Goal: Task Accomplishment & Management: Complete application form

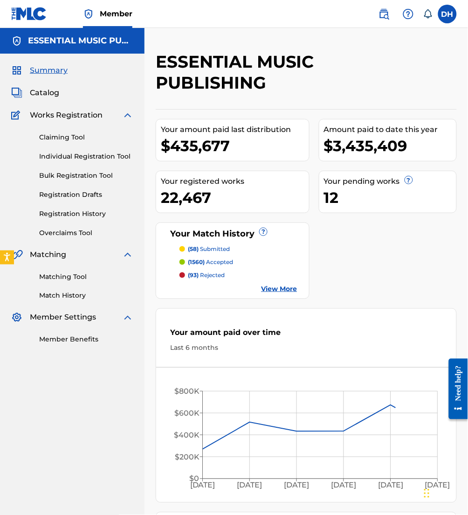
click at [388, 14] on img at bounding box center [384, 13] width 11 height 11
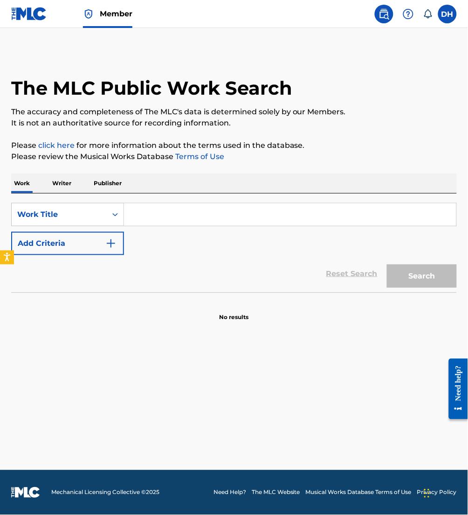
click at [228, 211] on input "Search Form" at bounding box center [290, 214] width 332 height 22
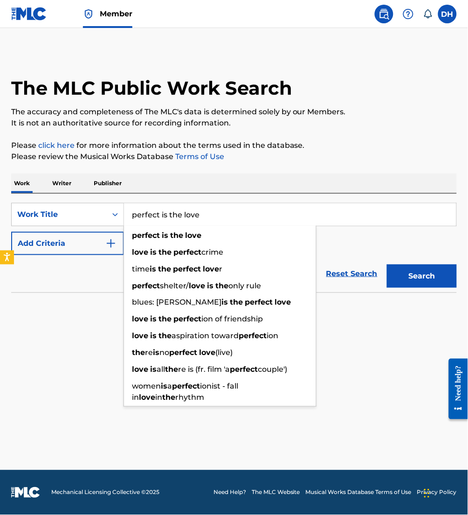
type input "perfect is the love"
click at [67, 242] on button "Add Criteria" at bounding box center [67, 243] width 113 height 23
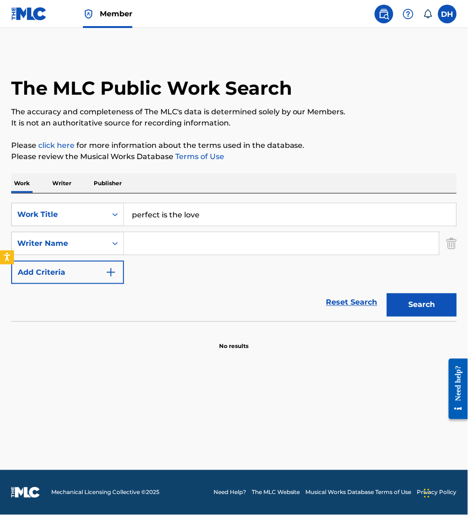
click at [163, 241] on input "Search Form" at bounding box center [281, 243] width 315 height 22
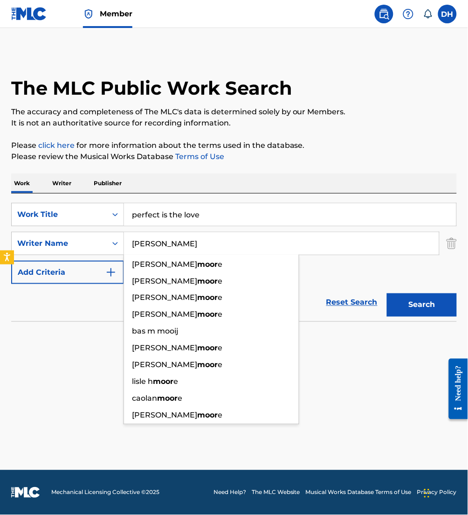
type input "[PERSON_NAME]"
click at [387, 293] on button "Search" at bounding box center [422, 304] width 70 height 23
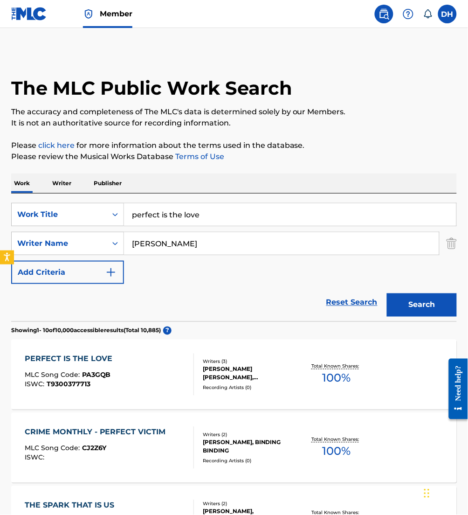
click at [71, 381] on span "T9300377713" at bounding box center [69, 384] width 44 height 8
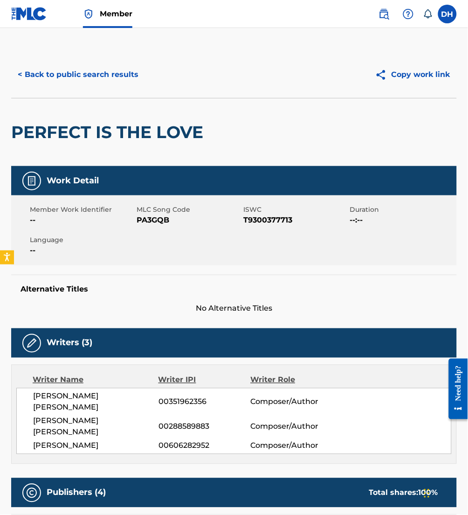
click at [101, 72] on button "< Back to public search results" at bounding box center [78, 74] width 134 height 23
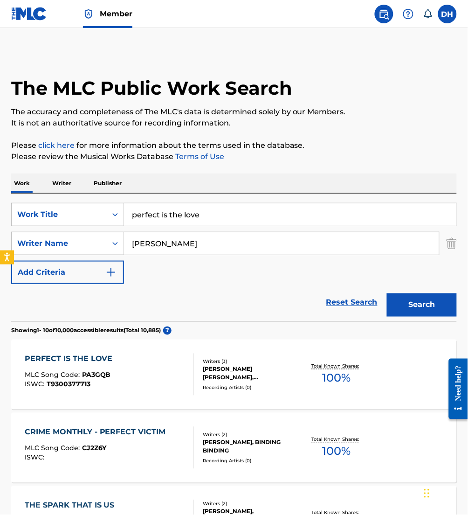
drag, startPoint x: 224, startPoint y: 216, endPoint x: 0, endPoint y: 234, distance: 224.5
click at [0, 234] on html "Accessibility Screen-Reader Guide, Feedback, and Issue Reporting | New window M…" at bounding box center [234, 257] width 468 height 515
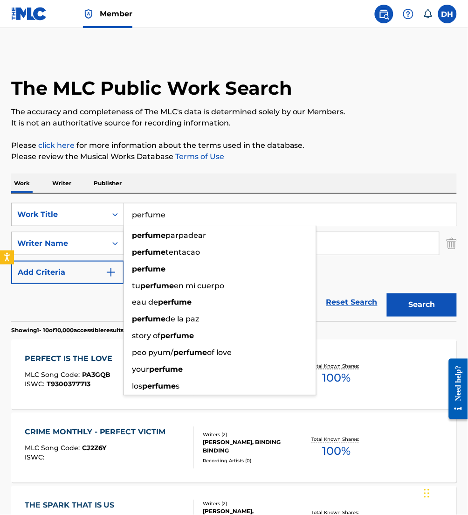
type input "perfume"
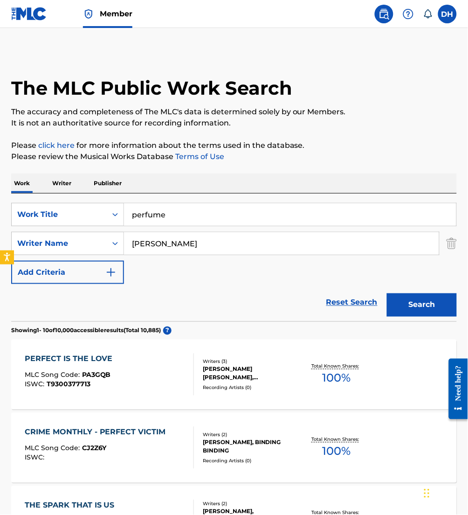
click at [185, 177] on div "Work Writer Publisher" at bounding box center [234, 183] width 446 height 20
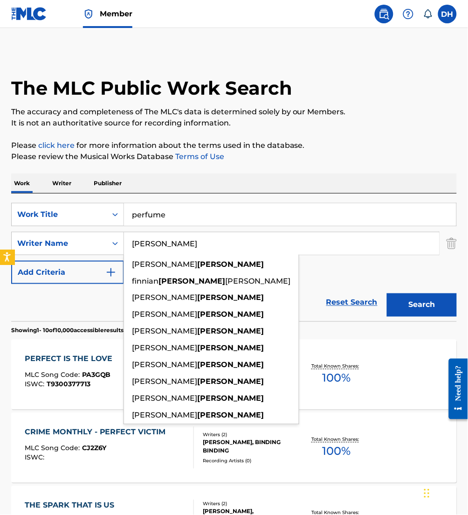
drag, startPoint x: 7, startPoint y: 259, endPoint x: 0, endPoint y: 256, distance: 8.1
click at [0, 256] on html "Accessibility Screen-Reader Guide, Feedback, and Issue Reporting | New window M…" at bounding box center [234, 257] width 468 height 515
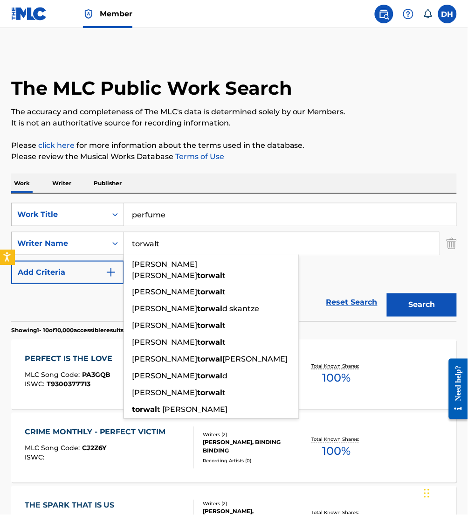
type input "torwalt"
click at [387, 293] on button "Search" at bounding box center [422, 304] width 70 height 23
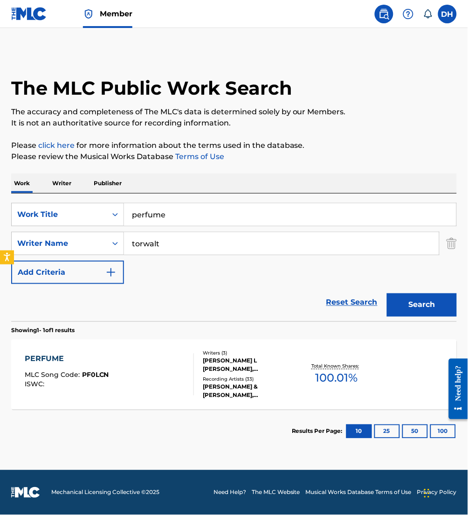
click at [126, 411] on section "Results Per Page: 10 25 50 100" at bounding box center [234, 431] width 446 height 44
click at [103, 393] on div "PERFUME MLC Song Code : PF0LCN ISWC :" at bounding box center [67, 374] width 84 height 42
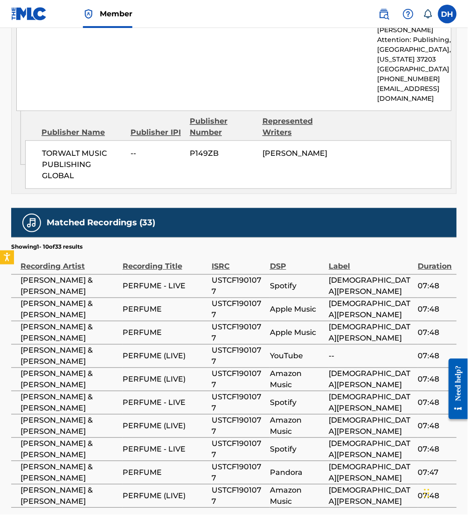
scroll to position [2124, 0]
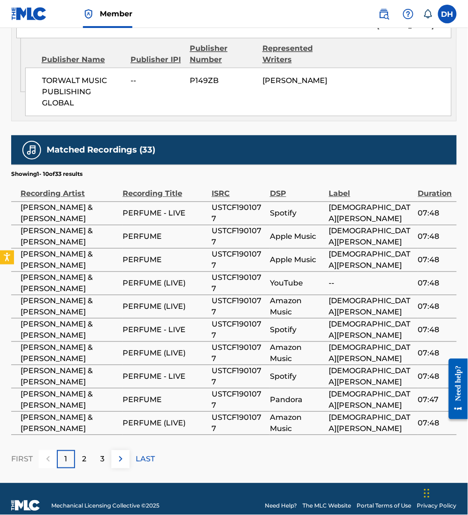
click at [117, 453] on img at bounding box center [120, 458] width 11 height 11
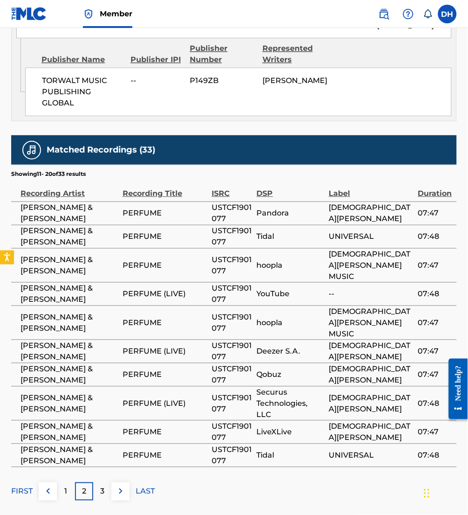
click at [115, 482] on button at bounding box center [120, 491] width 18 height 18
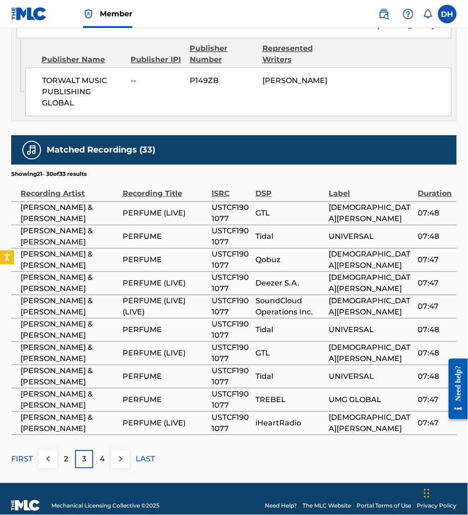
click at [114, 450] on button at bounding box center [120, 459] width 18 height 18
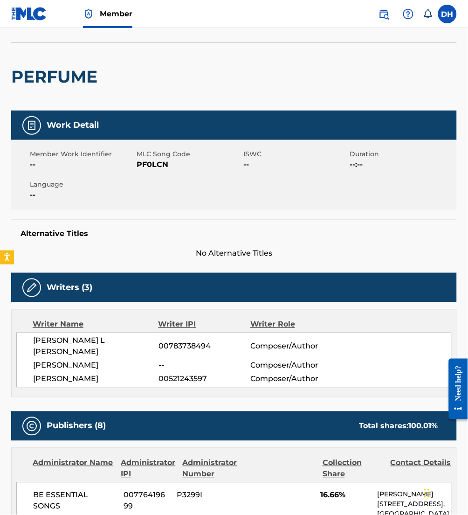
scroll to position [0, 0]
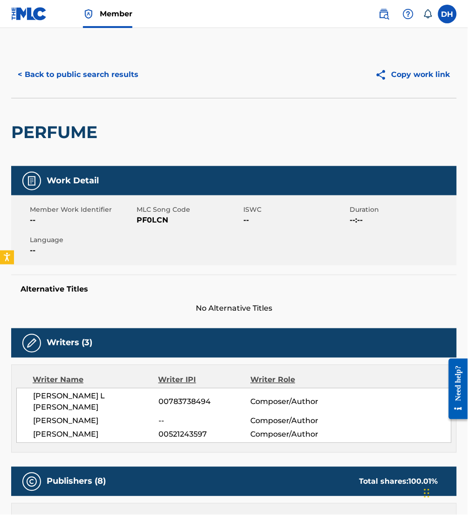
click at [74, 78] on button "< Back to public search results" at bounding box center [78, 74] width 134 height 23
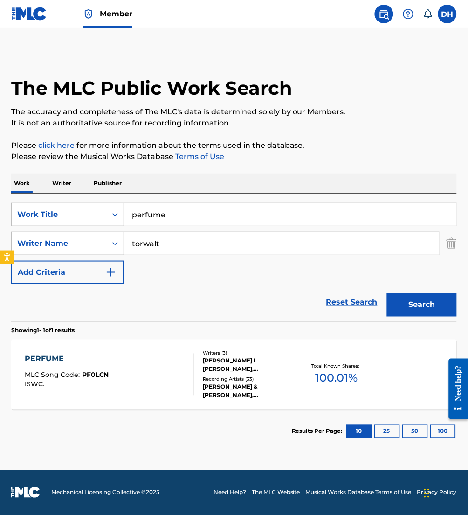
drag, startPoint x: 180, startPoint y: 216, endPoint x: 0, endPoint y: 215, distance: 180.4
click at [0, 215] on html "Accessibility Screen-Reader Guide, Feedback, and Issue Reporting | New window M…" at bounding box center [234, 257] width 468 height 515
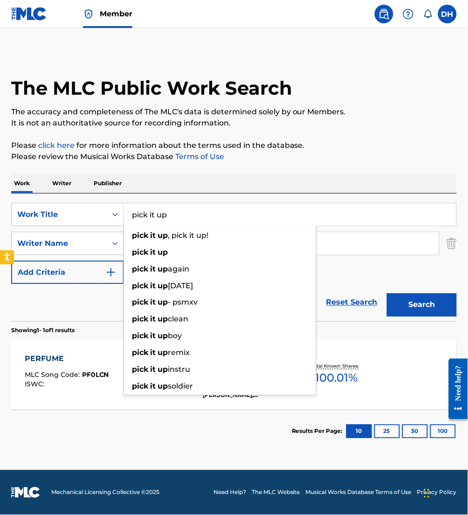
type input "pick it up"
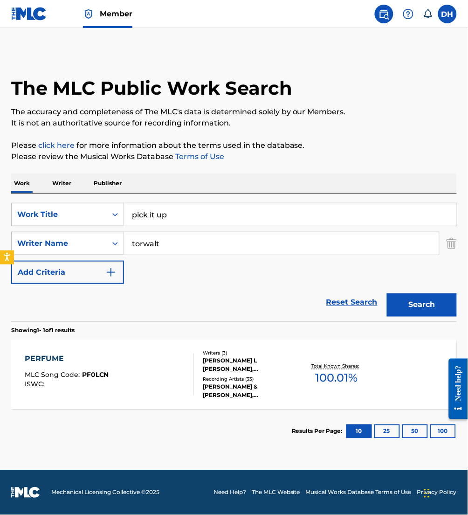
click at [214, 181] on div "Work Writer Publisher" at bounding box center [234, 183] width 446 height 20
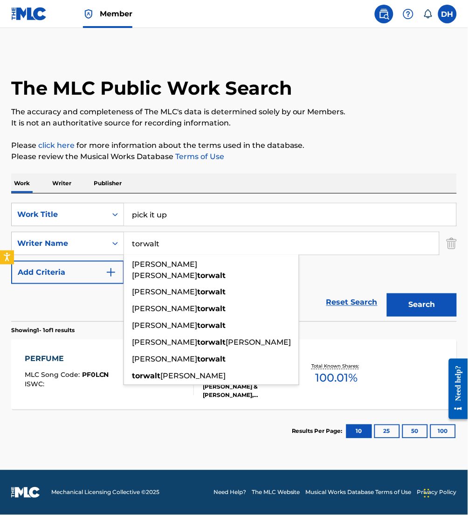
drag, startPoint x: 187, startPoint y: 241, endPoint x: 22, endPoint y: 229, distance: 165.0
click at [22, 229] on div "SearchWithCriteria5d7a6556-e1e3-4930-8e4f-7cfbeab34e03 Work Title pick it up Se…" at bounding box center [234, 243] width 446 height 81
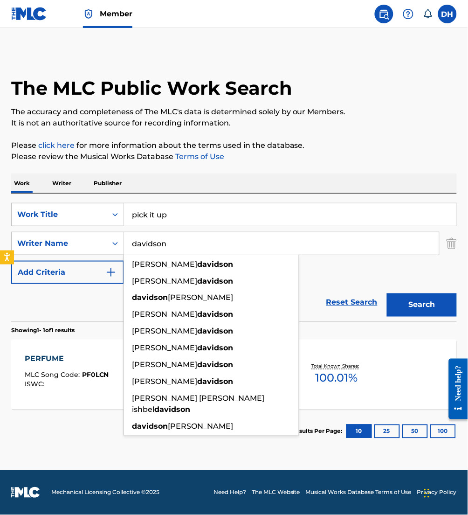
click at [387, 293] on button "Search" at bounding box center [422, 304] width 70 height 23
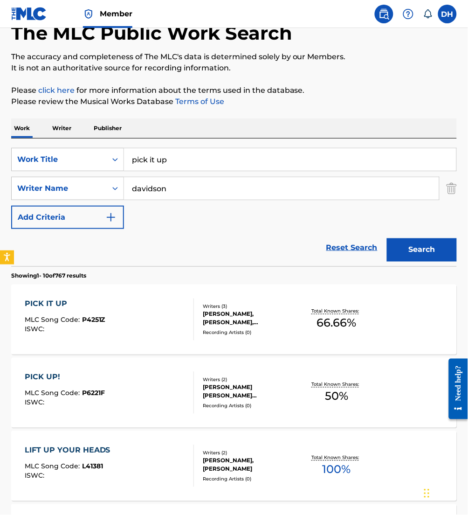
scroll to position [65, 0]
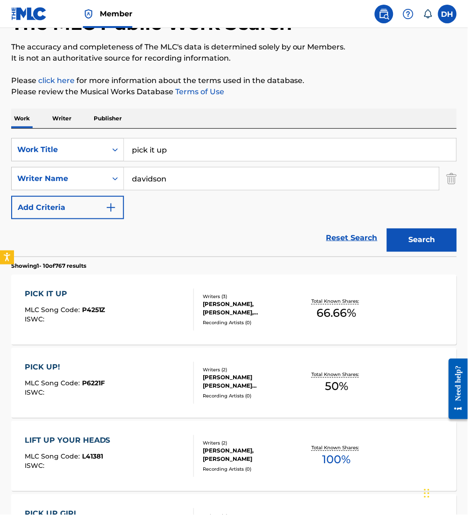
drag, startPoint x: 169, startPoint y: 182, endPoint x: 0, endPoint y: 172, distance: 169.5
click at [0, 172] on html "Accessibility Screen-Reader Guide, Feedback, and Issue Reporting | New window M…" at bounding box center [234, 192] width 468 height 515
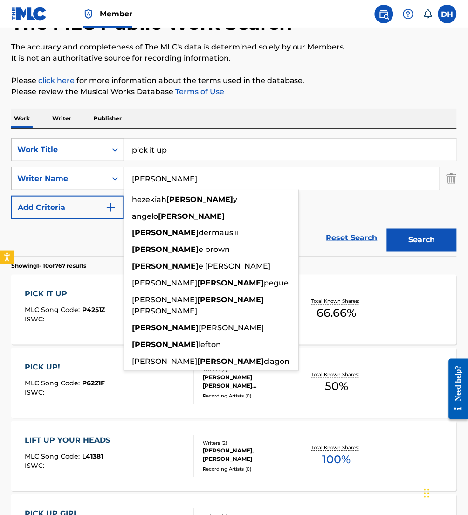
click at [387, 228] on button "Search" at bounding box center [422, 239] width 70 height 23
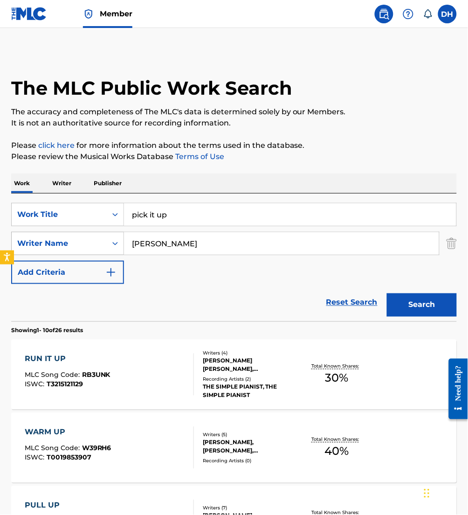
drag, startPoint x: 187, startPoint y: 248, endPoint x: 36, endPoint y: 250, distance: 151.1
click at [36, 250] on div "SearchWithCriteriaa0bea6df-8260-4079-8ed3-e00971f3a4cc Writer Name earls" at bounding box center [234, 243] width 446 height 23
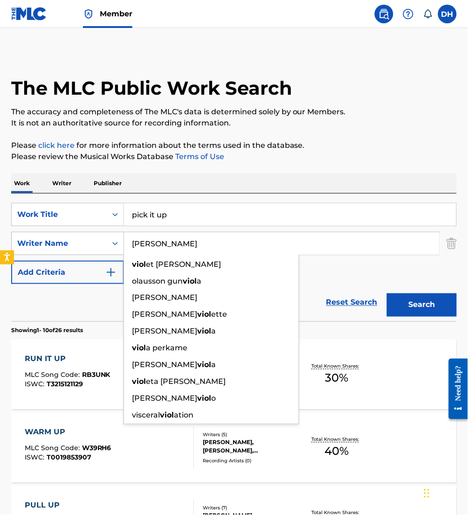
click at [387, 293] on button "Search" at bounding box center [422, 304] width 70 height 23
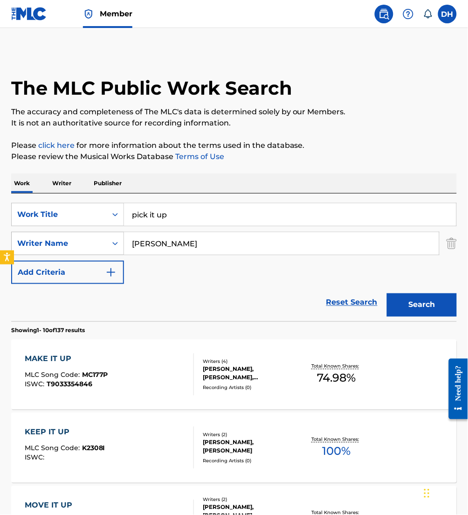
drag, startPoint x: 155, startPoint y: 252, endPoint x: 73, endPoint y: 238, distance: 83.2
click at [73, 238] on div "SearchWithCriteriaa0bea6df-8260-4079-8ed3-e00971f3a4cc Writer Name viola" at bounding box center [234, 243] width 446 height 23
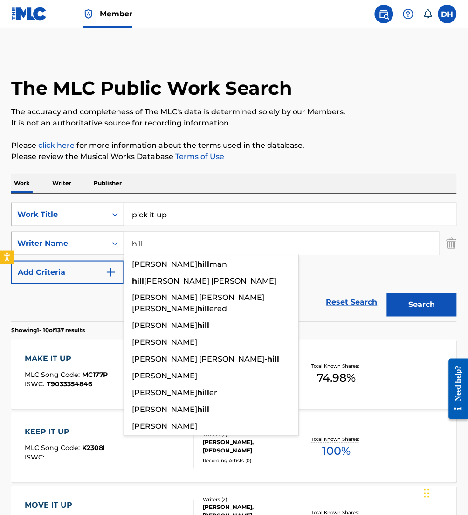
type input "hill"
click at [387, 293] on button "Search" at bounding box center [422, 304] width 70 height 23
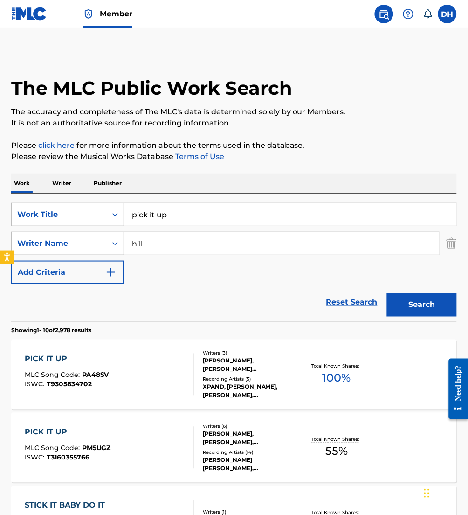
click at [156, 369] on div "PICK IT UP MLC Song Code : PA48SV ISWC : T9305834702" at bounding box center [109, 374] width 169 height 42
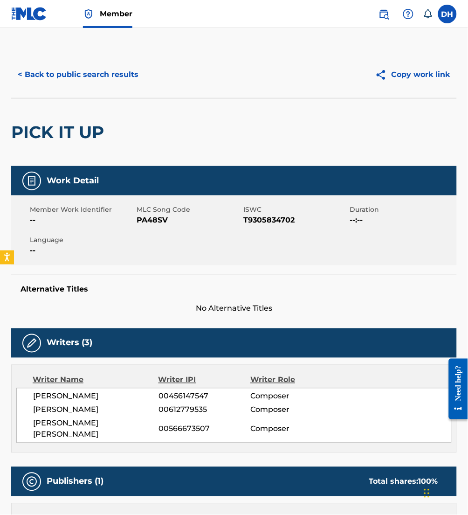
click at [48, 71] on button "< Back to public search results" at bounding box center [78, 74] width 134 height 23
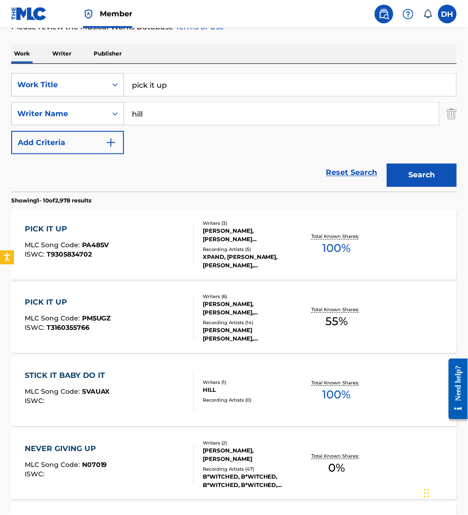
scroll to position [131, 0]
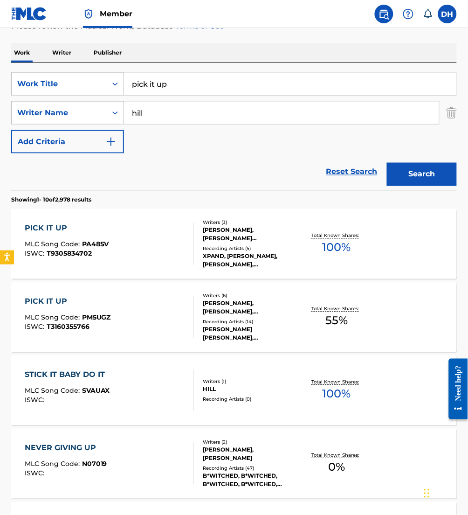
click at [170, 323] on div "PICK IT UP MLC Song Code : PM5UGZ ISWC : T3160355766" at bounding box center [109, 317] width 169 height 42
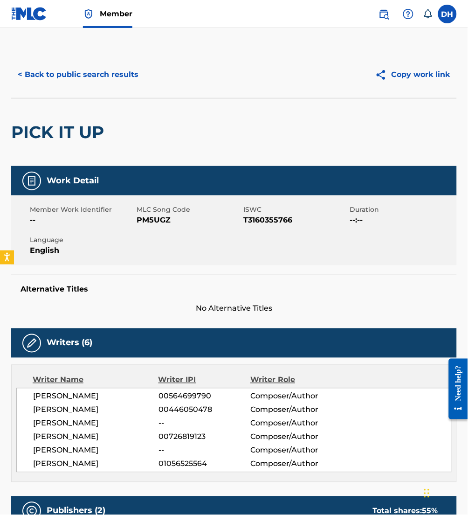
click at [103, 80] on button "< Back to public search results" at bounding box center [78, 74] width 134 height 23
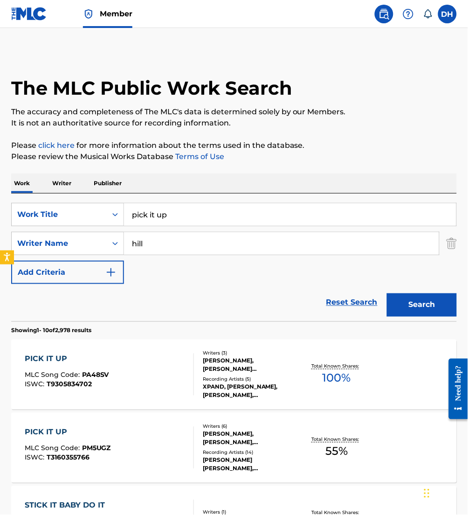
scroll to position [131, 0]
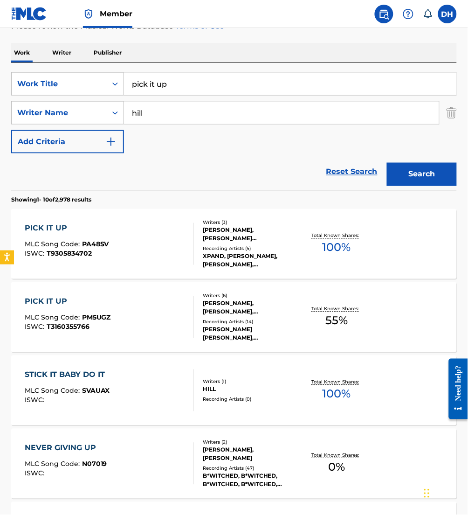
drag, startPoint x: 19, startPoint y: 136, endPoint x: 0, endPoint y: 133, distance: 19.4
click at [0, 133] on html "Accessibility Screen-Reader Guide, Feedback, and Issue Reporting | New window M…" at bounding box center [234, 126] width 468 height 515
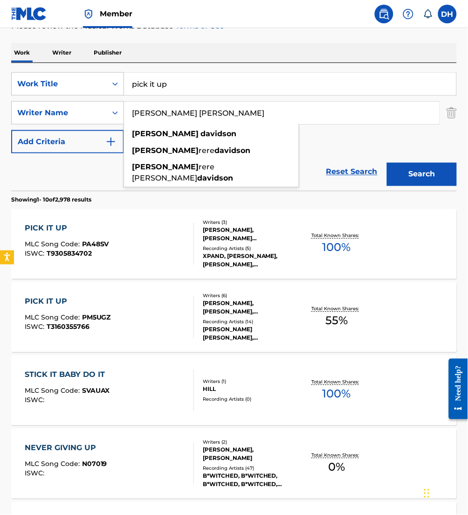
type input "[PERSON_NAME] [PERSON_NAME]"
click at [387, 163] on button "Search" at bounding box center [422, 174] width 70 height 23
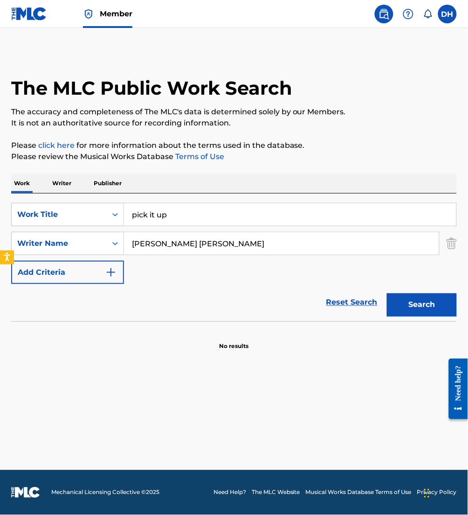
click at [188, 215] on input "pick it up" at bounding box center [290, 214] width 332 height 22
type input "pick it up let it go"
click at [283, 181] on div "Work Writer Publisher" at bounding box center [234, 183] width 446 height 20
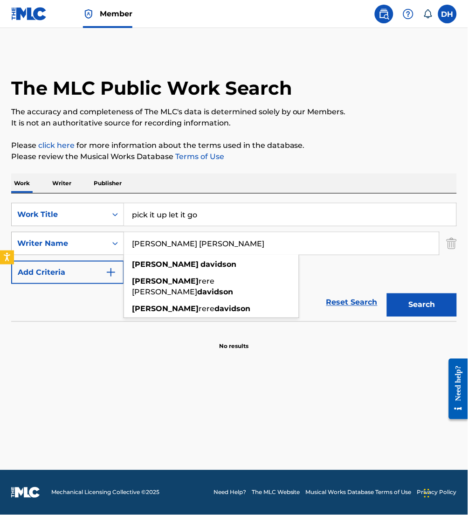
drag, startPoint x: 212, startPoint y: 247, endPoint x: 69, endPoint y: 241, distance: 143.7
click at [69, 241] on div "SearchWithCriteriaa0bea6df-8260-4079-8ed3-e00971f3a4cc Writer Name nye davidson…" at bounding box center [234, 243] width 446 height 23
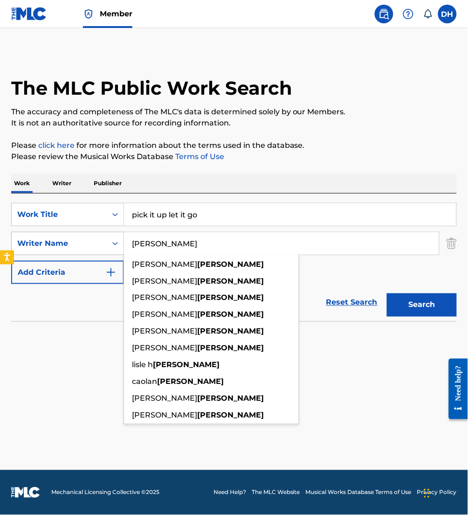
type input "[PERSON_NAME]"
click at [387, 293] on button "Search" at bounding box center [422, 304] width 70 height 23
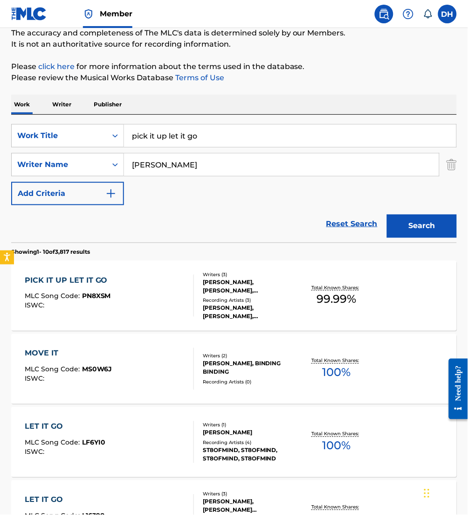
scroll to position [80, 0]
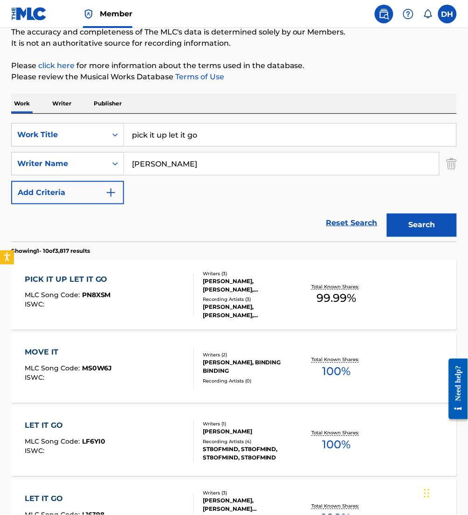
click at [101, 294] on span "PN8XSM" at bounding box center [96, 295] width 29 height 8
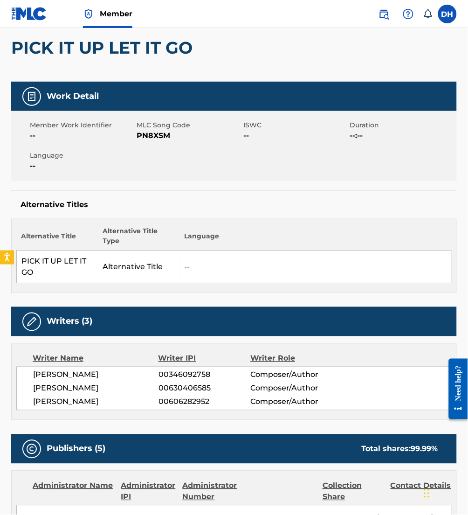
scroll to position [72, 0]
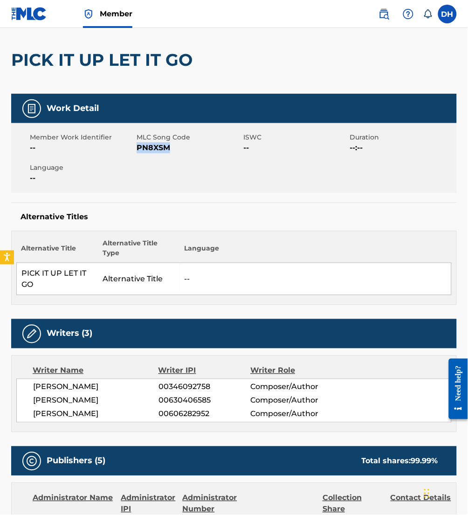
drag, startPoint x: 138, startPoint y: 148, endPoint x: 205, endPoint y: 152, distance: 67.7
click at [205, 152] on span "PN8XSM" at bounding box center [189, 147] width 104 height 11
copy span "PN8XSM"
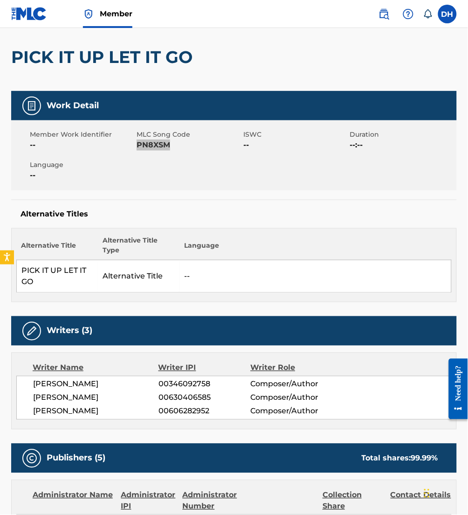
scroll to position [0, 0]
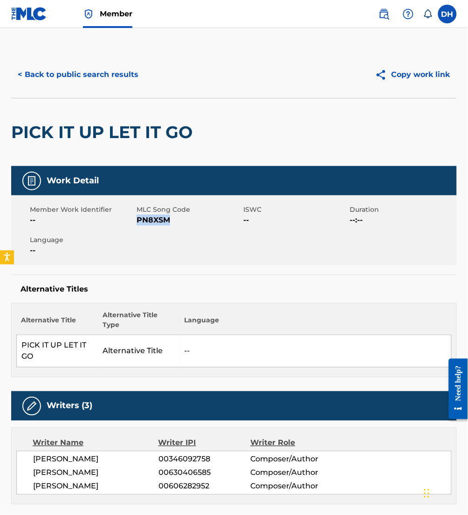
click at [120, 73] on button "< Back to public search results" at bounding box center [78, 74] width 134 height 23
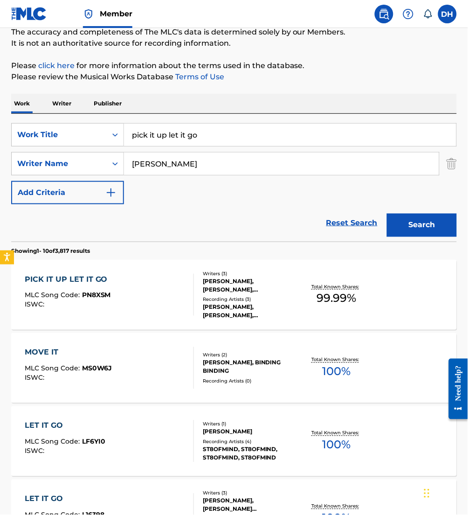
drag, startPoint x: 248, startPoint y: 133, endPoint x: 10, endPoint y: 138, distance: 238.7
click at [10, 138] on div "The MLC Public Work Search The accuracy and completeness of The MLC's data is d…" at bounding box center [234, 504] width 468 height 1065
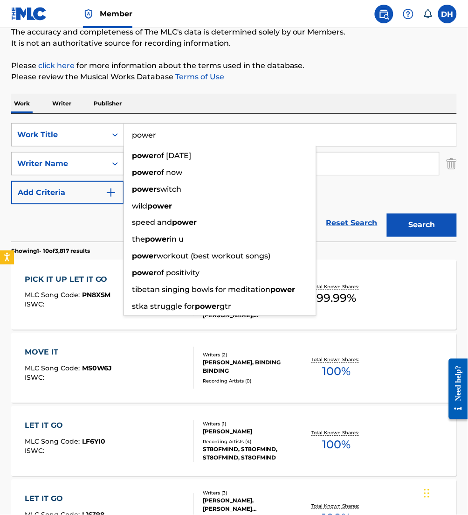
type input "power"
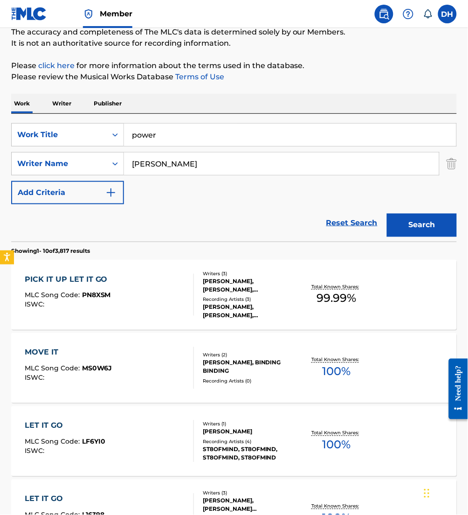
click at [202, 86] on div "The MLC Public Work Search The accuracy and completeness of The MLC's data is d…" at bounding box center [234, 504] width 468 height 1065
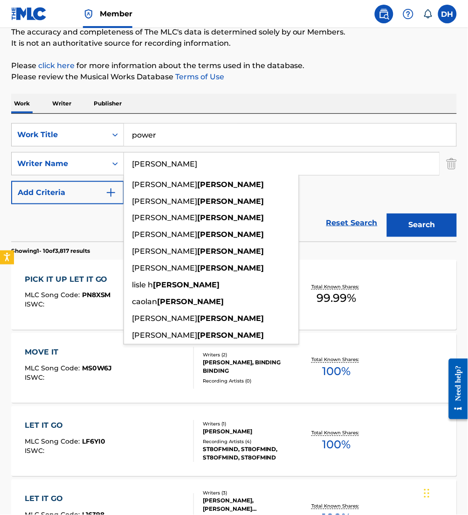
drag, startPoint x: 180, startPoint y: 163, endPoint x: -2, endPoint y: 160, distance: 182.3
click at [0, 160] on html "Accessibility Screen-Reader Guide, Feedback, and Issue Reporting | New window M…" at bounding box center [234, 177] width 468 height 515
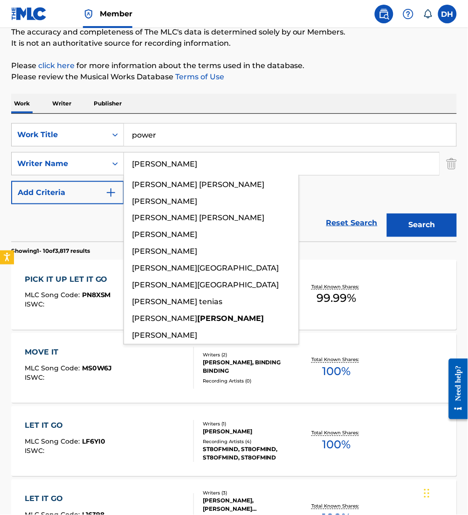
type input "[PERSON_NAME]"
click at [387, 214] on button "Search" at bounding box center [422, 225] width 70 height 23
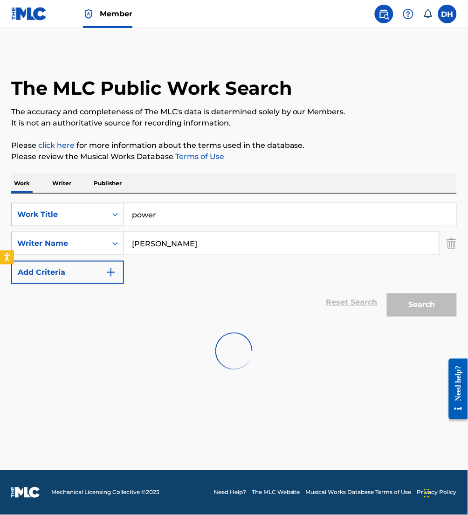
scroll to position [0, 0]
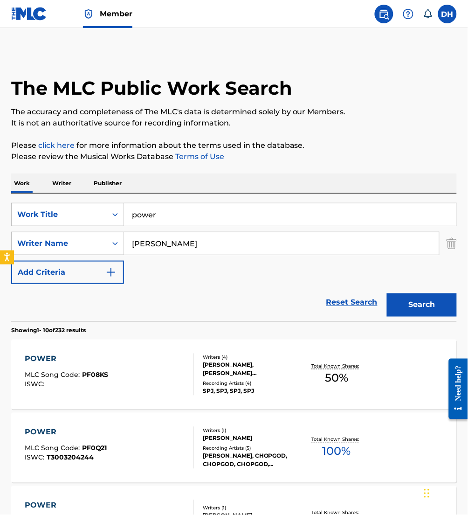
click at [230, 376] on div "TEMITOPE PETERS, STEPHEN JAMES DAVIS, AMANDA CAMILLE ROLON, CARLY CARTER" at bounding box center [251, 369] width 97 height 17
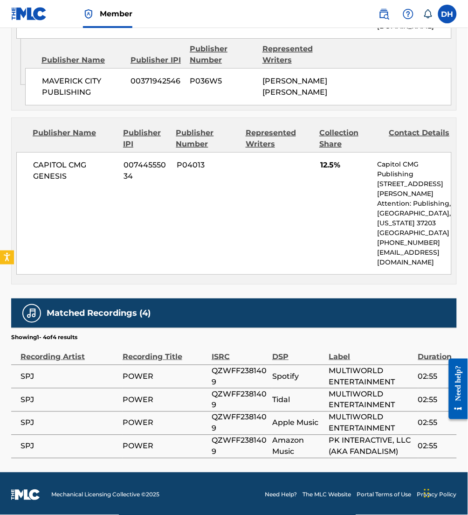
scroll to position [1059, 0]
drag, startPoint x: 227, startPoint y: 446, endPoint x: 200, endPoint y: 436, distance: 29.4
click at [200, 436] on tr "SPJ POWER QZWFF2381409 Amazon Music PK INTERACTIVE, LLC (AKA FANDALISM) 02:55" at bounding box center [234, 445] width 446 height 23
copy tr "QZWFF2381409"
click at [226, 445] on span "QZWFF2381409" at bounding box center [240, 446] width 56 height 22
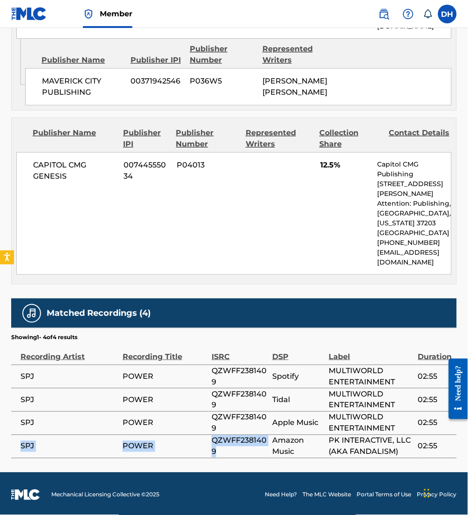
drag, startPoint x: 230, startPoint y: 448, endPoint x: 18, endPoint y: 443, distance: 212.2
click at [18, 443] on tr "SPJ POWER QZWFF2381409 Amazon Music PK INTERACTIVE, LLC (AKA FANDALISM) 02:55" at bounding box center [234, 445] width 446 height 23
copy tr "SPJ POWER QZWFF2381409"
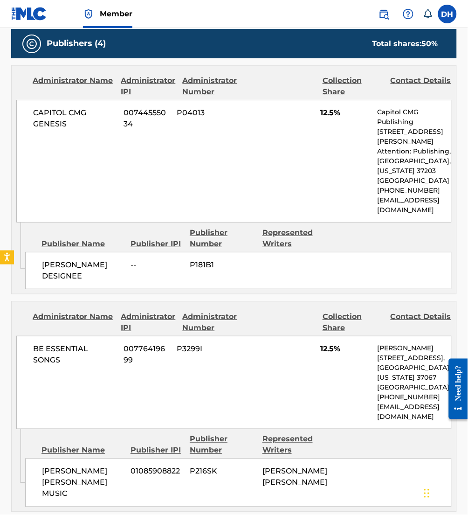
scroll to position [27, 0]
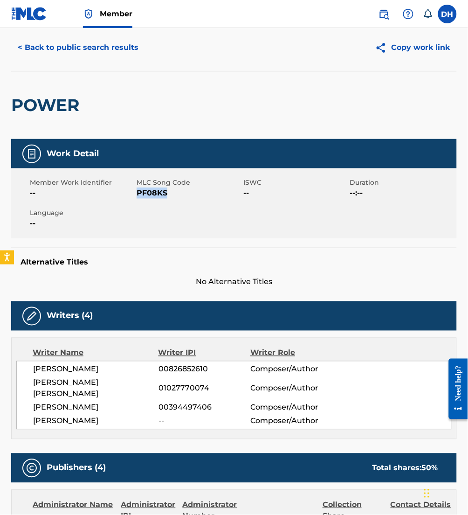
drag, startPoint x: 138, startPoint y: 194, endPoint x: 172, endPoint y: 201, distance: 34.7
click at [172, 201] on div "Member Work Identifier -- MLC Song Code PF08KS ISWC -- Duration --:-- Language …" at bounding box center [234, 203] width 446 height 70
copy span "PF08KS"
click at [56, 48] on button "< Back to public search results" at bounding box center [78, 47] width 134 height 23
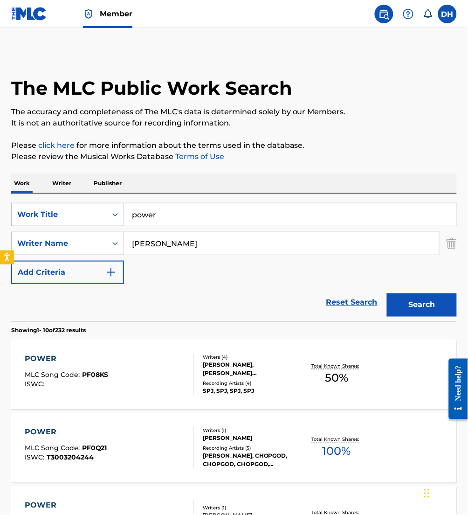
click at [217, 215] on input "power" at bounding box center [290, 214] width 332 height 22
type input "power of our praise"
click at [247, 276] on div "SearchWithCriteria5d7a6556-e1e3-4930-8e4f-7cfbeab34e03 Work Title power of our …" at bounding box center [234, 243] width 446 height 81
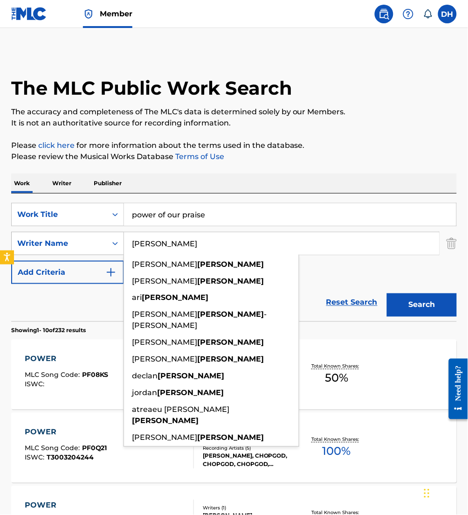
drag, startPoint x: 182, startPoint y: 246, endPoint x: 71, endPoint y: 244, distance: 111.0
click at [71, 244] on div "SearchWithCriteriaa0bea6df-8260-4079-8ed3-e00971f3a4cc Writer Name davis brian …" at bounding box center [234, 243] width 446 height 23
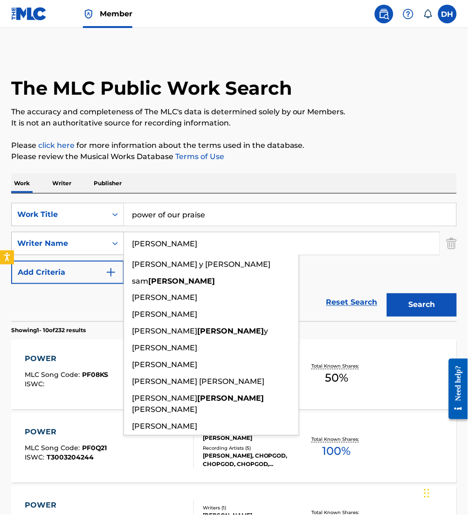
type input "[PERSON_NAME]"
click at [387, 293] on button "Search" at bounding box center [422, 304] width 70 height 23
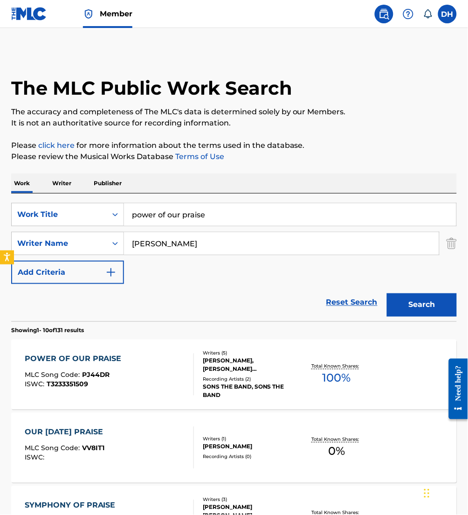
click at [172, 368] on div "POWER OF OUR PRAISE MLC Song Code : PJ44DR ISWC : T3233351509" at bounding box center [109, 374] width 169 height 42
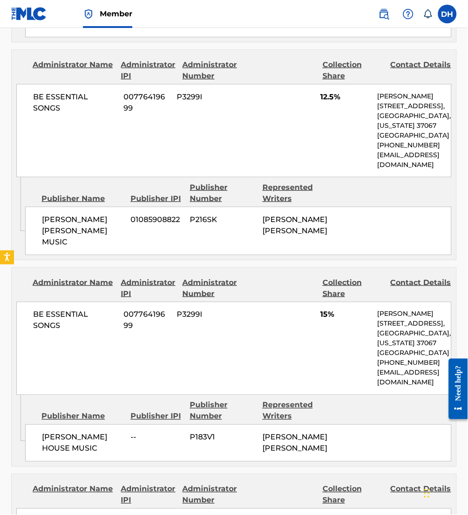
scroll to position [1158, 0]
click at [172, 368] on div "BE ESSENTIAL SONGS 00776419699 P3299I 15% Andie Rankins 741 Cool Springs Blvd, …" at bounding box center [233, 348] width 435 height 93
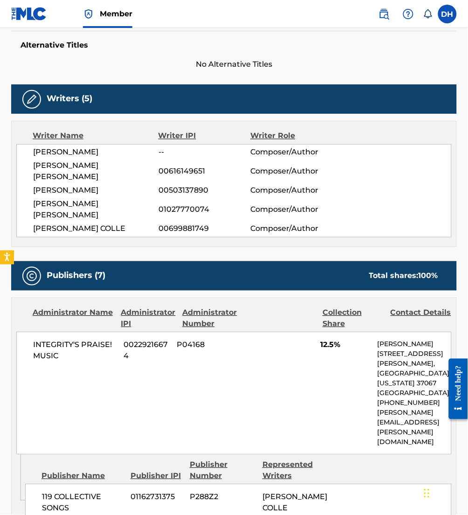
scroll to position [0, 0]
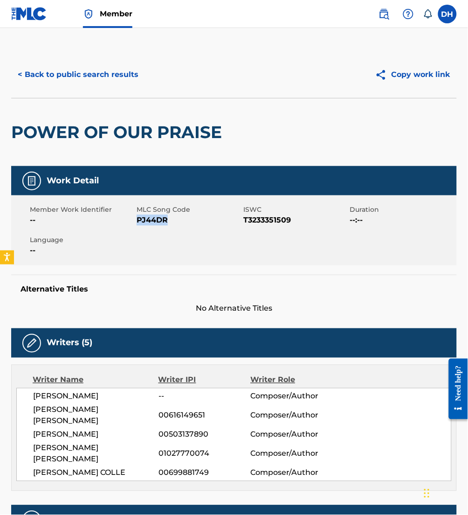
drag, startPoint x: 137, startPoint y: 220, endPoint x: 173, endPoint y: 226, distance: 36.9
click at [173, 226] on div "Member Work Identifier -- MLC Song Code PJ44DR ISWC T3233351509 Duration --:-- …" at bounding box center [234, 230] width 446 height 70
copy span "PJ44DR"
click at [84, 69] on button "< Back to public search results" at bounding box center [78, 74] width 134 height 23
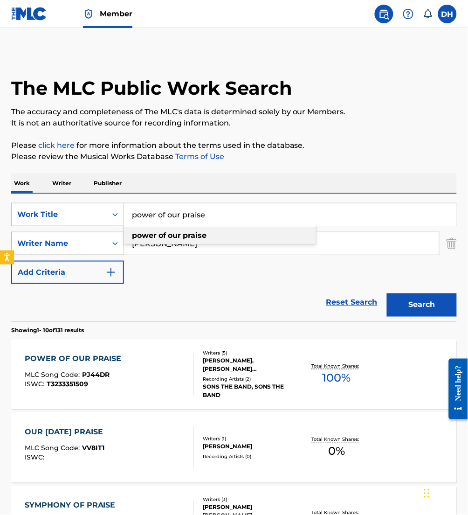
drag, startPoint x: 257, startPoint y: 220, endPoint x: 28, endPoint y: 241, distance: 230.3
click at [28, 241] on div "SearchWithCriteria5d7a6556-e1e3-4930-8e4f-7cfbeab34e03 Work Title power of our …" at bounding box center [234, 243] width 446 height 81
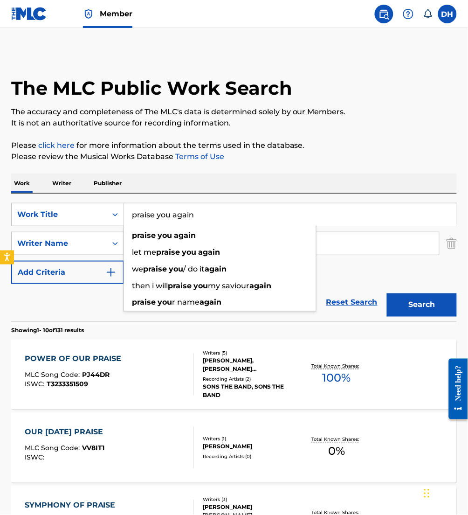
type input "praise you again"
click at [175, 184] on div "Work Writer Publisher" at bounding box center [234, 183] width 446 height 20
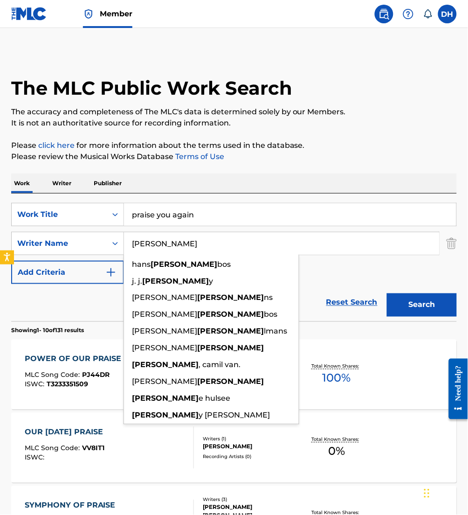
drag, startPoint x: 180, startPoint y: 250, endPoint x: -2, endPoint y: 249, distance: 182.3
click at [0, 249] on html "Accessibility Screen-Reader Guide, Feedback, and Issue Reporting | New window M…" at bounding box center [234, 257] width 468 height 515
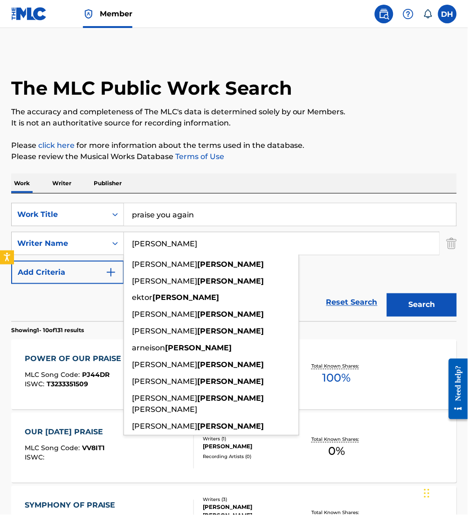
type input "rivera"
click at [387, 293] on button "Search" at bounding box center [422, 304] width 70 height 23
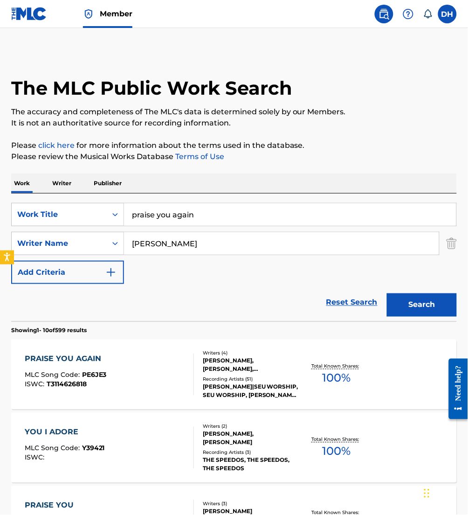
click at [158, 384] on div "PRAISE YOU AGAIN MLC Song Code : PE6JE3 ISWC : T3114626818" at bounding box center [109, 374] width 169 height 42
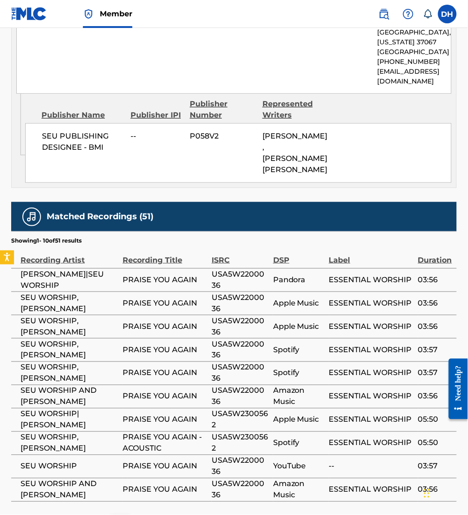
scroll to position [1205, 0]
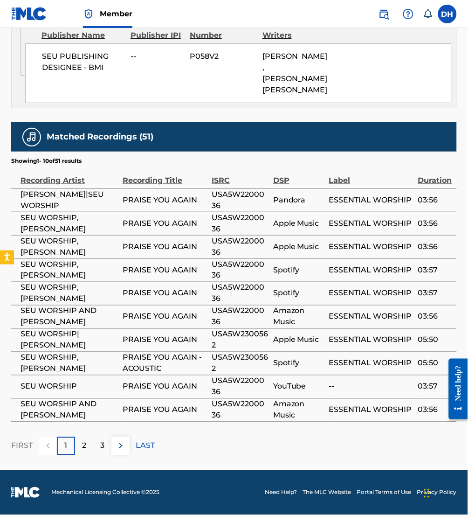
click at [118, 453] on button at bounding box center [120, 446] width 18 height 18
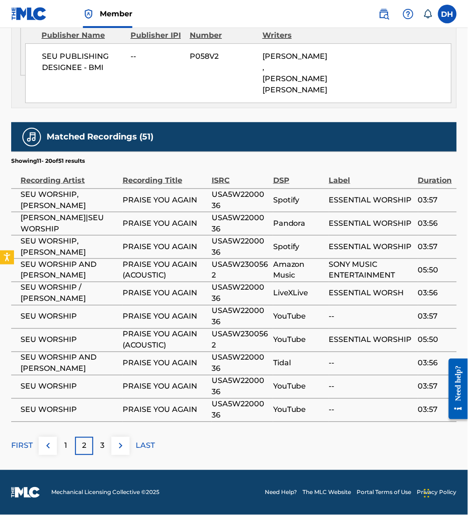
click at [118, 453] on button at bounding box center [120, 446] width 18 height 18
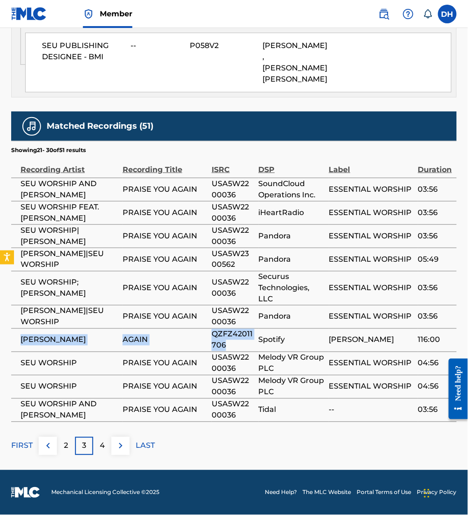
drag, startPoint x: 241, startPoint y: 354, endPoint x: 16, endPoint y: 358, distance: 225.2
click at [16, 352] on tr "DANNY MONCLER AGAIN QZFZ42011706 Spotify DANNY MONCLER 116:00" at bounding box center [234, 339] width 446 height 23
copy tr "DANNY MONCLER AGAIN QZFZ42011706"
click at [124, 451] on img at bounding box center [120, 445] width 11 height 11
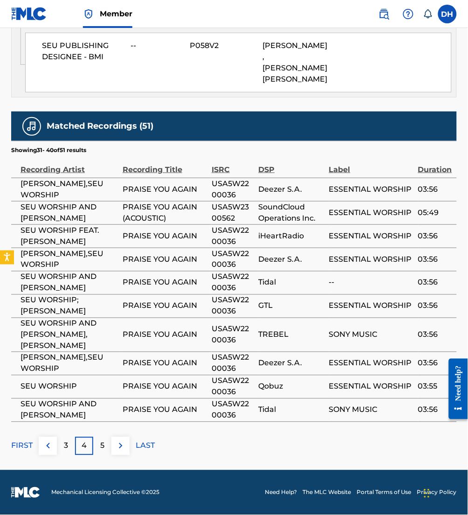
click at [124, 450] on img at bounding box center [120, 445] width 11 height 11
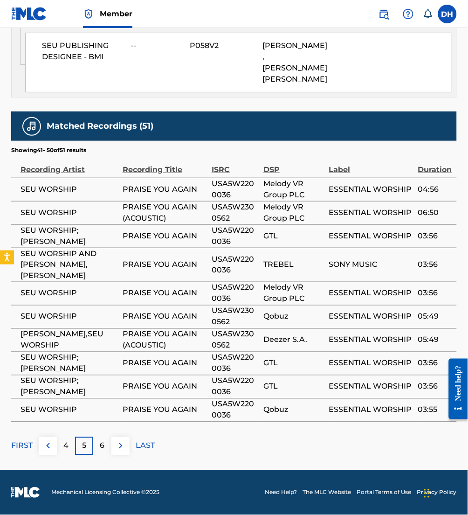
click at [125, 450] on img at bounding box center [120, 445] width 11 height 11
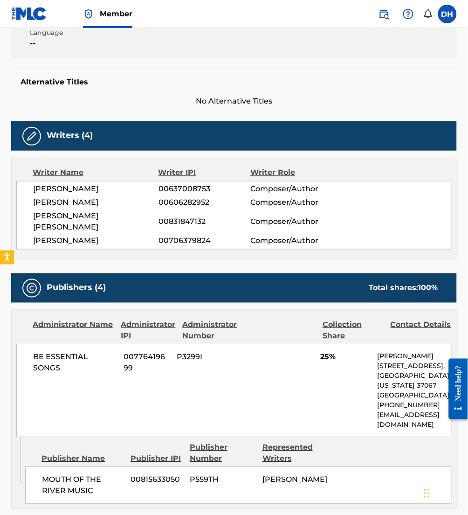
scroll to position [0, 0]
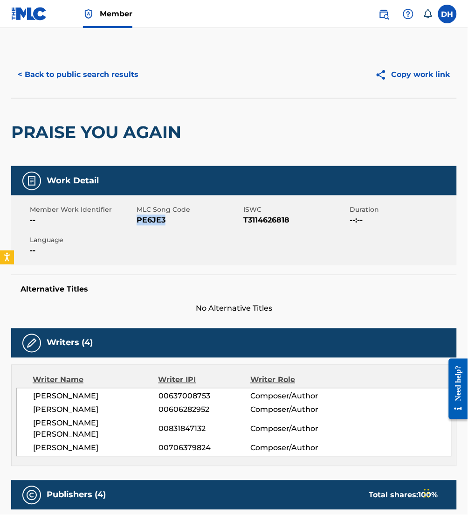
drag, startPoint x: 138, startPoint y: 220, endPoint x: 168, endPoint y: 224, distance: 30.1
click at [168, 224] on span "PE6JE3" at bounding box center [189, 219] width 104 height 11
copy span "PE6JE3"
click at [69, 72] on button "< Back to public search results" at bounding box center [78, 74] width 134 height 23
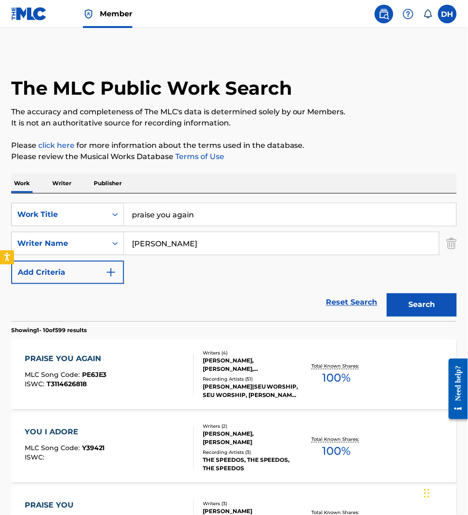
drag, startPoint x: 270, startPoint y: 214, endPoint x: 39, endPoint y: 228, distance: 231.6
click at [39, 228] on div "SearchWithCriteria5d7a6556-e1e3-4930-8e4f-7cfbeab34e03 Work Title praise you ag…" at bounding box center [234, 243] width 446 height 81
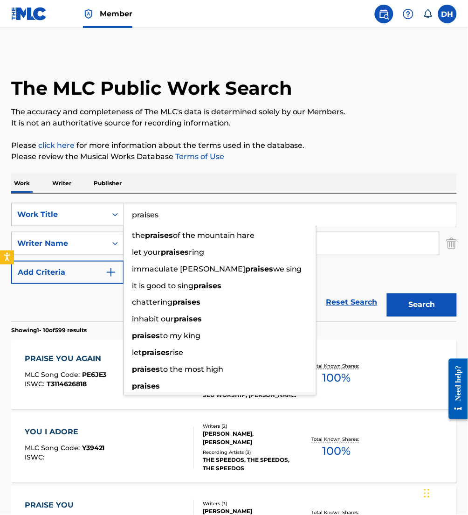
type input "praises"
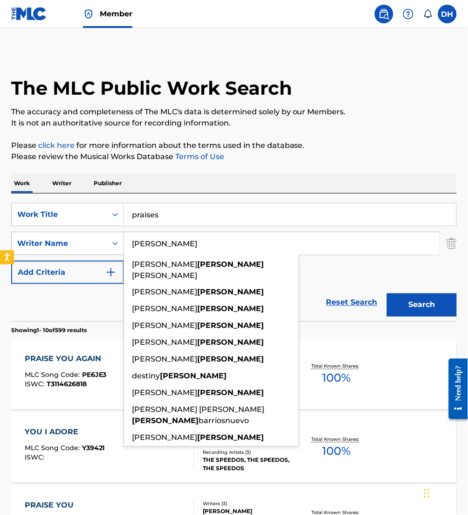
drag, startPoint x: 165, startPoint y: 247, endPoint x: 22, endPoint y: 235, distance: 142.6
click at [22, 235] on div "SearchWithCriteriaa0bea6df-8260-4079-8ed3-e00971f3a4cc Writer Name rivera tobia…" at bounding box center [234, 243] width 446 height 23
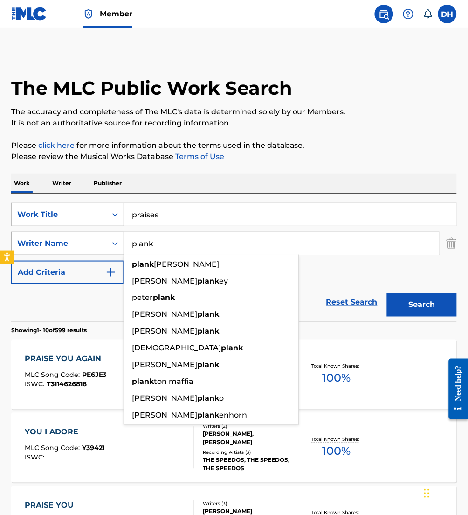
type input "plank"
click at [387, 293] on button "Search" at bounding box center [422, 304] width 70 height 23
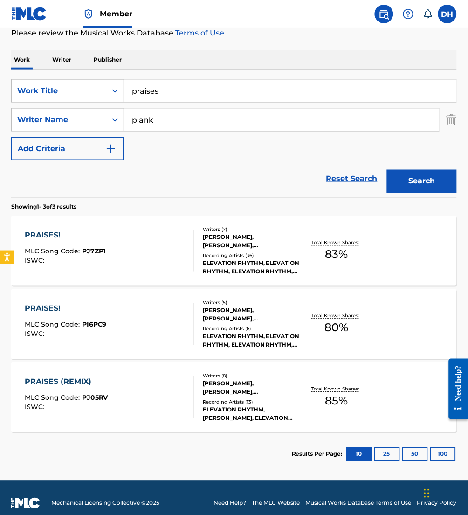
scroll to position [134, 0]
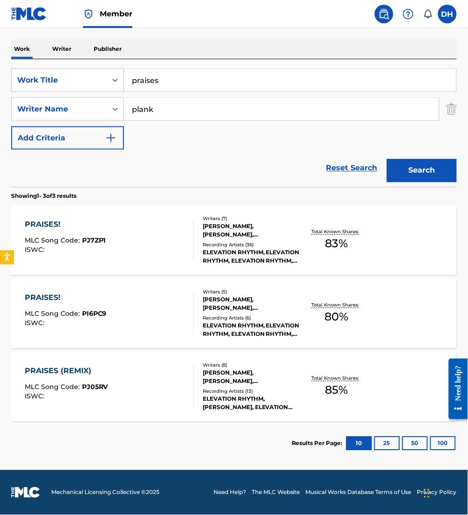
click at [73, 230] on div "PRAISES! MLC Song Code : PJ7ZP1 ISWC :" at bounding box center [65, 240] width 81 height 42
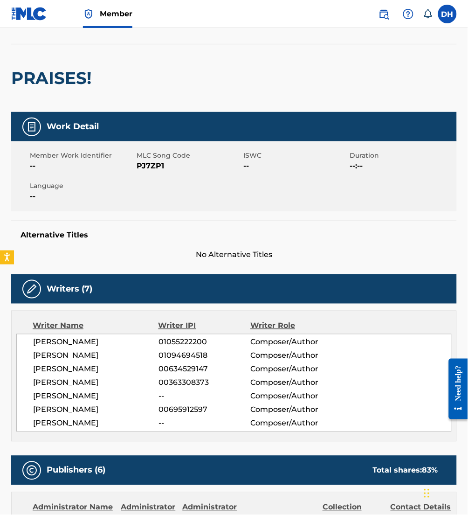
scroll to position [55, 0]
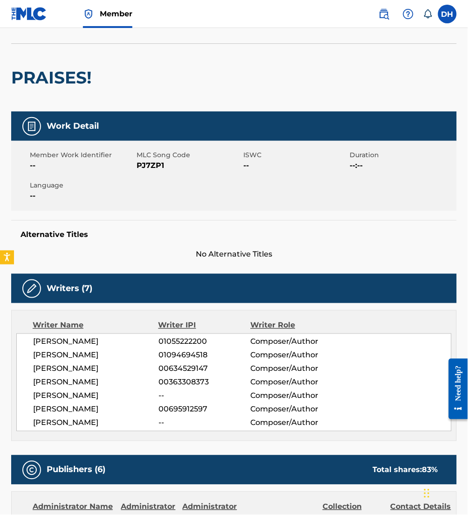
click at [74, 230] on h5 "Alternative Titles" at bounding box center [234, 234] width 427 height 9
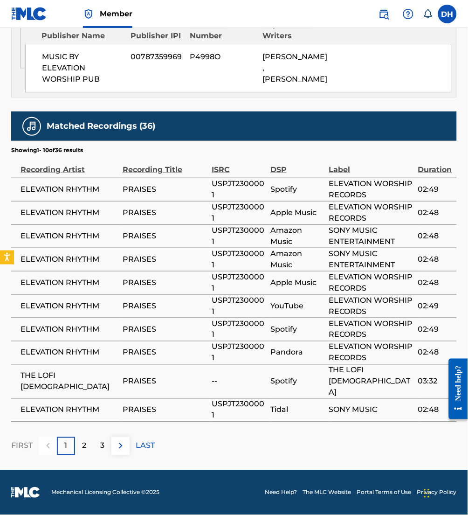
scroll to position [1752, 0]
click at [122, 451] on img at bounding box center [120, 445] width 11 height 11
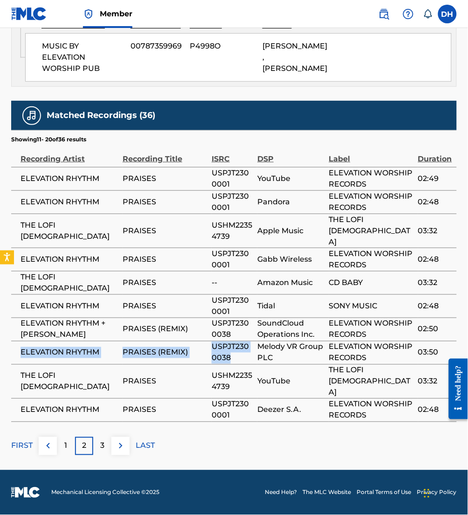
drag, startPoint x: 240, startPoint y: 381, endPoint x: 17, endPoint y: 377, distance: 222.9
click at [17, 364] on tr "ELEVATION RHYTHM PRAISES (REMIX) USPJT2300038 Melody VR Group PLC ELEVATION WOR…" at bounding box center [234, 352] width 446 height 23
copy tr "ELEVATION RHYTHM PRAISES (REMIX) USPJT2300038"
click at [125, 451] on img at bounding box center [120, 445] width 11 height 11
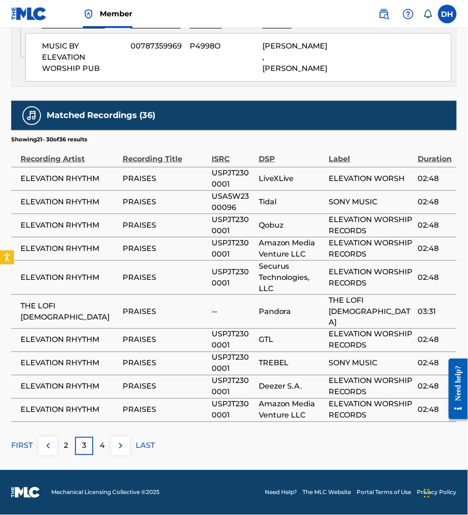
click at [125, 453] on div "Matched Recordings (36) Showing 21 - 30 of 36 results Recording Artist Recordin…" at bounding box center [234, 278] width 446 height 354
click at [123, 451] on img at bounding box center [120, 445] width 11 height 11
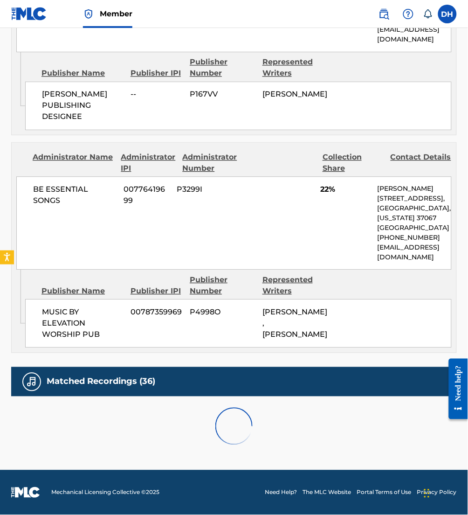
scroll to position [1670, 0]
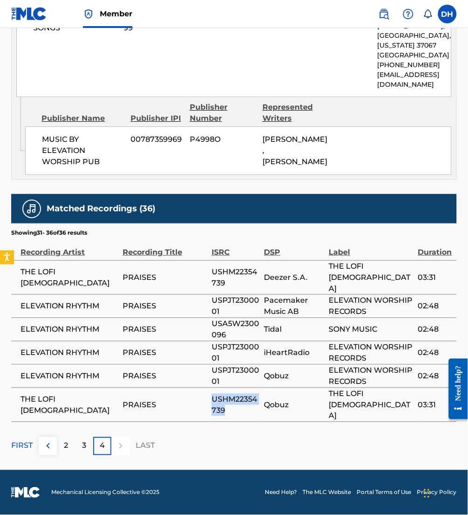
drag, startPoint x: 239, startPoint y: 415, endPoint x: 212, endPoint y: 404, distance: 29.3
click at [212, 404] on span "USHM22354739" at bounding box center [236, 404] width 48 height 22
copy span "USHM22354739"
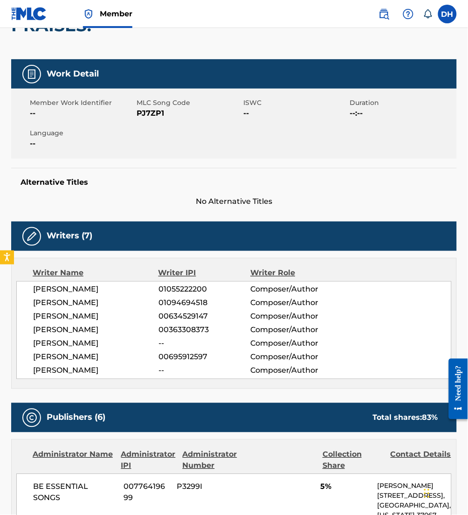
scroll to position [0, 0]
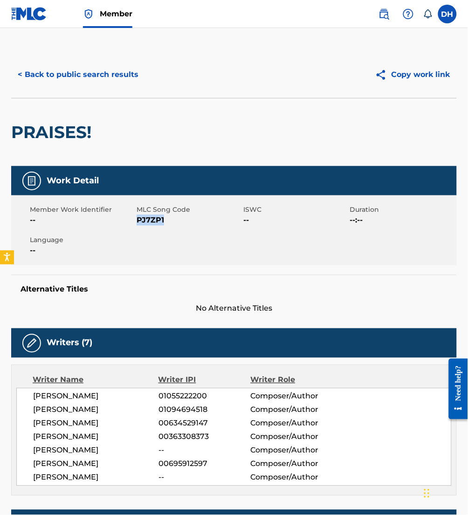
drag, startPoint x: 138, startPoint y: 219, endPoint x: 170, endPoint y: 220, distance: 32.2
click at [170, 220] on span "PJ7ZP1" at bounding box center [189, 219] width 104 height 11
click at [48, 68] on button "< Back to public search results" at bounding box center [78, 74] width 134 height 23
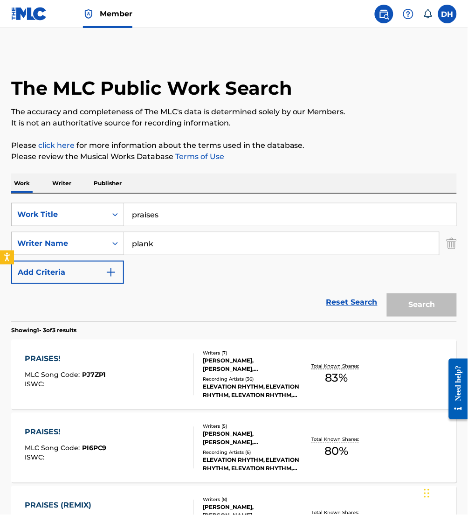
scroll to position [81, 0]
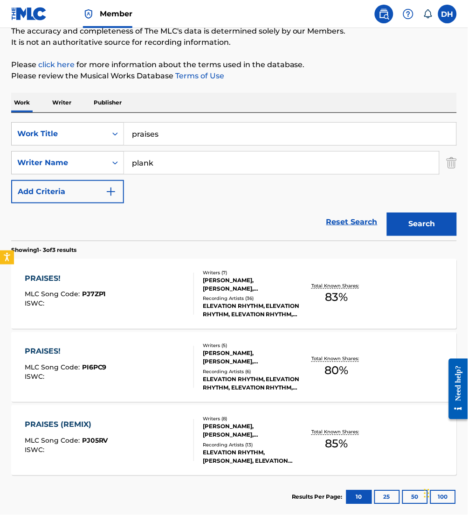
click at [121, 370] on div "PRAISES! MLC Song Code : PI6PC9 ISWC :" at bounding box center [109, 367] width 169 height 42
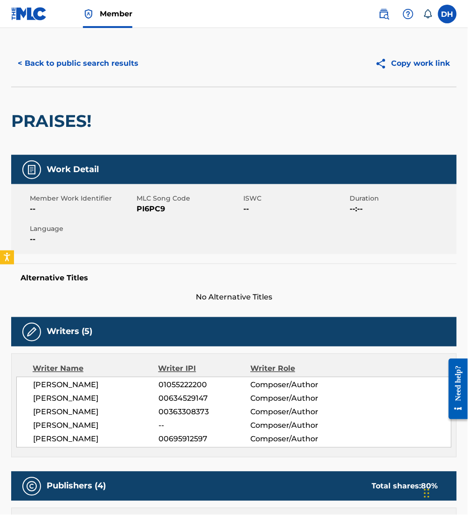
scroll to position [12, 0]
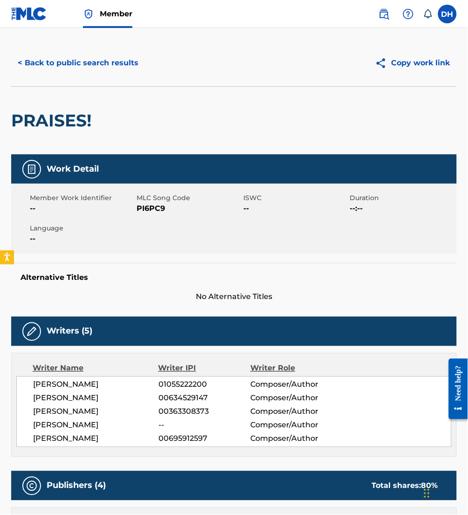
click at [123, 346] on div "Writers (5) Writer Name Writer IPI Writer Role NICOLE JOY MUNIZZI 01055222200 C…" at bounding box center [234, 387] width 446 height 140
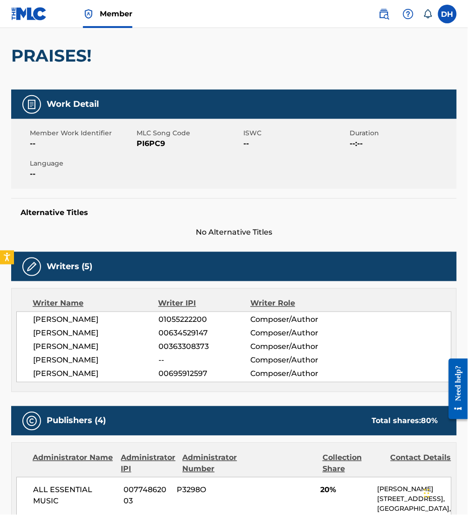
scroll to position [0, 0]
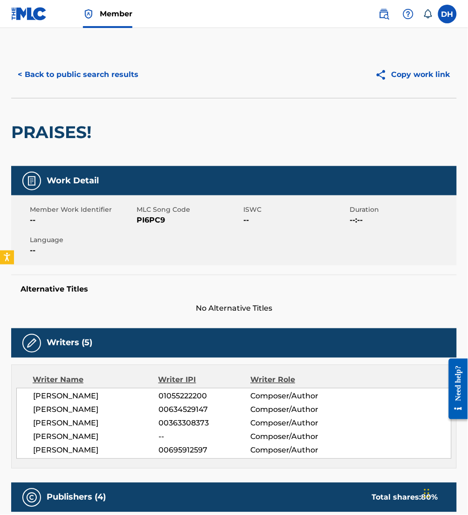
click at [62, 63] on button "< Back to public search results" at bounding box center [78, 74] width 134 height 23
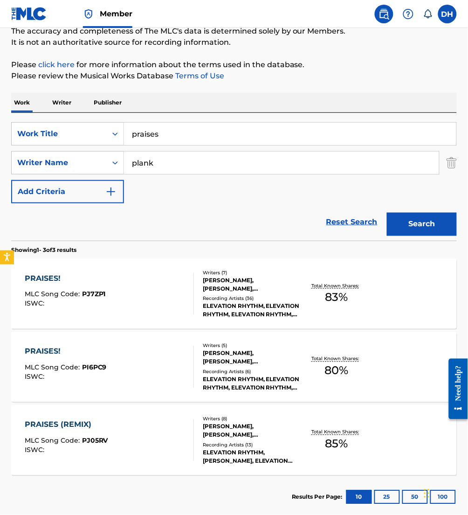
click at [132, 280] on div "PRAISES! MLC Song Code : PJ7ZP1 ISWC :" at bounding box center [109, 294] width 169 height 42
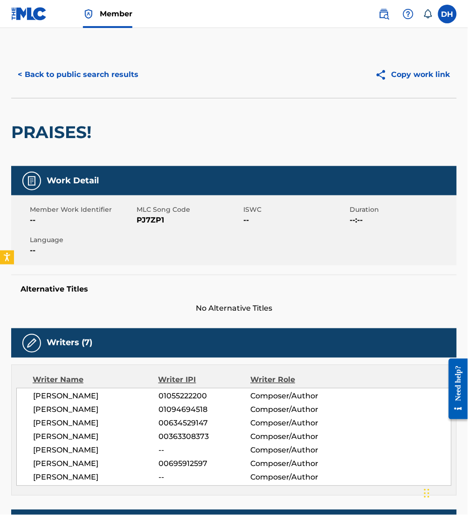
click at [48, 75] on button "< Back to public search results" at bounding box center [78, 74] width 134 height 23
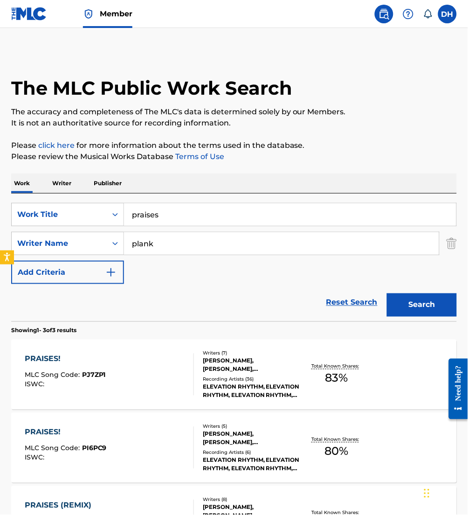
scroll to position [81, 0]
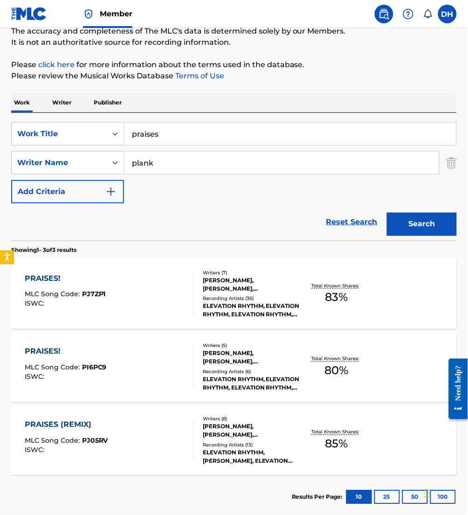
click at [123, 342] on div "PRAISES! MLC Song Code : PI6PC9 ISWC : Writers ( 5 ) NICOLE JOY MUNIZZI, GEORGE…" at bounding box center [234, 367] width 446 height 70
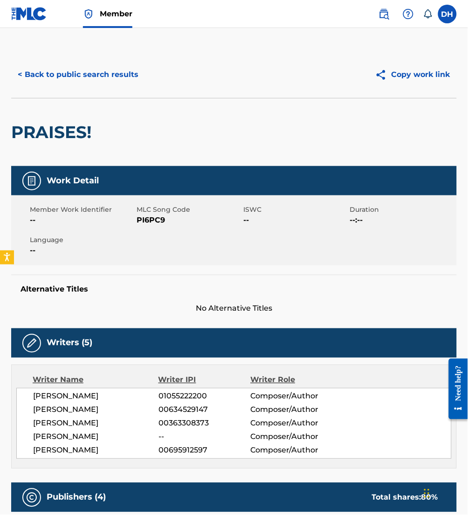
click at [77, 92] on div "< Back to public search results Copy work link" at bounding box center [234, 74] width 446 height 47
click at [64, 83] on button "< Back to public search results" at bounding box center [78, 74] width 134 height 23
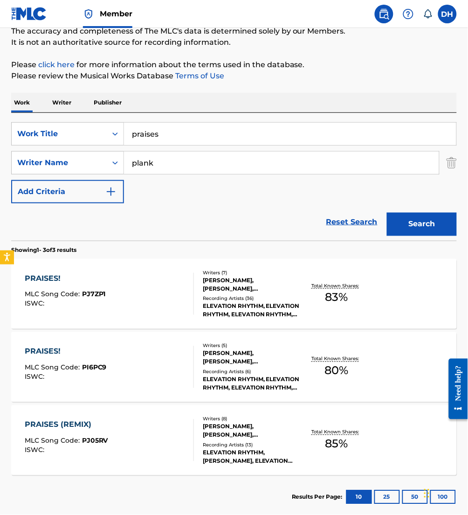
click at [120, 308] on div "PRAISES! MLC Song Code : PJ7ZP1 ISWC :" at bounding box center [109, 294] width 169 height 42
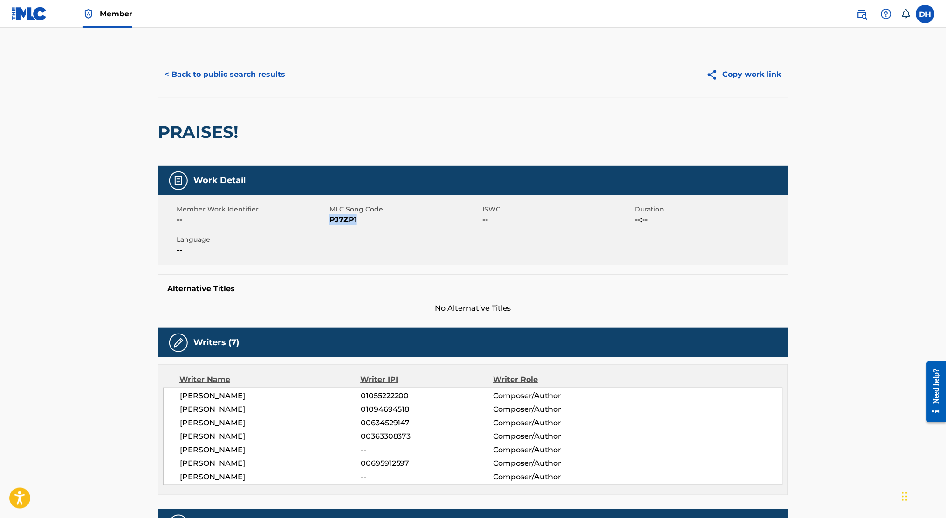
drag, startPoint x: 330, startPoint y: 222, endPoint x: 368, endPoint y: 221, distance: 37.8
click at [368, 221] on span "PJ7ZP1" at bounding box center [405, 219] width 151 height 11
click at [228, 74] on button "< Back to public search results" at bounding box center [225, 74] width 134 height 23
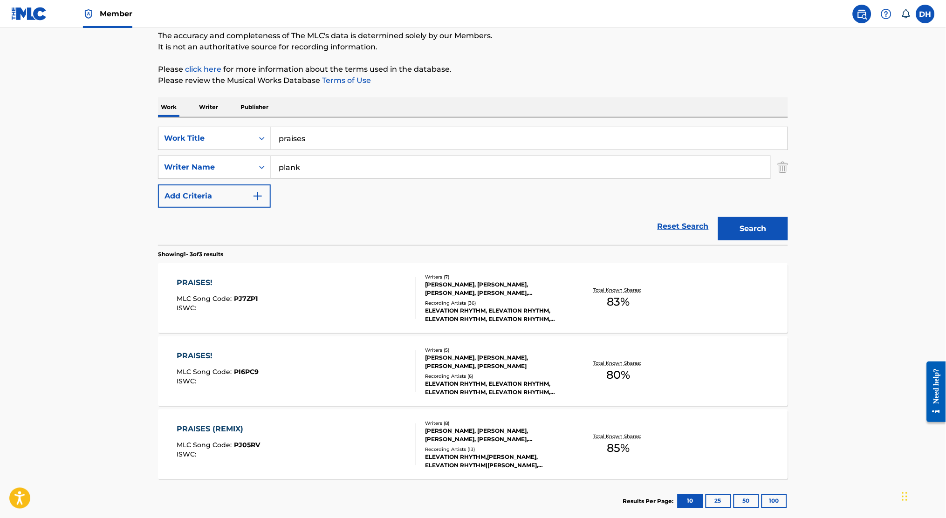
click at [353, 391] on div "PRAISES! MLC Song Code : PI6PC9 ISWC :" at bounding box center [297, 372] width 240 height 42
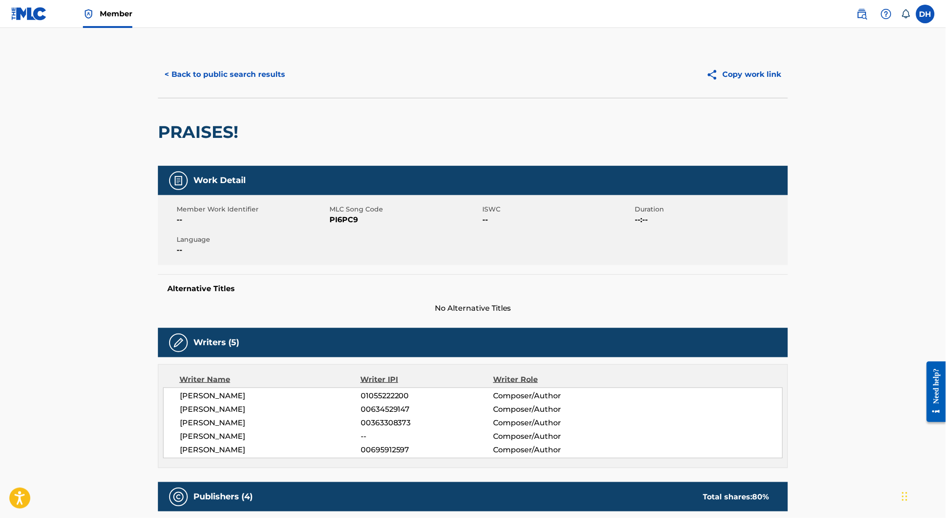
click at [206, 79] on button "< Back to public search results" at bounding box center [225, 74] width 134 height 23
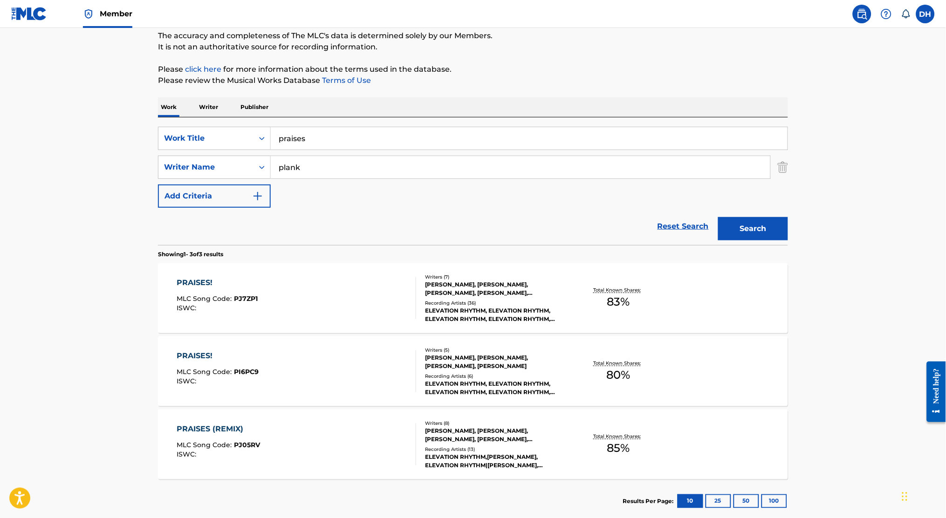
click at [314, 434] on div "PRAISES (REMIX) MLC Song Code : PJ05RV ISWC :" at bounding box center [297, 445] width 240 height 42
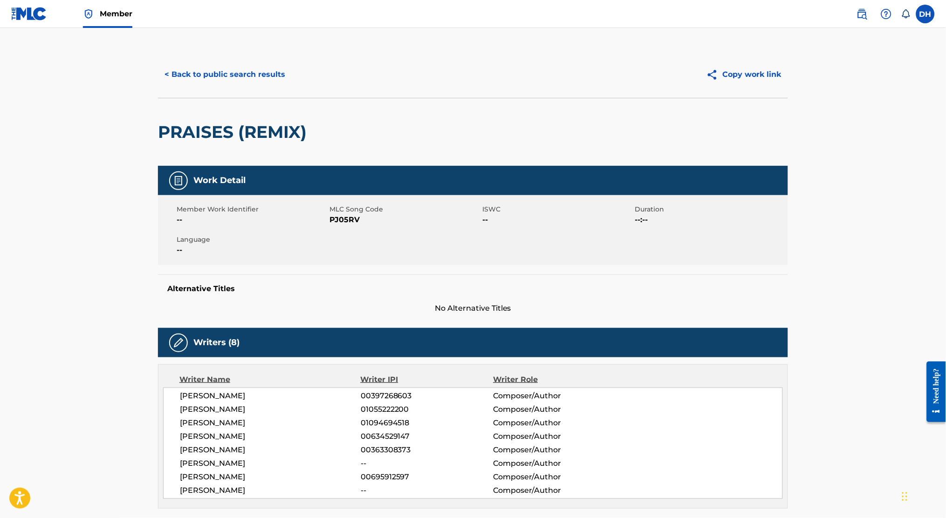
click at [246, 80] on button "< Back to public search results" at bounding box center [225, 74] width 134 height 23
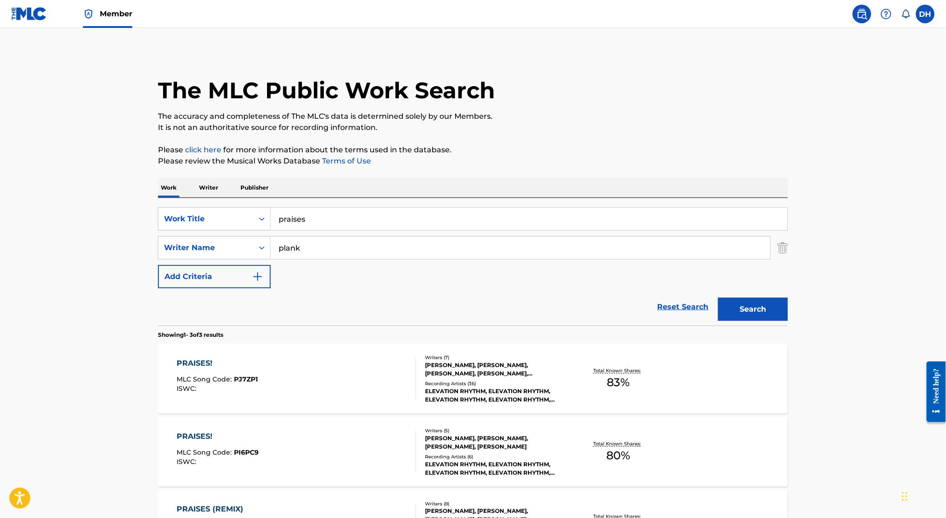
scroll to position [81, 0]
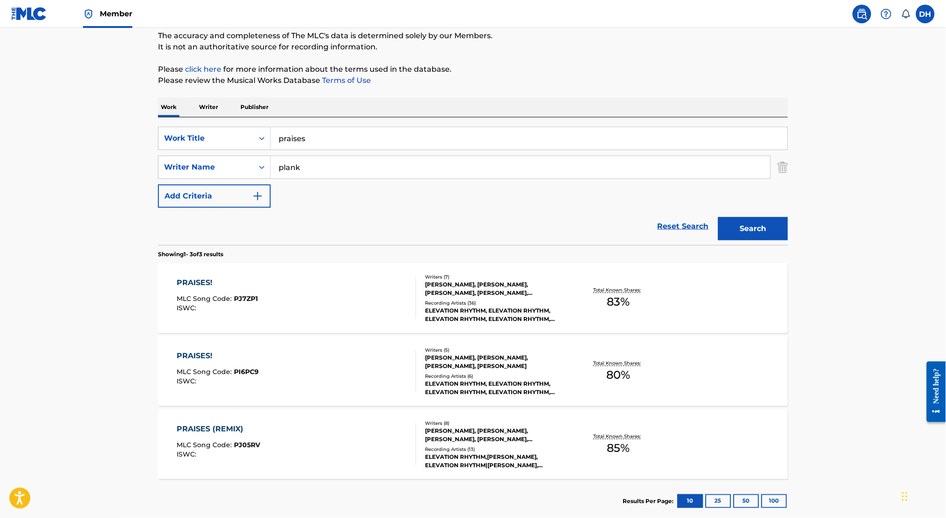
click at [320, 294] on div "PRAISES! MLC Song Code : PJ7ZP1 ISWC :" at bounding box center [297, 298] width 240 height 42
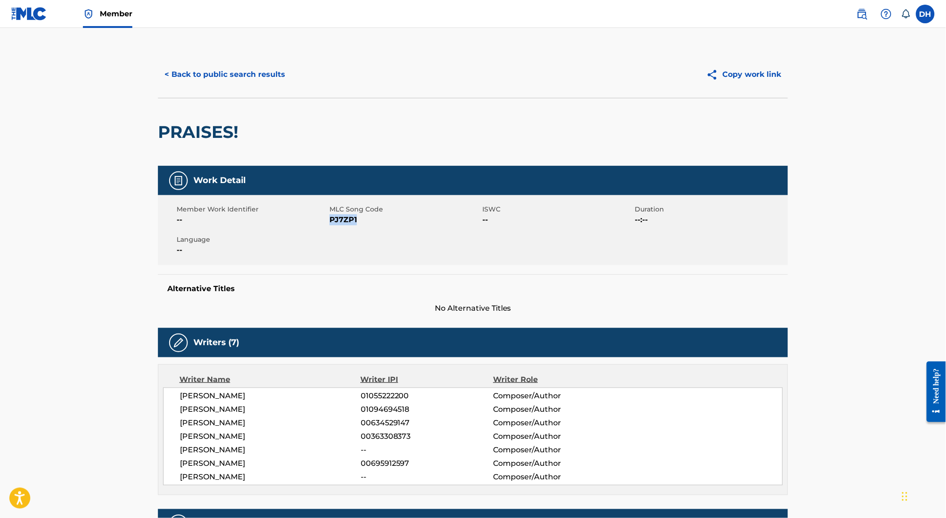
drag, startPoint x: 331, startPoint y: 218, endPoint x: 395, endPoint y: 223, distance: 64.5
click at [395, 223] on span "PJ7ZP1" at bounding box center [405, 219] width 151 height 11
click at [235, 81] on button "< Back to public search results" at bounding box center [225, 74] width 134 height 23
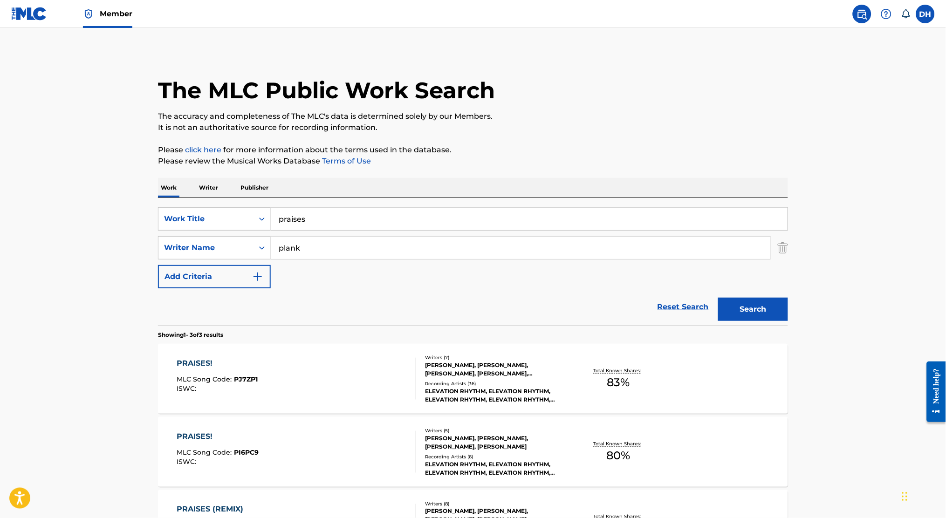
scroll to position [81, 0]
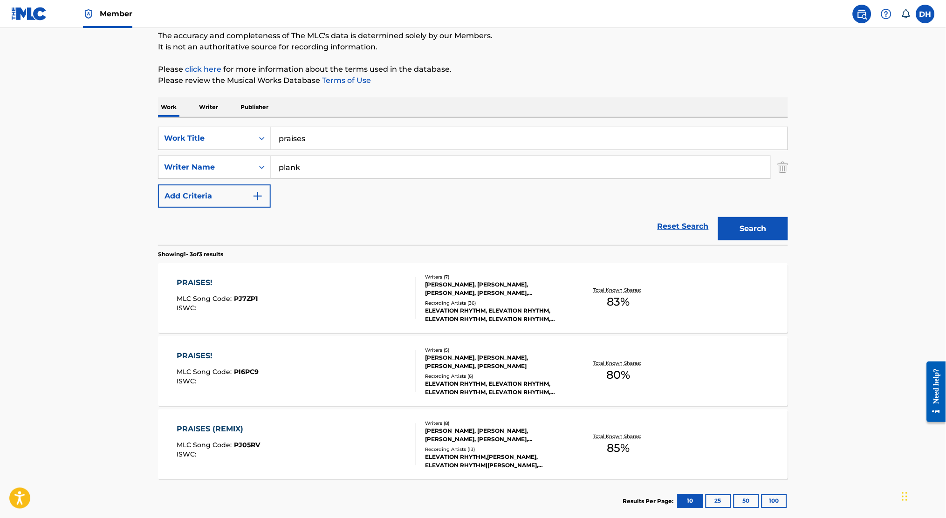
click at [280, 366] on div "PRAISES! MLC Song Code : PI6PC9 ISWC :" at bounding box center [297, 372] width 240 height 42
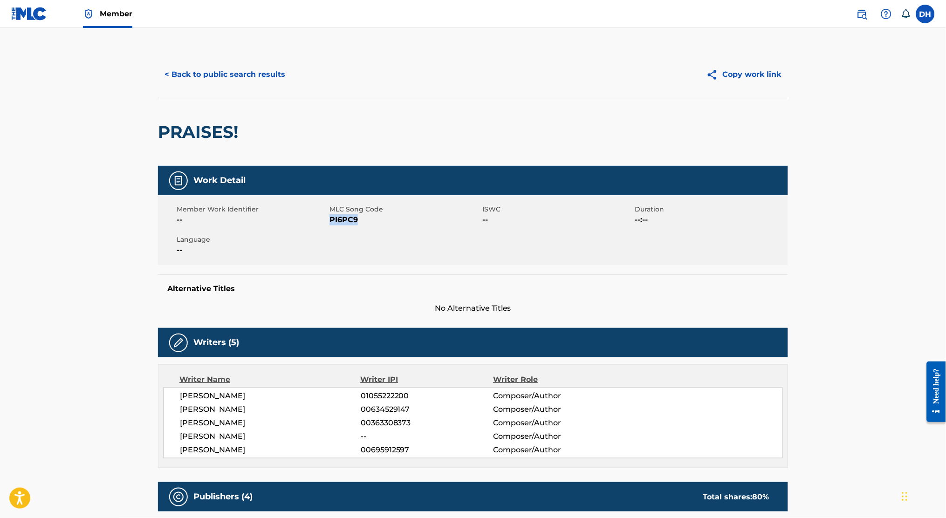
drag, startPoint x: 330, startPoint y: 219, endPoint x: 361, endPoint y: 219, distance: 31.2
click at [361, 219] on span "PI6PC9" at bounding box center [405, 219] width 151 height 11
click at [239, 81] on button "< Back to public search results" at bounding box center [225, 74] width 134 height 23
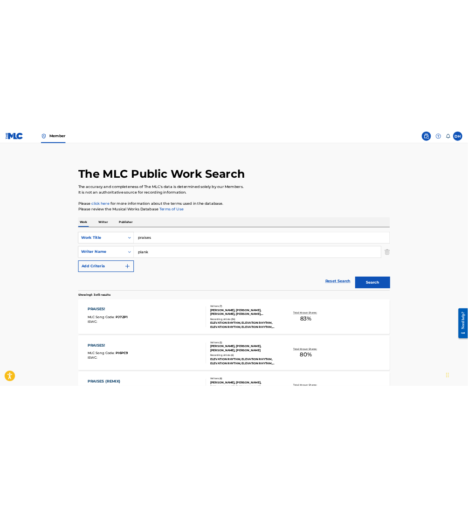
scroll to position [81, 0]
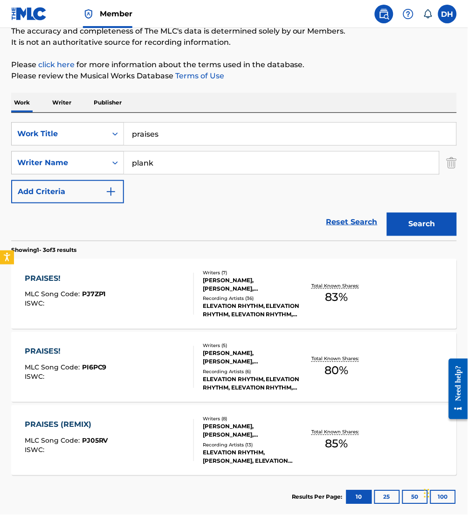
click at [96, 280] on div "PRAISES!" at bounding box center [65, 278] width 81 height 11
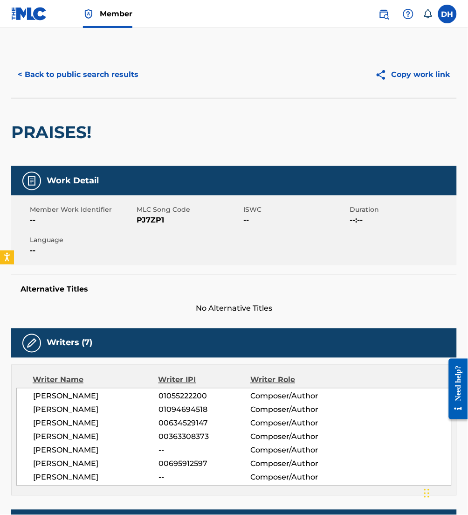
click at [77, 68] on button "< Back to public search results" at bounding box center [78, 74] width 134 height 23
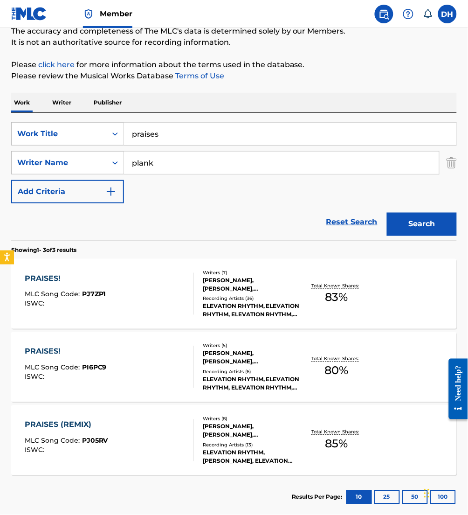
click at [126, 427] on div "PRAISES (REMIX) MLC Song Code : PJ05RV ISWC :" at bounding box center [109, 440] width 169 height 42
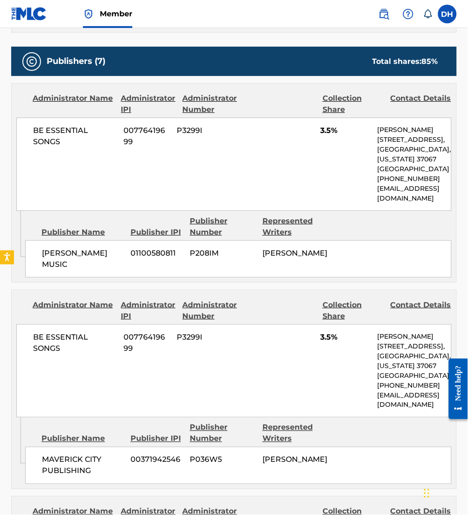
scroll to position [480, 0]
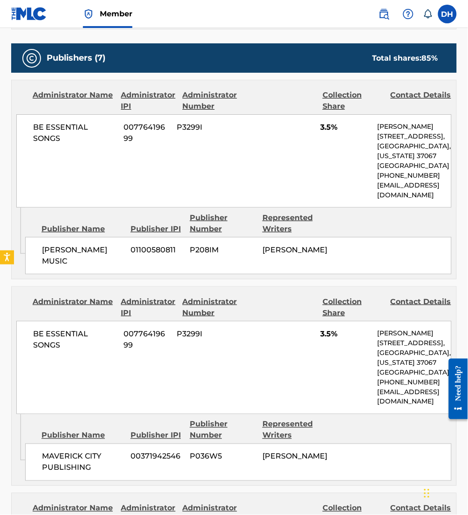
click at [127, 426] on div "Publisher Name Publisher IPI Publisher Number Represented Writers MAVERICK CITY…" at bounding box center [240, 447] width 431 height 67
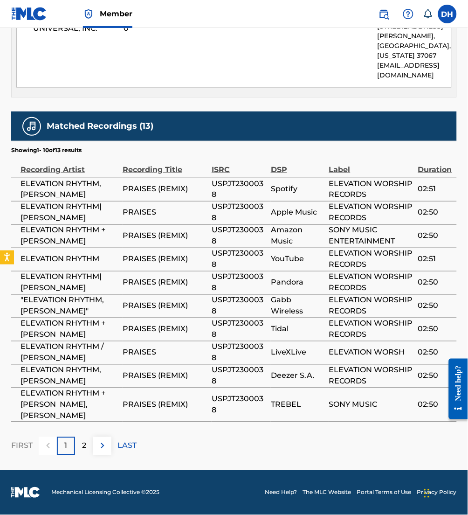
scroll to position [1925, 0]
click at [103, 451] on img at bounding box center [102, 445] width 11 height 11
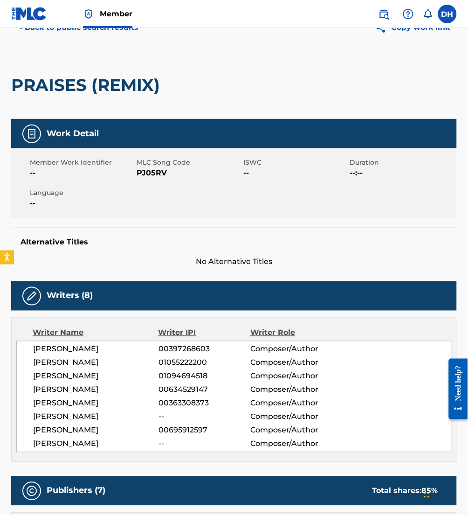
scroll to position [42, 0]
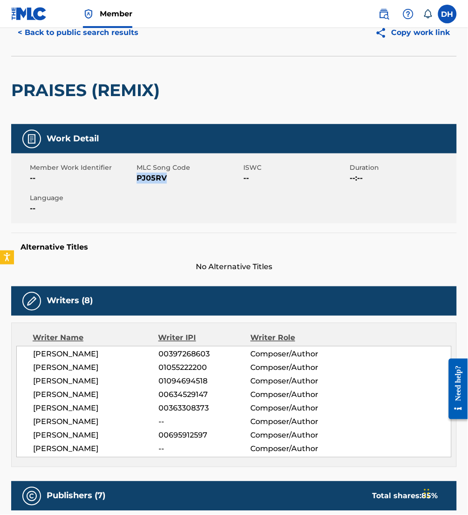
drag, startPoint x: 138, startPoint y: 180, endPoint x: 172, endPoint y: 183, distance: 33.7
click at [172, 183] on span "PJ05RV" at bounding box center [189, 177] width 104 height 11
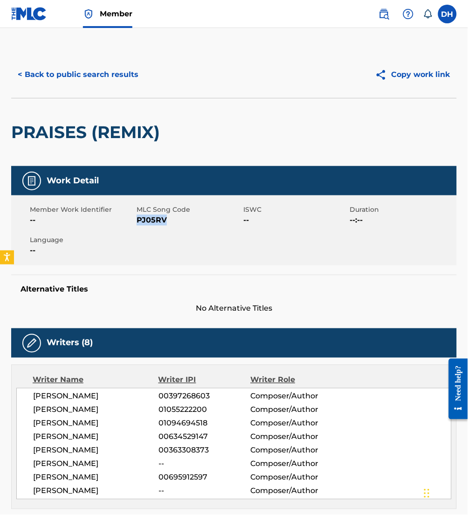
click at [88, 65] on button "< Back to public search results" at bounding box center [78, 74] width 134 height 23
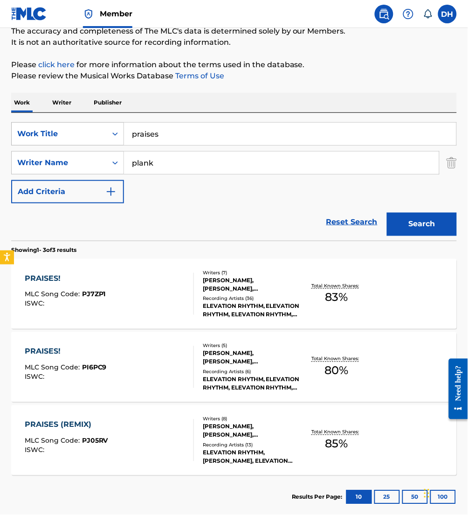
drag, startPoint x: 217, startPoint y: 132, endPoint x: 42, endPoint y: 132, distance: 174.4
click at [42, 132] on div "SearchWithCriteria5d7a6556-e1e3-4930-8e4f-7cfbeab34e03 Work Title praises" at bounding box center [234, 133] width 446 height 23
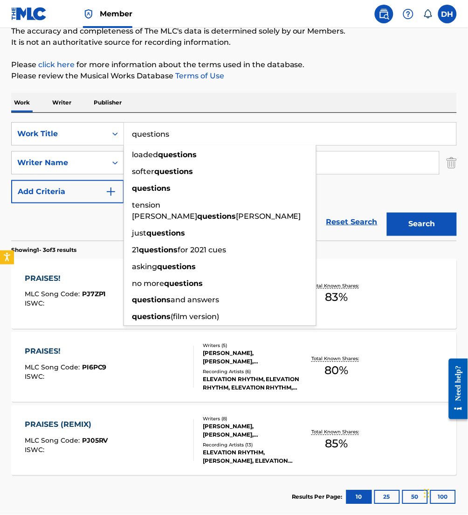
type input "questions"
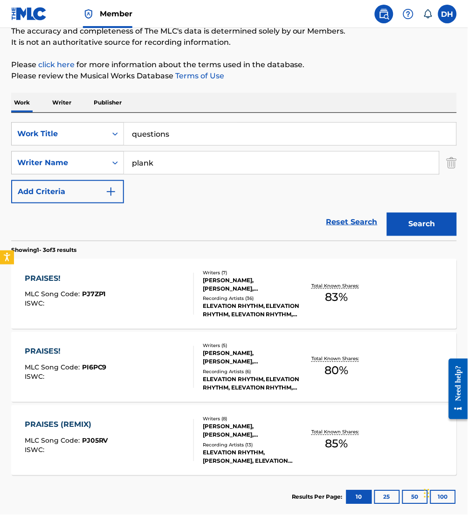
click at [358, 183] on div "SearchWithCriteria5d7a6556-e1e3-4930-8e4f-7cfbeab34e03 Work Title questions Sea…" at bounding box center [234, 162] width 446 height 81
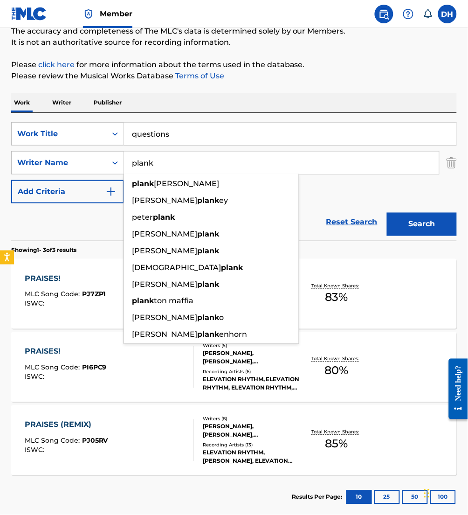
drag, startPoint x: 199, startPoint y: 162, endPoint x: -2, endPoint y: 202, distance: 204.9
click at [0, 202] on html "Accessibility Screen-Reader Guide, Feedback, and Issue Reporting | New window M…" at bounding box center [234, 176] width 468 height 515
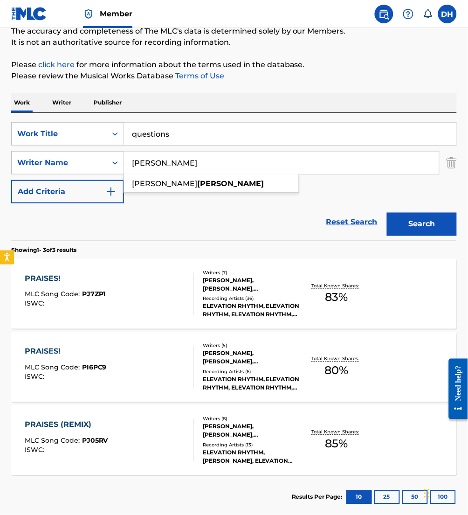
type input "galberth"
click at [387, 213] on button "Search" at bounding box center [422, 224] width 70 height 23
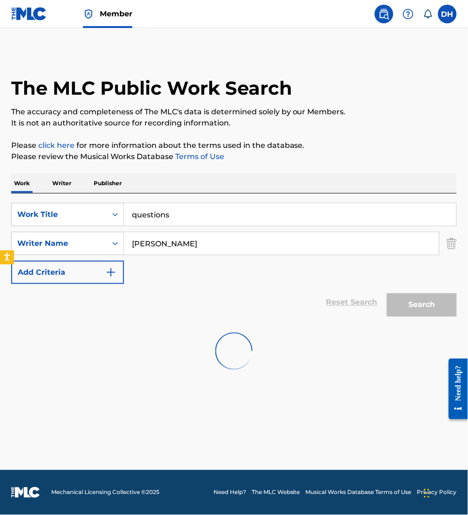
scroll to position [0, 0]
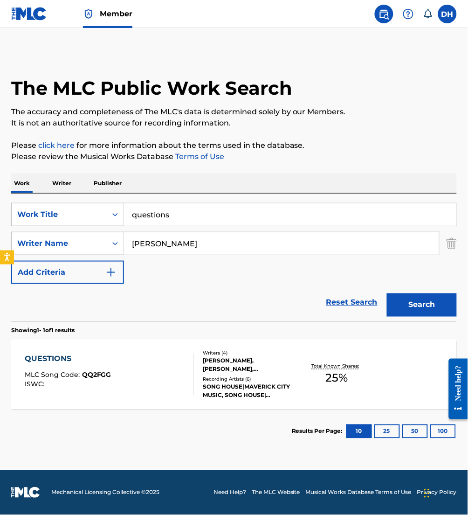
click at [152, 354] on div "QUESTIONS MLC Song Code : QQ2FGG ISWC :" at bounding box center [109, 374] width 169 height 42
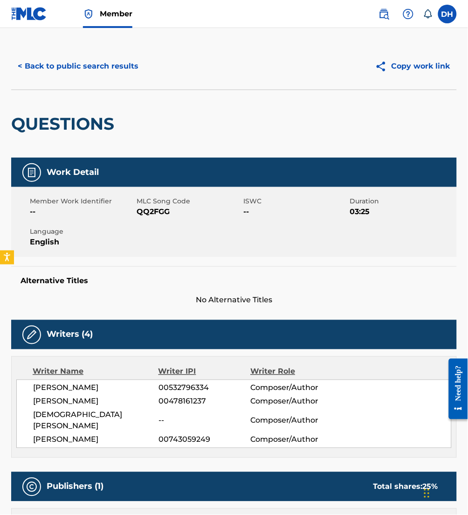
scroll to position [7, 0]
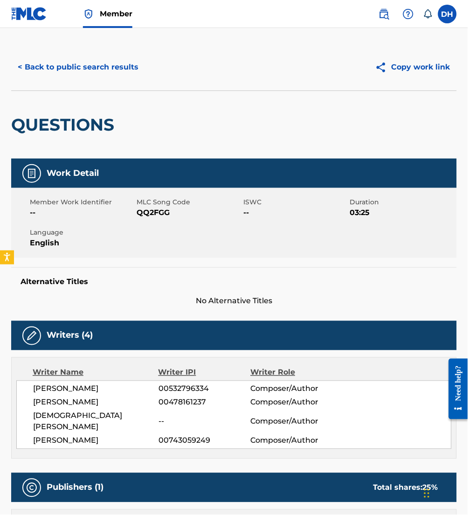
click at [93, 60] on button "< Back to public search results" at bounding box center [78, 66] width 134 height 23
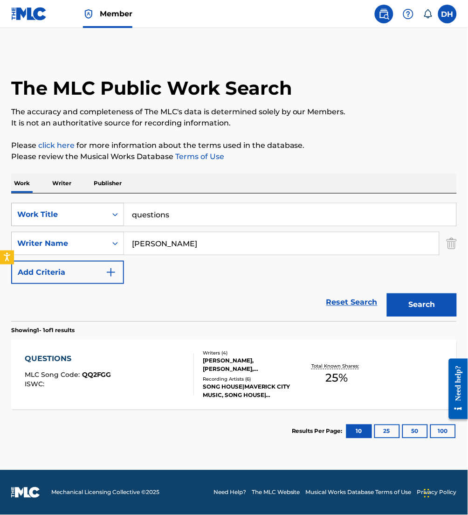
drag, startPoint x: 206, startPoint y: 212, endPoint x: 39, endPoint y: 208, distance: 166.9
click at [39, 208] on div "SearchWithCriteria5d7a6556-e1e3-4930-8e4f-7cfbeab34e03 Work Title questions" at bounding box center [234, 214] width 446 height 23
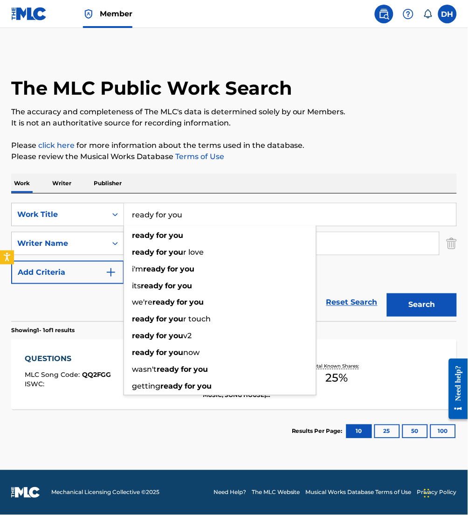
type input "ready for you"
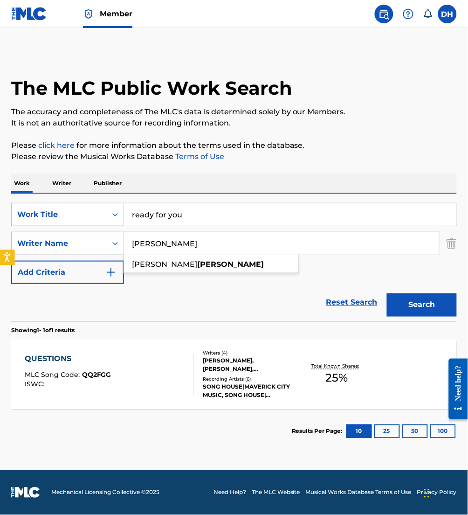
drag, startPoint x: 375, startPoint y: 251, endPoint x: 0, endPoint y: 255, distance: 374.8
click at [0, 256] on html "Accessibility Screen-Reader Guide, Feedback, and Issue Reporting | New window M…" at bounding box center [234, 257] width 468 height 515
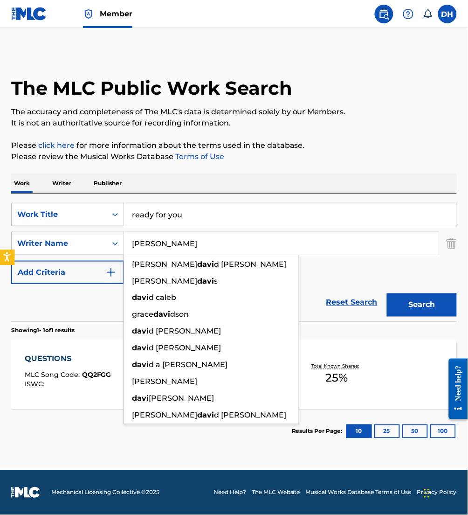
type input "[PERSON_NAME]"
click at [387, 293] on button "Search" at bounding box center [422, 304] width 70 height 23
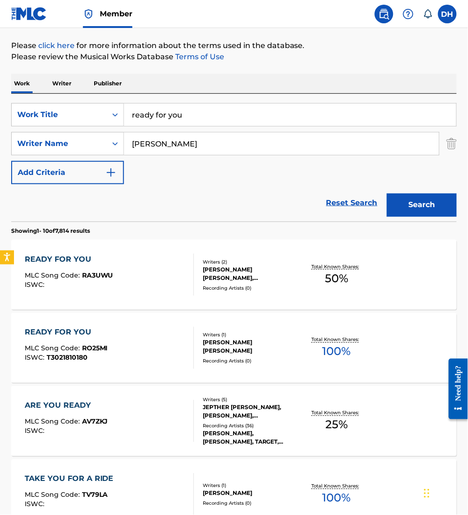
scroll to position [103, 0]
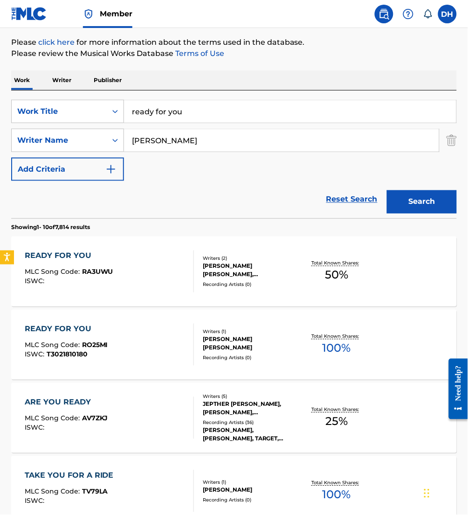
click at [86, 259] on div "READY FOR YOU" at bounding box center [69, 255] width 89 height 11
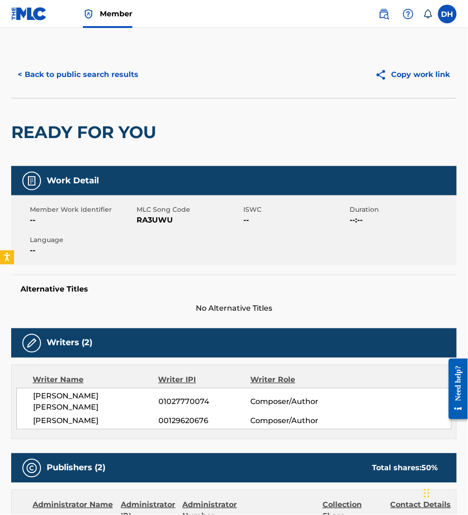
click at [99, 81] on button "< Back to public search results" at bounding box center [78, 74] width 134 height 23
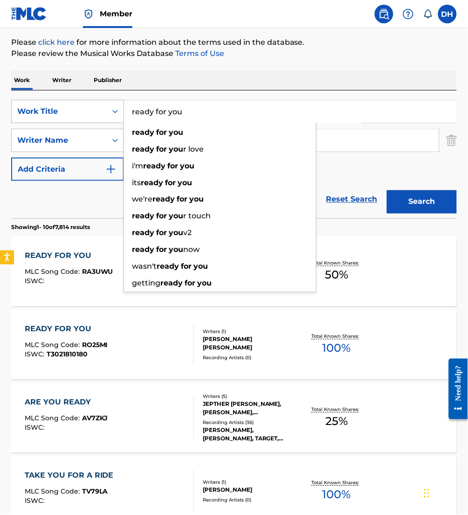
drag, startPoint x: 206, startPoint y: 105, endPoint x: 48, endPoint y: 114, distance: 157.8
click at [48, 114] on div "SearchWithCriteria5d7a6556-e1e3-4930-8e4f-7cfbeab34e03 Work Title ready for you…" at bounding box center [234, 111] width 446 height 23
type input "e"
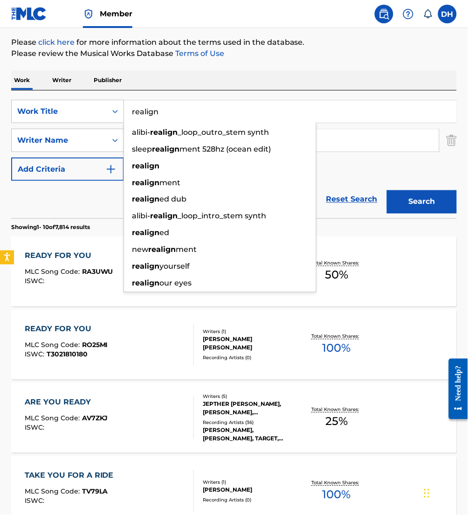
type input "realign"
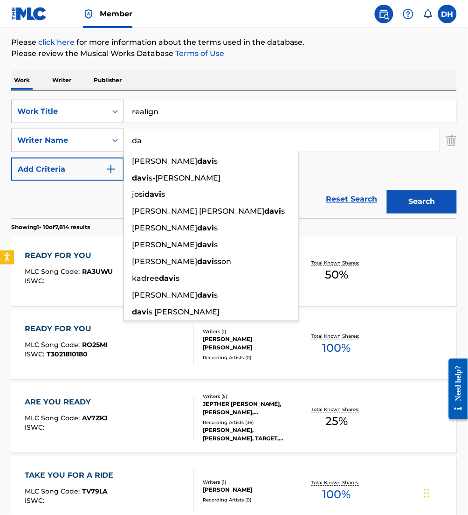
type input "d"
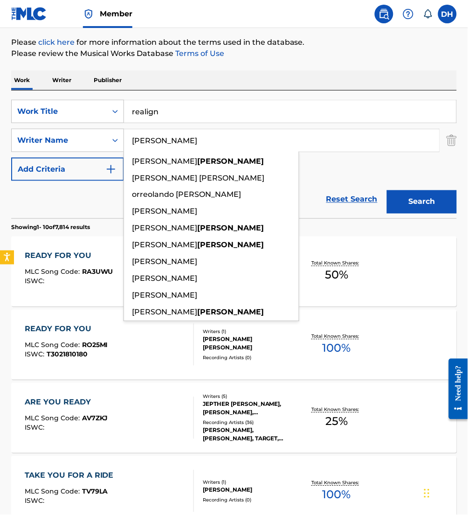
type input "malloy"
click at [387, 190] on button "Search" at bounding box center [422, 201] width 70 height 23
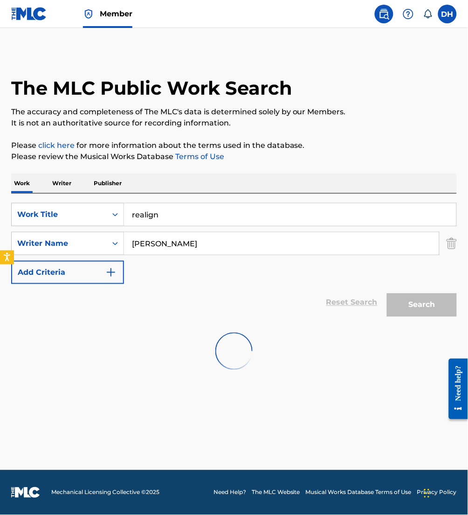
scroll to position [0, 0]
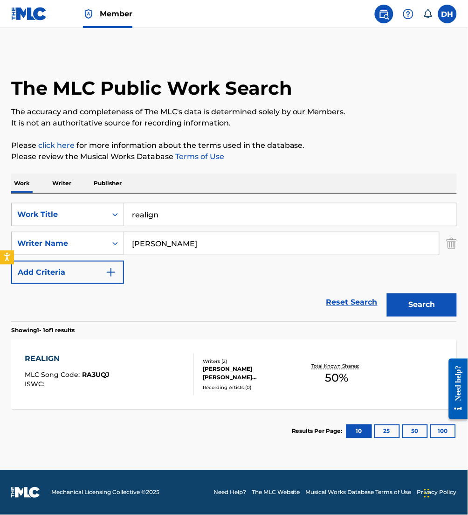
click at [279, 380] on div "ABBY MALLOY, STEPHEN JAMES DAVIS" at bounding box center [251, 373] width 97 height 17
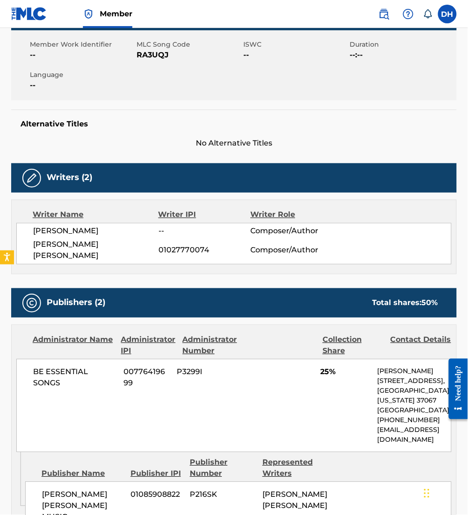
scroll to position [32, 0]
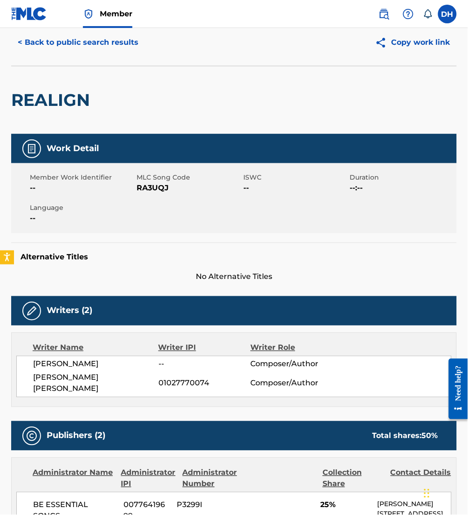
click at [110, 40] on button "< Back to public search results" at bounding box center [78, 42] width 134 height 23
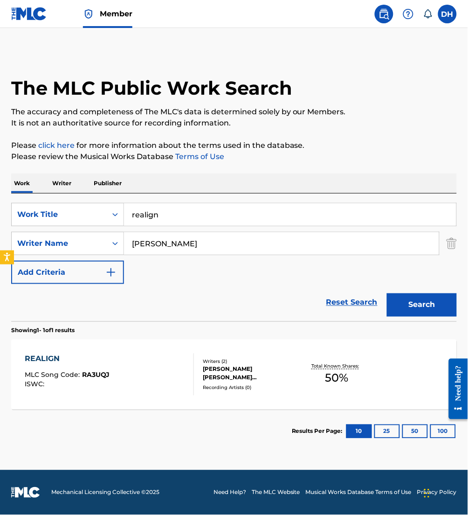
drag, startPoint x: 204, startPoint y: 207, endPoint x: 0, endPoint y: 232, distance: 205.3
click at [0, 232] on html "Accessibility Screen-Reader Guide, Feedback, and Issue Reporting | New window M…" at bounding box center [234, 257] width 468 height 515
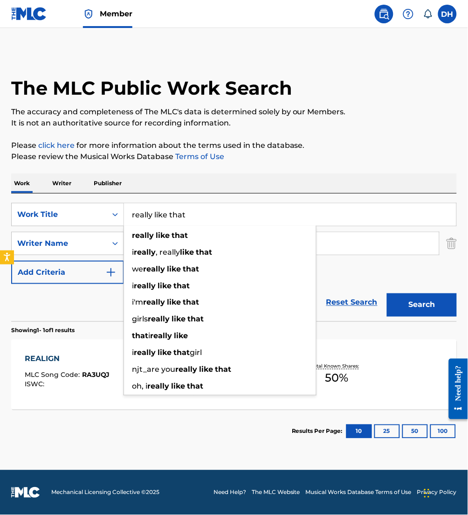
type input "really like that"
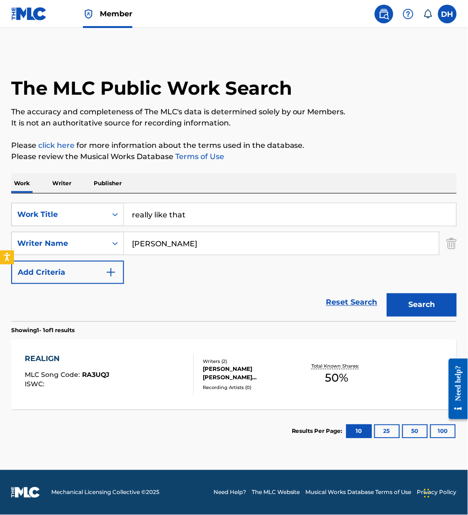
click at [349, 272] on div "SearchWithCriteria5d7a6556-e1e3-4930-8e4f-7cfbeab34e03 Work Title really like t…" at bounding box center [234, 243] width 446 height 81
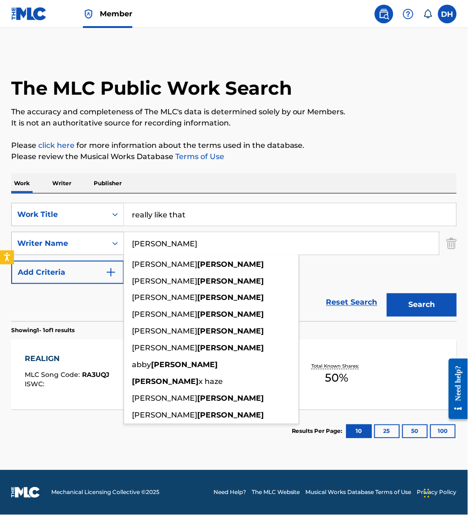
drag, startPoint x: 169, startPoint y: 244, endPoint x: 28, endPoint y: 249, distance: 141.4
click at [28, 249] on div "SearchWithCriteriaa0bea6df-8260-4079-8ed3-e00971f3a4cc Writer Name malloy taylo…" at bounding box center [234, 243] width 446 height 23
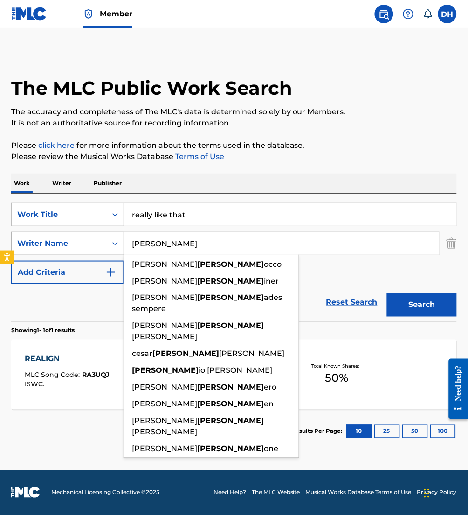
click at [387, 293] on button "Search" at bounding box center [422, 304] width 70 height 23
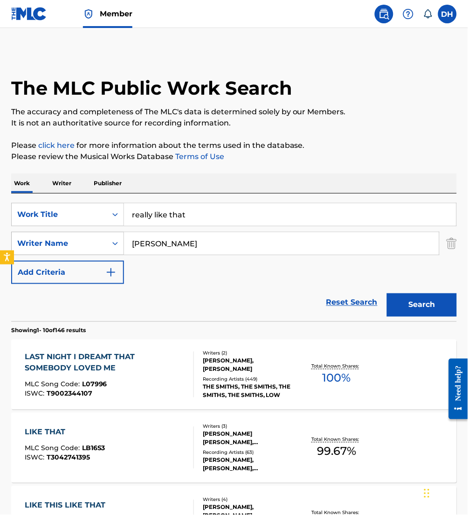
drag, startPoint x: 180, startPoint y: 245, endPoint x: 32, endPoint y: 246, distance: 148.3
click at [32, 246] on div "SearchWithCriteriaa0bea6df-8260-4079-8ed3-e00971f3a4cc Writer Name marr" at bounding box center [234, 243] width 446 height 23
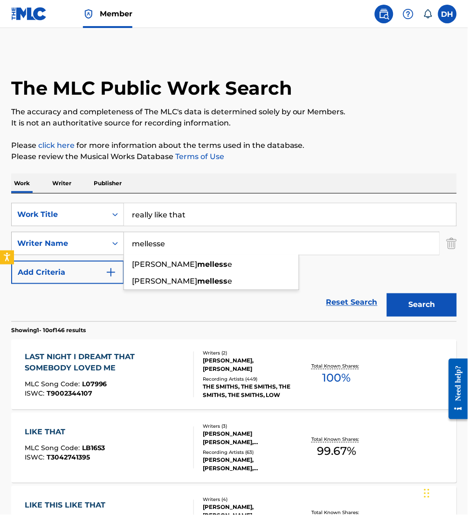
type input "mellesse"
click at [387, 293] on button "Search" at bounding box center [422, 304] width 70 height 23
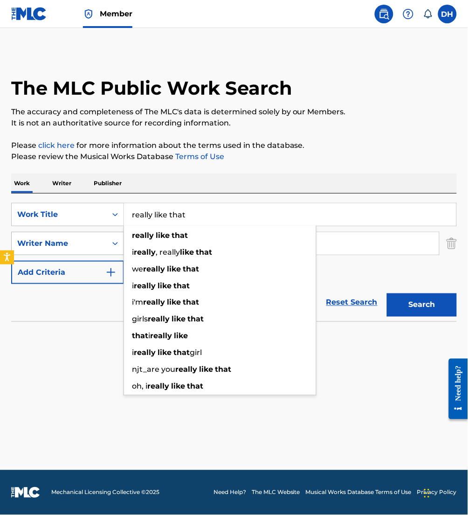
drag, startPoint x: 222, startPoint y: 217, endPoint x: 29, endPoint y: 242, distance: 195.2
click at [29, 242] on div "SearchWithCriteria5d7a6556-e1e3-4930-8e4f-7cfbeab34e03 Work Title really like t…" at bounding box center [234, 243] width 446 height 81
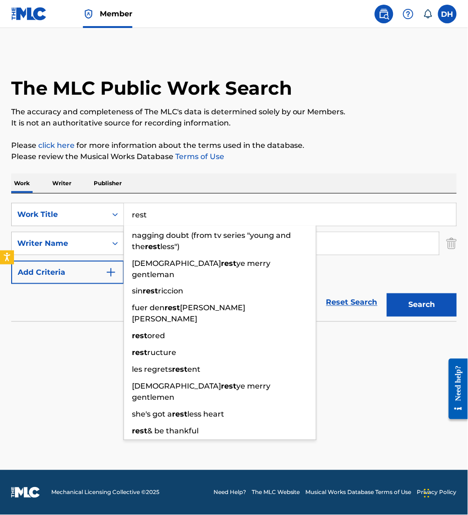
type input "rest"
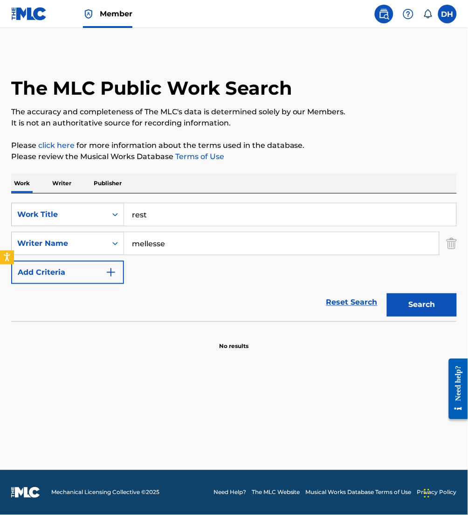
click at [71, 321] on section at bounding box center [234, 323] width 446 height 5
drag, startPoint x: 189, startPoint y: 240, endPoint x: 69, endPoint y: 245, distance: 120.4
click at [69, 245] on div "SearchWithCriteriaa0bea6df-8260-4079-8ed3-e00971f3a4cc Writer Name mellesse yon…" at bounding box center [234, 243] width 446 height 23
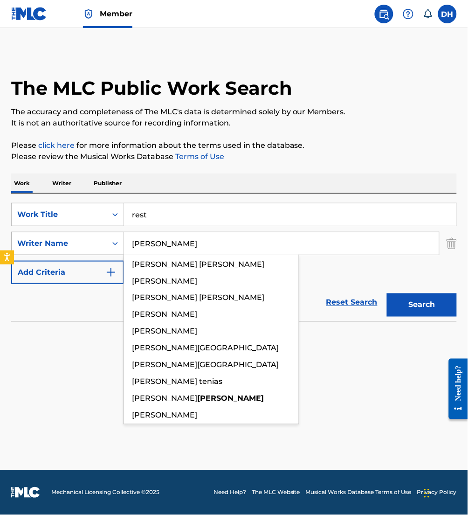
type input "[PERSON_NAME]"
click at [387, 293] on button "Search" at bounding box center [422, 304] width 70 height 23
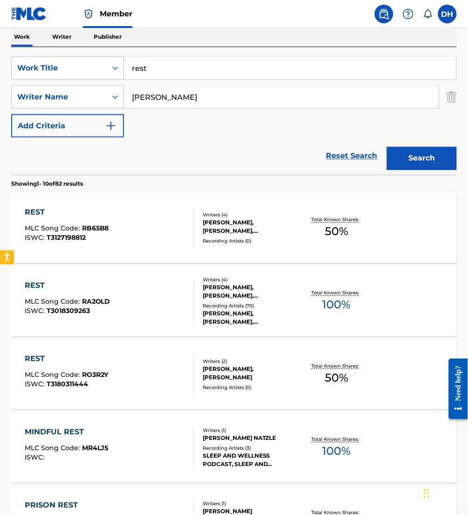
scroll to position [145, 0]
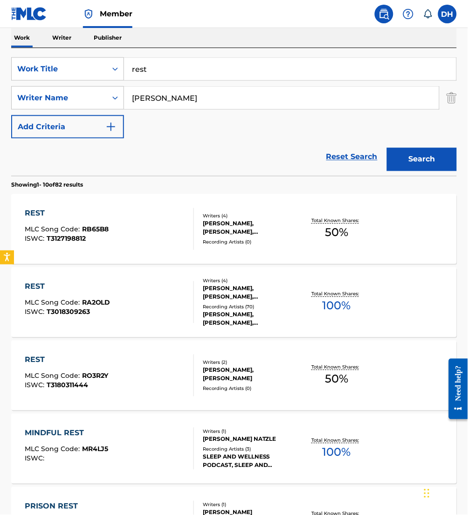
click at [148, 236] on div "REST MLC Song Code : RB65B8 ISWC : T3127198812" at bounding box center [109, 229] width 169 height 42
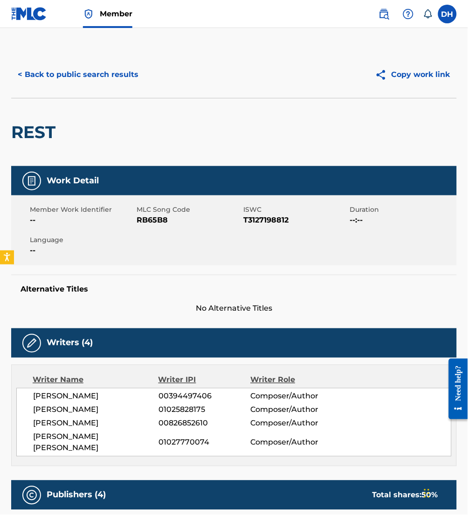
drag, startPoint x: 259, startPoint y: 358, endPoint x: 251, endPoint y: 455, distance: 97.8
click at [259, 358] on div "Writers (4) Writer Name Writer IPI Writer Role AMANDA CAMILLE ROLON 00394497406…" at bounding box center [234, 397] width 446 height 138
click at [109, 81] on button "< Back to public search results" at bounding box center [78, 74] width 134 height 23
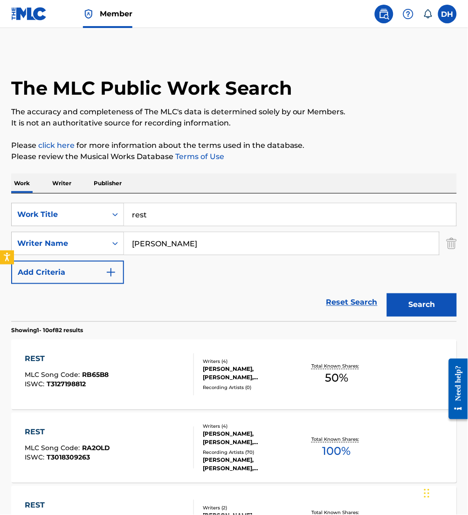
scroll to position [145, 0]
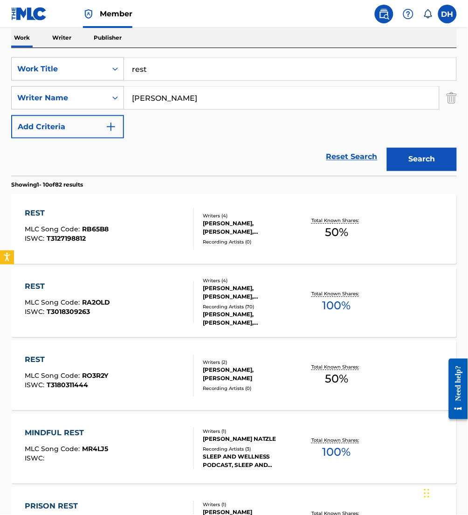
click at [203, 70] on input "rest" at bounding box center [290, 69] width 332 height 22
type input "rest (here with me)"
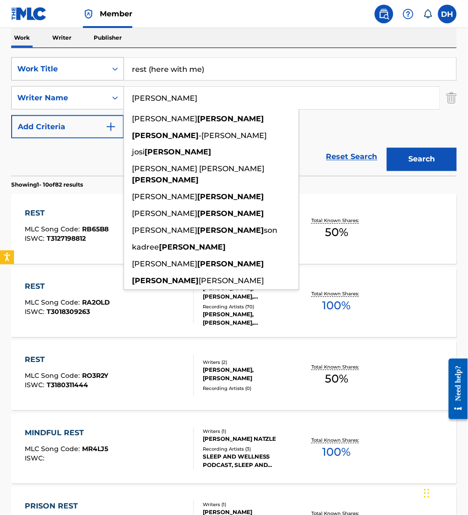
drag, startPoint x: 198, startPoint y: 97, endPoint x: 40, endPoint y: 60, distance: 162.4
click at [40, 60] on div "SearchWithCriteria5d7a6556-e1e3-4930-8e4f-7cfbeab34e03 Work Title rest (here wi…" at bounding box center [234, 97] width 446 height 81
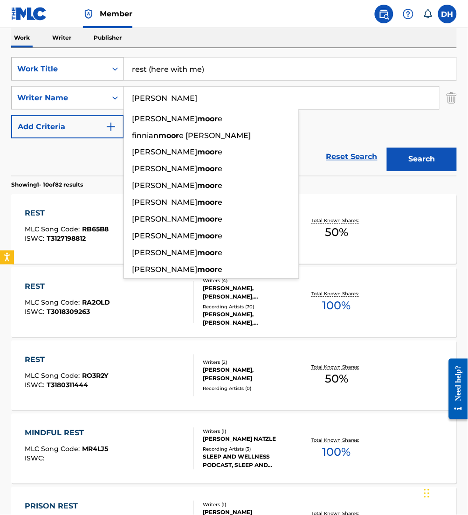
type input "[PERSON_NAME]"
click at [387, 148] on button "Search" at bounding box center [422, 159] width 70 height 23
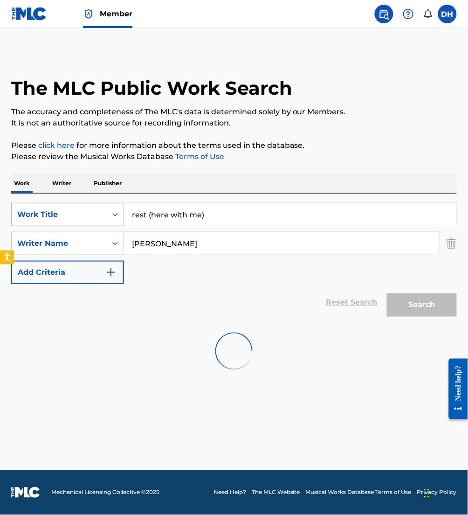
scroll to position [0, 0]
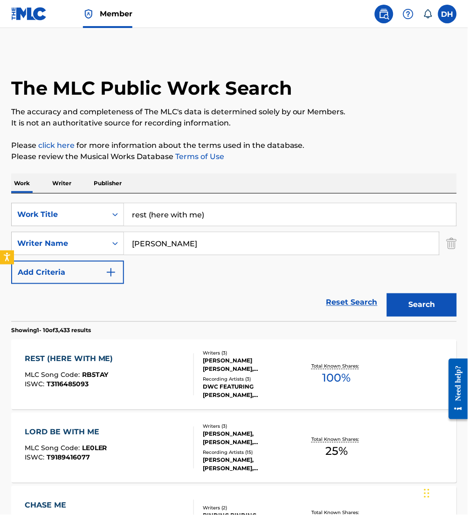
click at [162, 381] on div "REST (HERE WITH ME) MLC Song Code : RB5TAY ISWC : T3116485093" at bounding box center [109, 374] width 169 height 42
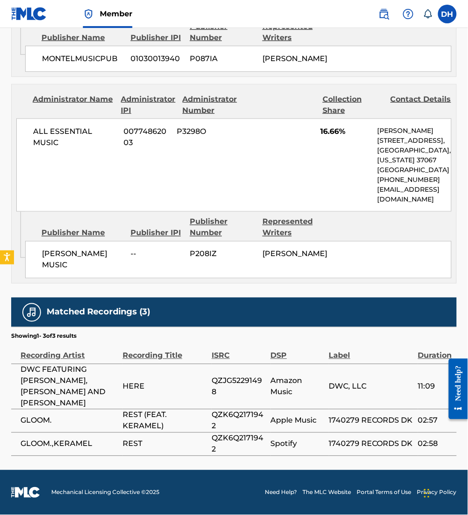
scroll to position [1283, 0]
drag, startPoint x: 222, startPoint y: 393, endPoint x: 209, endPoint y: 383, distance: 16.4
click at [209, 383] on tr "DWC FEATURING DREW SCOTT, CHIARA ROSARIO SEGUI AND JAHNISSI SEGUI HERE QZJG5229…" at bounding box center [234, 386] width 446 height 45
drag, startPoint x: 229, startPoint y: 448, endPoint x: 213, endPoint y: 438, distance: 18.9
click at [213, 438] on span "QZK6Q2171942" at bounding box center [239, 444] width 54 height 22
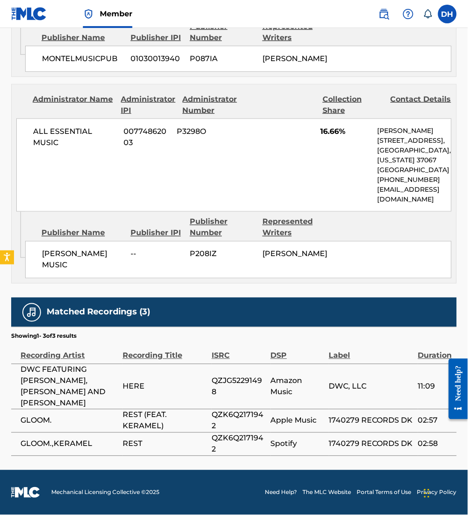
click at [173, 421] on span "REST (FEAT. KERAMEL)" at bounding box center [165, 420] width 84 height 22
drag, startPoint x: 181, startPoint y: 422, endPoint x: 16, endPoint y: 424, distance: 165.5
click at [16, 424] on tr "GLOOM. REST (FEAT. KERAMEL) QZK6Q2171942 Apple Music 1740279 RECORDS DK 02:57" at bounding box center [234, 420] width 446 height 23
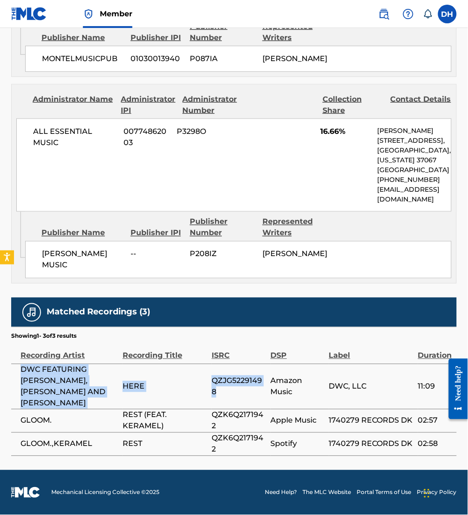
drag, startPoint x: 237, startPoint y: 393, endPoint x: 12, endPoint y: 370, distance: 226.4
click at [12, 370] on tr "DWC FEATURING DREW SCOTT, CHIARA ROSARIO SEGUI AND JAHNISSI SEGUI HERE QZJG5229…" at bounding box center [234, 386] width 446 height 45
click at [12, 370] on td "DWC FEATURING DREW SCOTT, CHIARA ROSARIO SEGUI AND JAHNISSI SEGUI" at bounding box center [66, 386] width 111 height 45
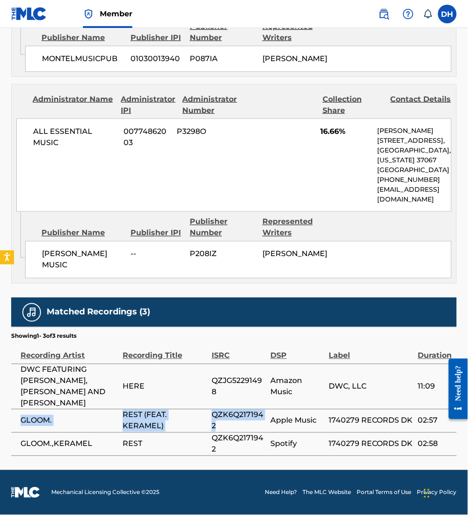
drag, startPoint x: 235, startPoint y: 428, endPoint x: 13, endPoint y: 417, distance: 222.2
click at [13, 417] on tr "GLOOM. REST (FEAT. KERAMEL) QZK6Q2171942 Apple Music 1740279 RECORDS DK 02:57" at bounding box center [234, 420] width 446 height 23
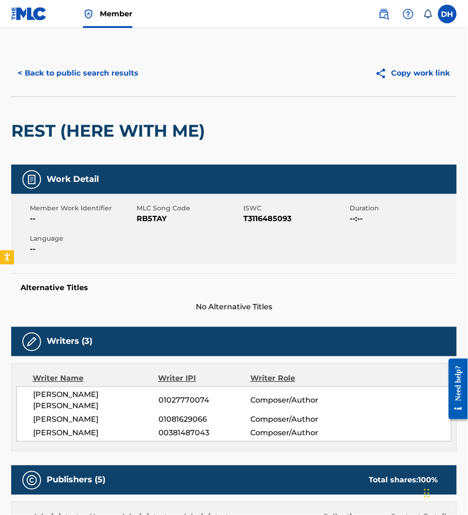
scroll to position [0, 0]
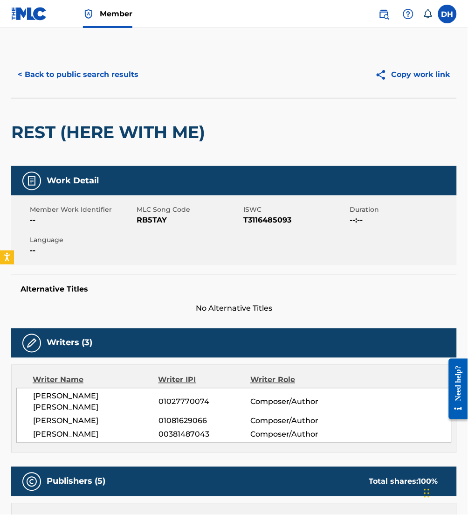
click at [136, 215] on div "Member Work Identifier --" at bounding box center [83, 215] width 107 height 21
drag, startPoint x: 138, startPoint y: 220, endPoint x: 187, endPoint y: 227, distance: 49.4
click at [187, 227] on div "Member Work Identifier -- MLC Song Code RB5TAY ISWC T3116485093 Duration --:-- …" at bounding box center [234, 230] width 446 height 70
click at [103, 89] on div "< Back to public search results Copy work link" at bounding box center [234, 74] width 446 height 47
click at [95, 82] on button "< Back to public search results" at bounding box center [78, 74] width 134 height 23
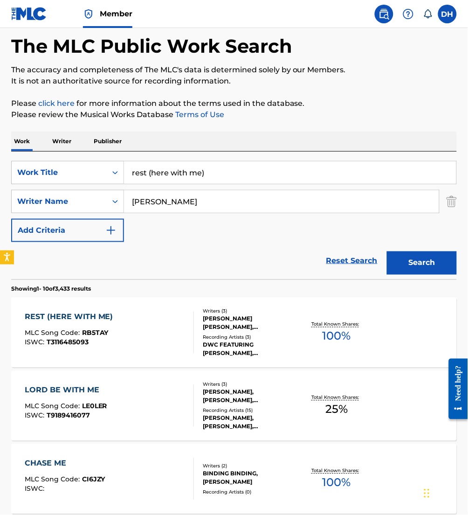
scroll to position [40, 0]
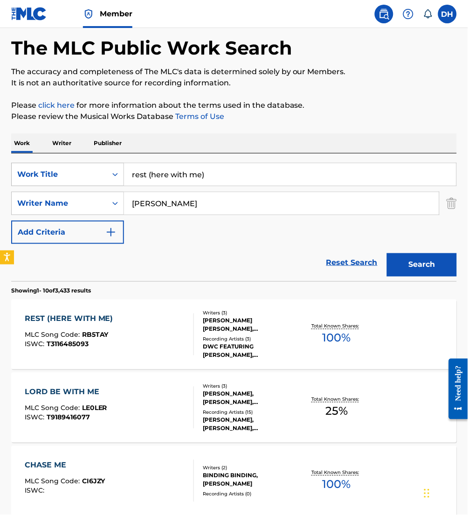
drag, startPoint x: 241, startPoint y: 171, endPoint x: 56, endPoint y: 182, distance: 185.4
click at [56, 182] on div "SearchWithCriteria5d7a6556-e1e3-4930-8e4f-7cfbeab34e03 Work Title rest (here wi…" at bounding box center [234, 174] width 446 height 23
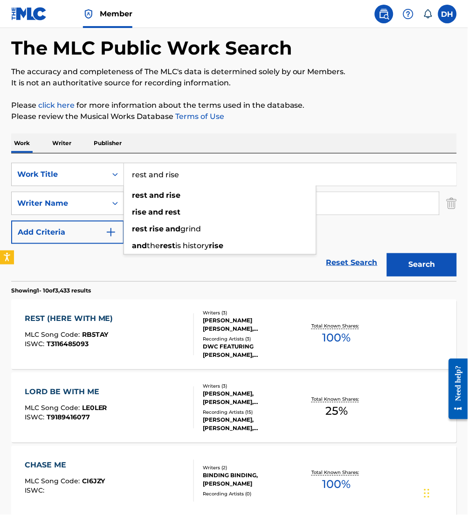
type input "rest and rise"
click at [322, 217] on div "SearchWithCriteria5d7a6556-e1e3-4930-8e4f-7cfbeab34e03 Work Title rest and rise…" at bounding box center [234, 203] width 446 height 81
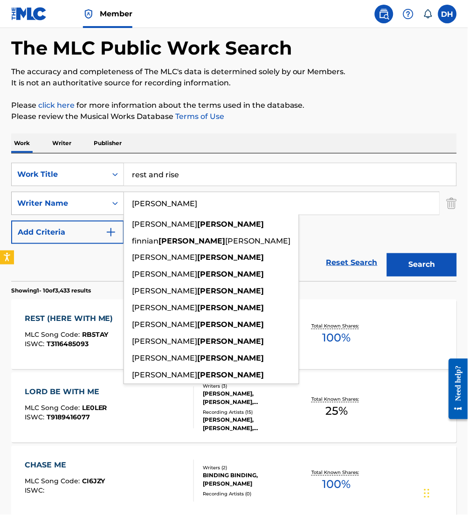
drag, startPoint x: 181, startPoint y: 207, endPoint x: 32, endPoint y: 199, distance: 149.4
click at [32, 199] on div "SearchWithCriteriaa0bea6df-8260-4079-8ed3-e00971f3a4cc Writer Name moore donald…" at bounding box center [234, 203] width 446 height 23
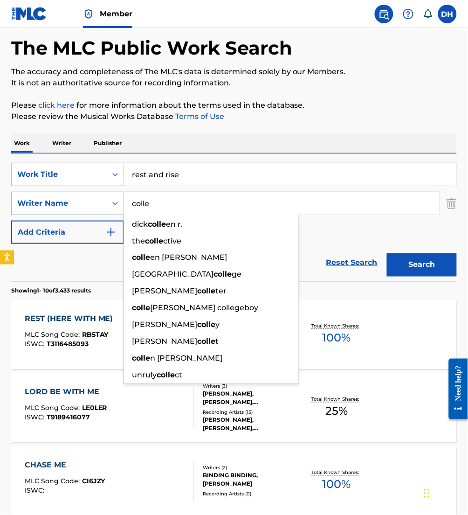
type input "colle"
click at [387, 253] on button "Search" at bounding box center [422, 264] width 70 height 23
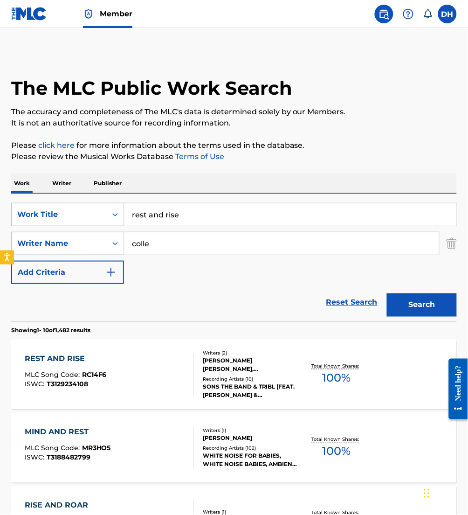
click at [110, 377] on div "REST AND RISE MLC Song Code : RC14F6 ISWC : T3129234108" at bounding box center [109, 374] width 169 height 42
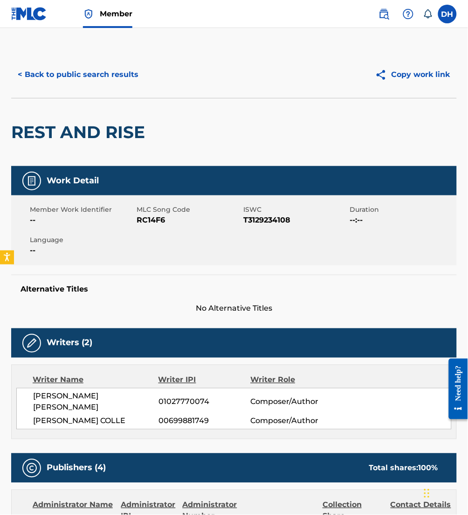
click at [53, 75] on button "< Back to public search results" at bounding box center [78, 74] width 134 height 23
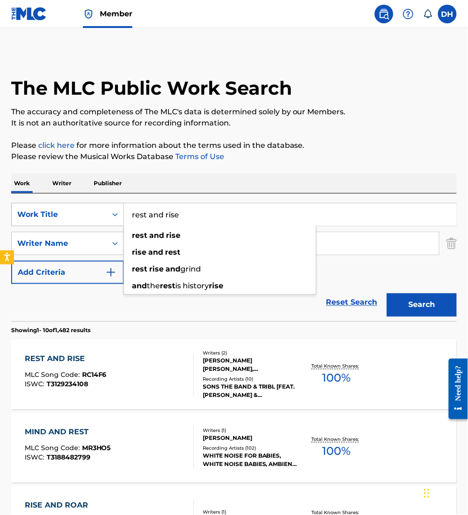
drag, startPoint x: 211, startPoint y: 223, endPoint x: 94, endPoint y: 208, distance: 118.0
click at [94, 208] on div "SearchWithCriteria5d7a6556-e1e3-4930-8e4f-7cfbeab34e03 Work Title rest and rise…" at bounding box center [234, 214] width 446 height 23
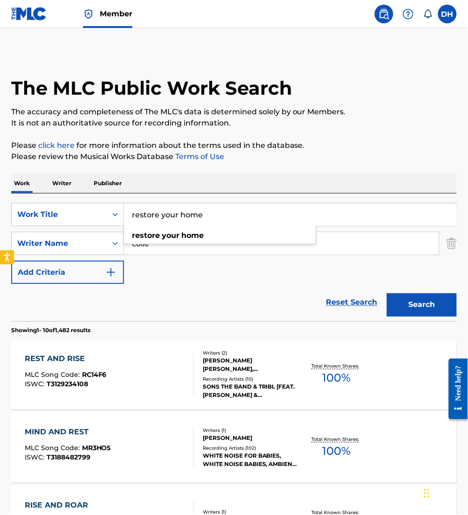
type input "restore your home"
click at [266, 273] on div "SearchWithCriteria5d7a6556-e1e3-4930-8e4f-7cfbeab34e03 Work Title restore your …" at bounding box center [234, 243] width 446 height 81
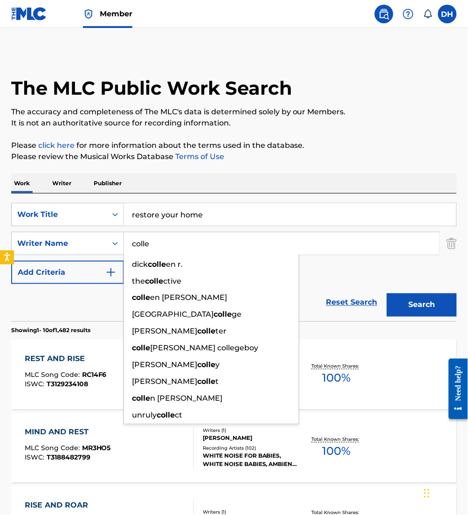
drag, startPoint x: 222, startPoint y: 248, endPoint x: 28, endPoint y: 229, distance: 195.4
click at [28, 229] on div "SearchWithCriteria5d7a6556-e1e3-4930-8e4f-7cfbeab34e03 Work Title restore your …" at bounding box center [234, 243] width 446 height 81
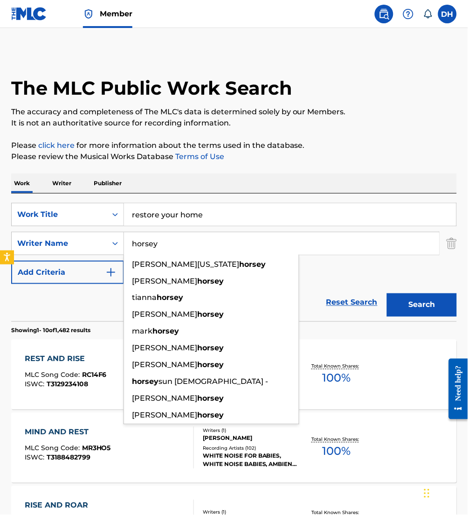
type input "horsey"
click at [387, 293] on button "Search" at bounding box center [422, 304] width 70 height 23
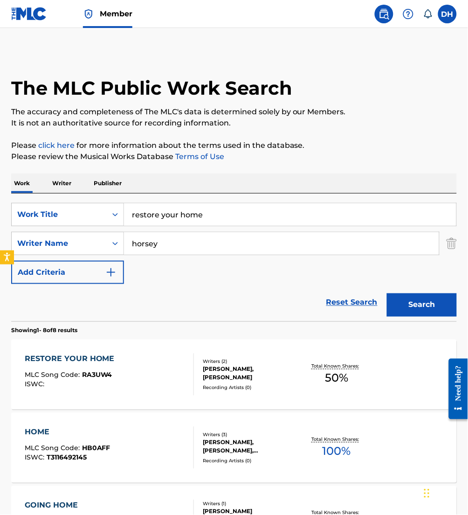
click at [139, 388] on div "RESTORE YOUR HOME MLC Song Code : RA3UW4 ISWC :" at bounding box center [109, 374] width 169 height 42
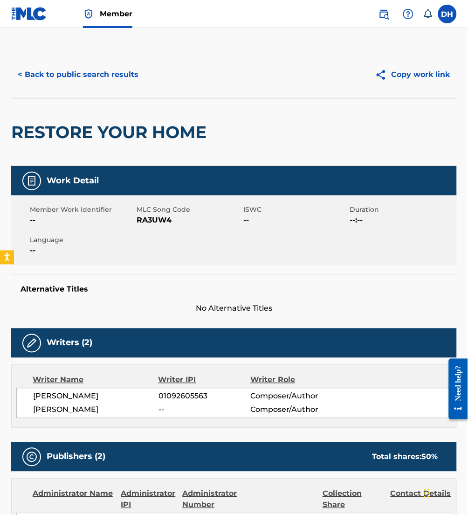
click at [78, 77] on button "< Back to public search results" at bounding box center [78, 74] width 134 height 23
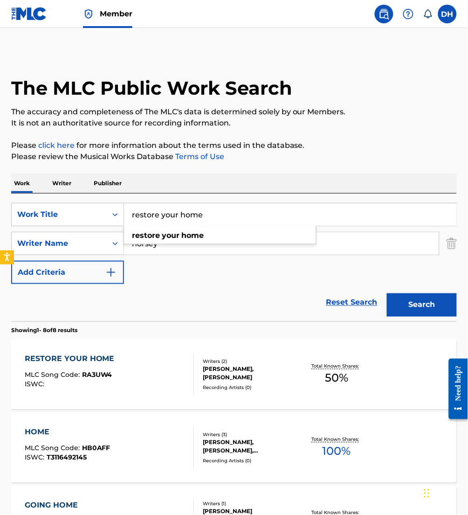
drag, startPoint x: 275, startPoint y: 214, endPoint x: 0, endPoint y: 201, distance: 275.3
click at [0, 201] on html "Accessibility Screen-Reader Guide, Feedback, and Issue Reporting | New window M…" at bounding box center [234, 257] width 468 height 515
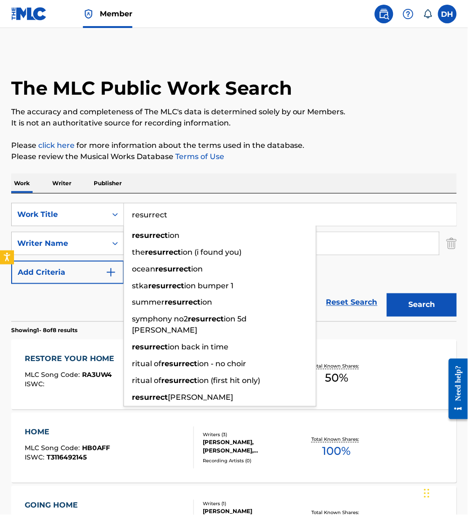
type input "resurrect"
click at [184, 163] on div "The MLC Public Work Search The accuracy and completeness of The MLC's data is d…" at bounding box center [234, 508] width 468 height 914
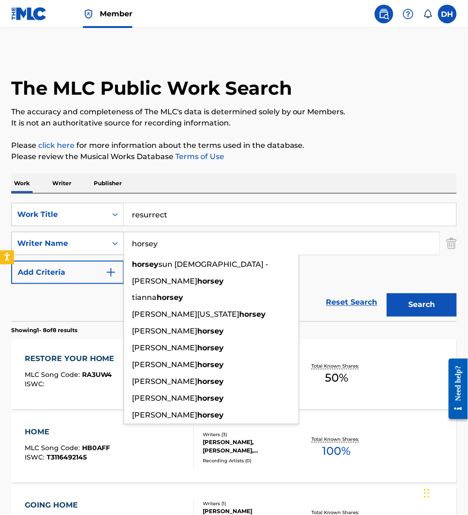
drag, startPoint x: 200, startPoint y: 248, endPoint x: 61, endPoint y: 241, distance: 139.6
click at [61, 241] on div "SearchWithCriteriaa0bea6df-8260-4079-8ed3-e00971f3a4cc Writer Name horsey horse…" at bounding box center [234, 243] width 446 height 23
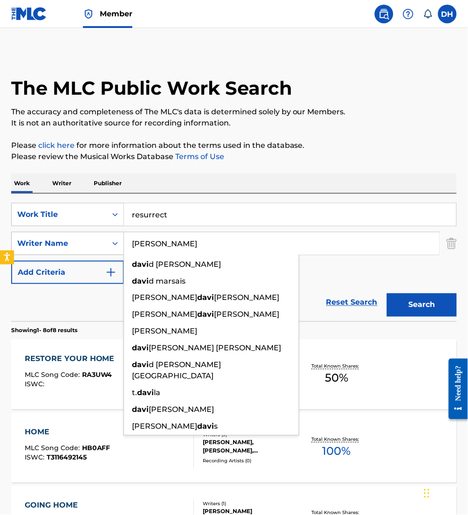
type input "[PERSON_NAME]"
click at [387, 293] on button "Search" at bounding box center [422, 304] width 70 height 23
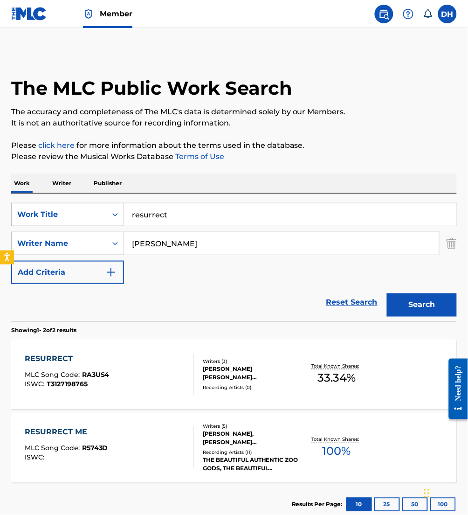
click at [129, 386] on div "RESURRECT MLC Song Code : RA3US4 ISWC : T3127198765" at bounding box center [109, 374] width 169 height 42
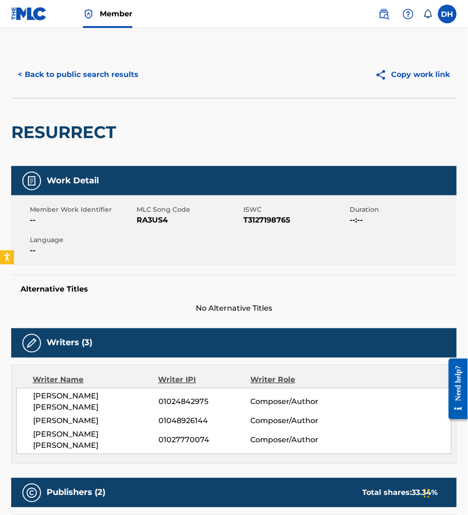
scroll to position [535, 0]
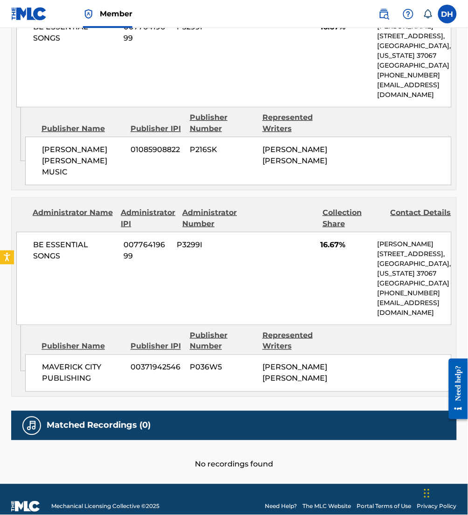
click at [207, 331] on div "Publisher Number" at bounding box center [223, 341] width 66 height 22
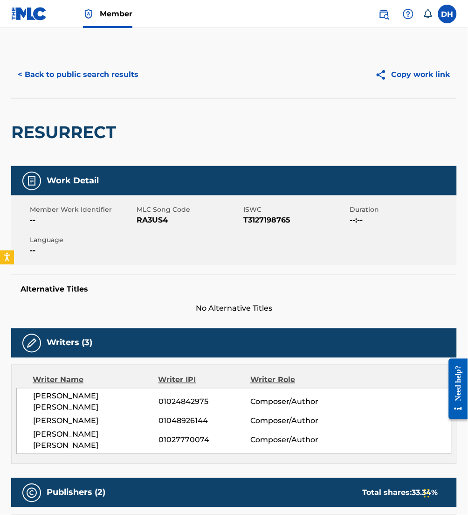
click at [86, 73] on button "< Back to public search results" at bounding box center [78, 74] width 134 height 23
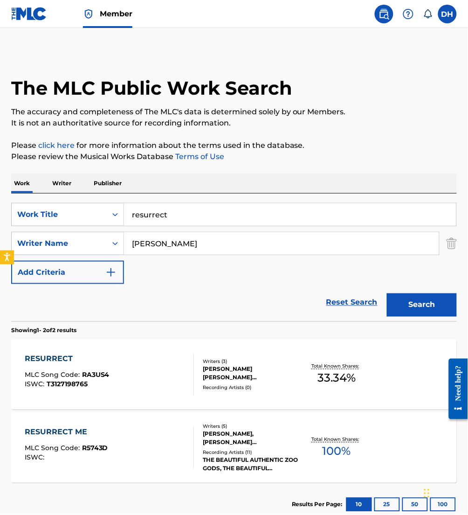
click at [211, 215] on input "resurrect" at bounding box center [290, 214] width 332 height 22
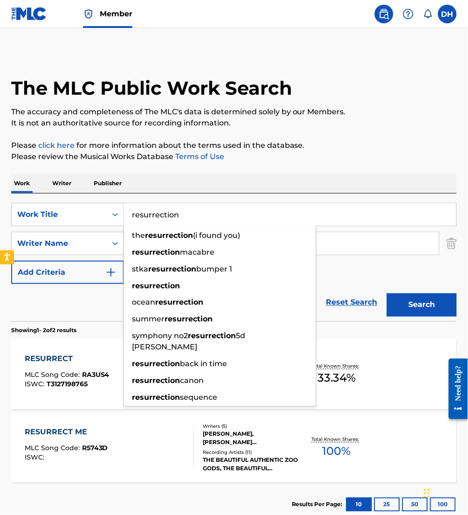
type input "resurrection"
click at [387, 293] on button "Search" at bounding box center [422, 304] width 70 height 23
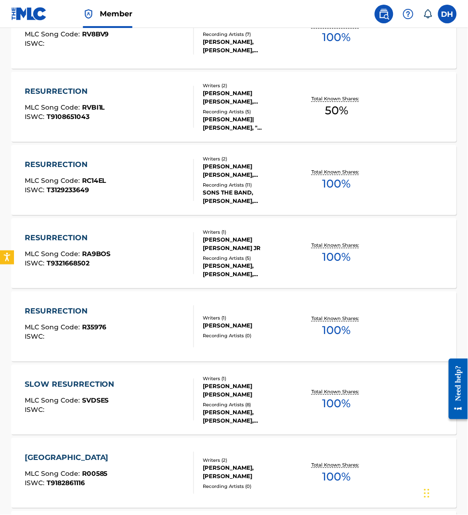
scroll to position [340, 0]
click at [147, 166] on div "RESURRECTION MLC Song Code : RC14EL ISWC : T3129233649" at bounding box center [109, 180] width 169 height 42
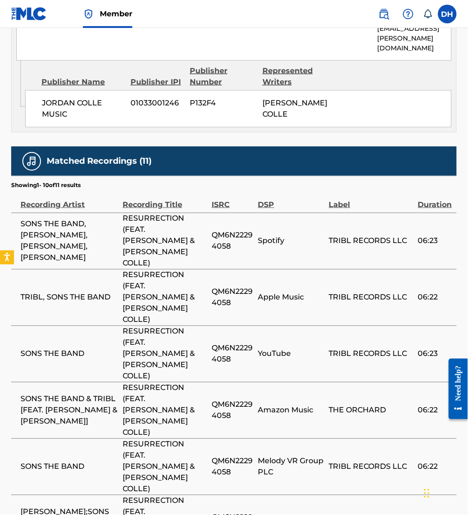
scroll to position [1356, 0]
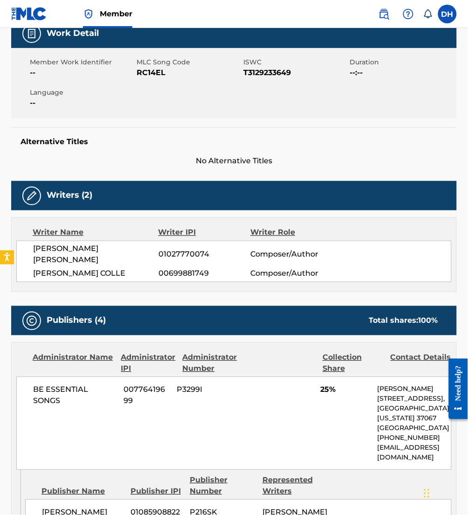
scroll to position [0, 0]
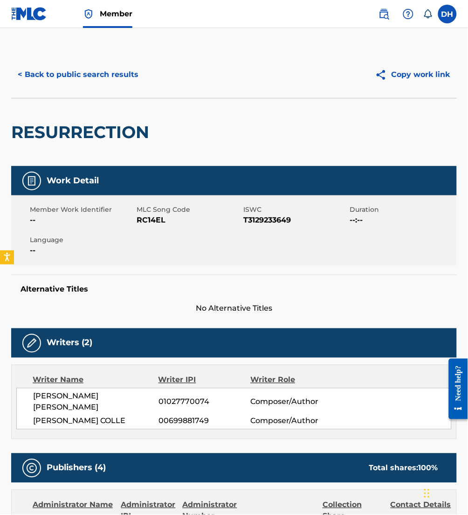
click at [48, 75] on button "< Back to public search results" at bounding box center [78, 74] width 134 height 23
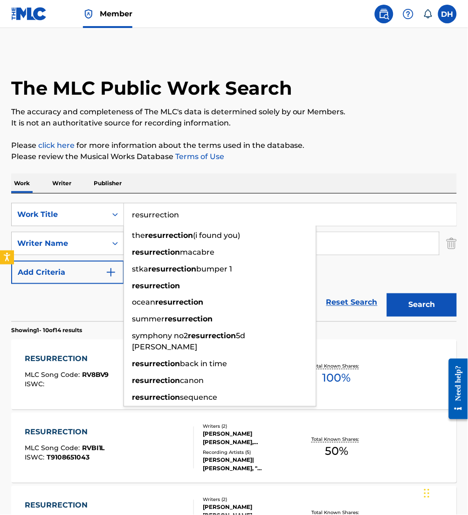
drag, startPoint x: 210, startPoint y: 213, endPoint x: 0, endPoint y: 210, distance: 210.3
click at [0, 210] on html "Accessibility Screen-Reader Guide, Feedback, and Issue Reporting | New window M…" at bounding box center [234, 257] width 468 height 515
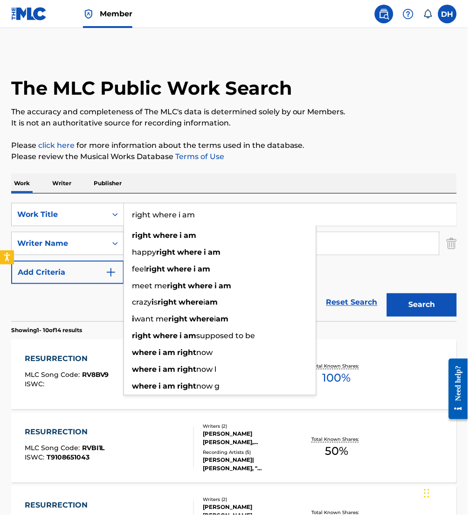
type input "right where i am"
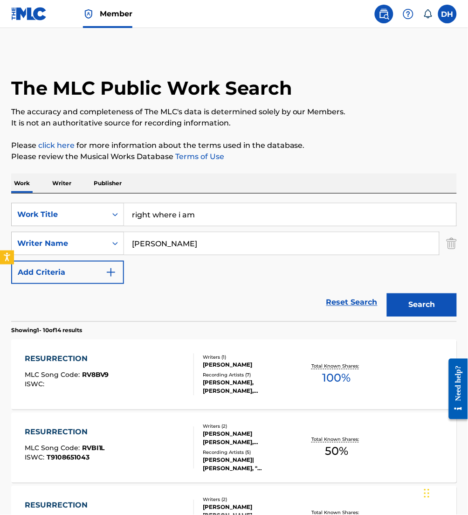
click at [175, 186] on div "Work Writer Publisher" at bounding box center [234, 183] width 446 height 20
click at [433, 301] on button "Search" at bounding box center [422, 304] width 70 height 23
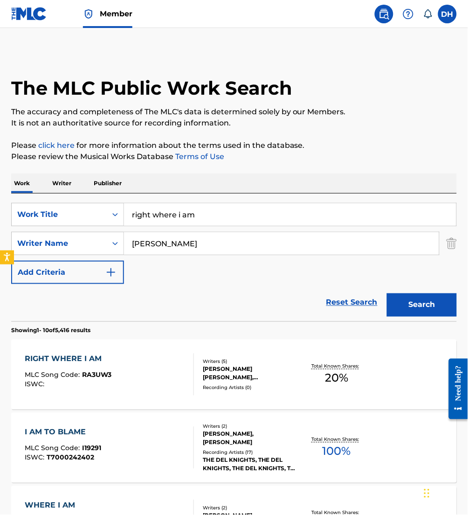
click at [39, 378] on span "MLC Song Code :" at bounding box center [53, 375] width 57 height 8
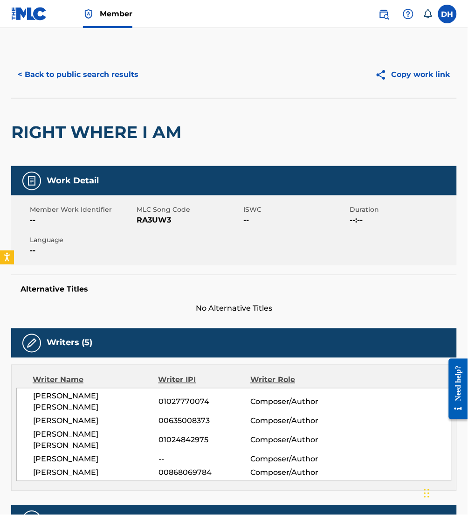
click at [69, 74] on button "< Back to public search results" at bounding box center [78, 74] width 134 height 23
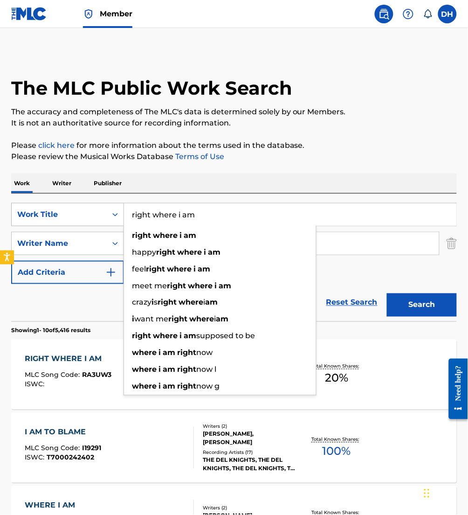
drag, startPoint x: 122, startPoint y: 226, endPoint x: 68, endPoint y: 226, distance: 54.1
click at [68, 226] on div "SearchWithCriteria5d7a6556-e1e3-4930-8e4f-7cfbeab34e03 Work Title right where i…" at bounding box center [234, 214] width 446 height 23
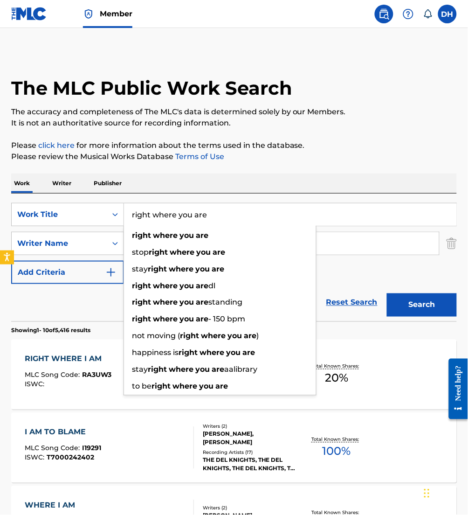
type input "right where you are"
click at [184, 181] on div "Work Writer Publisher" at bounding box center [234, 183] width 446 height 20
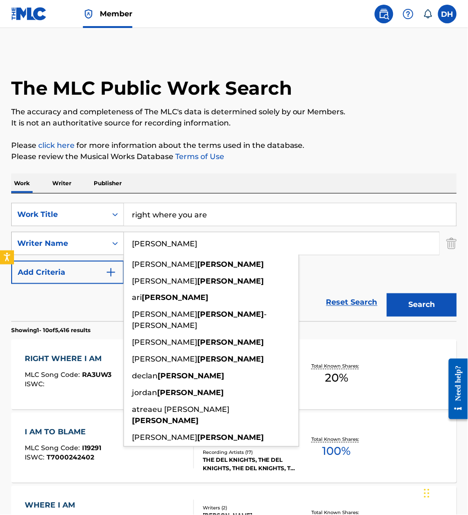
drag, startPoint x: 157, startPoint y: 245, endPoint x: 71, endPoint y: 246, distance: 85.8
click at [71, 246] on div "SearchWithCriteriaa0bea6df-8260-4079-8ed3-e00971f3a4cc Writer Name davis brian …" at bounding box center [234, 243] width 446 height 23
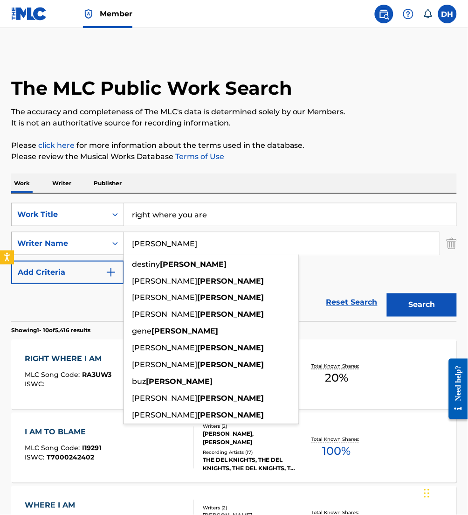
type input "[PERSON_NAME]"
click at [387, 293] on button "Search" at bounding box center [422, 304] width 70 height 23
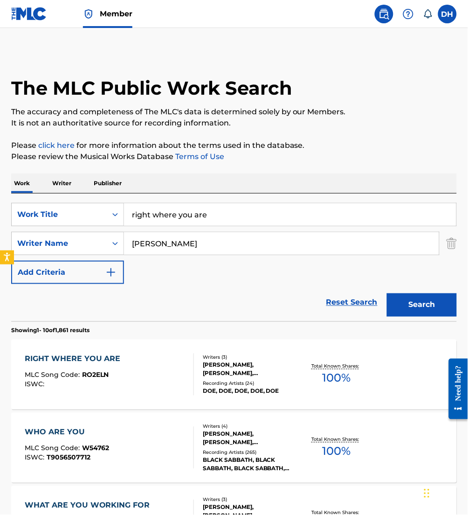
click at [162, 379] on div "RIGHT WHERE YOU ARE MLC Song Code : RO2ELN ISWC :" at bounding box center [109, 374] width 169 height 42
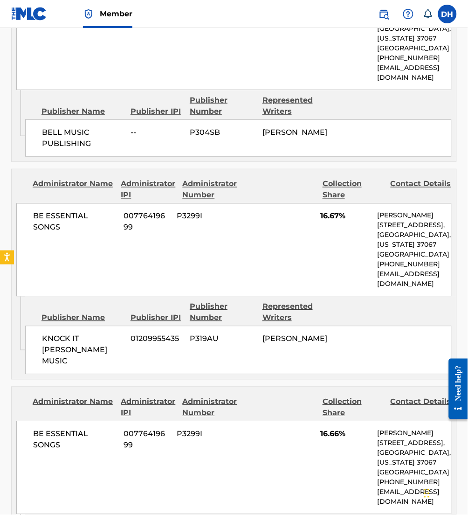
scroll to position [724, 0]
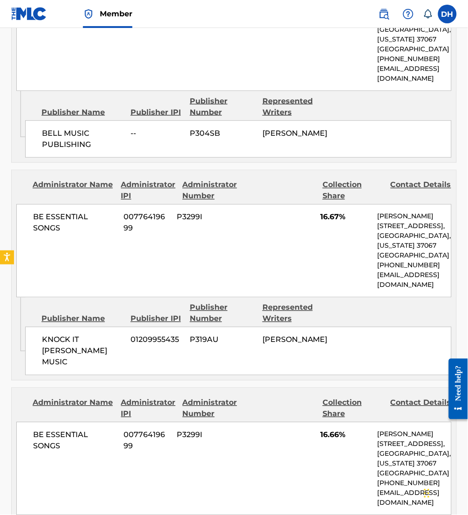
click at [162, 345] on span "01209955435" at bounding box center [157, 339] width 52 height 11
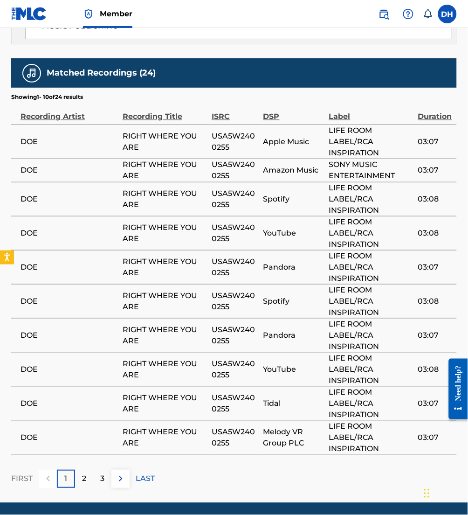
scroll to position [1578, 0]
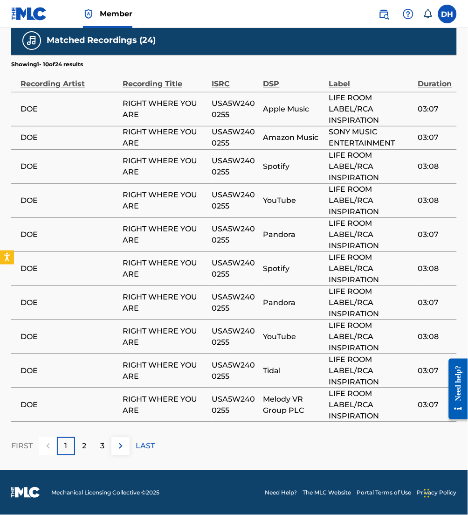
click at [123, 442] on img at bounding box center [120, 445] width 11 height 11
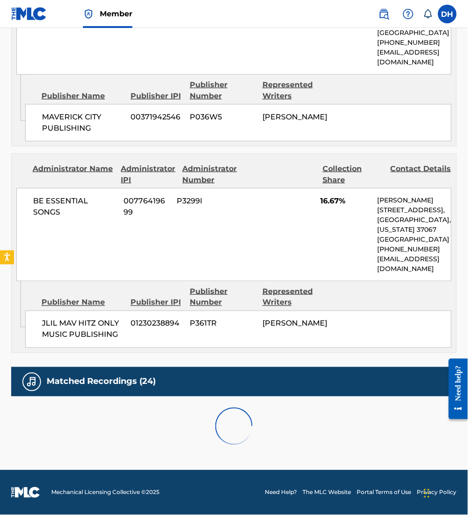
scroll to position [1567, 0]
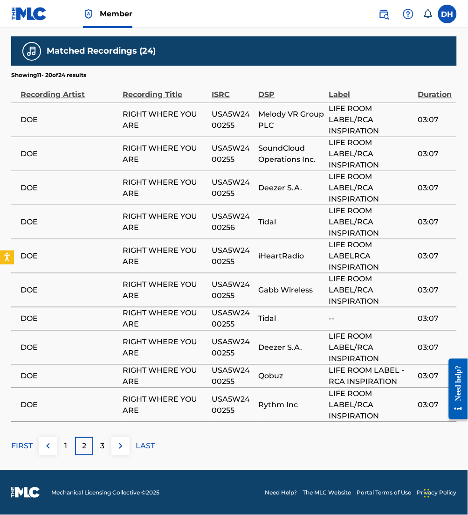
click at [123, 442] on img at bounding box center [120, 445] width 11 height 11
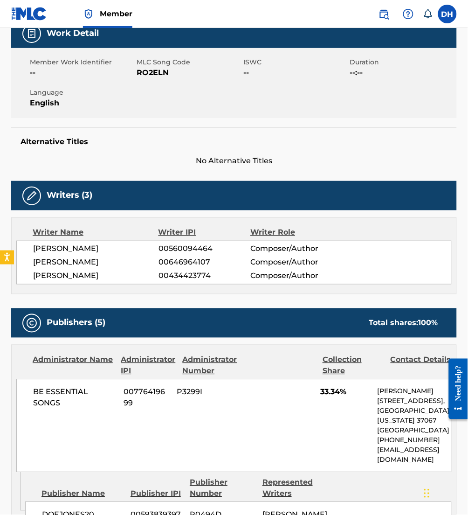
scroll to position [0, 0]
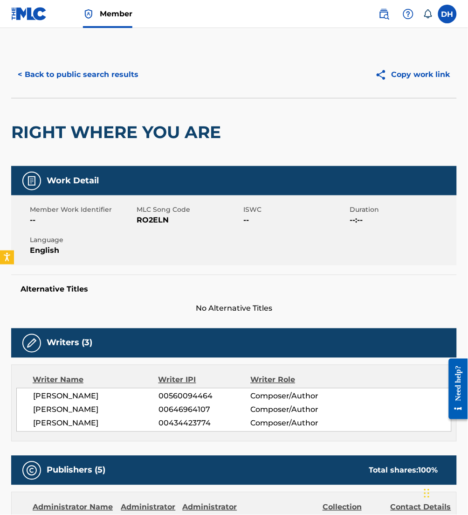
click at [60, 86] on div "< Back to public search results Copy work link" at bounding box center [234, 74] width 446 height 47
click at [72, 68] on button "< Back to public search results" at bounding box center [78, 74] width 134 height 23
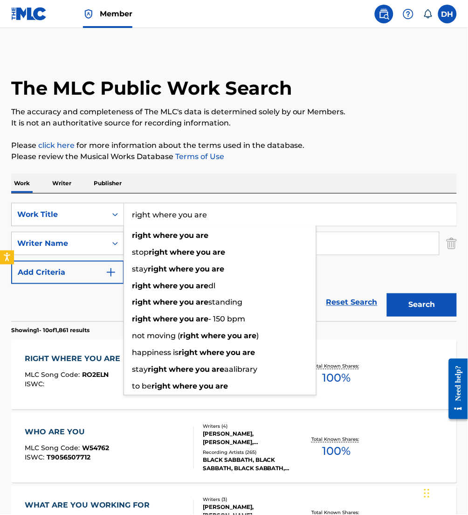
drag, startPoint x: 241, startPoint y: 212, endPoint x: 2, endPoint y: 232, distance: 239.1
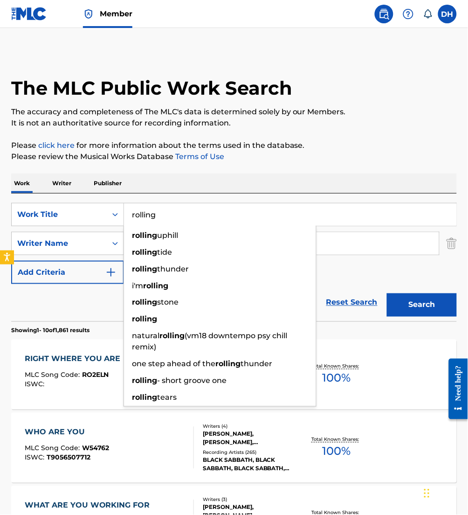
type input "rolling"
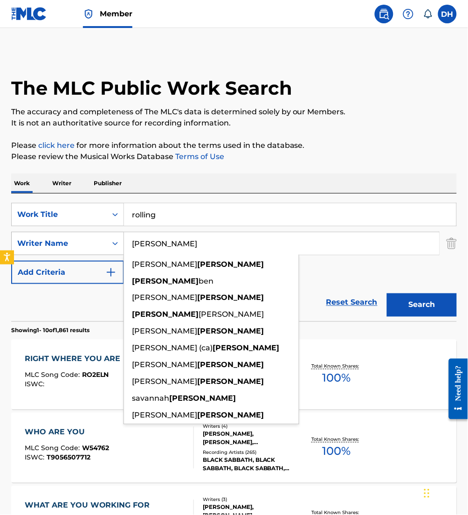
drag, startPoint x: 178, startPoint y: 246, endPoint x: 76, endPoint y: 242, distance: 101.2
click at [76, 242] on div "SearchWithCriteriaa0bea6df-8260-4079-8ed3-e00971f3a4cc Writer Name butler david…" at bounding box center [234, 243] width 446 height 23
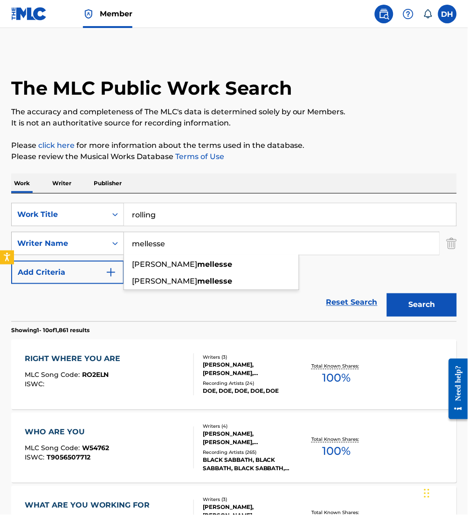
click at [387, 293] on button "Search" at bounding box center [422, 304] width 70 height 23
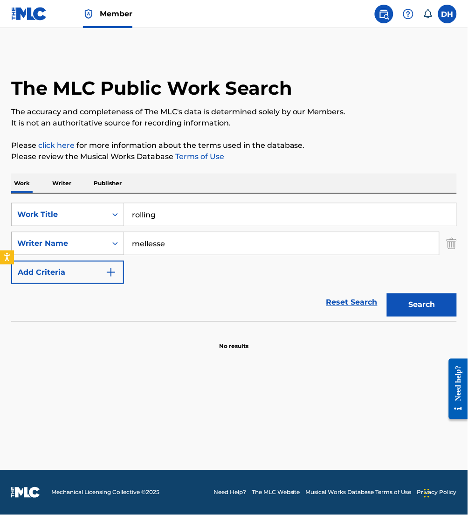
drag, startPoint x: 205, startPoint y: 243, endPoint x: 76, endPoint y: 251, distance: 128.9
click at [76, 251] on div "SearchWithCriteriaa0bea6df-8260-4079-8ed3-e00971f3a4cc Writer Name mellesse" at bounding box center [234, 243] width 446 height 23
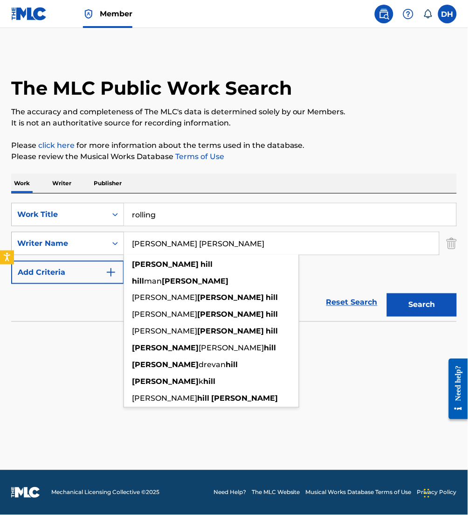
click at [387, 293] on button "Search" at bounding box center [422, 304] width 70 height 23
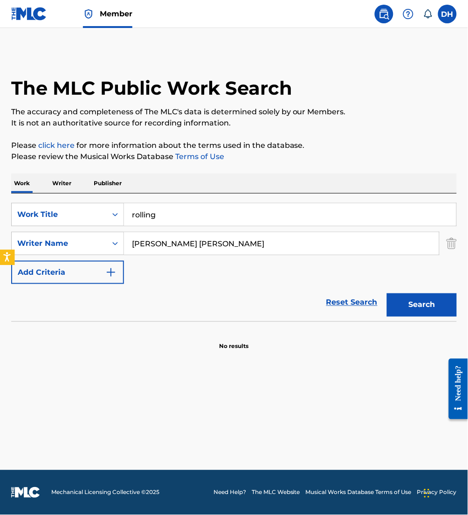
drag, startPoint x: 107, startPoint y: 253, endPoint x: 7, endPoint y: 264, distance: 100.4
click at [7, 264] on body "Accessibility Screen-Reader Guide, Feedback, and Issue Reporting | New window M…" at bounding box center [234, 257] width 468 height 515
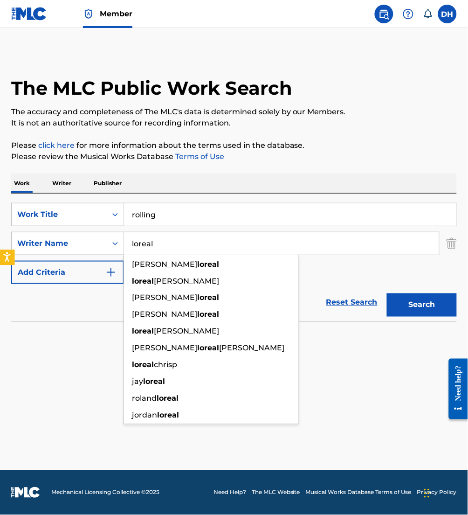
type input "loreal"
click at [387, 293] on button "Search" at bounding box center [422, 304] width 70 height 23
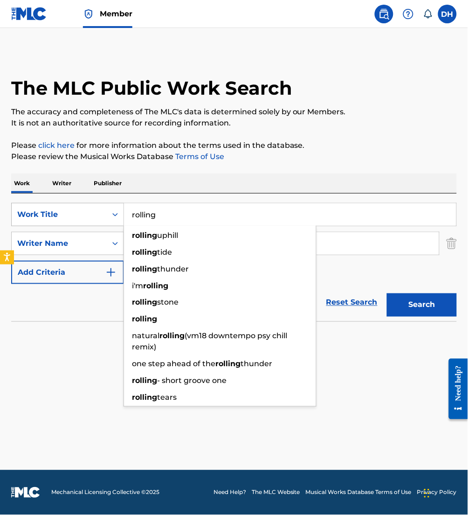
drag, startPoint x: 179, startPoint y: 213, endPoint x: 101, endPoint y: 212, distance: 78.3
click at [101, 212] on div "SearchWithCriteria5d7a6556-e1e3-4930-8e4f-7cfbeab34e03 Work Title rolling rolli…" at bounding box center [234, 214] width 446 height 23
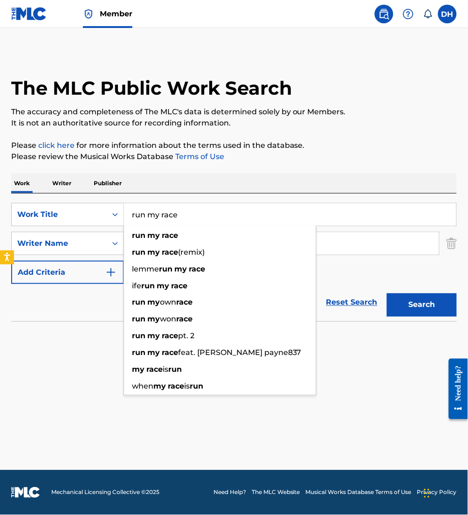
type input "run my race"
click at [345, 259] on div "SearchWithCriteria5d7a6556-e1e3-4930-8e4f-7cfbeab34e03 Work Title run my race r…" at bounding box center [234, 243] width 446 height 81
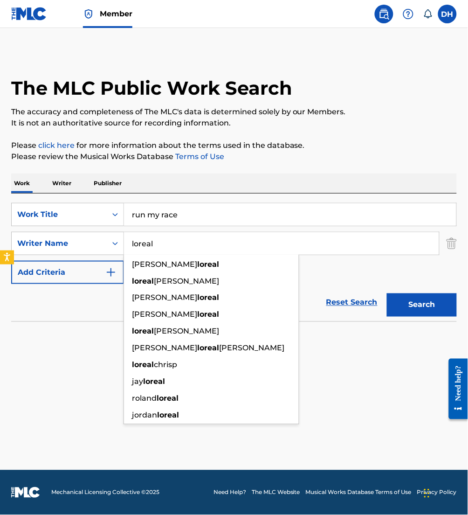
drag, startPoint x: 282, startPoint y: 234, endPoint x: 77, endPoint y: 200, distance: 208.0
click at [77, 200] on div "SearchWithCriteria5d7a6556-e1e3-4930-8e4f-7cfbeab34e03 Work Title run my race S…" at bounding box center [234, 257] width 446 height 128
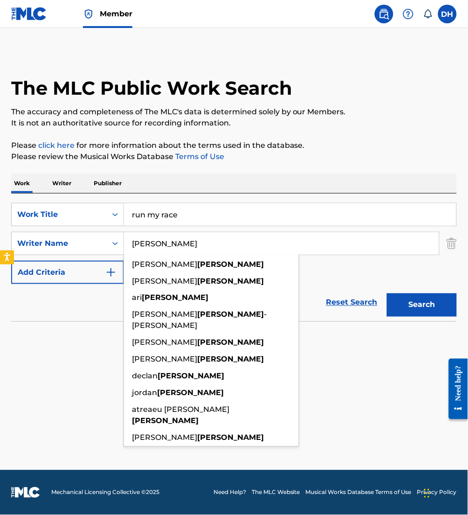
type input "[PERSON_NAME]"
click at [387, 293] on button "Search" at bounding box center [422, 304] width 70 height 23
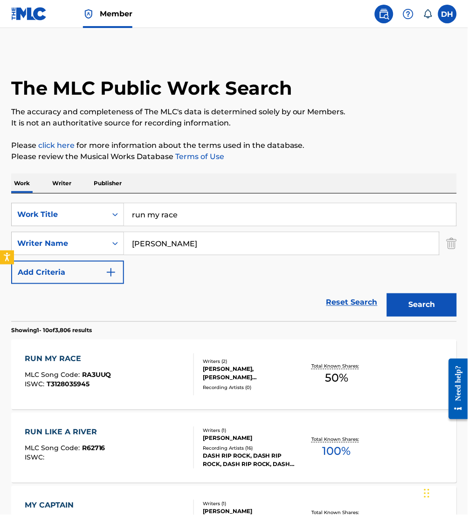
click at [131, 386] on div "RUN MY RACE MLC Song Code : RA3UUQ ISWC : T3128035945" at bounding box center [109, 374] width 169 height 42
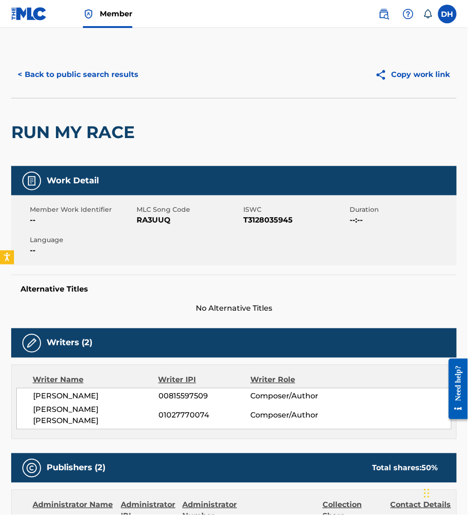
click at [85, 76] on button "< Back to public search results" at bounding box center [78, 74] width 134 height 23
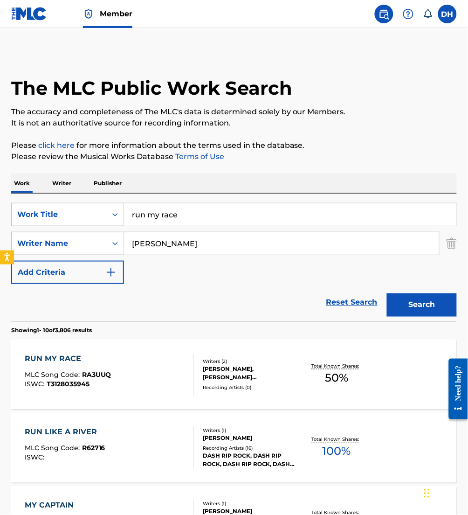
drag, startPoint x: 213, startPoint y: 217, endPoint x: 0, endPoint y: 197, distance: 213.6
click at [0, 197] on html "Accessibility Screen-Reader Guide, Feedback, and Issue Reporting | New window M…" at bounding box center [234, 257] width 468 height 515
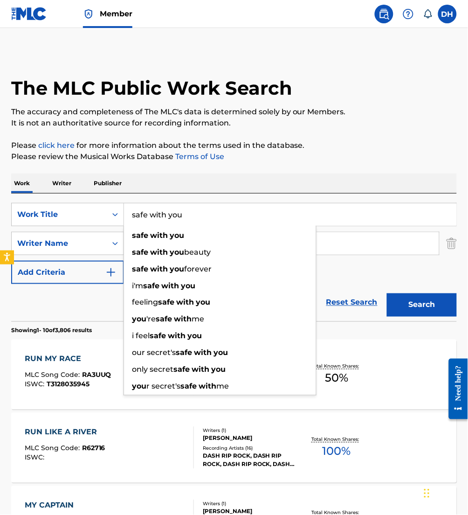
type input "safe with you"
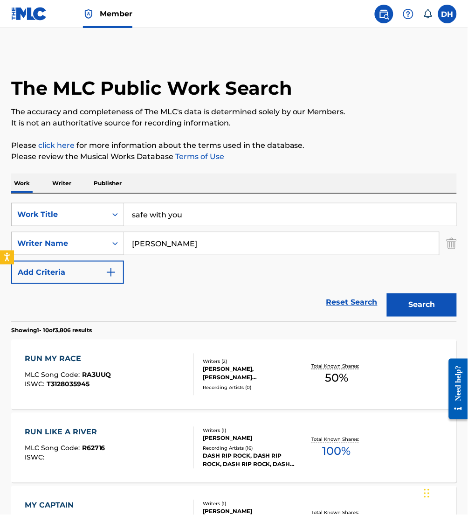
drag, startPoint x: 415, startPoint y: 313, endPoint x: 401, endPoint y: 303, distance: 16.8
click at [401, 303] on button "Search" at bounding box center [422, 304] width 70 height 23
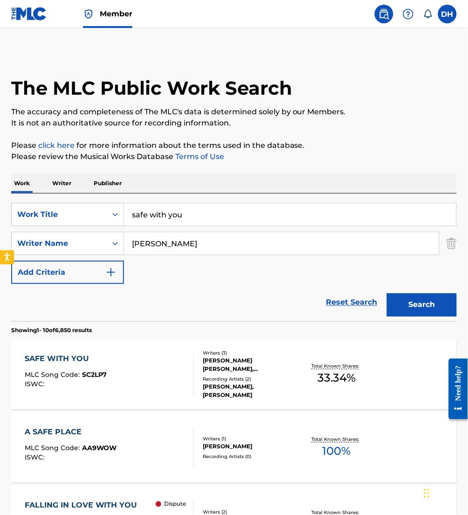
click at [149, 373] on div "SAFE WITH YOU MLC Song Code : SC2LP7 ISWC :" at bounding box center [109, 374] width 169 height 42
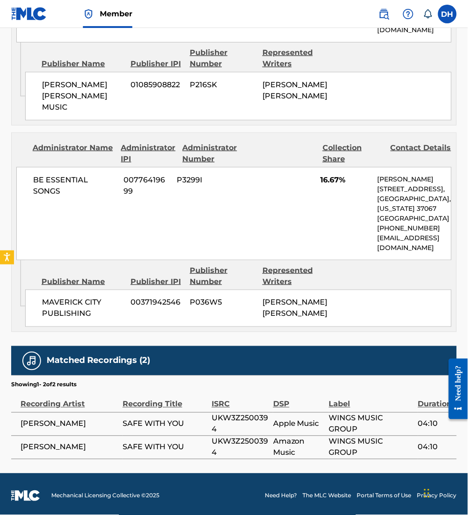
scroll to position [589, 0]
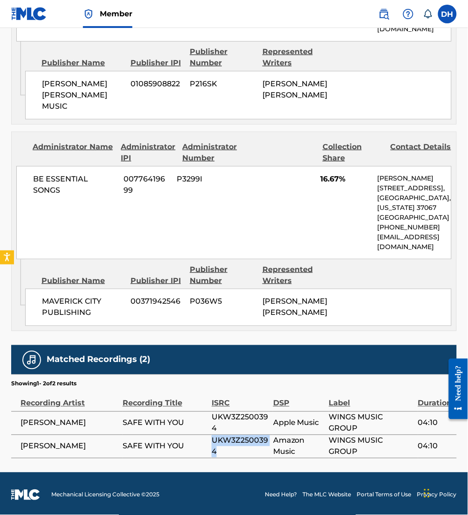
drag, startPoint x: 232, startPoint y: 451, endPoint x: 209, endPoint y: 444, distance: 23.9
click at [209, 444] on tr "CALAH MIKAL SAFE WITH YOU UKW3Z2500394 Amazon Music WINGS MUSIC GROUP 04:10" at bounding box center [234, 445] width 446 height 23
drag, startPoint x: 227, startPoint y: 453, endPoint x: 207, endPoint y: 437, distance: 25.2
click at [207, 437] on tr "CALAH MIKAL SAFE WITH YOU UKW3Z2500394 Amazon Music WINGS MUSIC GROUP 04:10" at bounding box center [234, 445] width 446 height 23
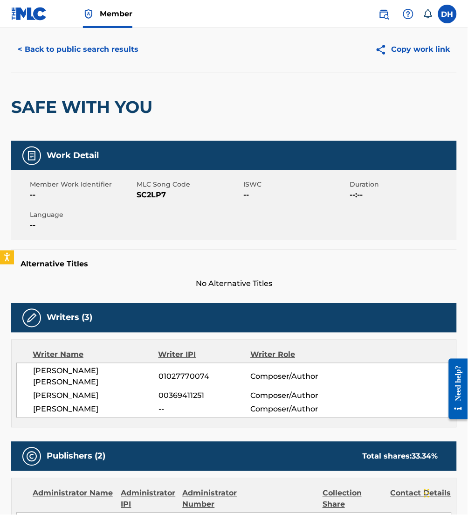
scroll to position [0, 0]
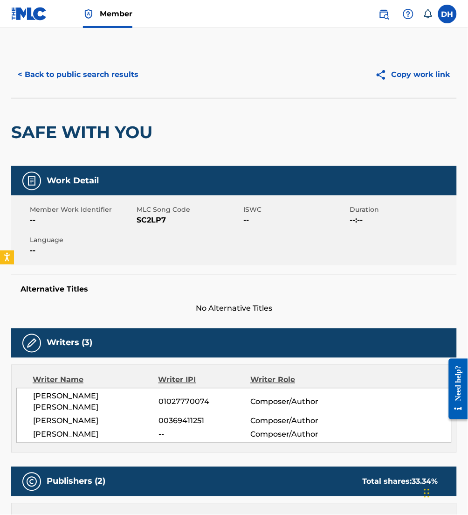
click at [80, 70] on button "< Back to public search results" at bounding box center [78, 74] width 134 height 23
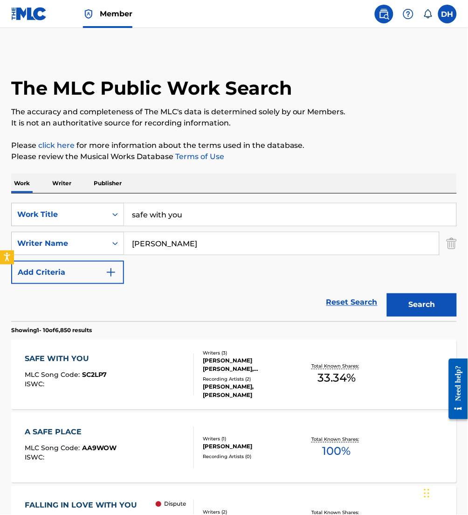
drag, startPoint x: 214, startPoint y: 226, endPoint x: 46, endPoint y: 199, distance: 170.5
click at [46, 199] on div "SearchWithCriteria5d7a6556-e1e3-4930-8e4f-7cfbeab34e03 Work Title safe with you…" at bounding box center [234, 257] width 446 height 128
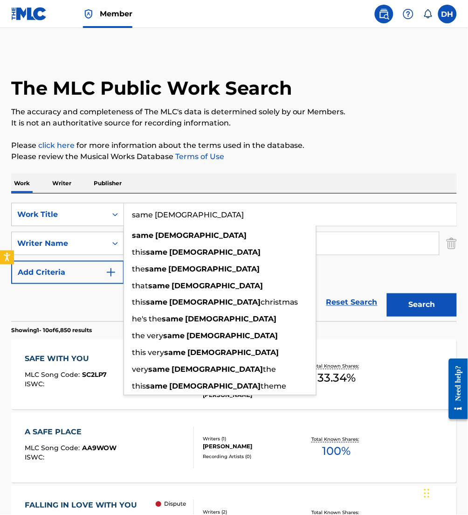
type input "same [DEMOGRAPHIC_DATA]"
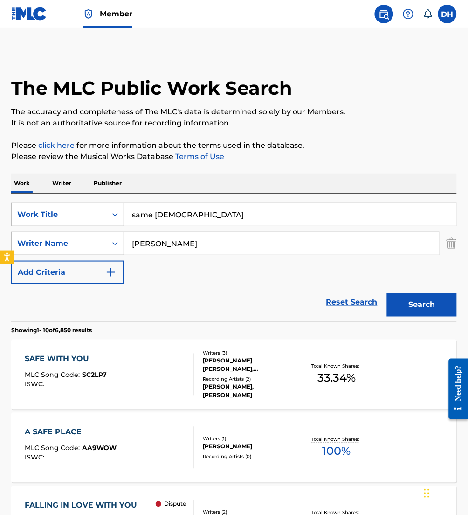
drag, startPoint x: 162, startPoint y: 249, endPoint x: 68, endPoint y: 234, distance: 95.8
click at [68, 234] on div "SearchWithCriteriaa0bea6df-8260-4079-8ed3-e00971f3a4cc Writer Name davis" at bounding box center [234, 243] width 446 height 23
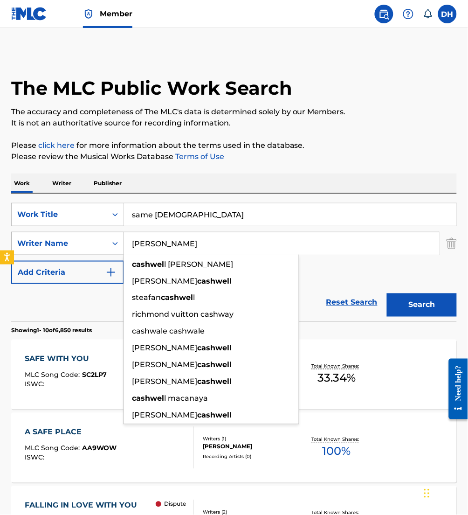
type input "[PERSON_NAME]"
click at [387, 293] on button "Search" at bounding box center [422, 304] width 70 height 23
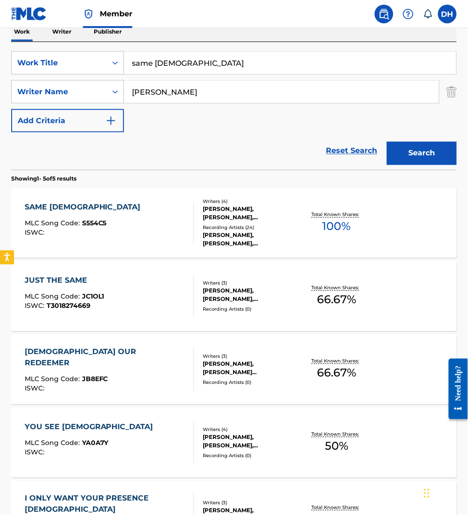
scroll to position [159, 0]
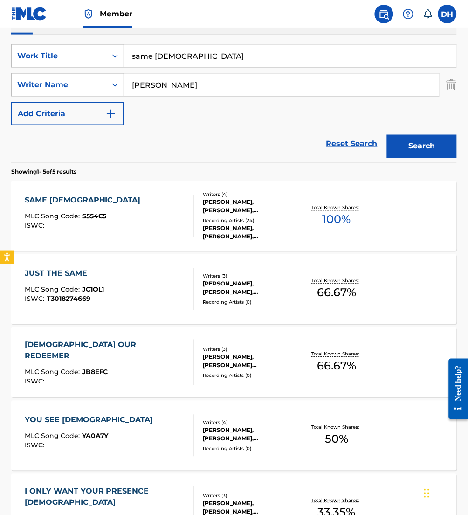
click at [102, 229] on div "ISWC :" at bounding box center [85, 225] width 121 height 7
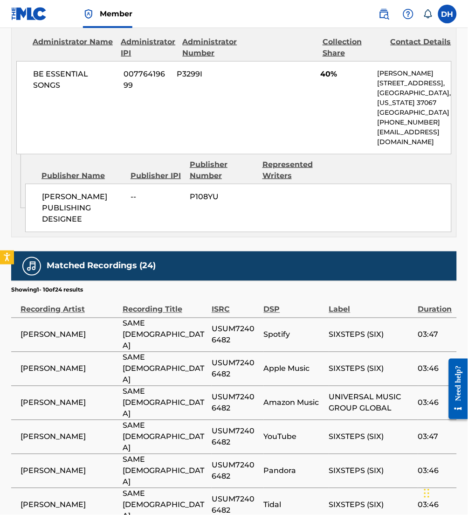
scroll to position [1950, 0]
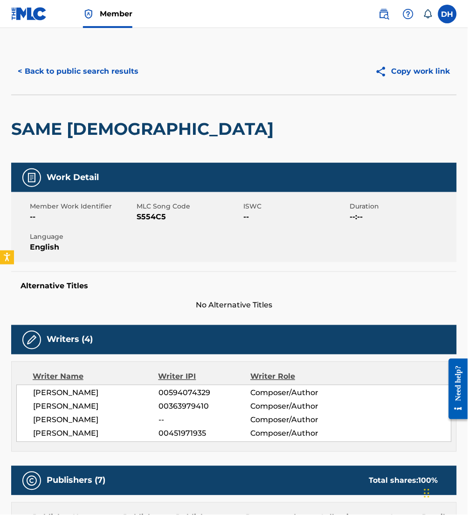
scroll to position [0, 0]
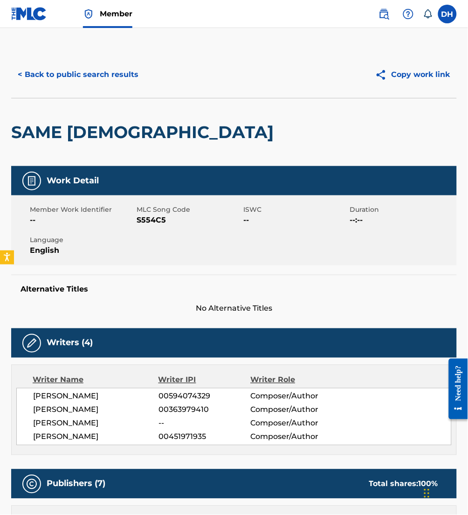
click at [105, 70] on button "< Back to public search results" at bounding box center [78, 74] width 134 height 23
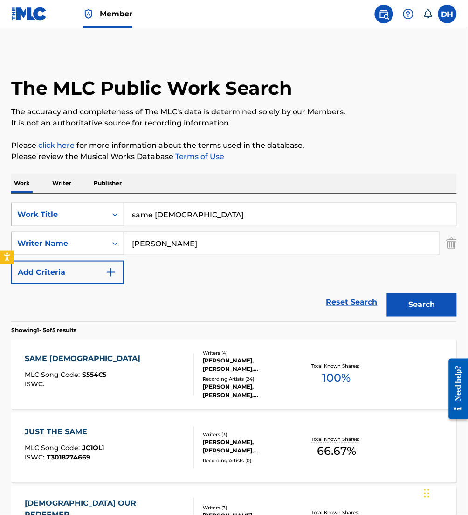
scroll to position [159, 0]
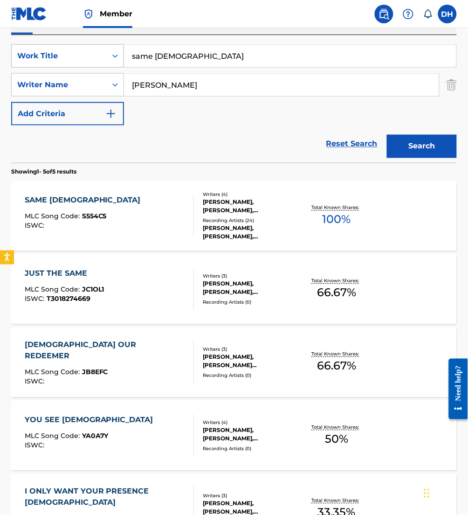
drag, startPoint x: 221, startPoint y: 67, endPoint x: 103, endPoint y: 58, distance: 118.2
click at [103, 58] on div "SearchWithCriteria5d7a6556-e1e3-4930-8e4f-7cfbeab34e03 Work Title same jesus" at bounding box center [234, 55] width 446 height 23
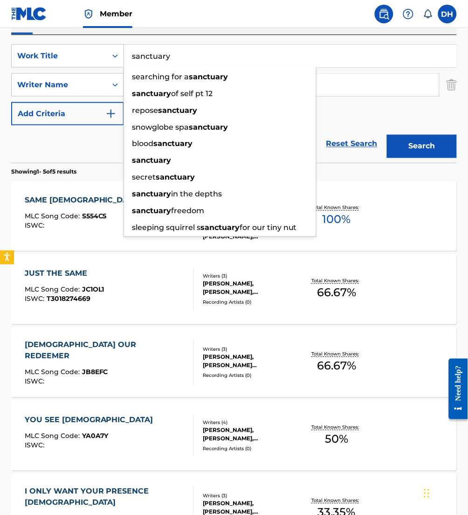
type input "sanctuary"
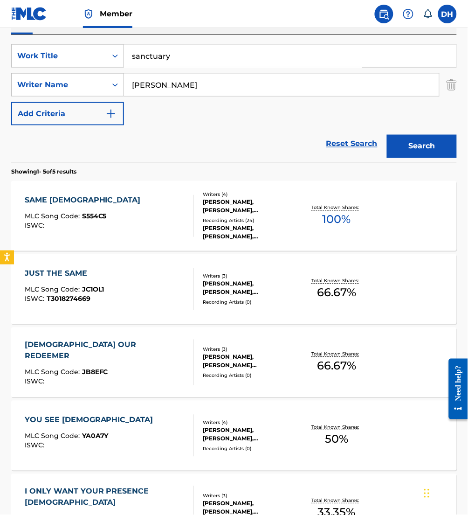
click at [104, 145] on div "Reset Search Search" at bounding box center [234, 143] width 446 height 37
drag, startPoint x: 184, startPoint y: 88, endPoint x: 75, endPoint y: 74, distance: 110.4
click at [75, 74] on div "SearchWithCriteriaa0bea6df-8260-4079-8ed3-e00971f3a4cc Writer Name cashwell" at bounding box center [234, 84] width 446 height 23
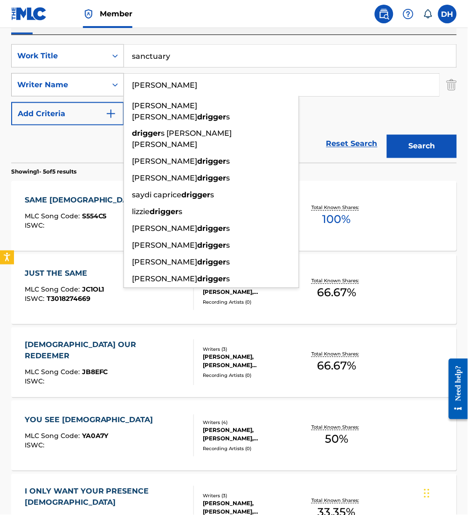
type input "driggers"
click at [387, 135] on button "Search" at bounding box center [422, 146] width 70 height 23
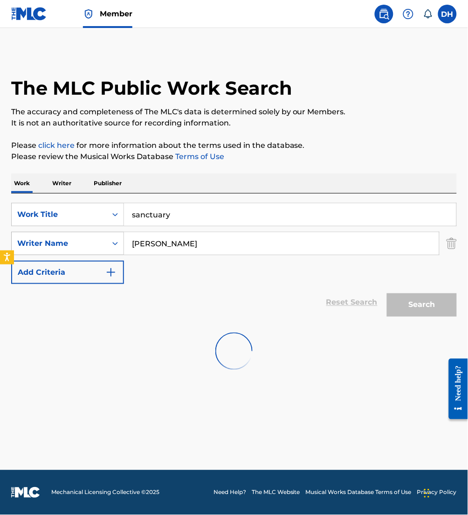
scroll to position [0, 0]
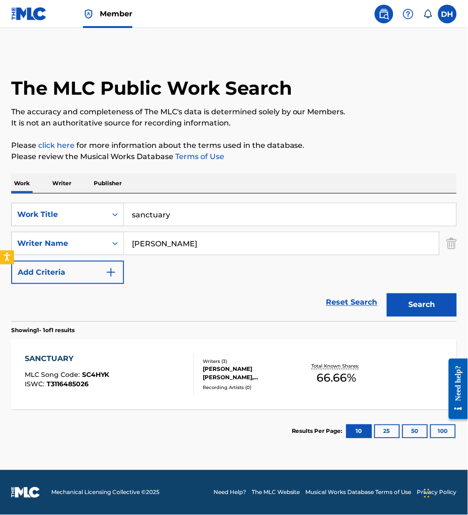
click at [161, 366] on div "SANCTUARY MLC Song Code : SC4HYK ISWC : T3116485026" at bounding box center [109, 374] width 169 height 42
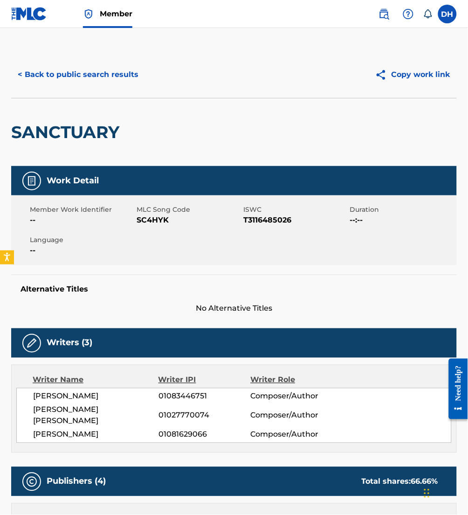
click at [88, 73] on button "< Back to public search results" at bounding box center [78, 74] width 134 height 23
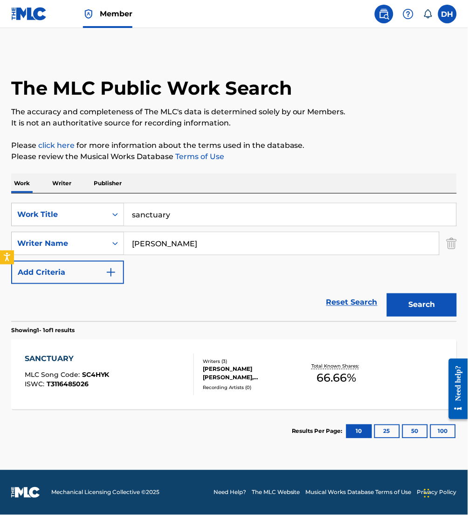
click at [88, 73] on div "The MLC Public Work Search" at bounding box center [234, 82] width 446 height 63
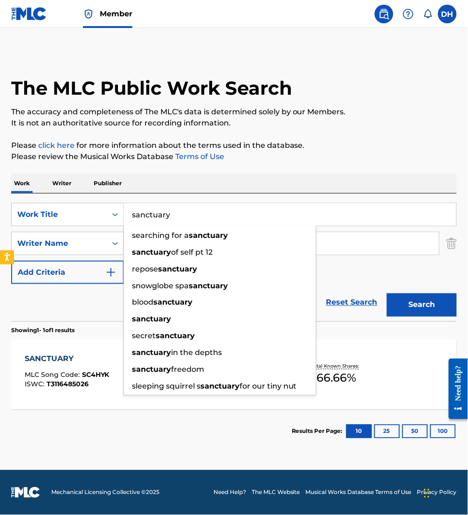
drag, startPoint x: 34, startPoint y: 215, endPoint x: -2, endPoint y: 212, distance: 36.0
click at [0, 212] on html "Accessibility Screen-Reader Guide, Feedback, and Issue Reporting | New window M…" at bounding box center [234, 257] width 468 height 515
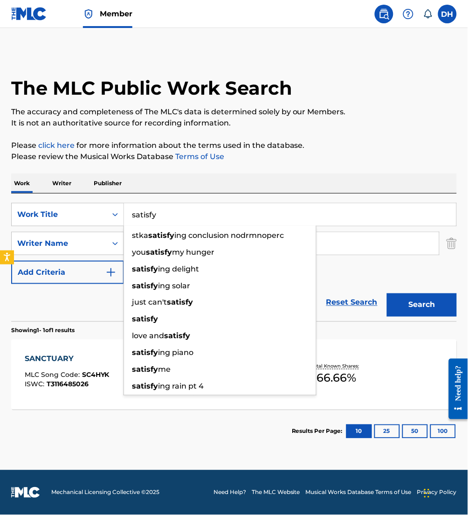
type input "satisfy"
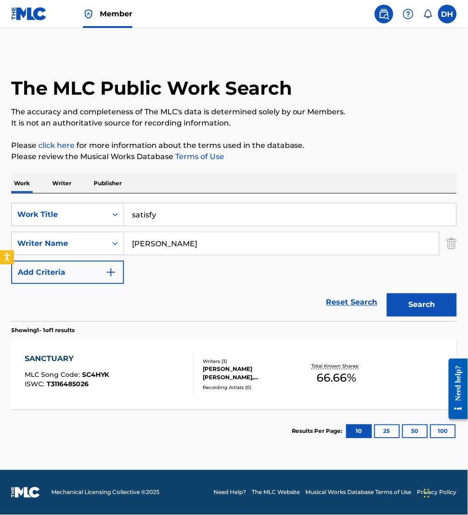
click at [345, 266] on div "SearchWithCriteria5d7a6556-e1e3-4930-8e4f-7cfbeab34e03 Work Title satisfy Searc…" at bounding box center [234, 243] width 446 height 81
drag, startPoint x: 231, startPoint y: 242, endPoint x: 34, endPoint y: 233, distance: 197.4
click at [34, 233] on div "SearchWithCriteriaa0bea6df-8260-4079-8ed3-e00971f3a4cc Writer Name driggers" at bounding box center [234, 243] width 446 height 23
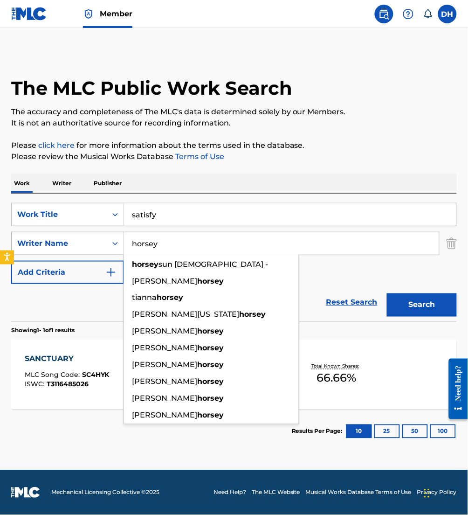
type input "horsey"
click at [387, 293] on button "Search" at bounding box center [422, 304] width 70 height 23
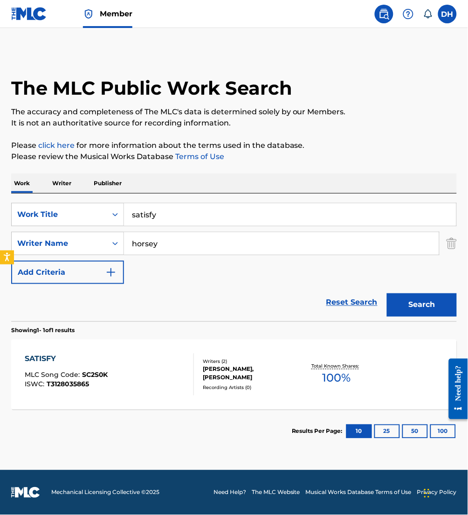
click at [112, 390] on div "SATISFY MLC Song Code : SC2S0K ISWC : T3128035865" at bounding box center [109, 374] width 169 height 42
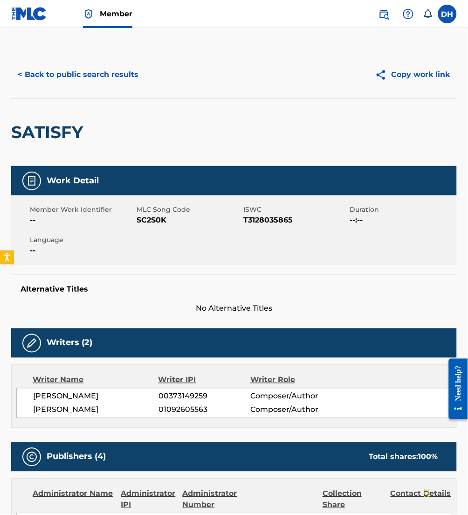
click at [75, 80] on button "< Back to public search results" at bounding box center [78, 74] width 134 height 23
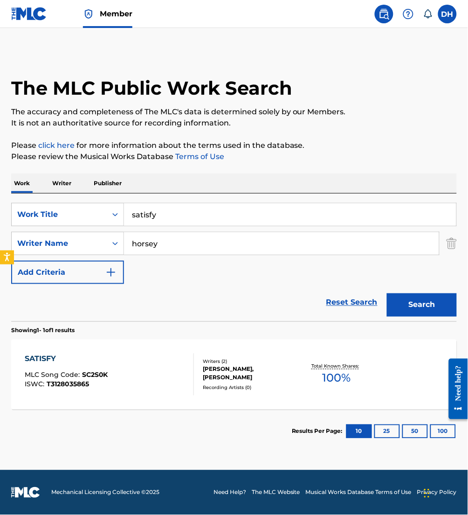
drag, startPoint x: 209, startPoint y: 213, endPoint x: 0, endPoint y: 183, distance: 210.9
click at [0, 183] on html "Accessibility Screen-Reader Guide, Feedback, and Issue Reporting | New window M…" at bounding box center [234, 257] width 468 height 515
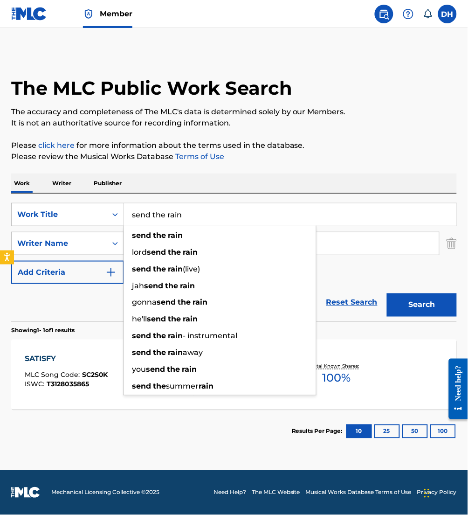
type input "send the rain"
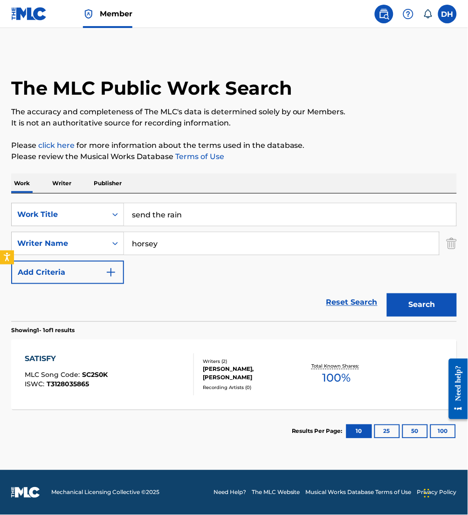
click at [351, 262] on div "SearchWithCriteria5d7a6556-e1e3-4930-8e4f-7cfbeab34e03 Work Title send the rain…" at bounding box center [234, 243] width 446 height 81
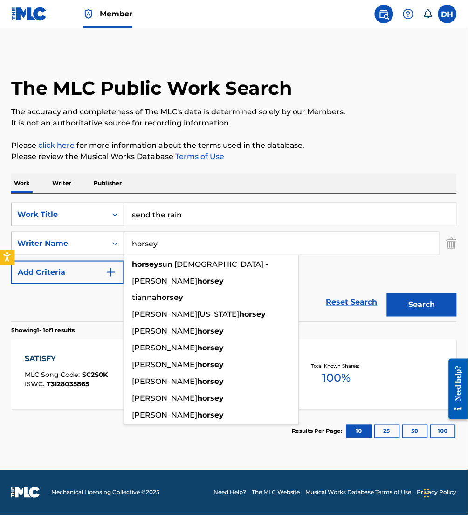
drag, startPoint x: -1, startPoint y: 272, endPoint x: 3, endPoint y: 255, distance: 17.2
click at [3, 255] on body "Accessibility Screen-Reader Guide, Feedback, and Issue Reporting | New window M…" at bounding box center [234, 257] width 468 height 515
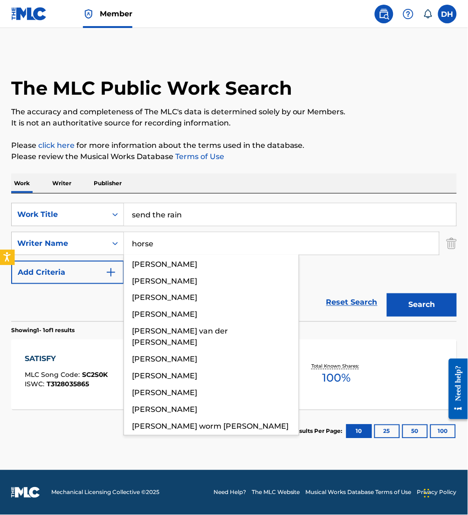
type input "horsey"
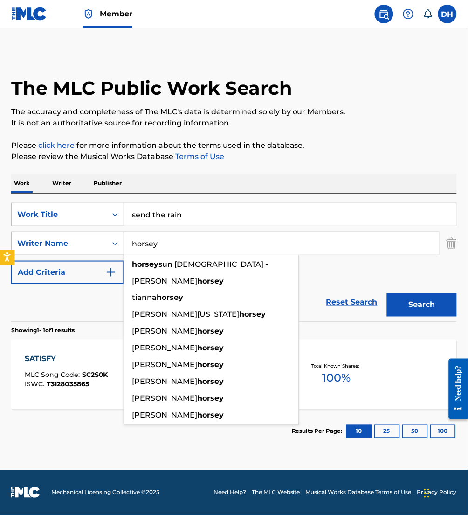
click at [387, 293] on button "Search" at bounding box center [422, 304] width 70 height 23
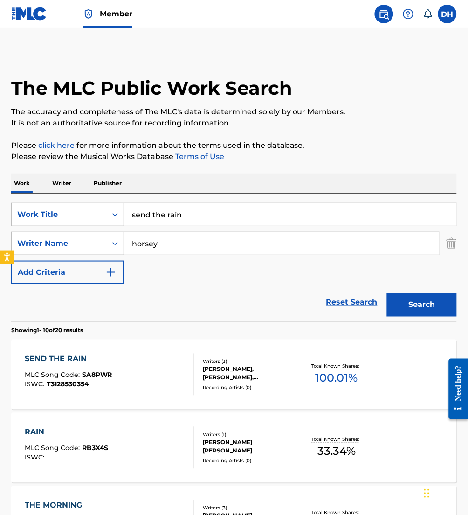
click at [85, 376] on span "SA8PWR" at bounding box center [97, 375] width 30 height 8
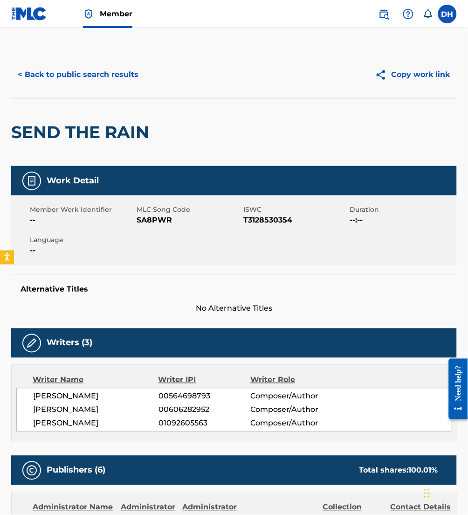
click at [125, 68] on button "< Back to public search results" at bounding box center [78, 74] width 134 height 23
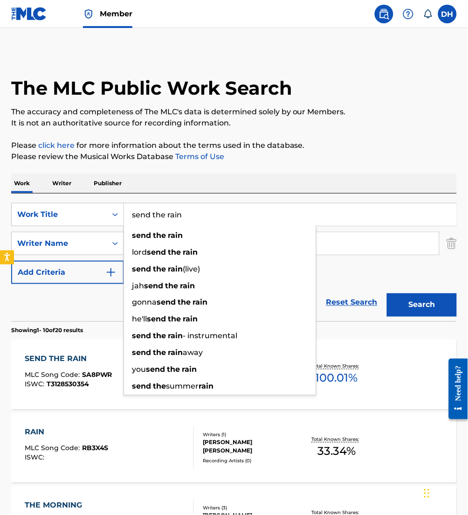
drag, startPoint x: 217, startPoint y: 223, endPoint x: -2, endPoint y: 199, distance: 220.4
click at [0, 199] on html "Accessibility Screen-Reader Guide, Feedback, and Issue Reporting | New window M…" at bounding box center [234, 257] width 468 height 515
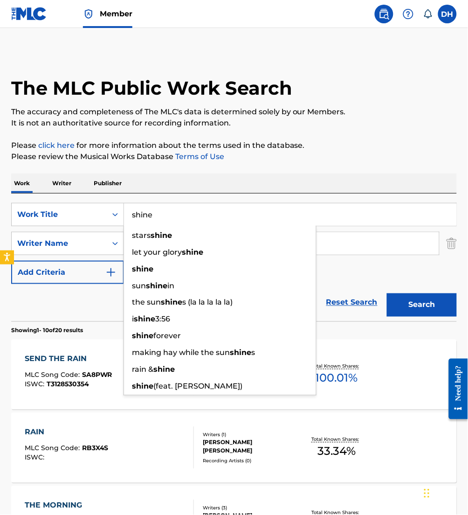
type input "shine"
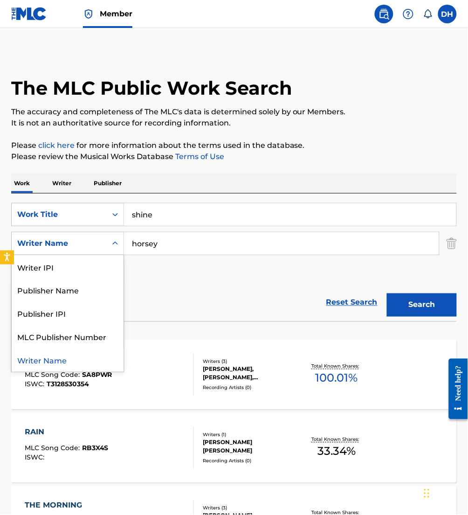
click at [90, 234] on div "Writer Name" at bounding box center [67, 243] width 113 height 23
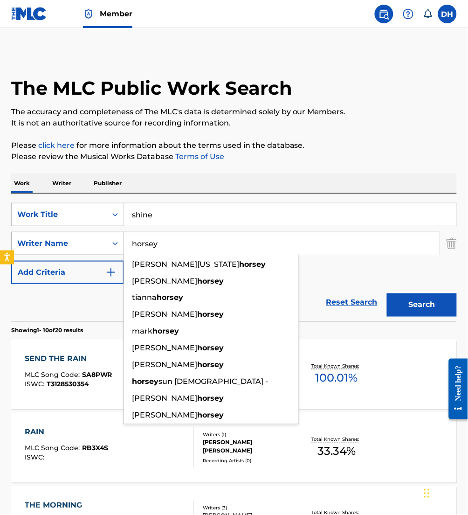
drag, startPoint x: 179, startPoint y: 250, endPoint x: 118, endPoint y: 254, distance: 61.2
click at [118, 254] on div "SearchWithCriteriaa0bea6df-8260-4079-8ed3-e00971f3a4cc Writer Name horsey eric …" at bounding box center [234, 243] width 446 height 23
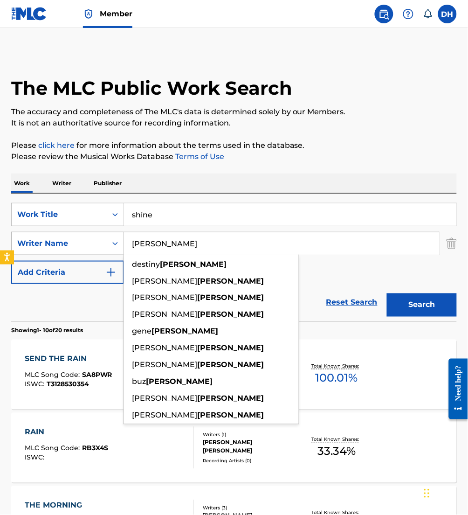
type input "[PERSON_NAME]"
click at [387, 293] on button "Search" at bounding box center [422, 304] width 70 height 23
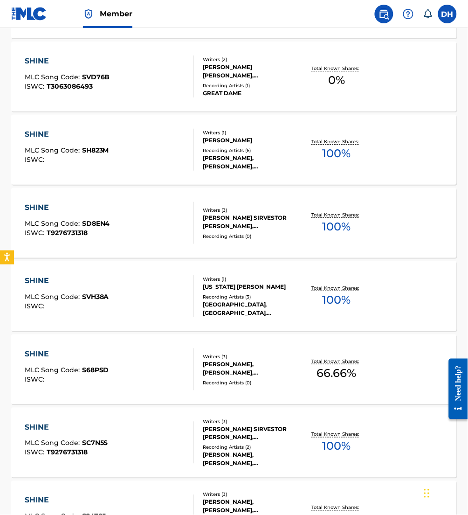
scroll to position [452, 0]
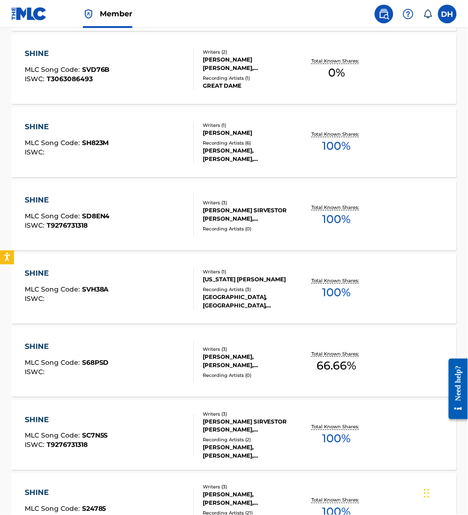
click at [136, 373] on div "SHINE MLC Song Code : S68PSD ISWC :" at bounding box center [109, 362] width 169 height 42
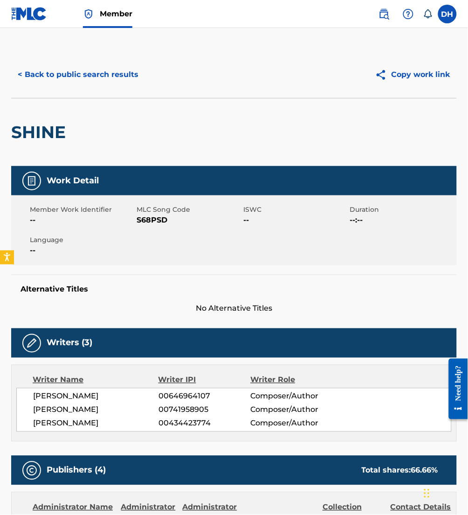
click at [47, 84] on button "< Back to public search results" at bounding box center [78, 74] width 134 height 23
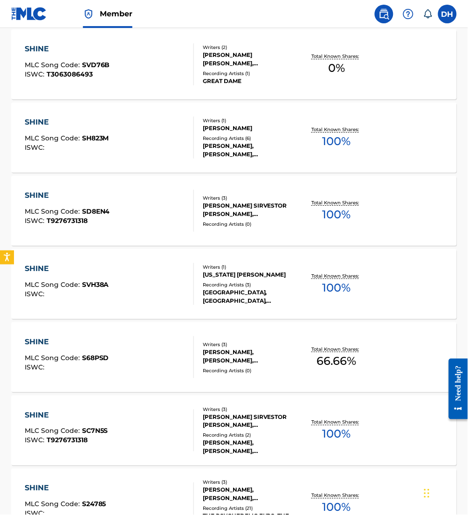
scroll to position [489, 0]
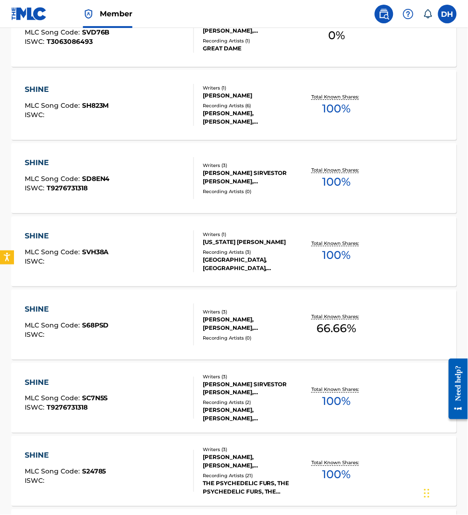
click at [222, 344] on div "SHINE MLC Song Code : S68PSD ISWC : Writers ( 3 ) CHARLES ROLAND BUTLER, JAMIE …" at bounding box center [234, 325] width 446 height 70
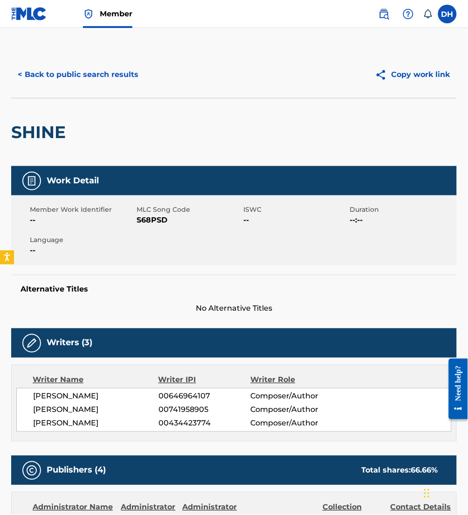
scroll to position [121, 0]
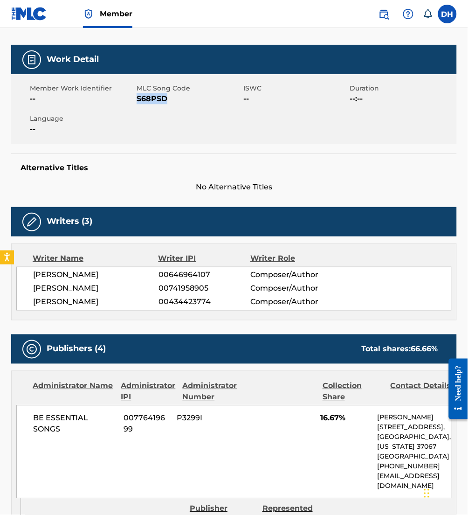
drag, startPoint x: 138, startPoint y: 97, endPoint x: 180, endPoint y: 101, distance: 42.6
click at [180, 101] on span "S68PSD" at bounding box center [189, 98] width 104 height 11
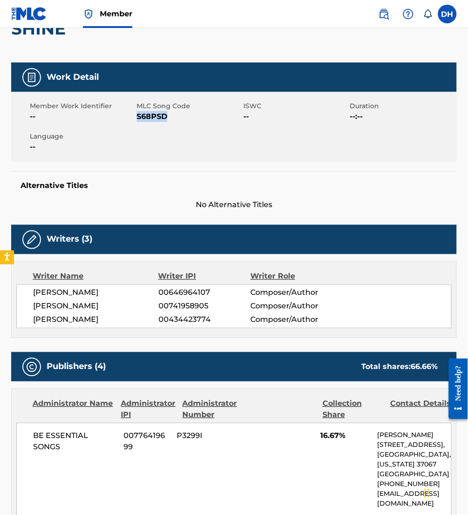
scroll to position [101, 0]
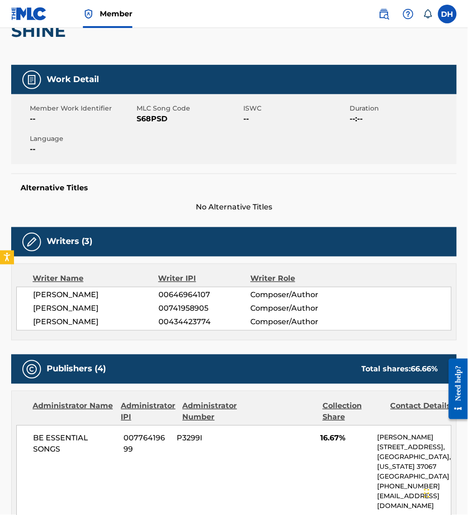
click at [131, 132] on div "Member Work Identifier -- MLC Song Code S68PSD ISWC -- Duration --:-- Language …" at bounding box center [234, 129] width 446 height 70
drag, startPoint x: 138, startPoint y: 119, endPoint x: 219, endPoint y: 122, distance: 80.7
click at [219, 122] on span "S68PSD" at bounding box center [189, 118] width 104 height 11
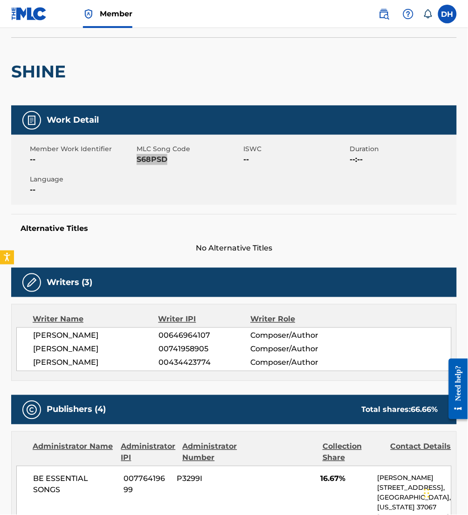
scroll to position [0, 0]
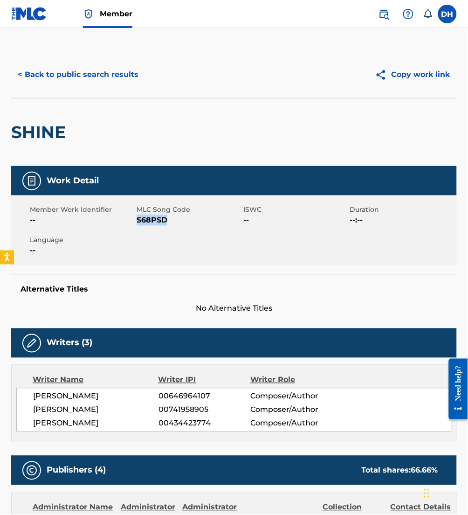
click at [57, 73] on button "< Back to public search results" at bounding box center [78, 74] width 134 height 23
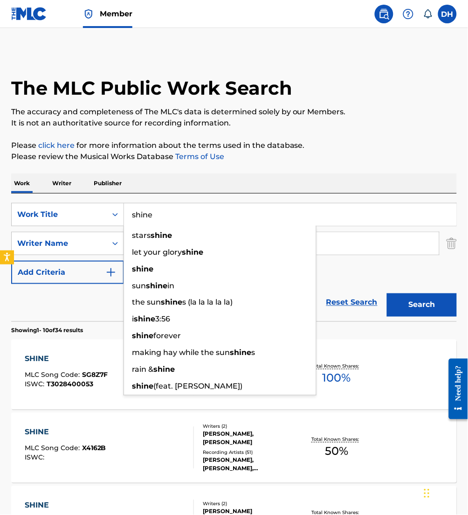
drag, startPoint x: 157, startPoint y: 218, endPoint x: 30, endPoint y: 228, distance: 127.6
click at [30, 228] on div "SearchWithCriteria5d7a6556-e1e3-4930-8e4f-7cfbeab34e03 Work Title shine stars s…" at bounding box center [234, 243] width 446 height 81
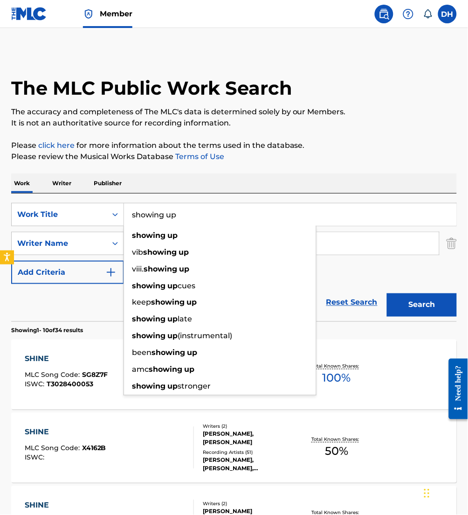
type input "showing up"
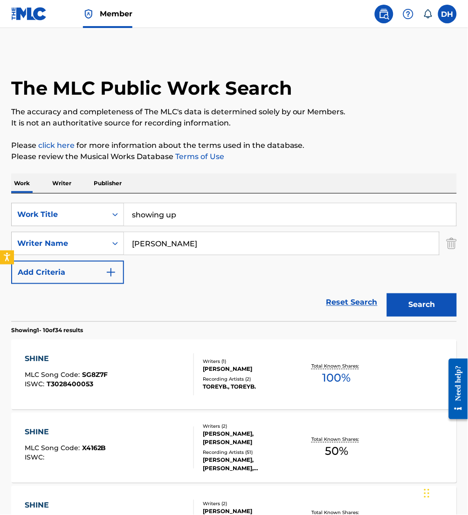
click at [374, 282] on div "SearchWithCriteria5d7a6556-e1e3-4930-8e4f-7cfbeab34e03 Work Title showing up Se…" at bounding box center [234, 243] width 446 height 81
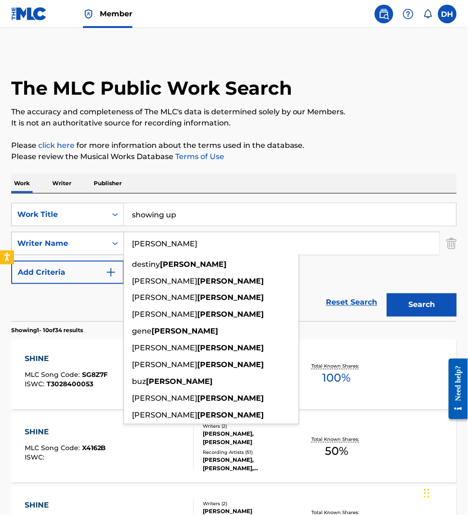
drag, startPoint x: 177, startPoint y: 250, endPoint x: 79, endPoint y: 233, distance: 99.9
click at [79, 233] on div "SearchWithCriteriaa0bea6df-8260-4079-8ed3-e00971f3a4cc Writer Name butler desti…" at bounding box center [234, 243] width 446 height 23
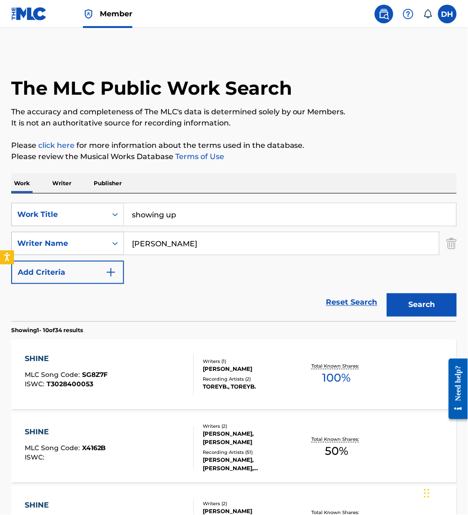
type input "[PERSON_NAME]"
click at [387, 293] on button "Search" at bounding box center [422, 304] width 70 height 23
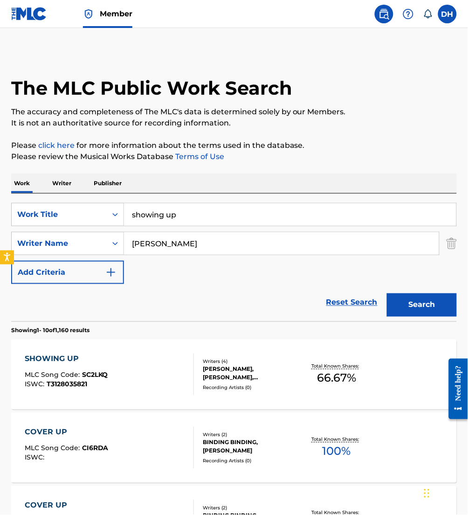
click at [78, 310] on div "Reset Search Search" at bounding box center [234, 302] width 446 height 37
click at [139, 369] on div "SHOWING UP MLC Song Code : SC2LKQ ISWC : T3128035821" at bounding box center [109, 374] width 169 height 42
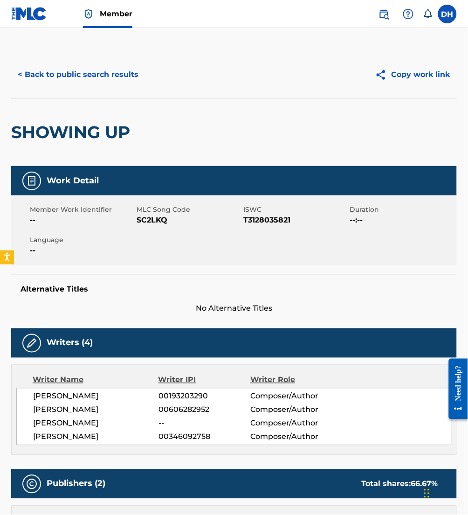
click at [54, 79] on button "< Back to public search results" at bounding box center [78, 74] width 134 height 23
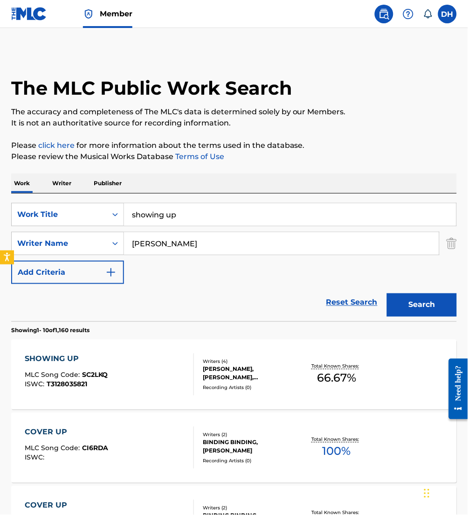
click at [0, 199] on html "Accessibility Screen-Reader Guide, Feedback, and Issue Reporting | New window M…" at bounding box center [234, 257] width 468 height 515
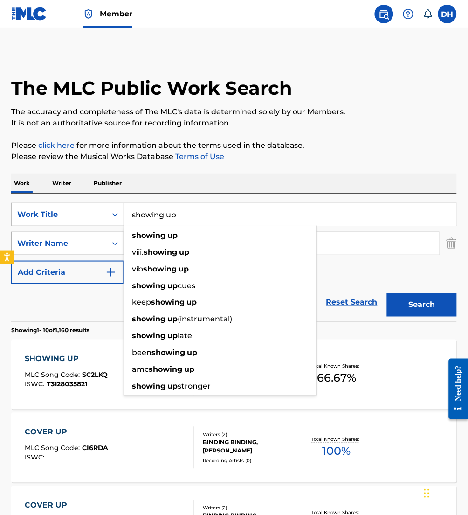
drag, startPoint x: 193, startPoint y: 221, endPoint x: 27, endPoint y: 234, distance: 166.4
click at [27, 234] on div "SearchWithCriteria5d7a6556-e1e3-4930-8e4f-7cfbeab34e03 Work Title showing up sh…" at bounding box center [234, 243] width 446 height 81
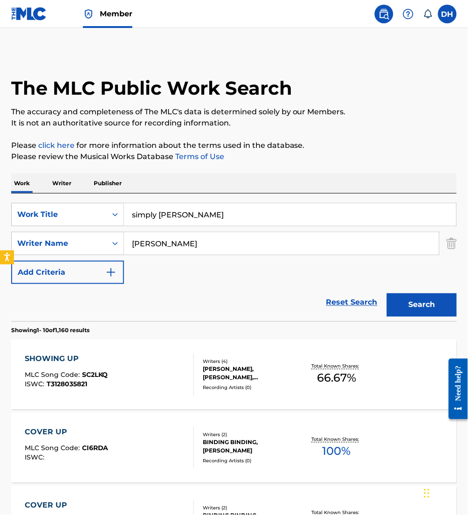
type input "simply adoracion"
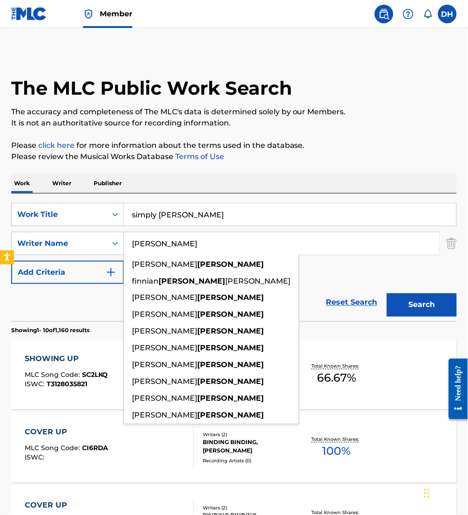
drag, startPoint x: 190, startPoint y: 248, endPoint x: 8, endPoint y: 229, distance: 182.8
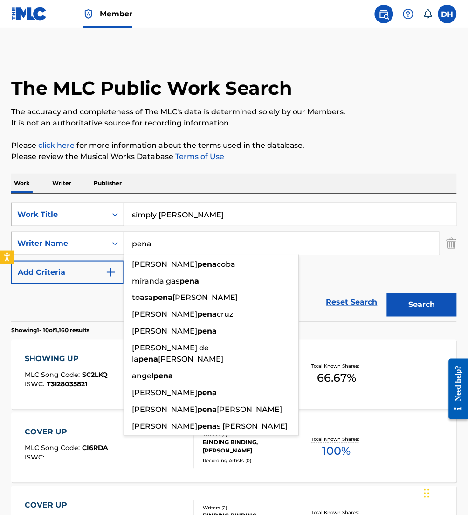
type input "pena"
click at [387, 293] on button "Search" at bounding box center [422, 304] width 70 height 23
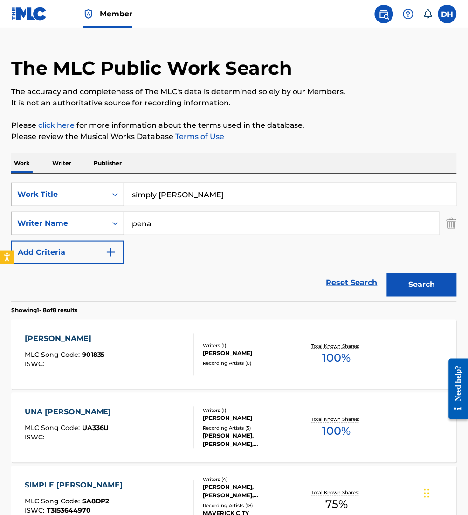
scroll to position [21, 0]
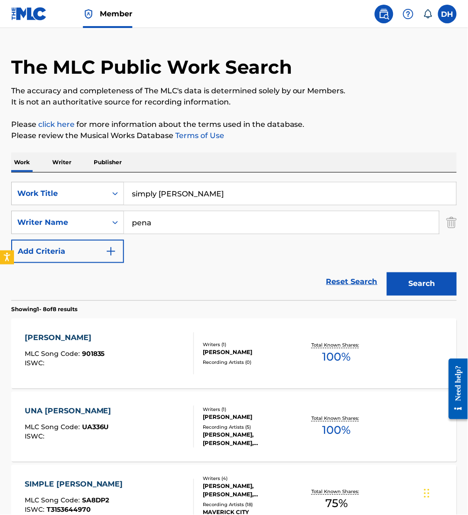
click at [155, 194] on input "simply adoracion" at bounding box center [290, 193] width 332 height 22
type input "simple [PERSON_NAME]"
click at [387, 272] on button "Search" at bounding box center [422, 283] width 70 height 23
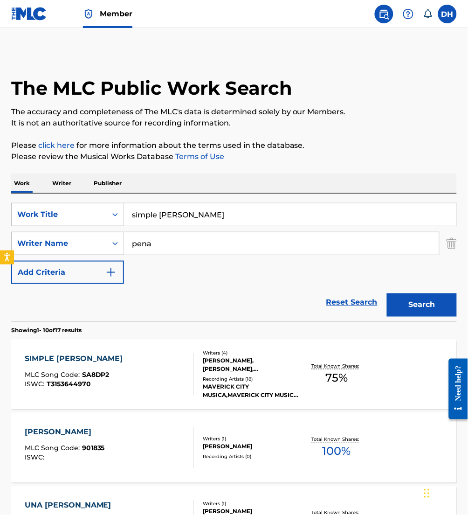
click at [180, 386] on div "SIMPLE ADORACION MLC Song Code : SA8DP2 ISWC : T3153644970" at bounding box center [109, 374] width 169 height 42
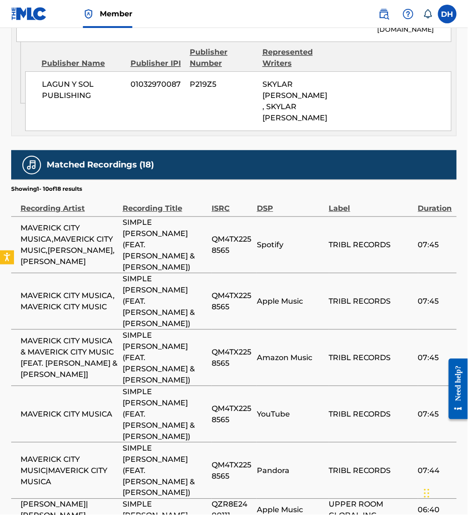
scroll to position [1664, 0]
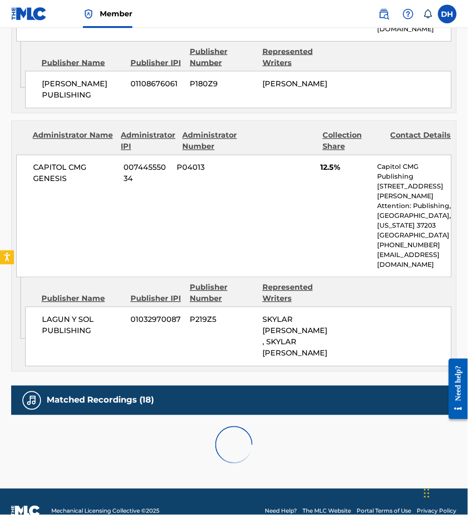
scroll to position [1602, 0]
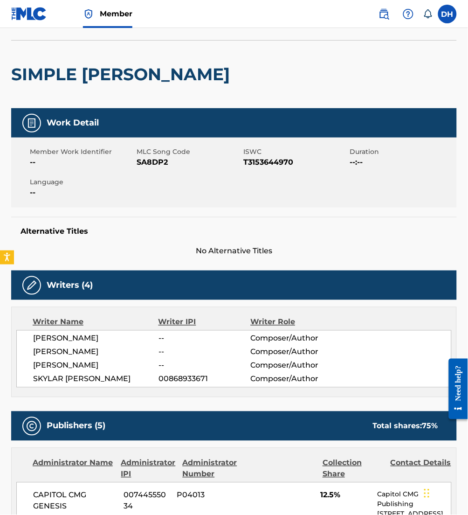
scroll to position [53, 0]
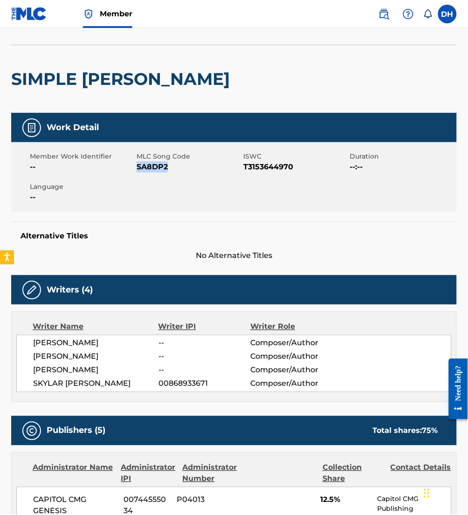
drag, startPoint x: 138, startPoint y: 169, endPoint x: 219, endPoint y: 193, distance: 84.4
click at [219, 193] on div "Member Work Identifier -- MLC Song Code SA8DP2 ISWC T3153644970 Duration --:-- …" at bounding box center [234, 177] width 446 height 70
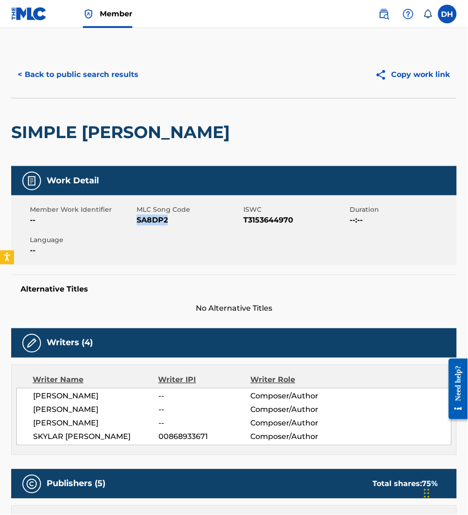
click at [72, 70] on button "< Back to public search results" at bounding box center [78, 74] width 134 height 23
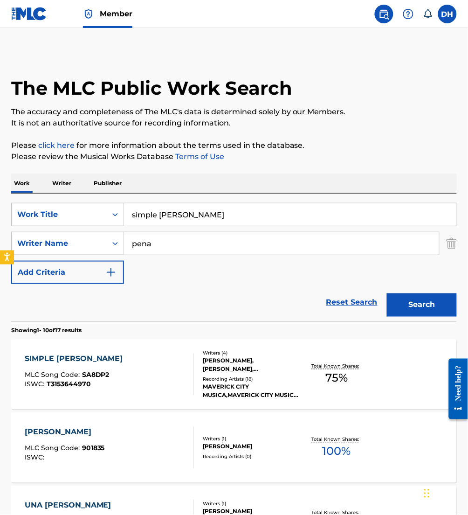
drag, startPoint x: 121, startPoint y: 209, endPoint x: 0, endPoint y: 152, distance: 134.1
click at [0, 152] on html "Accessibility Screen-Reader Guide, Feedback, and Issue Reporting | New window M…" at bounding box center [234, 257] width 468 height 515
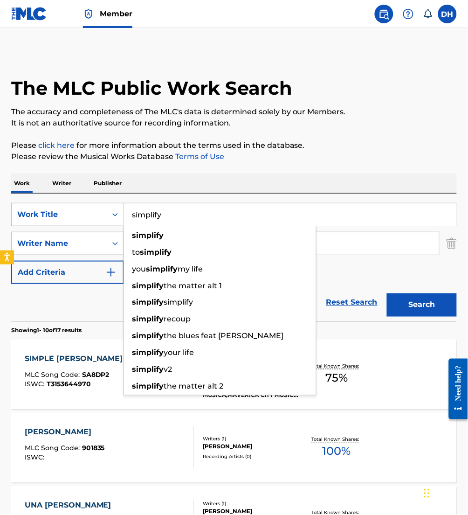
type input "simplify"
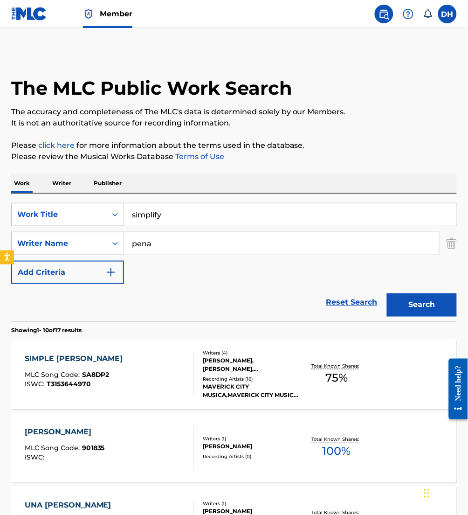
click at [171, 189] on div "Work Writer Publisher" at bounding box center [234, 183] width 446 height 20
click at [189, 264] on div "SearchWithCriteria5d7a6556-e1e3-4930-8e4f-7cfbeab34e03 Work Title simplify Sear…" at bounding box center [234, 243] width 446 height 81
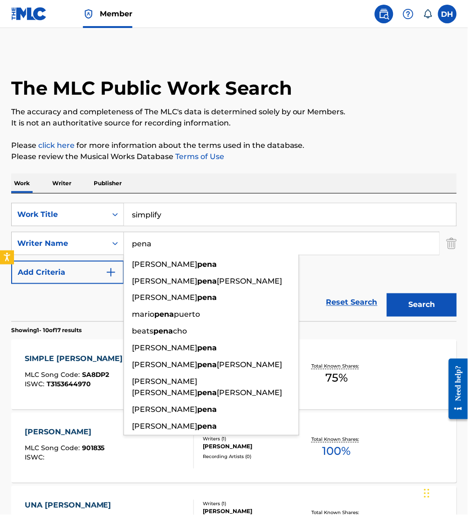
drag, startPoint x: 127, startPoint y: 250, endPoint x: 110, endPoint y: 255, distance: 17.2
click at [110, 255] on div "SearchWithCriteria5d7a6556-e1e3-4930-8e4f-7cfbeab34e03 Work Title simplify Sear…" at bounding box center [234, 243] width 446 height 81
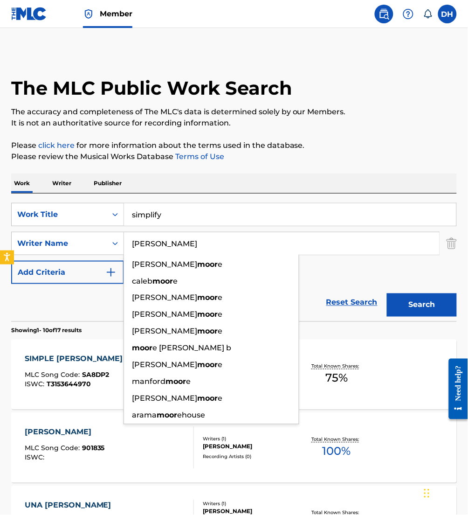
type input "[PERSON_NAME]"
click at [387, 293] on button "Search" at bounding box center [422, 304] width 70 height 23
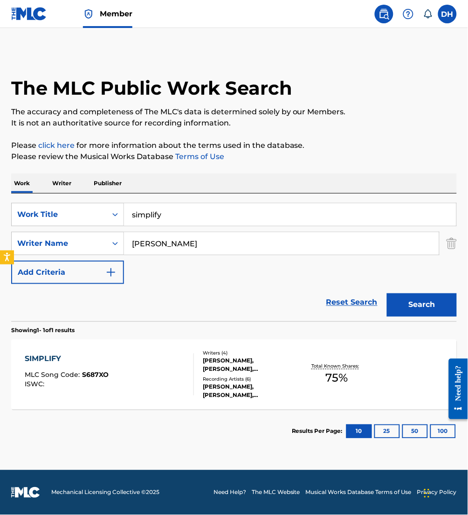
click at [135, 372] on div "SIMPLIFY MLC Song Code : S687XO ISWC :" at bounding box center [109, 374] width 169 height 42
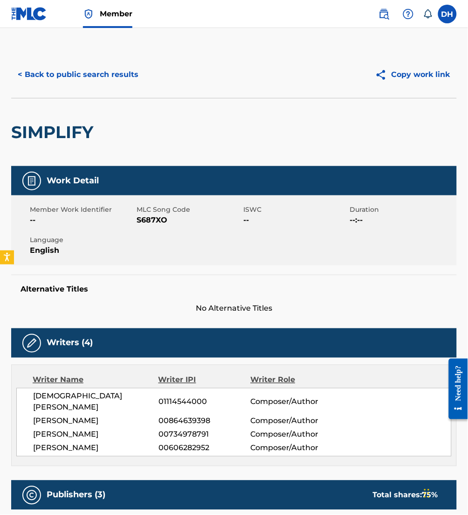
click at [72, 77] on button "< Back to public search results" at bounding box center [78, 74] width 134 height 23
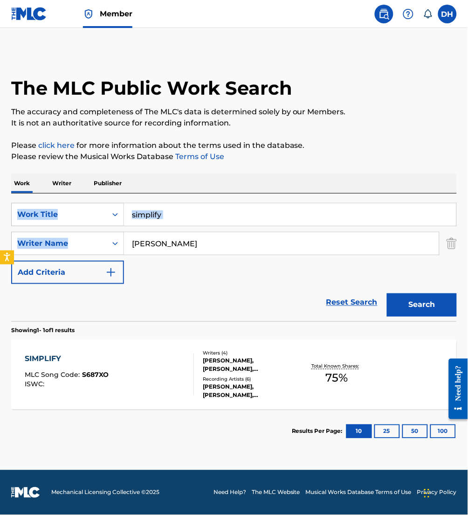
click at [0, 216] on html "Accessibility Screen-Reader Guide, Feedback, and Issue Reporting | New window M…" at bounding box center [234, 257] width 468 height 515
click at [171, 219] on input "simplify" at bounding box center [290, 214] width 332 height 22
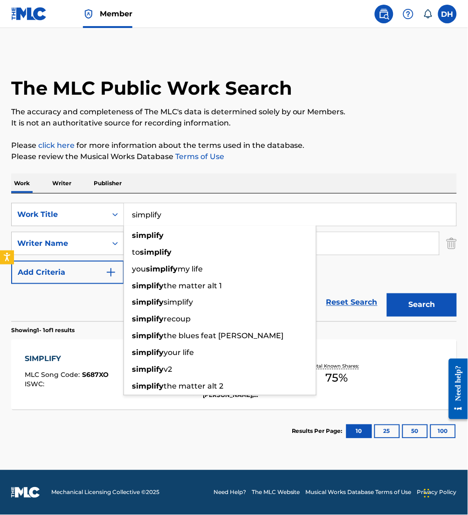
click at [171, 219] on input "simplify" at bounding box center [290, 214] width 332 height 22
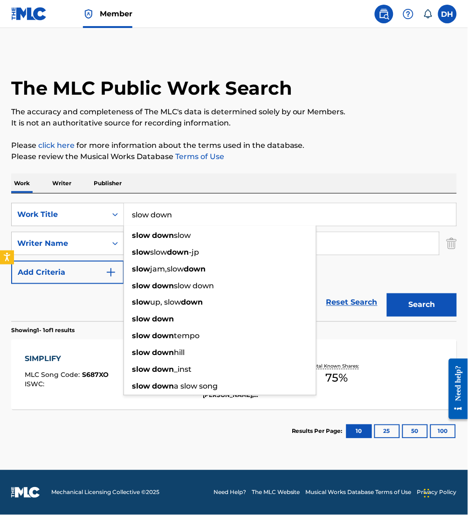
type input "slow down"
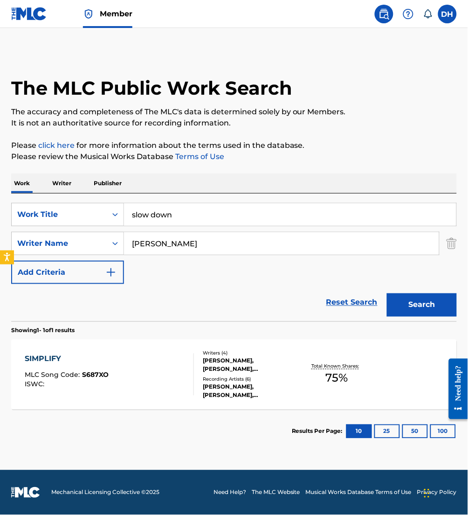
drag, startPoint x: 372, startPoint y: 283, endPoint x: 303, endPoint y: 268, distance: 70.6
click at [348, 280] on div "SearchWithCriteria5d7a6556-e1e3-4930-8e4f-7cfbeab34e03 Work Title slow down Sea…" at bounding box center [234, 243] width 446 height 81
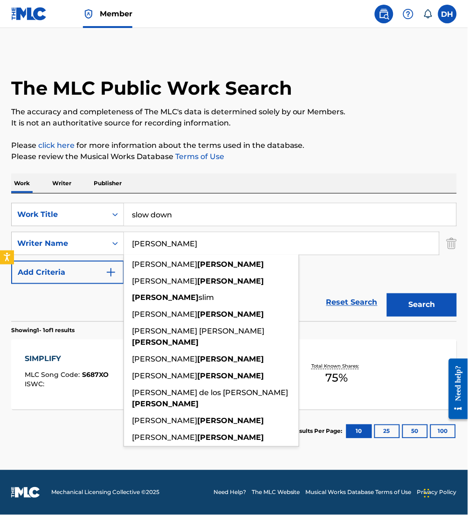
drag, startPoint x: 262, startPoint y: 248, endPoint x: 72, endPoint y: 261, distance: 190.6
click at [72, 261] on div "SearchWithCriteria5d7a6556-e1e3-4930-8e4f-7cfbeab34e03 Work Title slow down Sea…" at bounding box center [234, 243] width 446 height 81
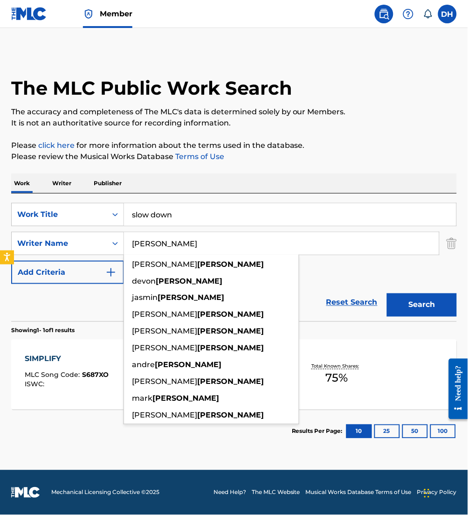
click at [387, 293] on button "Search" at bounding box center [422, 304] width 70 height 23
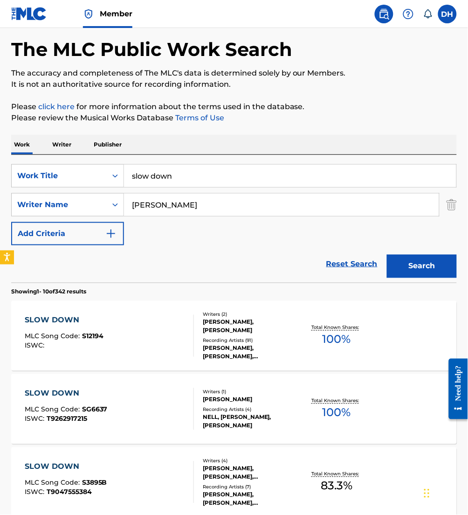
scroll to position [40, 0]
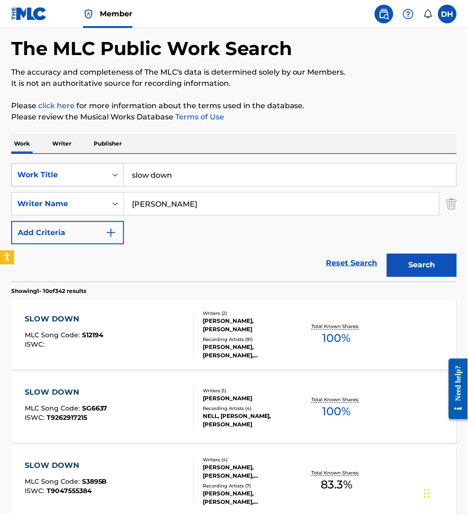
drag, startPoint x: 169, startPoint y: 201, endPoint x: 32, endPoint y: 184, distance: 138.1
click at [32, 184] on div "SearchWithCriteria5d7a6556-e1e3-4930-8e4f-7cfbeab34e03 Work Title slow down Sea…" at bounding box center [234, 203] width 446 height 81
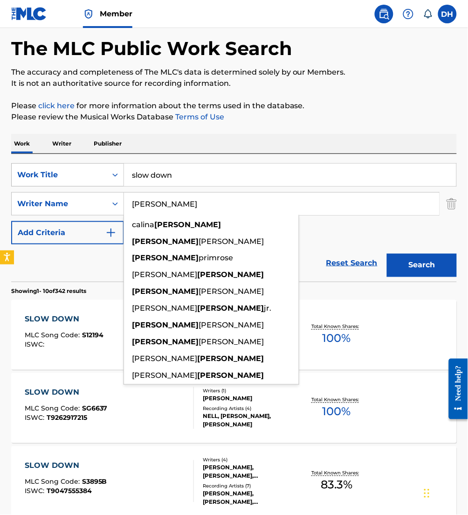
click at [387, 254] on button "Search" at bounding box center [422, 265] width 70 height 23
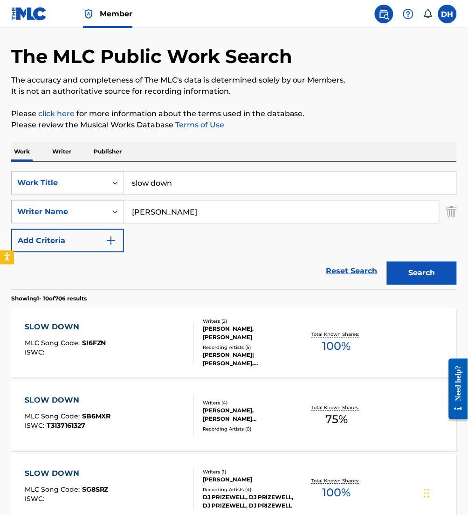
scroll to position [27, 0]
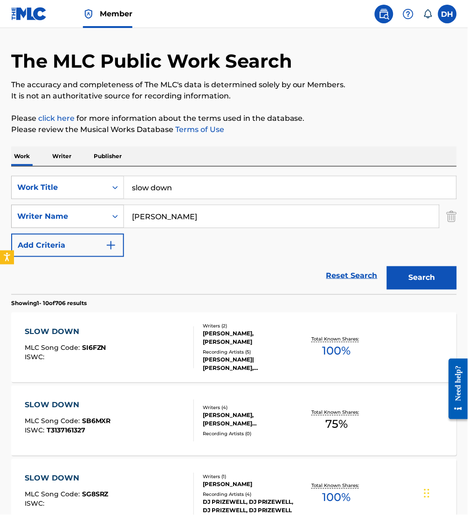
click at [20, 215] on div "Writer Name" at bounding box center [59, 216] width 84 height 11
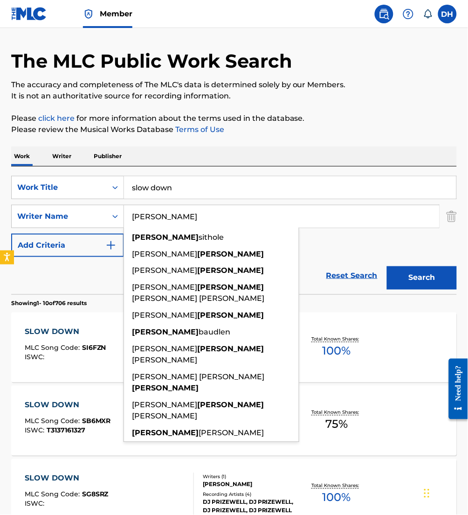
drag, startPoint x: 191, startPoint y: 216, endPoint x: 0, endPoint y: 217, distance: 190.7
click at [0, 217] on html "Accessibility Screen-Reader Guide, Feedback, and Issue Reporting | New window M…" at bounding box center [234, 230] width 468 height 515
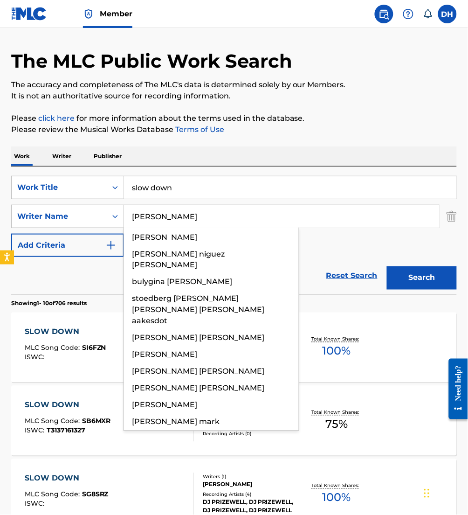
type input "[PERSON_NAME]"
click at [387, 266] on button "Search" at bounding box center [422, 277] width 70 height 23
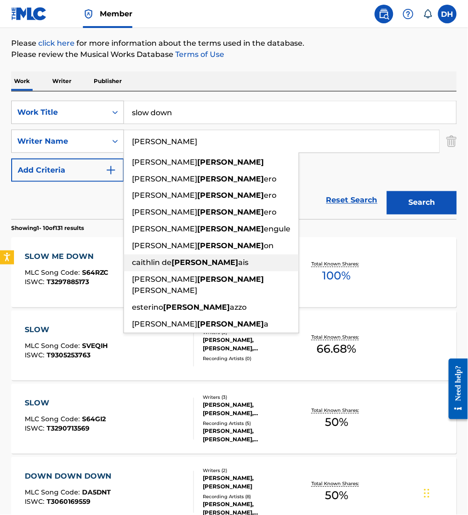
scroll to position [90, 0]
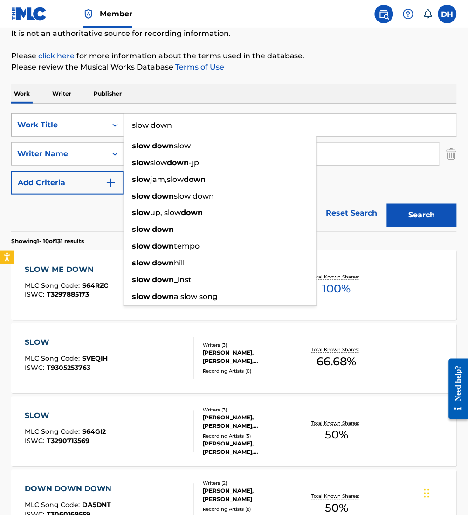
drag, startPoint x: 181, startPoint y: 126, endPoint x: 86, endPoint y: 121, distance: 95.2
click at [86, 121] on div "SearchWithCriteria5d7a6556-e1e3-4930-8e4f-7cfbeab34e03 Work Title slow down slo…" at bounding box center [234, 124] width 446 height 23
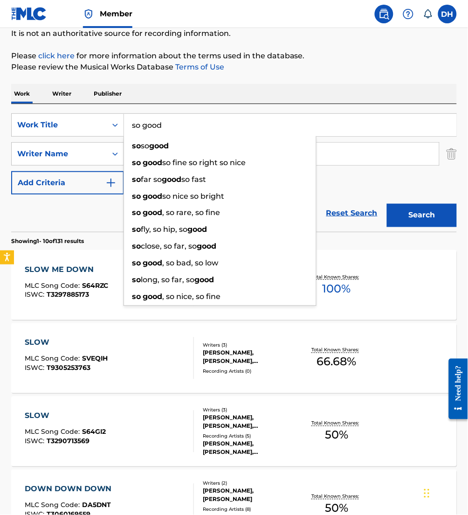
type input "so good"
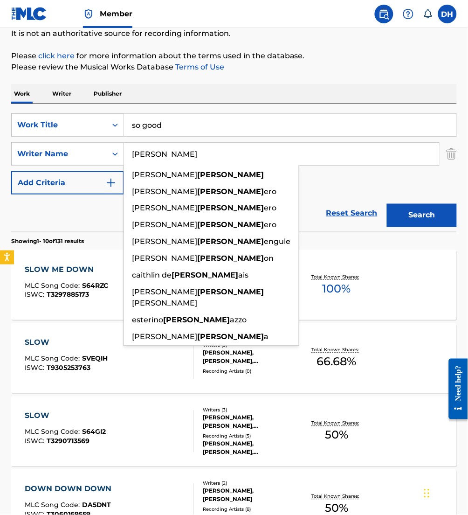
drag, startPoint x: 379, startPoint y: 173, endPoint x: 238, endPoint y: 153, distance: 143.1
click at [238, 153] on input "[PERSON_NAME]" at bounding box center [281, 154] width 315 height 22
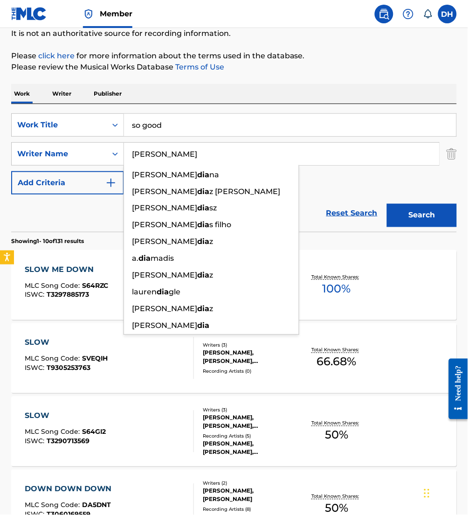
type input "diaz"
click at [387, 204] on button "Search" at bounding box center [422, 215] width 70 height 23
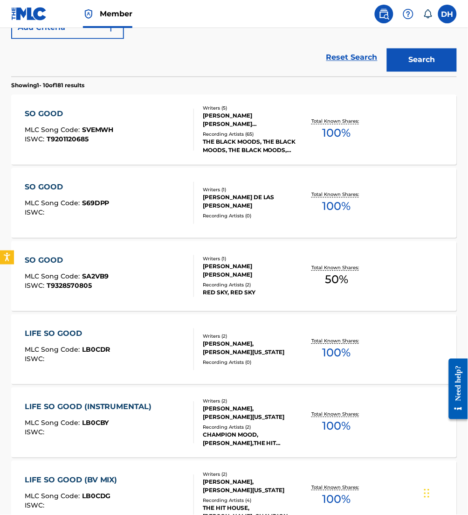
scroll to position [245, 0]
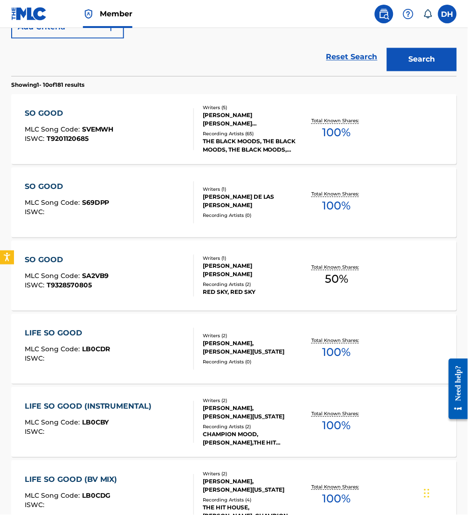
click at [150, 118] on div "SO GOOD MLC Song Code : SVEMWH ISWC : T9201120685" at bounding box center [109, 129] width 169 height 42
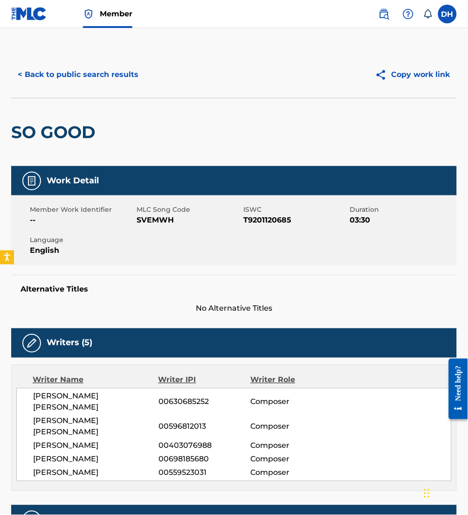
click at [90, 75] on button "< Back to public search results" at bounding box center [78, 74] width 134 height 23
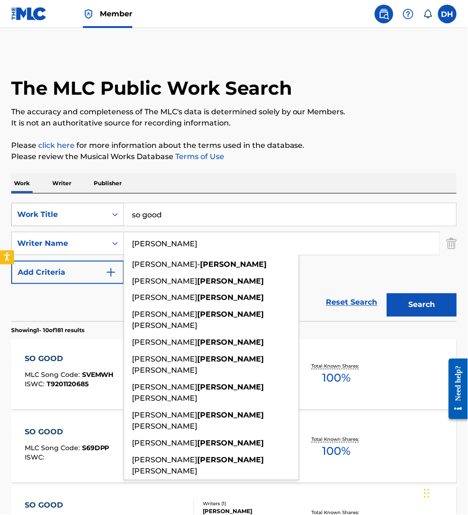
drag, startPoint x: 161, startPoint y: 245, endPoint x: 26, endPoint y: 223, distance: 136.5
click at [26, 223] on div "SearchWithCriteria5d7a6556-e1e3-4930-8e4f-7cfbeab34e03 Work Title so good Searc…" at bounding box center [234, 243] width 446 height 81
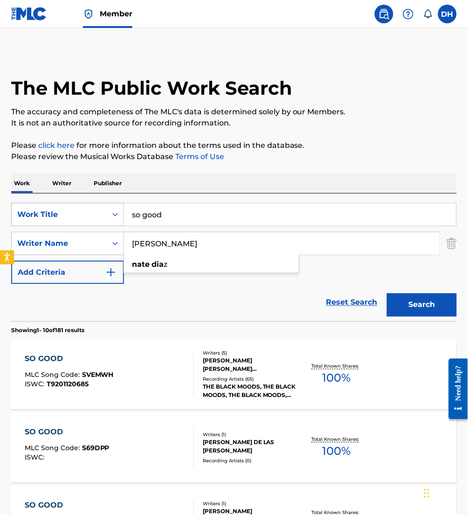
click at [387, 293] on button "Search" at bounding box center [422, 304] width 70 height 23
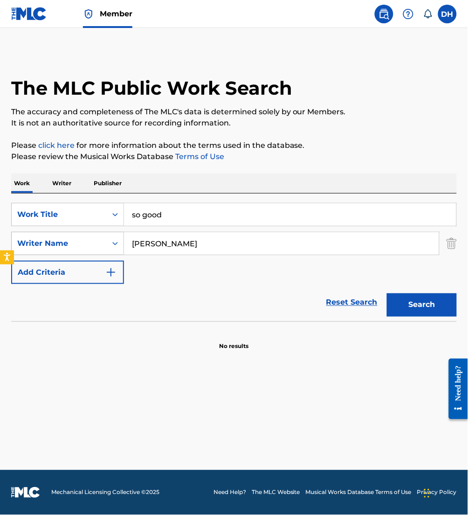
drag, startPoint x: 180, startPoint y: 243, endPoint x: 33, endPoint y: 234, distance: 147.2
click at [33, 234] on div "SearchWithCriteriaa0bea6df-8260-4079-8ed3-e00971f3a4cc Writer Name nate diaz" at bounding box center [234, 243] width 446 height 23
click at [387, 293] on button "Search" at bounding box center [422, 304] width 70 height 23
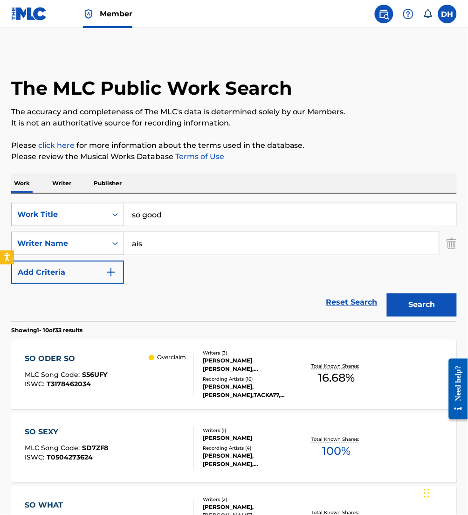
drag, startPoint x: 173, startPoint y: 245, endPoint x: 62, endPoint y: 240, distance: 111.5
click at [62, 240] on div "SearchWithCriteriaa0bea6df-8260-4079-8ed3-e00971f3a4cc Writer Name ais" at bounding box center [234, 243] width 446 height 23
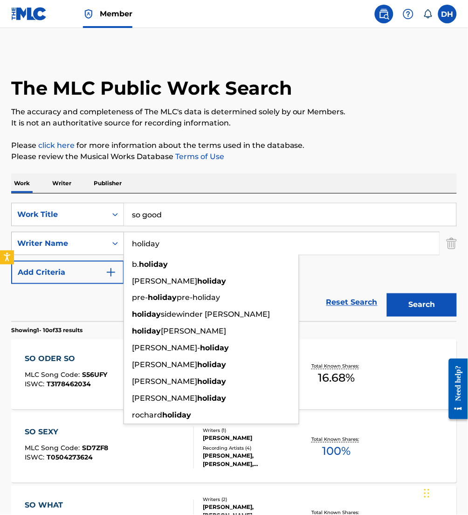
type input "holiday"
click at [387, 293] on button "Search" at bounding box center [422, 304] width 70 height 23
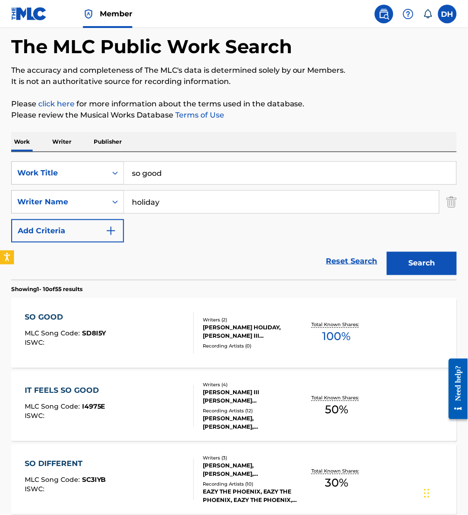
scroll to position [45, 0]
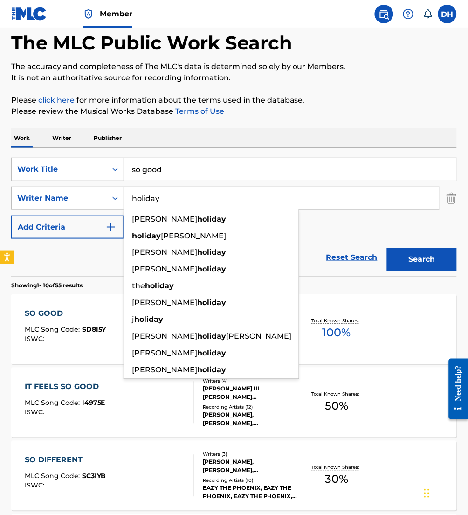
click at [179, 164] on input "so good" at bounding box center [290, 169] width 332 height 22
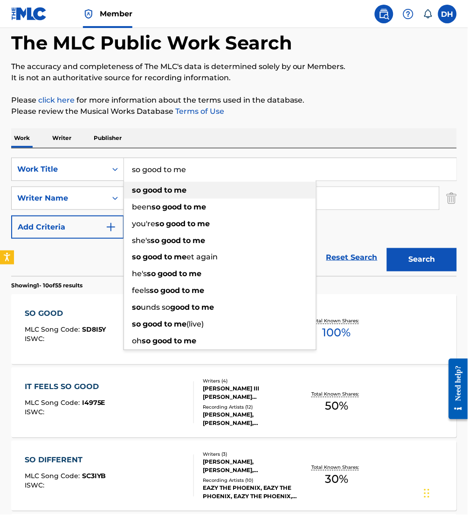
type input "so good to me"
click at [223, 192] on div "so good to me" at bounding box center [220, 190] width 192 height 17
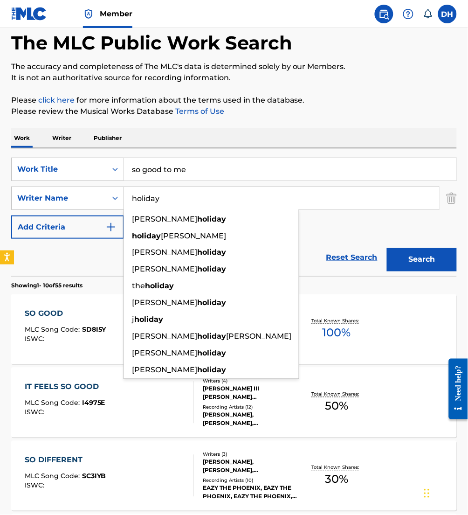
drag, startPoint x: 222, startPoint y: 198, endPoint x: 4, endPoint y: 205, distance: 218.3
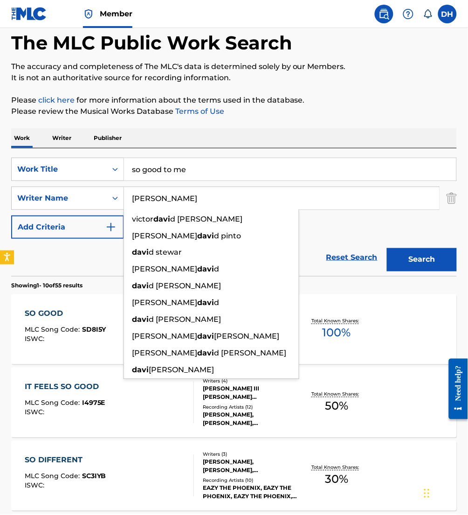
type input "[PERSON_NAME]"
click at [387, 248] on button "Search" at bounding box center [422, 259] width 70 height 23
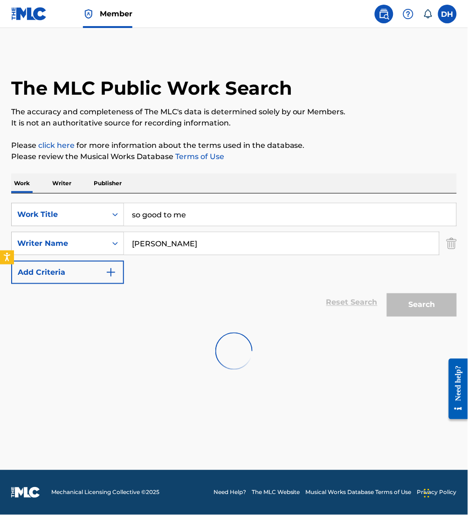
scroll to position [0, 0]
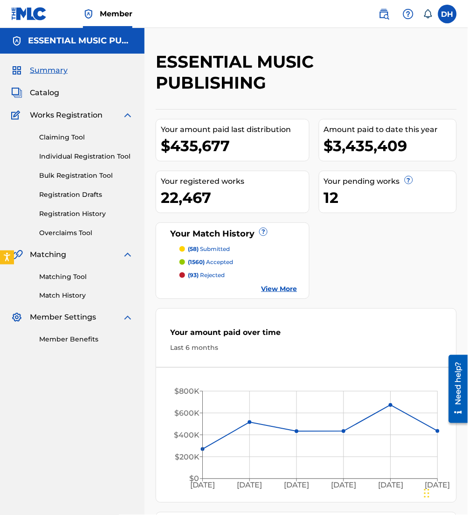
click at [40, 95] on span "Catalog" at bounding box center [44, 92] width 29 height 11
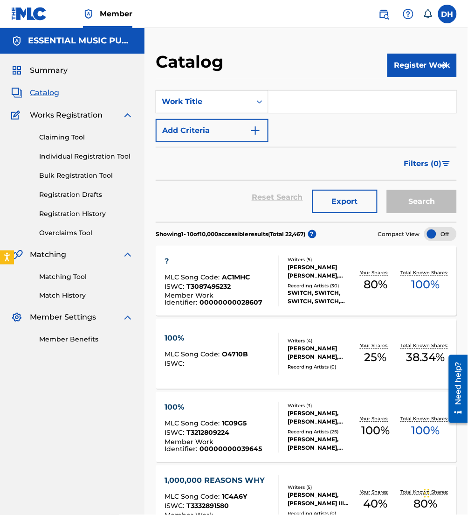
click at [409, 72] on button "Register Work" at bounding box center [421, 65] width 69 height 23
click at [396, 95] on link "Individual" at bounding box center [421, 95] width 69 height 22
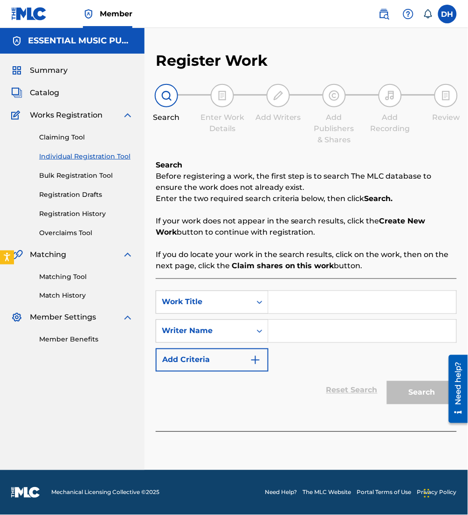
click at [327, 297] on input "Search Form" at bounding box center [363, 302] width 188 height 22
type input "Pick It Up"
click at [371, 331] on input "Search Form" at bounding box center [363, 331] width 188 height 22
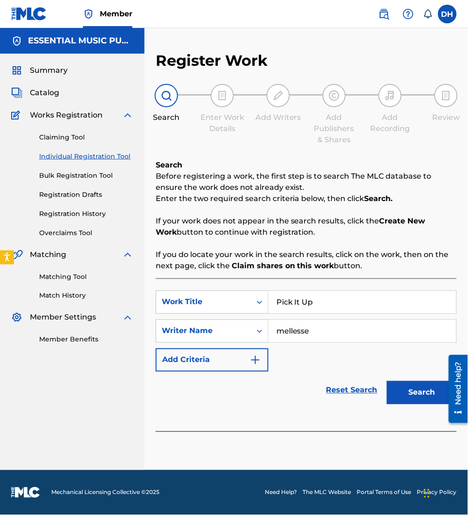
type input "mellesse"
click at [387, 381] on button "Search" at bounding box center [422, 392] width 70 height 23
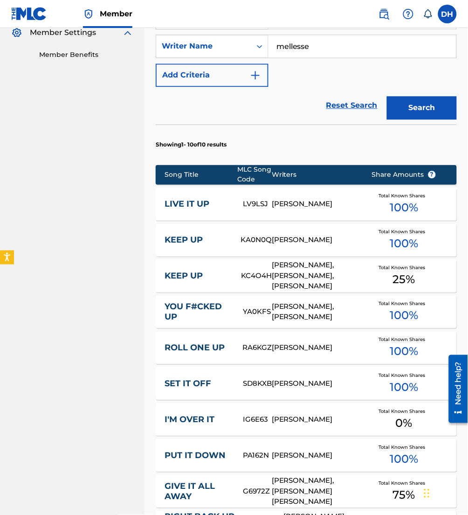
scroll to position [482, 0]
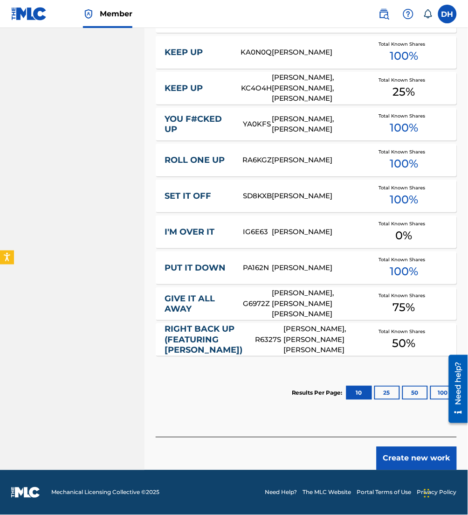
click at [412, 461] on button "Create new work" at bounding box center [417, 458] width 80 height 23
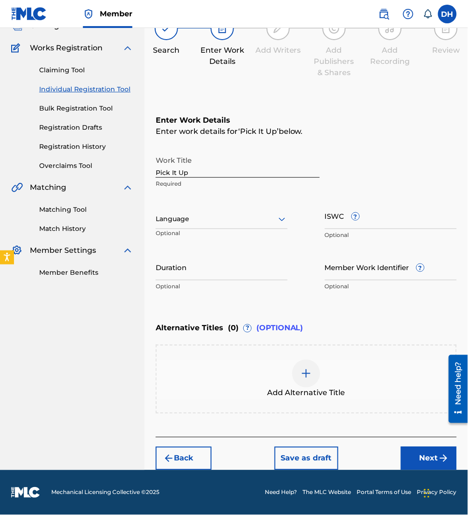
scroll to position [66, 0]
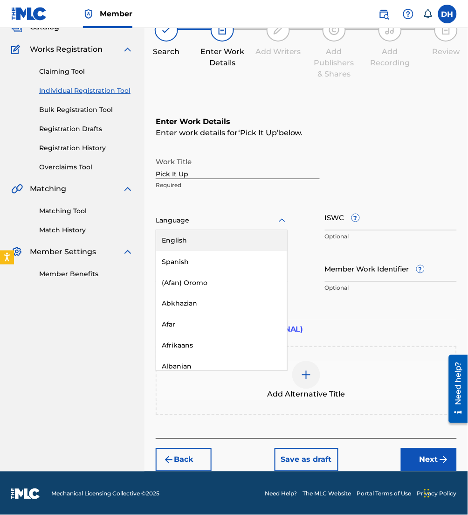
click at [193, 226] on div at bounding box center [222, 220] width 132 height 12
click at [192, 238] on div "English" at bounding box center [221, 240] width 131 height 21
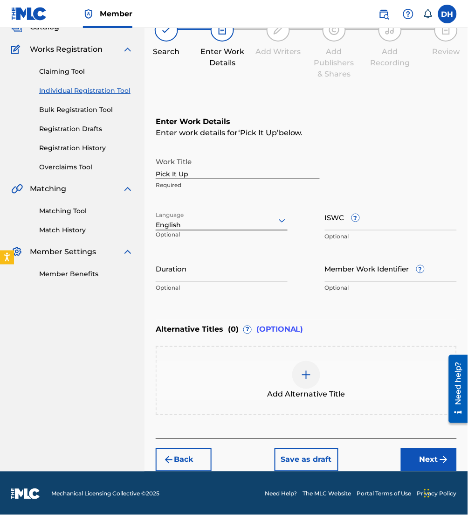
click at [427, 453] on button "Next" at bounding box center [429, 459] width 56 height 23
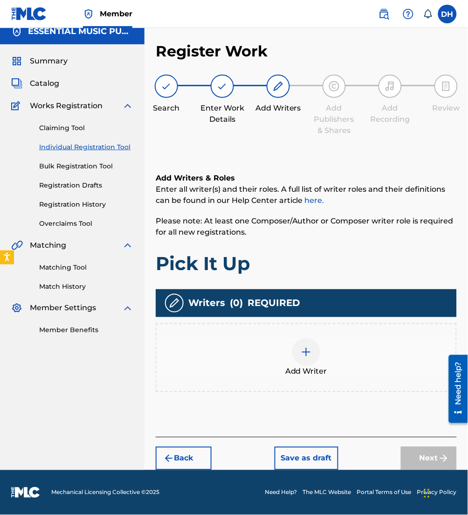
scroll to position [8, 0]
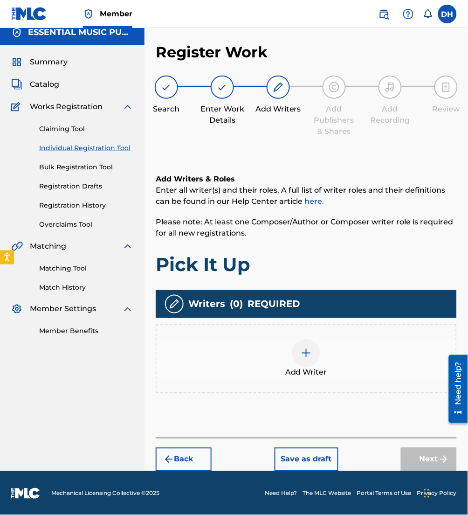
click at [324, 348] on div "Add Writer" at bounding box center [306, 358] width 299 height 39
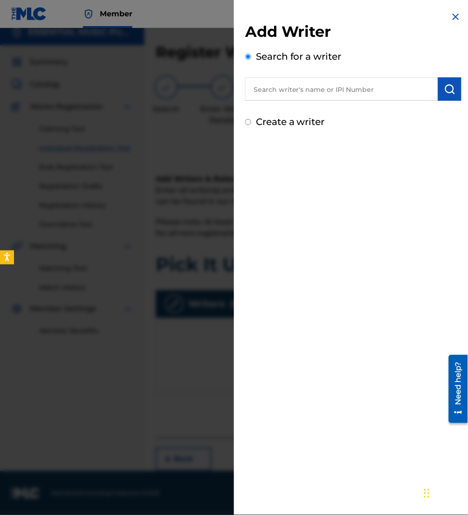
click at [304, 86] on input "text" at bounding box center [341, 88] width 193 height 23
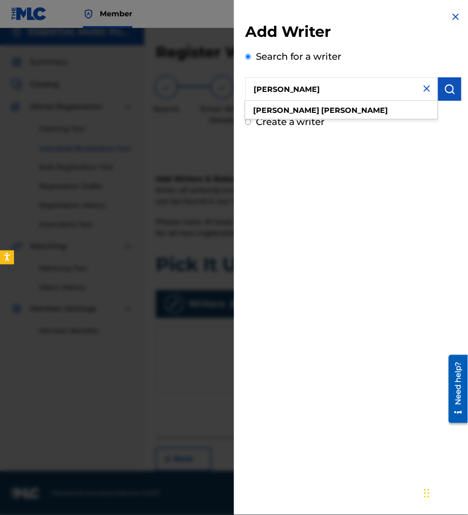
type input "[PERSON_NAME]"
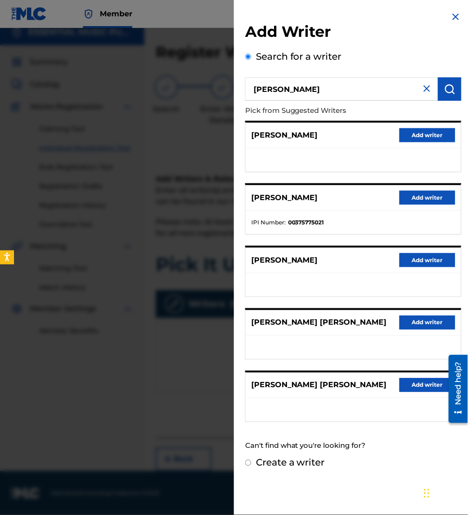
click at [411, 193] on button "Add writer" at bounding box center [428, 198] width 56 height 14
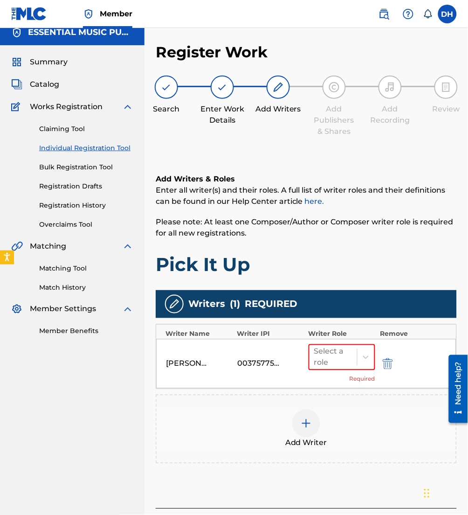
click at [316, 421] on div at bounding box center [306, 423] width 28 height 28
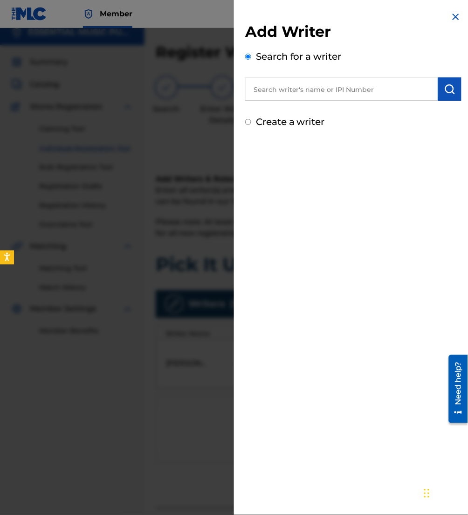
click at [299, 92] on input "text" at bounding box center [341, 88] width 193 height 23
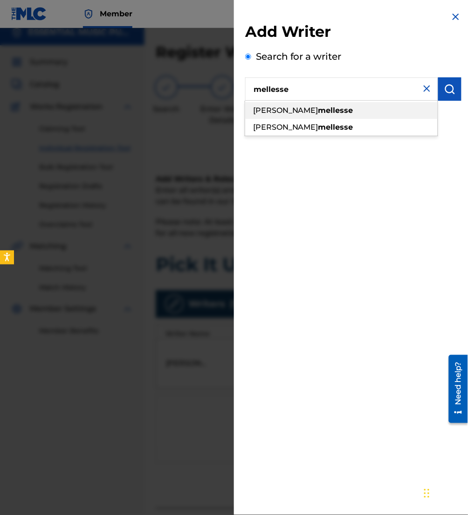
click at [265, 104] on div "[PERSON_NAME]" at bounding box center [341, 110] width 193 height 17
type input "[PERSON_NAME]"
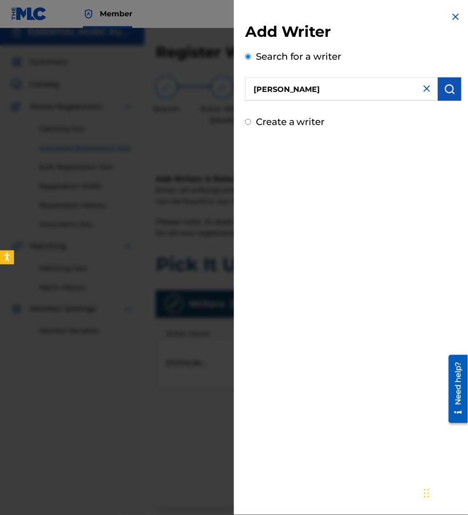
click at [448, 84] on img "submit" at bounding box center [449, 88] width 11 height 11
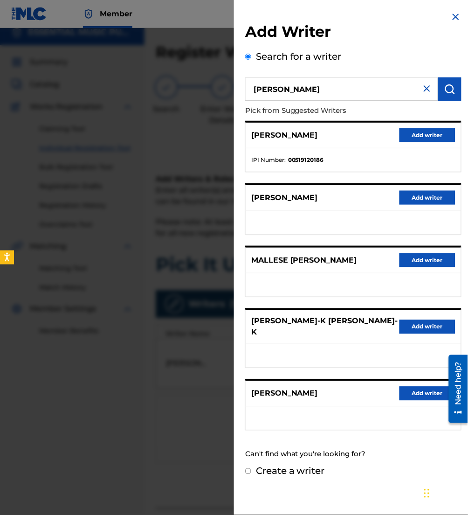
click at [420, 132] on button "Add writer" at bounding box center [428, 135] width 56 height 14
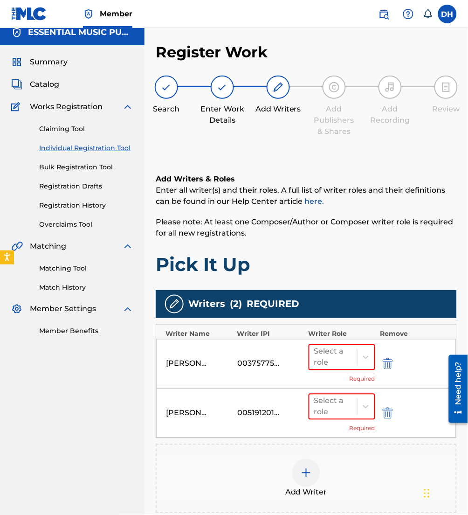
click at [307, 467] on img at bounding box center [306, 472] width 11 height 11
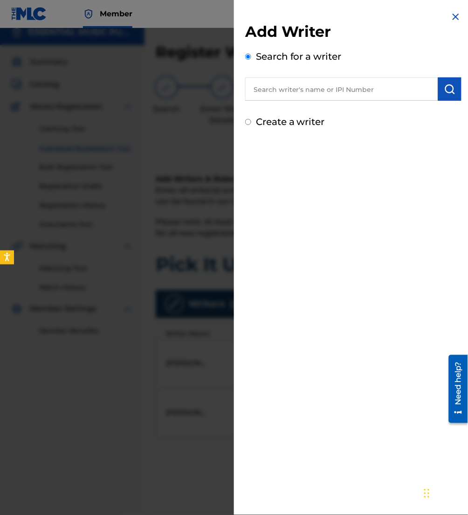
click at [317, 91] on input "text" at bounding box center [341, 88] width 193 height 23
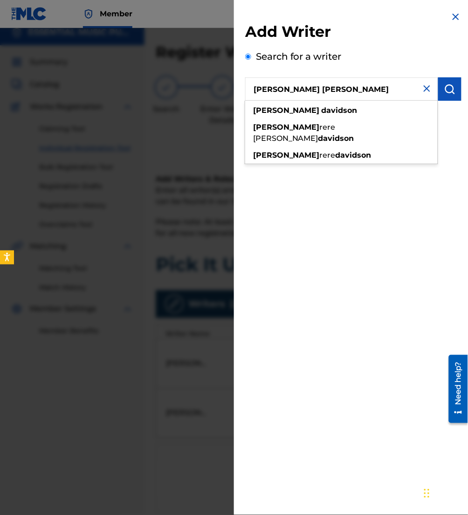
type input "[PERSON_NAME] [PERSON_NAME]"
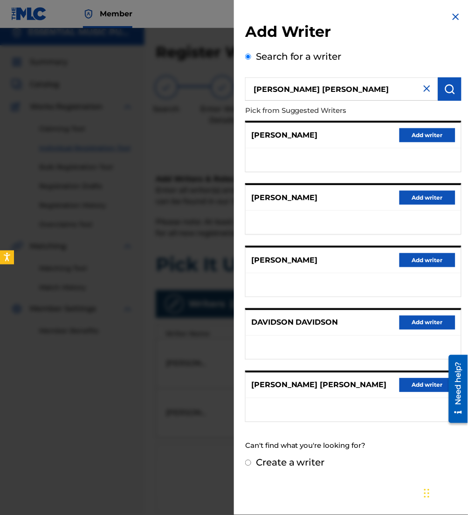
click at [435, 378] on button "Add writer" at bounding box center [428, 385] width 56 height 14
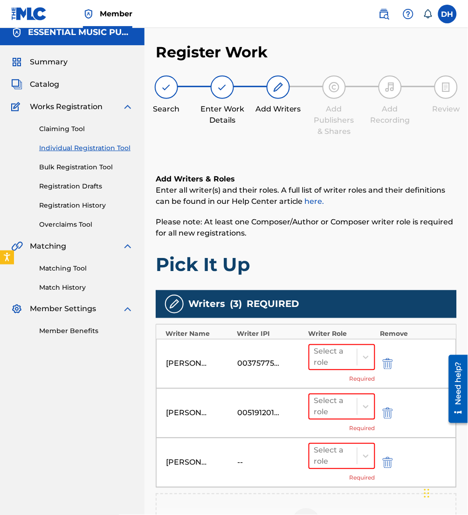
scroll to position [147, 0]
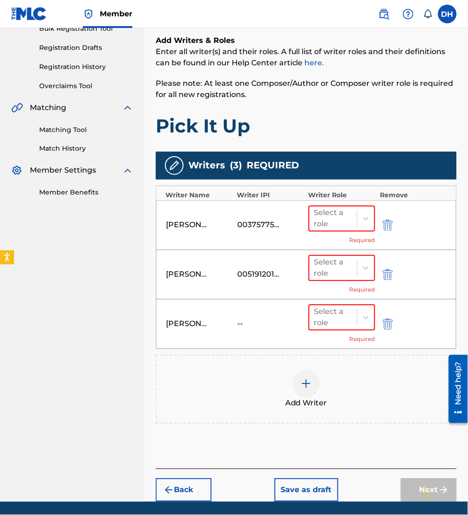
click at [308, 409] on div "Add Writer" at bounding box center [306, 389] width 301 height 69
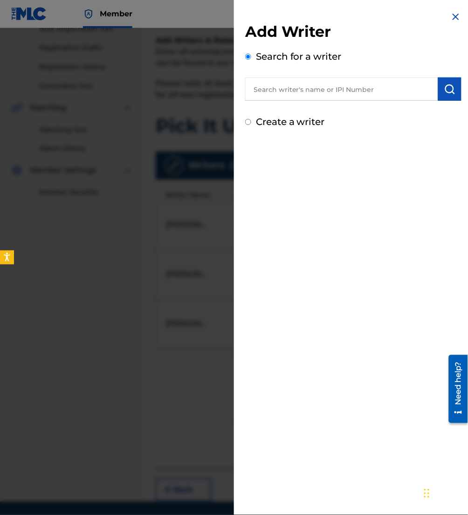
click at [324, 100] on input "text" at bounding box center [341, 88] width 193 height 23
paste input "00597840494"
type input "00597840494"
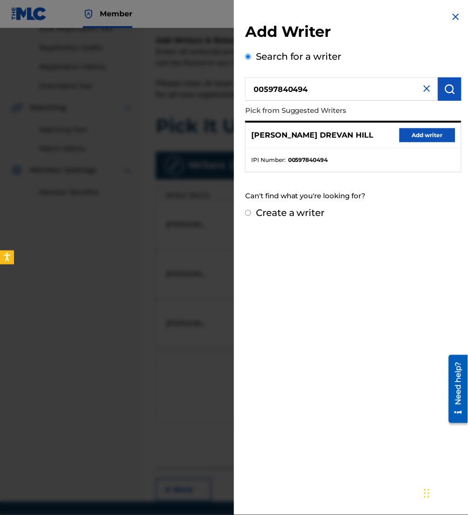
click at [411, 137] on button "Add writer" at bounding box center [428, 135] width 56 height 14
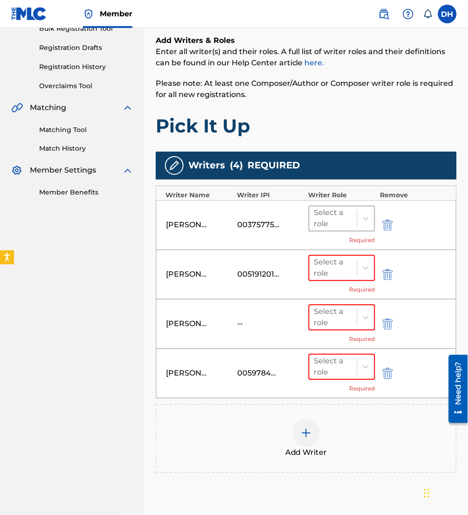
click at [343, 223] on div at bounding box center [333, 218] width 38 height 13
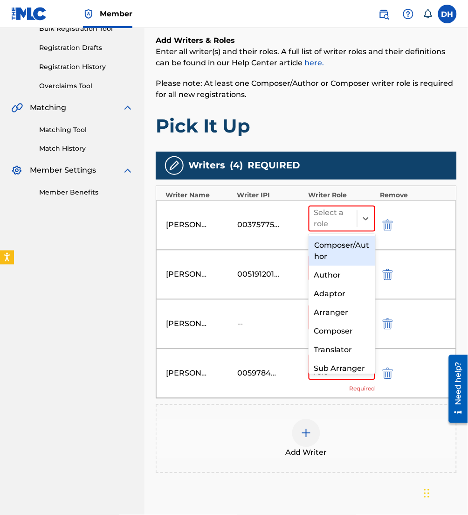
click at [351, 244] on div "Composer/Author" at bounding box center [342, 251] width 67 height 30
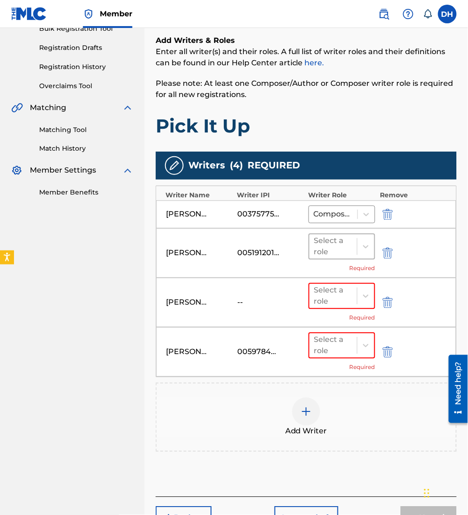
click at [352, 247] on div at bounding box center [333, 246] width 38 height 13
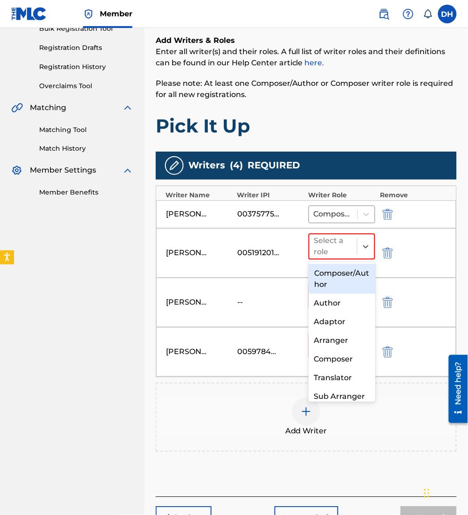
click at [352, 276] on div "Composer/Author" at bounding box center [342, 279] width 67 height 30
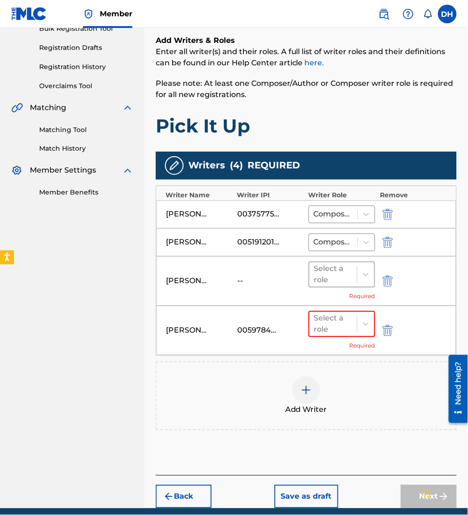
click at [352, 278] on div at bounding box center [333, 274] width 38 height 13
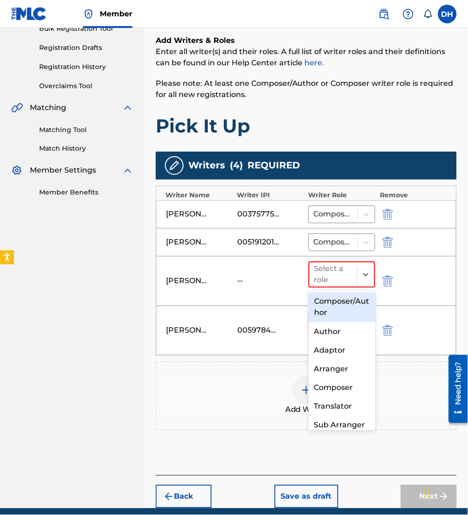
click at [353, 292] on div "Composer/Author" at bounding box center [342, 307] width 67 height 30
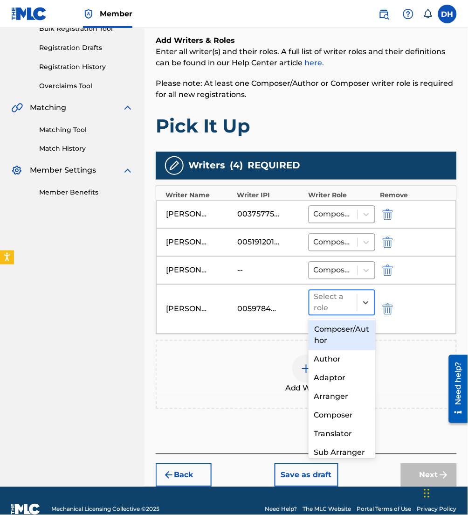
click at [352, 303] on div at bounding box center [333, 302] width 38 height 13
click at [354, 332] on div "Composer/Author" at bounding box center [342, 335] width 67 height 30
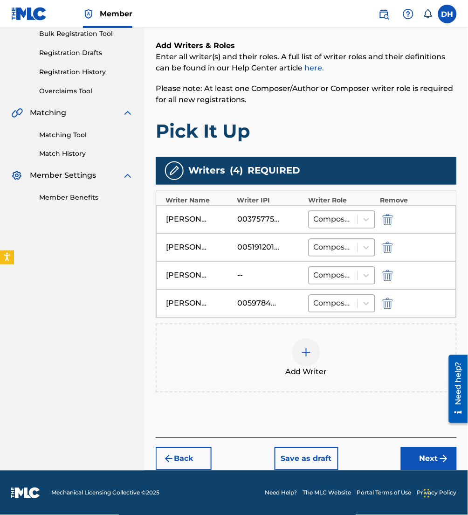
click at [443, 453] on img "submit" at bounding box center [443, 458] width 11 height 11
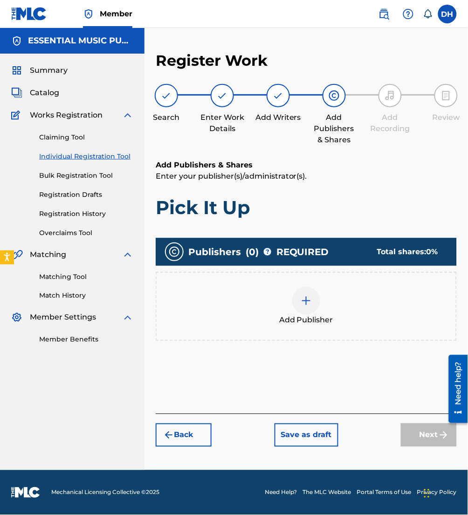
click at [303, 302] on img at bounding box center [306, 300] width 11 height 11
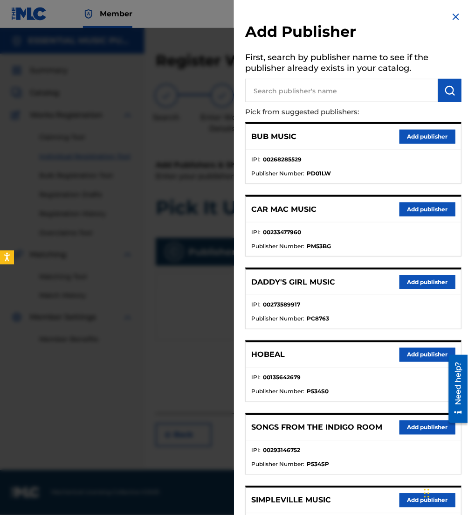
click at [332, 97] on input "text" at bounding box center [341, 90] width 193 height 23
type input "dia [PERSON_NAME] music"
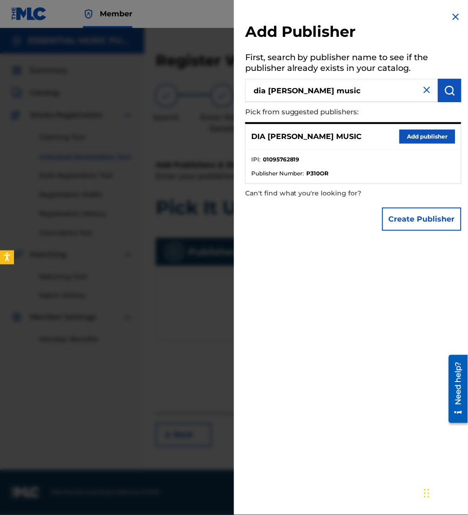
click at [420, 137] on button "Add publisher" at bounding box center [428, 137] width 56 height 14
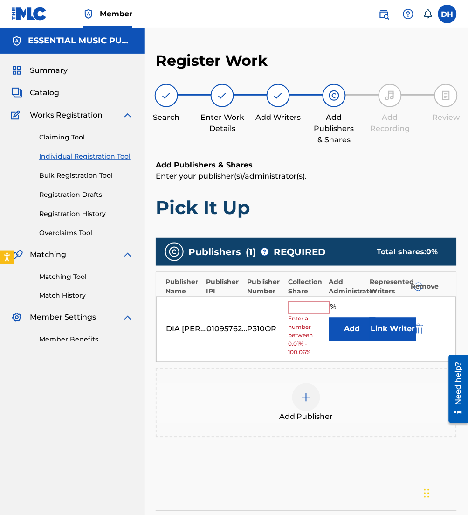
click at [340, 317] on button "Add" at bounding box center [352, 328] width 47 height 23
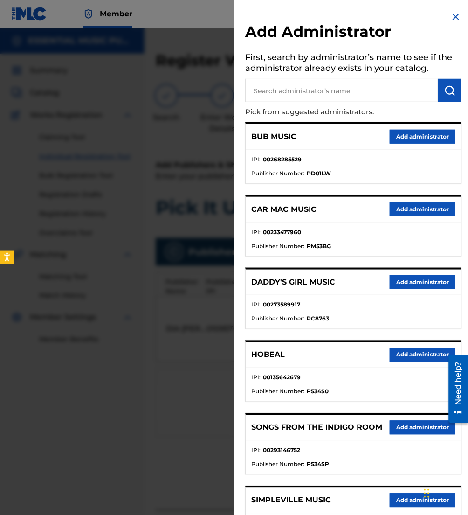
click at [289, 92] on input "text" at bounding box center [341, 90] width 193 height 23
type input "be essenti"
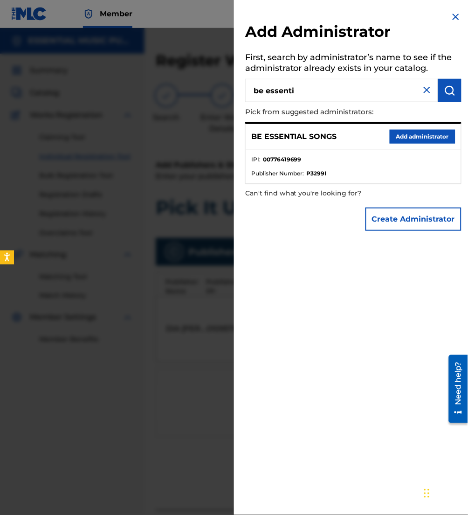
click at [407, 133] on button "Add administrator" at bounding box center [423, 137] width 66 height 14
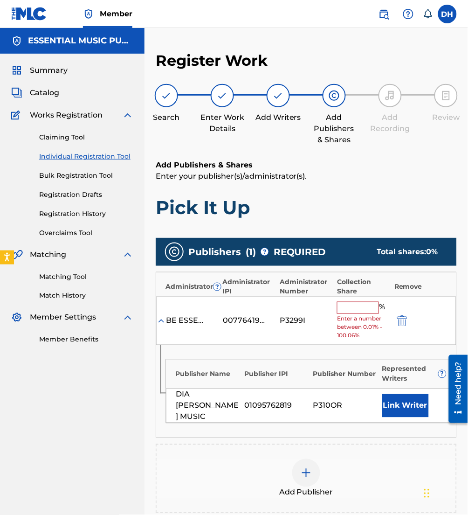
click at [361, 304] on input "text" at bounding box center [358, 308] width 42 height 12
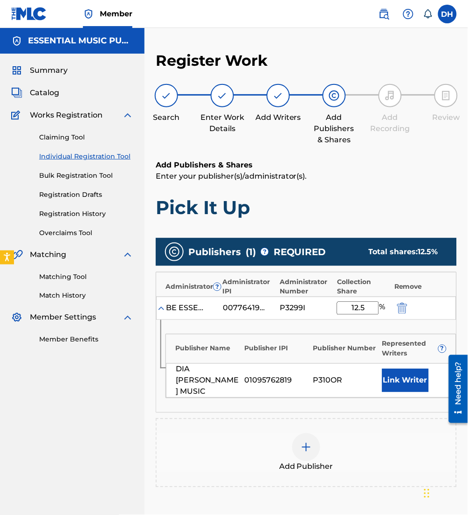
type input "12.5"
click at [406, 374] on button "Link Writer" at bounding box center [405, 380] width 47 height 23
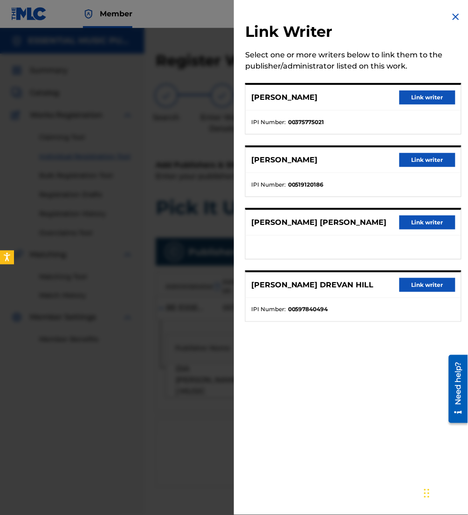
click at [427, 92] on button "Link writer" at bounding box center [428, 97] width 56 height 14
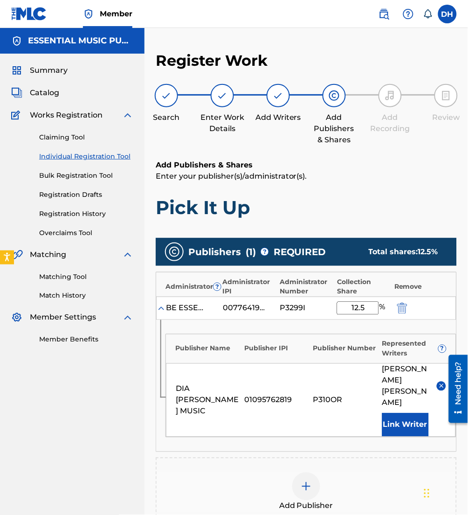
click at [322, 472] on div "Add Publisher" at bounding box center [306, 491] width 299 height 39
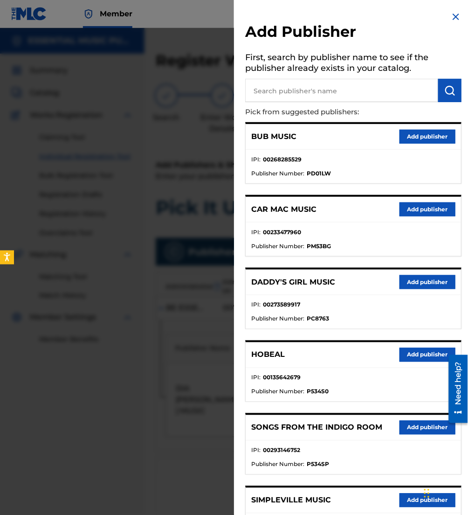
click at [302, 92] on input "text" at bounding box center [341, 90] width 193 height 23
type input "maverick city"
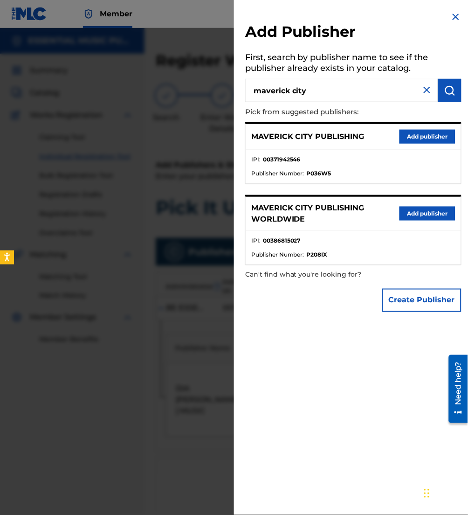
click at [423, 133] on button "Add publisher" at bounding box center [428, 137] width 56 height 14
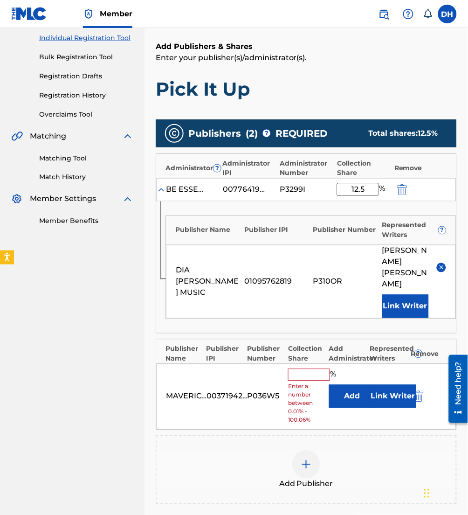
scroll to position [121, 0]
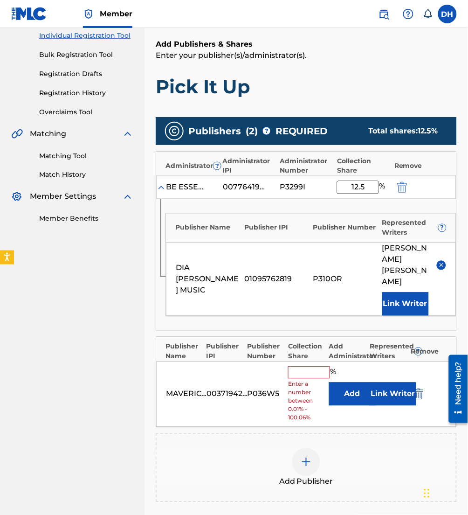
click at [349, 383] on div "MAVERICK CITY PUBLISHING 00371942546 P036W5 % Enter a number between 0.01% - 10…" at bounding box center [306, 394] width 300 height 66
click at [345, 382] on button "Add" at bounding box center [352, 393] width 47 height 23
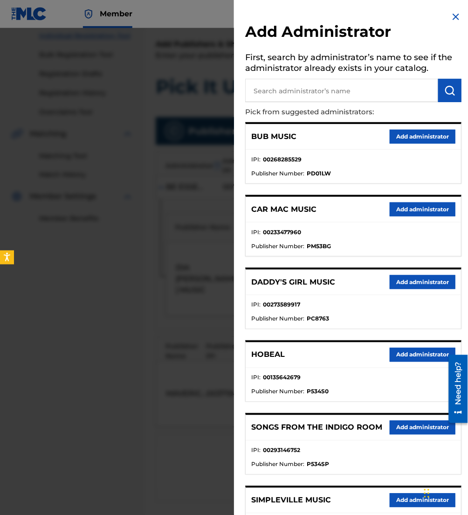
click at [300, 97] on input "text" at bounding box center [341, 90] width 193 height 23
type input "e"
type input "be essent"
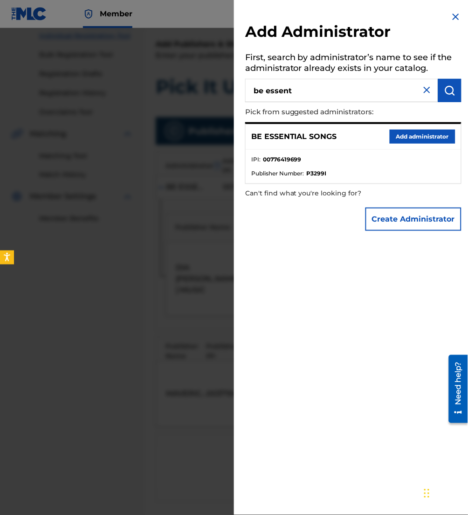
click at [415, 138] on button "Add administrator" at bounding box center [423, 137] width 66 height 14
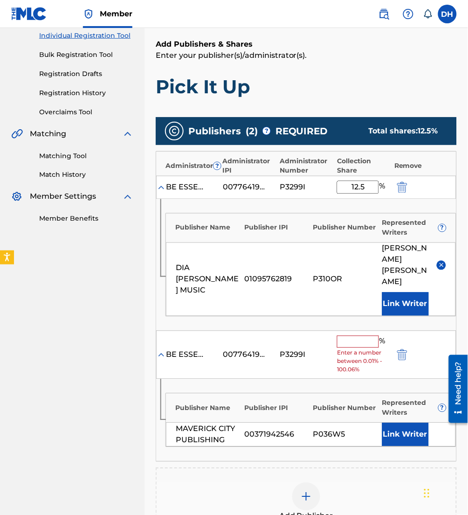
click at [400, 423] on button "Link Writer" at bounding box center [405, 434] width 47 height 23
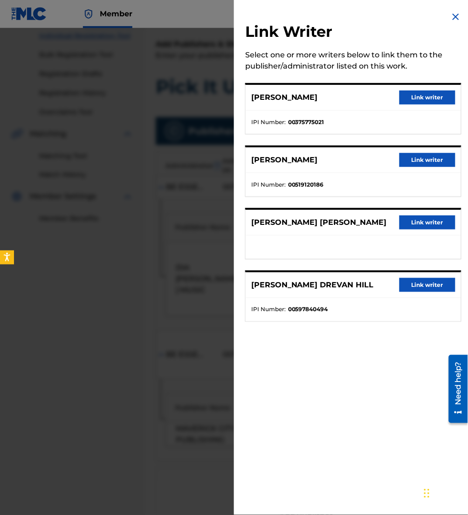
click at [420, 97] on button "Link writer" at bounding box center [428, 97] width 56 height 14
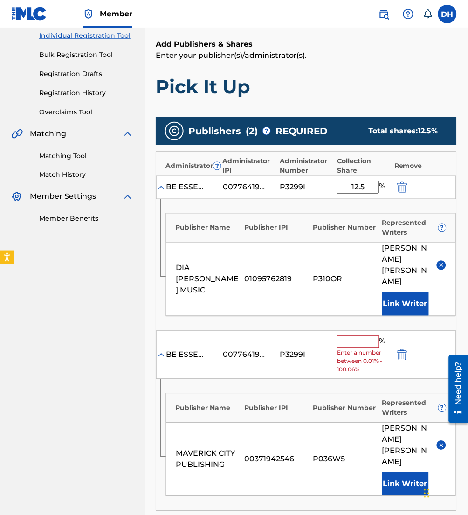
click at [367, 336] on input "text" at bounding box center [358, 342] width 42 height 12
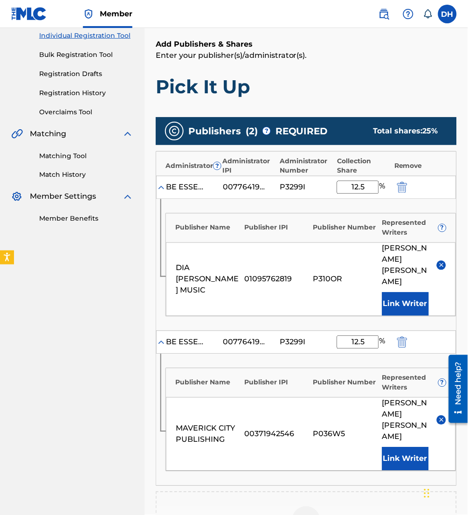
scroll to position [270, 0]
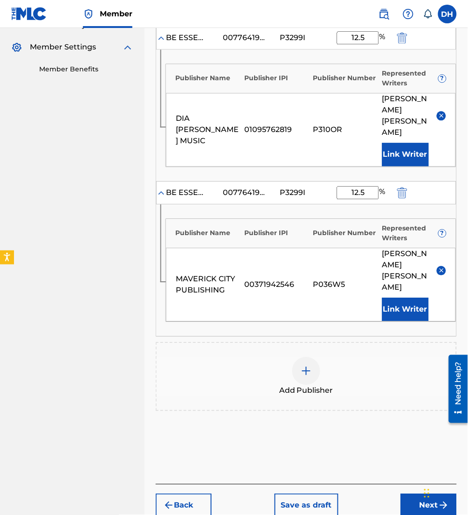
type input "12.5"
click at [436, 494] on button "Next" at bounding box center [429, 505] width 56 height 23
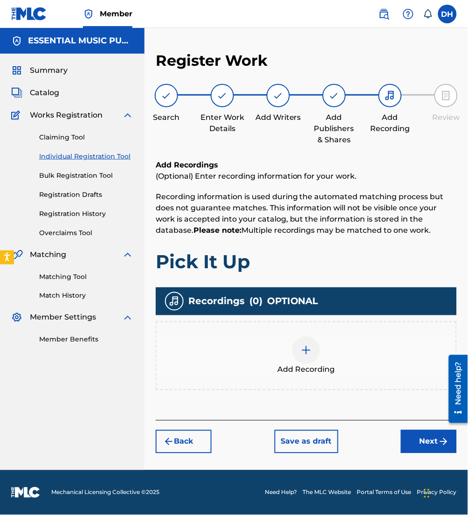
click at [310, 365] on span "Add Recording" at bounding box center [306, 369] width 57 height 11
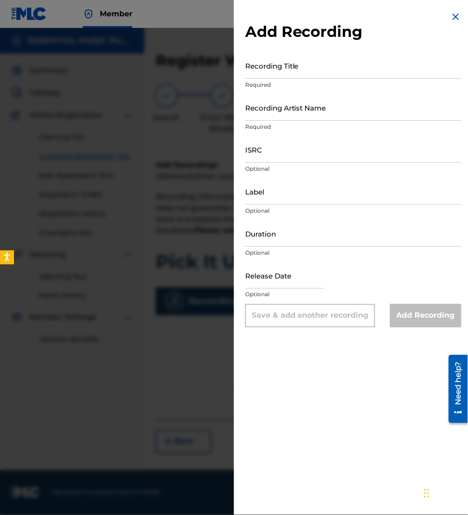
click at [159, 325] on div at bounding box center [234, 285] width 468 height 515
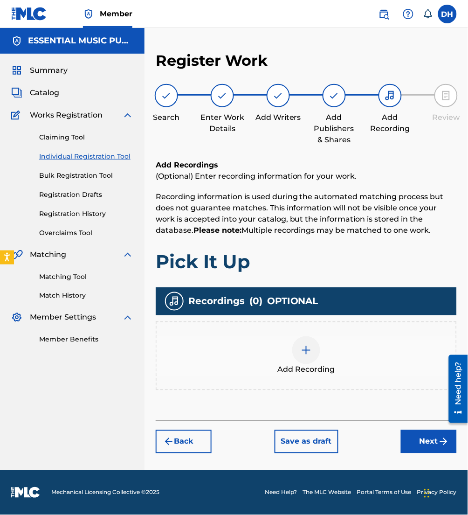
click at [425, 444] on button "Next" at bounding box center [429, 441] width 56 height 23
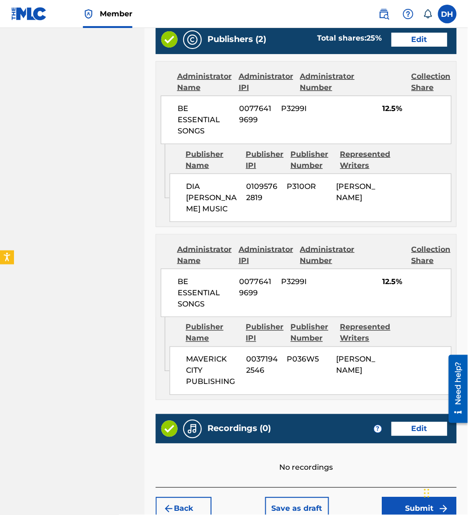
scroll to position [582, 0]
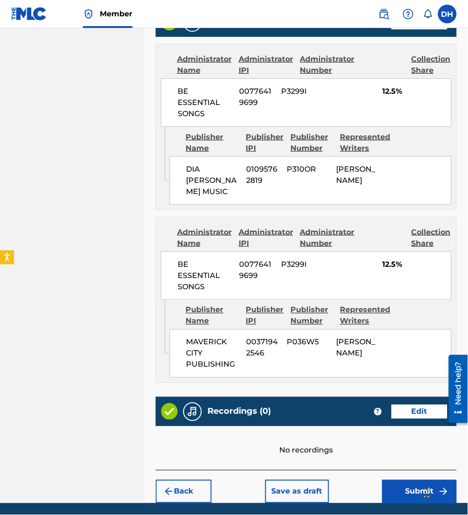
click at [394, 470] on div "Back Save as draft Submit" at bounding box center [306, 486] width 301 height 33
click at [400, 480] on button "Submit" at bounding box center [419, 491] width 75 height 23
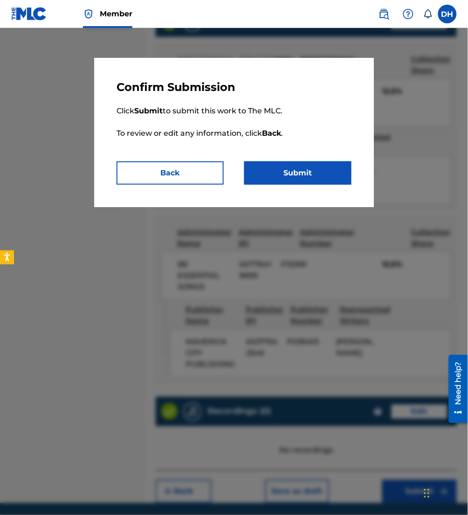
click at [296, 176] on button "Submit" at bounding box center [297, 172] width 107 height 23
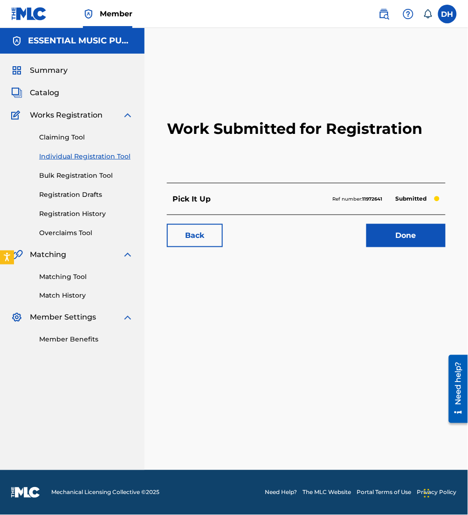
click at [53, 92] on span "Catalog" at bounding box center [44, 92] width 29 height 11
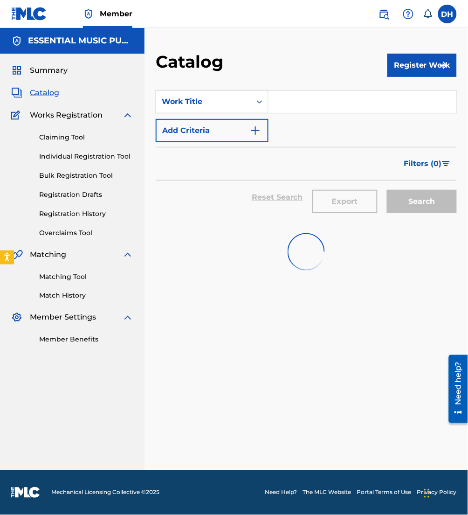
click at [280, 113] on div "Search Form" at bounding box center [363, 101] width 188 height 23
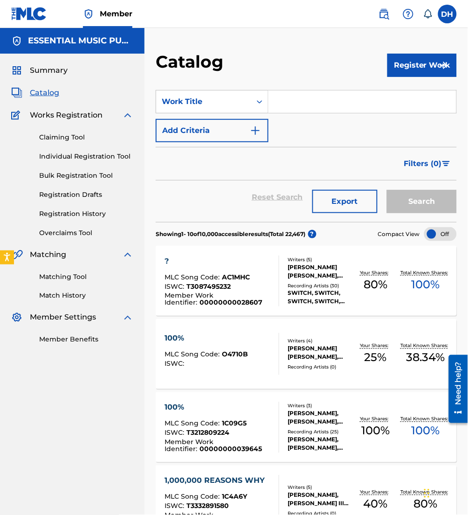
click at [274, 108] on input "Search Form" at bounding box center [363, 101] width 188 height 22
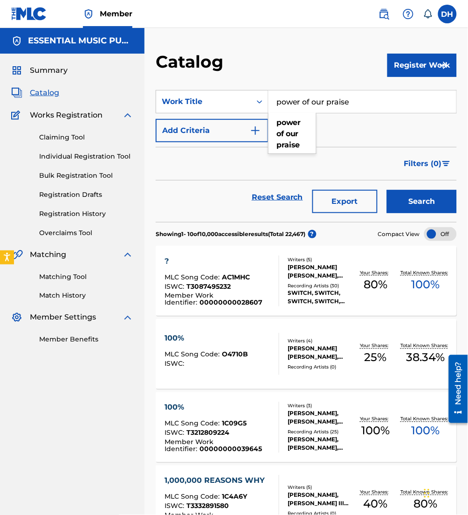
type input "power of our praise"
click at [199, 135] on button "Add Criteria" at bounding box center [212, 130] width 113 height 23
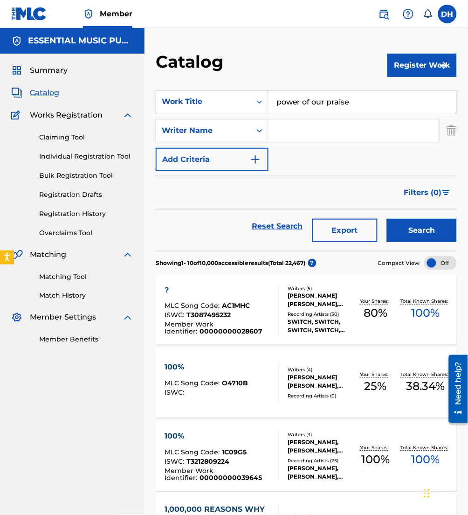
click at [297, 135] on input "Search Form" at bounding box center [354, 130] width 171 height 22
type input "[PERSON_NAME]"
click at [387, 219] on button "Search" at bounding box center [422, 230] width 70 height 23
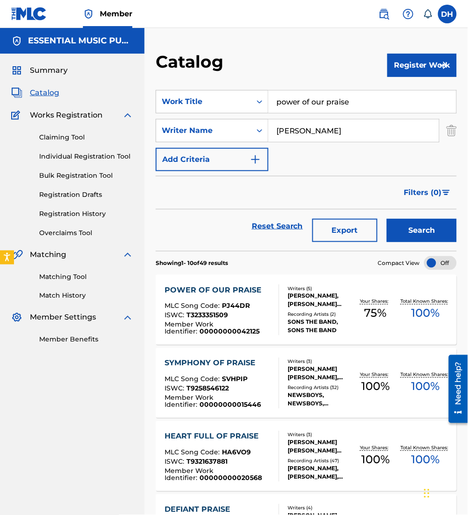
click at [236, 298] on div "POWER OF OUR PRAISE MLC Song Code : PJ44DR ISWC : T3233351509 Member Work Ident…" at bounding box center [218, 309] width 106 height 51
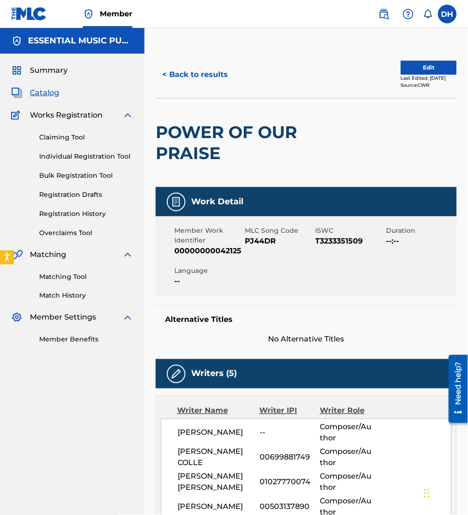
click at [420, 66] on button "Edit" at bounding box center [429, 68] width 56 height 14
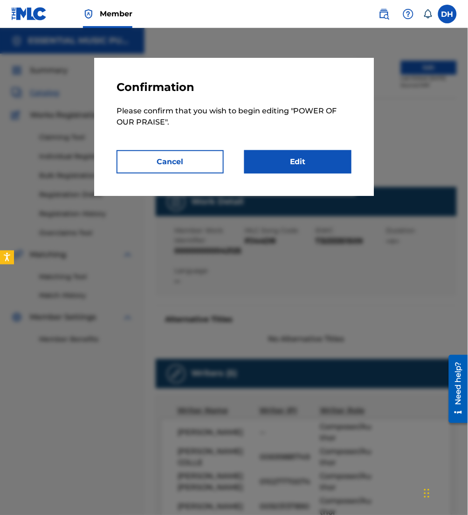
click at [300, 163] on link "Edit" at bounding box center [297, 161] width 107 height 23
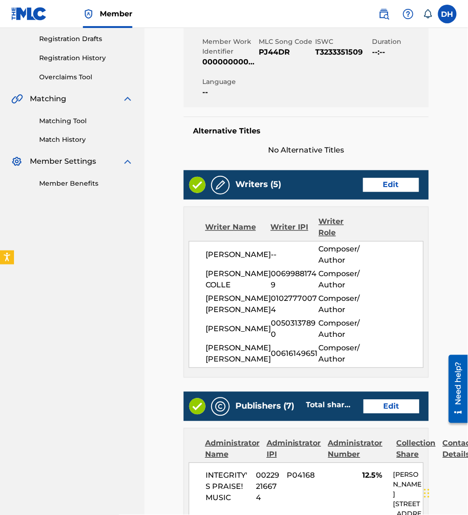
scroll to position [157, 0]
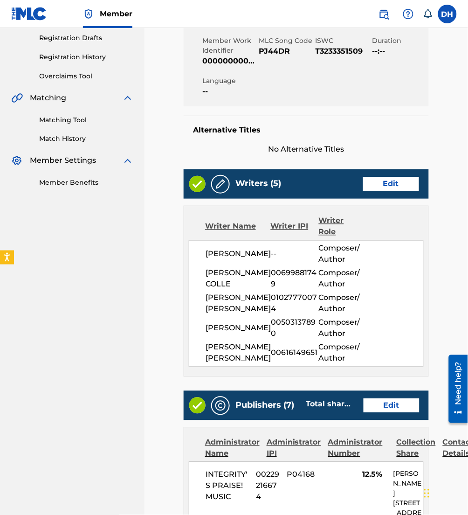
click at [389, 178] on link "Edit" at bounding box center [391, 184] width 56 height 14
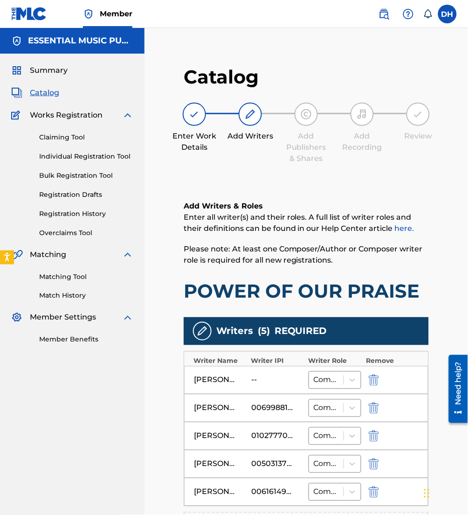
scroll to position [79, 0]
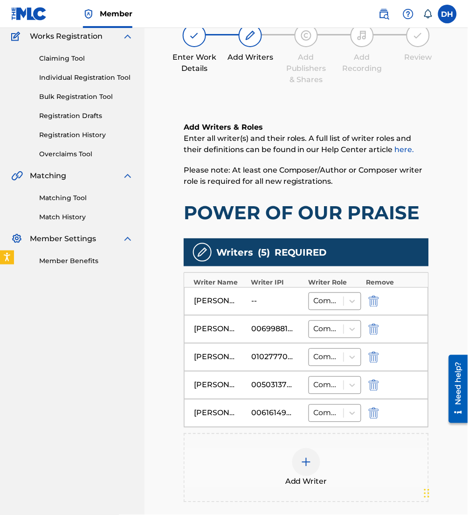
click at [381, 302] on div at bounding box center [387, 301] width 42 height 11
click at [373, 300] on img "submit" at bounding box center [374, 301] width 10 height 11
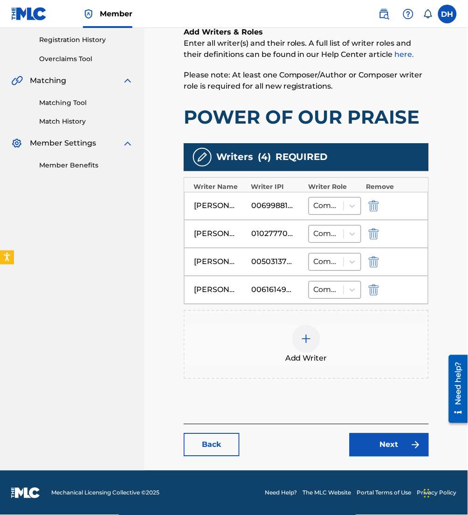
click at [379, 418] on div "Add Writers & Roles Enter all writer(s) and their roles. A full list of writer …" at bounding box center [306, 214] width 245 height 420
click at [381, 445] on link "Next" at bounding box center [389, 444] width 79 height 23
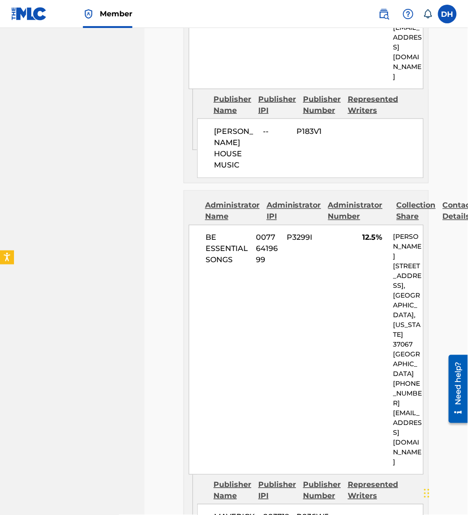
scroll to position [2572, 0]
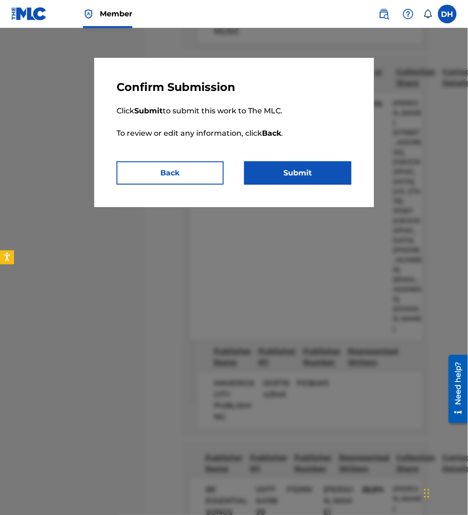
click at [288, 167] on button "Submit" at bounding box center [297, 172] width 107 height 23
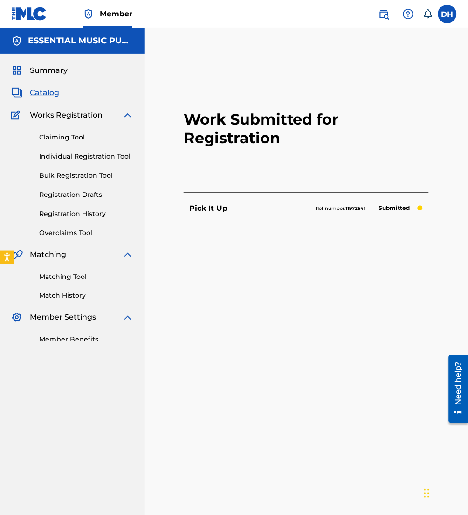
click at [44, 97] on span "Catalog" at bounding box center [44, 92] width 29 height 11
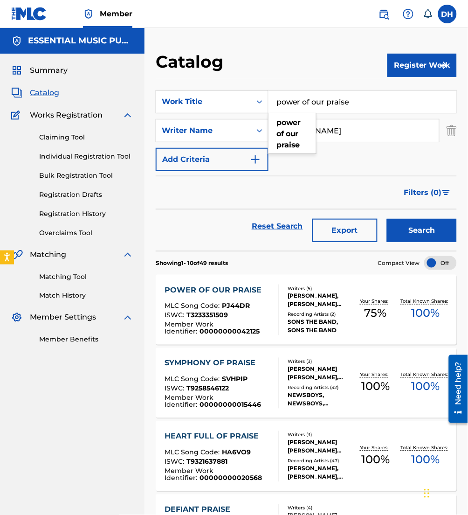
drag, startPoint x: 354, startPoint y: 103, endPoint x: 101, endPoint y: 95, distance: 253.3
type input "z"
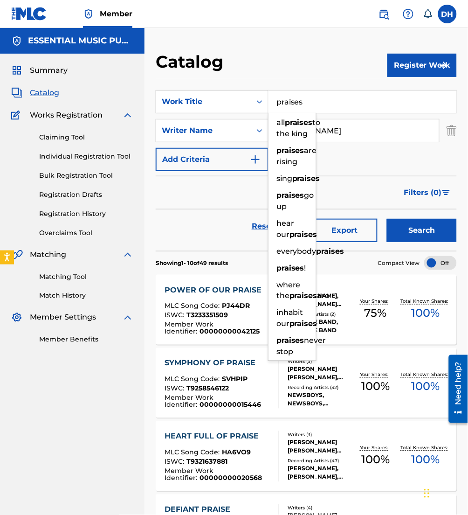
type input "praises"
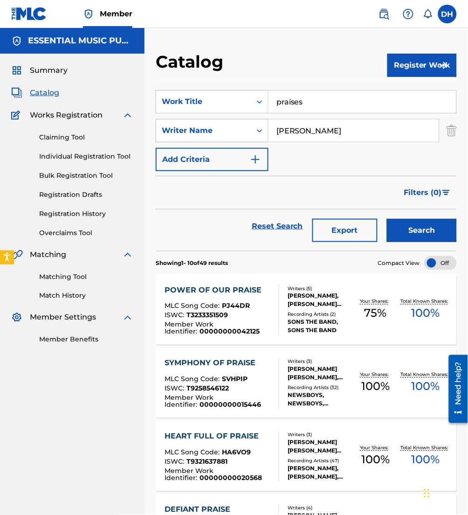
drag, startPoint x: 309, startPoint y: 131, endPoint x: 204, endPoint y: 125, distance: 104.6
click at [204, 125] on div "SearchWithCriteria335c6637-1912-4e30-bf4d-d6e7cf2fe42c Writer Name [PERSON_NAME]" at bounding box center [306, 130] width 301 height 23
type input "deperez"
click at [387, 219] on button "Search" at bounding box center [422, 230] width 70 height 23
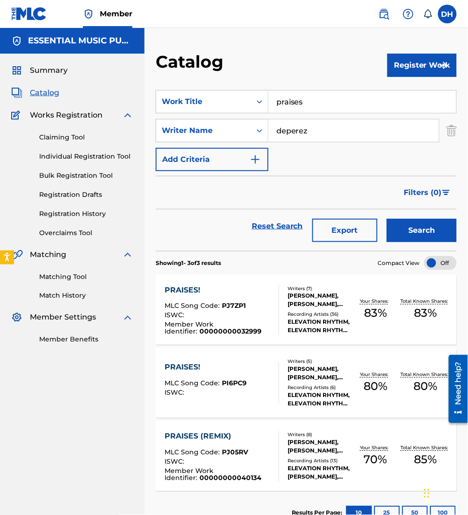
scroll to position [65, 0]
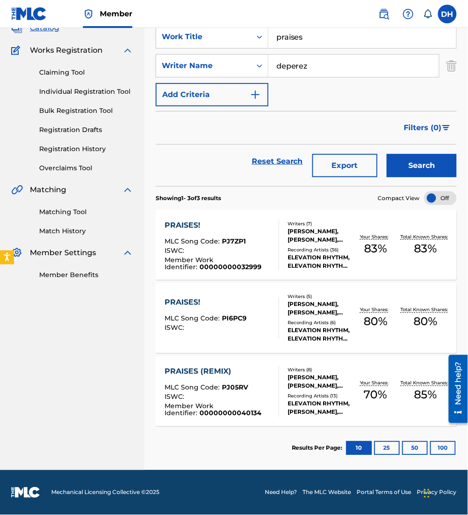
click at [227, 387] on span "PJ05RV" at bounding box center [235, 387] width 26 height 8
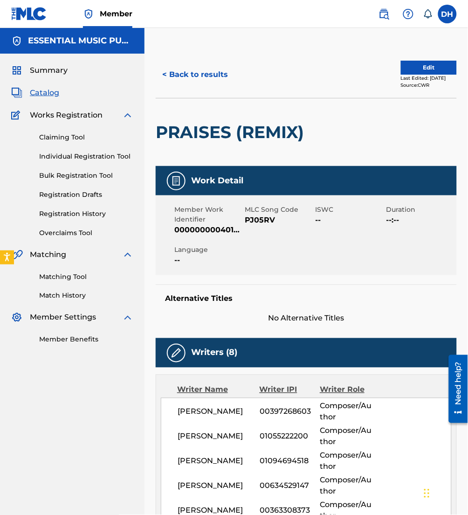
click at [407, 62] on button "Edit" at bounding box center [429, 68] width 56 height 14
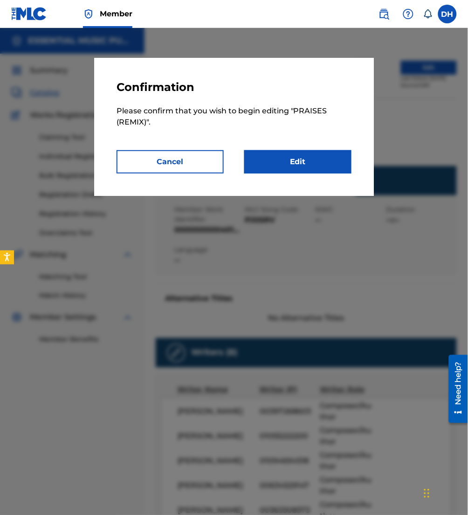
click at [316, 168] on link "Edit" at bounding box center [297, 161] width 107 height 23
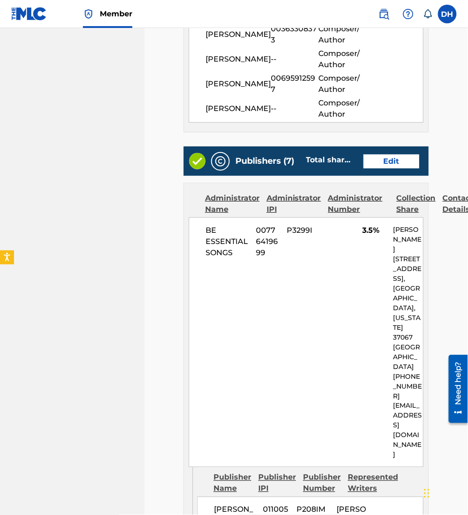
scroll to position [477, 0]
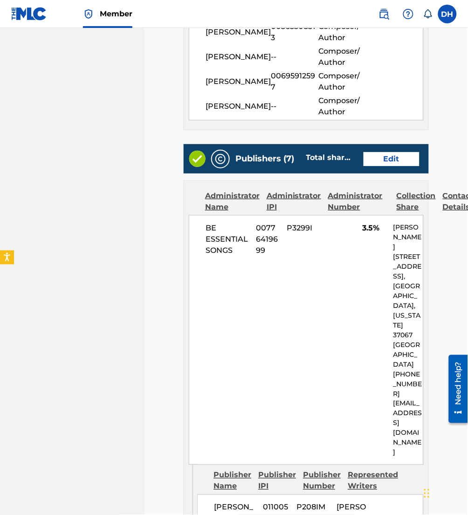
click at [383, 166] on link "Edit" at bounding box center [392, 159] width 56 height 14
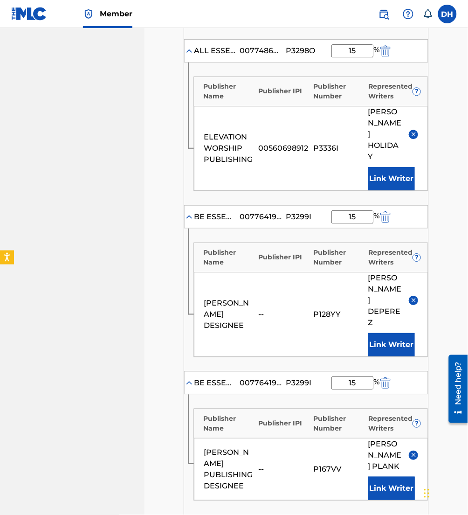
scroll to position [585, 0]
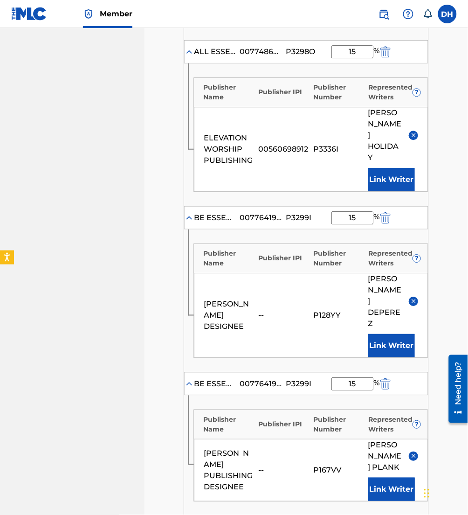
click at [382, 167] on img "submit" at bounding box center [385, 172] width 10 height 11
type input "18"
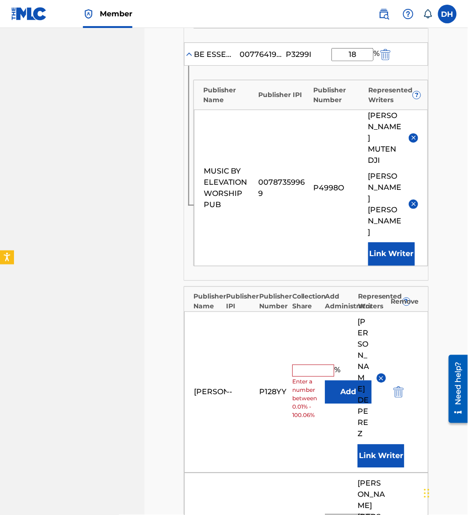
scroll to position [892, 0]
click at [400, 341] on img "submit" at bounding box center [398, 346] width 10 height 11
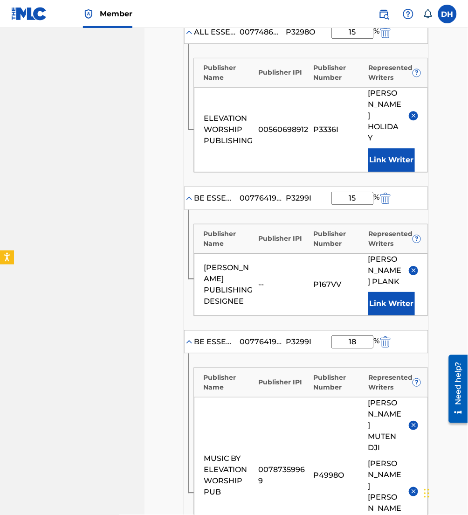
scroll to position [696, 0]
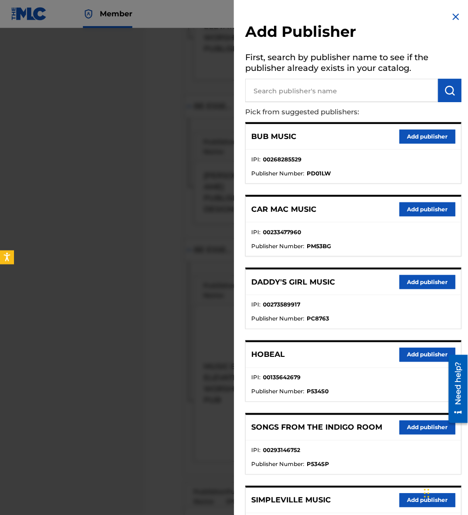
click at [319, 94] on input "text" at bounding box center [341, 90] width 193 height 23
type input "day bit"
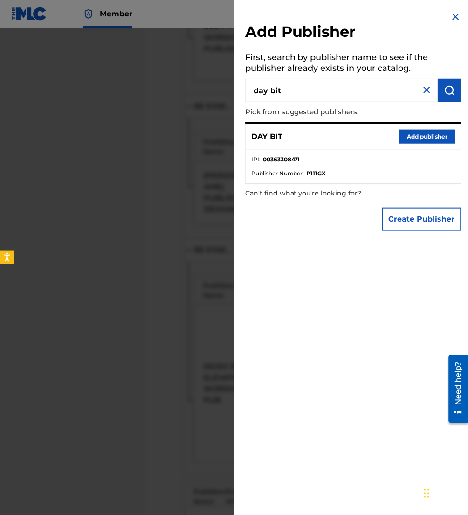
click at [414, 136] on button "Add publisher" at bounding box center [428, 137] width 56 height 14
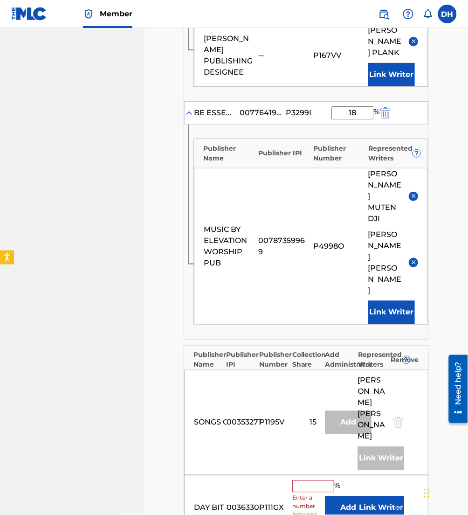
scroll to position [834, 0]
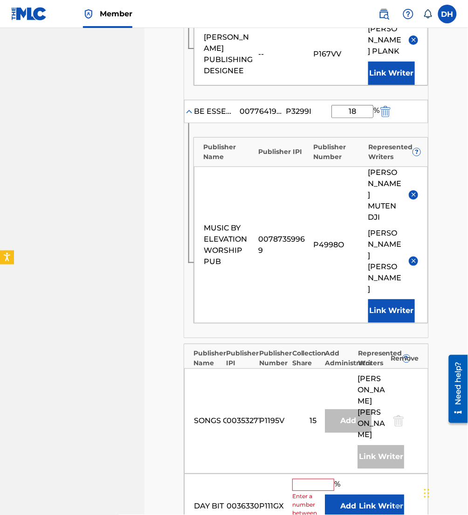
click at [346, 450] on button "Add" at bounding box center [348, 461] width 47 height 23
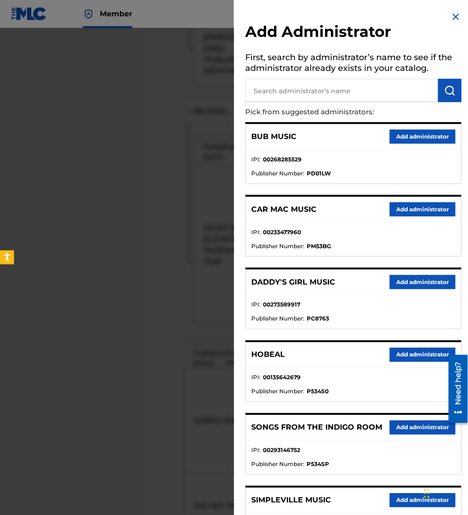
click at [290, 94] on input "text" at bounding box center [341, 90] width 193 height 23
type input "be essen"
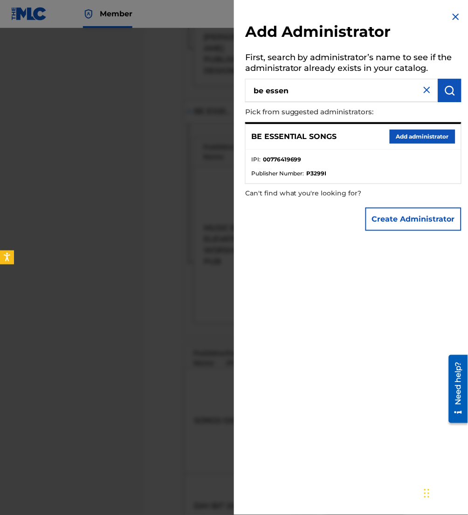
click at [393, 134] on button "Add administrator" at bounding box center [423, 137] width 66 height 14
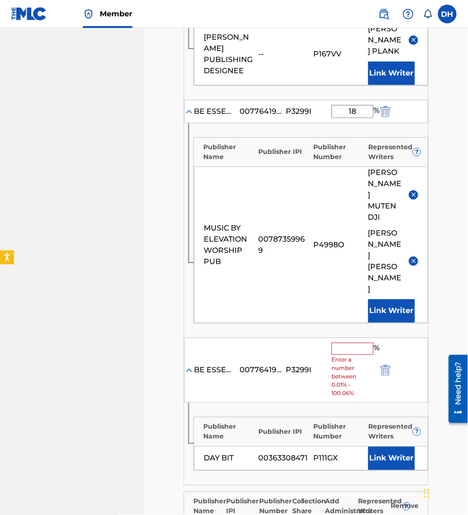
click at [353, 298] on input "text" at bounding box center [352, 304] width 42 height 12
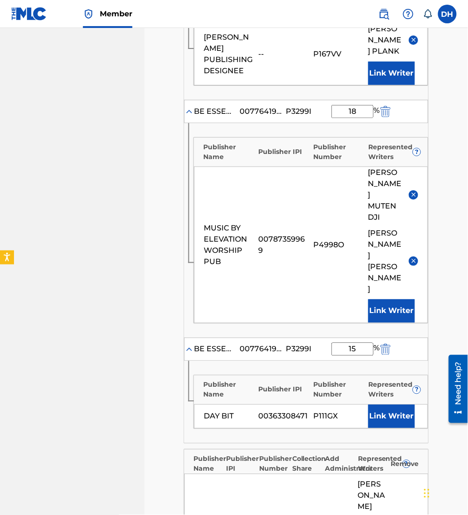
type input "15"
click at [398, 360] on button "Link Writer" at bounding box center [391, 371] width 47 height 23
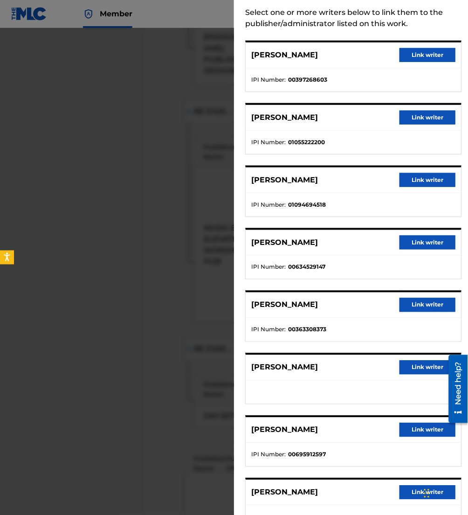
scroll to position [47, 0]
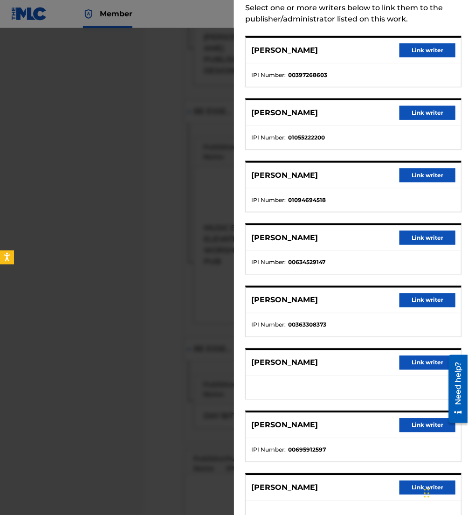
click at [404, 298] on button "Link writer" at bounding box center [428, 300] width 56 height 14
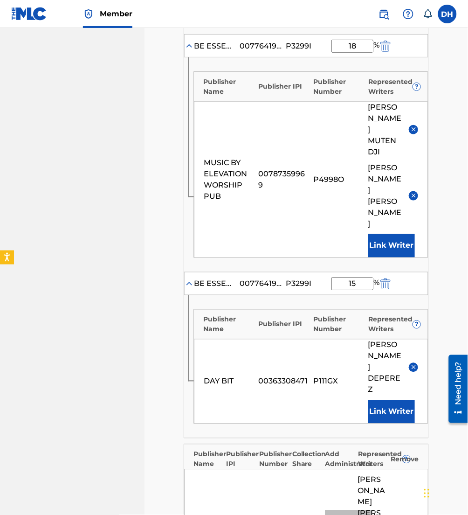
scroll to position [997, 0]
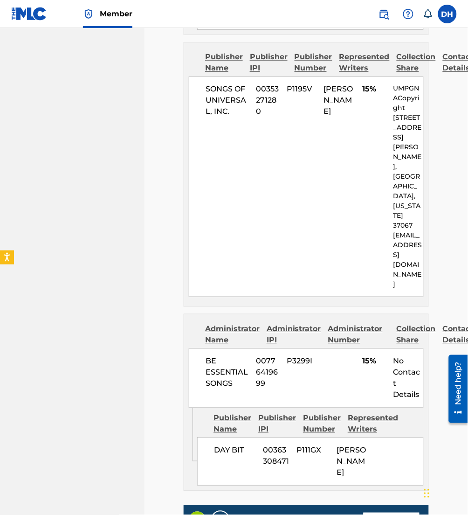
scroll to position [2628, 0]
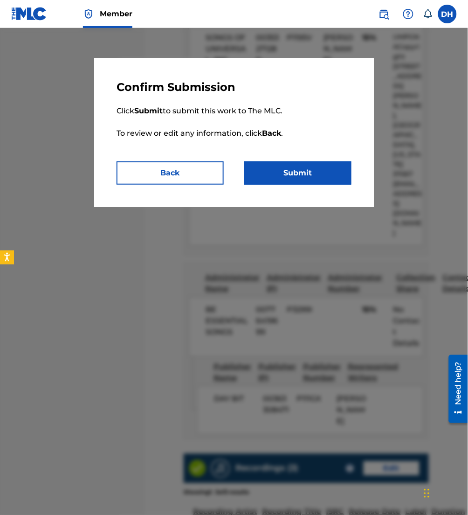
click at [301, 195] on div "Confirm Submission Click Submit to submit this work to The MLC. To review or ed…" at bounding box center [234, 132] width 280 height 149
click at [284, 175] on button "Submit" at bounding box center [297, 172] width 107 height 23
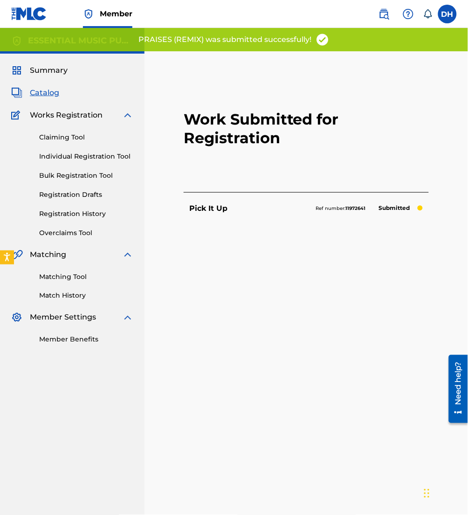
click at [39, 89] on span "Catalog" at bounding box center [44, 92] width 29 height 11
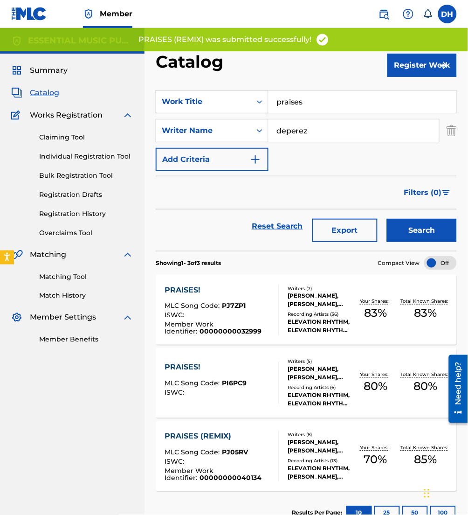
click at [205, 312] on div "ISWC :" at bounding box center [218, 316] width 106 height 9
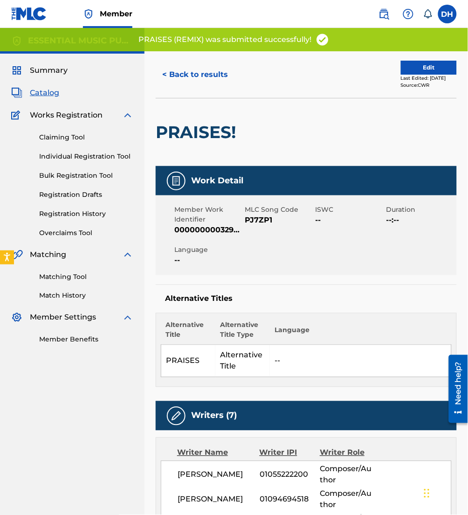
click at [406, 75] on div "Last Edited: [DATE]" at bounding box center [429, 78] width 56 height 7
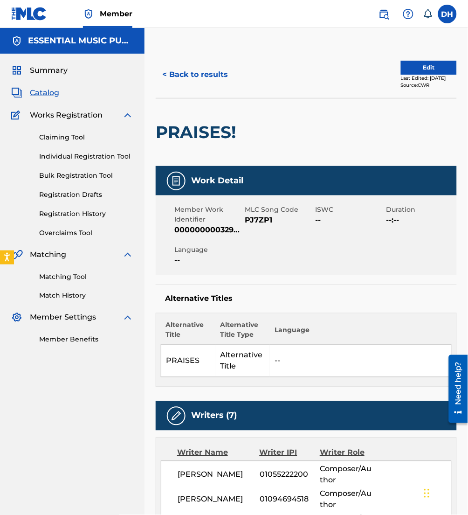
click at [401, 68] on button "Edit" at bounding box center [429, 68] width 56 height 14
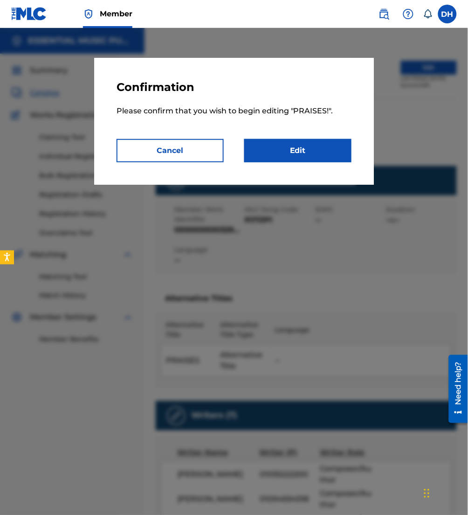
click at [296, 153] on link "Edit" at bounding box center [297, 150] width 107 height 23
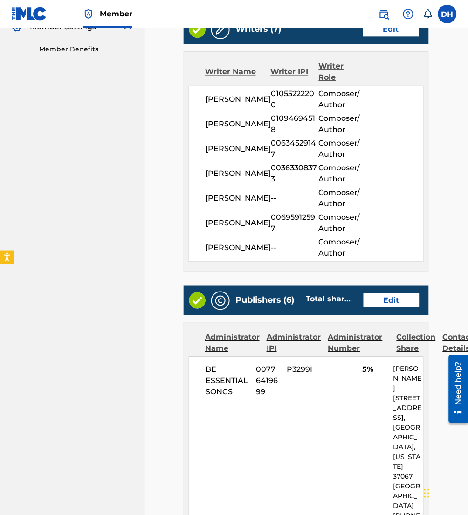
scroll to position [302, 0]
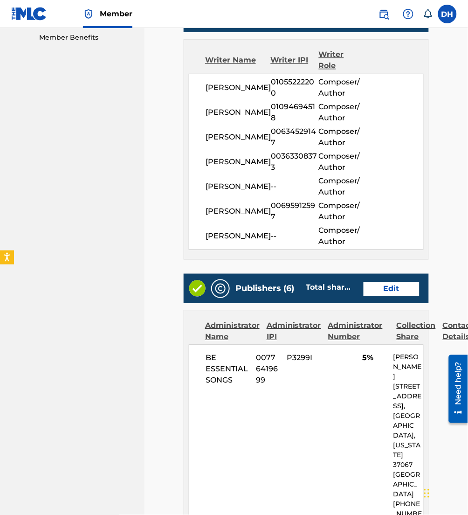
click at [400, 296] on link "Edit" at bounding box center [392, 289] width 56 height 14
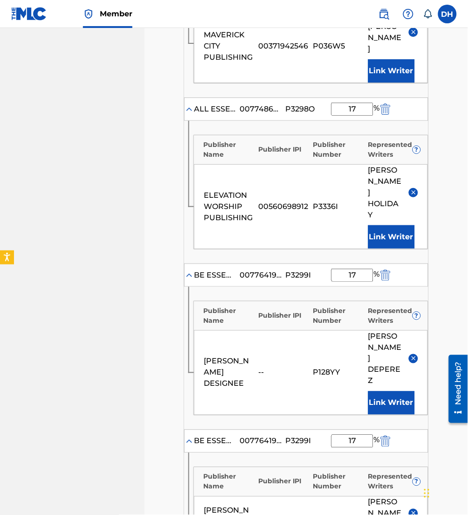
scroll to position [538, 0]
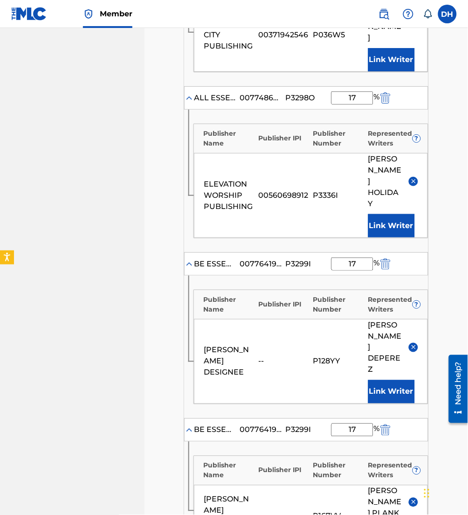
click at [385, 214] on img "submit" at bounding box center [385, 219] width 10 height 11
type input "22"
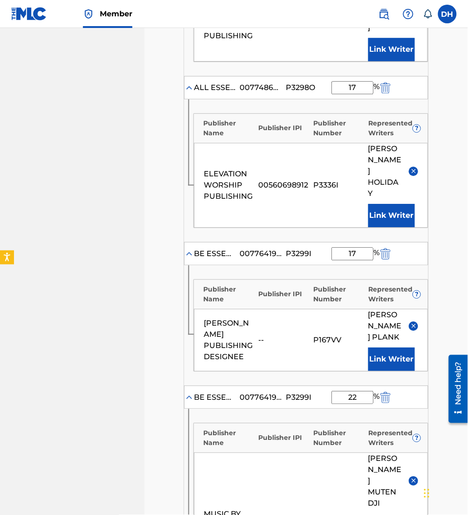
scroll to position [982, 0]
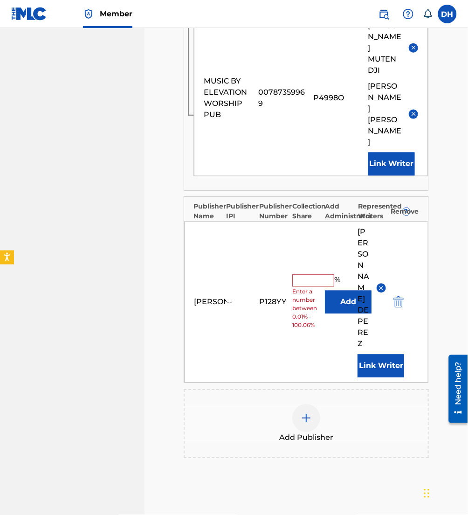
click at [394, 251] on img "submit" at bounding box center [398, 256] width 10 height 11
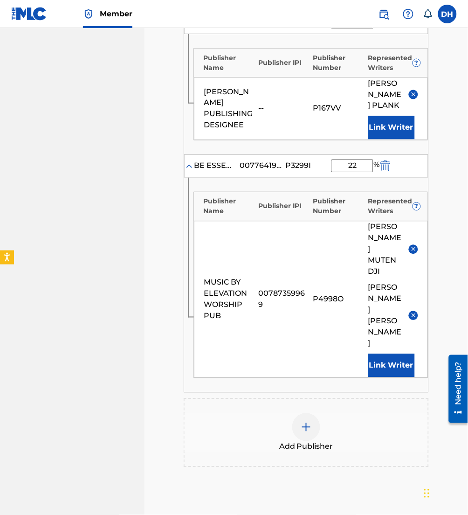
click at [316, 368] on div at bounding box center [306, 382] width 28 height 28
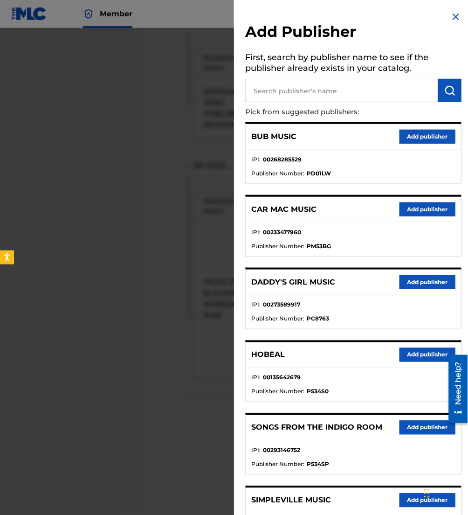
click at [298, 100] on input "text" at bounding box center [341, 90] width 193 height 23
type input "day bit"
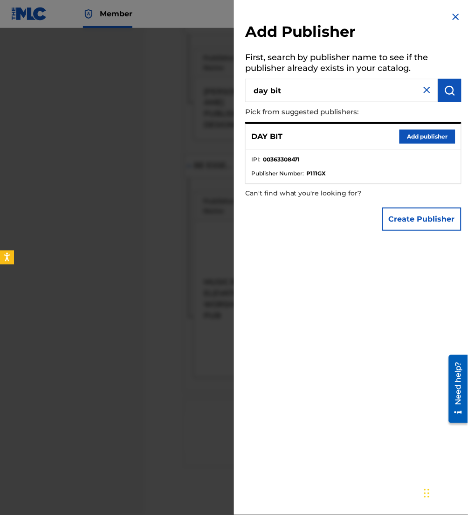
click at [413, 145] on div "DAY BIT Add publisher" at bounding box center [353, 137] width 215 height 26
click at [405, 137] on button "Add publisher" at bounding box center [428, 137] width 56 height 14
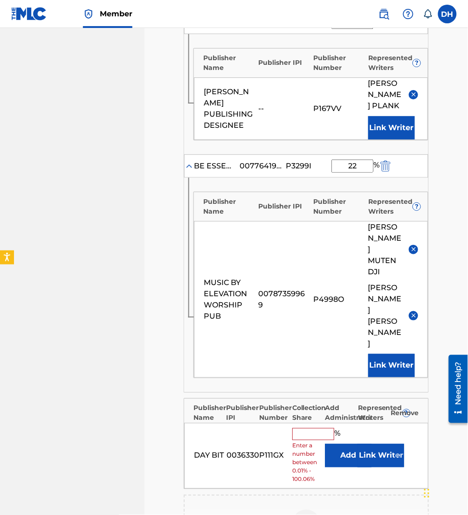
click at [348, 399] on button "Add" at bounding box center [348, 410] width 47 height 23
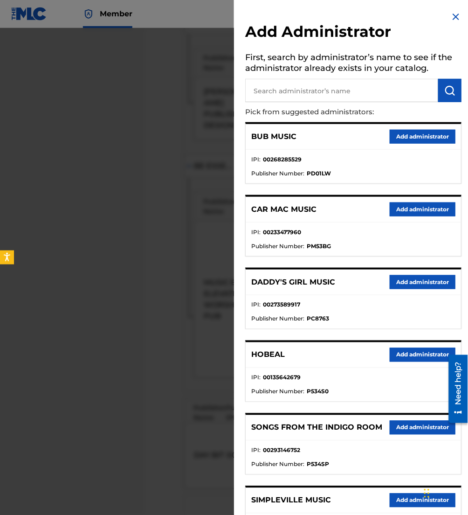
click at [344, 89] on input "text" at bounding box center [341, 90] width 193 height 23
type input "be essen"
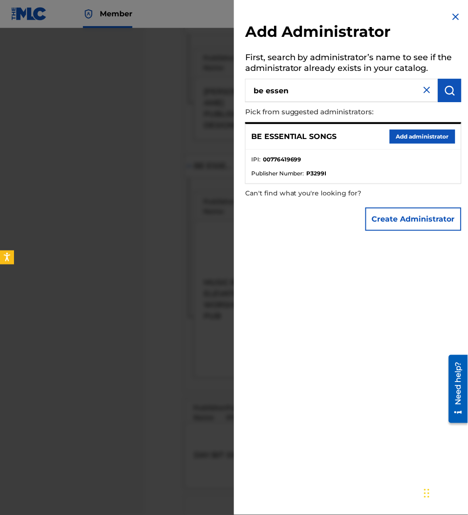
click at [423, 131] on button "Add administrator" at bounding box center [423, 137] width 66 height 14
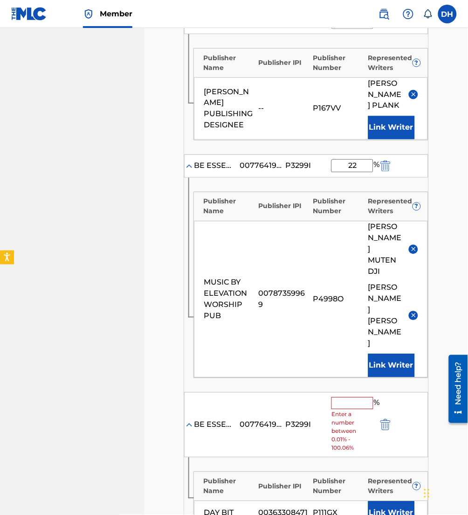
click at [359, 352] on input "text" at bounding box center [352, 358] width 42 height 12
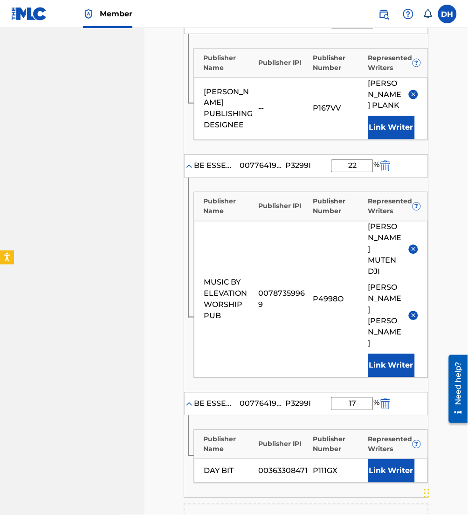
type input "17"
click at [389, 414] on button "Link Writer" at bounding box center [391, 425] width 47 height 23
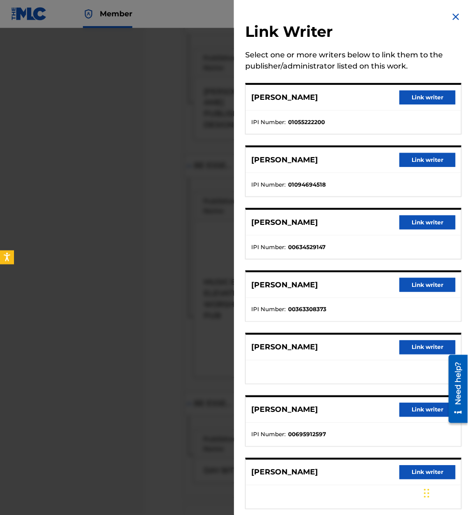
click at [413, 280] on button "Link writer" at bounding box center [428, 285] width 56 height 14
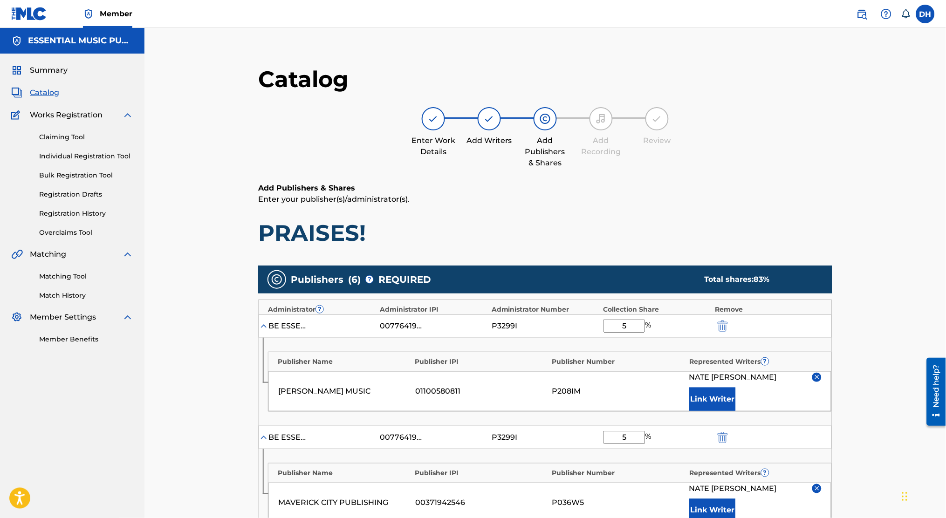
scroll to position [714, 0]
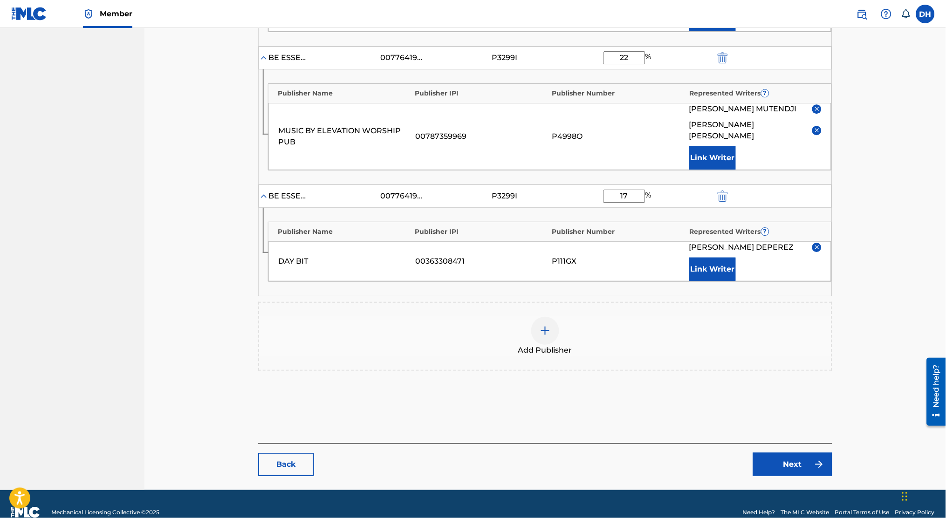
click at [468, 453] on link "Next" at bounding box center [792, 464] width 79 height 23
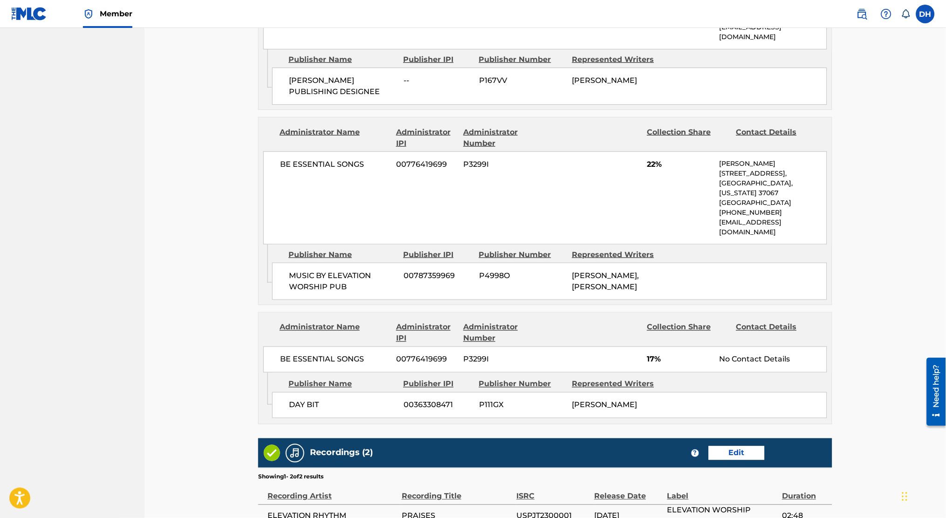
scroll to position [1310, 0]
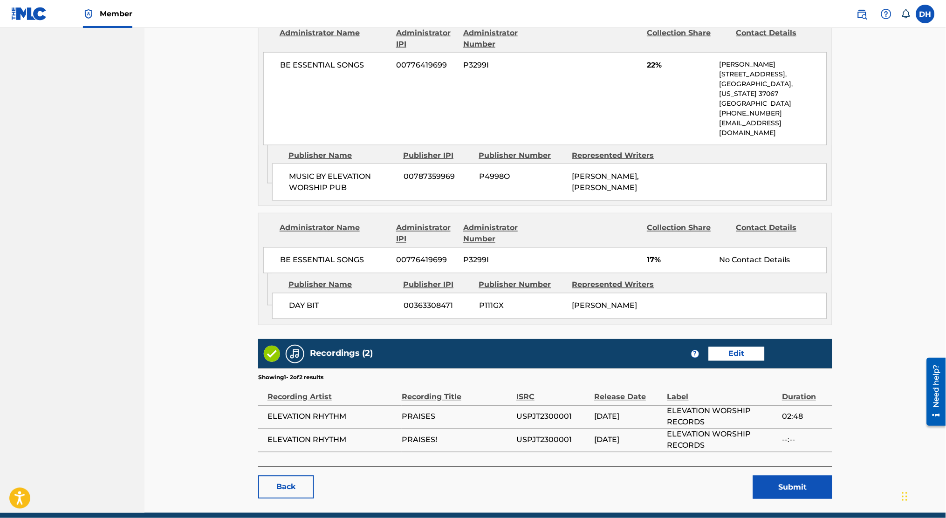
click at [468, 476] on button "Submit" at bounding box center [792, 487] width 79 height 23
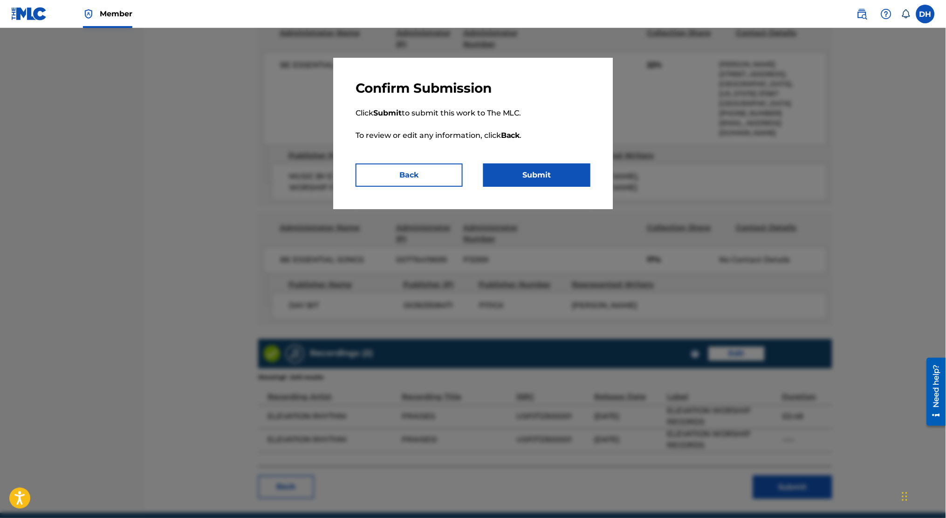
click at [468, 181] on button "Submit" at bounding box center [536, 175] width 107 height 23
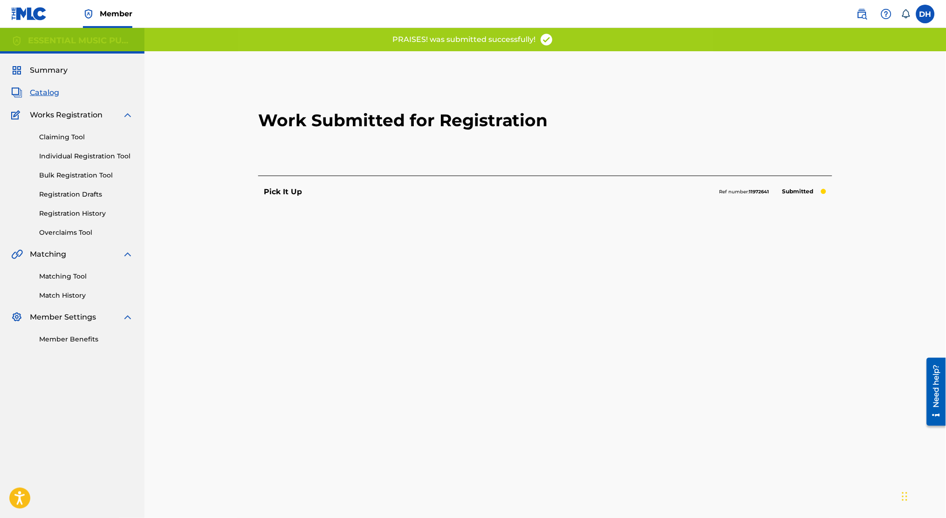
click at [36, 94] on span "Catalog" at bounding box center [44, 92] width 29 height 11
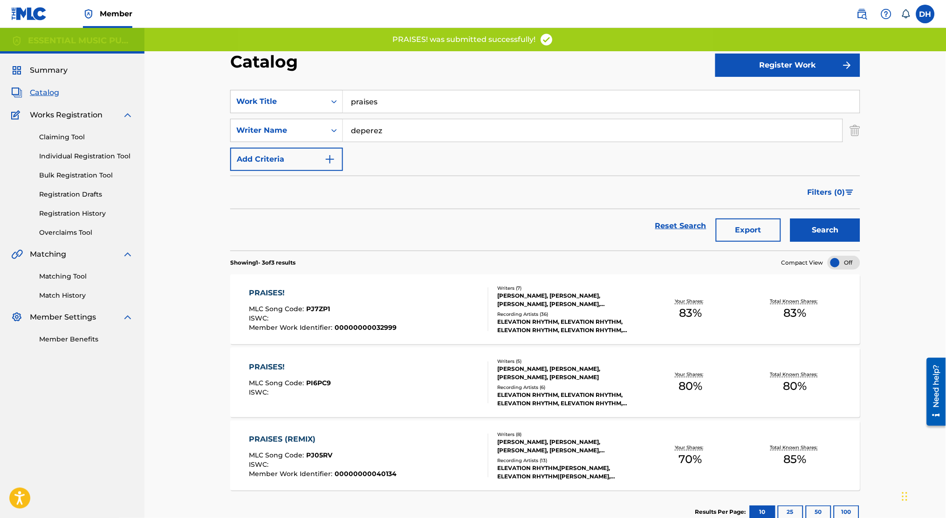
click at [409, 372] on div "PRAISES! MLC Song Code : PI6PC9 ISWC :" at bounding box center [369, 383] width 240 height 42
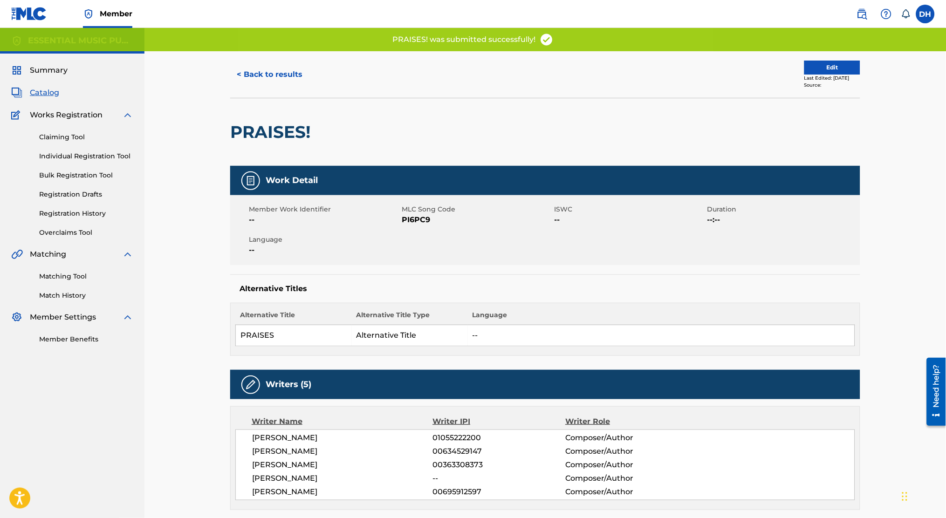
click at [468, 66] on button "Edit" at bounding box center [833, 68] width 56 height 14
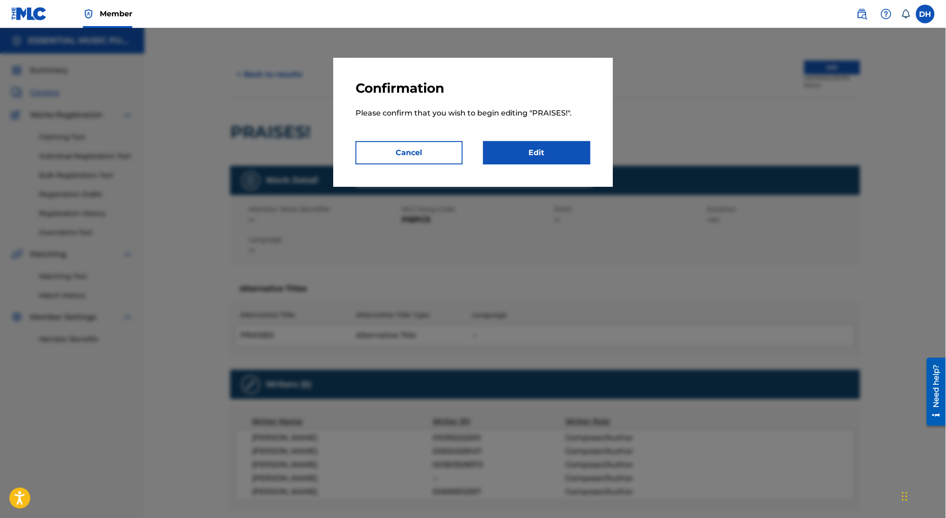
click at [468, 150] on link "Edit" at bounding box center [536, 152] width 107 height 23
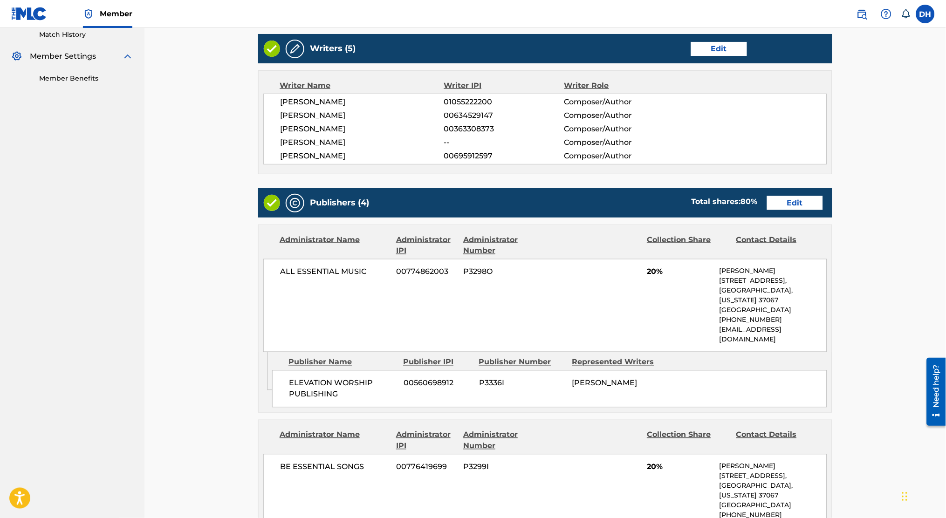
scroll to position [262, 0]
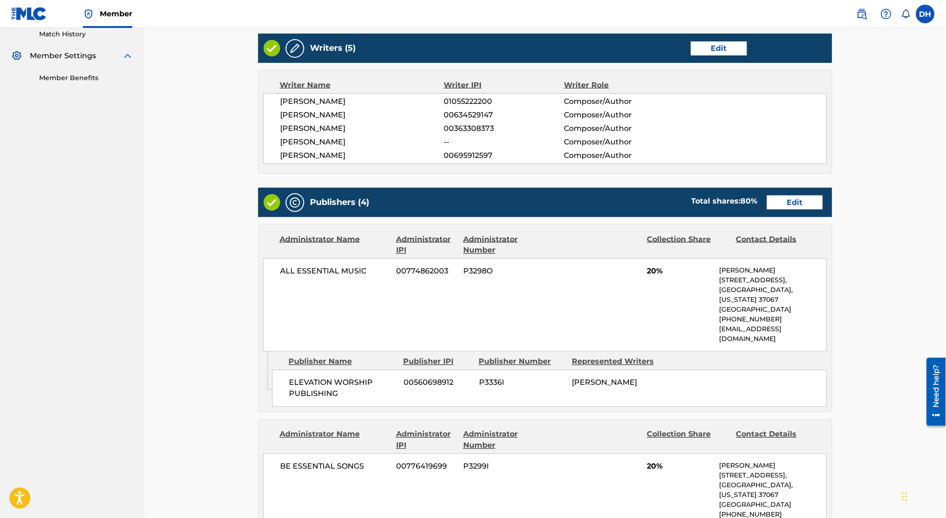
click at [468, 202] on link "Edit" at bounding box center [795, 203] width 56 height 14
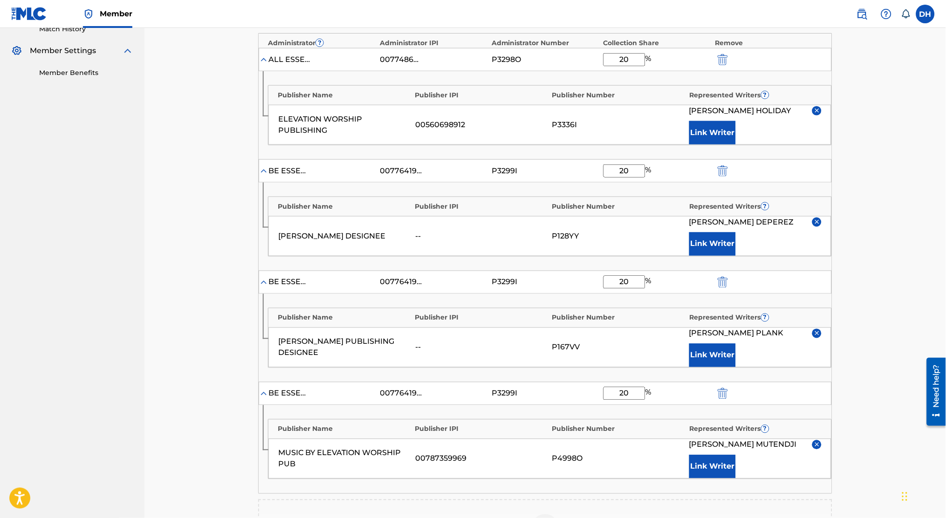
scroll to position [265, 0]
click at [468, 176] on img "submit" at bounding box center [723, 172] width 10 height 11
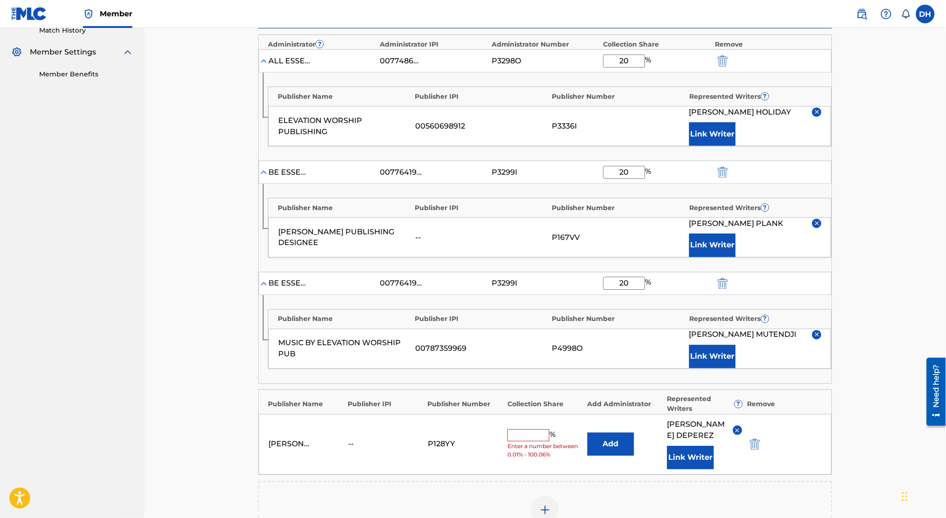
scroll to position [407, 0]
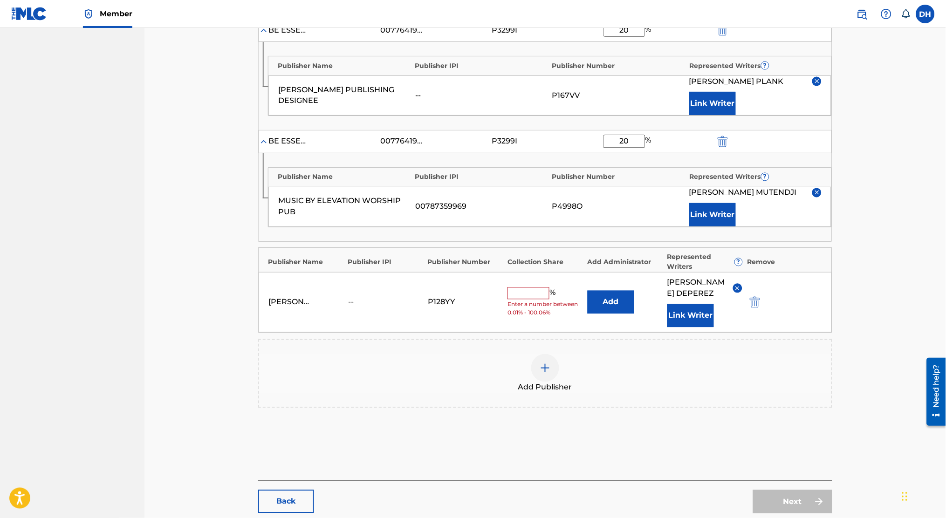
click at [468, 305] on img "submit" at bounding box center [755, 302] width 10 height 11
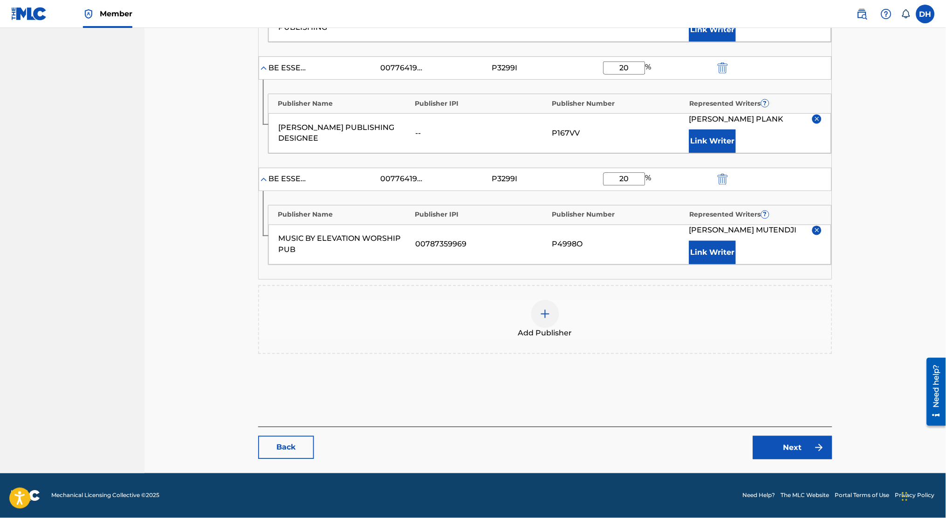
scroll to position [366, 0]
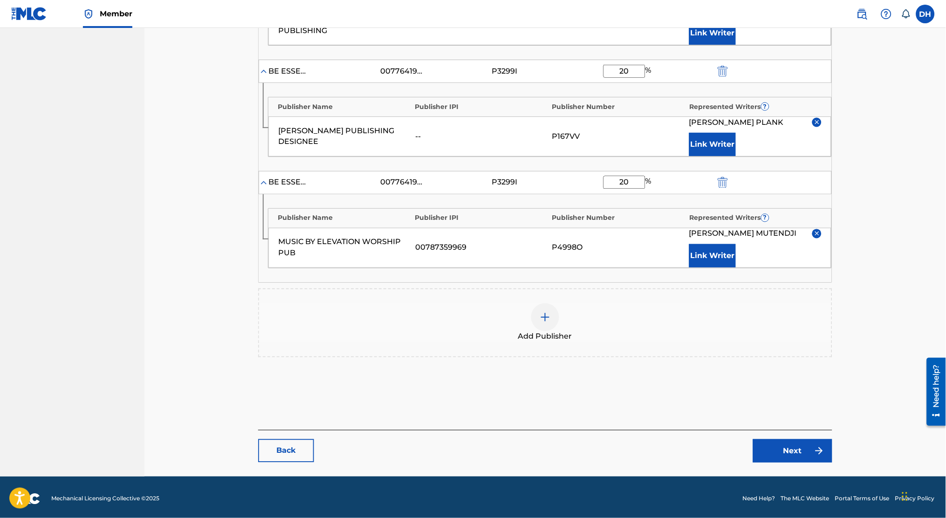
click at [468, 306] on div "Add Publisher" at bounding box center [545, 322] width 572 height 39
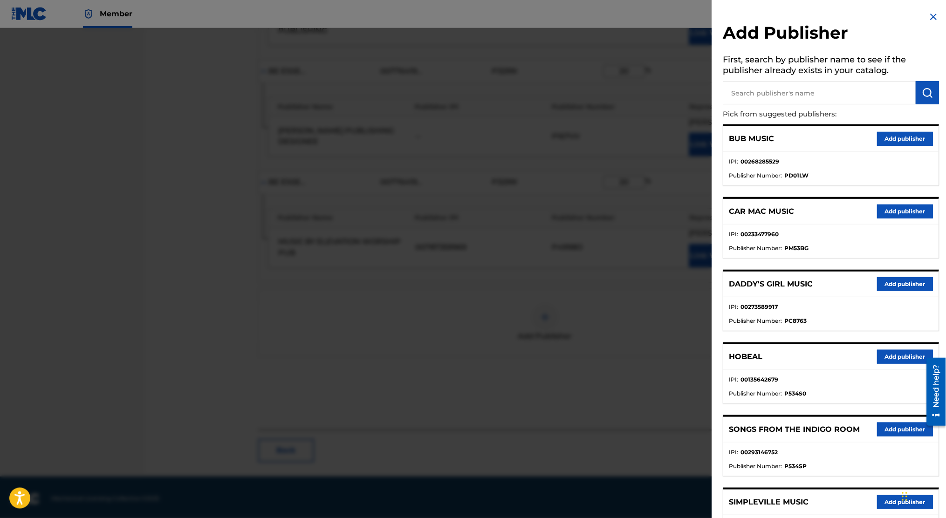
click at [468, 90] on input "text" at bounding box center [820, 92] width 193 height 23
type input "day bit"
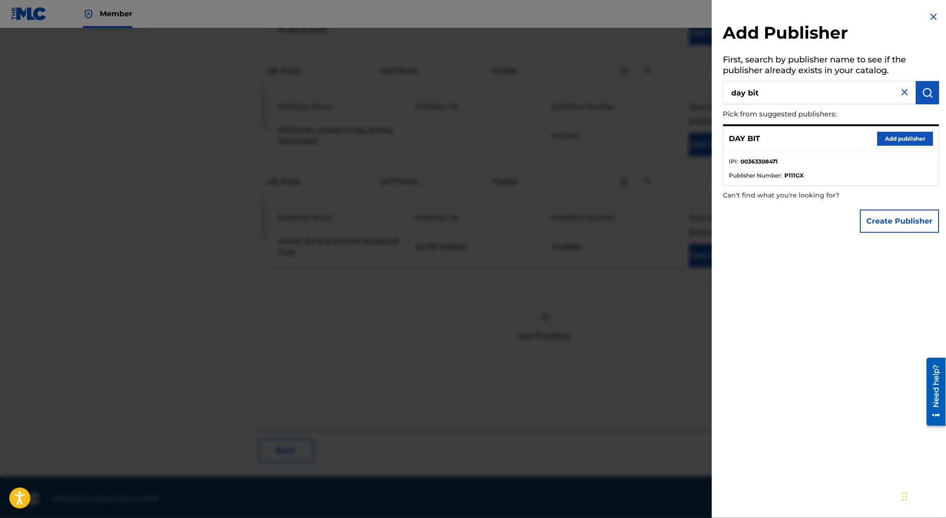
click at [468, 138] on button "Add publisher" at bounding box center [906, 139] width 56 height 14
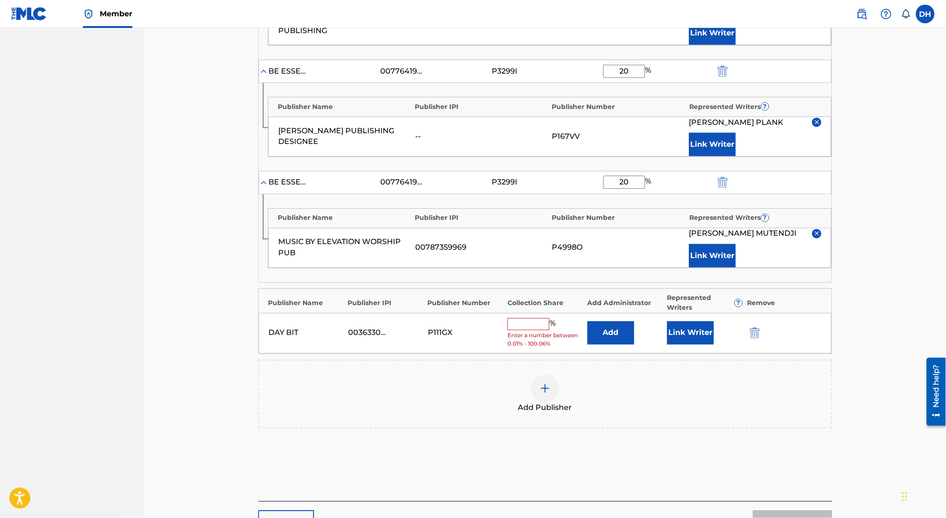
click at [468, 331] on button "Add" at bounding box center [611, 333] width 47 height 23
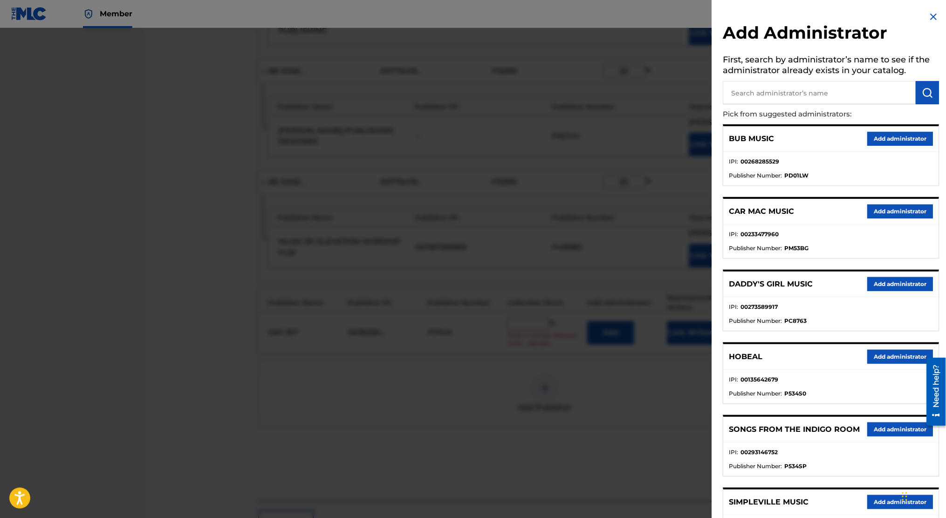
click at [468, 94] on input "text" at bounding box center [820, 92] width 193 height 23
type input "e"
type input "be essent"
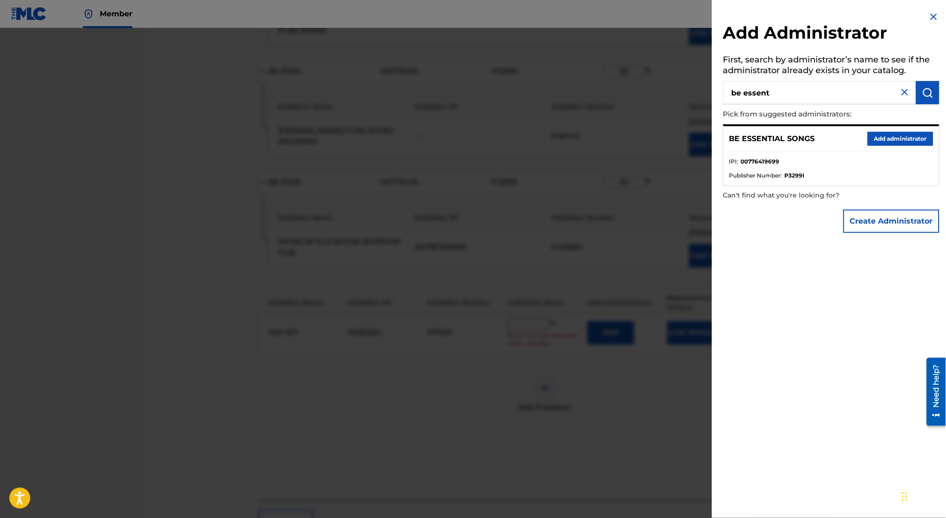
click at [468, 138] on button "Add administrator" at bounding box center [901, 139] width 66 height 14
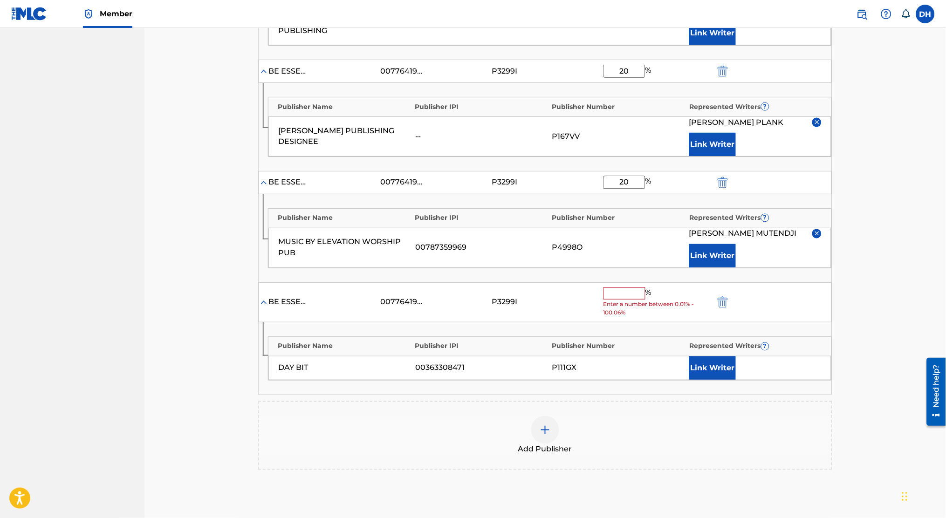
click at [468, 289] on input "text" at bounding box center [625, 294] width 42 height 12
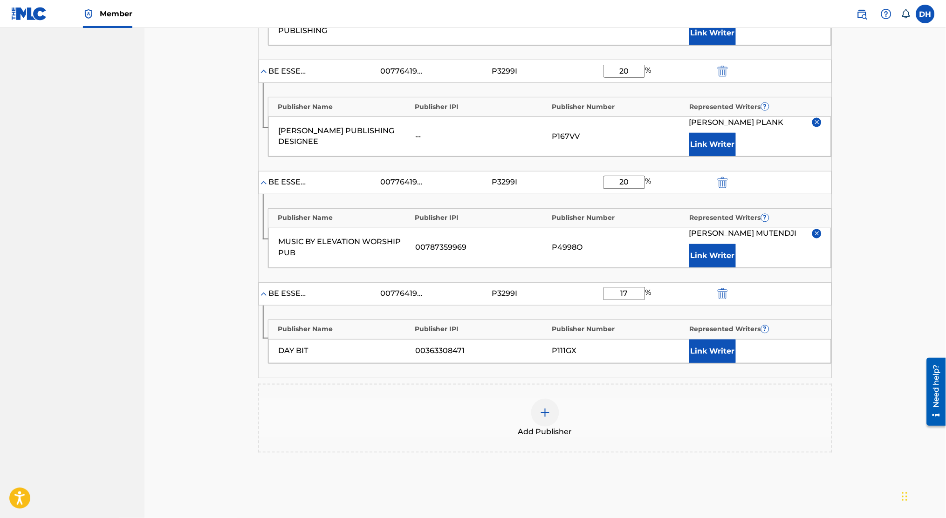
type input "17"
click at [468, 289] on div "P3299I" at bounding box center [545, 294] width 107 height 11
click at [468, 348] on button "Link Writer" at bounding box center [713, 351] width 47 height 23
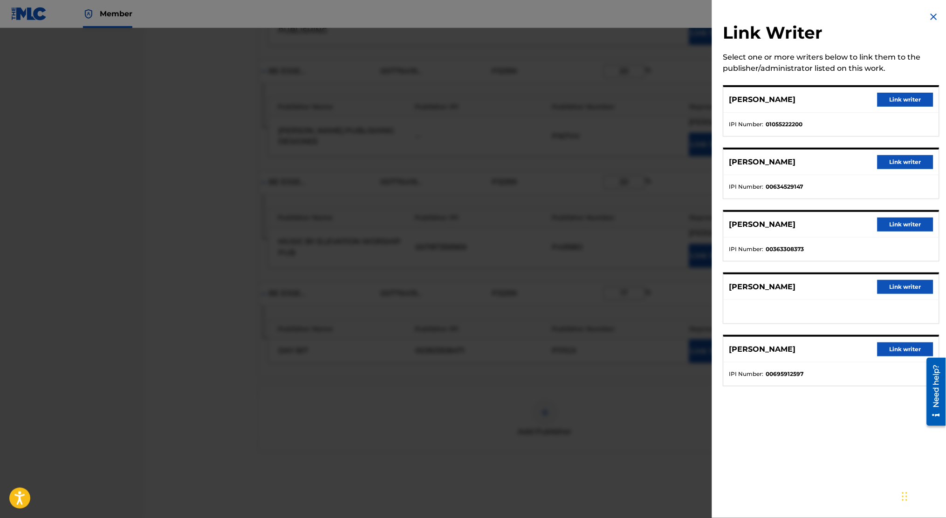
click at [468, 214] on div "[PERSON_NAME] Link writer" at bounding box center [831, 225] width 215 height 26
click at [468, 226] on button "Link writer" at bounding box center [906, 225] width 56 height 14
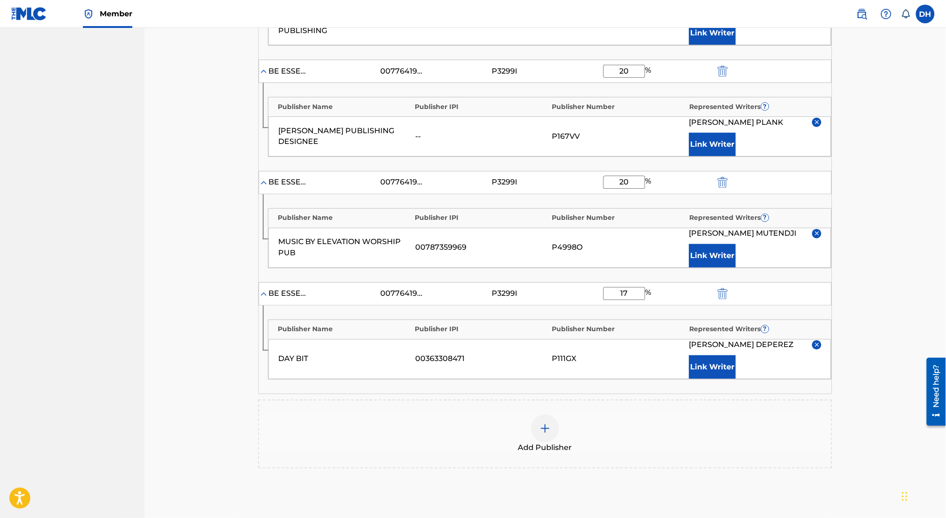
scroll to position [477, 0]
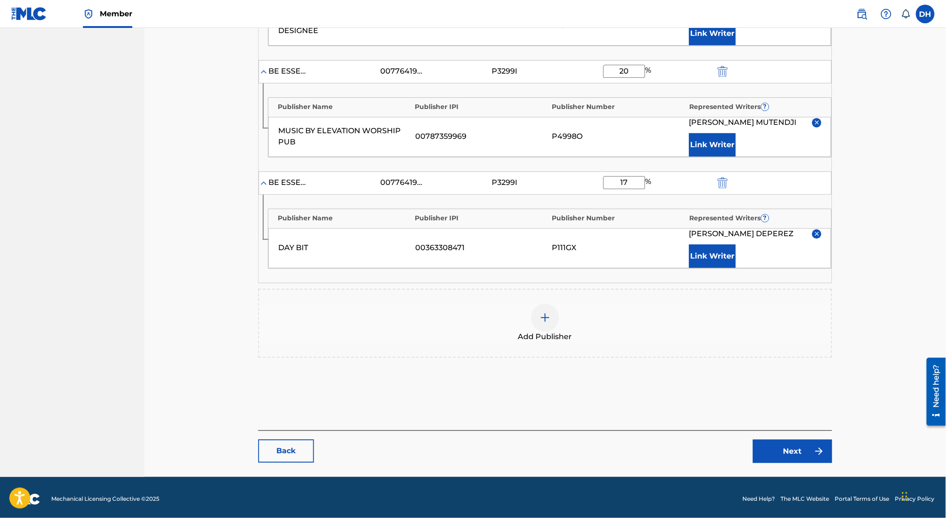
click at [468, 445] on link "Next" at bounding box center [792, 451] width 79 height 23
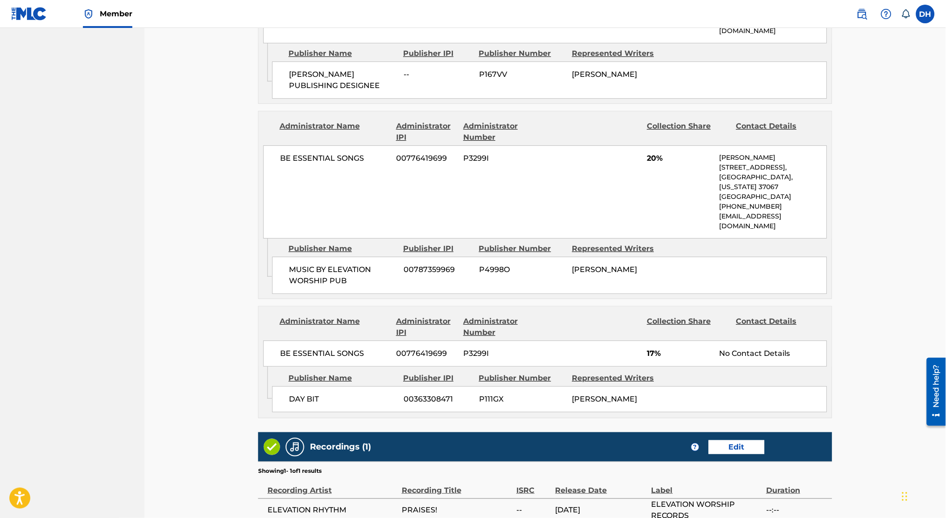
scroll to position [897, 0]
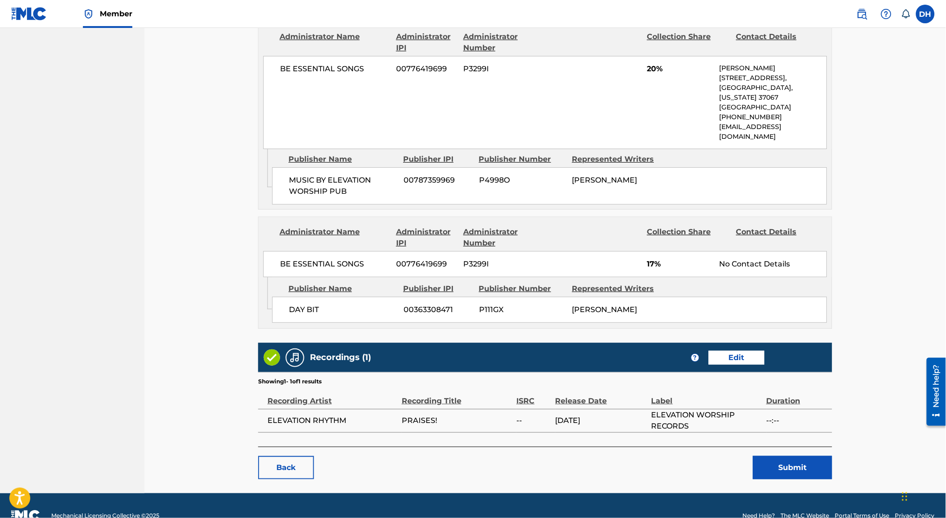
click at [468, 447] on div "Back Submit" at bounding box center [545, 463] width 574 height 33
click at [468, 456] on button "Submit" at bounding box center [792, 467] width 79 height 23
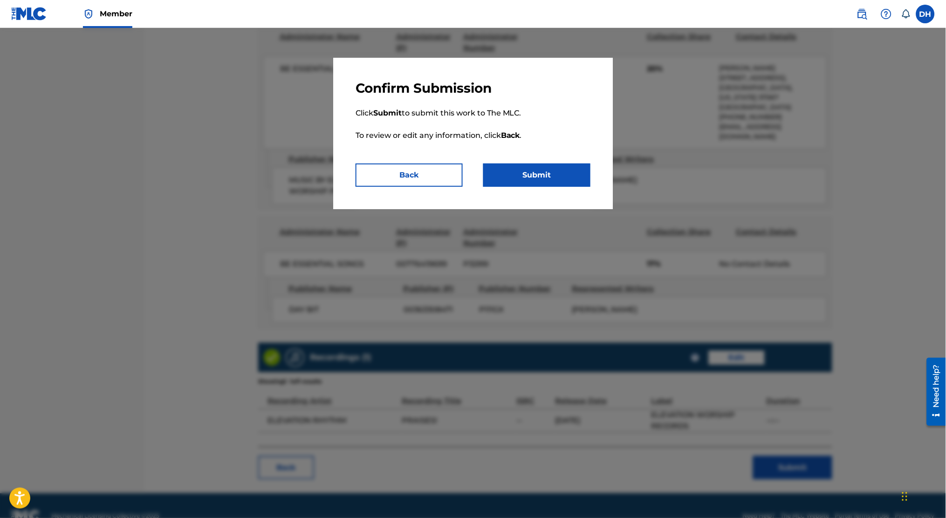
click at [468, 168] on button "Submit" at bounding box center [536, 175] width 107 height 23
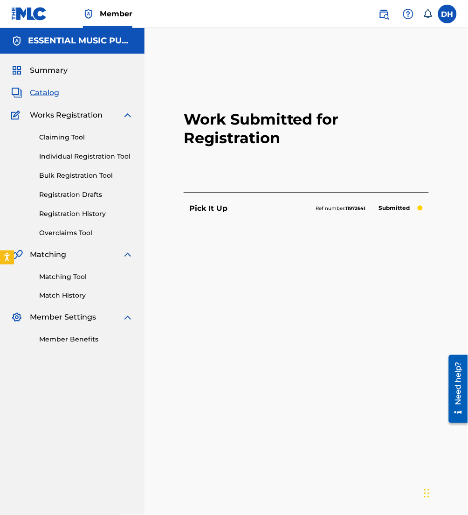
click at [39, 95] on span "Catalog" at bounding box center [44, 92] width 29 height 11
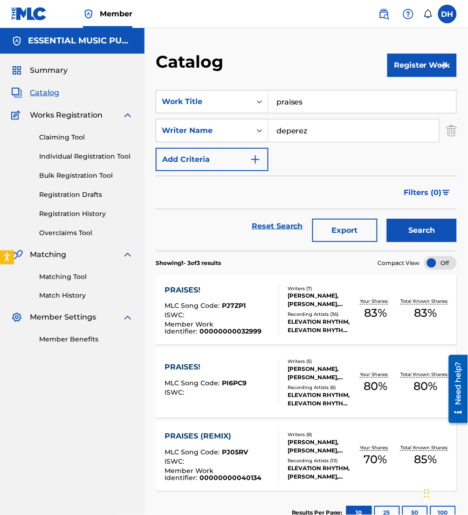
drag, startPoint x: 343, startPoint y: 93, endPoint x: 138, endPoint y: 111, distance: 205.5
click at [138, 111] on main "ESSENTIAL MUSIC PUBLISHING Summary Catalog Works Registration Claiming Tool Ind…" at bounding box center [234, 281] width 468 height 507
type input "questions"
drag, startPoint x: 382, startPoint y: 130, endPoint x: 208, endPoint y: 118, distance: 174.3
click at [208, 118] on div "SearchWithCriteria8aa68edd-211a-4980-8356-006020958045 Work Title questions Sea…" at bounding box center [306, 130] width 301 height 81
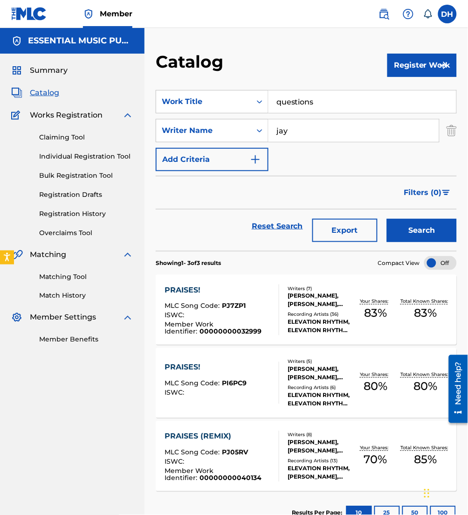
type input "jay"
click at [387, 219] on button "Search" at bounding box center [422, 230] width 70 height 23
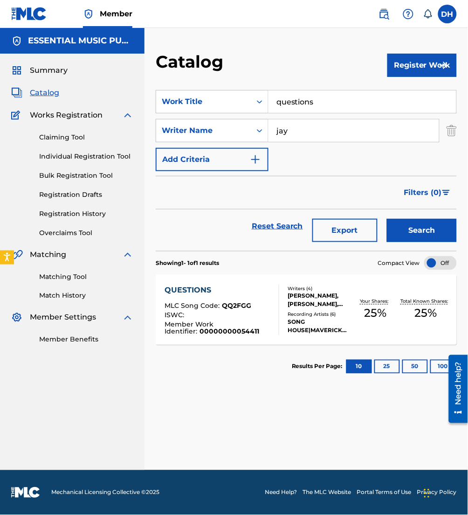
click at [211, 329] on span "00000000054411" at bounding box center [230, 331] width 60 height 8
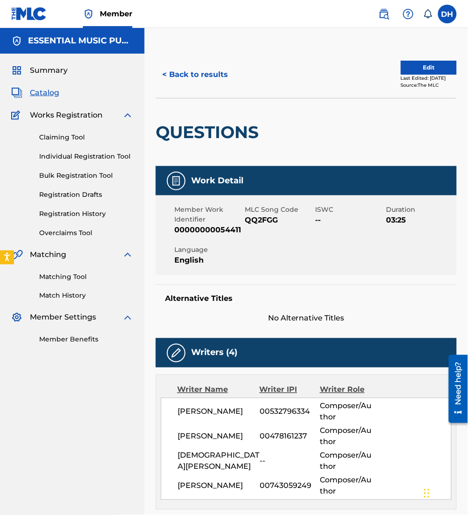
click at [411, 68] on button "Edit" at bounding box center [429, 68] width 56 height 14
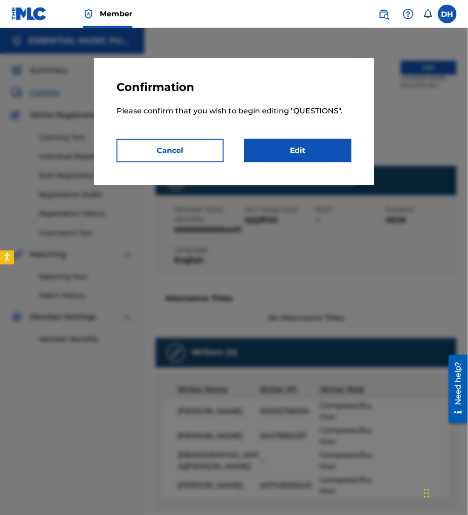
click at [320, 150] on link "Edit" at bounding box center [297, 150] width 107 height 23
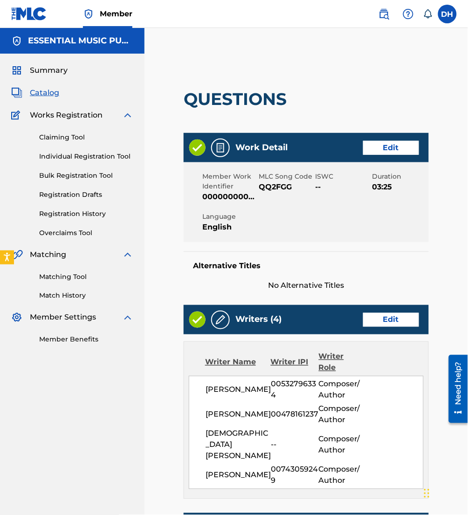
scroll to position [242, 0]
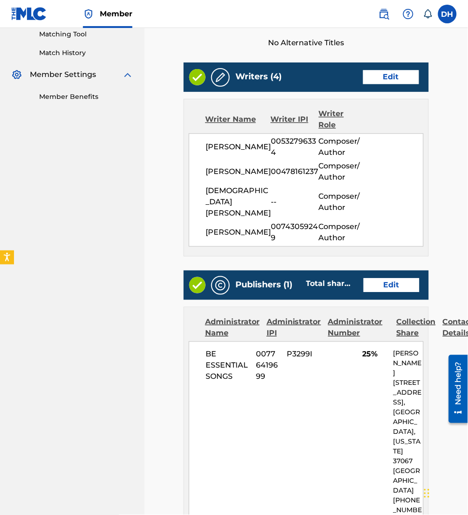
click at [405, 278] on link "Edit" at bounding box center [392, 285] width 56 height 14
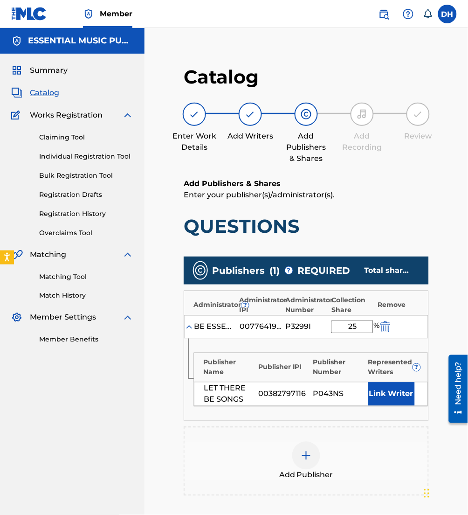
scroll to position [144, 0]
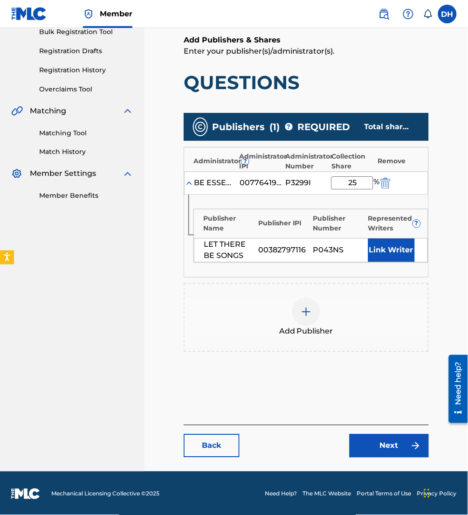
click at [386, 241] on button "Link Writer" at bounding box center [391, 250] width 47 height 23
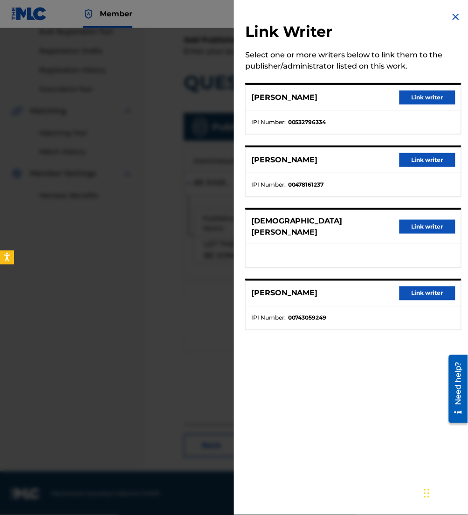
click at [414, 288] on button "Link writer" at bounding box center [428, 293] width 56 height 14
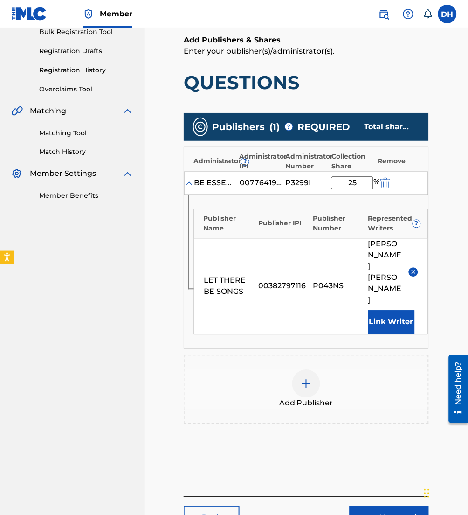
click at [382, 506] on link "Next" at bounding box center [389, 517] width 79 height 23
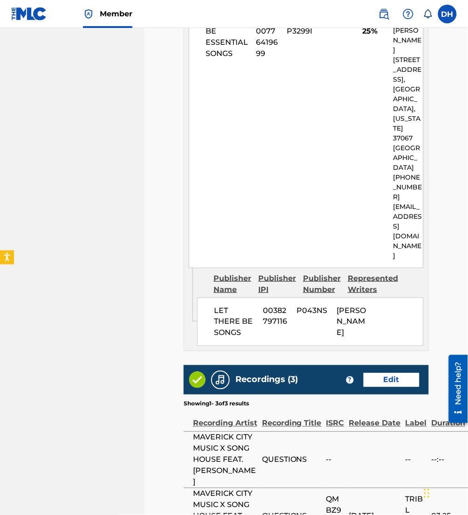
scroll to position [675, 0]
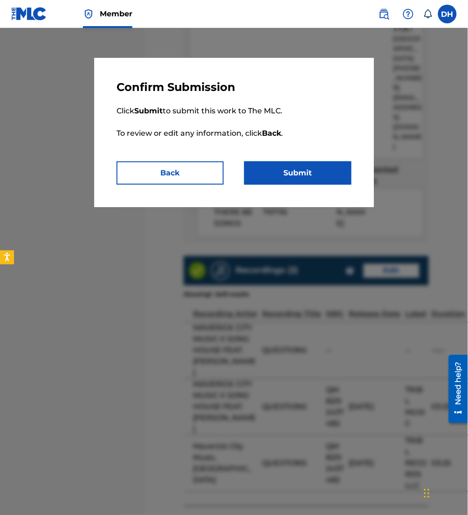
click at [310, 163] on button "Submit" at bounding box center [297, 172] width 107 height 23
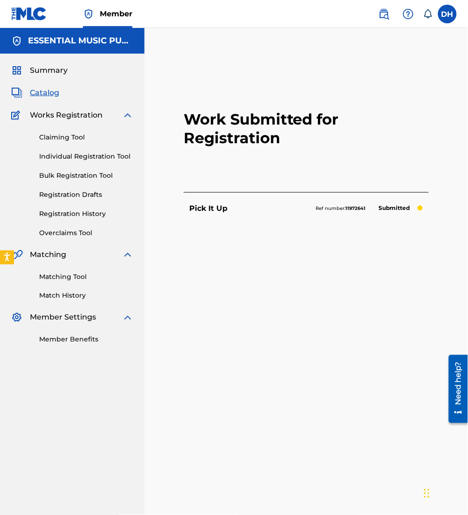
click at [58, 272] on link "Matching Tool" at bounding box center [86, 277] width 94 height 10
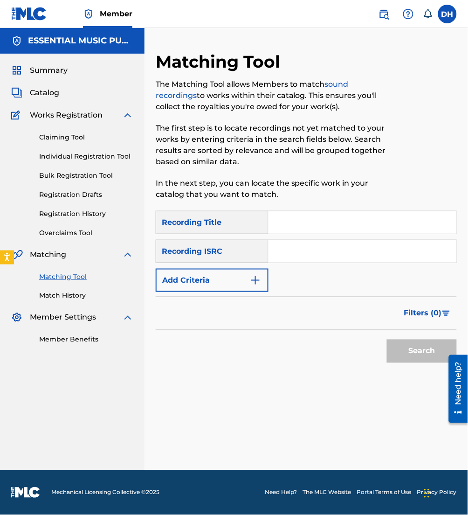
click at [295, 246] on input "Search Form" at bounding box center [363, 251] width 188 height 22
paste input "TCAFU2195050"
click at [274, 248] on input "TCAFU2195050" at bounding box center [363, 251] width 188 height 22
type input "TCAFU2195050"
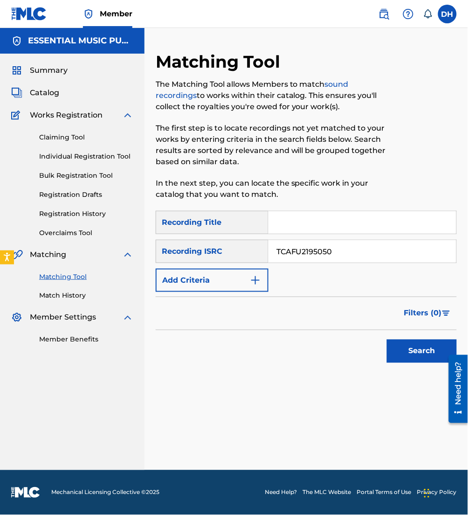
click at [387, 339] on button "Search" at bounding box center [422, 350] width 70 height 23
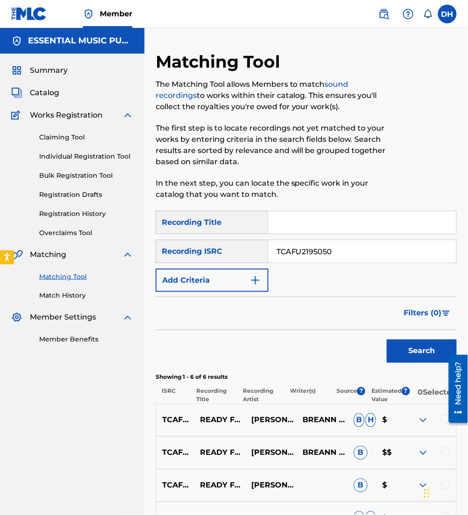
scroll to position [182, 0]
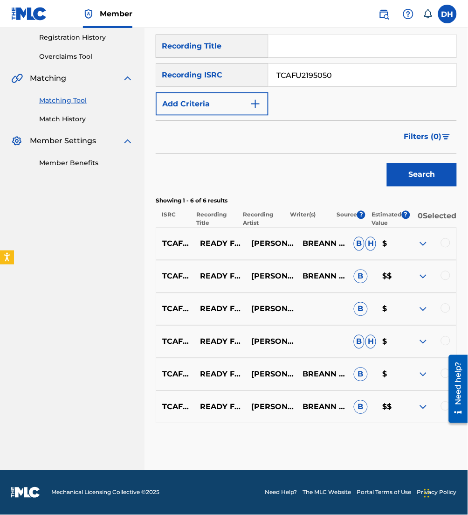
click at [443, 248] on div at bounding box center [430, 243] width 51 height 11
click at [444, 244] on div at bounding box center [445, 242] width 9 height 9
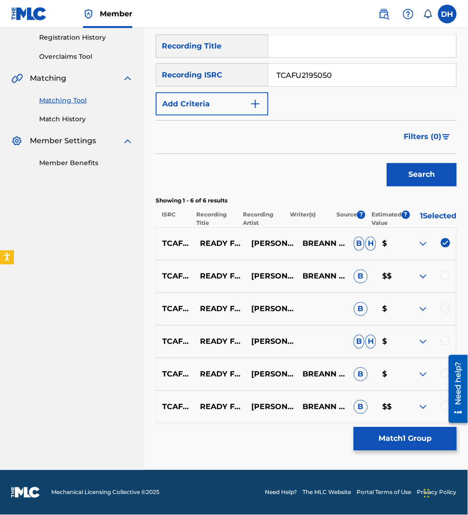
scroll to position [176, 0]
click at [447, 275] on div at bounding box center [445, 275] width 9 height 9
click at [446, 304] on div at bounding box center [445, 307] width 9 height 9
click at [445, 339] on div at bounding box center [445, 340] width 9 height 9
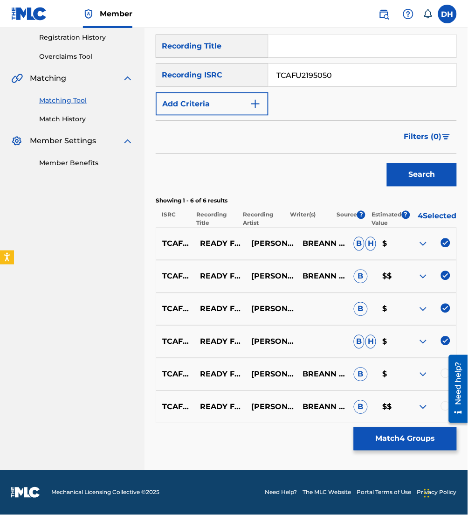
click at [446, 374] on div at bounding box center [454, 388] width 26 height 75
click at [441, 372] on div at bounding box center [430, 374] width 51 height 11
click at [443, 374] on div at bounding box center [454, 388] width 26 height 75
click at [440, 374] on div at bounding box center [430, 374] width 51 height 11
click at [442, 372] on div at bounding box center [454, 388] width 26 height 75
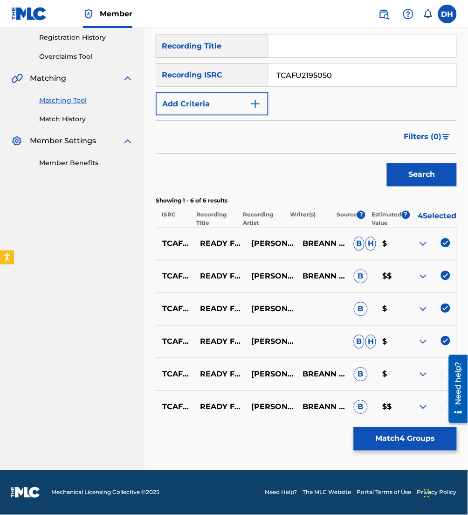
click at [445, 376] on div at bounding box center [454, 388] width 26 height 75
click at [411, 372] on div at bounding box center [430, 374] width 51 height 11
click at [440, 407] on div at bounding box center [430, 406] width 51 height 11
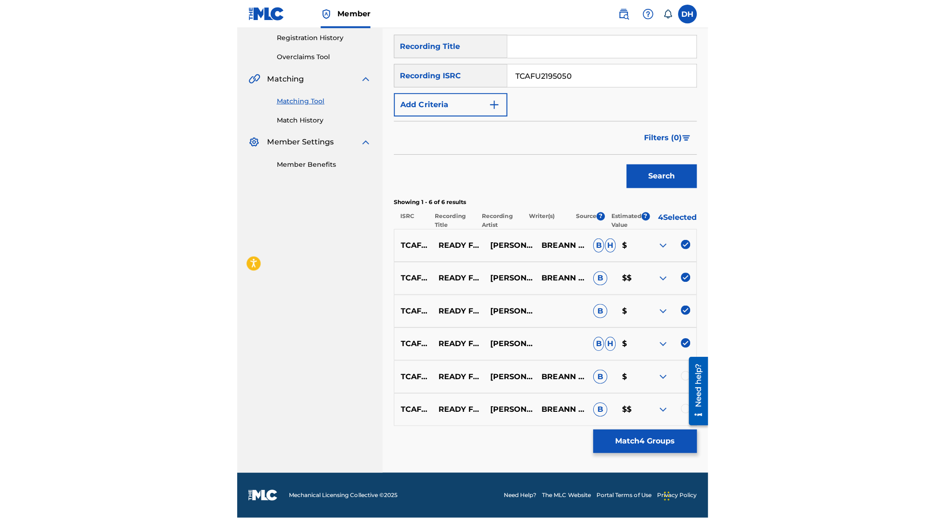
scroll to position [128, 0]
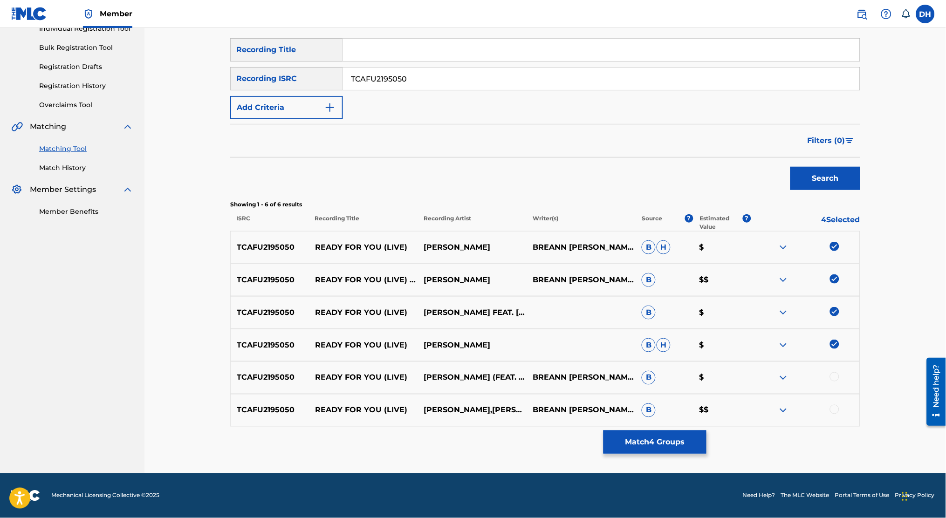
click at [468, 372] on div at bounding box center [834, 376] width 9 height 9
click at [468, 408] on div at bounding box center [834, 409] width 9 height 9
click at [468, 449] on button "Match 6 Groups" at bounding box center [655, 442] width 103 height 23
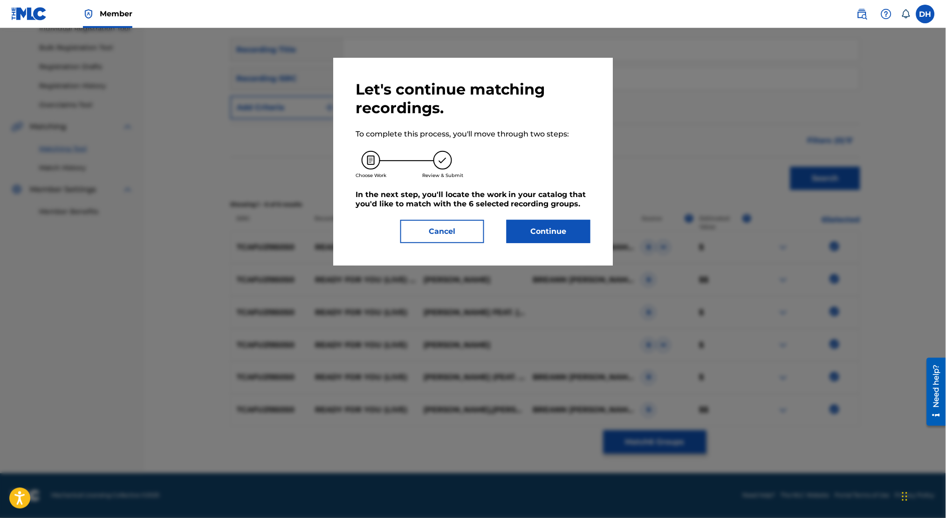
click at [468, 224] on button "Continue" at bounding box center [549, 231] width 84 height 23
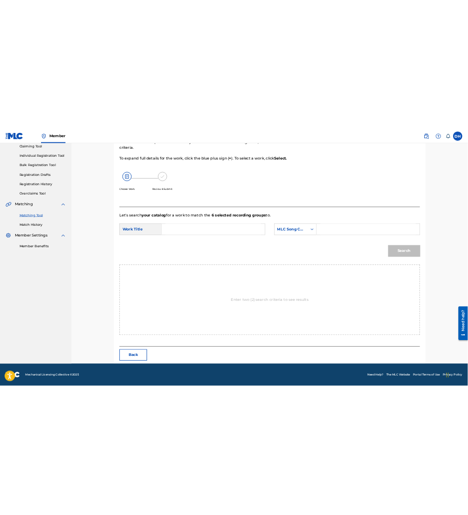
scroll to position [0, 0]
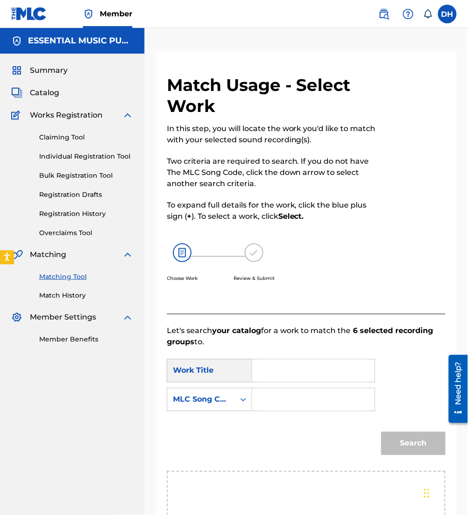
click at [300, 375] on input "Search Form" at bounding box center [313, 370] width 107 height 22
type input "ready for you"
click at [422, 395] on div "SearchWithCriteria92ff19bd-cee2-4c5c-b3b6-03afdd232e74 Work Title ready for you…" at bounding box center [306, 388] width 279 height 58
click at [271, 394] on input "Search Form" at bounding box center [313, 399] width 107 height 22
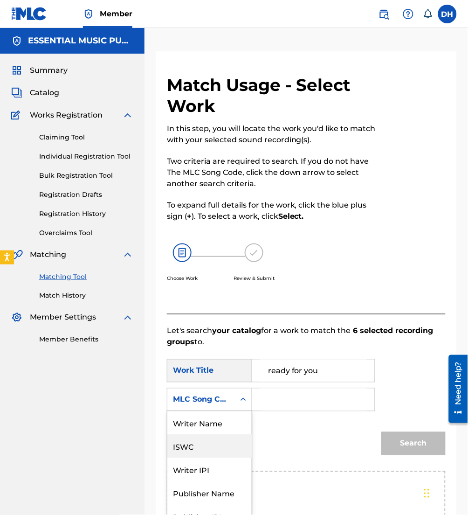
scroll to position [28, 0]
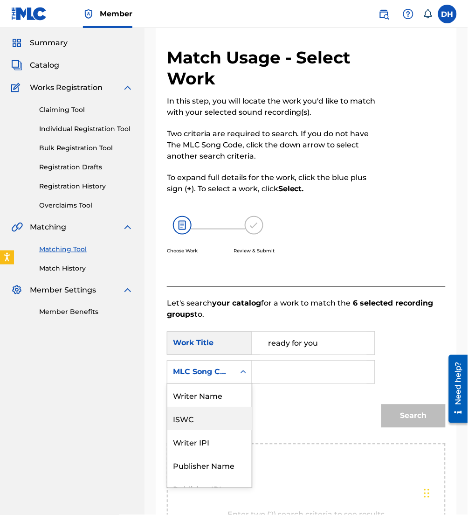
click at [220, 384] on div "7 results available. Use Up and Down to choose options, press Enter to select t…" at bounding box center [209, 371] width 85 height 23
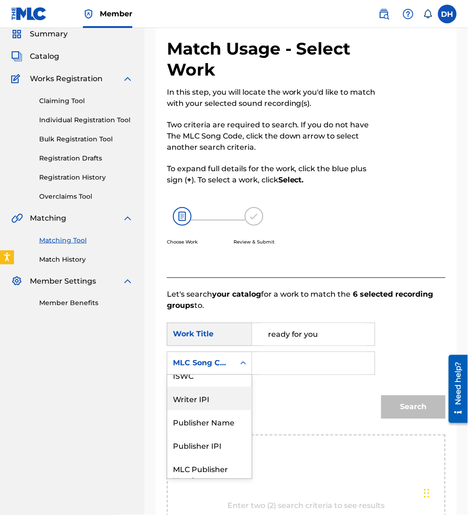
scroll to position [0, 0]
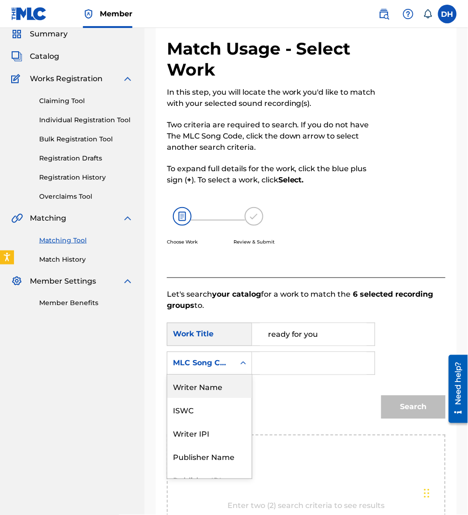
click at [203, 390] on div "Writer Name" at bounding box center [209, 386] width 84 height 23
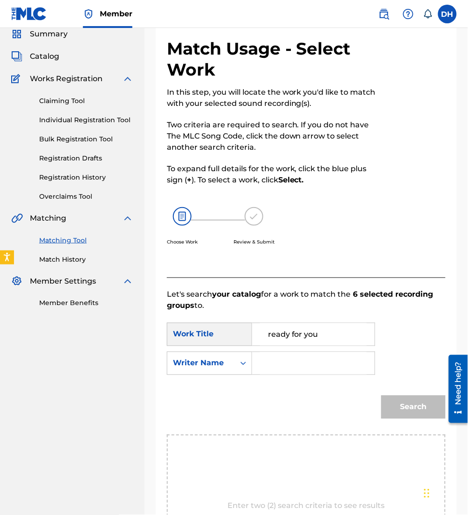
click at [273, 364] on input "Search Form" at bounding box center [313, 363] width 107 height 22
type input "[PERSON_NAME]"
click at [381, 395] on button "Search" at bounding box center [413, 406] width 64 height 23
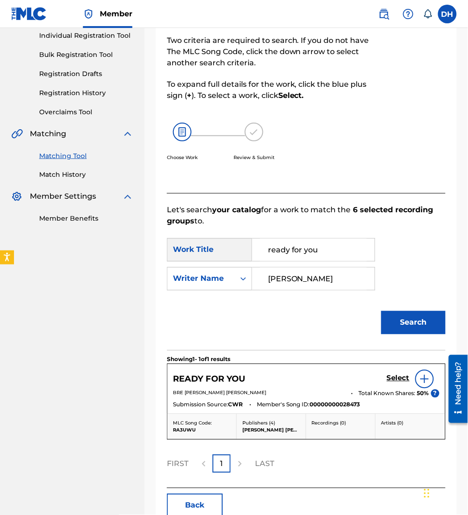
scroll to position [124, 0]
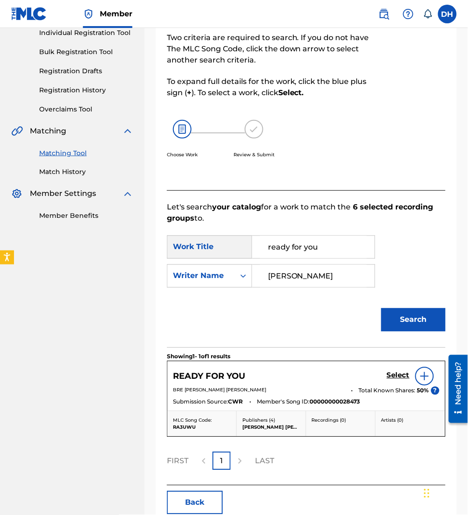
click at [396, 367] on div "Select" at bounding box center [413, 376] width 53 height 19
click at [398, 372] on h5 "Select" at bounding box center [398, 375] width 23 height 9
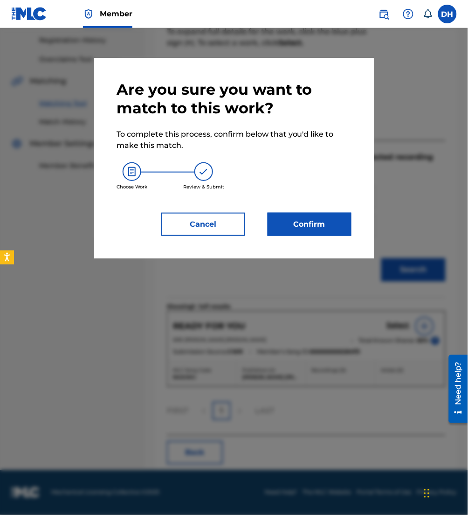
click at [307, 216] on button "Confirm" at bounding box center [310, 224] width 84 height 23
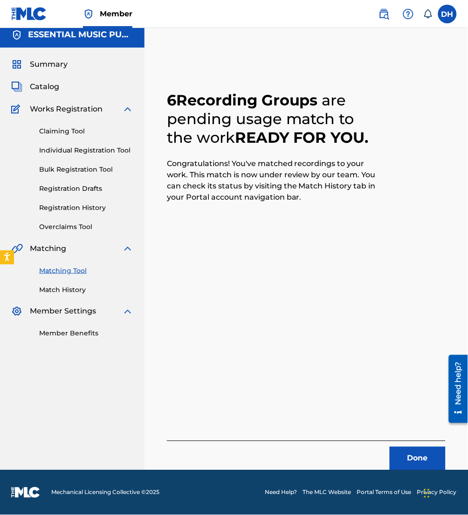
scroll to position [6, 0]
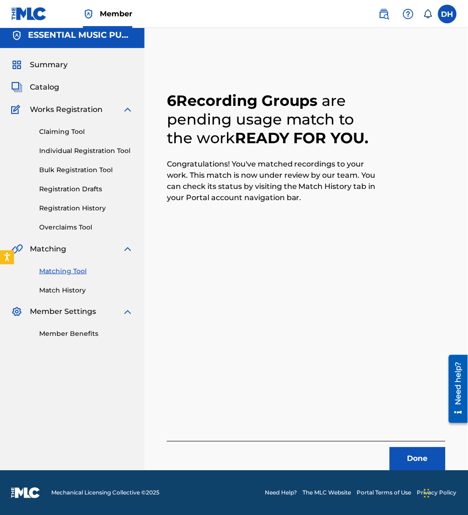
click at [39, 86] on span "Catalog" at bounding box center [44, 87] width 29 height 11
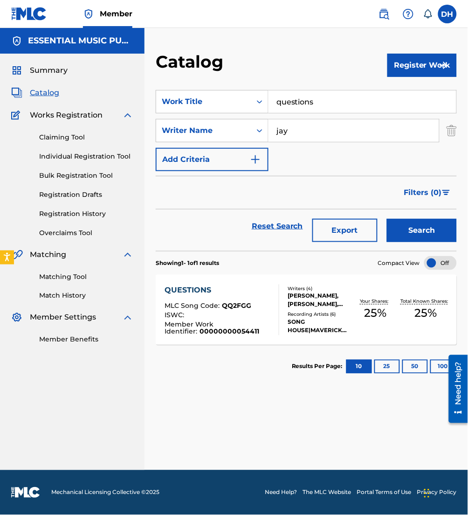
click at [417, 56] on button "Register Work" at bounding box center [421, 65] width 69 height 23
click at [404, 97] on link "Individual" at bounding box center [421, 95] width 69 height 22
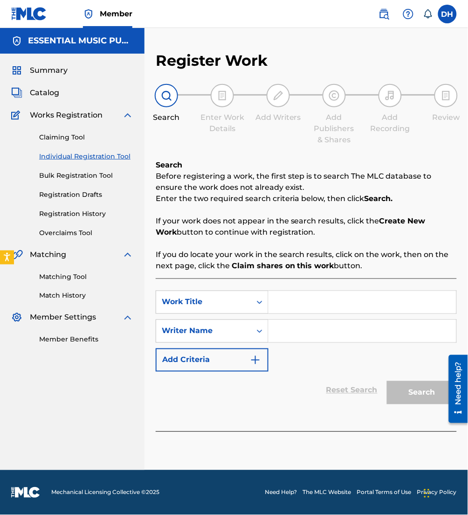
click at [278, 310] on input "Search Form" at bounding box center [363, 302] width 188 height 22
type input "Really Like That"
click at [295, 333] on input "Search Form" at bounding box center [363, 331] width 188 height 22
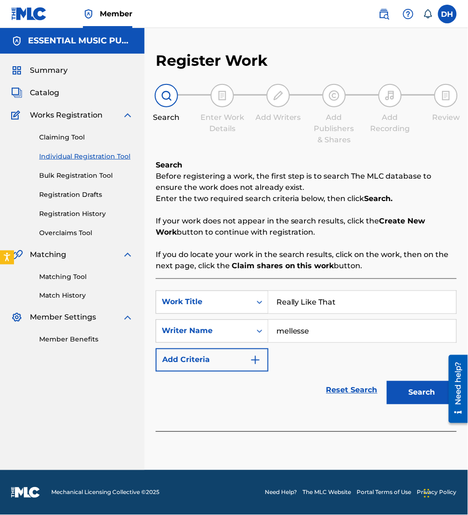
type input "mellesse"
click at [387, 381] on button "Search" at bounding box center [422, 392] width 70 height 23
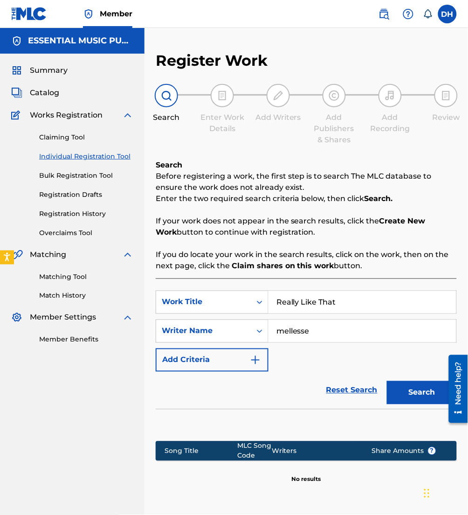
scroll to position [84, 0]
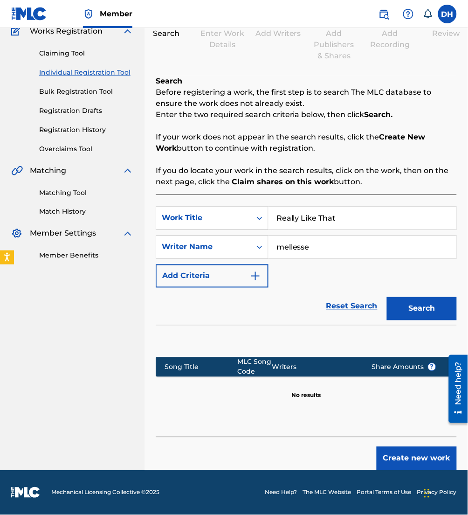
click at [403, 458] on button "Create new work" at bounding box center [417, 458] width 80 height 23
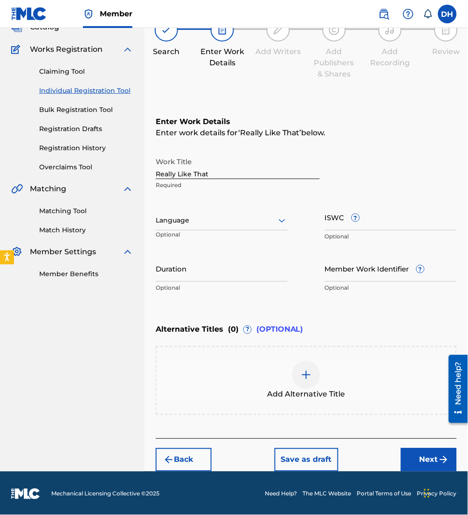
click at [229, 219] on div at bounding box center [222, 220] width 132 height 12
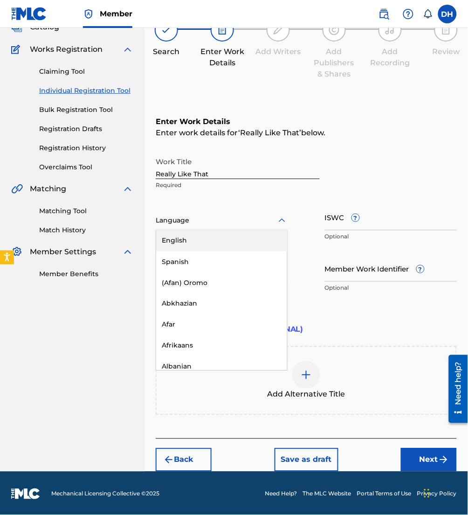
click at [224, 238] on div "English" at bounding box center [221, 240] width 131 height 21
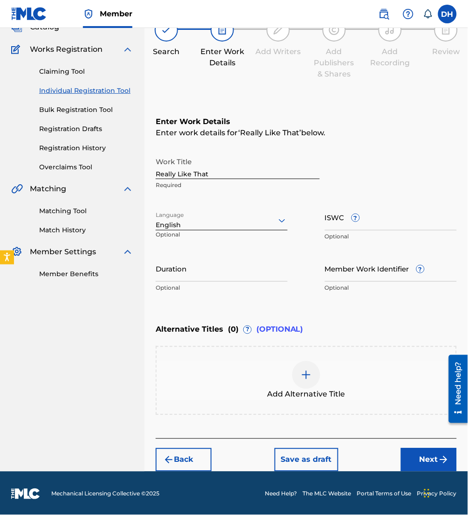
click at [415, 453] on button "Next" at bounding box center [429, 459] width 56 height 23
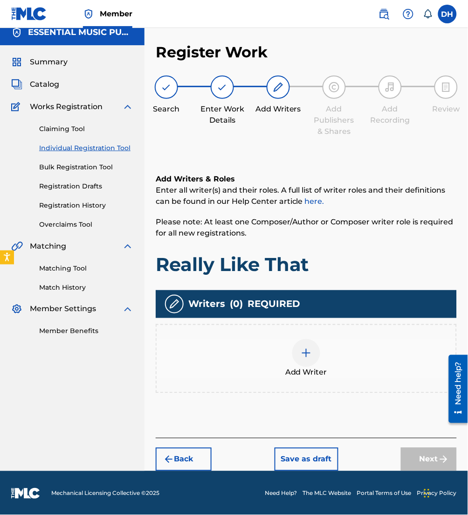
click at [302, 359] on div at bounding box center [306, 353] width 28 height 28
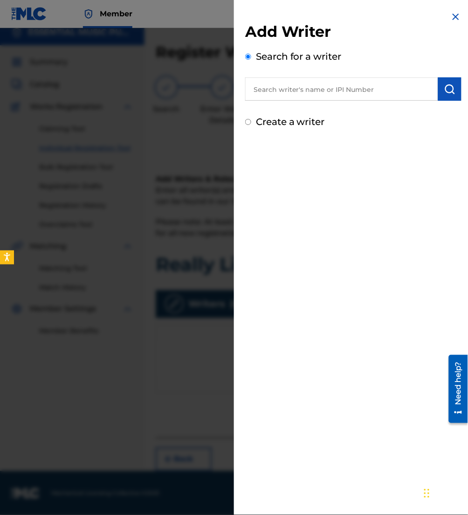
click at [303, 97] on input "text" at bounding box center [341, 88] width 193 height 23
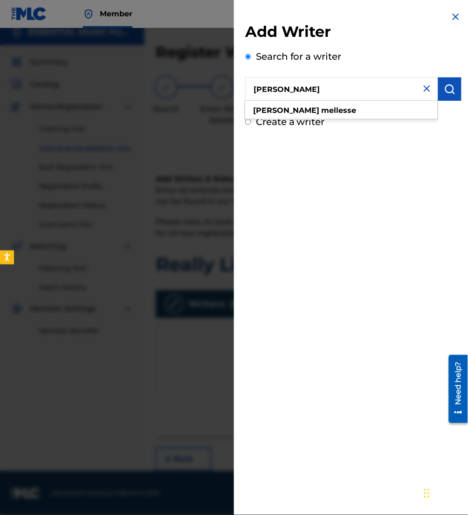
type input "[PERSON_NAME]"
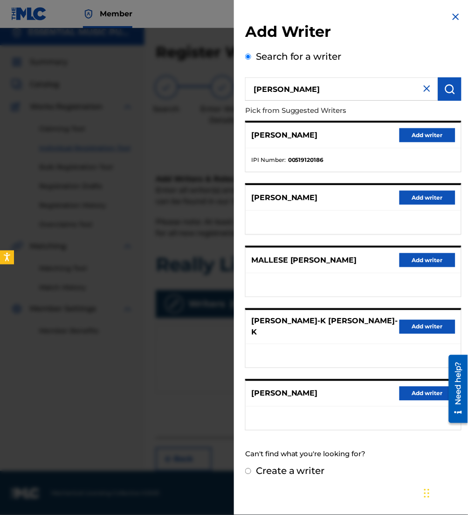
click at [406, 137] on button "Add writer" at bounding box center [428, 135] width 56 height 14
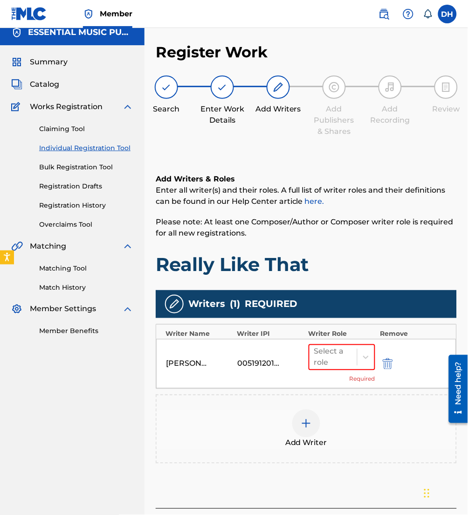
click at [310, 429] on div at bounding box center [306, 423] width 28 height 28
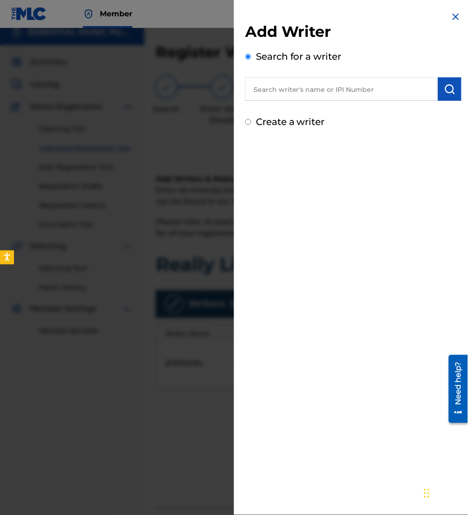
click at [337, 85] on input "text" at bounding box center [341, 88] width 193 height 23
click at [411, 100] on input "text" at bounding box center [341, 88] width 193 height 23
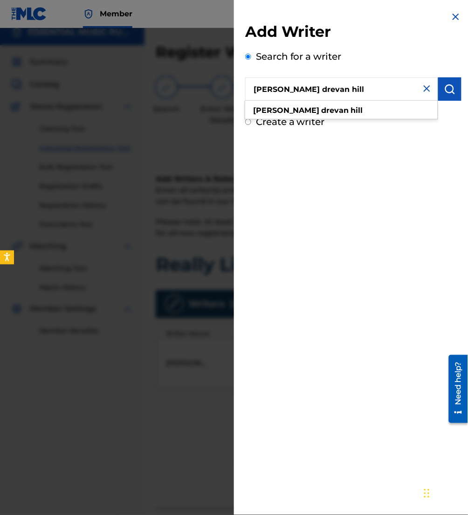
type input "[PERSON_NAME] drevan hill"
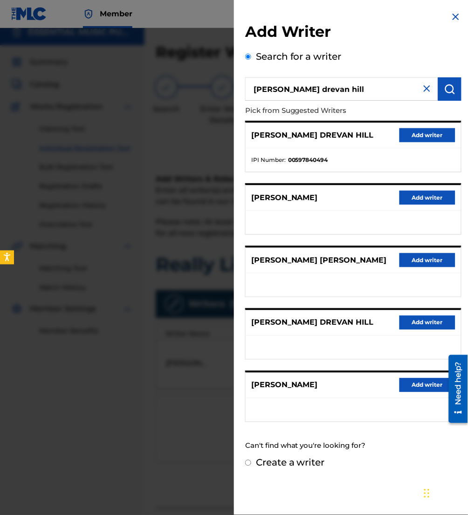
click at [435, 137] on button "Add writer" at bounding box center [428, 135] width 56 height 14
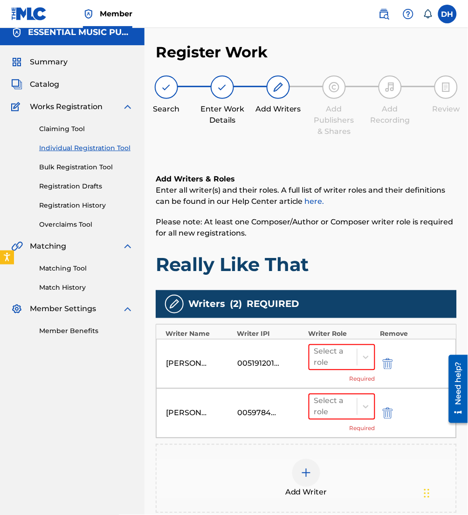
scroll to position [34, 0]
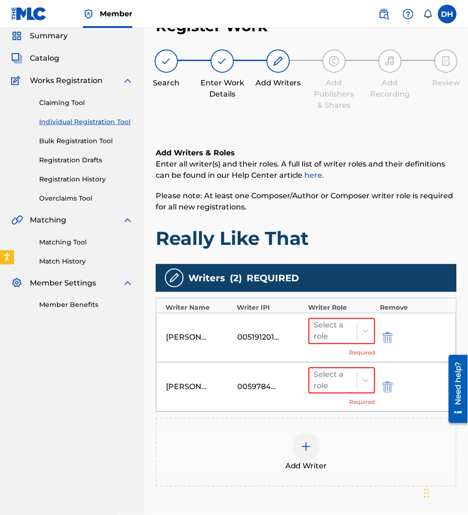
click at [284, 455] on div "Add Writer" at bounding box center [306, 452] width 299 height 39
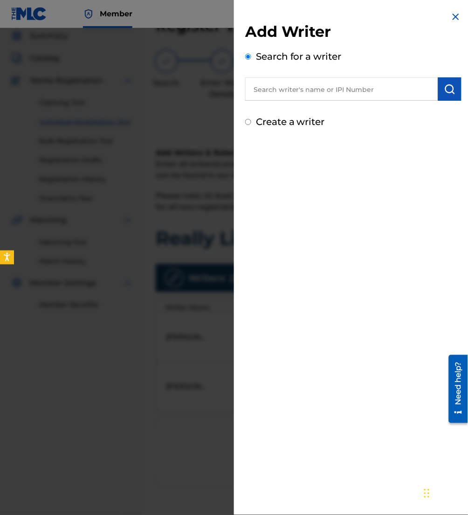
click at [337, 98] on input "text" at bounding box center [341, 88] width 193 height 23
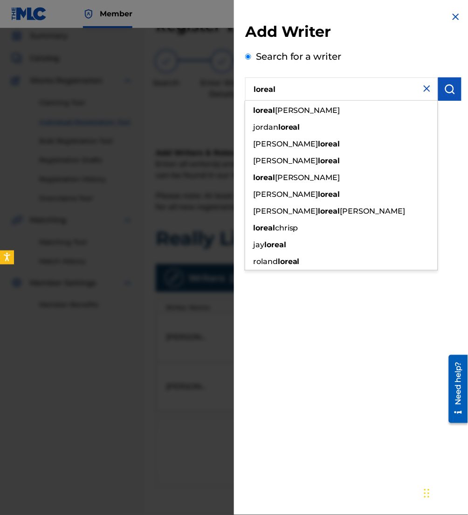
type input "loreal"
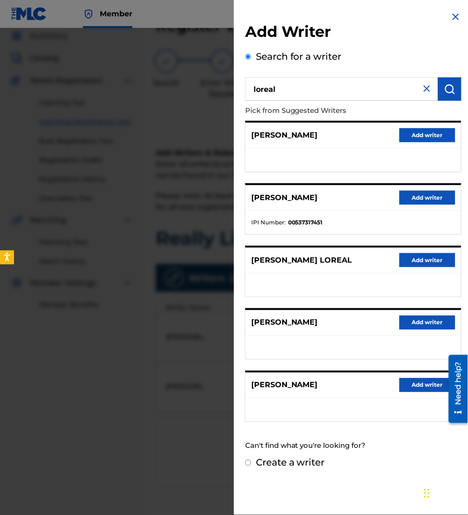
click at [315, 459] on label "Create a writer" at bounding box center [290, 462] width 69 height 11
radio input "true"
click at [251, 460] on input "Create a writer" at bounding box center [248, 463] width 6 height 6
radio input "false"
radio input "true"
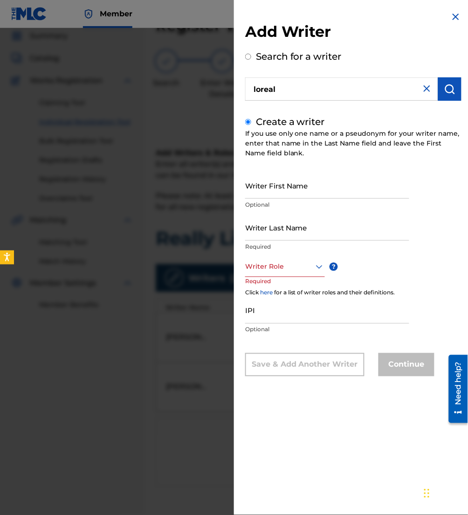
click at [276, 187] on input "Writer First Name" at bounding box center [327, 185] width 164 height 27
type input "Loreal"
click at [282, 233] on input "Writer Last Name" at bounding box center [327, 227] width 164 height 27
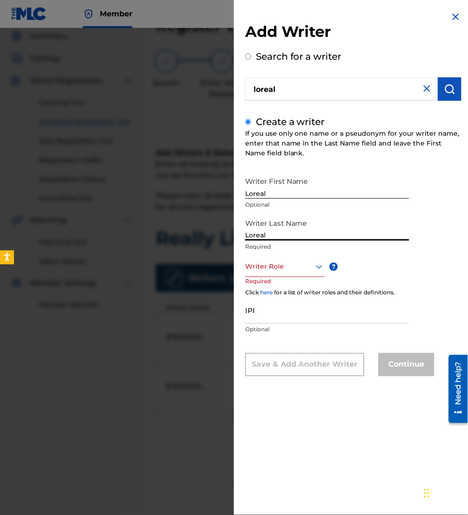
type input "Loreal"
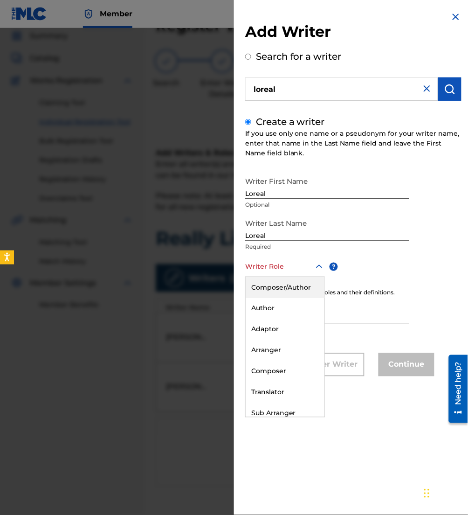
click at [290, 270] on div at bounding box center [285, 267] width 80 height 12
click at [291, 286] on div "Composer/Author" at bounding box center [285, 287] width 79 height 21
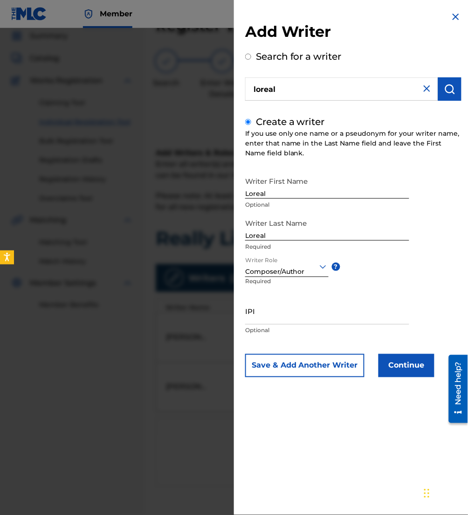
click at [422, 365] on button "Continue" at bounding box center [407, 365] width 56 height 23
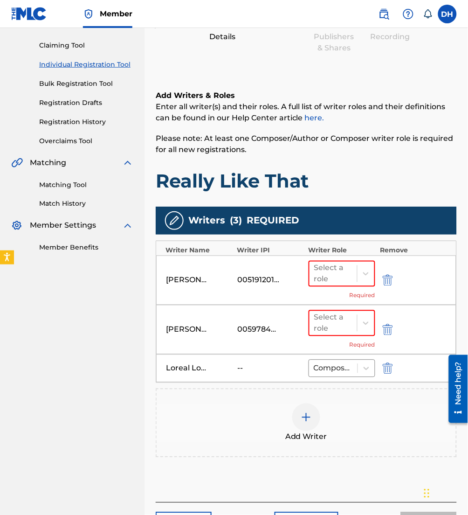
scroll to position [93, 0]
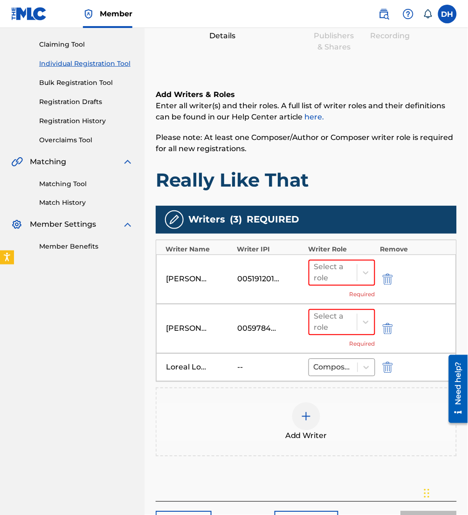
click at [279, 448] on div "Add Writer" at bounding box center [306, 421] width 301 height 69
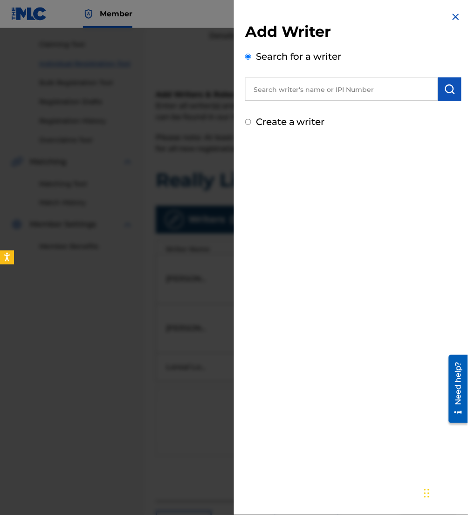
click at [369, 90] on input "text" at bounding box center [341, 88] width 193 height 23
paste input "00834577411"
type input "00834577411"
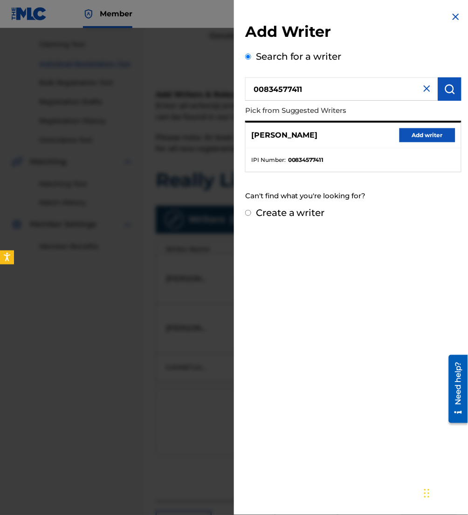
click at [421, 132] on button "Add writer" at bounding box center [428, 135] width 56 height 14
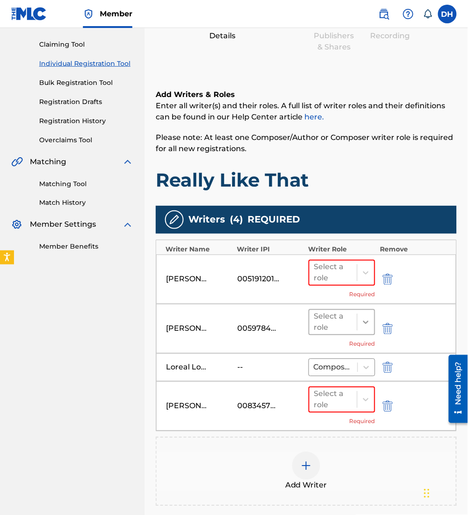
scroll to position [155, 0]
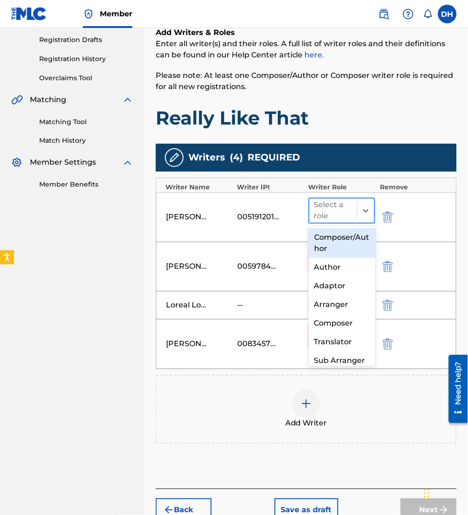
click at [349, 220] on div "Select a role" at bounding box center [333, 211] width 38 height 22
click at [350, 231] on div "Composer/Author" at bounding box center [342, 243] width 67 height 30
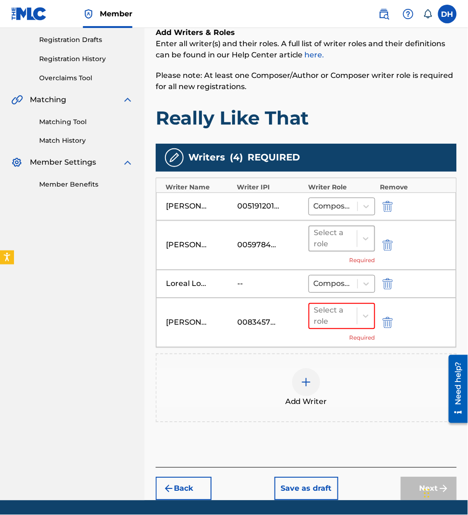
click at [352, 238] on div at bounding box center [333, 238] width 38 height 13
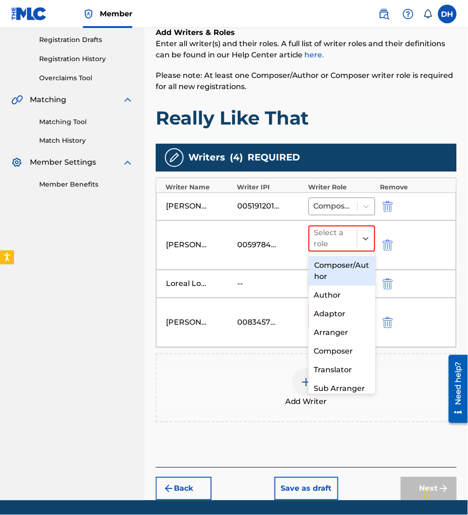
click at [347, 268] on div "Composer/Author" at bounding box center [342, 271] width 67 height 30
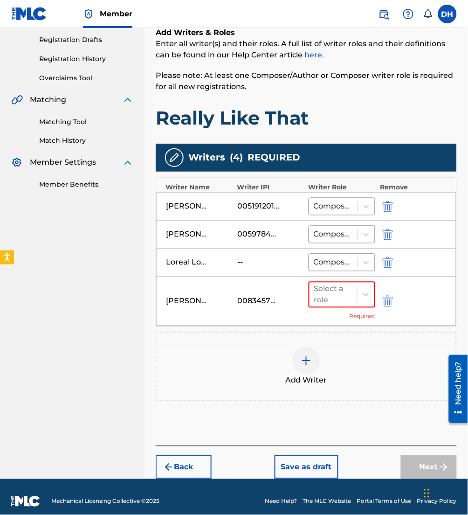
click at [350, 273] on div "[PERSON_NAME] -- Composer/Author" at bounding box center [306, 262] width 300 height 28
click at [338, 297] on div at bounding box center [333, 294] width 38 height 13
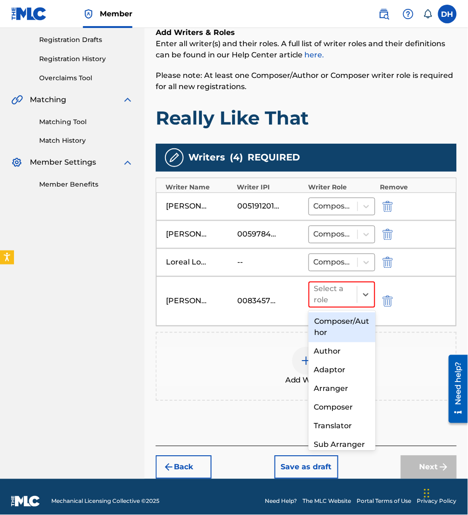
click at [342, 314] on div "Composer/Author" at bounding box center [342, 327] width 67 height 30
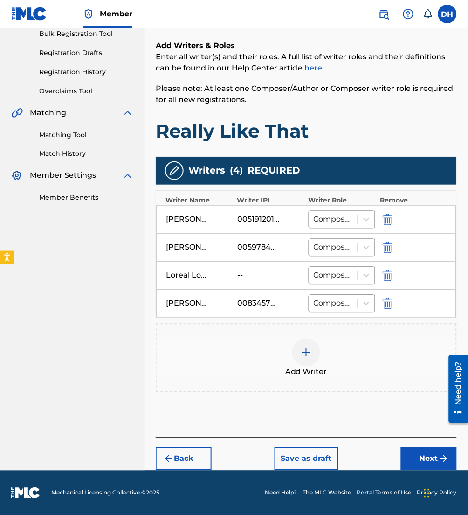
click at [420, 462] on button "Next" at bounding box center [429, 458] width 56 height 23
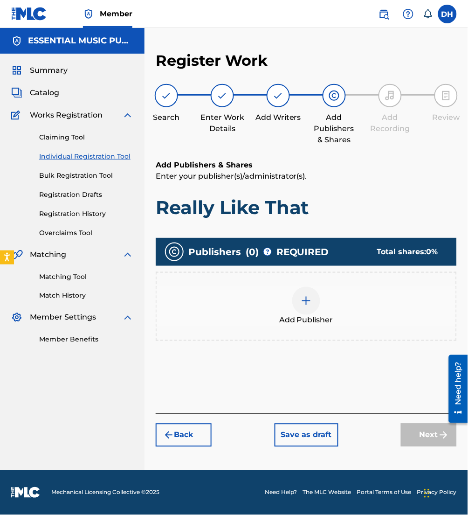
click at [299, 315] on span "Add Publisher" at bounding box center [306, 320] width 54 height 11
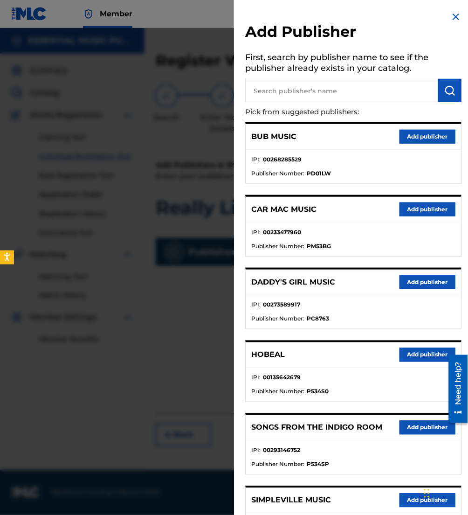
click at [284, 94] on input "text" at bounding box center [341, 90] width 193 height 23
type input "[PERSON_NAME]"
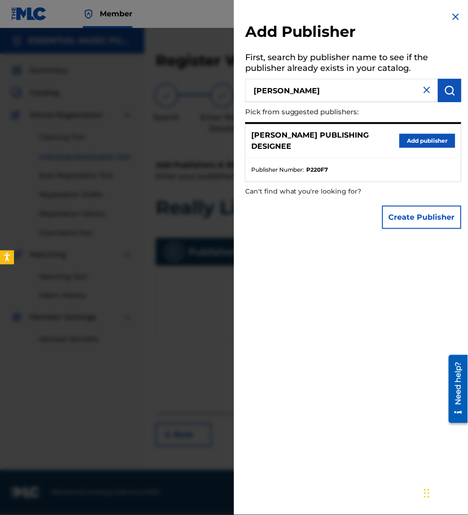
click at [405, 144] on button "Add publisher" at bounding box center [428, 141] width 56 height 14
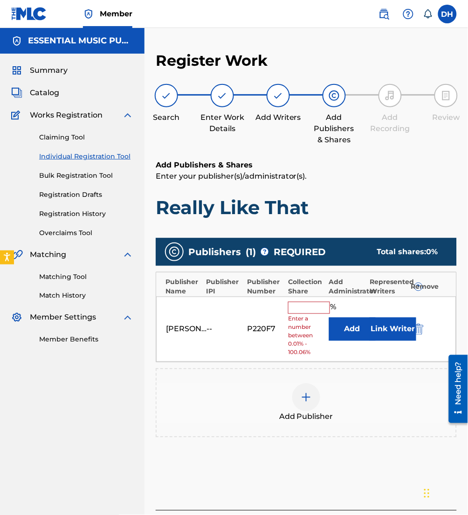
click at [355, 329] on button "Add" at bounding box center [352, 328] width 47 height 23
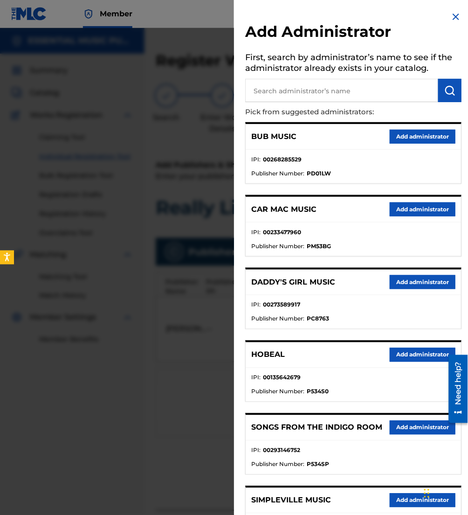
click at [311, 89] on input "text" at bounding box center [341, 90] width 193 height 23
type input "be essen"
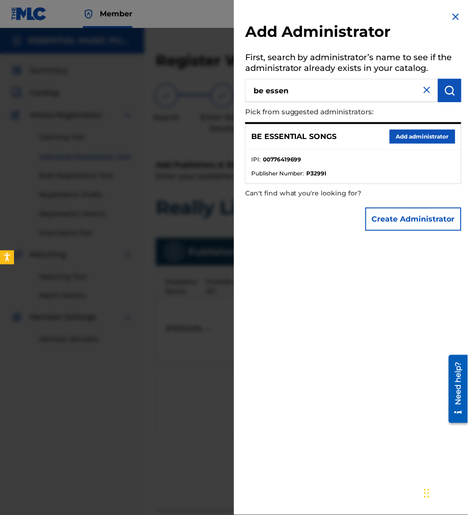
click at [397, 138] on button "Add administrator" at bounding box center [423, 137] width 66 height 14
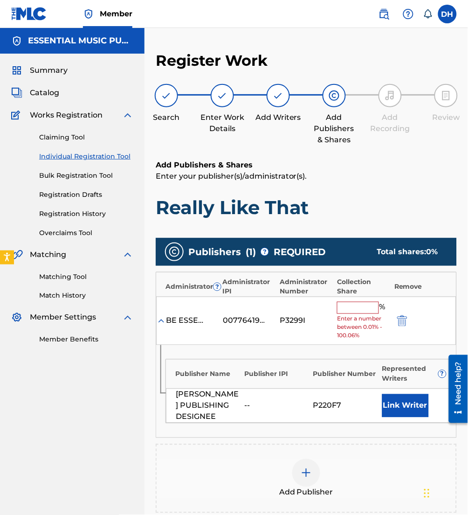
click at [367, 306] on input "text" at bounding box center [358, 308] width 42 height 12
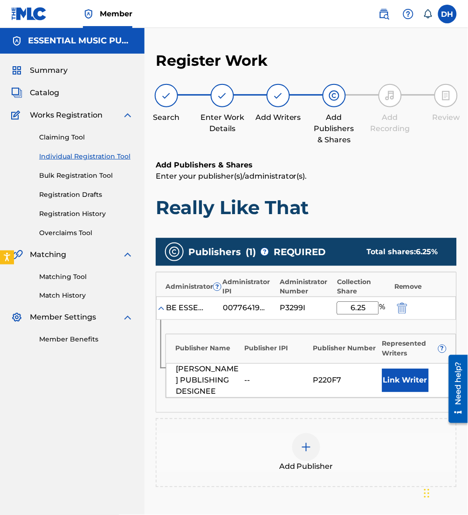
click at [244, 334] on div "Publisher Name Publisher IPI Publisher Number Represented Writers ?" at bounding box center [311, 346] width 290 height 24
drag, startPoint x: 370, startPoint y: 310, endPoint x: 277, endPoint y: 301, distance: 93.2
click at [277, 301] on div "BE ESSENTIAL SONGS 00776419699 P3299I 6.25 %" at bounding box center [306, 308] width 300 height 23
type input "12.5"
click at [411, 388] on button "Link Writer" at bounding box center [405, 380] width 47 height 23
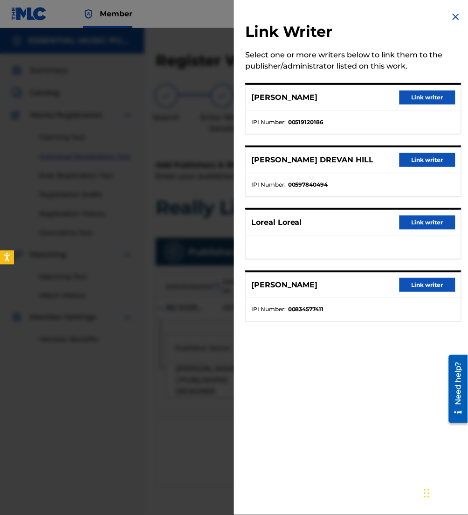
click at [430, 285] on button "Link writer" at bounding box center [428, 285] width 56 height 14
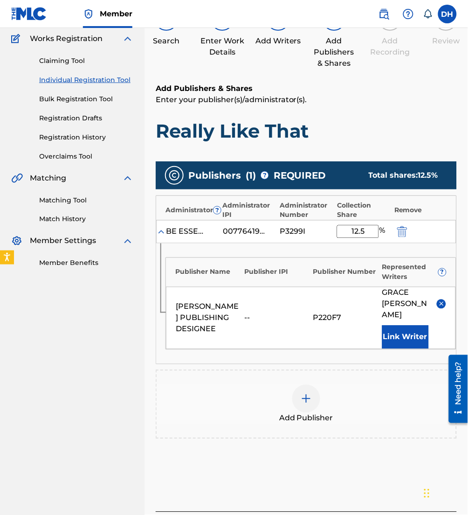
scroll to position [84, 0]
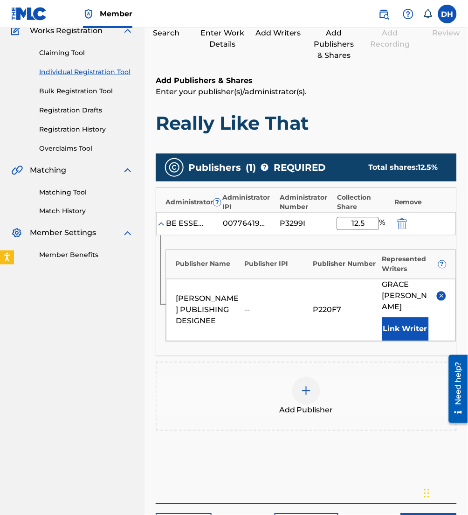
click at [310, 385] on img at bounding box center [306, 390] width 11 height 11
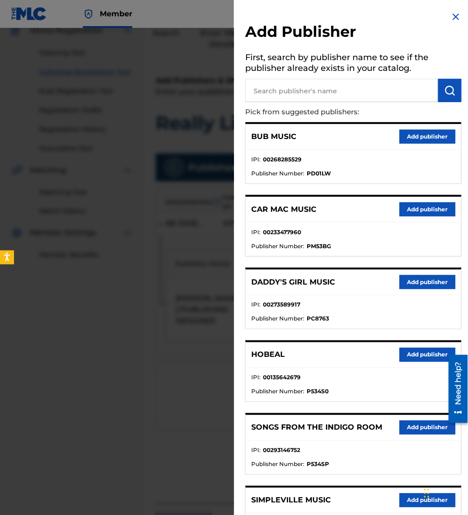
click at [310, 94] on input "text" at bounding box center [341, 90] width 193 height 23
type input "maverick"
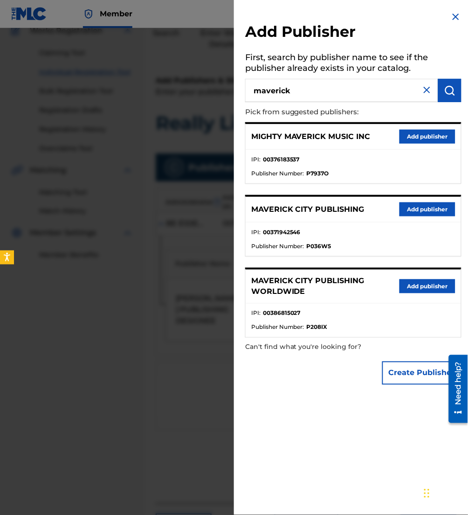
click at [413, 206] on button "Add publisher" at bounding box center [428, 209] width 56 height 14
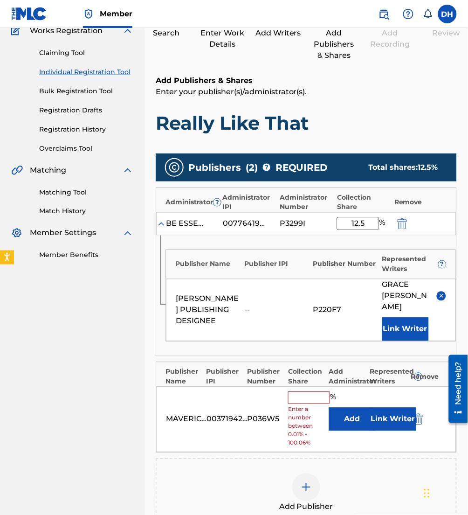
click at [347, 407] on button "Add" at bounding box center [352, 418] width 47 height 23
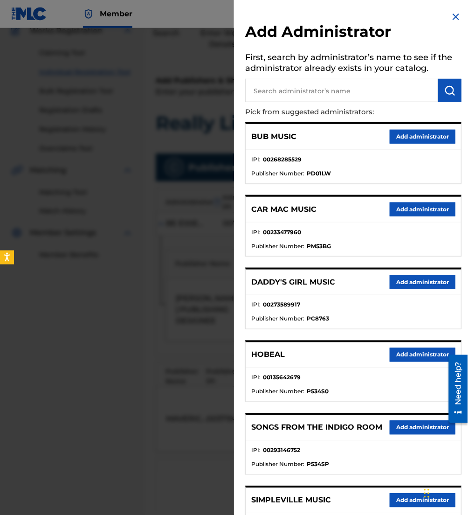
click at [348, 93] on input "text" at bounding box center [341, 90] width 193 height 23
type input "be essent"
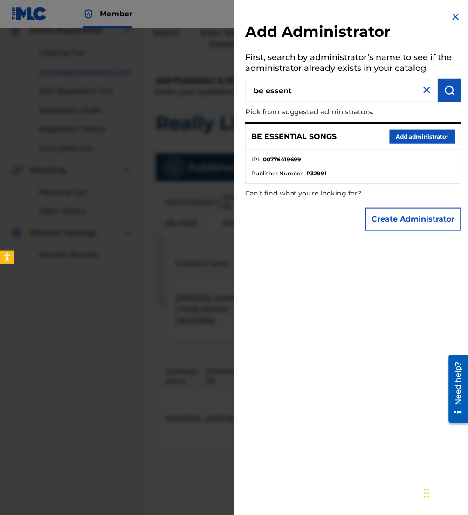
click at [420, 141] on button "Add administrator" at bounding box center [423, 137] width 66 height 14
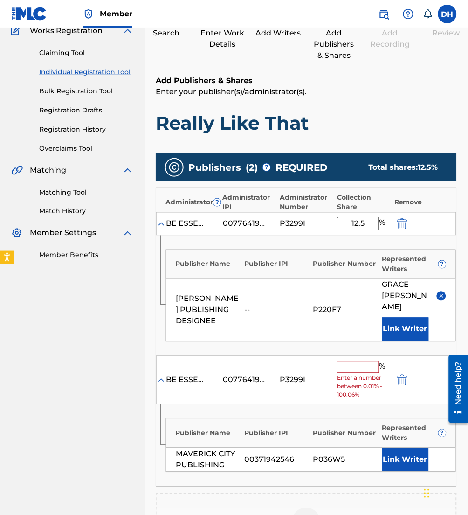
click at [354, 361] on input "text" at bounding box center [358, 367] width 42 height 12
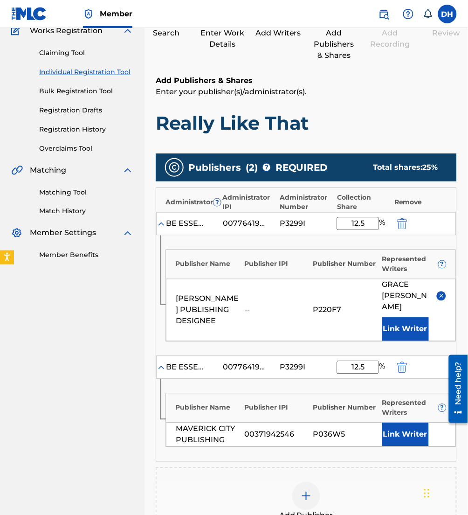
type input "12.5"
click at [412, 430] on button "Link Writer" at bounding box center [405, 434] width 47 height 23
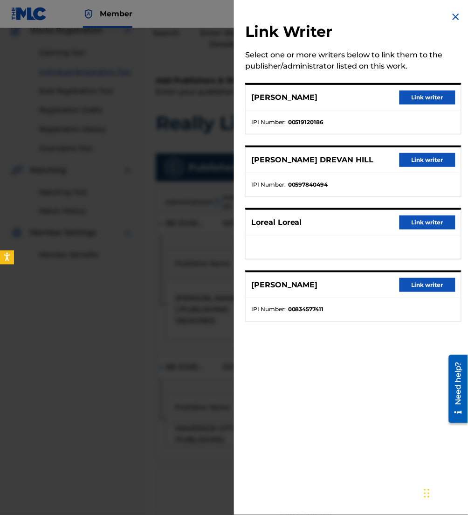
click at [421, 282] on button "Link writer" at bounding box center [428, 285] width 56 height 14
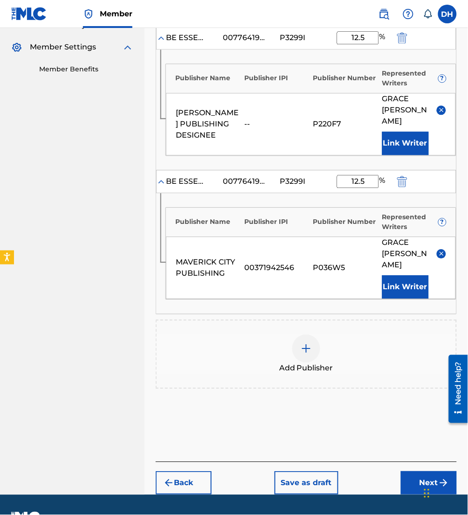
scroll to position [253, 0]
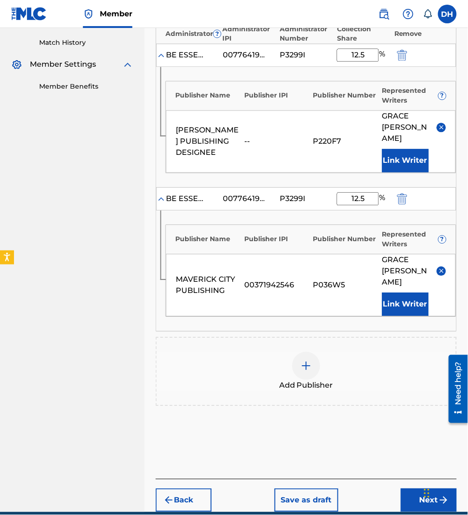
click at [421, 489] on button "Next" at bounding box center [429, 500] width 56 height 23
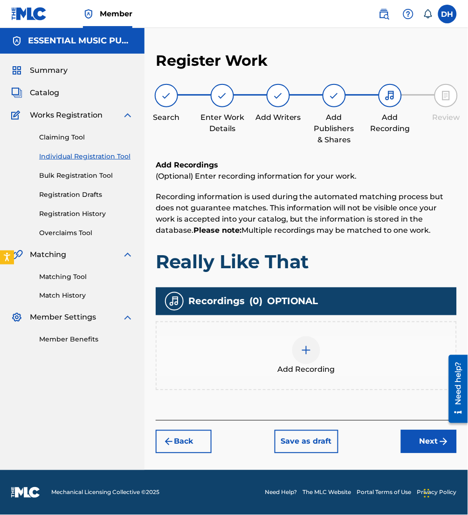
click at [441, 446] on img "submit" at bounding box center [443, 441] width 11 height 11
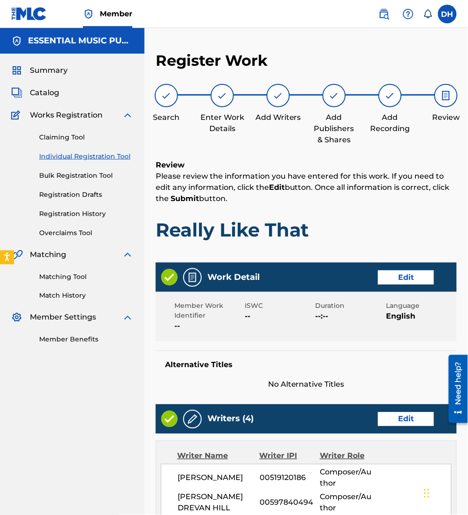
scroll to position [605, 0]
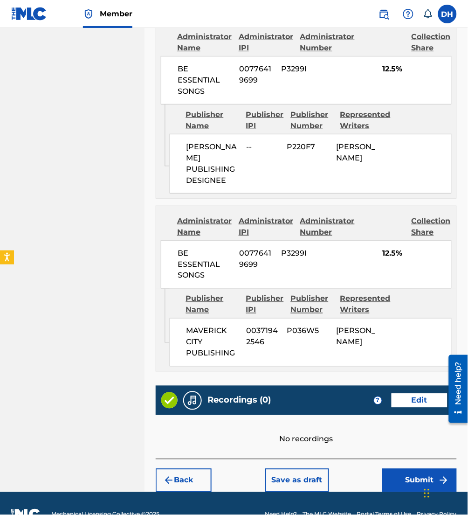
click at [433, 459] on div "Back Save as draft Submit" at bounding box center [306, 475] width 301 height 33
click at [433, 469] on button "Submit" at bounding box center [419, 480] width 75 height 23
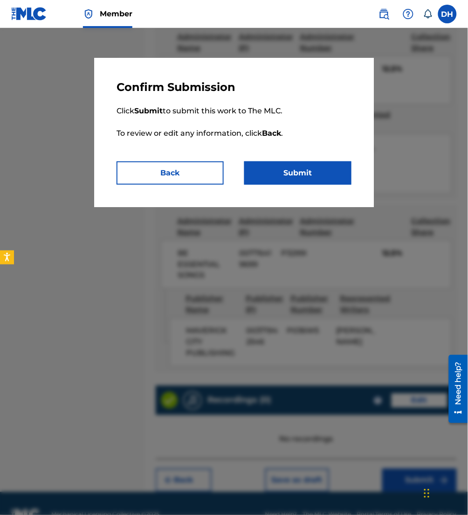
click at [334, 175] on button "Submit" at bounding box center [297, 172] width 107 height 23
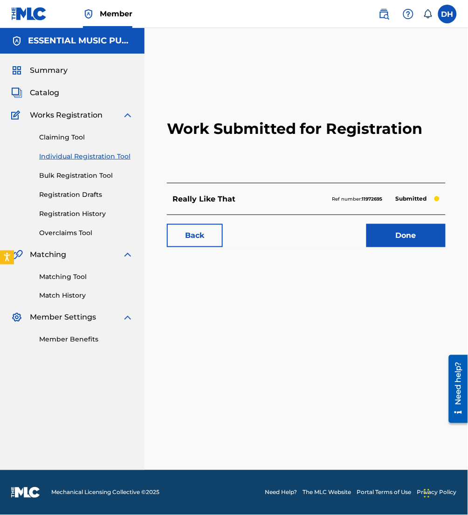
click at [46, 90] on span "Catalog" at bounding box center [44, 92] width 29 height 11
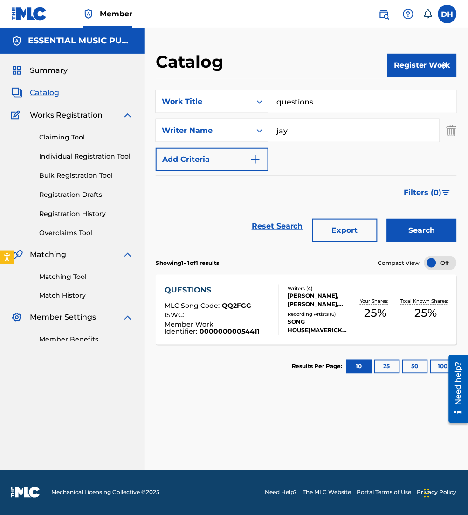
drag, startPoint x: 344, startPoint y: 100, endPoint x: 198, endPoint y: 100, distance: 145.5
click at [198, 100] on div "SearchWithCriteria8aa68edd-211a-4980-8356-006020958045 Work Title questions" at bounding box center [306, 101] width 301 height 23
type input "right where i am"
drag, startPoint x: 335, startPoint y: 131, endPoint x: 213, endPoint y: 141, distance: 122.1
click at [213, 141] on div "SearchWithCriteria335c6637-1912-4e30-bf4d-d6e7cf2fe42c Writer Name [PERSON_NAME]" at bounding box center [306, 130] width 301 height 23
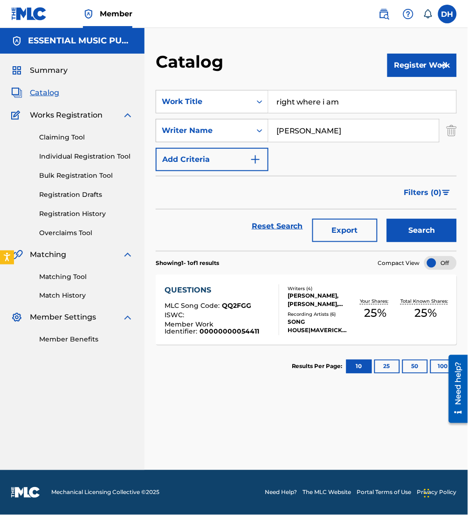
type input "[PERSON_NAME]"
click at [387, 219] on button "Search" at bounding box center [422, 230] width 70 height 23
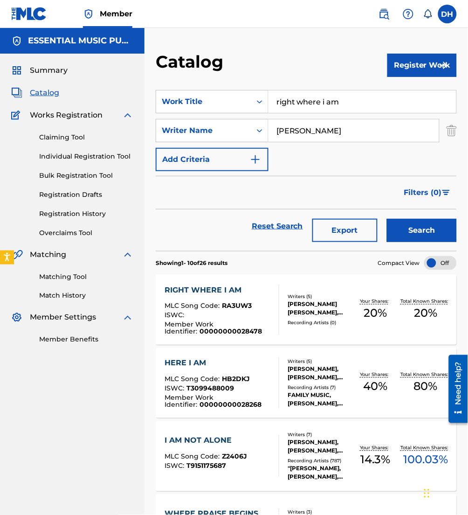
click at [222, 307] on span "RA3UW3" at bounding box center [237, 306] width 30 height 8
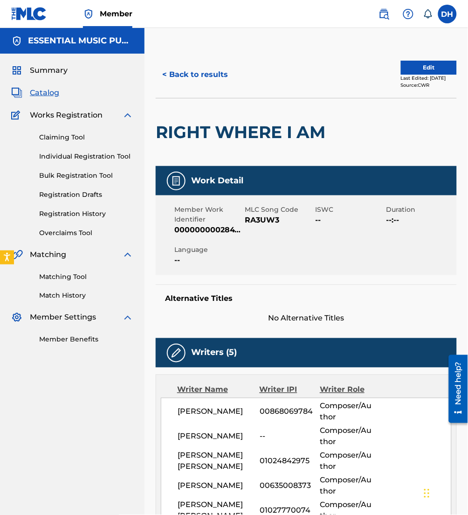
click at [413, 68] on button "Edit" at bounding box center [429, 68] width 56 height 14
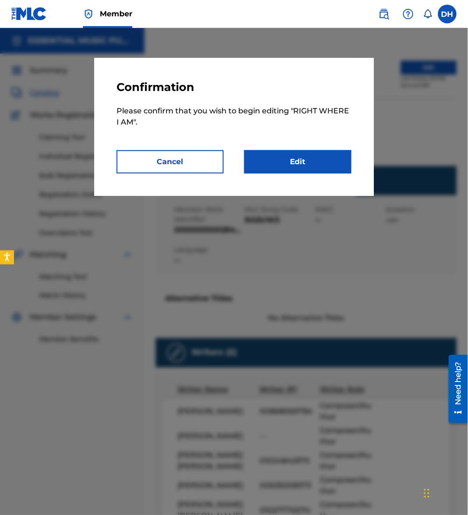
click at [342, 159] on link "Edit" at bounding box center [297, 161] width 107 height 23
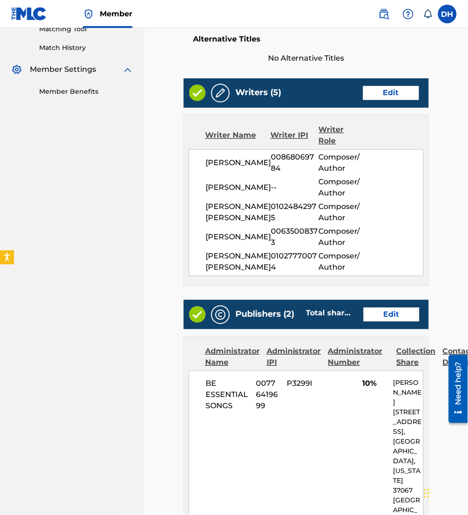
scroll to position [243, 0]
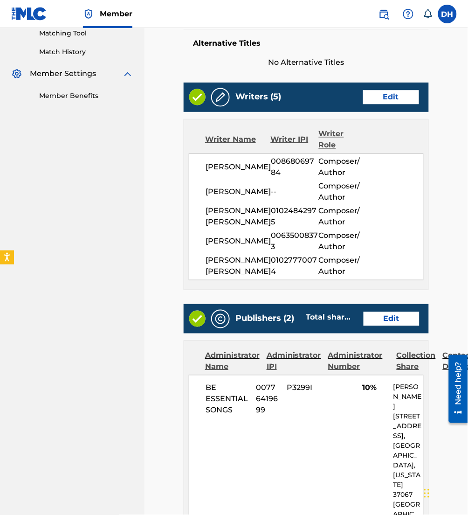
click at [404, 97] on link "Edit" at bounding box center [391, 97] width 56 height 14
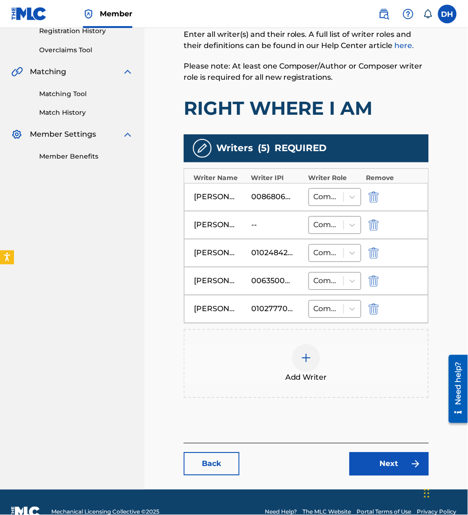
scroll to position [184, 0]
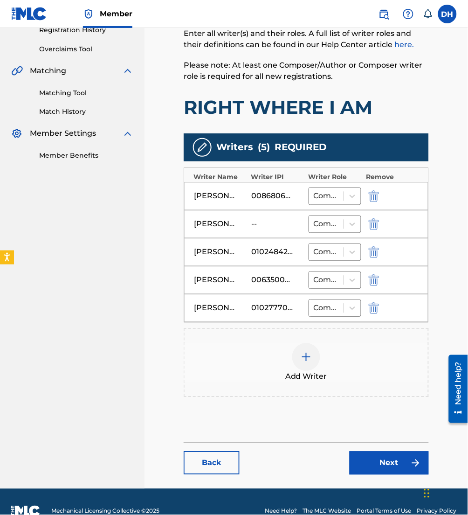
click at [371, 280] on img "submit" at bounding box center [374, 280] width 10 height 11
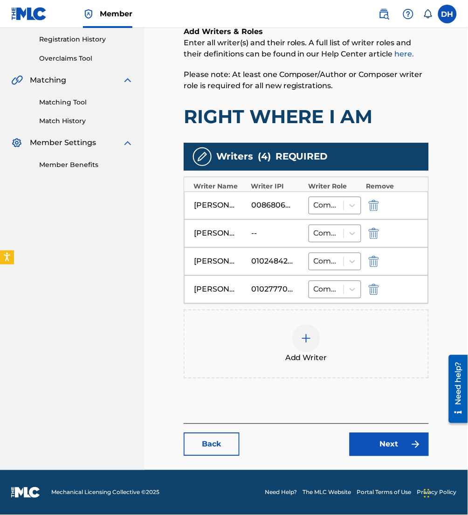
scroll to position [174, 0]
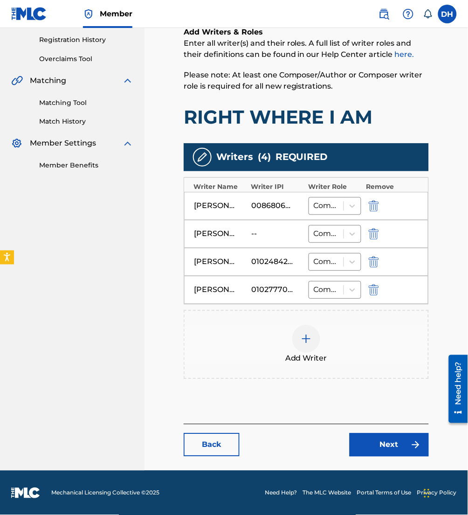
click at [293, 324] on div "Add Writer" at bounding box center [306, 344] width 245 height 69
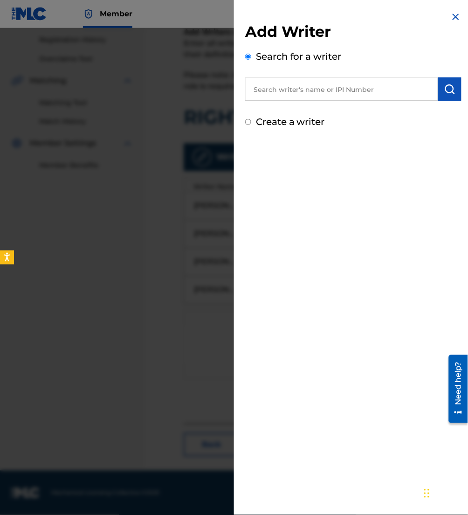
click at [312, 94] on input "text" at bounding box center [341, 88] width 193 height 23
type input "[PERSON_NAME]"
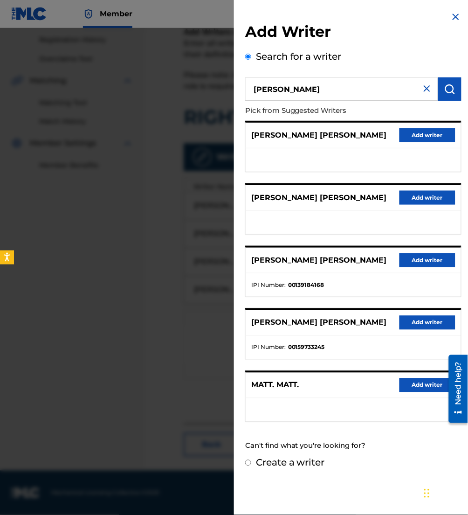
click at [321, 460] on label "Create a writer" at bounding box center [290, 462] width 69 height 11
radio input "true"
click at [251, 460] on input "Create a writer" at bounding box center [248, 463] width 6 height 6
radio input "false"
radio input "true"
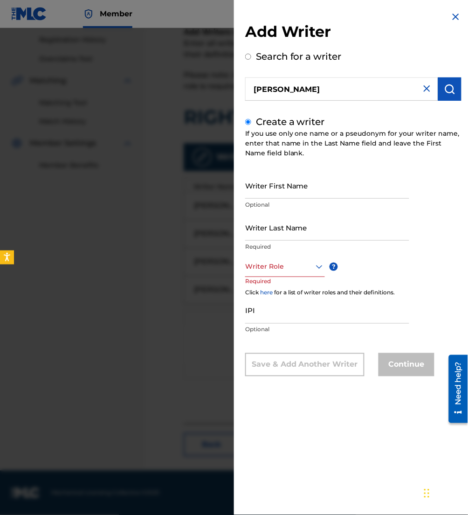
click at [334, 181] on input "Writer First Name" at bounding box center [327, 185] width 164 height 27
type input "[PERSON_NAME]"
click at [308, 212] on div "Writer First Name [PERSON_NAME] Optional" at bounding box center [327, 193] width 164 height 42
click at [313, 225] on input "Writer Last Name" at bounding box center [327, 227] width 164 height 27
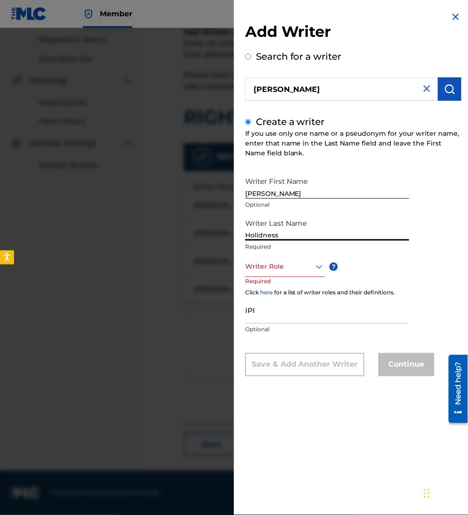
type input "Holidness"
click at [296, 275] on div "Writer Role" at bounding box center [285, 266] width 80 height 21
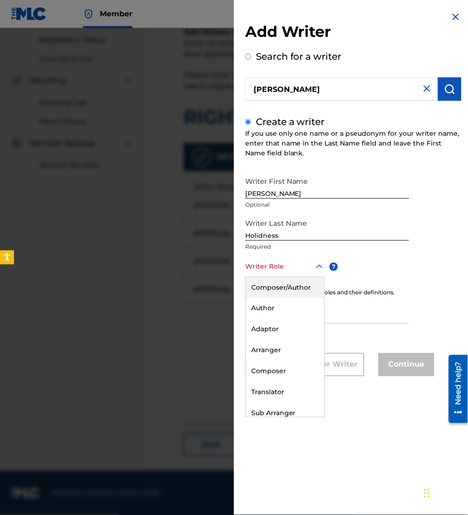
click at [288, 294] on div "Composer/Author" at bounding box center [285, 287] width 79 height 21
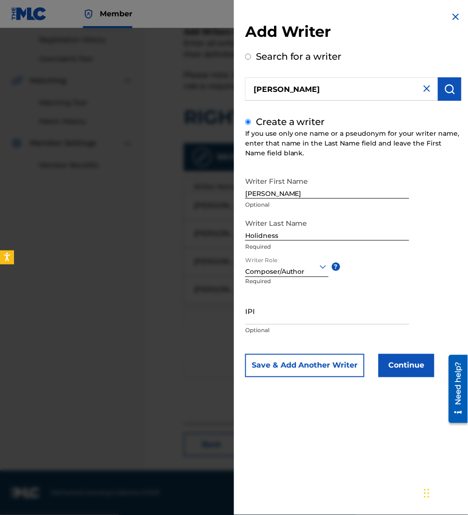
click at [403, 365] on button "Continue" at bounding box center [407, 365] width 56 height 23
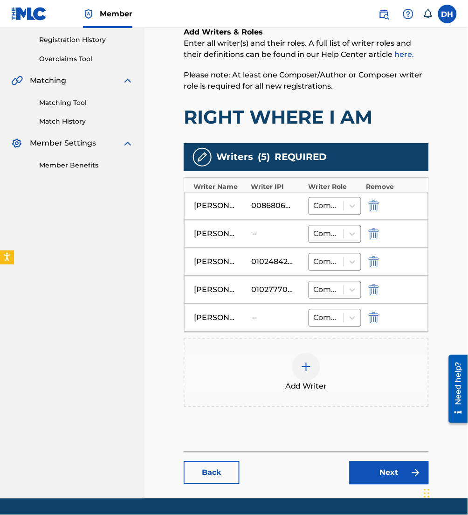
click at [385, 472] on link "Next" at bounding box center [389, 472] width 79 height 23
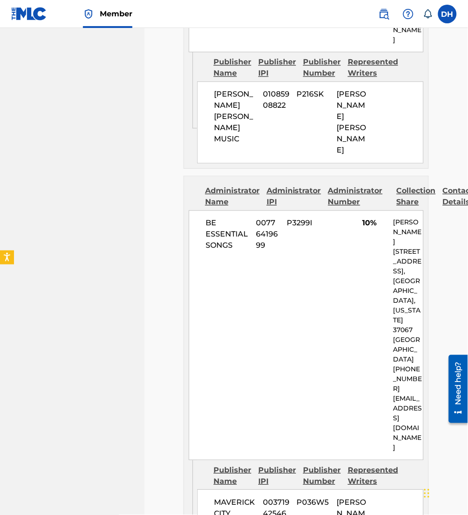
scroll to position [925, 0]
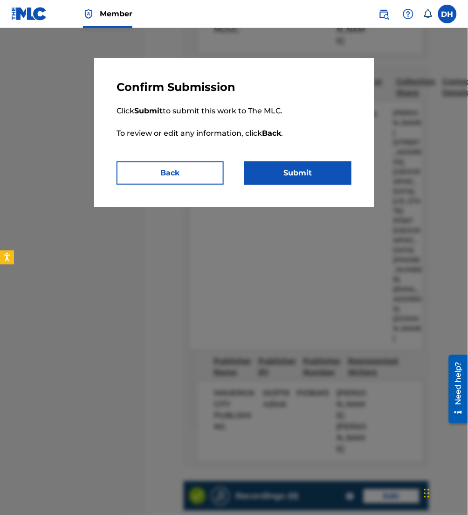
click at [323, 169] on button "Submit" at bounding box center [297, 172] width 107 height 23
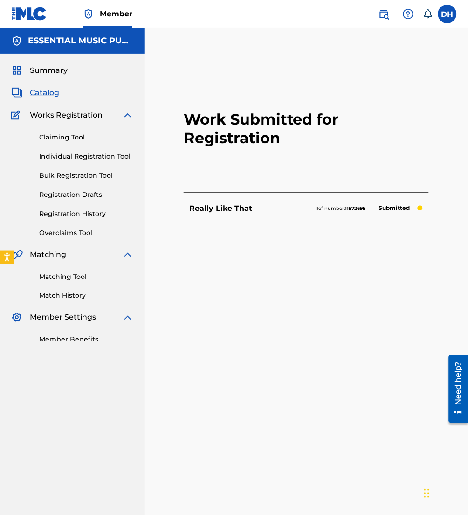
click at [50, 91] on span "Catalog" at bounding box center [44, 92] width 29 height 11
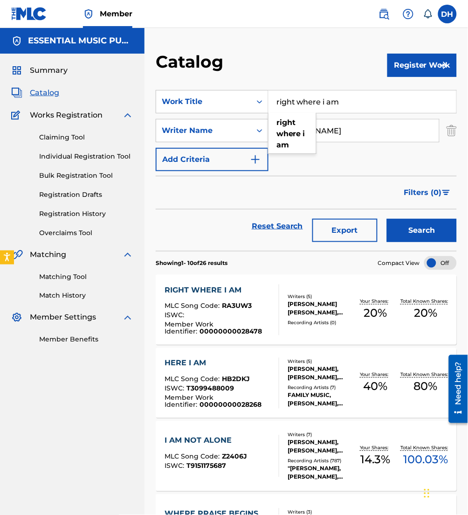
drag, startPoint x: 362, startPoint y: 106, endPoint x: 321, endPoint y: 106, distance: 41.5
click at [321, 106] on input "right where i am" at bounding box center [363, 101] width 188 height 22
type input "right where you are"
drag, startPoint x: 356, startPoint y: 131, endPoint x: 345, endPoint y: 129, distance: 10.5
click at [345, 129] on input "[PERSON_NAME]" at bounding box center [354, 130] width 171 height 22
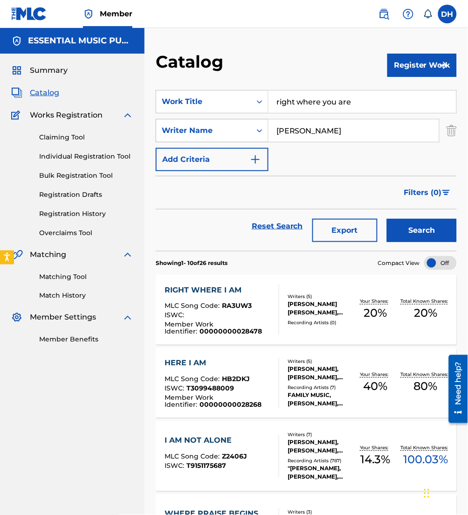
drag, startPoint x: 345, startPoint y: 129, endPoint x: 227, endPoint y: 118, distance: 118.9
click at [227, 119] on div "SearchWithCriteria335c6637-1912-4e30-bf4d-d6e7cf2fe42c Writer Name [PERSON_NAME]" at bounding box center [306, 130] width 301 height 23
type input "[PERSON_NAME]"
click at [387, 219] on button "Search" at bounding box center [422, 230] width 70 height 23
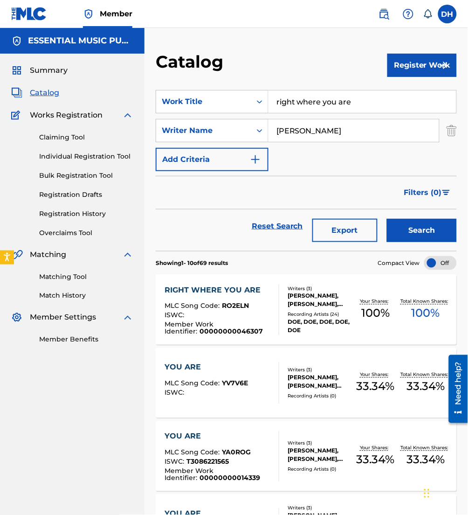
click at [237, 303] on span "RO2ELN" at bounding box center [235, 306] width 27 height 8
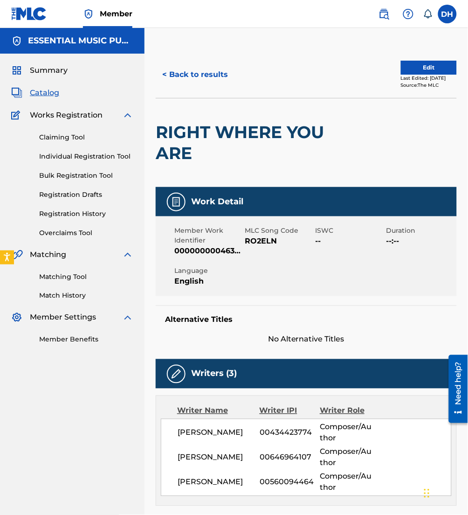
click at [414, 66] on button "Edit" at bounding box center [429, 68] width 56 height 14
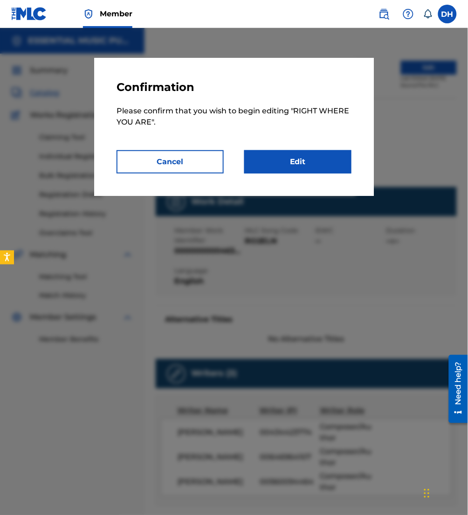
click at [295, 165] on link "Edit" at bounding box center [297, 161] width 107 height 23
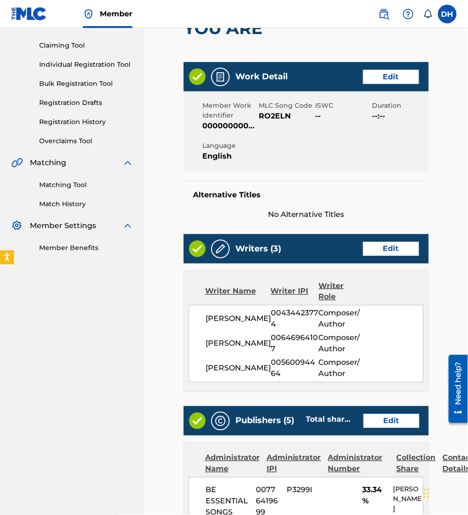
scroll to position [94, 0]
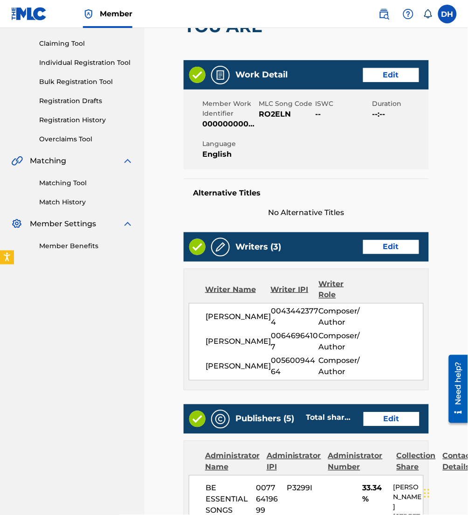
click at [378, 246] on link "Edit" at bounding box center [391, 247] width 56 height 14
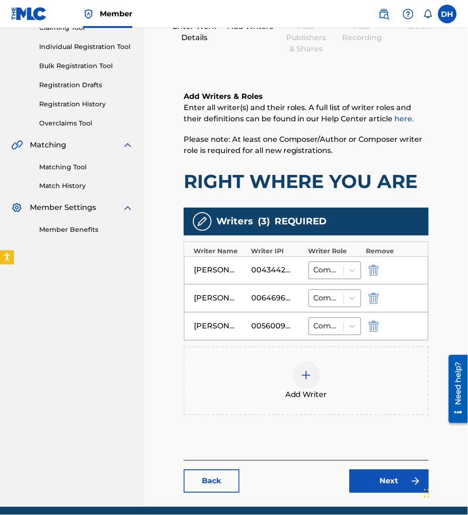
scroll to position [114, 0]
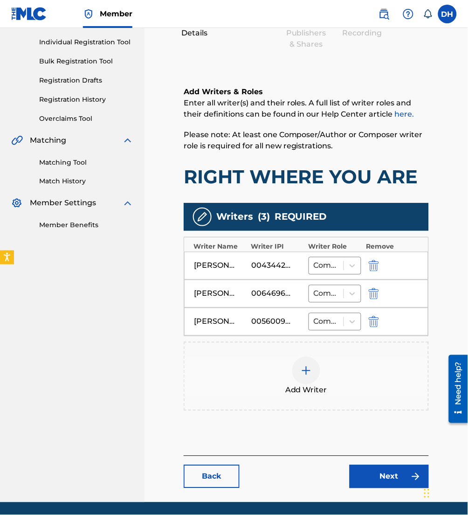
click at [379, 321] on img "submit" at bounding box center [374, 321] width 10 height 11
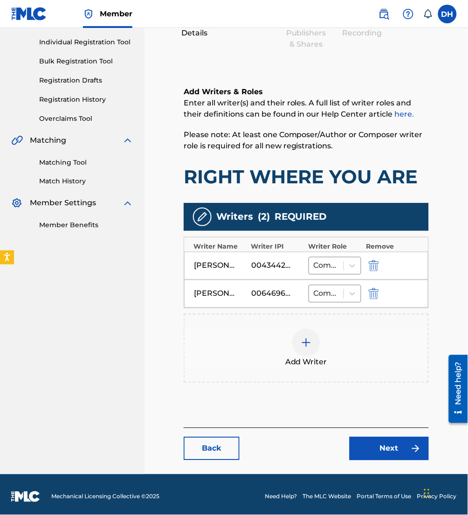
click at [318, 344] on div at bounding box center [306, 343] width 28 height 28
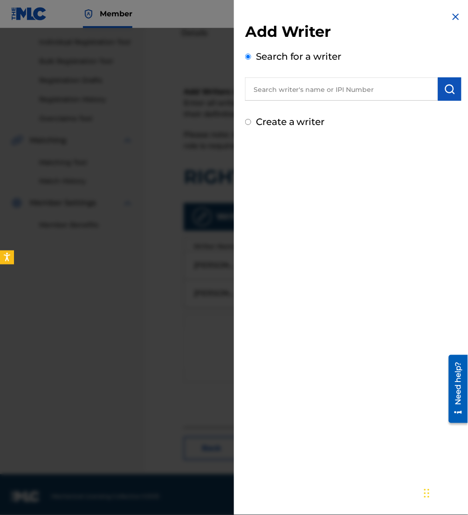
click at [361, 87] on input "text" at bounding box center [341, 88] width 193 height 23
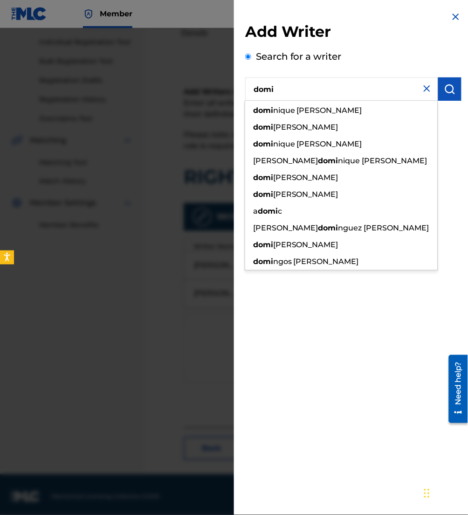
drag, startPoint x: 289, startPoint y: 94, endPoint x: 151, endPoint y: 97, distance: 138.0
click at [151, 97] on div "Add Writer Search for a writer [PERSON_NAME] [PERSON_NAME] domi nique [PERSON_N…" at bounding box center [234, 271] width 468 height 487
paste input "00642451169"
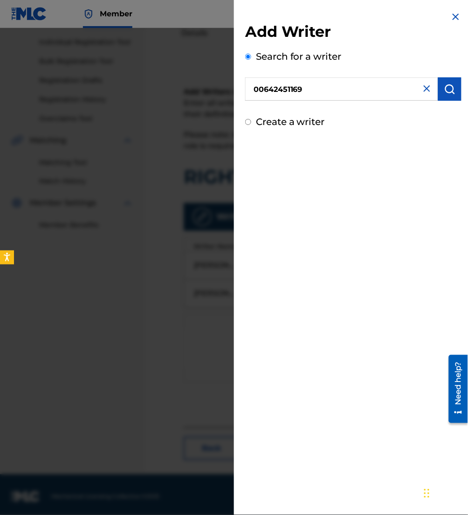
type input "00642451169"
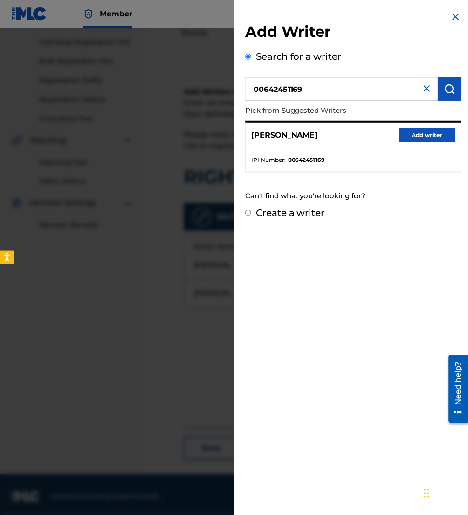
click at [407, 133] on button "Add writer" at bounding box center [428, 135] width 56 height 14
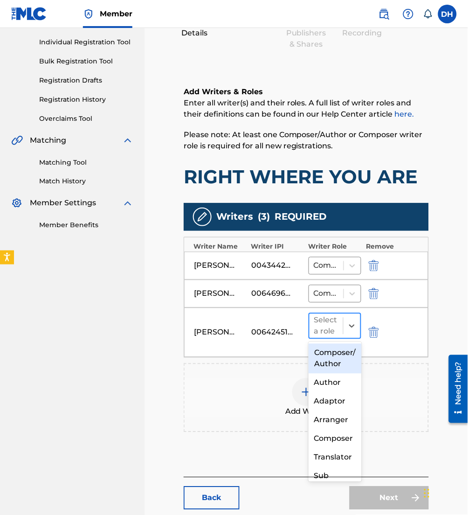
click at [341, 325] on div "Select a role" at bounding box center [327, 326] width 34 height 24
click at [331, 363] on div "Composer/Author" at bounding box center [335, 359] width 53 height 30
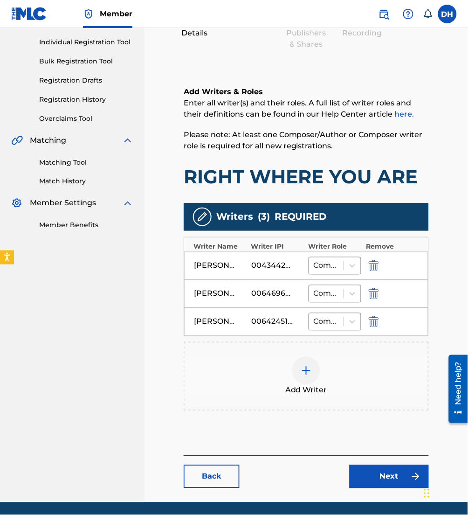
click at [392, 487] on link "Next" at bounding box center [389, 476] width 79 height 23
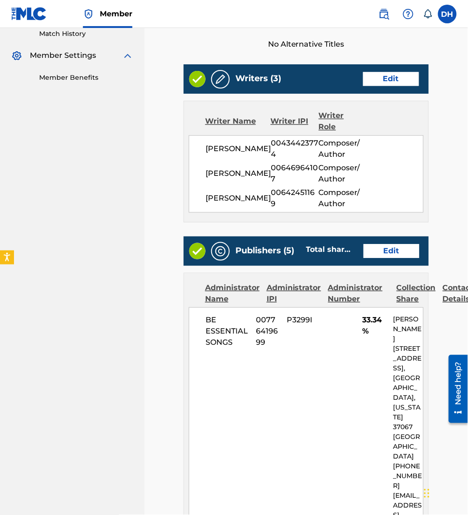
scroll to position [331, 0]
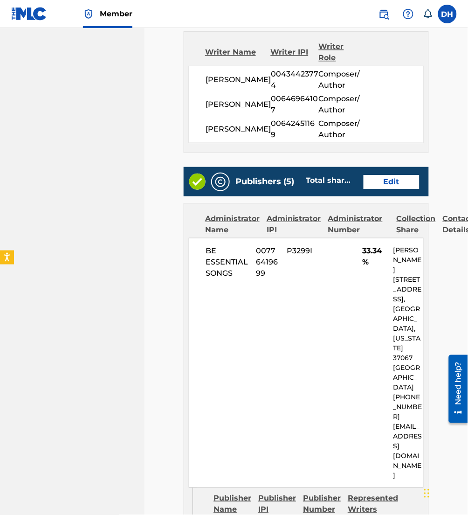
click at [377, 187] on link "Edit" at bounding box center [392, 182] width 56 height 14
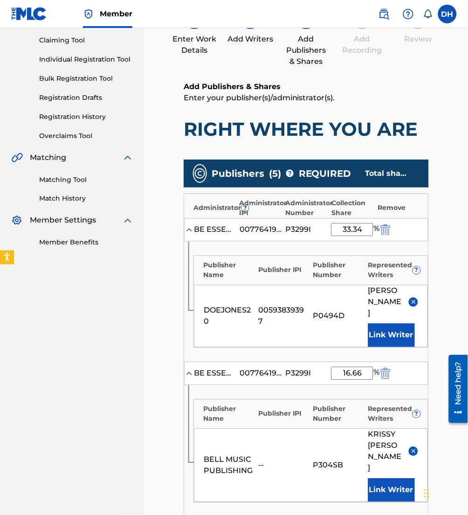
scroll to position [98, 0]
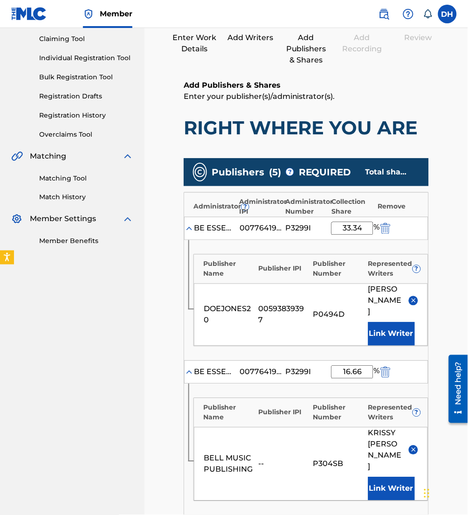
click at [413, 303] on img at bounding box center [413, 300] width 7 height 7
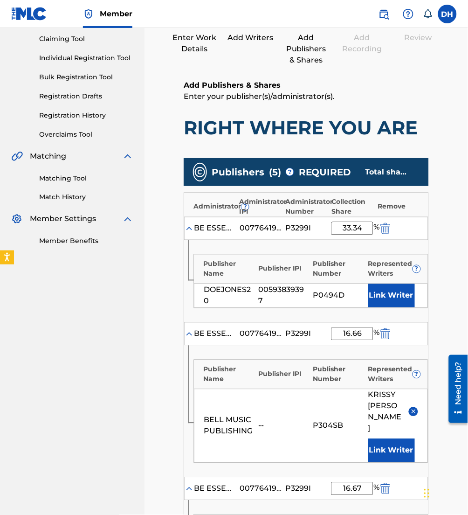
click at [397, 295] on button "Link Writer" at bounding box center [391, 295] width 47 height 23
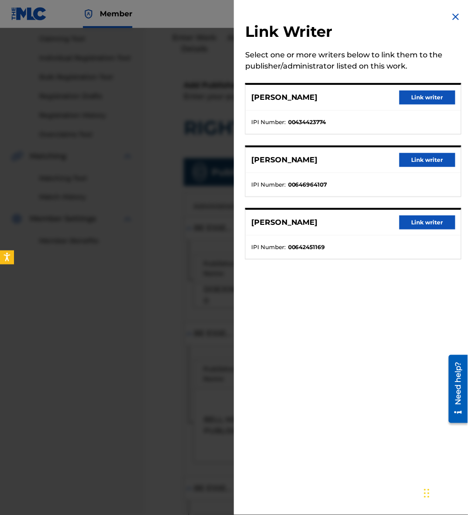
click at [421, 219] on button "Link writer" at bounding box center [428, 222] width 56 height 14
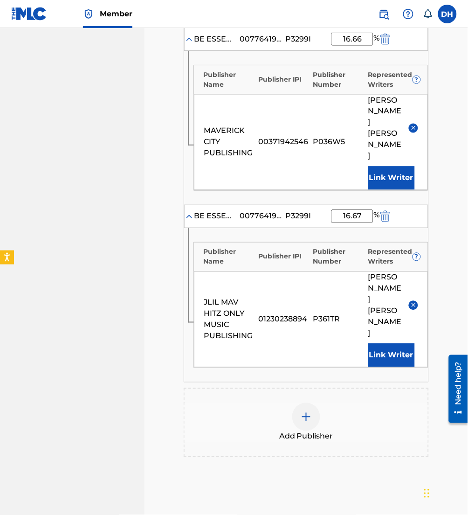
scroll to position [775, 0]
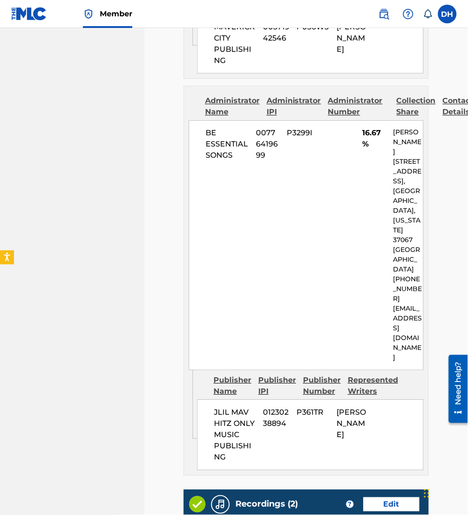
scroll to position [1984, 0]
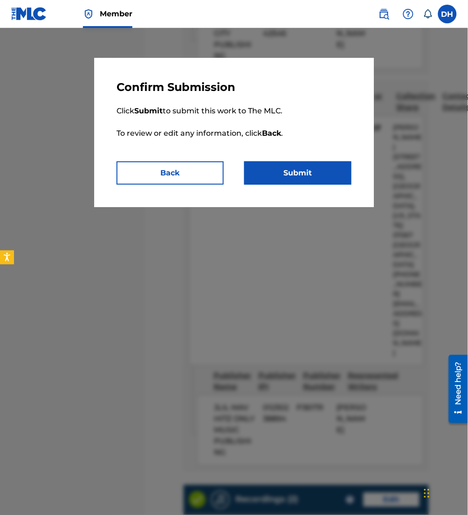
click at [301, 172] on button "Submit" at bounding box center [297, 172] width 107 height 23
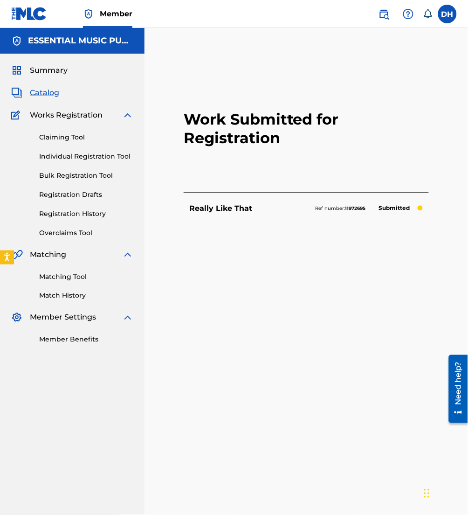
click at [35, 87] on span "Catalog" at bounding box center [44, 92] width 29 height 11
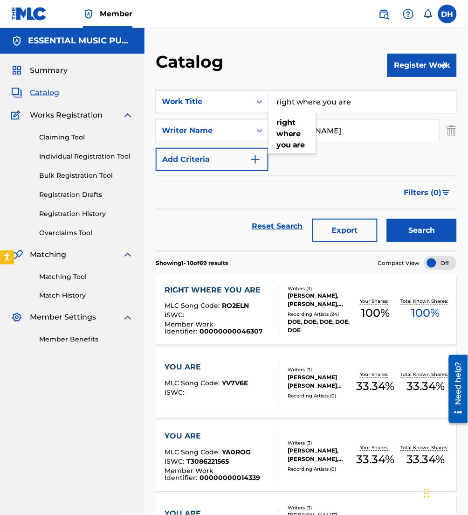
drag, startPoint x: 239, startPoint y: 116, endPoint x: 124, endPoint y: 124, distance: 115.4
type input "rolling"
click at [235, 218] on div "Reset Search Export Search" at bounding box center [306, 226] width 301 height 34
drag, startPoint x: 350, startPoint y: 133, endPoint x: 245, endPoint y: 131, distance: 104.9
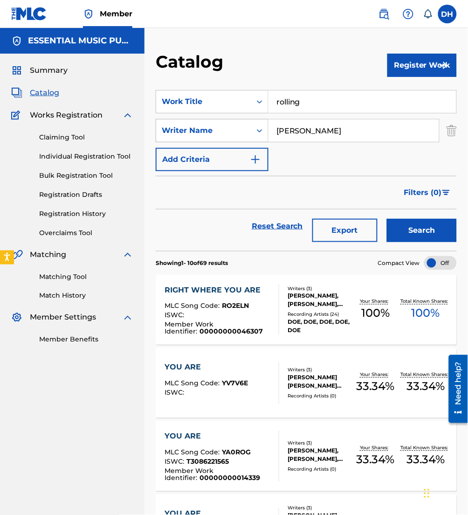
click at [245, 131] on div "SearchWithCriteria335c6637-1912-4e30-bf4d-d6e7cf2fe42c Writer Name [PERSON_NAME]" at bounding box center [306, 130] width 301 height 23
type input "[PERSON_NAME]"
click at [387, 219] on button "Search" at bounding box center [422, 230] width 70 height 23
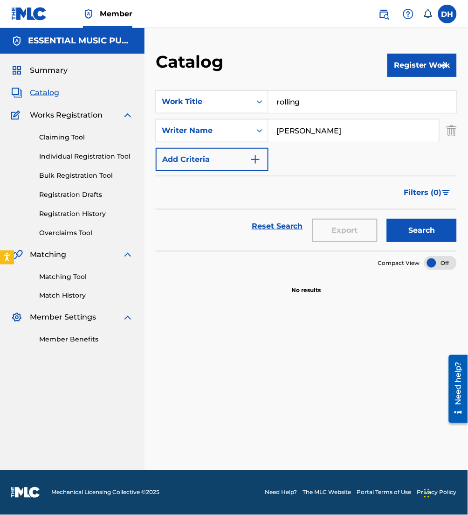
click at [395, 68] on button "Register Work" at bounding box center [421, 65] width 69 height 23
click at [412, 96] on link "Individual" at bounding box center [421, 95] width 69 height 22
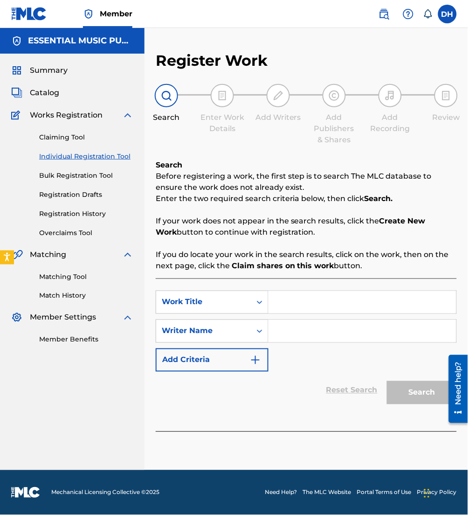
click at [301, 301] on input "Search Form" at bounding box center [363, 302] width 188 height 22
type input "Rolling"
click at [346, 332] on input "Search Form" at bounding box center [363, 331] width 188 height 22
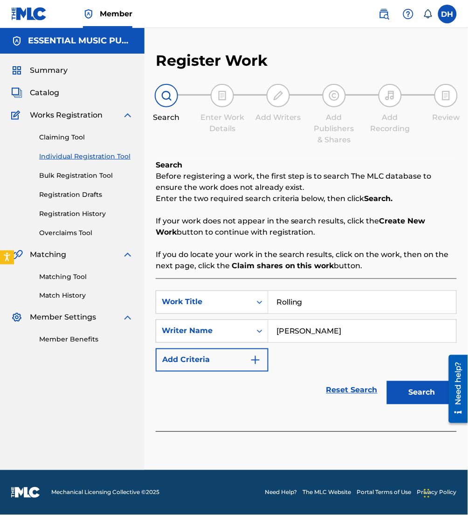
type input "[PERSON_NAME]"
click at [387, 381] on button "Search" at bounding box center [422, 392] width 70 height 23
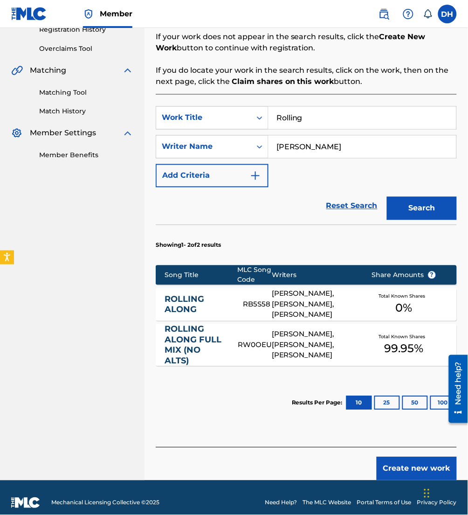
scroll to position [185, 0]
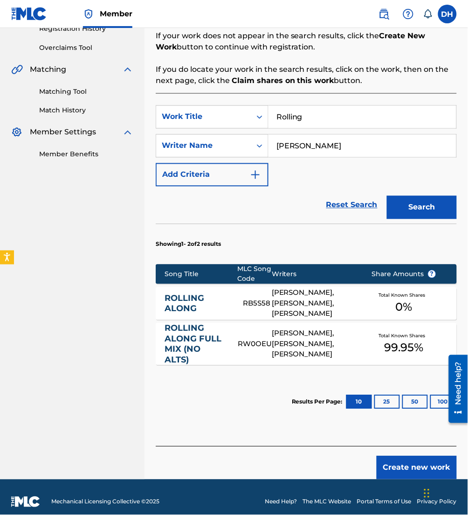
click at [409, 469] on button "Create new work" at bounding box center [417, 467] width 80 height 23
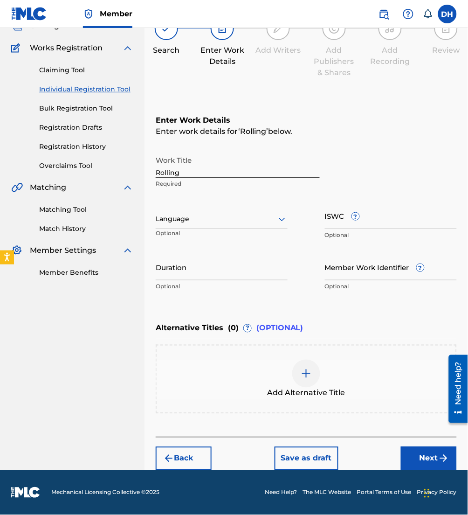
scroll to position [66, 0]
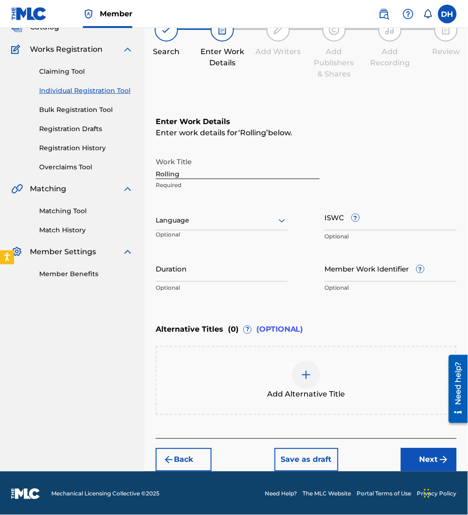
click at [207, 221] on div at bounding box center [222, 220] width 132 height 12
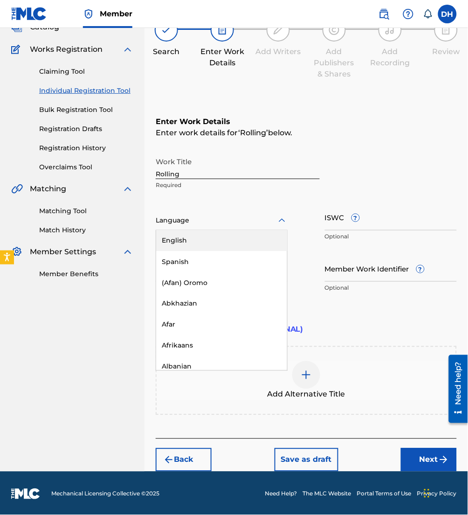
click at [215, 237] on div "English" at bounding box center [221, 240] width 131 height 21
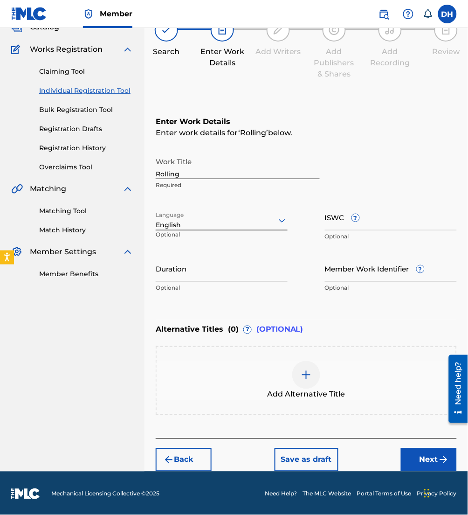
click at [437, 461] on button "Next" at bounding box center [429, 459] width 56 height 23
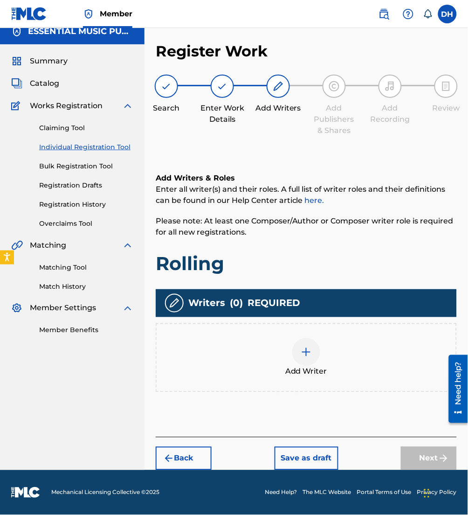
scroll to position [8, 0]
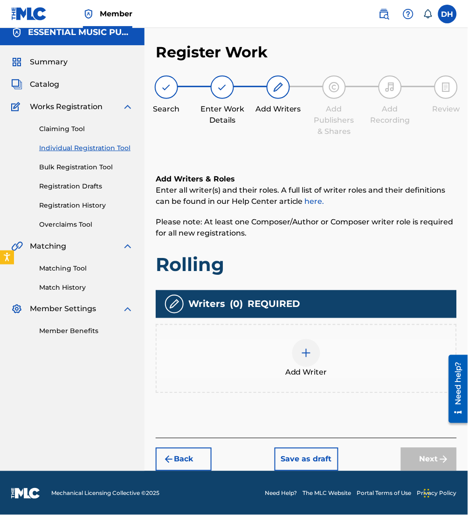
click at [307, 372] on span "Add Writer" at bounding box center [306, 372] width 42 height 11
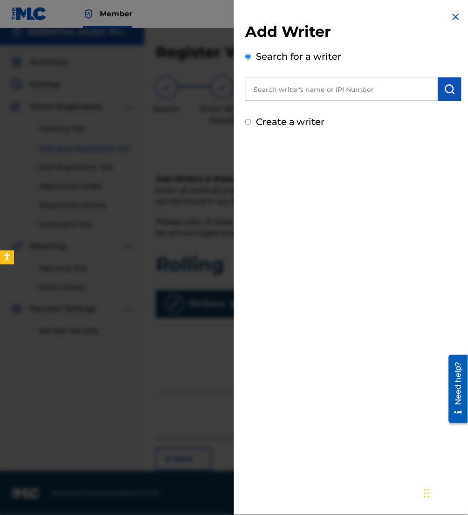
click at [289, 88] on input "text" at bounding box center [341, 88] width 193 height 23
paste input "00834577411"
type input "00834577411"
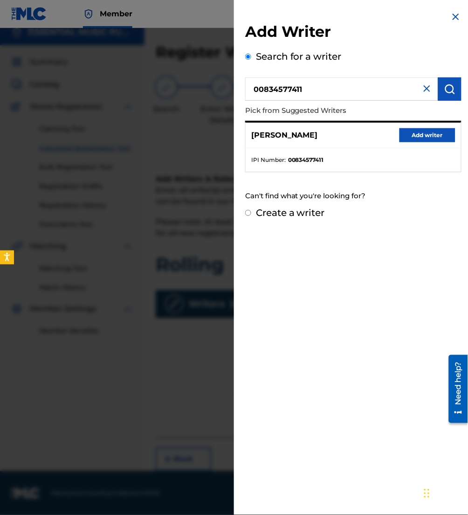
click at [403, 135] on button "Add writer" at bounding box center [428, 135] width 56 height 14
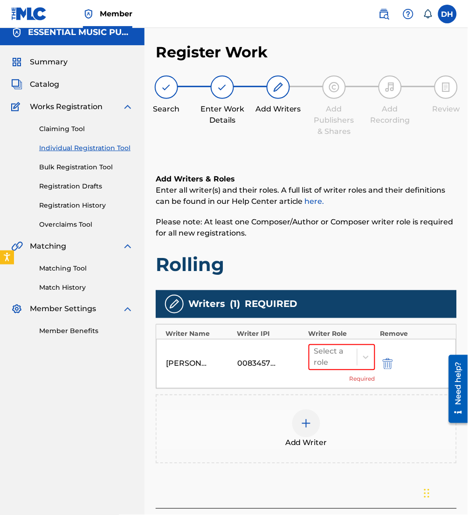
click at [307, 434] on div at bounding box center [306, 423] width 28 height 28
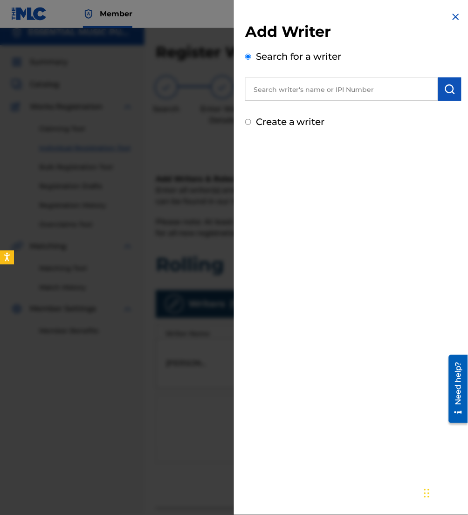
click at [292, 80] on input "text" at bounding box center [341, 88] width 193 height 23
paste input "00597840494"
type input "00597840494"
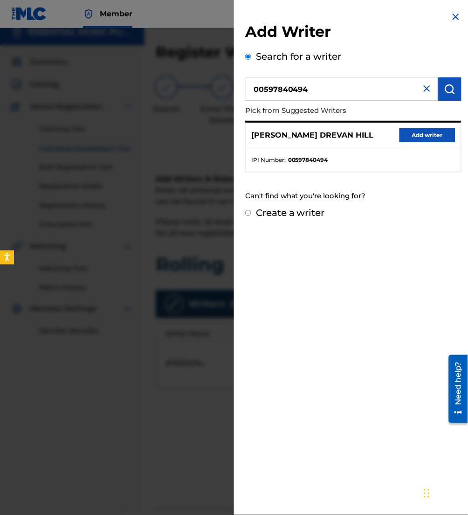
click at [409, 130] on button "Add writer" at bounding box center [428, 135] width 56 height 14
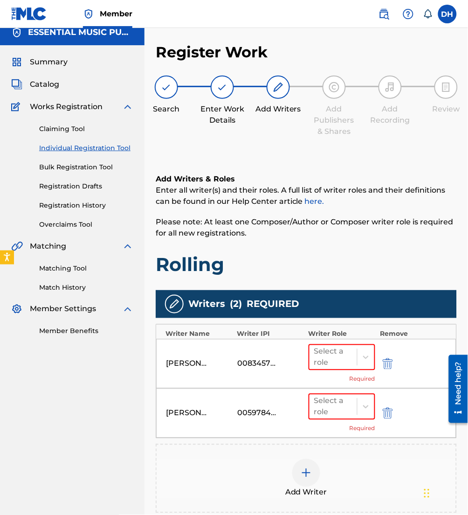
click at [320, 466] on div "Add Writer" at bounding box center [306, 478] width 299 height 39
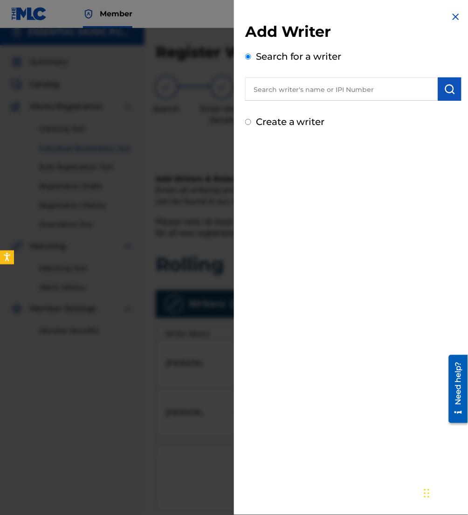
click at [310, 90] on input "text" at bounding box center [341, 88] width 193 height 23
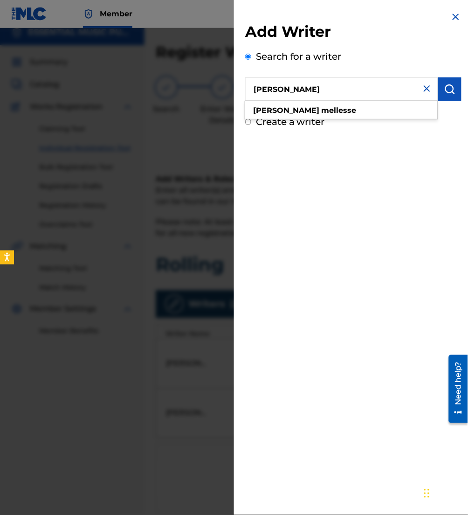
type input "[PERSON_NAME]"
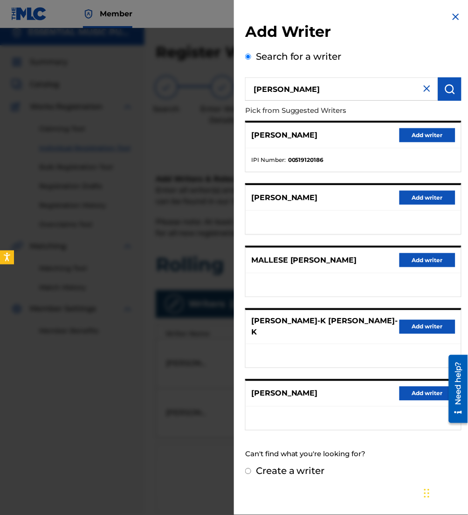
click at [421, 135] on button "Add writer" at bounding box center [428, 135] width 56 height 14
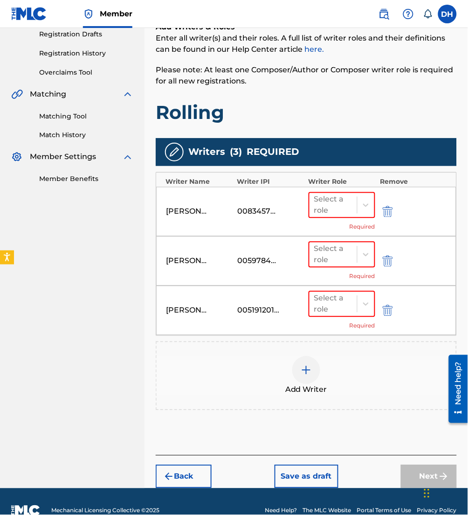
scroll to position [160, 0]
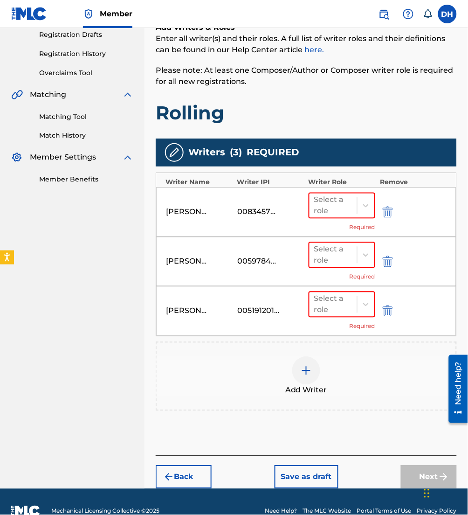
click at [296, 388] on span "Add Writer" at bounding box center [306, 390] width 42 height 11
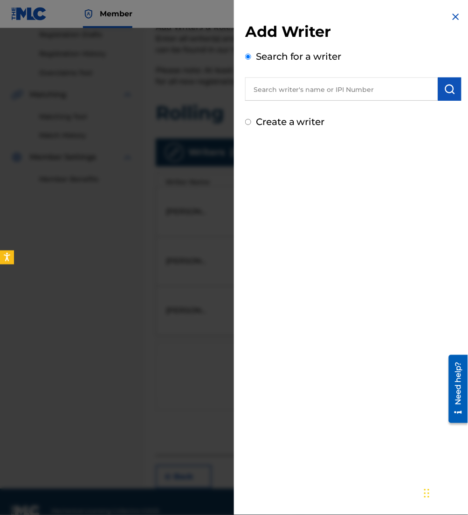
click at [310, 103] on div "Add Writer Search for a writer Create a writer" at bounding box center [353, 75] width 216 height 106
drag, startPoint x: 310, startPoint y: 104, endPoint x: 260, endPoint y: 76, distance: 56.6
click at [260, 76] on div "Search for a writer" at bounding box center [353, 74] width 216 height 51
click at [278, 91] on input "text" at bounding box center [341, 88] width 193 height 23
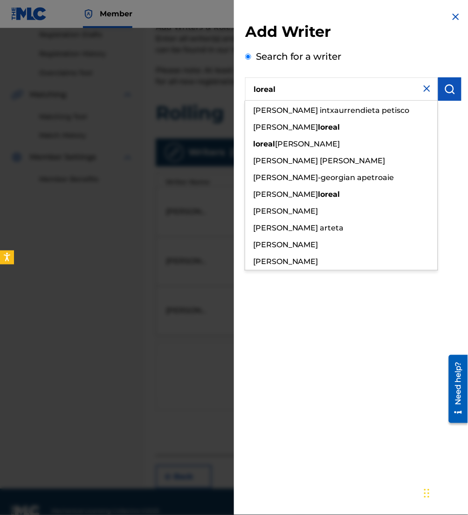
type input "loreal"
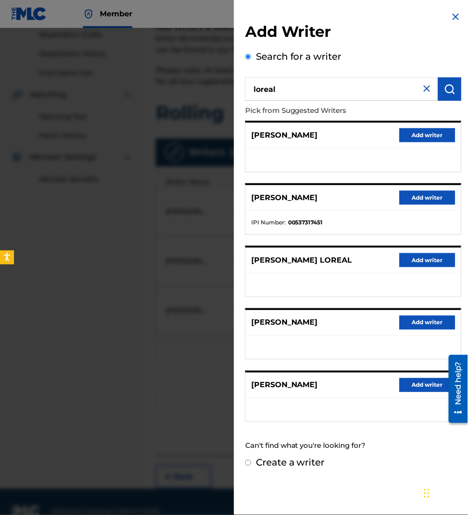
click at [293, 468] on div "Create a writer" at bounding box center [353, 462] width 216 height 14
click at [291, 467] on div "Create a writer" at bounding box center [353, 462] width 216 height 14
click at [287, 465] on label "Create a writer" at bounding box center [290, 462] width 69 height 11
radio input "true"
click at [251, 465] on input "Create a writer" at bounding box center [248, 463] width 6 height 6
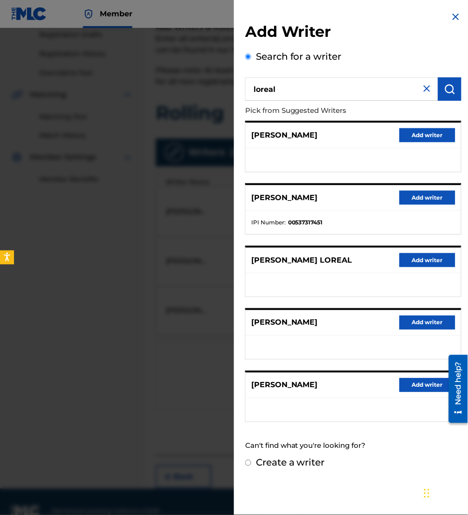
radio input "false"
radio input "true"
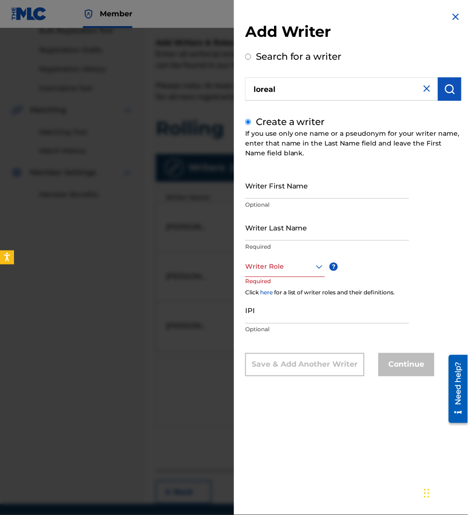
scroll to position [143, 0]
click at [299, 168] on div "Create a writer If you use only one name or a pseudonym for your writer name, e…" at bounding box center [353, 246] width 216 height 262
click at [309, 183] on input "Writer First Name" at bounding box center [327, 185] width 164 height 27
type input "Loreal"
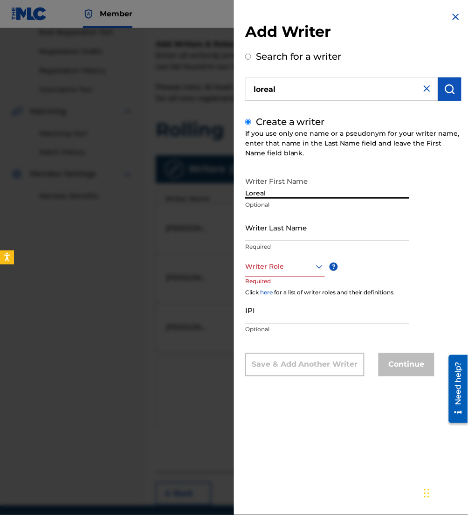
click at [321, 218] on input "Writer Last Name" at bounding box center [327, 227] width 164 height 27
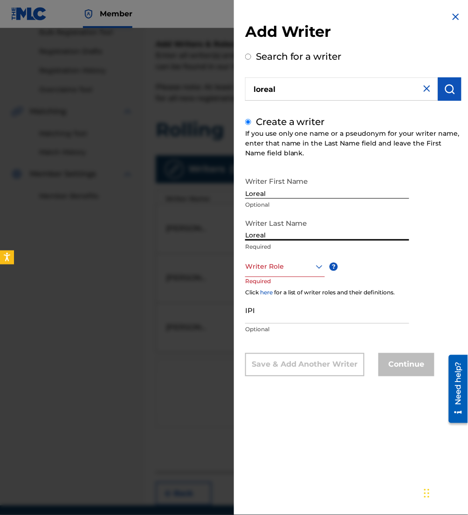
type input "Loreal"
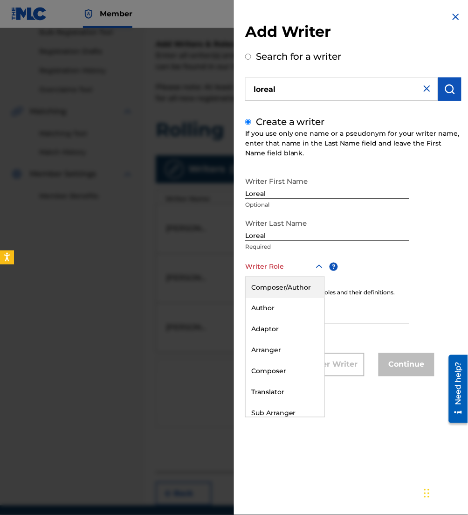
click at [301, 267] on div at bounding box center [285, 267] width 80 height 12
click at [299, 285] on div "Composer/Author" at bounding box center [285, 287] width 79 height 21
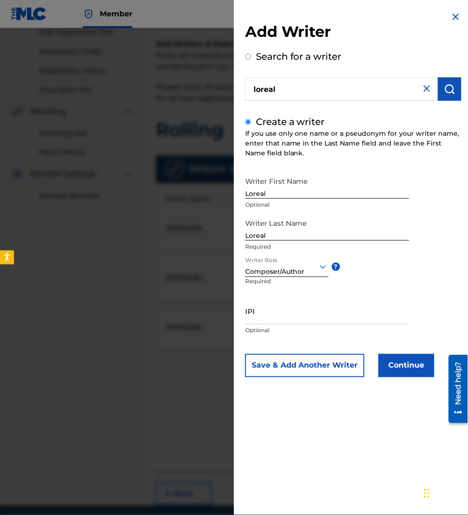
click at [395, 364] on button "Continue" at bounding box center [407, 365] width 56 height 23
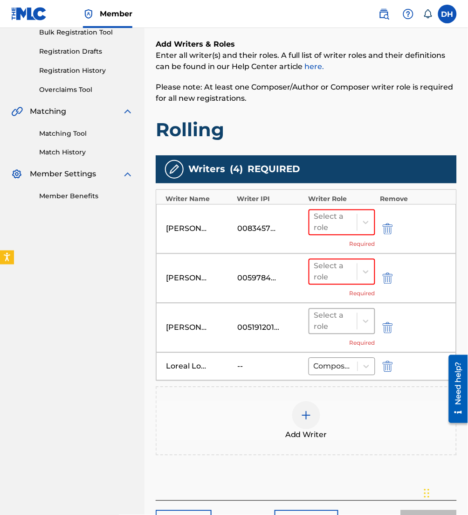
click at [333, 324] on div at bounding box center [333, 321] width 38 height 13
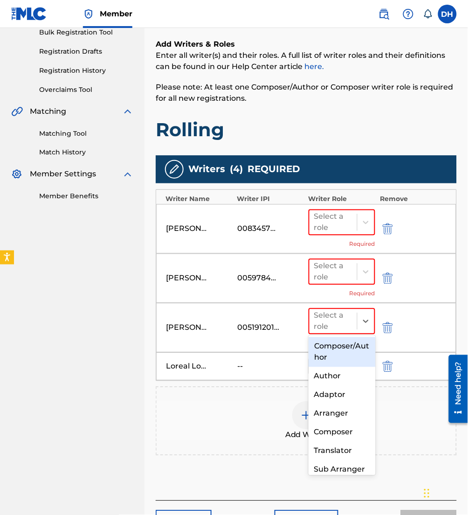
click at [346, 358] on div "Composer/Author" at bounding box center [342, 352] width 67 height 30
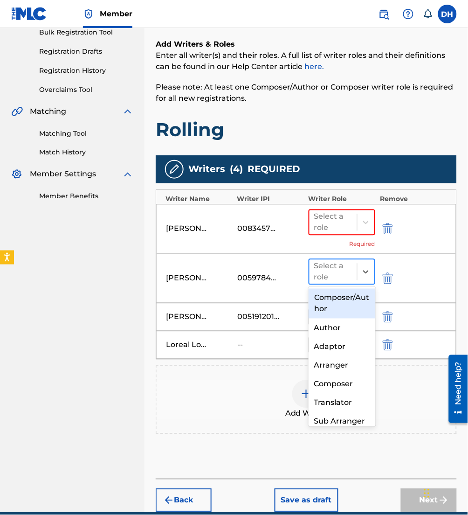
click at [336, 276] on div "Select a role" at bounding box center [333, 272] width 38 height 22
click at [343, 304] on div "Composer/Author" at bounding box center [342, 304] width 67 height 30
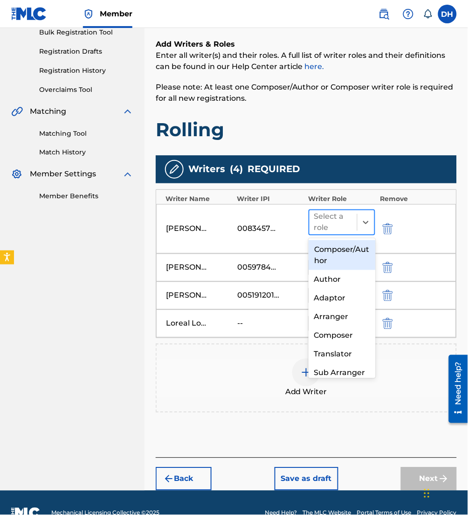
click at [344, 218] on div at bounding box center [333, 222] width 38 height 13
click at [345, 247] on div "Composer/Author" at bounding box center [342, 255] width 67 height 30
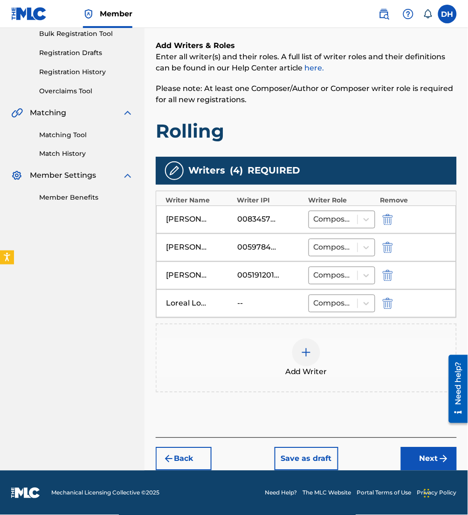
click at [432, 462] on button "Next" at bounding box center [429, 458] width 56 height 23
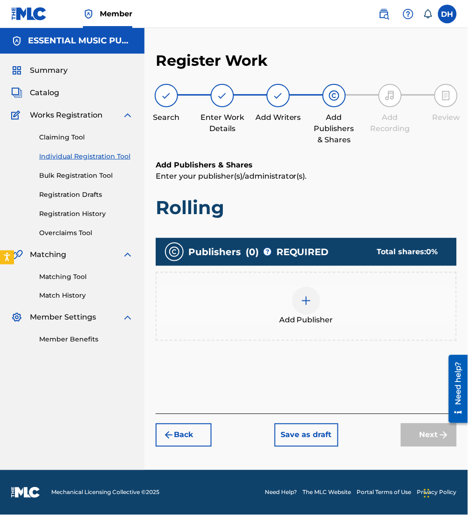
click at [291, 318] on span "Add Publisher" at bounding box center [306, 320] width 54 height 11
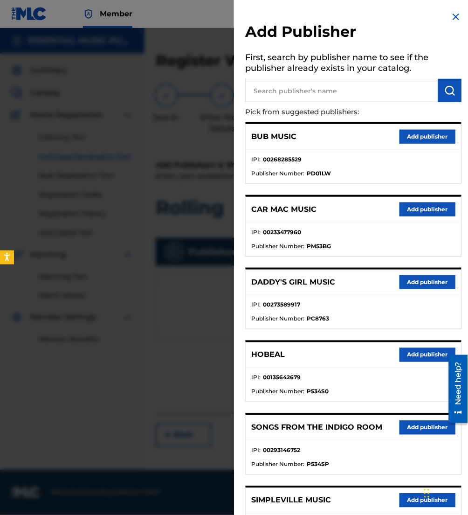
click at [299, 96] on input "text" at bounding box center [341, 90] width 193 height 23
type input "[PERSON_NAME] pub"
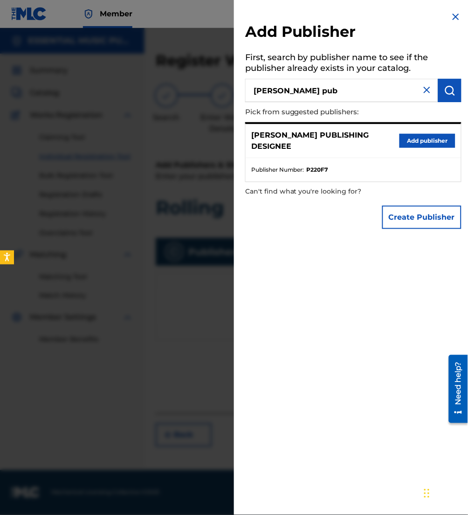
click at [416, 141] on button "Add publisher" at bounding box center [428, 141] width 56 height 14
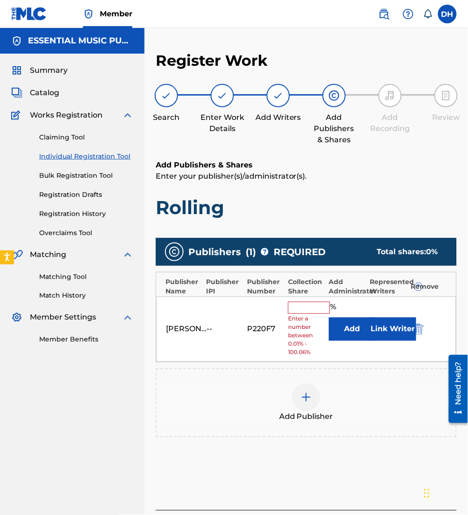
click at [352, 328] on button "Add" at bounding box center [352, 328] width 47 height 23
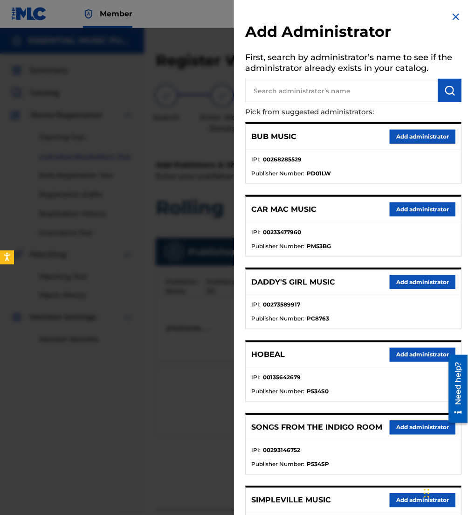
click at [293, 89] on input "text" at bounding box center [341, 90] width 193 height 23
type input "be essenti"
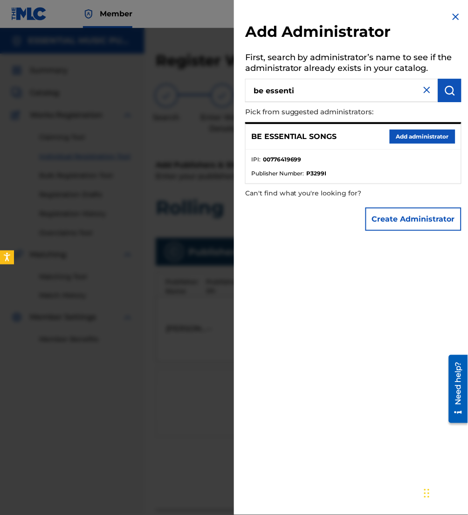
click at [416, 131] on button "Add administrator" at bounding box center [423, 137] width 66 height 14
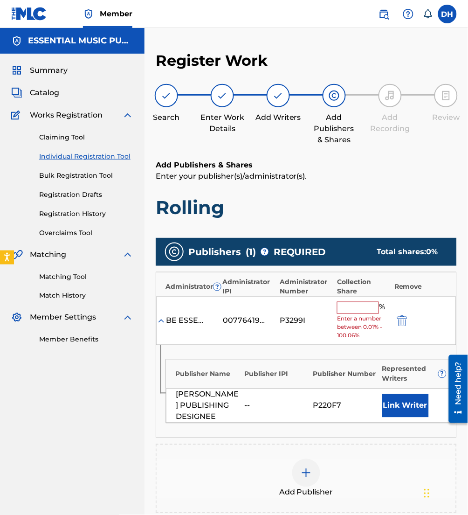
scroll to position [28, 0]
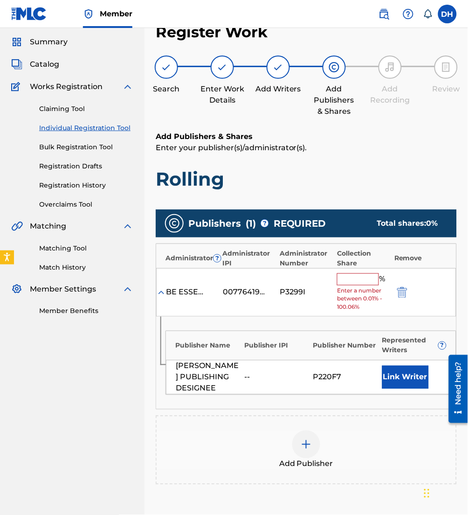
click at [396, 377] on button "Link Writer" at bounding box center [405, 376] width 47 height 23
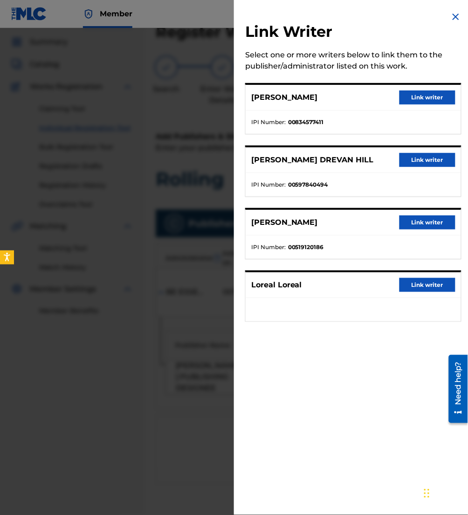
click at [404, 94] on button "Link writer" at bounding box center [428, 97] width 56 height 14
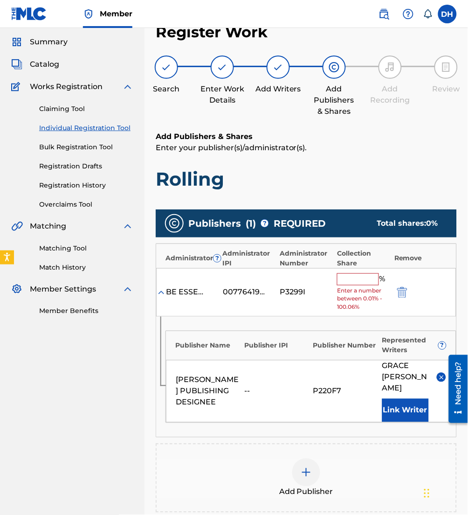
click at [347, 275] on input "text" at bounding box center [358, 279] width 42 height 12
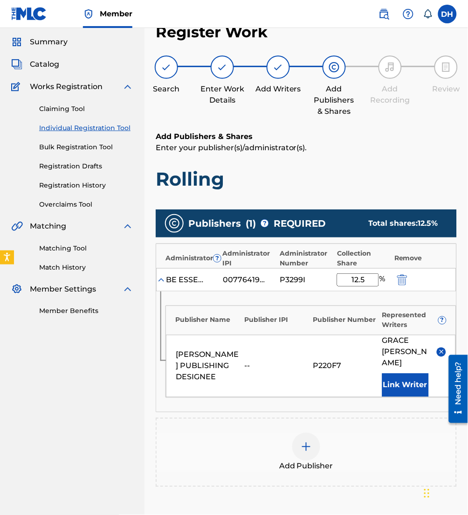
type input "12.5"
click at [312, 461] on span "Add Publisher" at bounding box center [306, 466] width 54 height 11
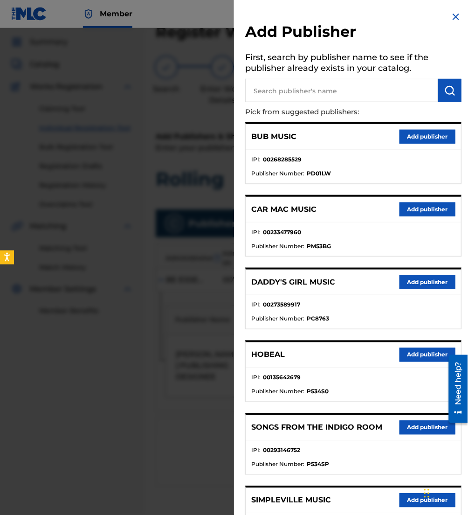
click at [364, 103] on p "Pick from suggested publishers:" at bounding box center [326, 112] width 163 height 20
click at [336, 90] on input "text" at bounding box center [341, 90] width 193 height 23
type input "maverick city"
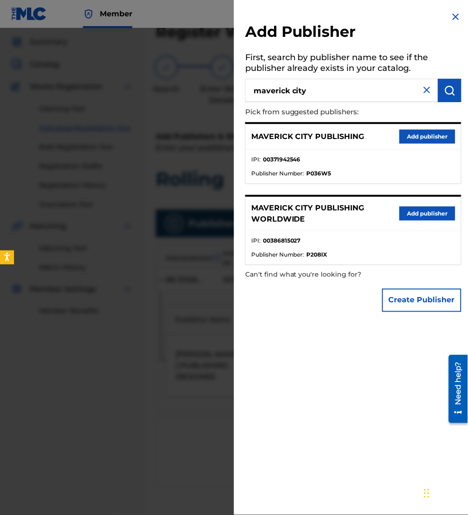
drag, startPoint x: 412, startPoint y: 138, endPoint x: 409, endPoint y: 126, distance: 11.9
click at [409, 126] on div "MAVERICK CITY PUBLISHING Add publisher" at bounding box center [353, 137] width 215 height 26
click at [413, 132] on button "Add publisher" at bounding box center [428, 137] width 56 height 14
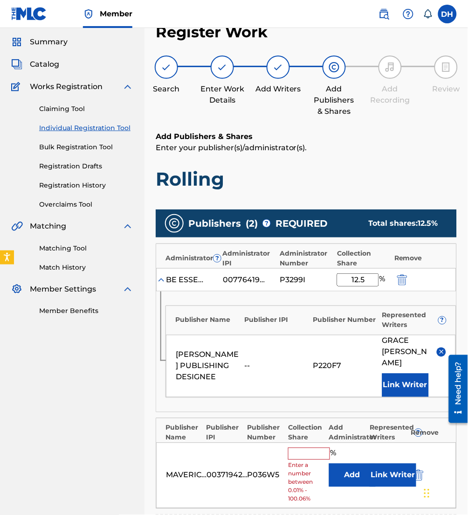
scroll to position [66, 0]
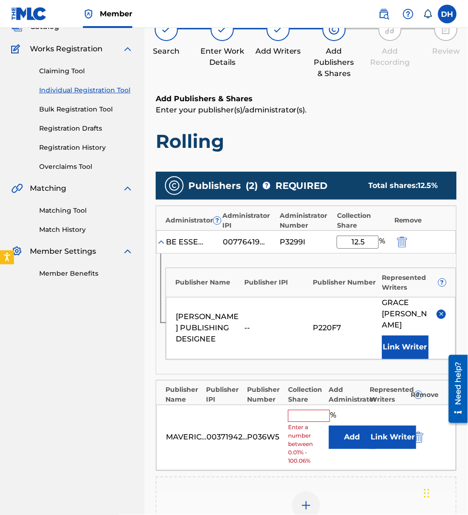
click at [342, 432] on button "Add" at bounding box center [352, 437] width 47 height 23
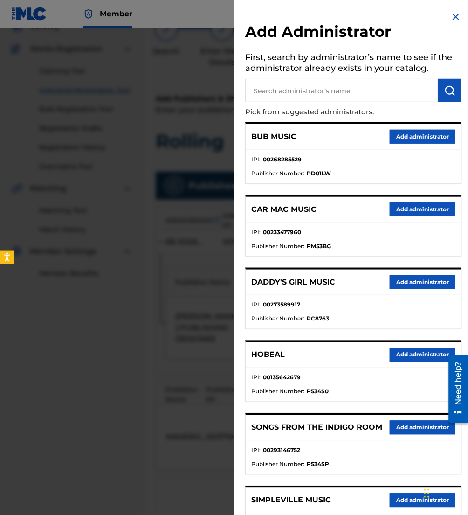
click at [335, 135] on div "BUB MUSIC Add administrator" at bounding box center [353, 137] width 215 height 26
click at [302, 85] on input "text" at bounding box center [341, 90] width 193 height 23
type input "be essent"
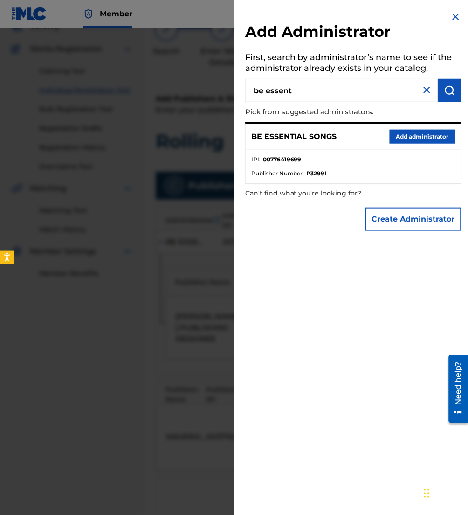
click at [416, 133] on button "Add administrator" at bounding box center [423, 137] width 66 height 14
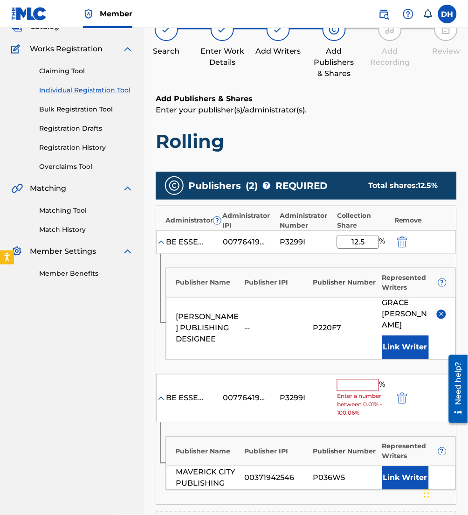
scroll to position [118, 0]
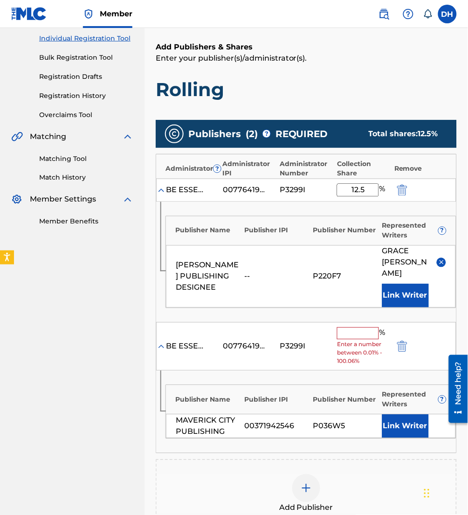
click at [353, 327] on input "text" at bounding box center [358, 333] width 42 height 12
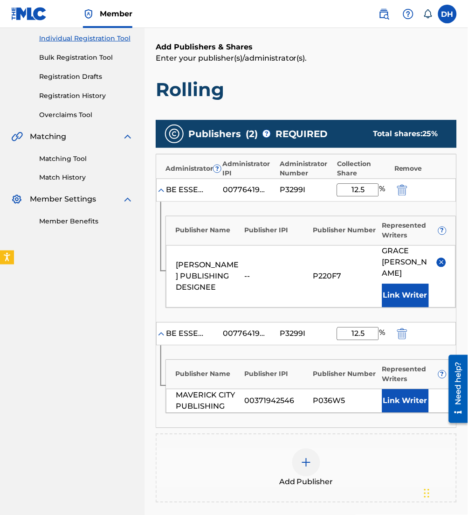
type input "12.5"
click at [415, 389] on button "Link Writer" at bounding box center [405, 400] width 47 height 23
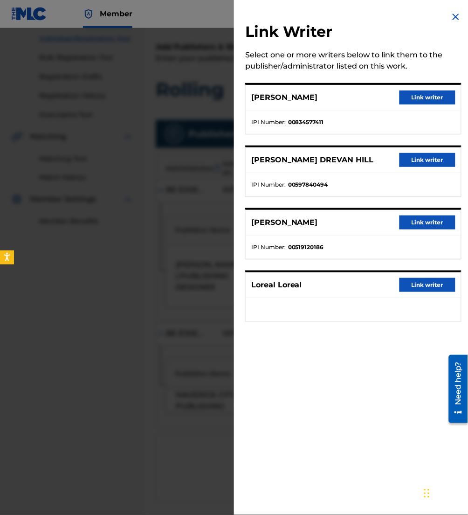
click at [421, 99] on button "Link writer" at bounding box center [428, 97] width 56 height 14
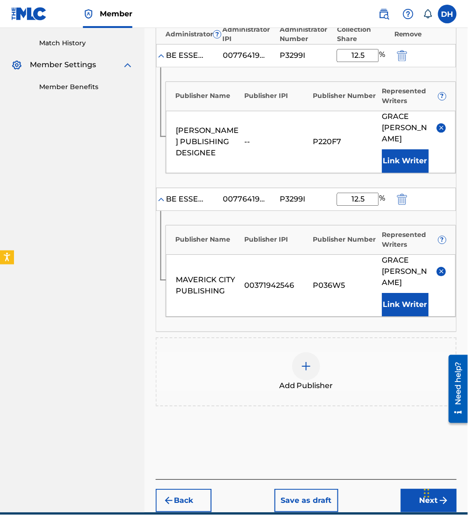
scroll to position [255, 0]
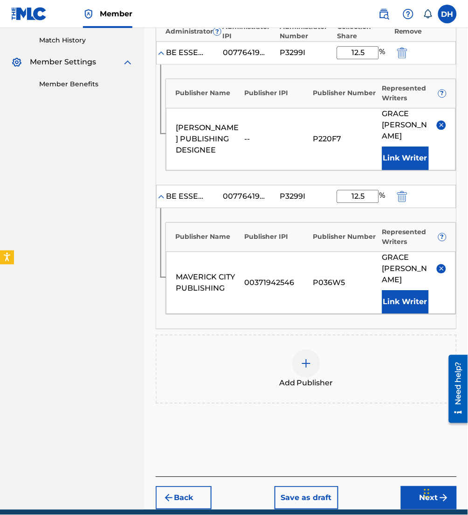
click at [422, 486] on button "Next" at bounding box center [429, 497] width 56 height 23
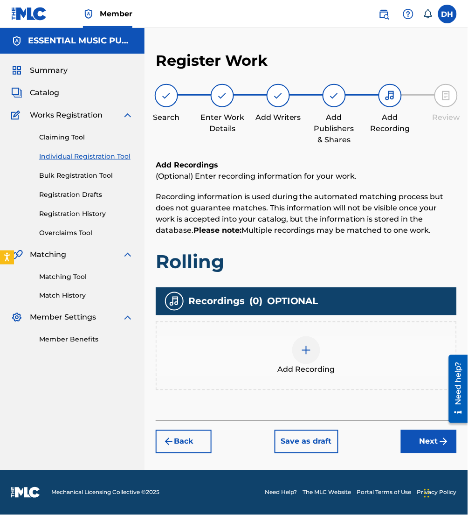
scroll to position [0, 0]
click at [422, 435] on button "Next" at bounding box center [429, 441] width 56 height 23
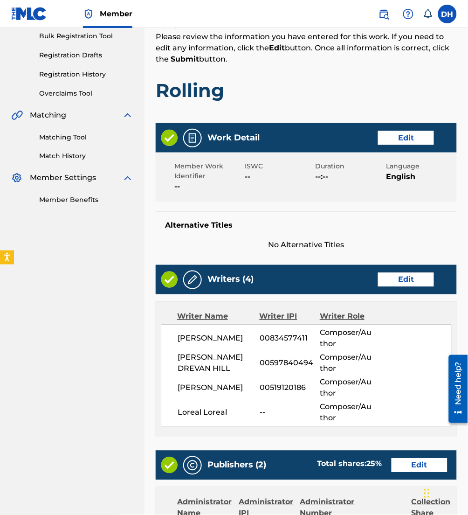
scroll to position [605, 0]
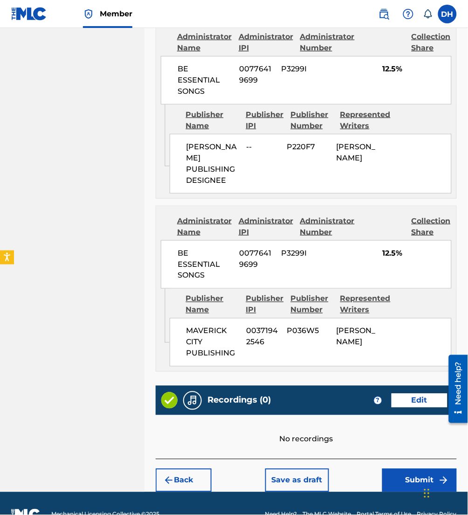
click at [434, 469] on button "Submit" at bounding box center [419, 480] width 75 height 23
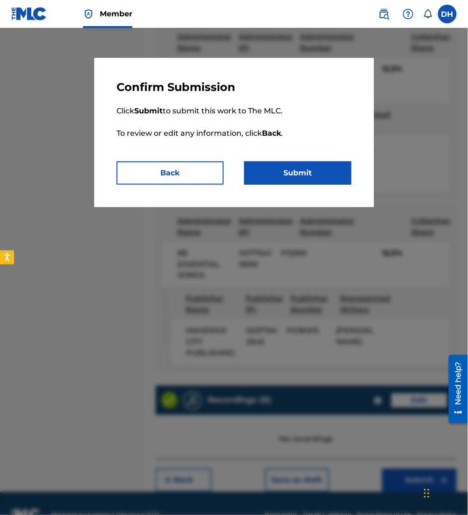
click at [278, 178] on button "Submit" at bounding box center [297, 172] width 107 height 23
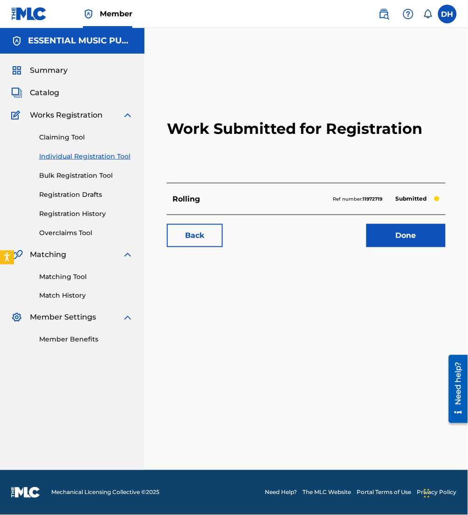
click at [32, 94] on span "Catalog" at bounding box center [44, 92] width 29 height 11
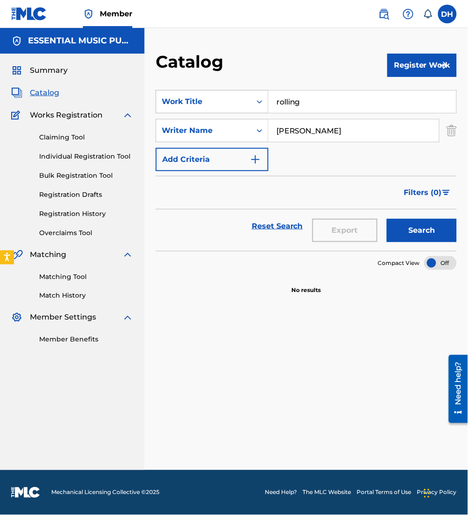
drag, startPoint x: 317, startPoint y: 100, endPoint x: 211, endPoint y: 105, distance: 106.0
click at [211, 105] on div "SearchWithCriteria8aa68edd-211a-4980-8356-006020958045 Work Title rolling" at bounding box center [306, 101] width 301 height 23
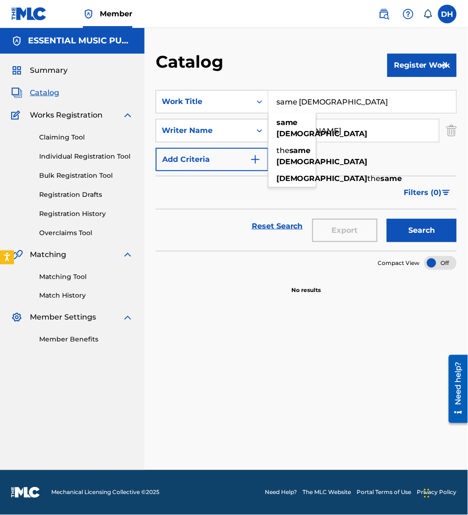
type input "same [DEMOGRAPHIC_DATA]"
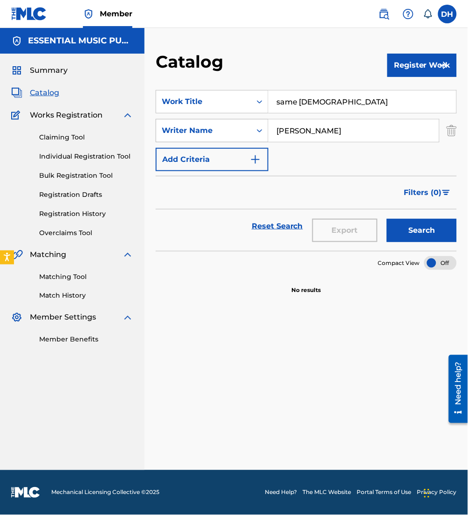
drag, startPoint x: 308, startPoint y: 127, endPoint x: 226, endPoint y: 125, distance: 81.6
click at [226, 125] on div "SearchWithCriteria335c6637-1912-4e30-bf4d-d6e7cf2fe42c Writer Name [PERSON_NAME]" at bounding box center [306, 130] width 301 height 23
type input "[PERSON_NAME]"
click at [387, 219] on button "Search" at bounding box center [422, 230] width 70 height 23
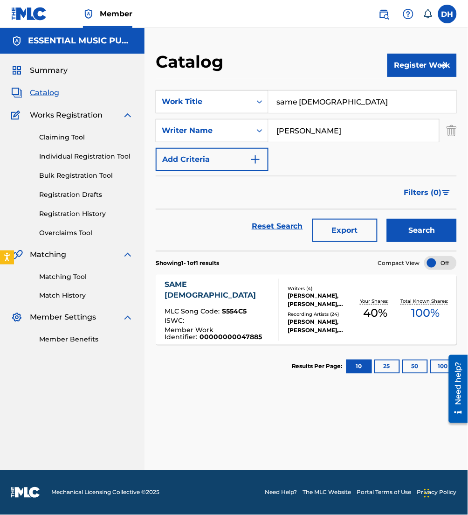
click at [214, 307] on span "MLC Song Code :" at bounding box center [193, 311] width 57 height 8
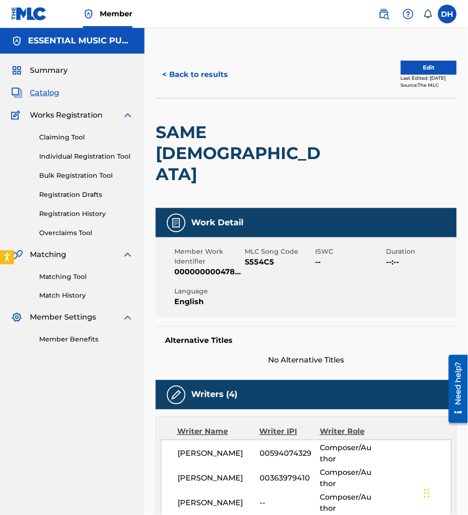
click at [401, 63] on button "Edit" at bounding box center [429, 68] width 56 height 14
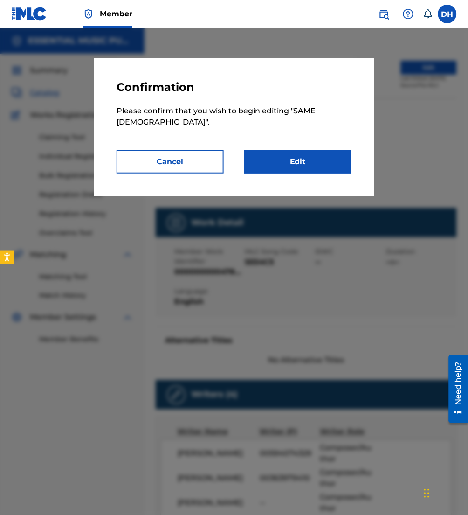
click at [286, 150] on link "Edit" at bounding box center [297, 161] width 107 height 23
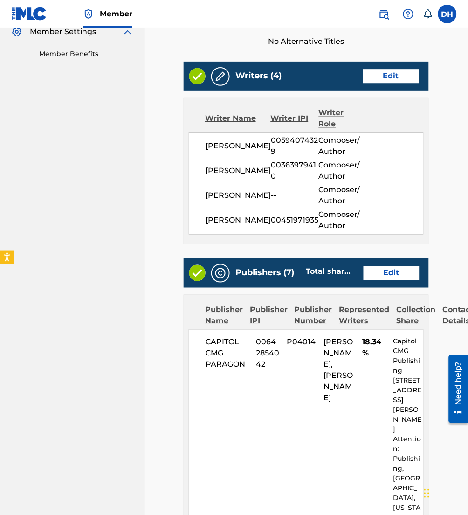
scroll to position [292, 0]
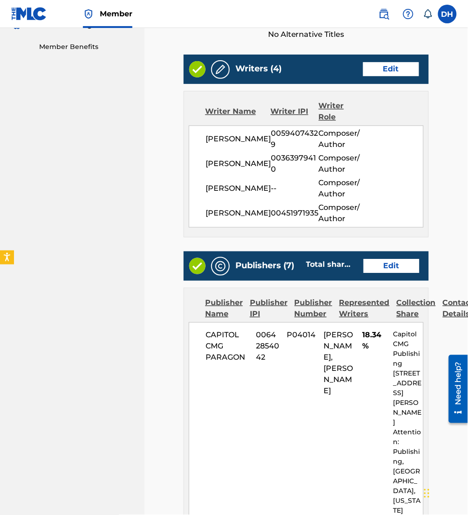
click at [378, 251] on div "Publishers (7) Total shares: 100 % Edit" at bounding box center [306, 265] width 245 height 29
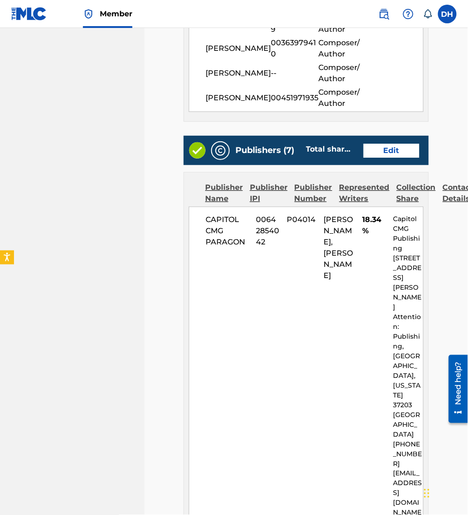
click at [391, 144] on link "Edit" at bounding box center [392, 151] width 56 height 14
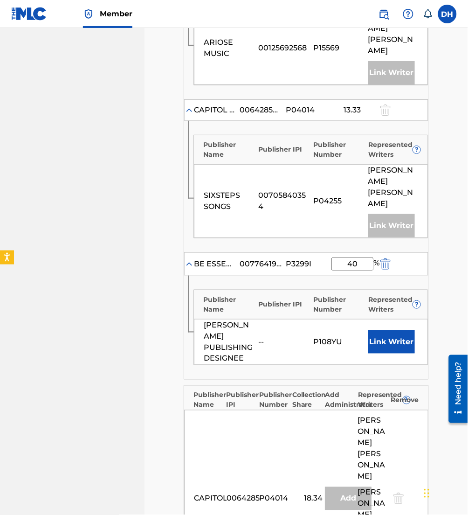
scroll to position [807, 0]
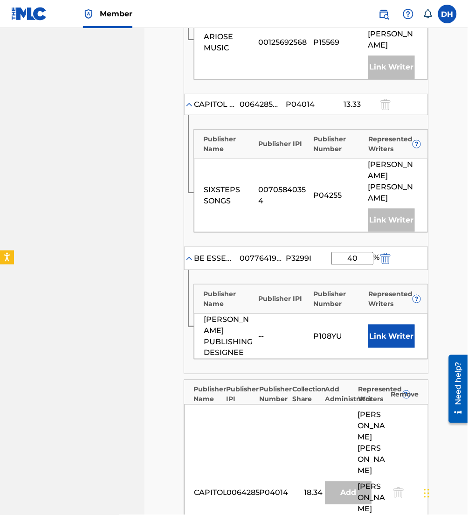
click at [383, 324] on button "Link Writer" at bounding box center [391, 335] width 47 height 23
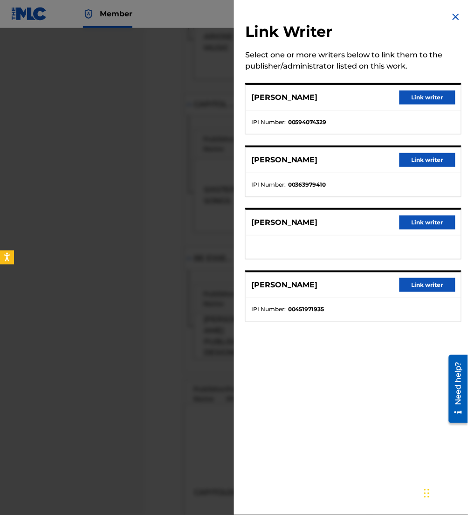
click at [426, 222] on button "Link writer" at bounding box center [428, 222] width 56 height 14
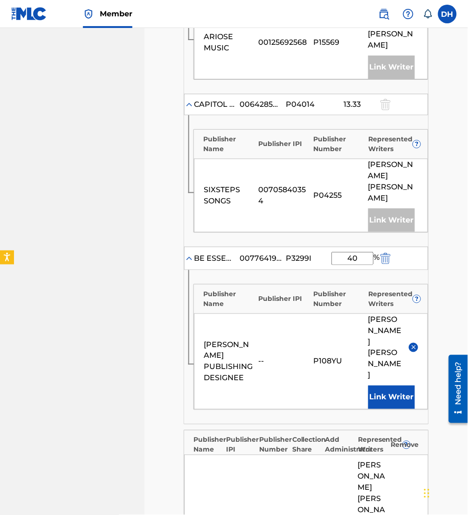
scroll to position [936, 0]
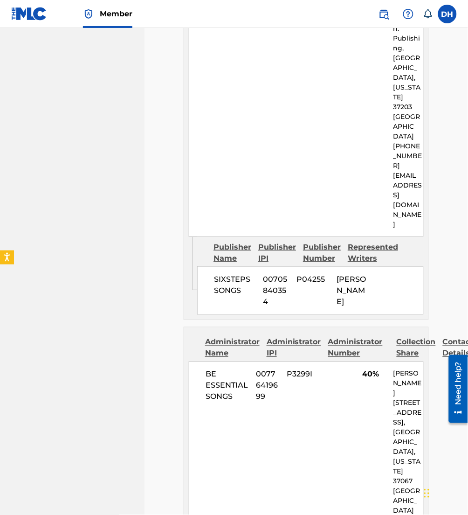
scroll to position [2945, 0]
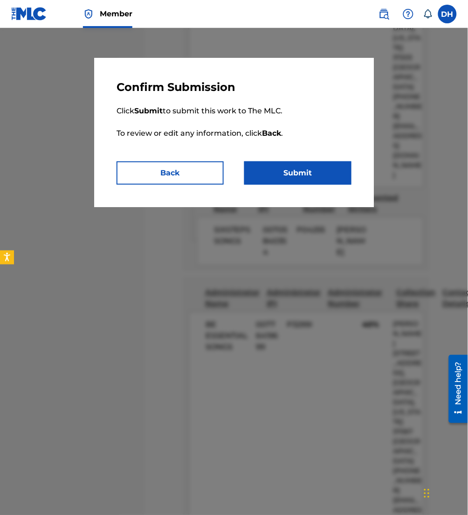
click at [272, 172] on button "Submit" at bounding box center [297, 172] width 107 height 23
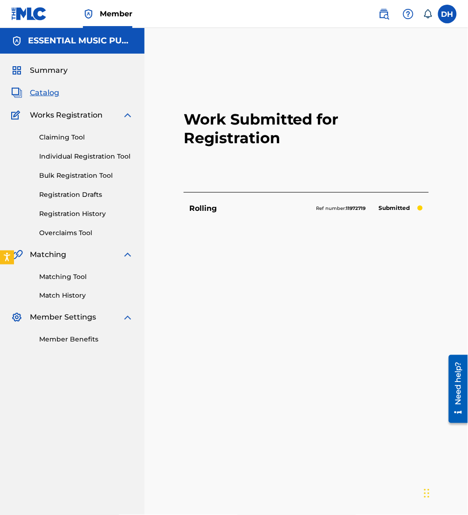
click at [27, 88] on link "Catalog" at bounding box center [35, 92] width 48 height 11
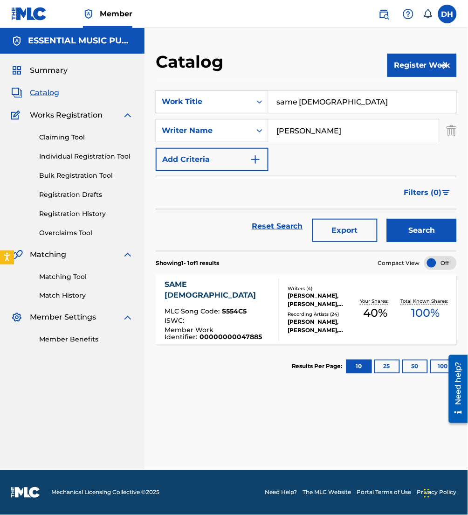
click at [218, 333] on span "00000000047885" at bounding box center [231, 337] width 62 height 8
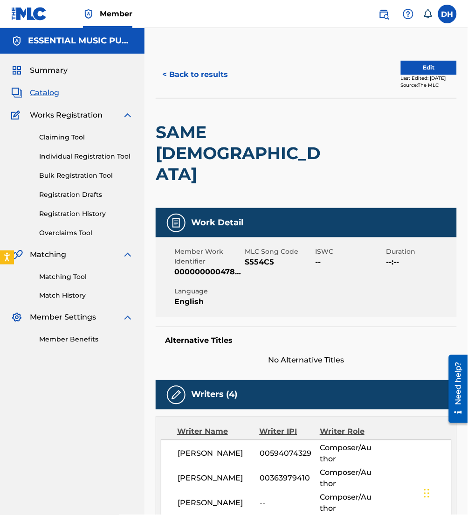
click at [401, 66] on button "Edit" at bounding box center [429, 68] width 56 height 14
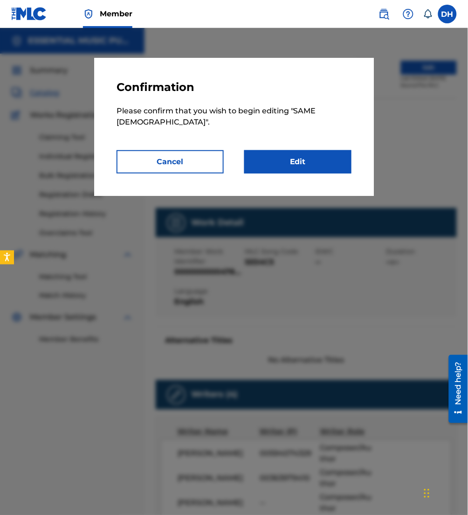
click at [295, 153] on link "Edit" at bounding box center [297, 161] width 107 height 23
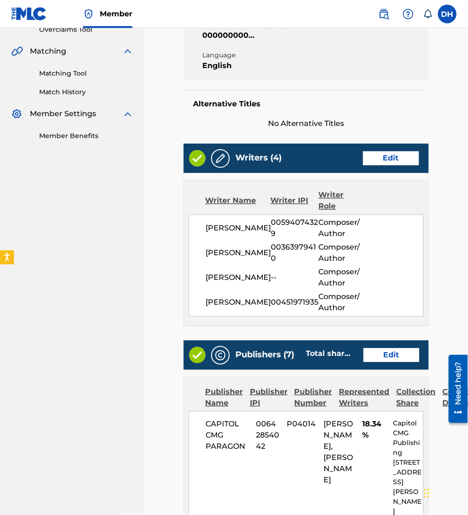
scroll to position [211, 0]
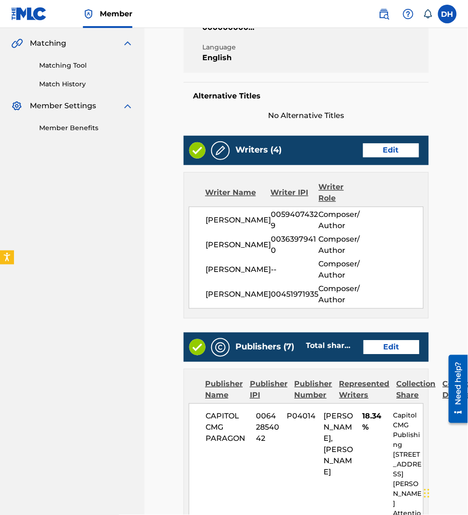
click at [381, 340] on link "Edit" at bounding box center [392, 347] width 56 height 14
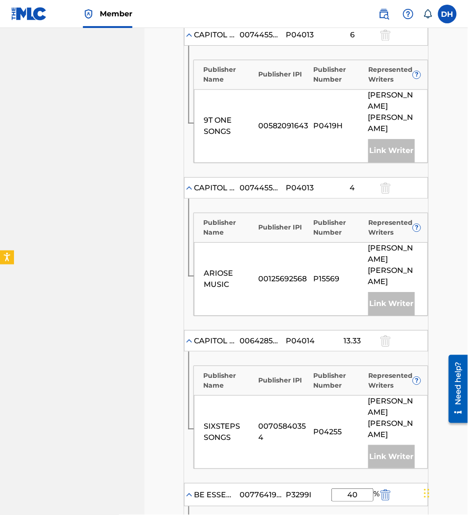
scroll to position [669, 0]
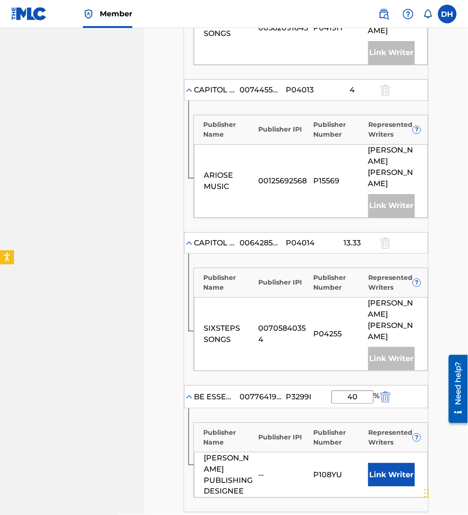
click at [385, 463] on button "Link Writer" at bounding box center [391, 474] width 47 height 23
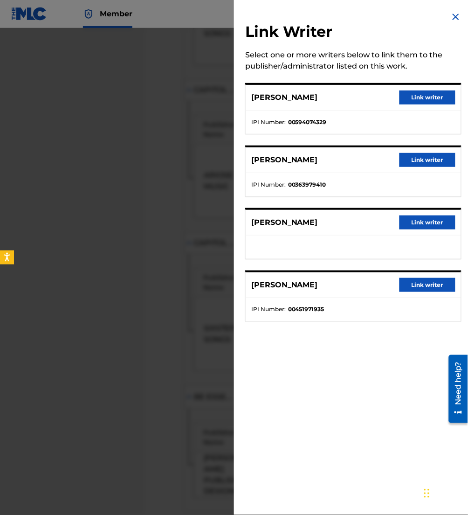
click at [405, 220] on button "Link writer" at bounding box center [428, 222] width 56 height 14
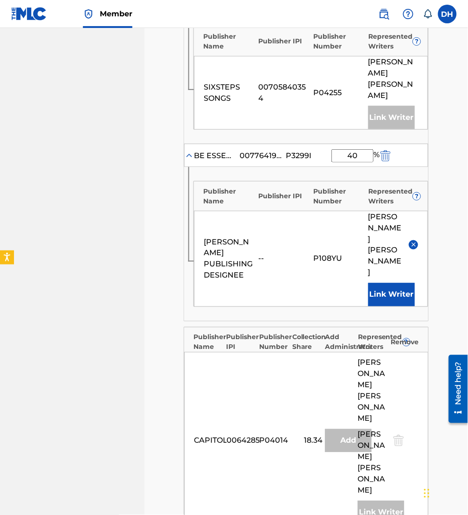
scroll to position [936, 0]
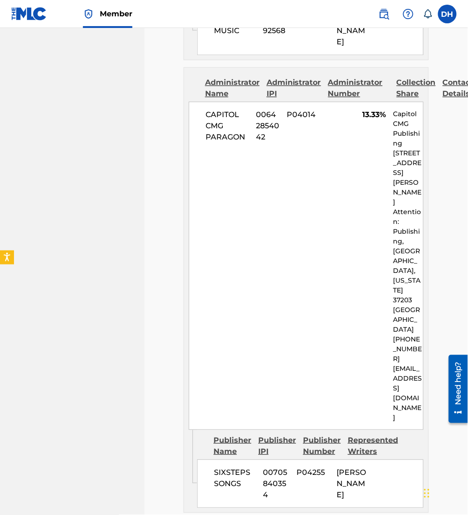
scroll to position [2945, 0]
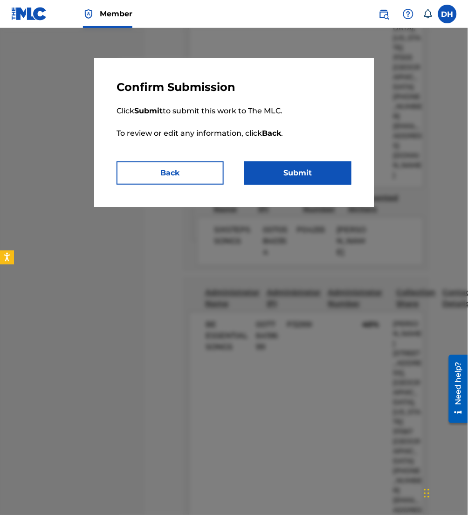
click at [316, 167] on button "Submit" at bounding box center [297, 172] width 107 height 23
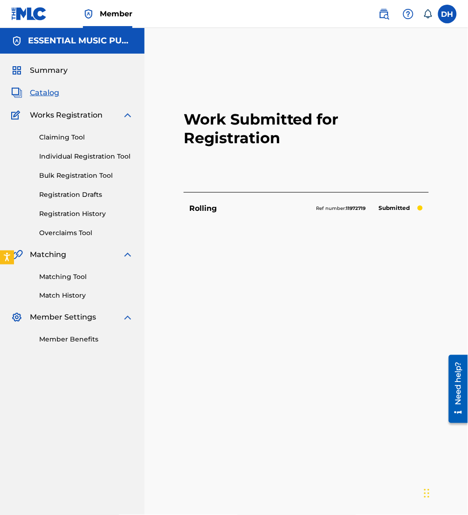
click at [51, 86] on div "Summary Catalog Works Registration Claiming Tool Individual Registration Tool B…" at bounding box center [72, 205] width 145 height 302
click at [55, 90] on span "Catalog" at bounding box center [44, 92] width 29 height 11
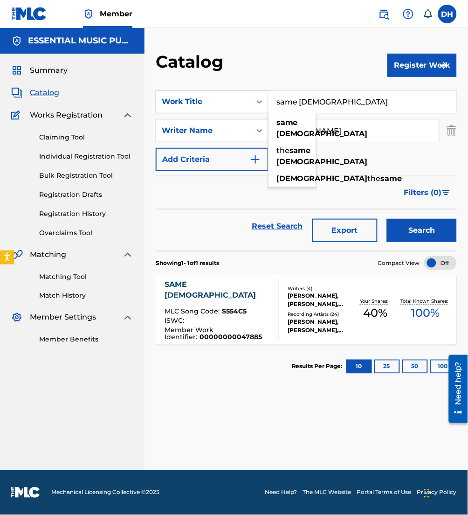
drag, startPoint x: 333, startPoint y: 104, endPoint x: 185, endPoint y: 100, distance: 148.3
click at [185, 100] on div "SearchWithCriteria8aa68edd-211a-4980-8356-006020958045 Work Title same [DEMOGRA…" at bounding box center [306, 101] width 301 height 23
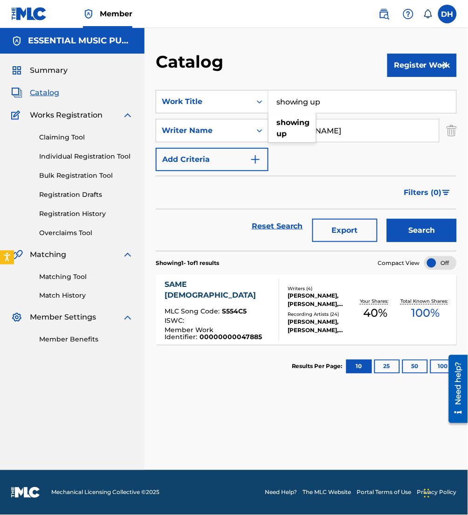
type input "showing up"
drag, startPoint x: 348, startPoint y: 137, endPoint x: 260, endPoint y: 130, distance: 88.4
click at [260, 130] on div "SearchWithCriteria335c6637-1912-4e30-bf4d-d6e7cf2fe42c Writer Name [PERSON_NAME]" at bounding box center [306, 130] width 301 height 23
type input "[PERSON_NAME]"
click at [387, 219] on button "Search" at bounding box center [422, 230] width 70 height 23
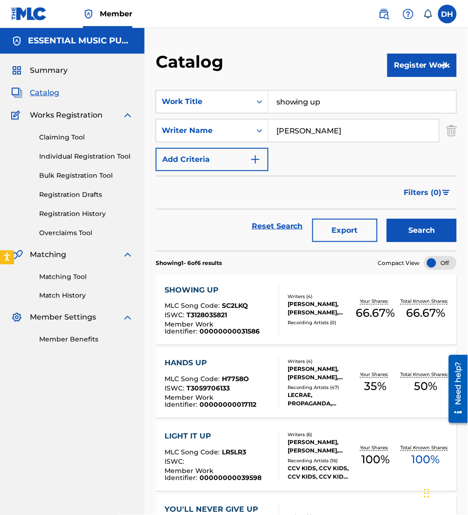
click at [255, 286] on div "SHOWING UP" at bounding box center [218, 289] width 106 height 11
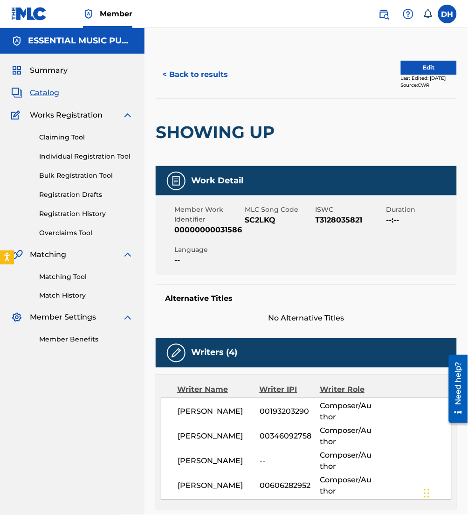
click at [409, 65] on button "Edit" at bounding box center [429, 68] width 56 height 14
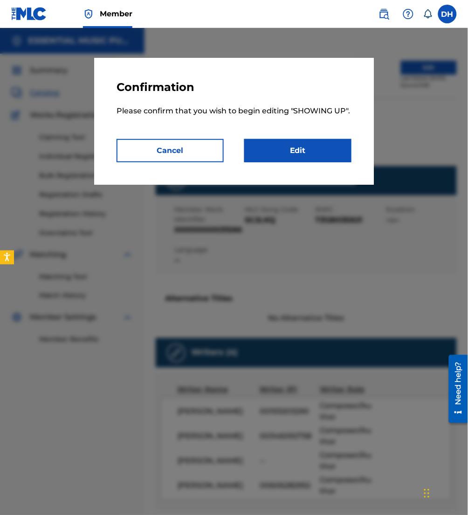
click at [288, 153] on link "Edit" at bounding box center [297, 150] width 107 height 23
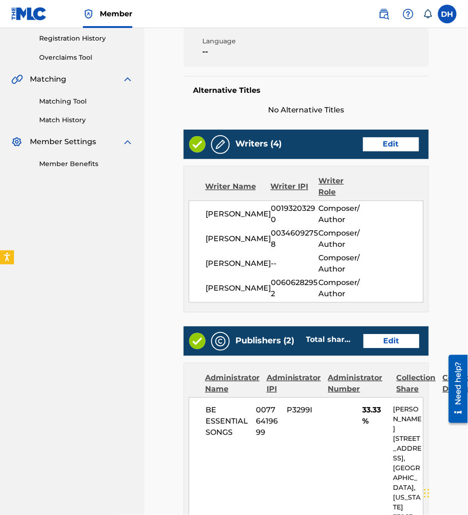
scroll to position [176, 0]
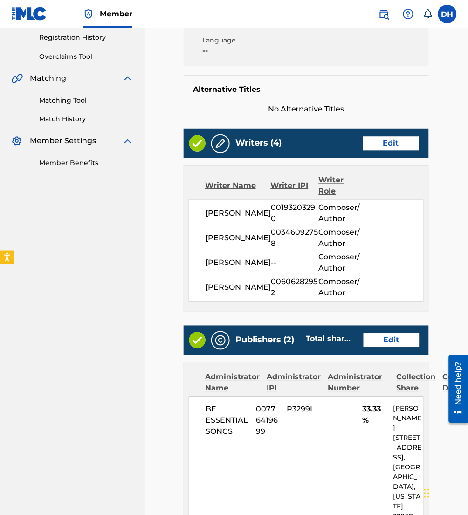
click at [396, 145] on link "Edit" at bounding box center [391, 144] width 56 height 14
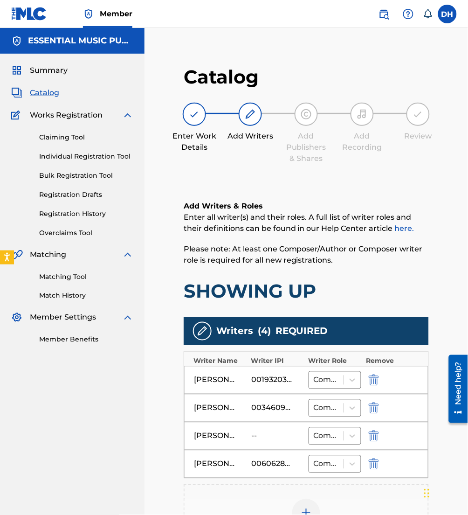
scroll to position [174, 0]
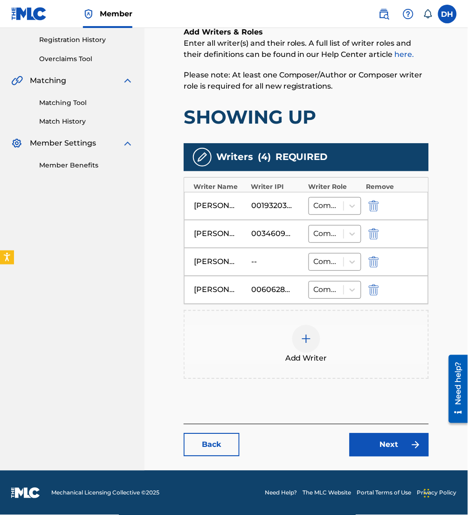
click at [377, 262] on img "submit" at bounding box center [374, 261] width 10 height 11
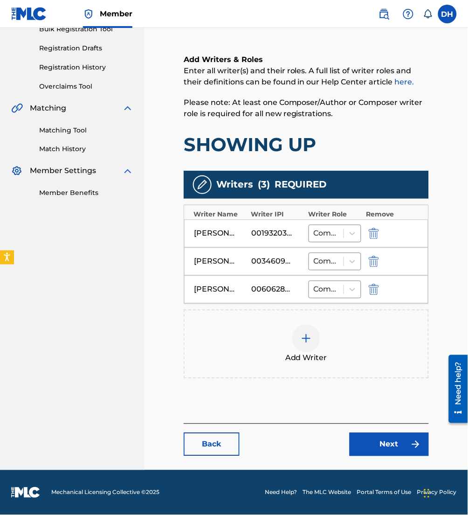
scroll to position [146, 0]
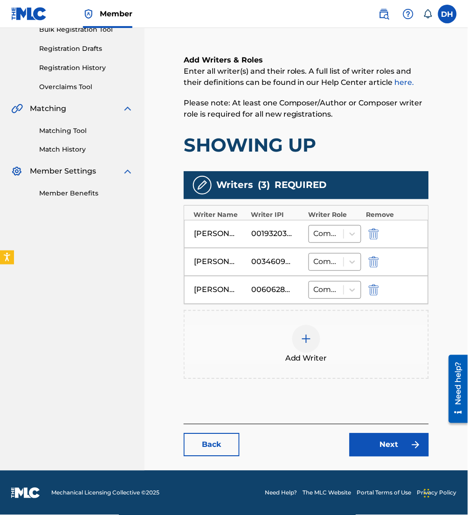
click at [385, 436] on link "Next" at bounding box center [389, 444] width 79 height 23
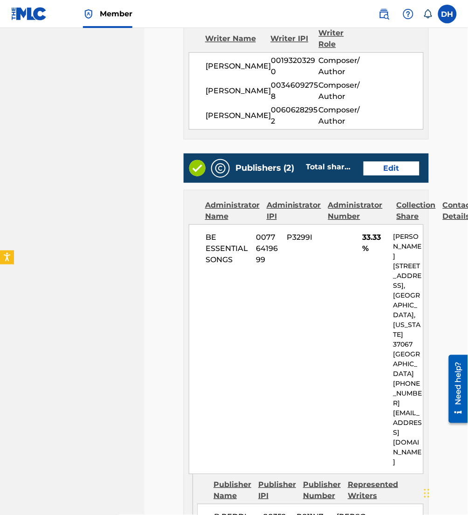
scroll to position [244, 0]
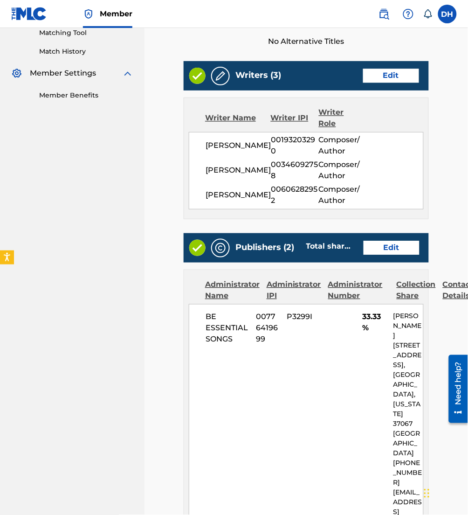
click at [357, 362] on div "BE ESSENTIAL SONGS 00776419699 P3299I 33.33% [PERSON_NAME] [STREET_ADDRESS][US_…" at bounding box center [306, 429] width 235 height 250
click at [373, 255] on link "Edit" at bounding box center [392, 248] width 56 height 14
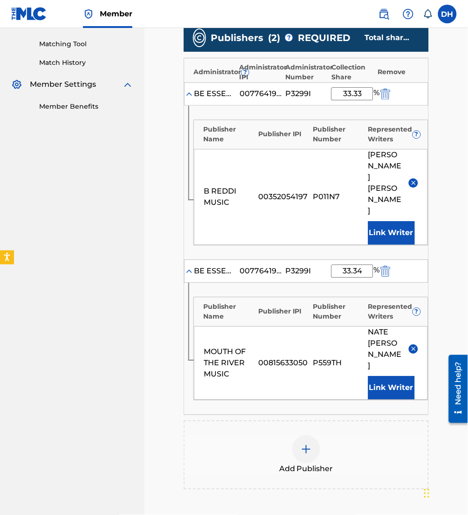
scroll to position [313, 0]
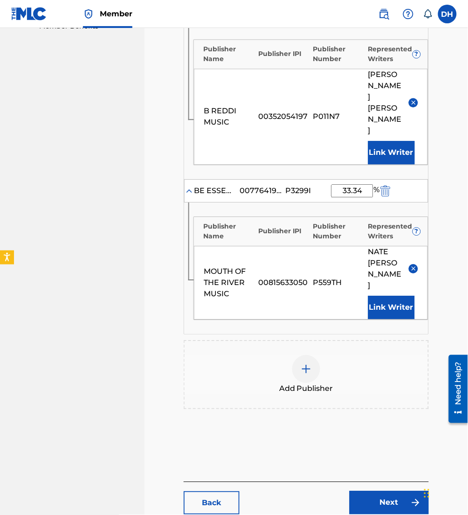
click at [405, 491] on link "Next" at bounding box center [389, 502] width 79 height 23
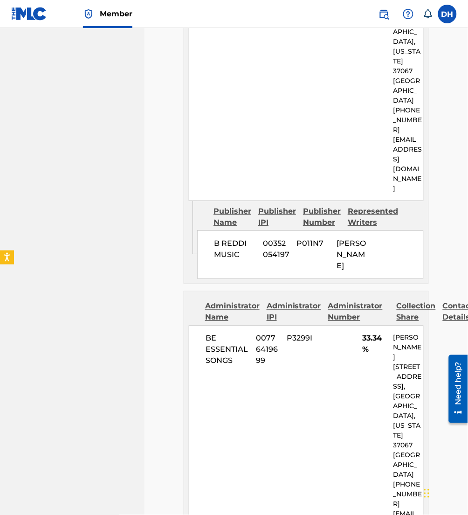
scroll to position [844, 0]
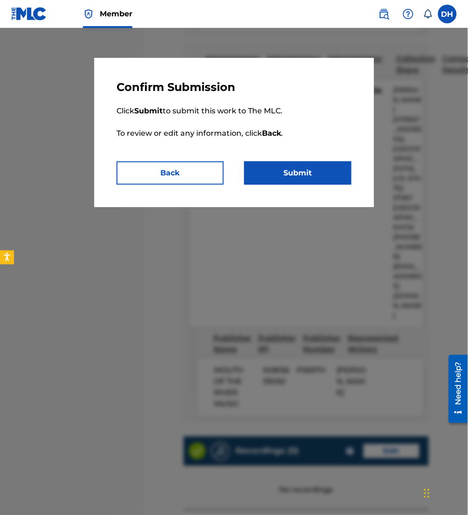
click at [310, 184] on button "Submit" at bounding box center [297, 172] width 107 height 23
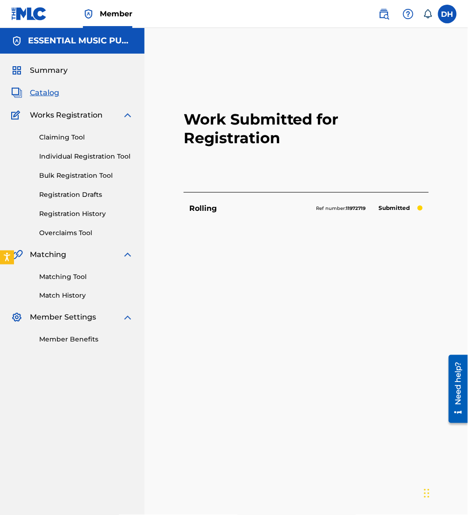
click at [46, 89] on span "Catalog" at bounding box center [44, 92] width 29 height 11
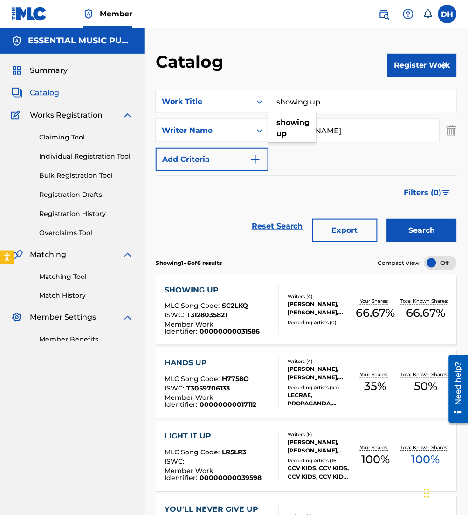
drag, startPoint x: 379, startPoint y: 102, endPoint x: 140, endPoint y: 83, distance: 240.0
click at [140, 83] on main "ESSENTIAL MUSIC PUBLISHING Summary Catalog Works Registration Claiming Tool Ind…" at bounding box center [234, 391] width 468 height 726
type input "simple [PERSON_NAME]"
drag, startPoint x: 318, startPoint y: 131, endPoint x: 177, endPoint y: 132, distance: 140.8
click at [177, 132] on div "SearchWithCriteria335c6637-1912-4e30-bf4d-d6e7cf2fe42c Writer Name [PERSON_NAME]" at bounding box center [306, 130] width 301 height 23
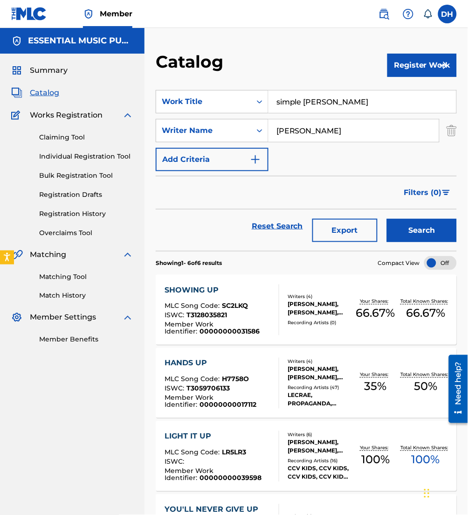
click at [69, 134] on link "Claiming Tool" at bounding box center [86, 137] width 94 height 10
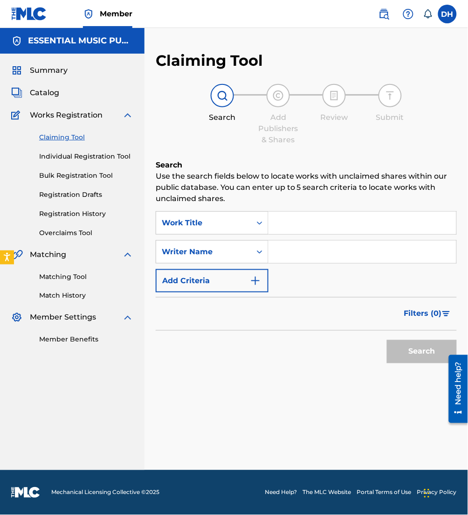
click at [307, 228] on input "Search Form" at bounding box center [363, 223] width 188 height 22
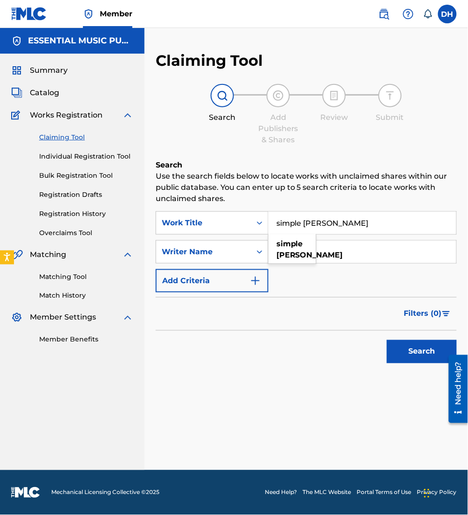
type input "simple [PERSON_NAME]"
click at [400, 255] on input "Search Form" at bounding box center [363, 252] width 188 height 22
type input "pena"
click at [387, 340] on button "Search" at bounding box center [422, 351] width 70 height 23
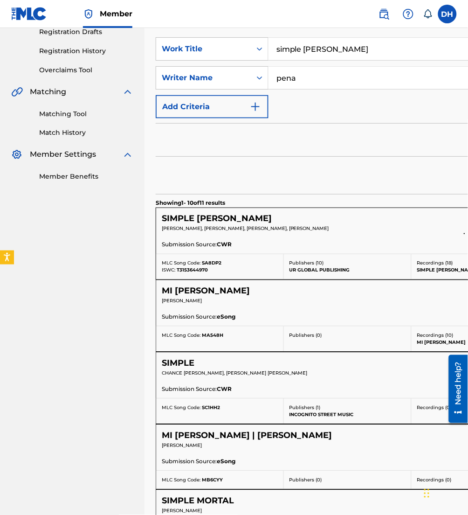
scroll to position [163, 0]
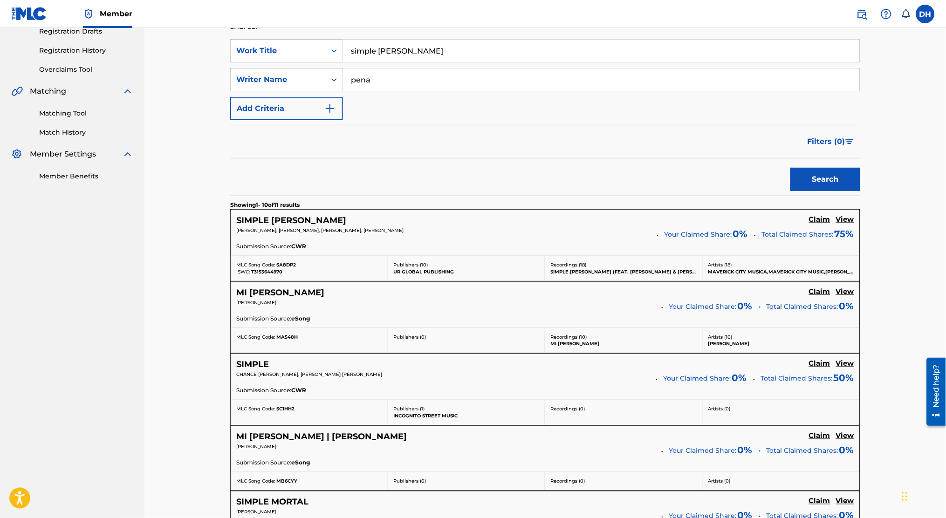
click at [468, 217] on h5 "Claim" at bounding box center [819, 219] width 21 height 9
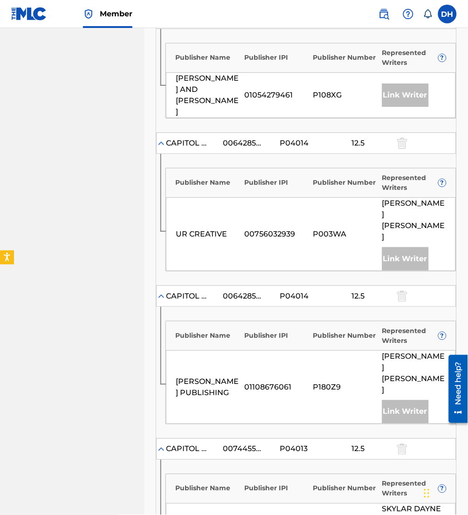
scroll to position [680, 0]
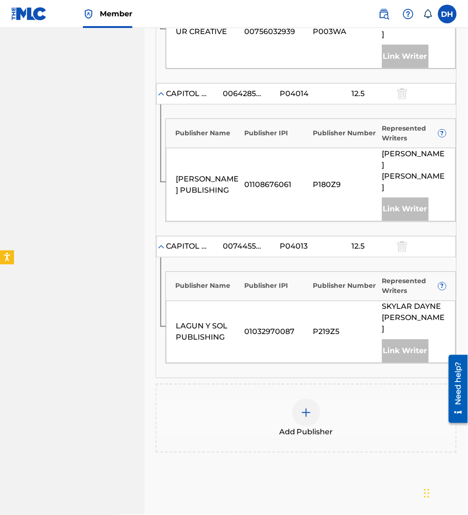
drag, startPoint x: 368, startPoint y: 142, endPoint x: 306, endPoint y: 333, distance: 201.2
click at [306, 399] on div at bounding box center [306, 413] width 28 height 28
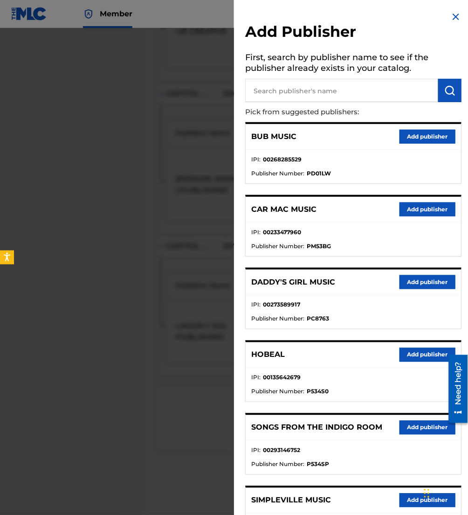
click at [311, 79] on input "text" at bounding box center [341, 90] width 193 height 23
type input "maverick city pub"
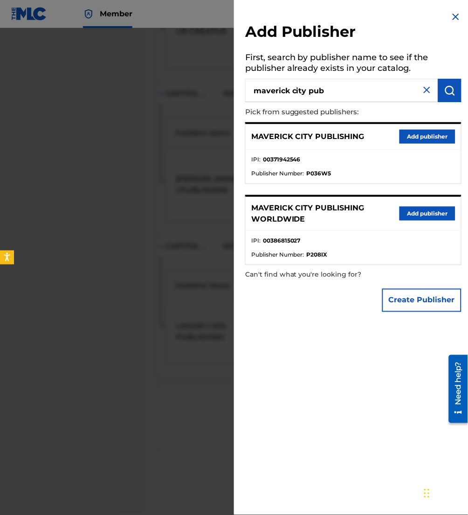
click at [419, 138] on button "Add publisher" at bounding box center [428, 137] width 56 height 14
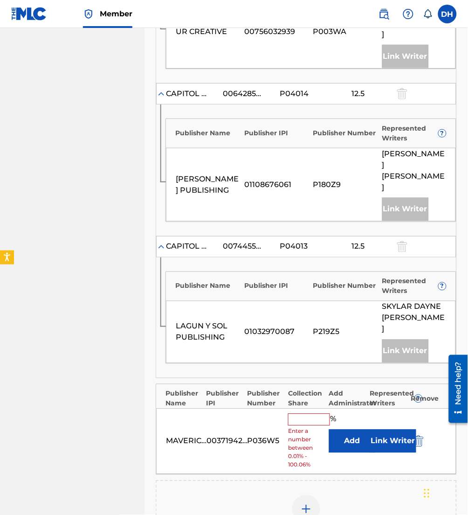
click at [364, 429] on button "Add" at bounding box center [352, 440] width 47 height 23
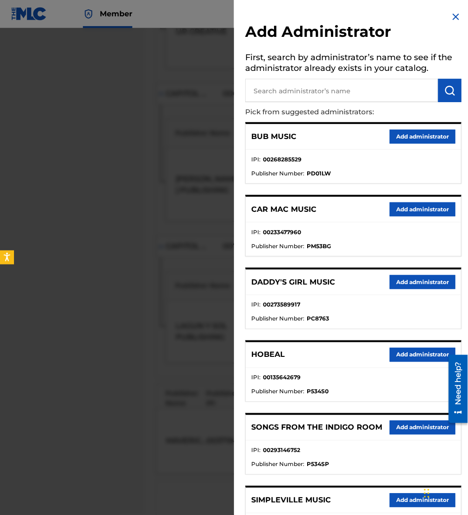
click at [359, 83] on input "text" at bounding box center [341, 90] width 193 height 23
type input "be essent"
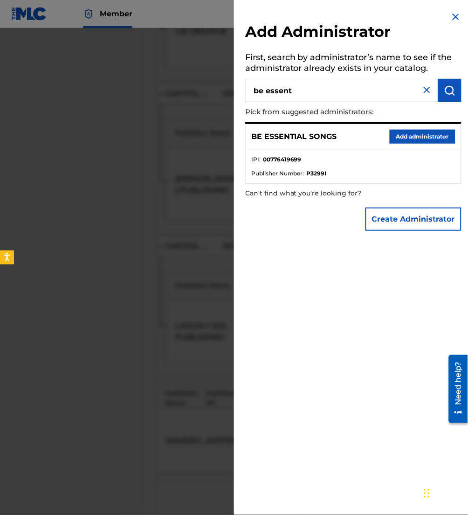
click at [407, 133] on button "Add administrator" at bounding box center [423, 137] width 66 height 14
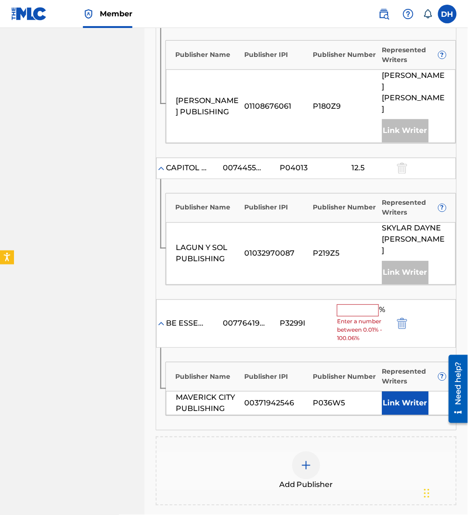
scroll to position [757, 0]
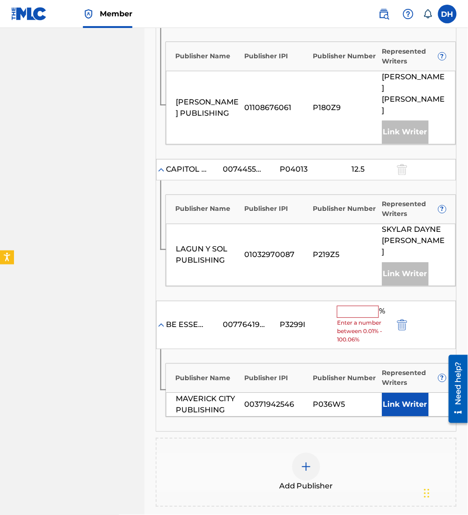
click at [358, 306] on input "text" at bounding box center [358, 312] width 42 height 12
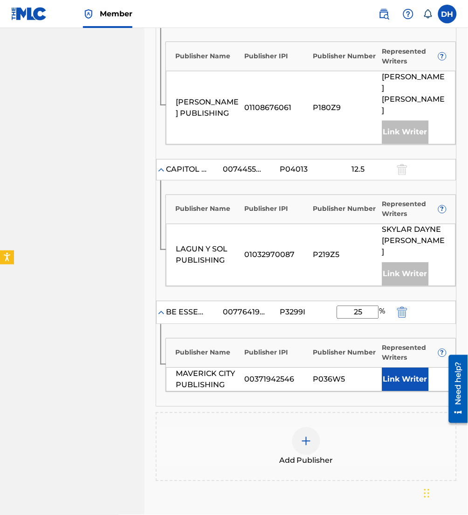
type input "25"
click at [404, 368] on button "Link Writer" at bounding box center [405, 379] width 47 height 23
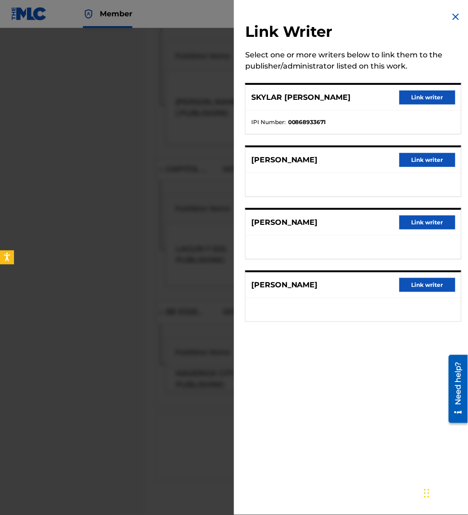
click at [434, 280] on button "Link writer" at bounding box center [428, 285] width 56 height 14
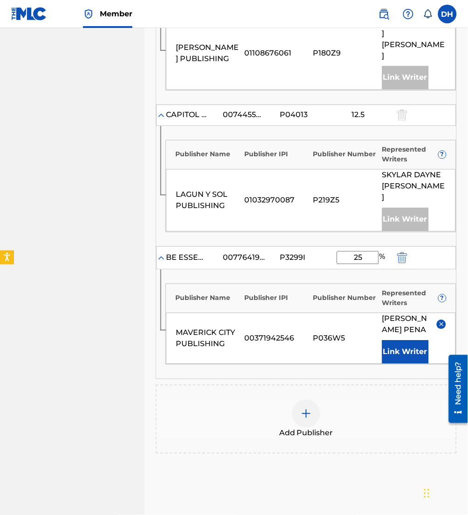
scroll to position [812, 0]
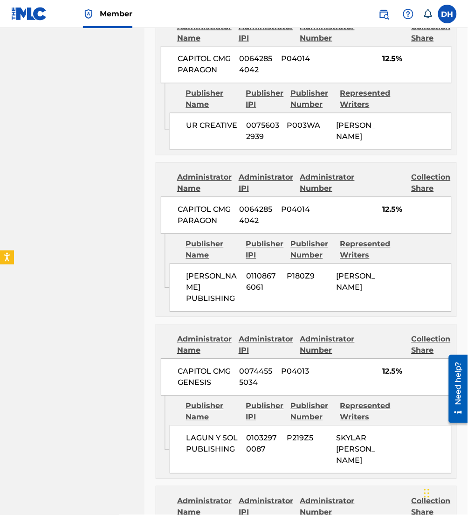
scroll to position [1038, 0]
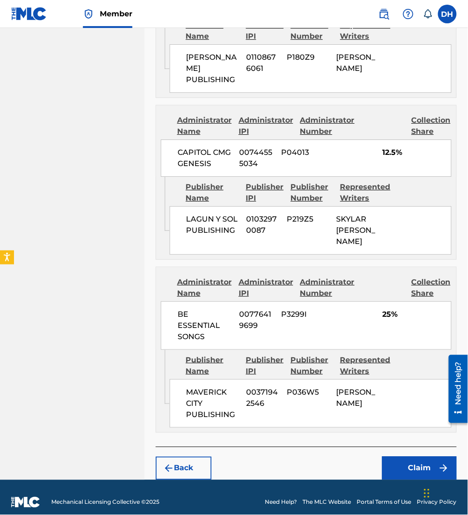
click at [413, 456] on button "Claim" at bounding box center [419, 467] width 75 height 23
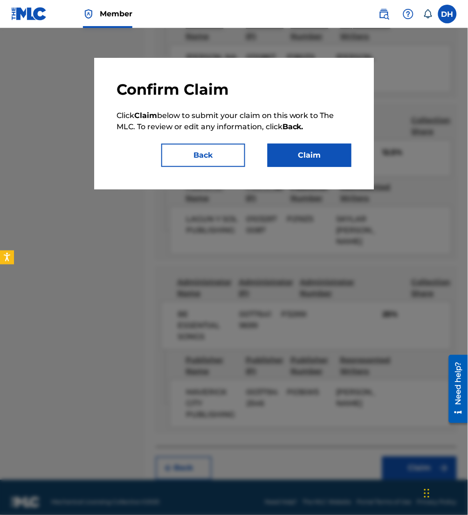
click at [314, 153] on button "Claim" at bounding box center [310, 155] width 84 height 23
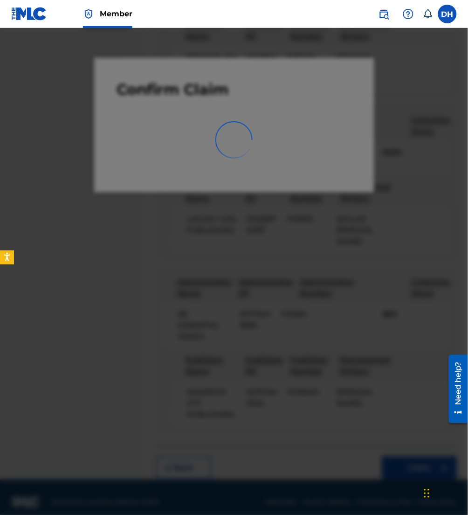
scroll to position [0, 0]
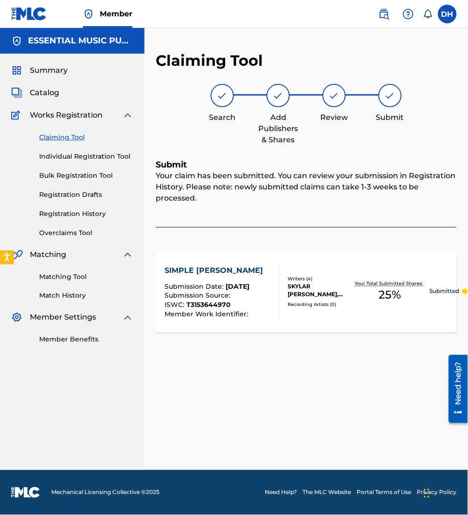
click at [36, 89] on span "Catalog" at bounding box center [44, 92] width 29 height 11
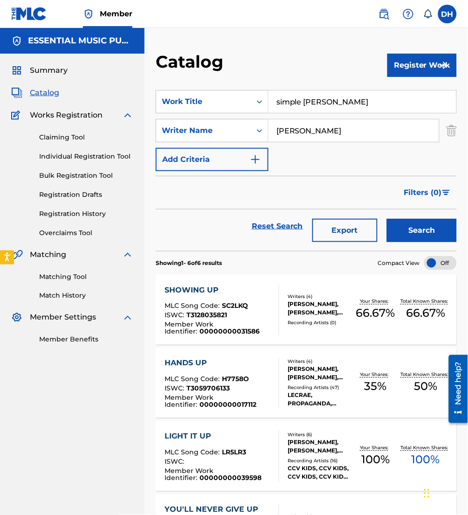
click at [401, 68] on button "Register Work" at bounding box center [421, 65] width 69 height 23
click at [395, 92] on link "Individual" at bounding box center [421, 95] width 69 height 22
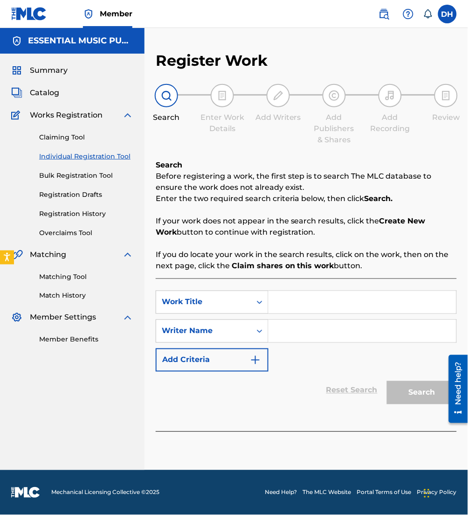
click at [284, 304] on input "Search Form" at bounding box center [363, 302] width 188 height 22
type input "Slow Down"
click at [423, 341] on input "Search Form" at bounding box center [363, 331] width 188 height 22
click at [389, 342] on input "Search Form" at bounding box center [363, 331] width 188 height 22
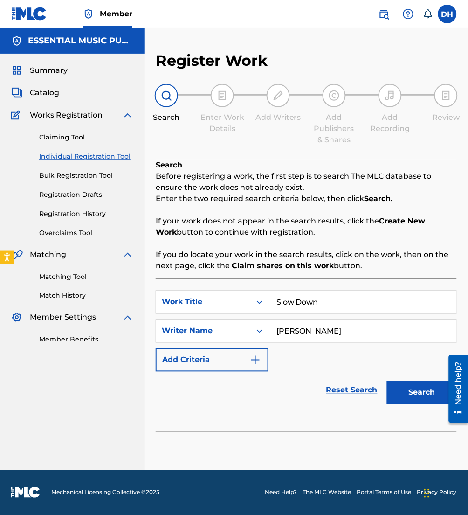
type input "[PERSON_NAME]"
click at [387, 381] on button "Search" at bounding box center [422, 392] width 70 height 23
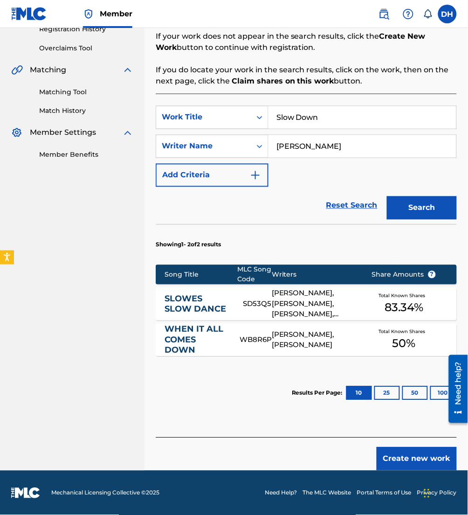
click at [414, 461] on button "Create new work" at bounding box center [417, 458] width 80 height 23
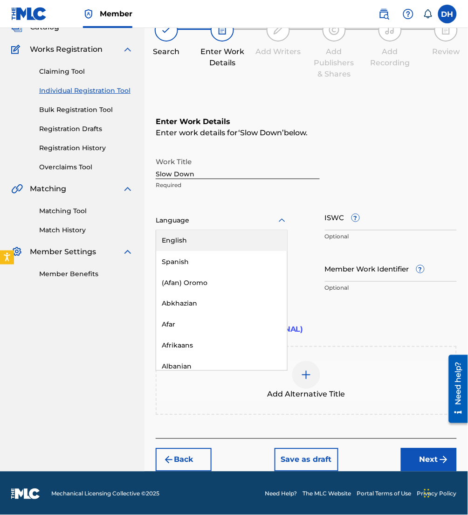
click at [191, 223] on div at bounding box center [222, 220] width 132 height 12
click at [196, 234] on div "English" at bounding box center [221, 240] width 131 height 21
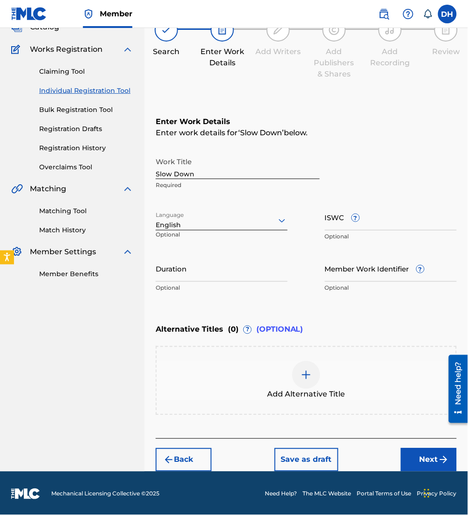
click at [432, 459] on button "Next" at bounding box center [429, 459] width 56 height 23
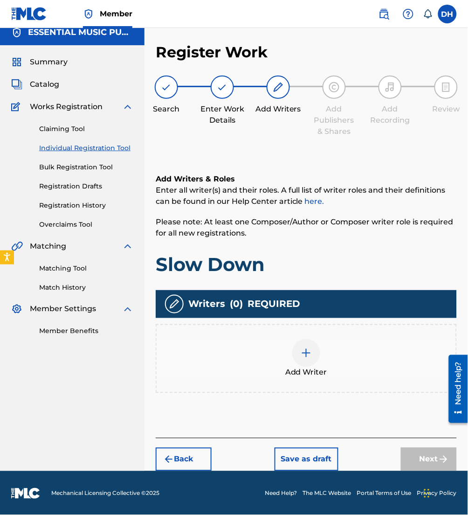
click at [297, 359] on div at bounding box center [306, 353] width 28 height 28
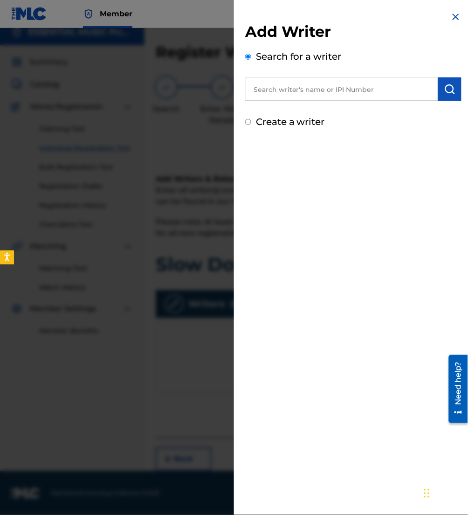
click at [341, 89] on input "text" at bounding box center [341, 88] width 193 height 23
paste input "00646964107"
type input "00646964107"
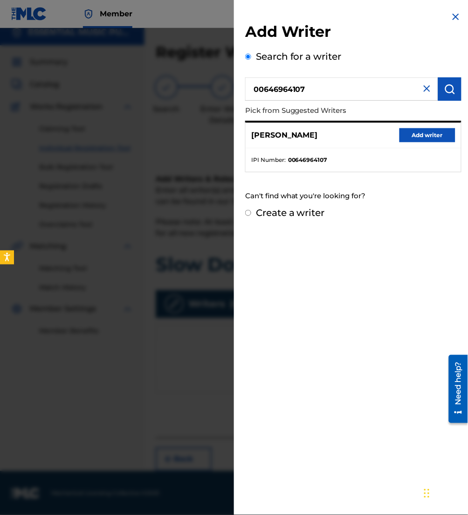
click at [416, 131] on button "Add writer" at bounding box center [428, 135] width 56 height 14
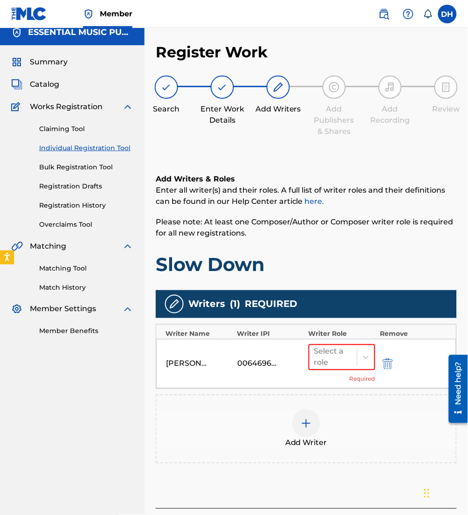
click at [287, 429] on div "Add Writer" at bounding box center [306, 428] width 299 height 39
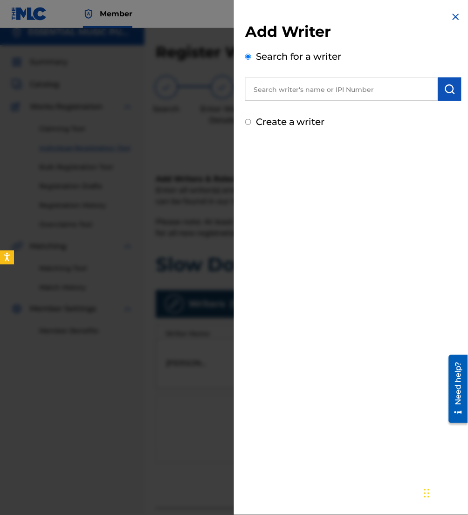
click at [303, 87] on input "text" at bounding box center [341, 88] width 193 height 23
paste input "00834577411"
type input "00834577411"
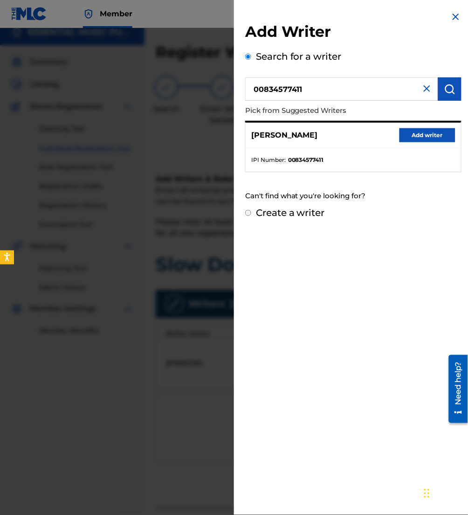
click at [409, 132] on button "Add writer" at bounding box center [428, 135] width 56 height 14
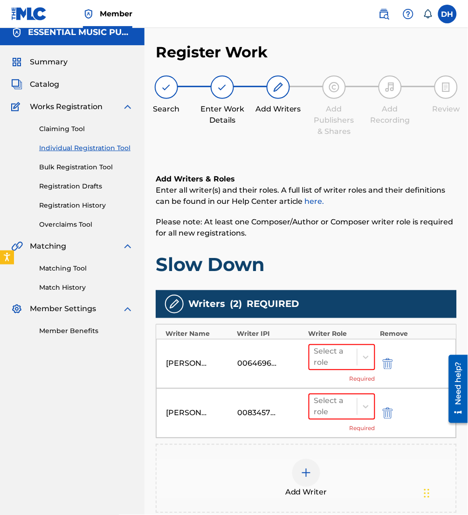
click at [314, 477] on div at bounding box center [306, 473] width 28 height 28
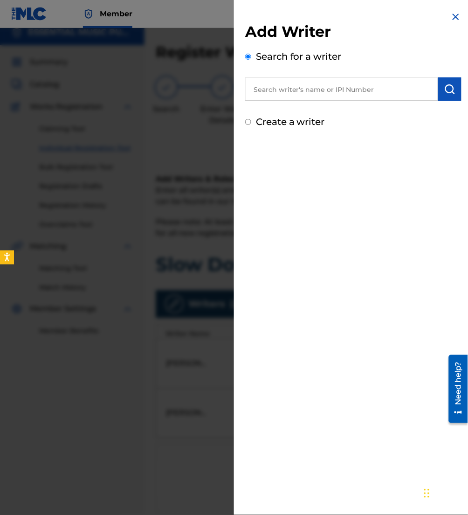
click at [345, 97] on input "text" at bounding box center [341, 88] width 193 height 23
paste input "00610525295"
type input "00610525295"
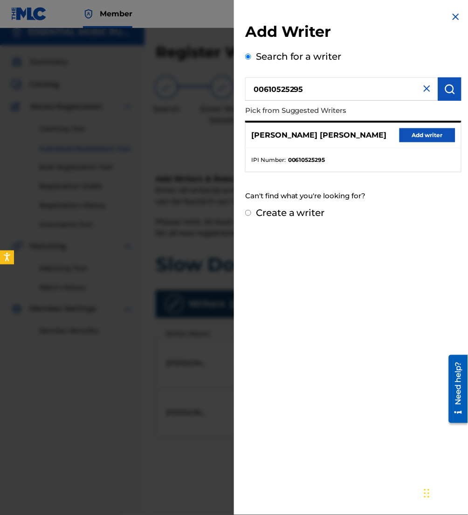
click at [413, 133] on button "Add writer" at bounding box center [428, 135] width 56 height 14
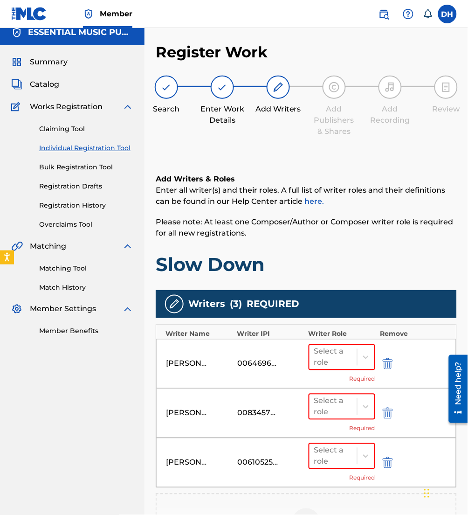
scroll to position [149, 0]
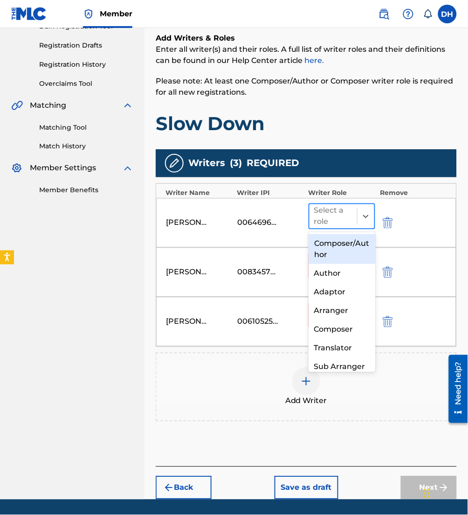
click at [357, 215] on div "Select a role" at bounding box center [334, 216] width 48 height 24
click at [349, 241] on div "Composer/Author" at bounding box center [342, 249] width 67 height 30
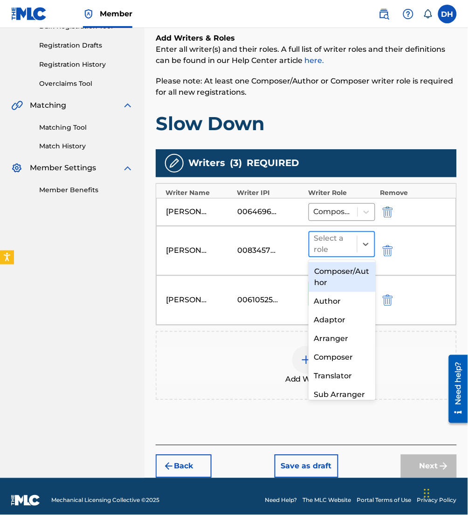
click at [349, 248] on div at bounding box center [333, 244] width 38 height 13
click at [329, 276] on div "Composer/Author" at bounding box center [342, 277] width 67 height 30
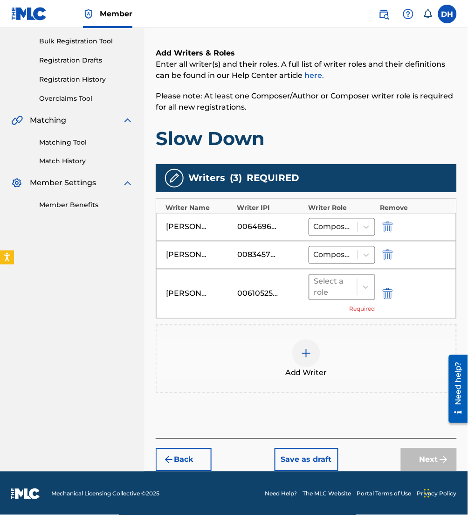
click at [341, 287] on div at bounding box center [333, 287] width 38 height 13
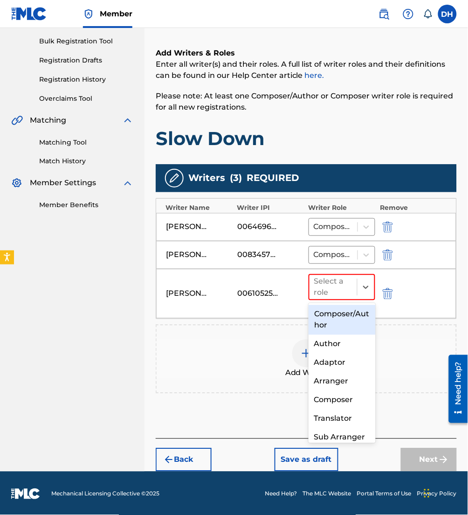
click at [338, 324] on div "Composer/Author" at bounding box center [342, 320] width 67 height 30
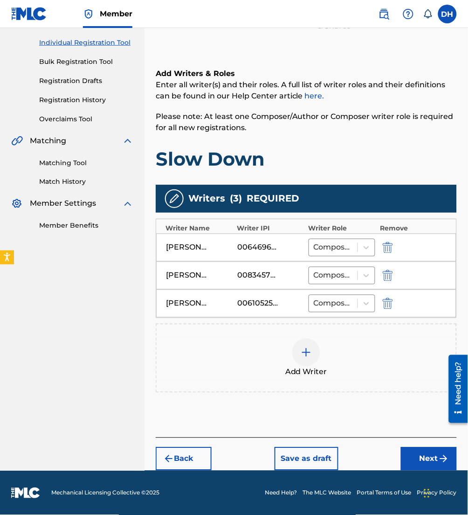
click at [431, 454] on button "Next" at bounding box center [429, 458] width 56 height 23
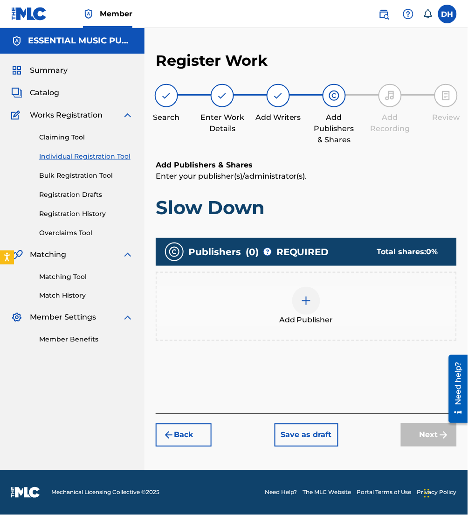
click at [310, 316] on span "Add Publisher" at bounding box center [306, 320] width 54 height 11
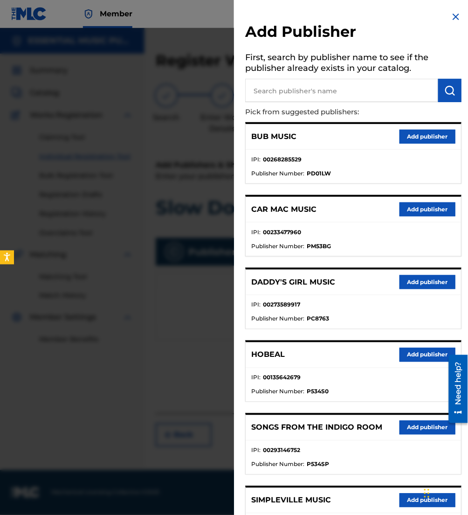
click at [322, 100] on input "text" at bounding box center [341, 90] width 193 height 23
type input "jlil mav hitz"
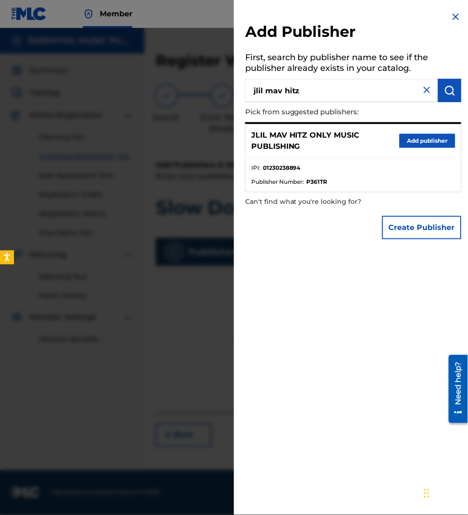
click at [414, 140] on button "Add publisher" at bounding box center [428, 141] width 56 height 14
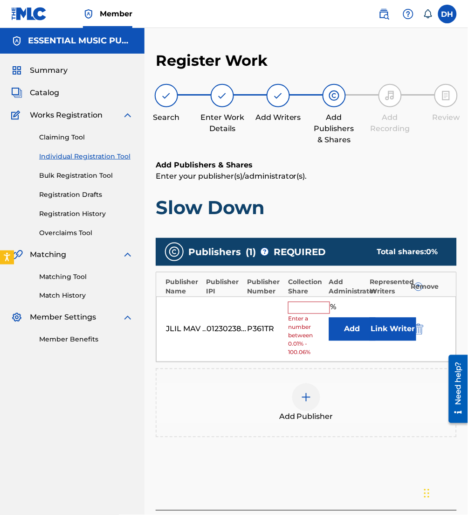
click at [351, 326] on button "Add" at bounding box center [352, 328] width 47 height 23
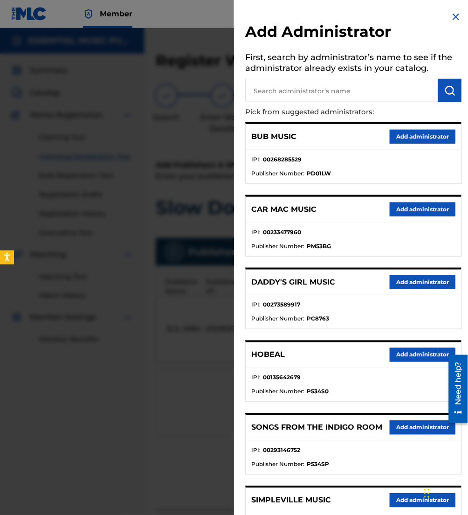
click at [311, 103] on p "Pick from suggested administrators:" at bounding box center [326, 112] width 163 height 20
click at [303, 98] on input "text" at bounding box center [341, 90] width 193 height 23
type input "be essen"
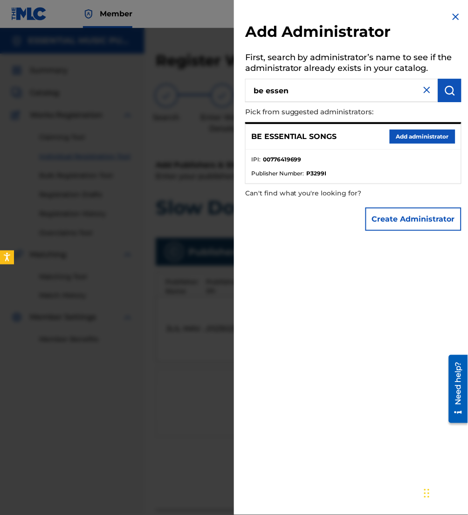
click at [405, 138] on button "Add administrator" at bounding box center [423, 137] width 66 height 14
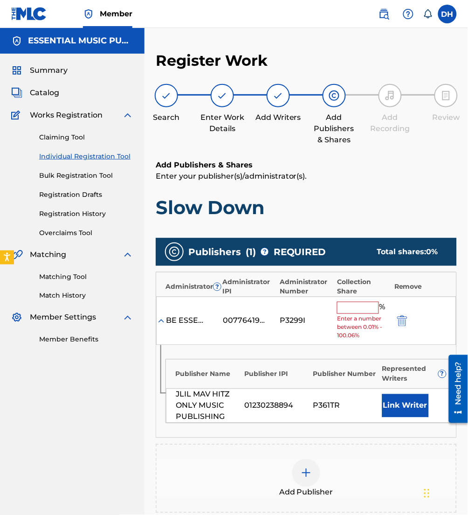
click at [346, 310] on input "text" at bounding box center [358, 308] width 42 height 12
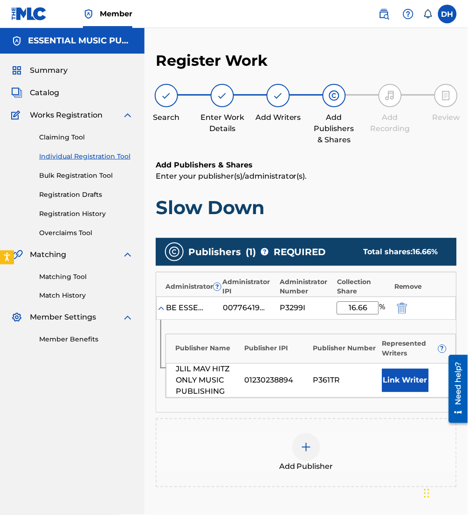
type input "16.66"
click at [415, 381] on button "Link Writer" at bounding box center [405, 380] width 47 height 23
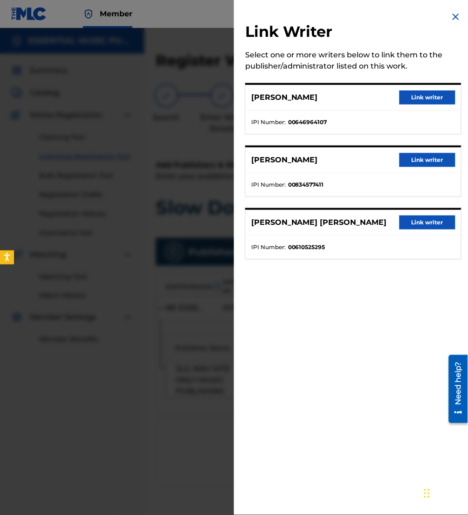
click at [425, 97] on button "Link writer" at bounding box center [428, 97] width 56 height 14
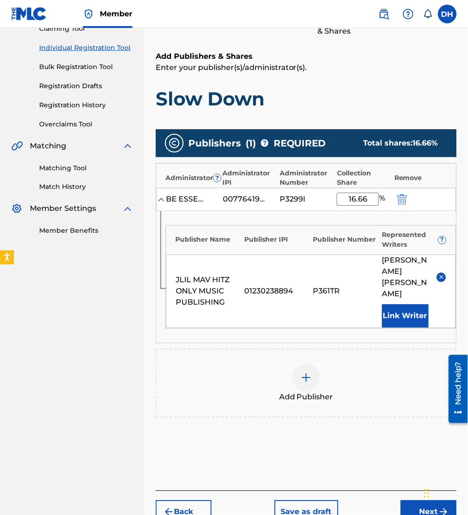
scroll to position [111, 0]
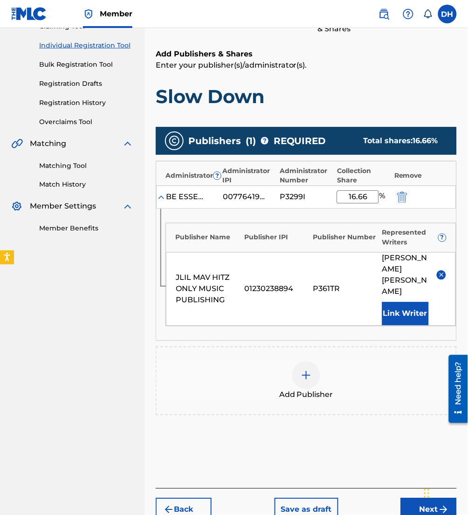
click at [313, 363] on div at bounding box center [306, 375] width 28 height 28
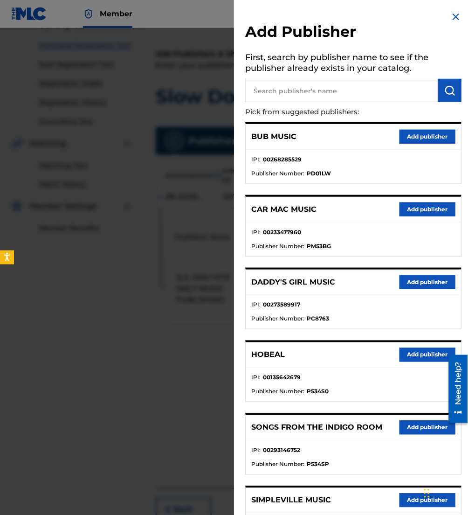
click at [304, 94] on input "text" at bounding box center [341, 90] width 193 height 23
type input "maverick city"
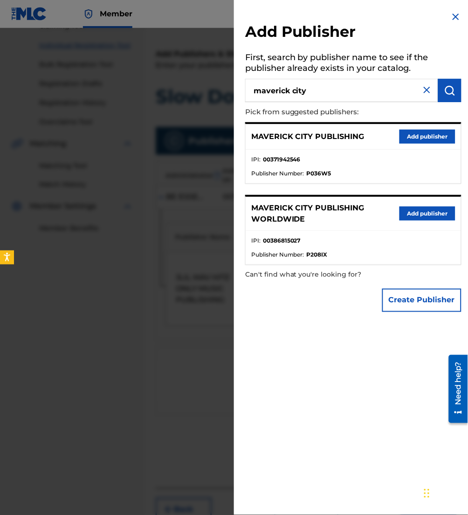
click at [417, 134] on button "Add publisher" at bounding box center [428, 137] width 56 height 14
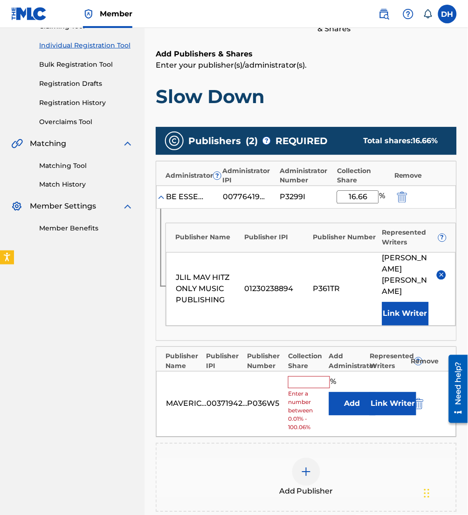
scroll to position [140, 0]
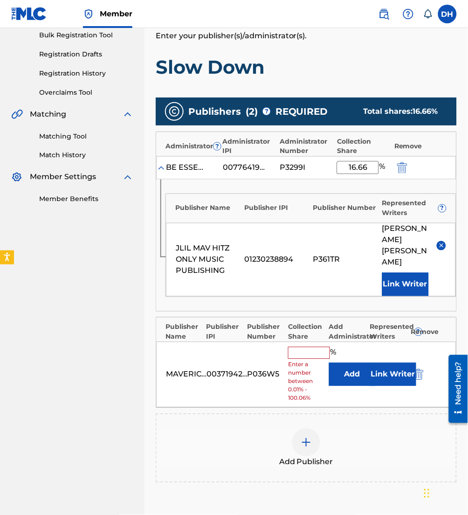
click at [348, 363] on button "Add" at bounding box center [352, 374] width 47 height 23
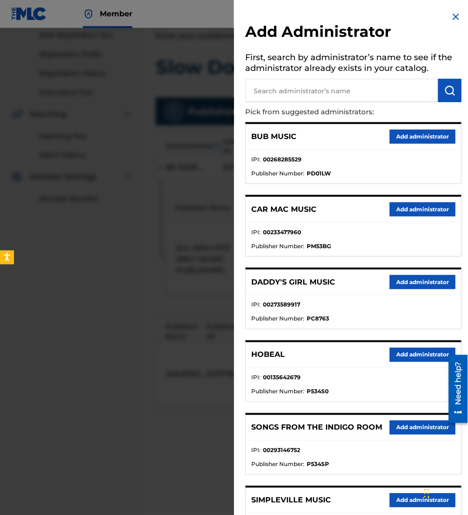
click at [331, 96] on input "text" at bounding box center [341, 90] width 193 height 23
type input "be essen"
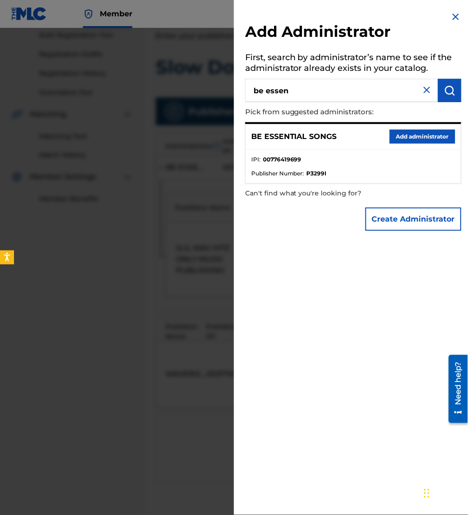
click at [397, 135] on button "Add administrator" at bounding box center [423, 137] width 66 height 14
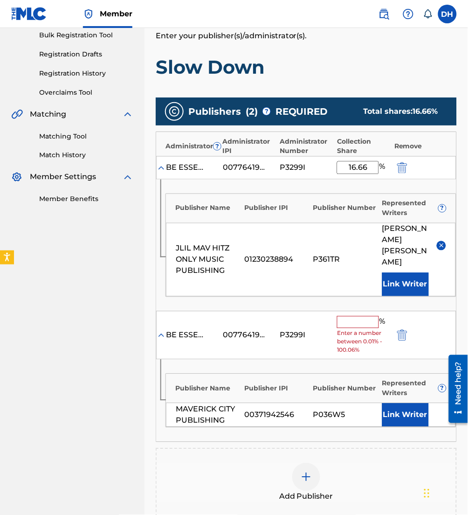
click at [387, 411] on button "Link Writer" at bounding box center [405, 414] width 47 height 23
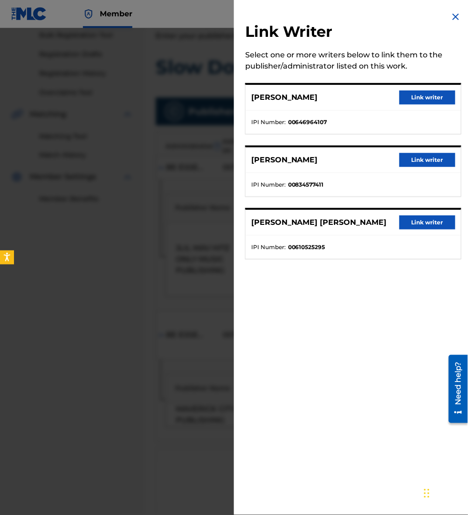
click at [423, 92] on button "Link writer" at bounding box center [428, 97] width 56 height 14
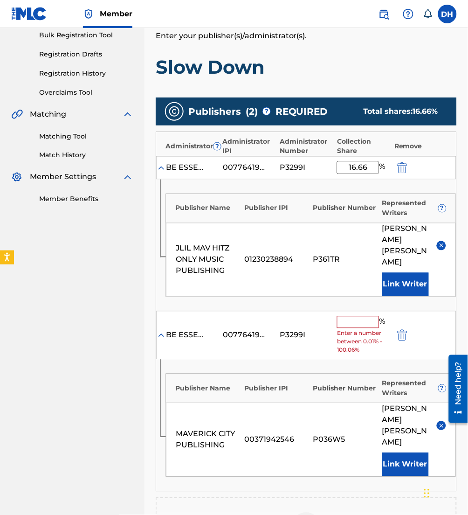
click at [391, 453] on button "Link Writer" at bounding box center [405, 464] width 47 height 23
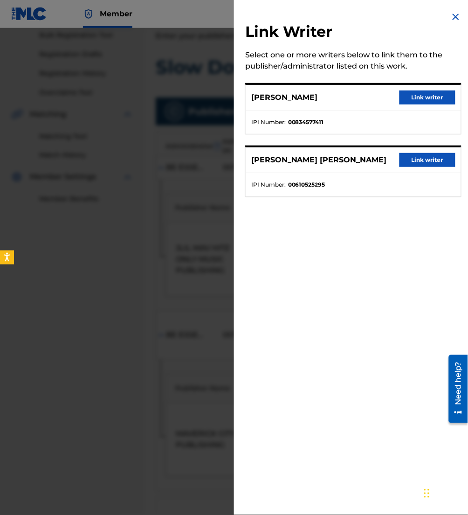
click at [407, 93] on button "Link writer" at bounding box center [428, 97] width 56 height 14
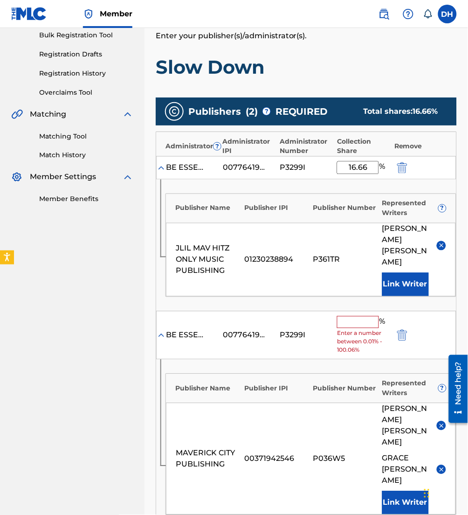
click at [355, 316] on input "text" at bounding box center [358, 322] width 42 height 12
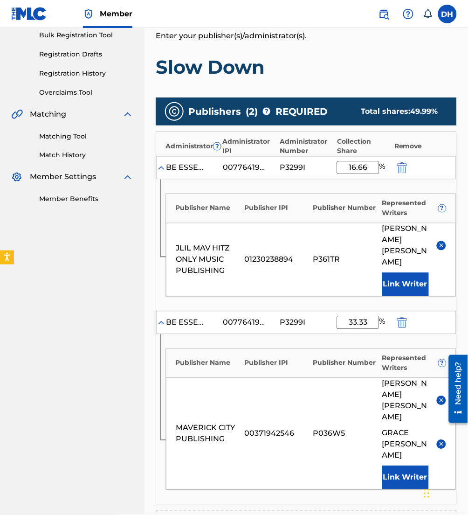
scroll to position [319, 0]
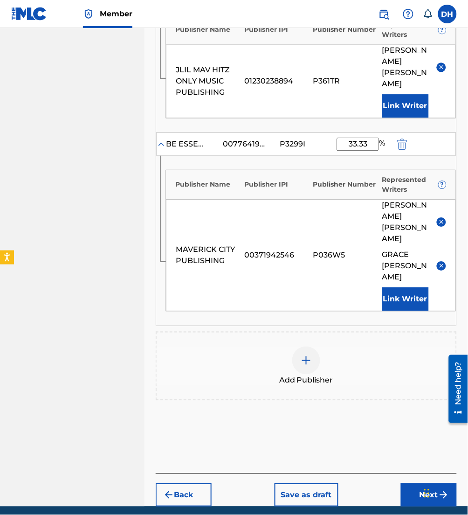
type input "33.33"
click at [299, 374] on span "Add Publisher" at bounding box center [306, 379] width 54 height 11
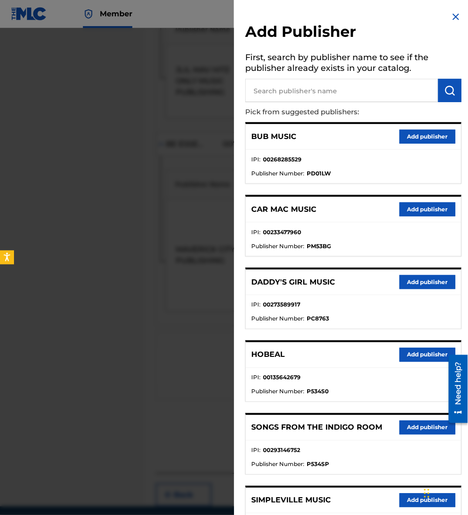
click at [352, 85] on input "text" at bounding box center [341, 90] width 193 height 23
type input "[PERSON_NAME]"
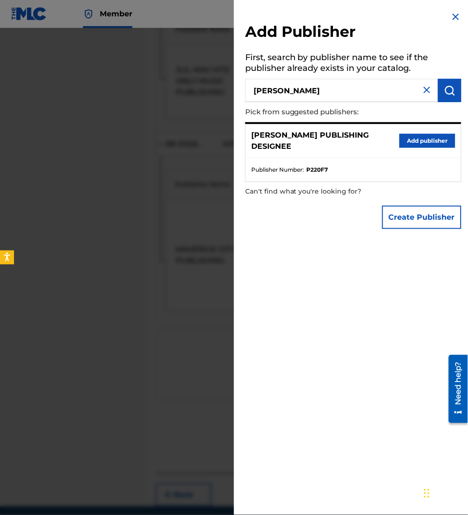
click at [414, 142] on button "Add publisher" at bounding box center [428, 141] width 56 height 14
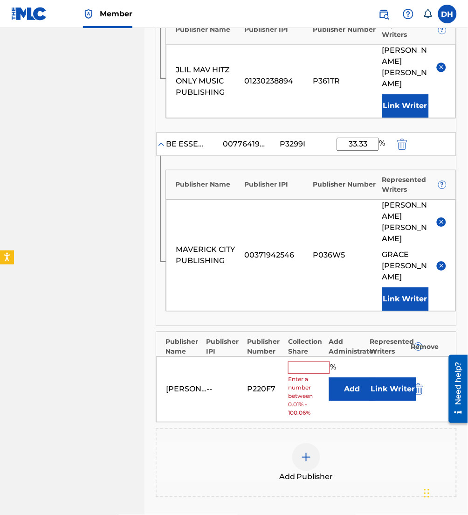
click at [337, 377] on button "Add" at bounding box center [352, 388] width 47 height 23
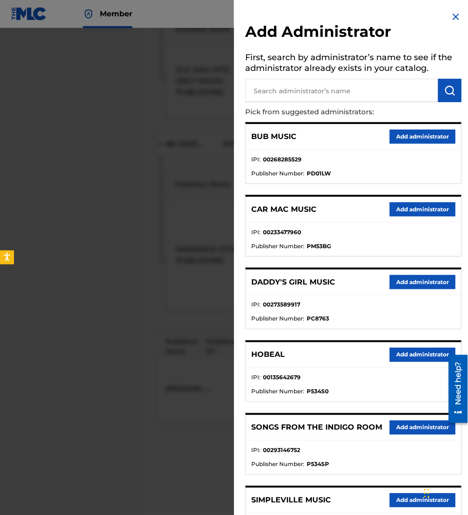
click at [312, 95] on input "text" at bounding box center [341, 90] width 193 height 23
type input "be esse"
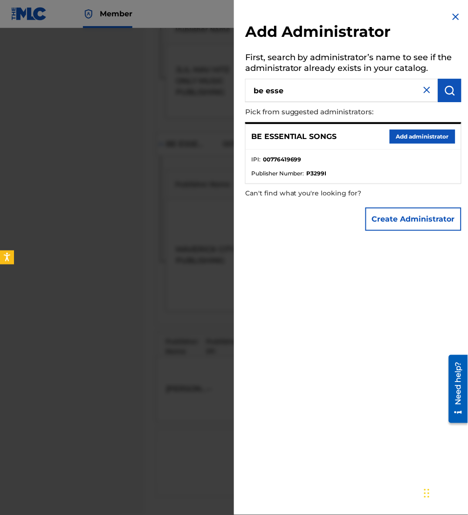
click at [408, 137] on button "Add administrator" at bounding box center [423, 137] width 66 height 14
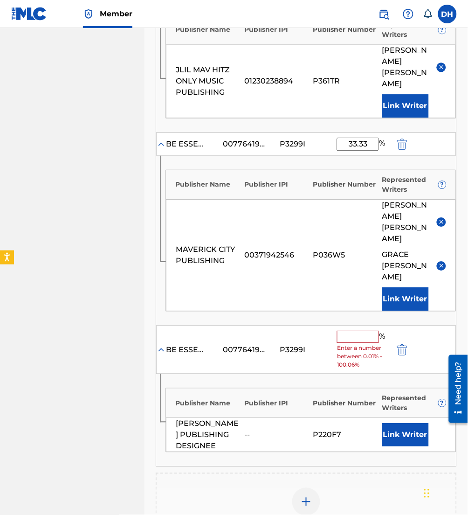
click at [356, 331] on input "text" at bounding box center [358, 337] width 42 height 12
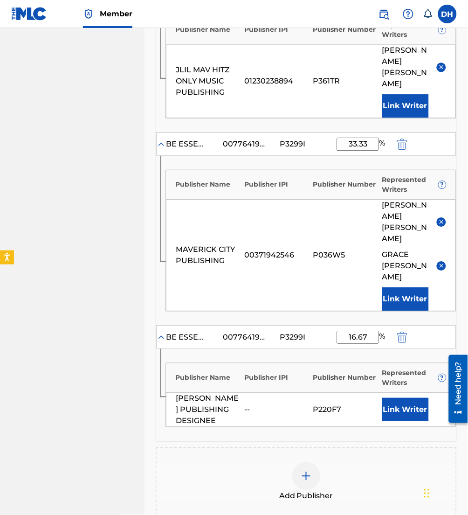
type input "16.67"
click at [412, 398] on button "Link Writer" at bounding box center [405, 409] width 47 height 23
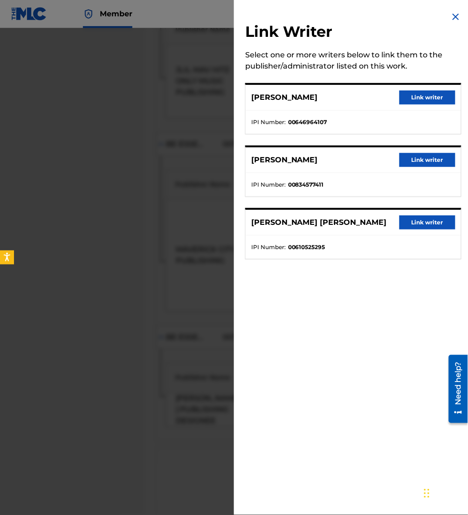
click at [414, 161] on button "Link writer" at bounding box center [428, 160] width 56 height 14
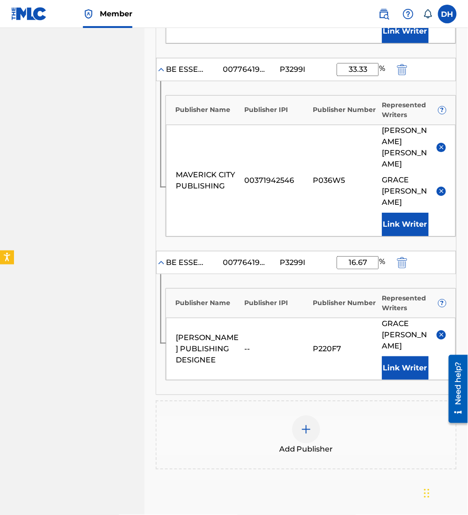
scroll to position [451, 0]
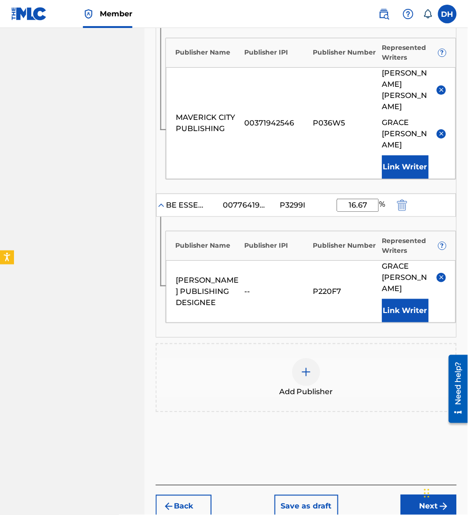
click at [423, 495] on button "Next" at bounding box center [429, 506] width 56 height 23
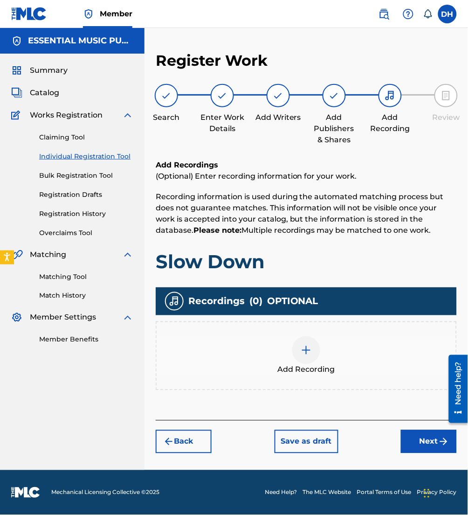
scroll to position [0, 0]
click at [291, 370] on span "Add Recording" at bounding box center [306, 369] width 57 height 11
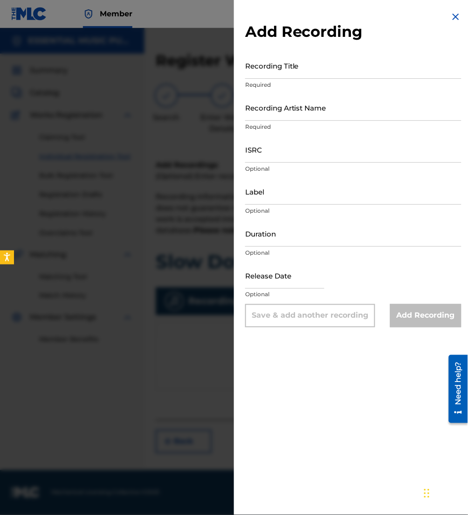
click at [207, 348] on div at bounding box center [234, 285] width 468 height 515
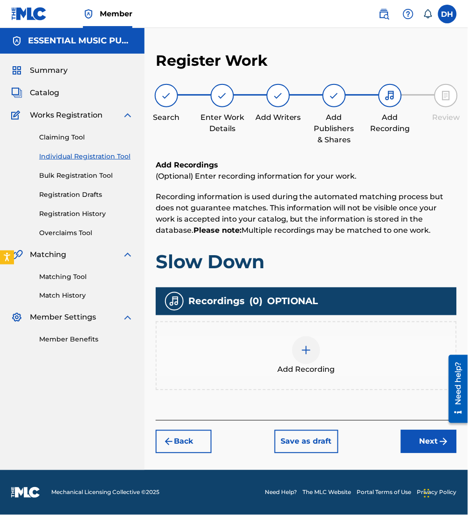
click at [421, 448] on button "Next" at bounding box center [429, 441] width 56 height 23
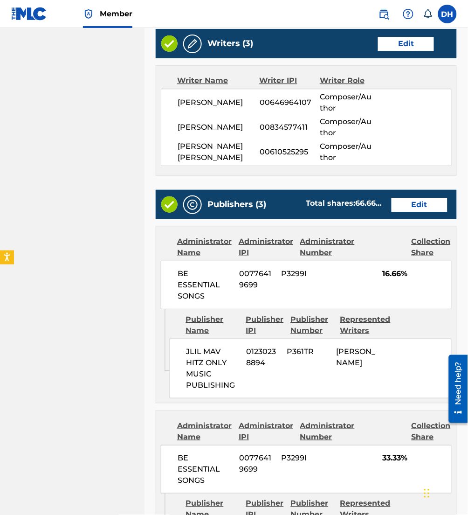
scroll to position [776, 0]
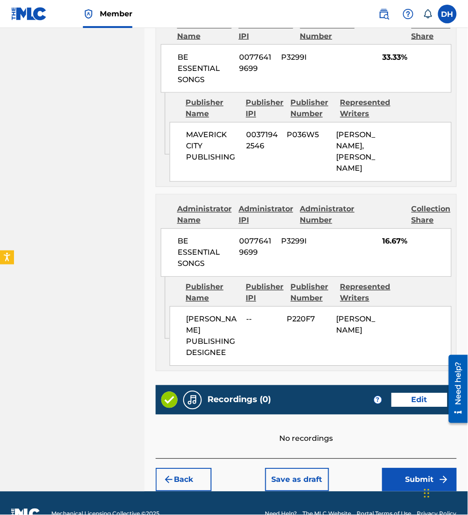
click at [401, 468] on button "Submit" at bounding box center [419, 479] width 75 height 23
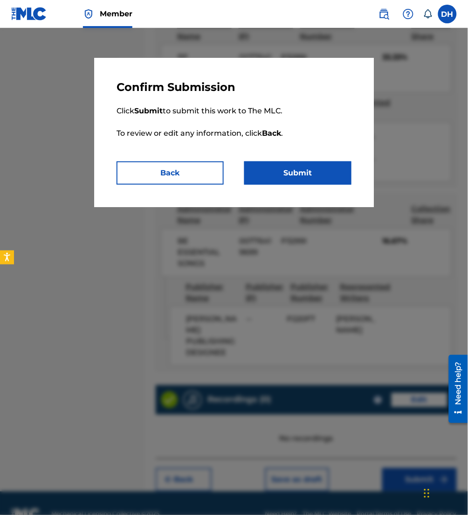
click at [303, 172] on button "Submit" at bounding box center [297, 172] width 107 height 23
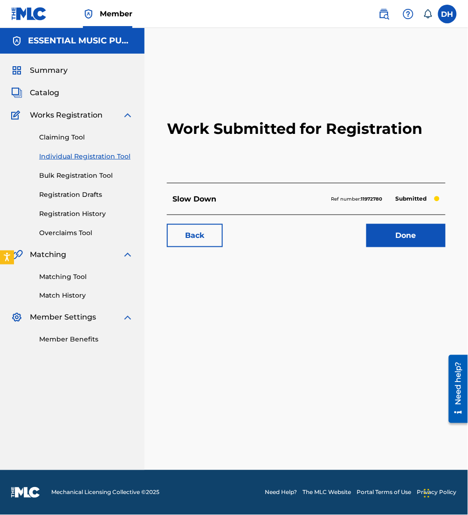
click at [47, 90] on span "Catalog" at bounding box center [44, 92] width 29 height 11
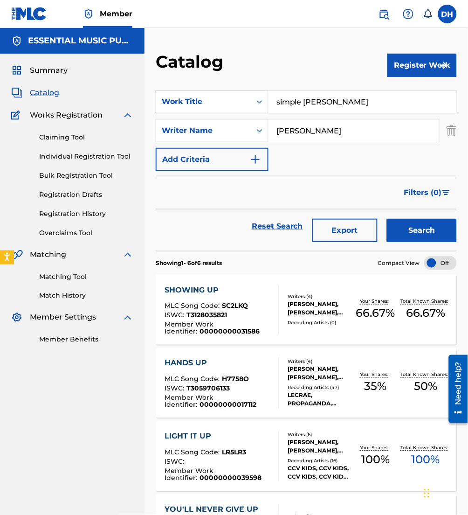
click at [399, 73] on button "Register Work" at bounding box center [421, 65] width 69 height 23
click at [391, 99] on link "Individual" at bounding box center [421, 95] width 69 height 22
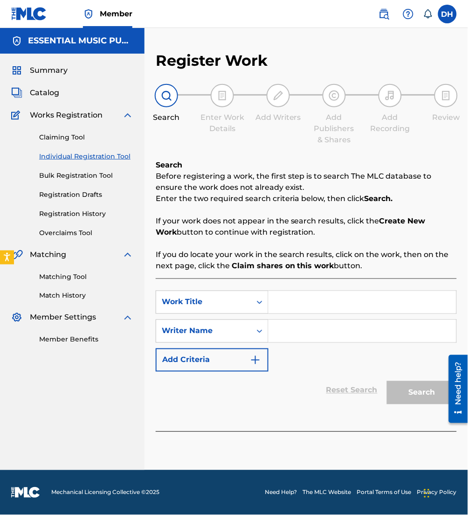
click at [299, 308] on input "Search Form" at bounding box center [363, 302] width 188 height 22
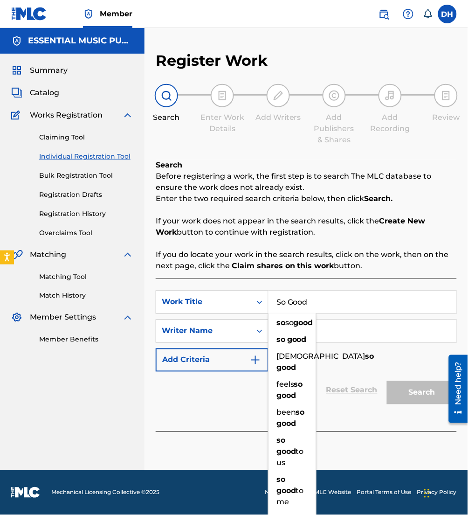
type input "So Good"
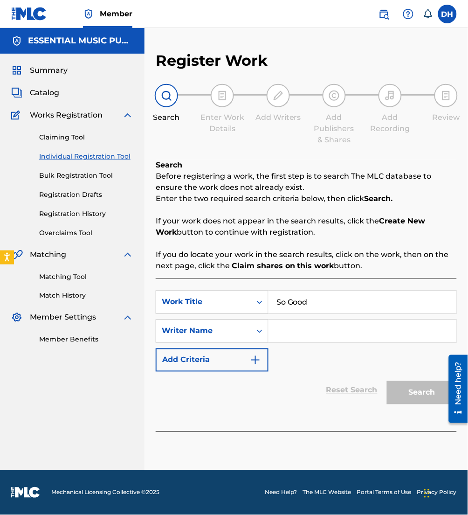
click at [382, 326] on input "Search Form" at bounding box center [363, 331] width 188 height 22
type input "holiday"
click at [387, 381] on button "Search" at bounding box center [422, 392] width 70 height 23
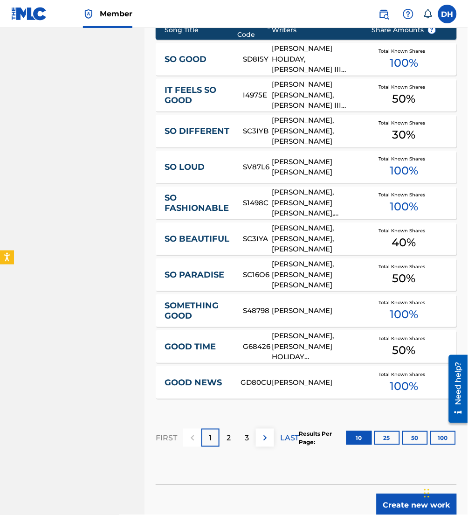
scroll to position [476, 0]
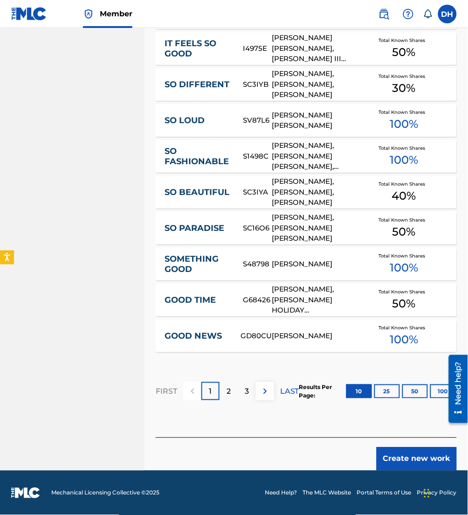
click at [439, 466] on button "Create new work" at bounding box center [417, 458] width 80 height 23
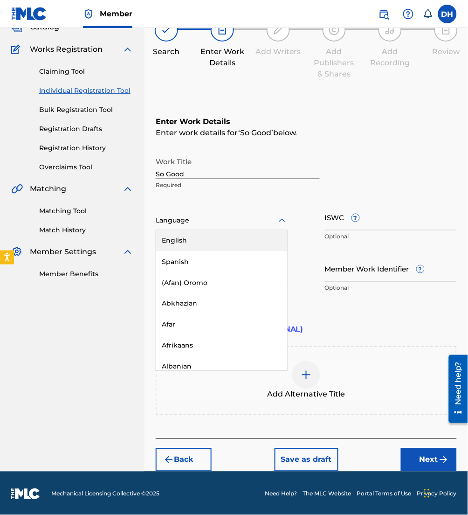
click at [211, 224] on div at bounding box center [222, 220] width 132 height 12
click at [223, 244] on div "English" at bounding box center [221, 240] width 131 height 21
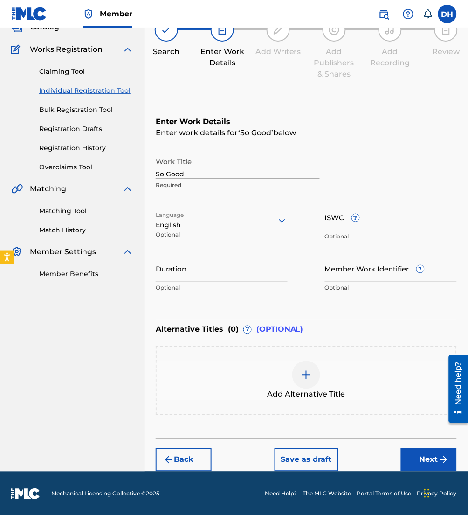
click at [428, 461] on button "Next" at bounding box center [429, 459] width 56 height 23
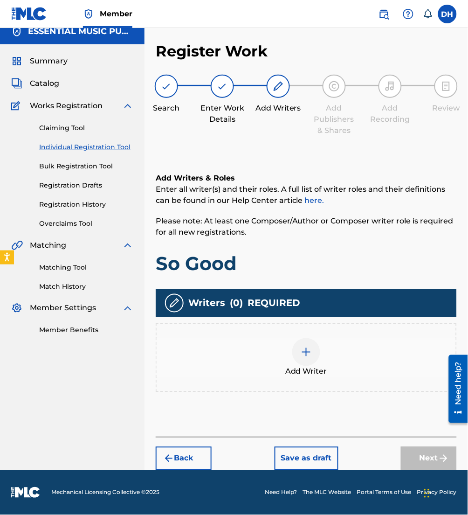
scroll to position [8, 0]
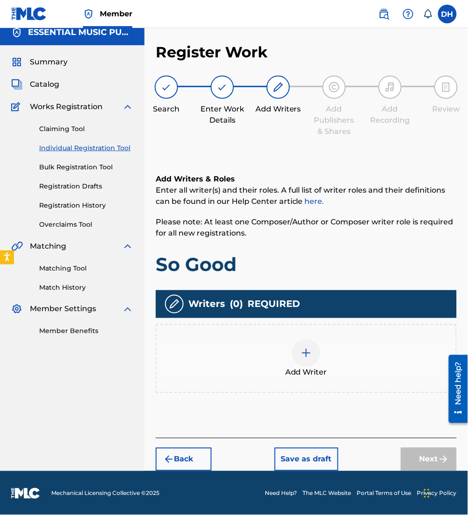
click at [308, 356] on img at bounding box center [306, 352] width 11 height 11
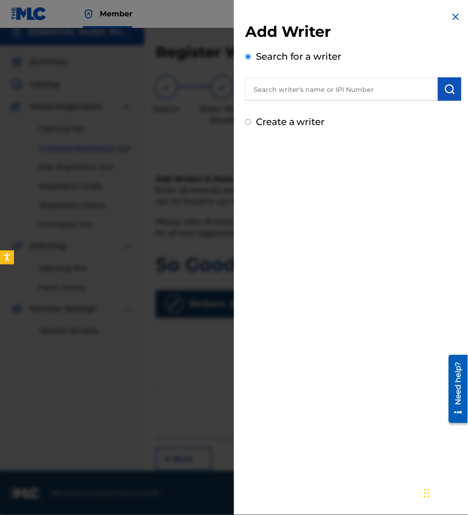
click at [279, 92] on input "text" at bounding box center [341, 88] width 193 height 23
click at [334, 93] on input "text" at bounding box center [341, 88] width 193 height 23
paste input "00634529147"
type input "00634529147"
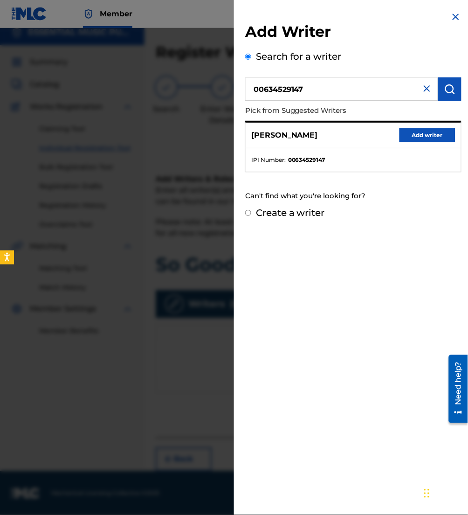
click at [418, 133] on button "Add writer" at bounding box center [428, 135] width 56 height 14
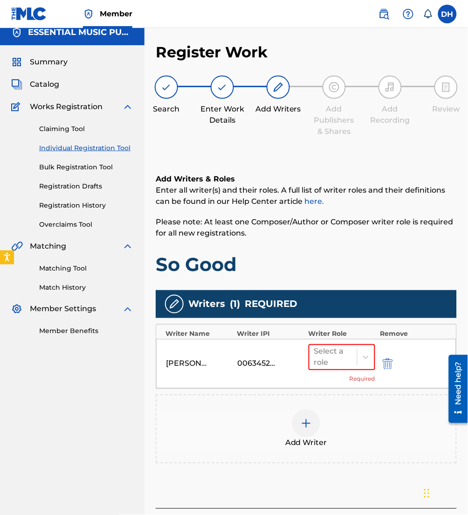
click at [287, 448] on div "Add Writer" at bounding box center [306, 428] width 301 height 69
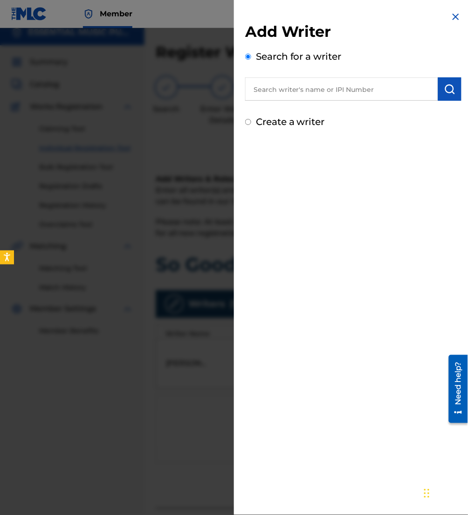
click at [293, 82] on input "text" at bounding box center [341, 88] width 193 height 23
paste input "00835164634"
type input "00835164634"
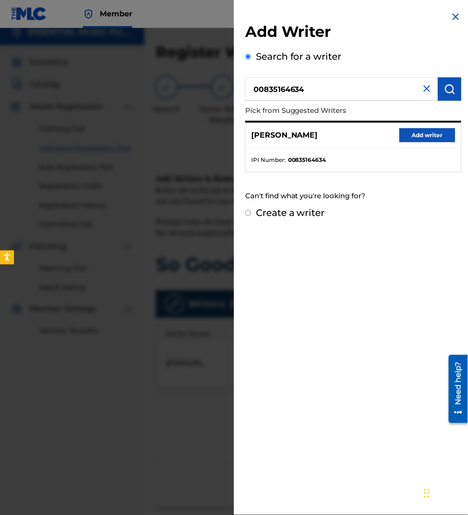
click at [418, 131] on button "Add writer" at bounding box center [428, 135] width 56 height 14
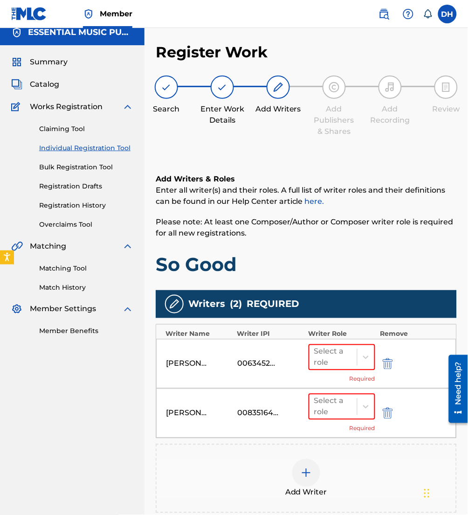
click at [289, 462] on div "Add Writer" at bounding box center [306, 478] width 299 height 39
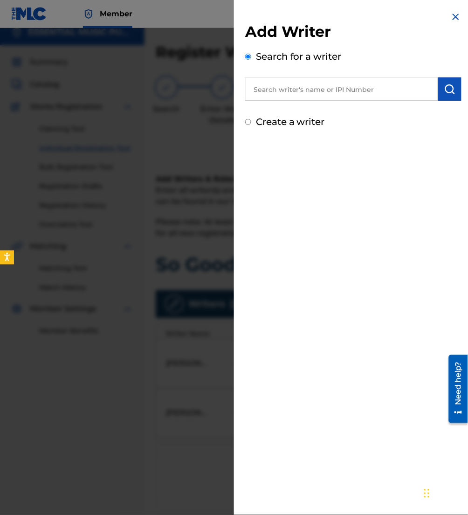
click at [285, 92] on input "text" at bounding box center [341, 88] width 193 height 23
paste input "01094694518"
type input "01094694518"
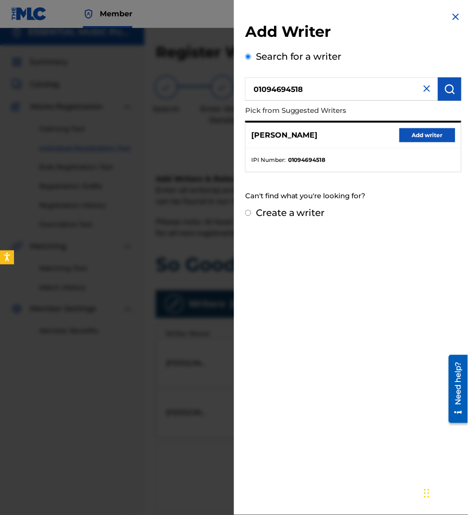
click at [430, 132] on button "Add writer" at bounding box center [428, 135] width 56 height 14
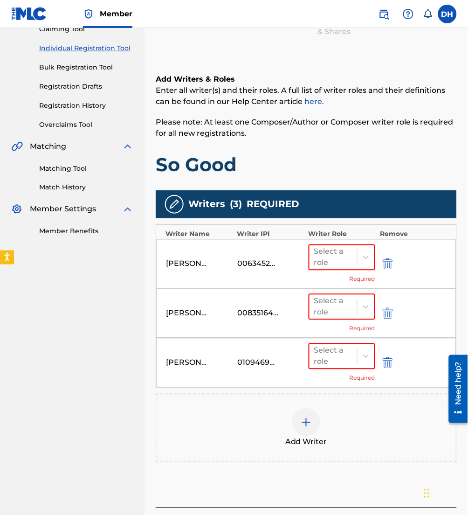
scroll to position [110, 0]
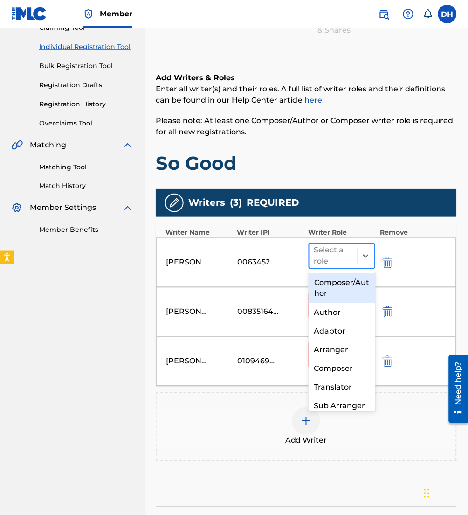
click at [322, 262] on div "Select a role" at bounding box center [333, 256] width 38 height 22
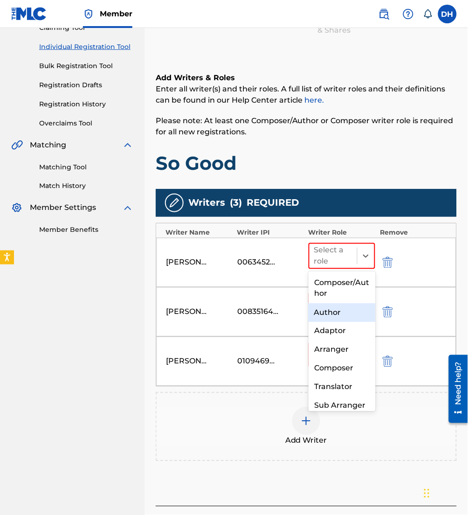
click at [351, 304] on div "Author" at bounding box center [342, 312] width 67 height 19
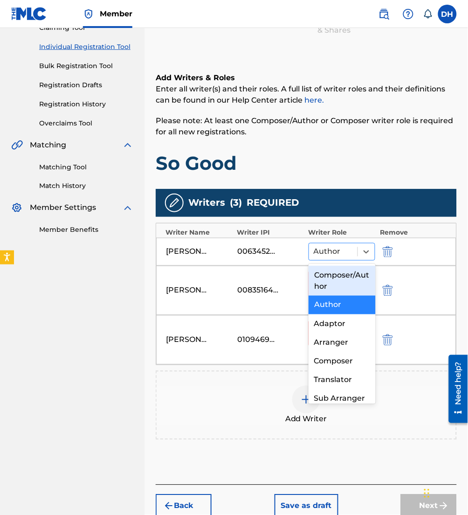
click at [334, 247] on div at bounding box center [333, 251] width 39 height 13
click at [352, 283] on div "Composer/Author" at bounding box center [342, 281] width 67 height 30
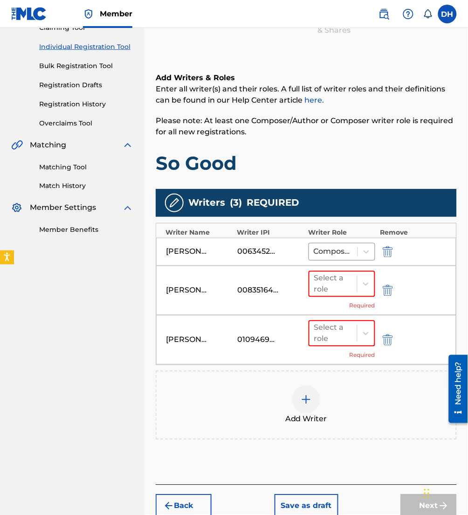
click at [352, 283] on div at bounding box center [333, 283] width 38 height 13
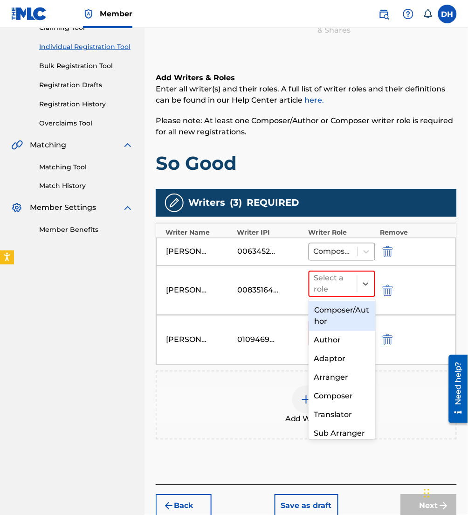
click at [352, 313] on div "Composer/Author" at bounding box center [342, 316] width 67 height 30
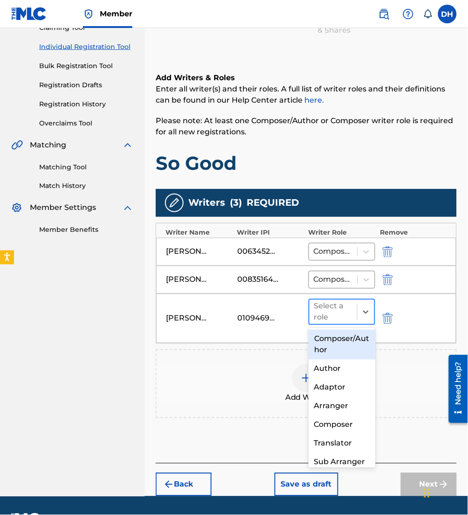
click at [357, 324] on div "Select a role" at bounding box center [342, 312] width 67 height 26
click at [352, 340] on div "Composer/Author" at bounding box center [342, 345] width 67 height 30
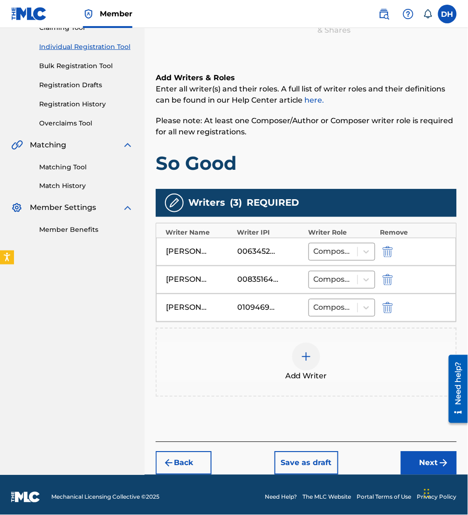
scroll to position [114, 0]
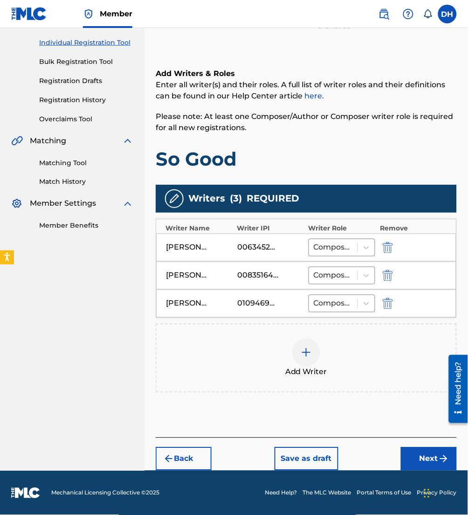
click at [416, 450] on button "Next" at bounding box center [429, 458] width 56 height 23
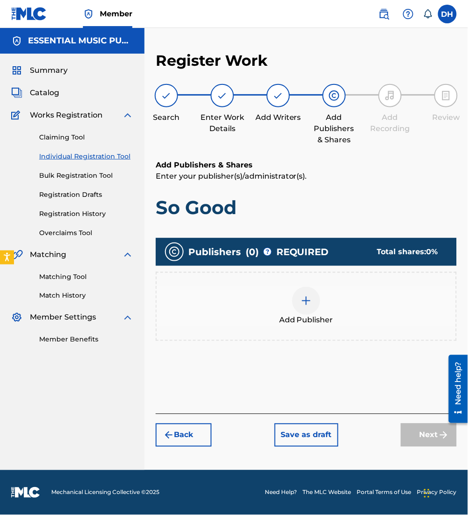
scroll to position [0, 0]
click at [319, 304] on div at bounding box center [306, 301] width 28 height 28
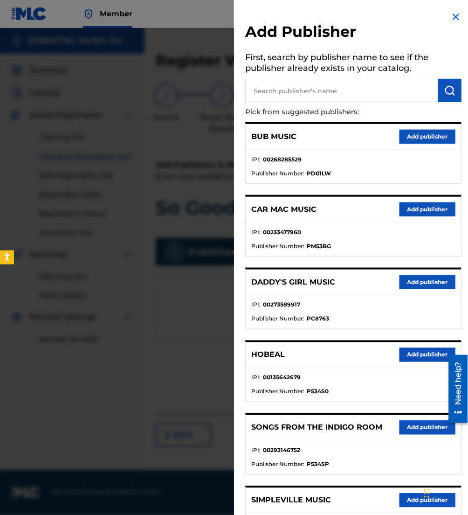
click at [296, 90] on input "text" at bounding box center [341, 90] width 193 height 23
type input "elevation worship pub"
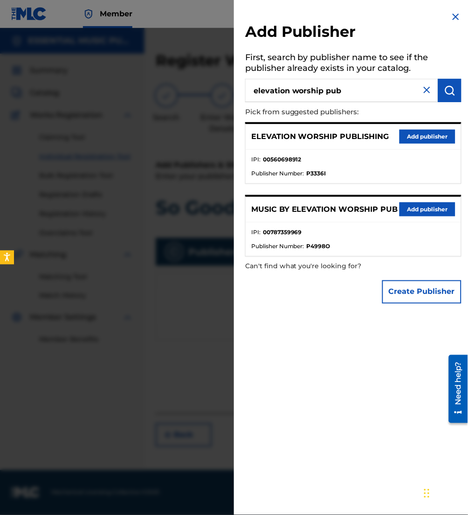
click at [407, 138] on button "Add publisher" at bounding box center [428, 137] width 56 height 14
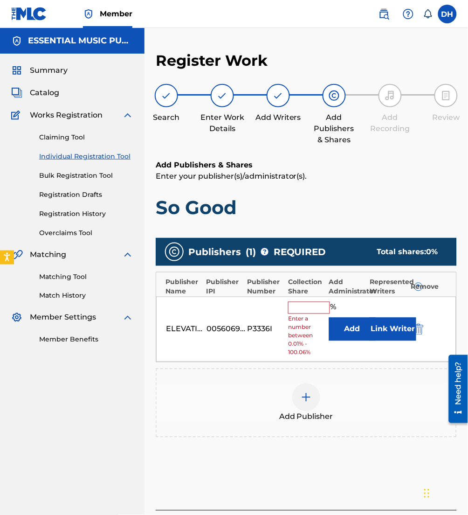
click at [358, 328] on button "Add" at bounding box center [352, 328] width 47 height 23
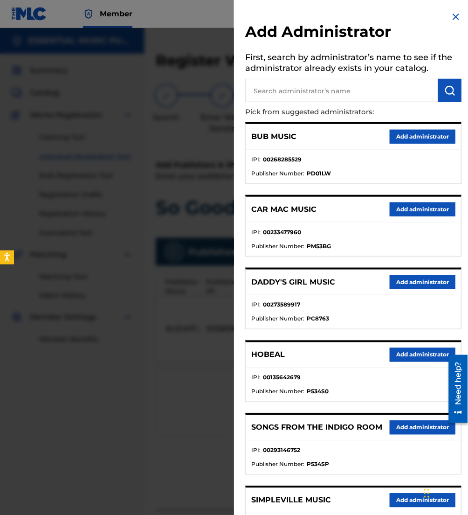
click at [310, 90] on input "text" at bounding box center [341, 90] width 193 height 23
type input "all essent"
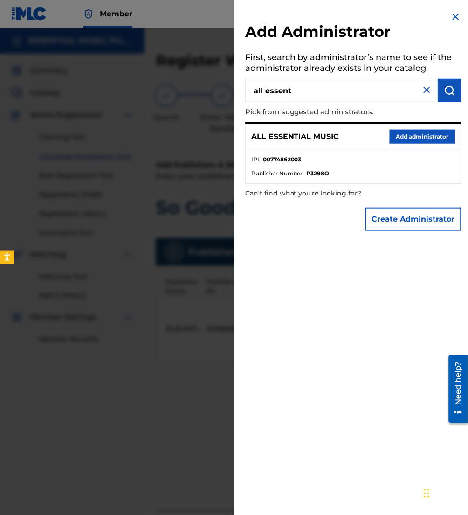
click at [400, 137] on button "Add administrator" at bounding box center [423, 137] width 66 height 14
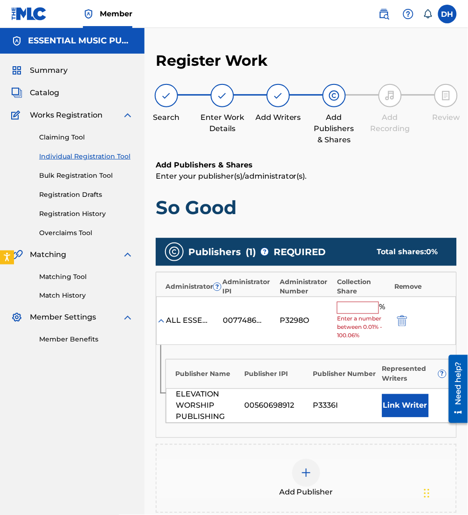
click at [359, 308] on input "text" at bounding box center [358, 308] width 42 height 12
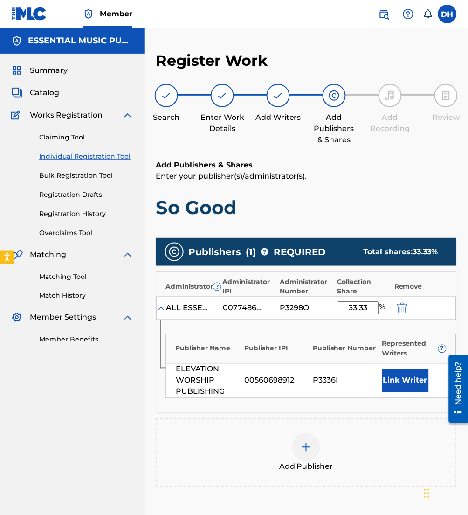
type input "33.33"
click at [405, 379] on button "Link Writer" at bounding box center [405, 380] width 47 height 23
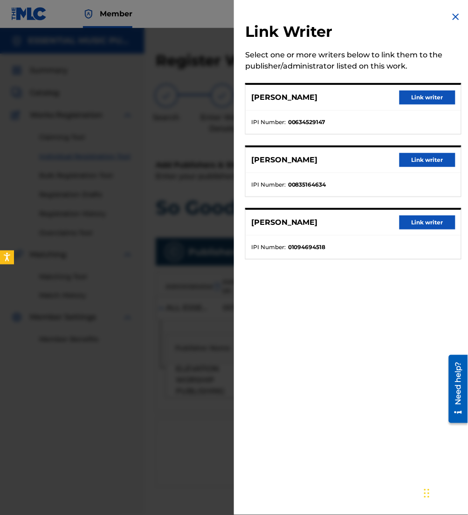
click at [415, 99] on button "Link writer" at bounding box center [428, 97] width 56 height 14
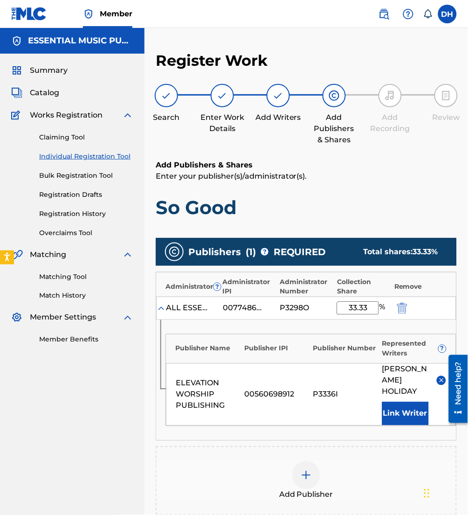
click at [278, 489] on div "Add Publisher" at bounding box center [306, 480] width 299 height 39
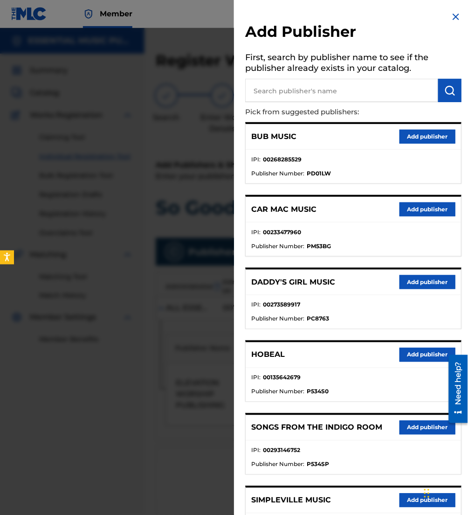
click at [340, 89] on input "text" at bounding box center [341, 90] width 193 height 23
type input "[PERSON_NAME] music"
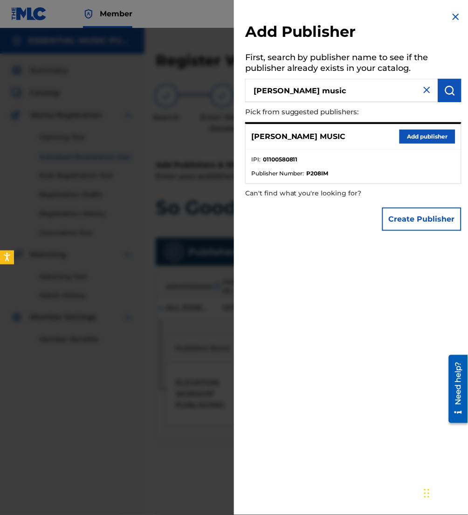
click at [420, 139] on button "Add publisher" at bounding box center [428, 137] width 56 height 14
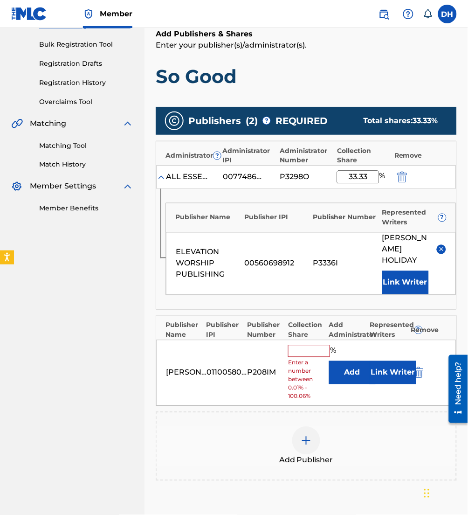
scroll to position [141, 0]
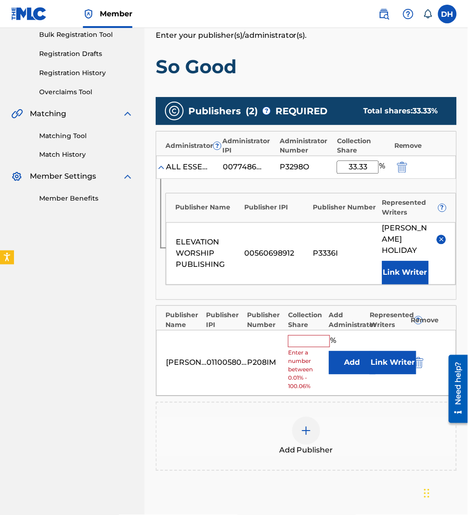
click at [334, 362] on button "Add" at bounding box center [352, 362] width 47 height 23
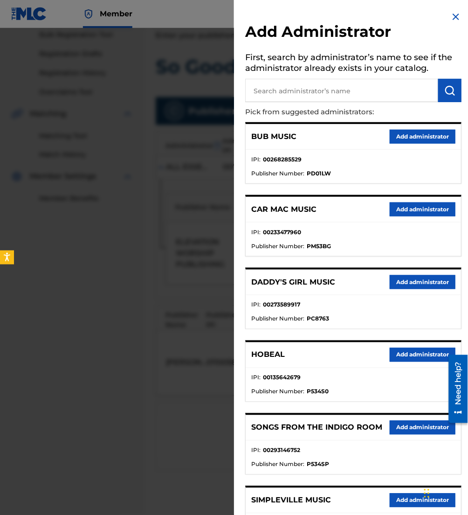
click at [290, 96] on input "text" at bounding box center [341, 90] width 193 height 23
type input "be essen"
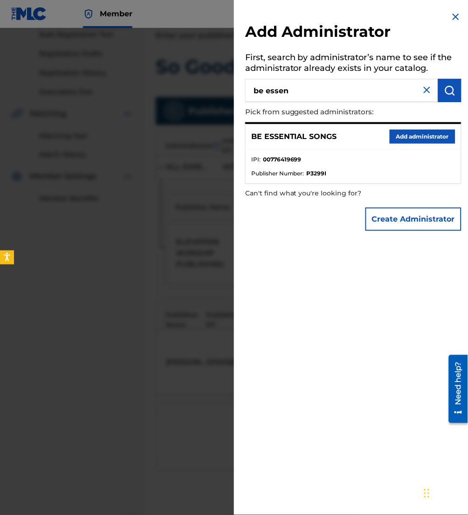
click at [418, 138] on button "Add administrator" at bounding box center [423, 137] width 66 height 14
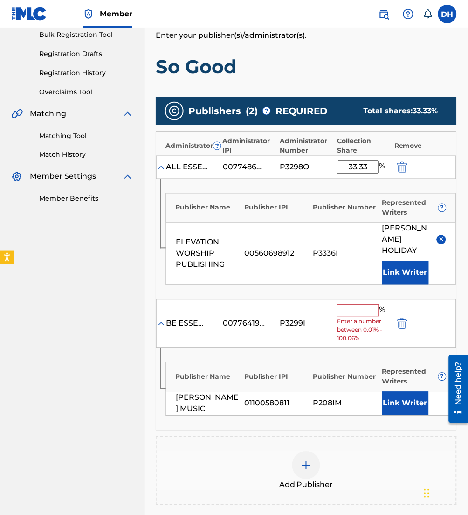
scroll to position [170, 0]
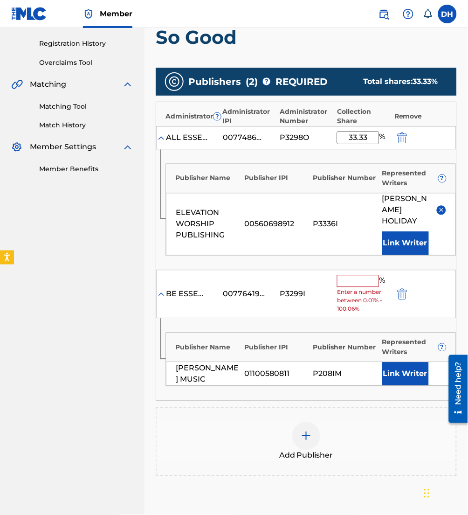
click at [348, 282] on input "text" at bounding box center [358, 281] width 42 height 12
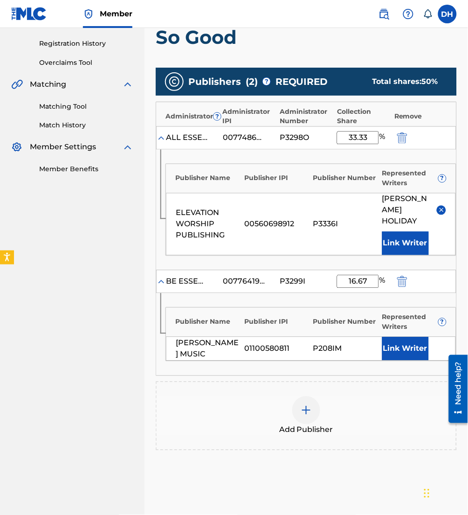
type input "16.67"
click at [414, 340] on button "Link Writer" at bounding box center [405, 348] width 47 height 23
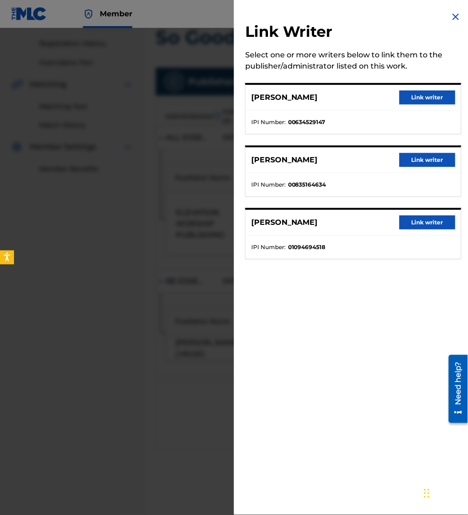
click at [422, 223] on button "Link writer" at bounding box center [428, 222] width 56 height 14
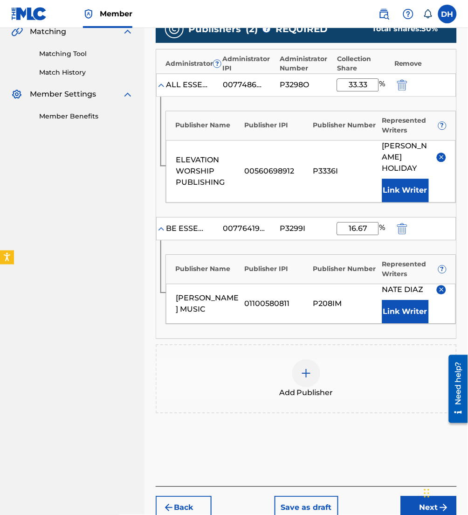
scroll to position [224, 0]
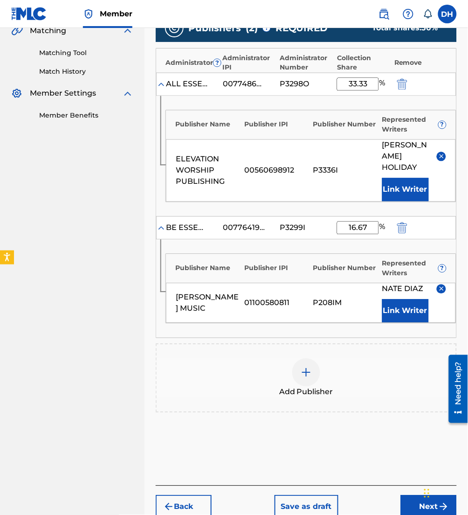
click at [294, 378] on div at bounding box center [306, 373] width 28 height 28
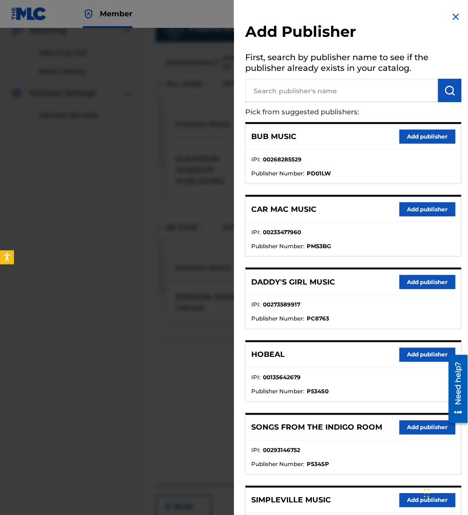
click at [264, 88] on input "text" at bounding box center [341, 90] width 193 height 23
type input "maverick city"
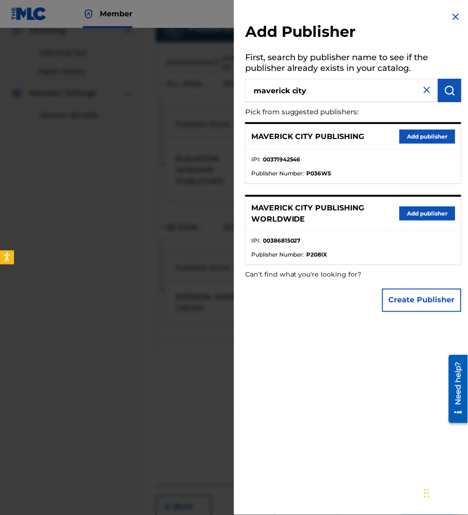
click at [420, 131] on button "Add publisher" at bounding box center [428, 137] width 56 height 14
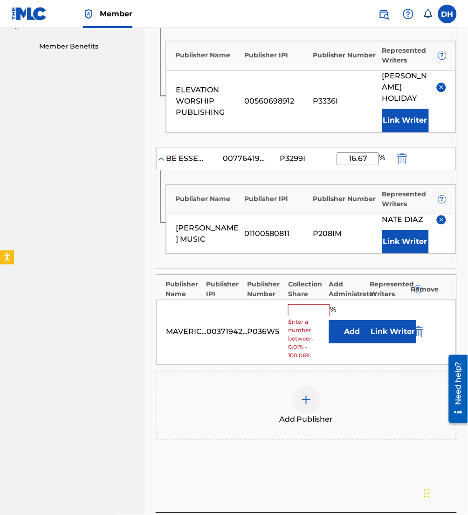
scroll to position [294, 0]
click at [347, 341] on button "Add" at bounding box center [352, 330] width 47 height 23
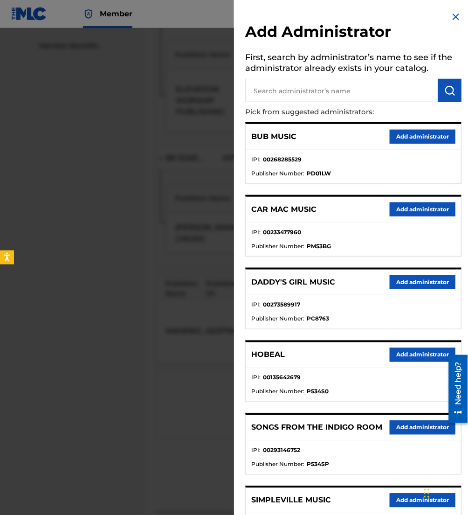
click at [332, 92] on input "text" at bounding box center [341, 90] width 193 height 23
type input "be essen"
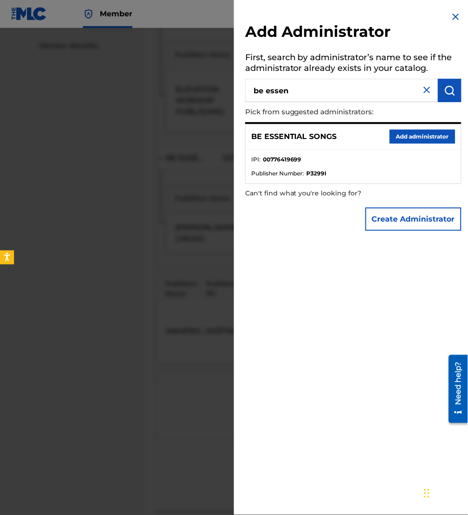
click at [416, 131] on button "Add administrator" at bounding box center [423, 137] width 66 height 14
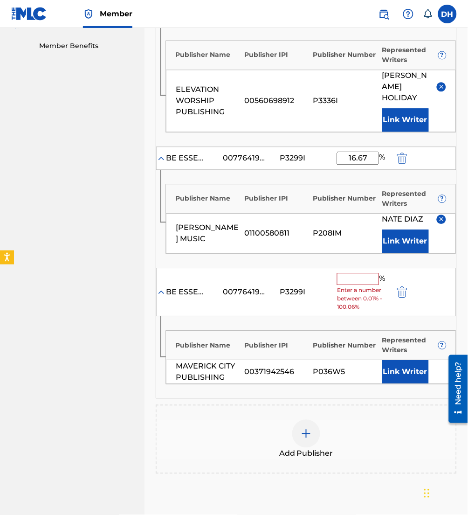
click at [370, 276] on input "text" at bounding box center [358, 279] width 42 height 12
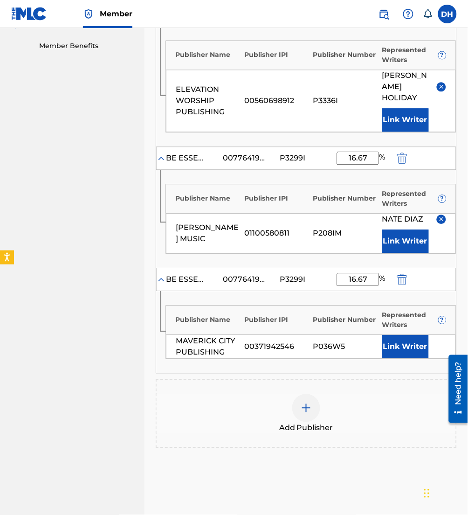
type input "16.67"
click at [400, 354] on button "Link Writer" at bounding box center [405, 346] width 47 height 23
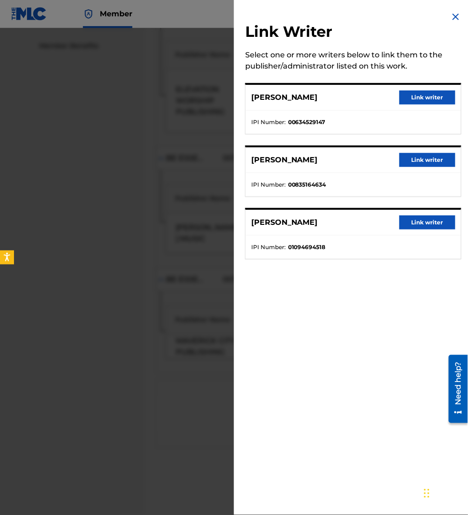
click at [411, 224] on button "Link writer" at bounding box center [428, 222] width 56 height 14
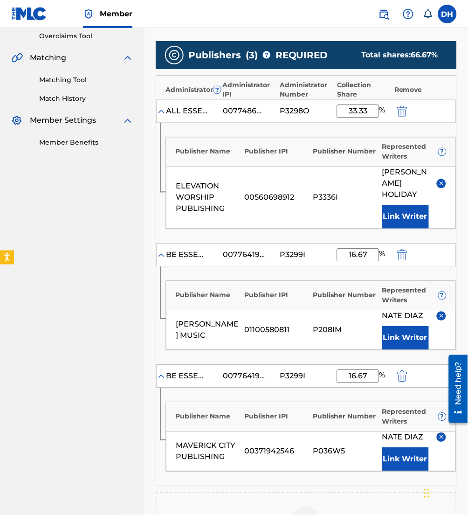
scroll to position [391, 0]
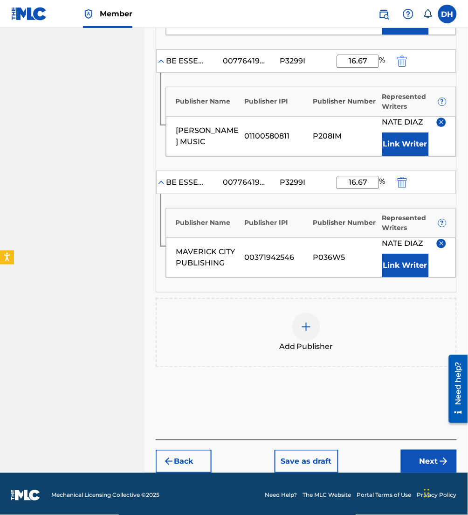
click at [414, 468] on button "Next" at bounding box center [429, 460] width 56 height 23
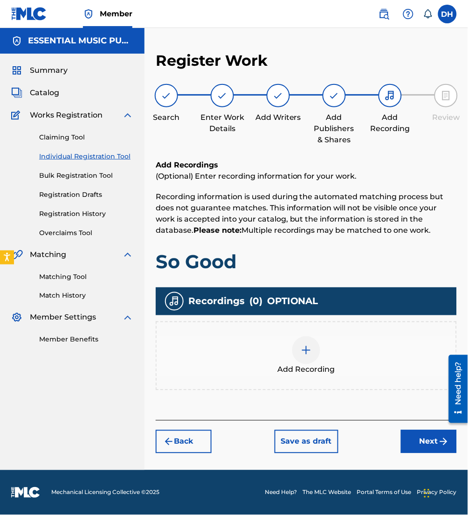
scroll to position [0, 0]
click at [441, 439] on img "submit" at bounding box center [443, 441] width 11 height 11
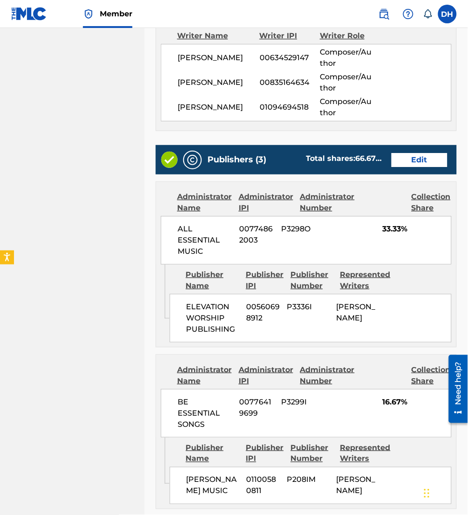
scroll to position [731, 0]
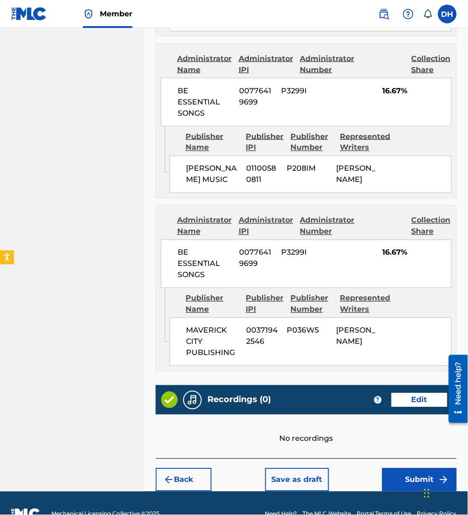
click at [411, 468] on button "Submit" at bounding box center [419, 479] width 75 height 23
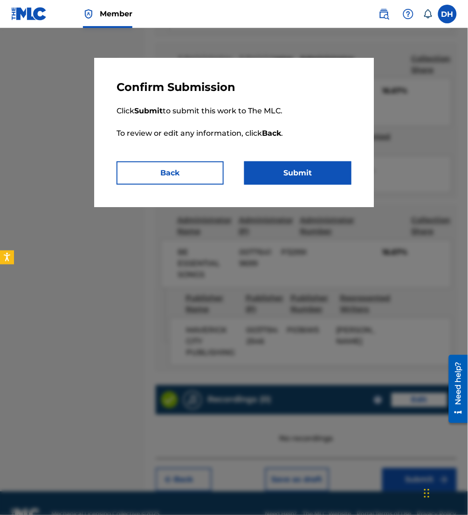
click at [318, 176] on button "Submit" at bounding box center [297, 172] width 107 height 23
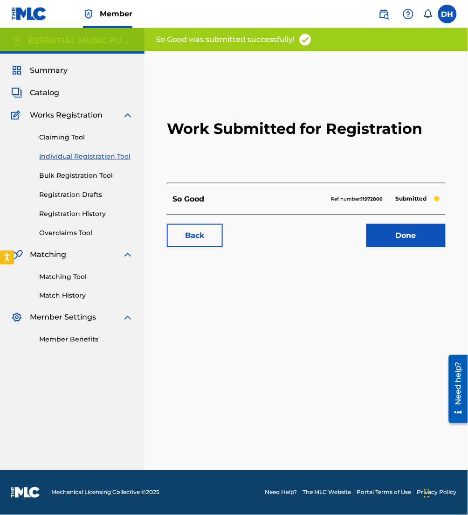
click at [53, 90] on span "Catalog" at bounding box center [44, 92] width 29 height 11
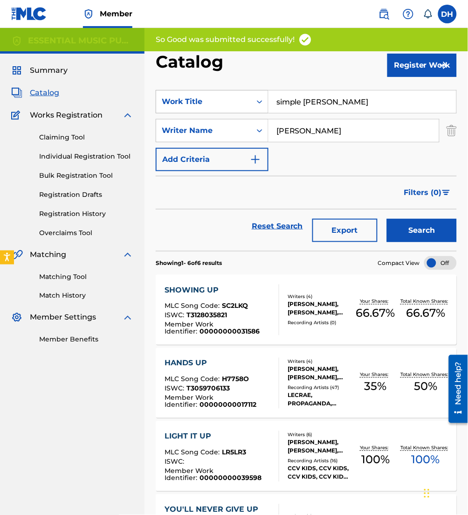
drag, startPoint x: 347, startPoint y: 109, endPoint x: 250, endPoint y: 94, distance: 98.0
click at [250, 94] on div "SearchWithCriteria8aa68edd-211a-4980-8356-006020958045 Work Title simple [PERSO…" at bounding box center [306, 101] width 301 height 23
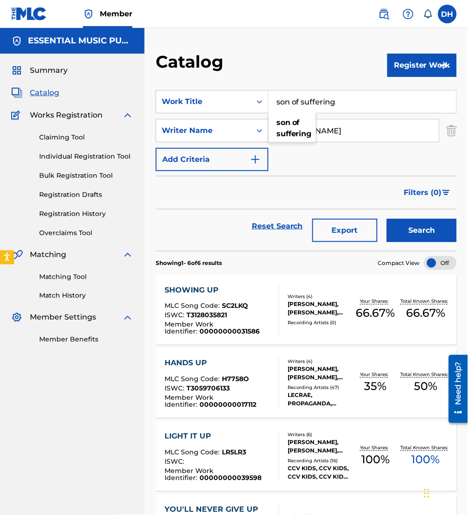
type input "son of suffering"
drag, startPoint x: 377, startPoint y: 130, endPoint x: 121, endPoint y: 111, distance: 256.6
click at [121, 111] on main "ESSENTIAL MUSIC PUBLISHING Summary Catalog Works Registration Claiming Tool Ind…" at bounding box center [234, 391] width 468 height 726
type input "[PERSON_NAME]"
click at [387, 219] on button "Search" at bounding box center [422, 230] width 70 height 23
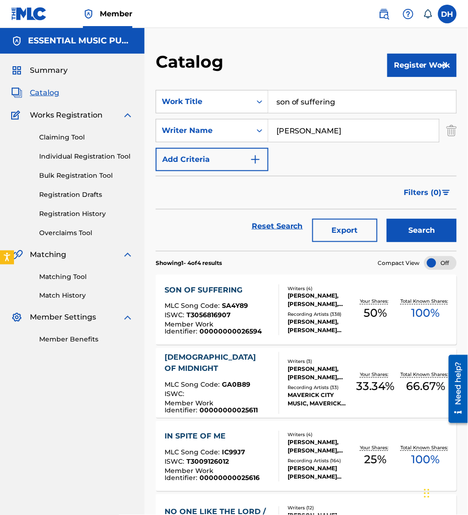
click at [205, 308] on span "MLC Song Code :" at bounding box center [193, 306] width 57 height 8
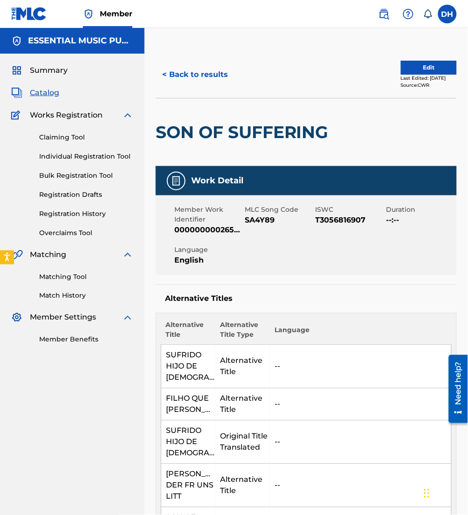
click at [421, 69] on button "Edit" at bounding box center [429, 68] width 56 height 14
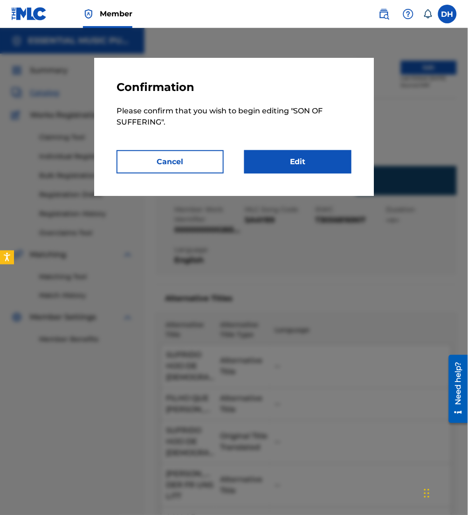
click at [319, 158] on link "Edit" at bounding box center [297, 161] width 107 height 23
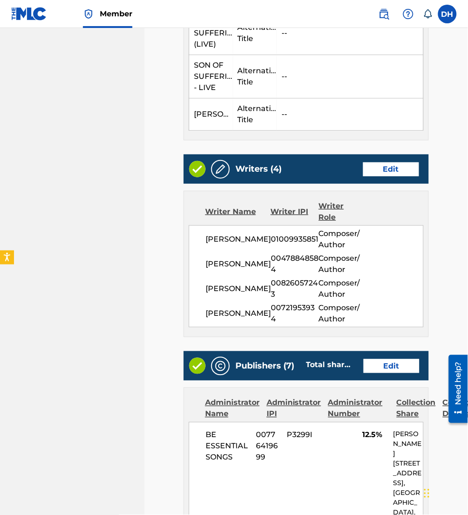
scroll to position [684, 0]
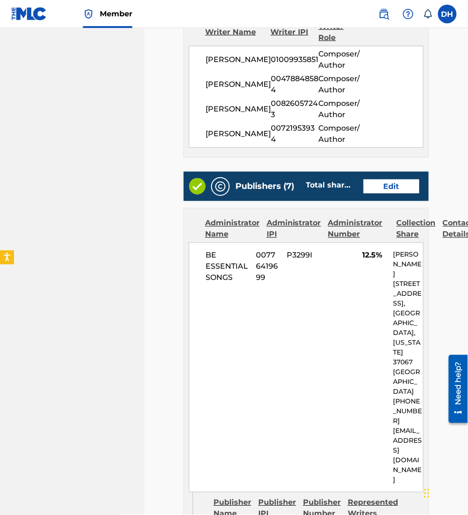
click at [383, 183] on link "Edit" at bounding box center [392, 186] width 56 height 14
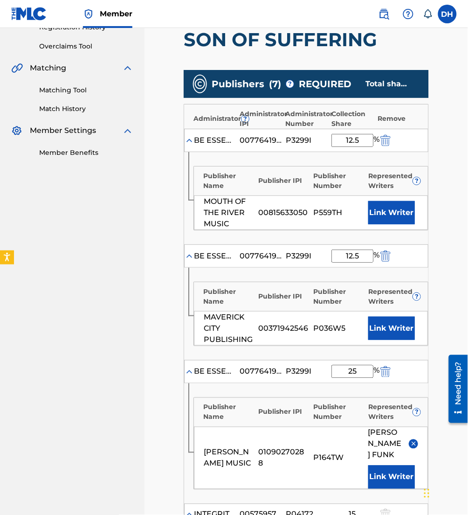
scroll to position [187, 0]
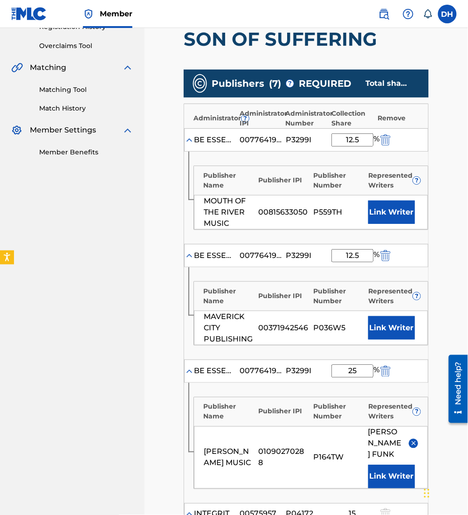
click at [388, 199] on div "MOUTH OF THE RIVER MUSIC 00815633050 P559TH Link Writer" at bounding box center [311, 212] width 234 height 34
click at [391, 203] on button "Link Writer" at bounding box center [391, 211] width 47 height 23
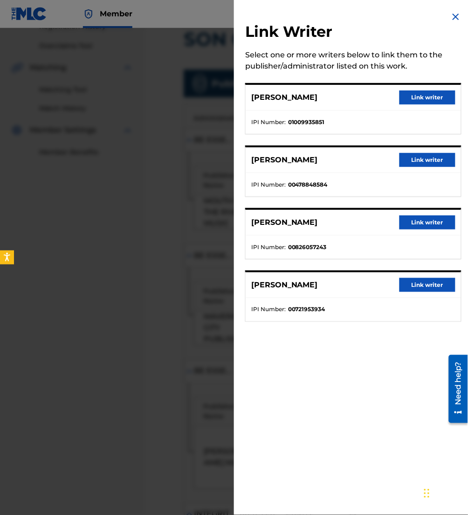
click at [407, 226] on button "Link writer" at bounding box center [428, 222] width 56 height 14
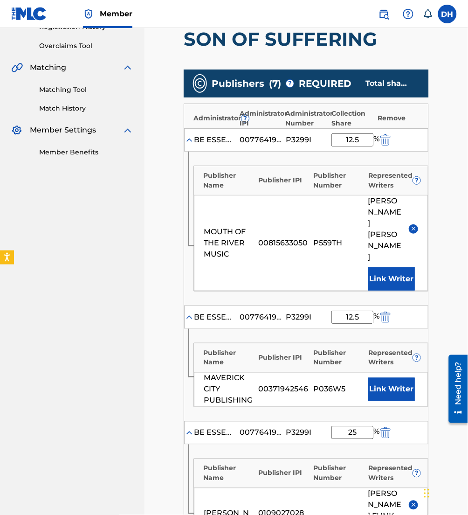
click at [414, 225] on img at bounding box center [413, 228] width 7 height 7
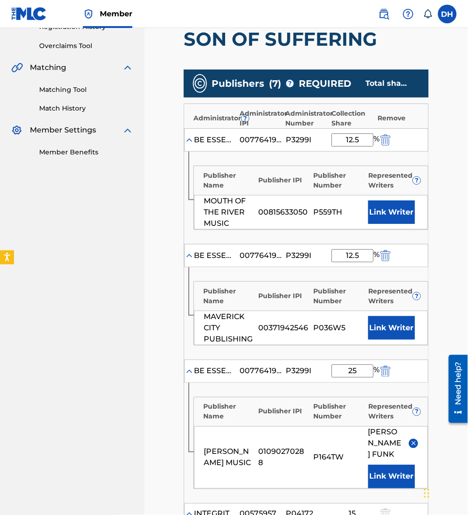
click at [398, 211] on button "Link Writer" at bounding box center [391, 211] width 47 height 23
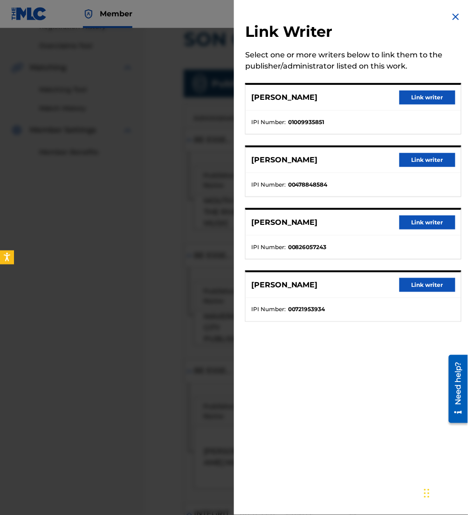
click at [431, 286] on button "Link writer" at bounding box center [428, 285] width 56 height 14
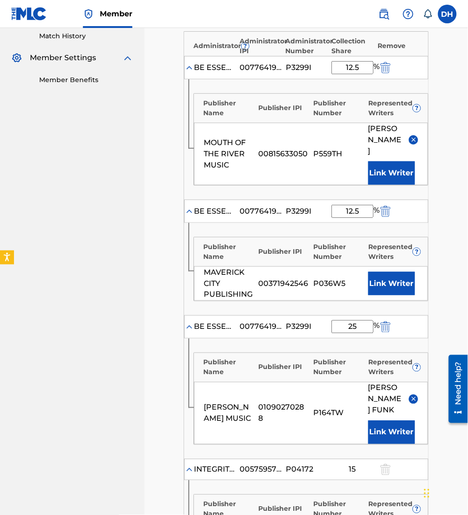
scroll to position [265, 0]
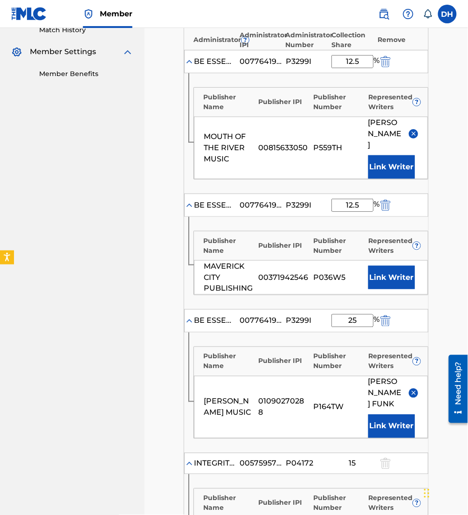
click at [382, 266] on button "Link Writer" at bounding box center [391, 277] width 47 height 23
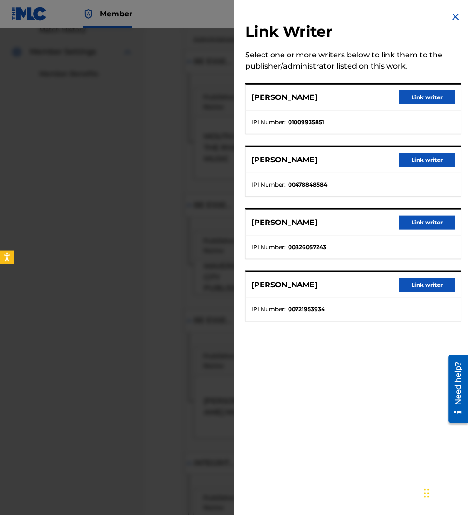
click at [414, 287] on button "Link writer" at bounding box center [428, 285] width 56 height 14
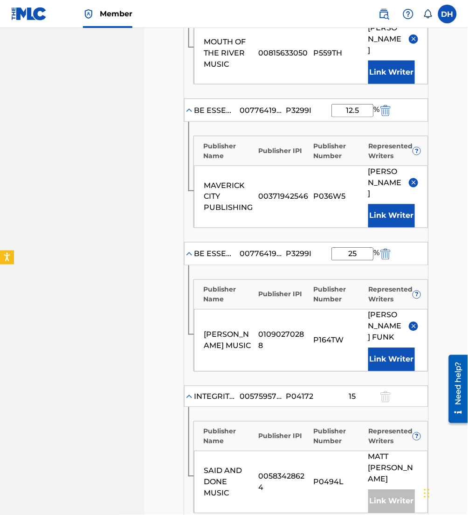
scroll to position [364, 0]
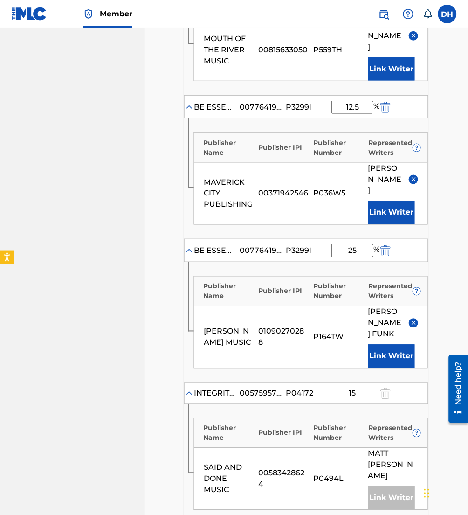
click at [411, 306] on div "[PERSON_NAME]" at bounding box center [393, 323] width 50 height 34
click at [414, 319] on img at bounding box center [413, 322] width 7 height 7
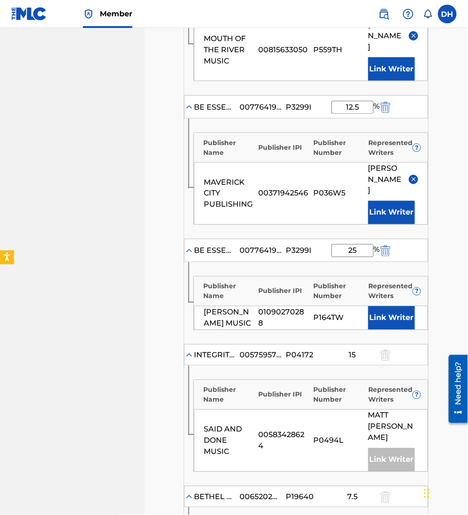
click at [413, 306] on button "Link Writer" at bounding box center [391, 317] width 47 height 23
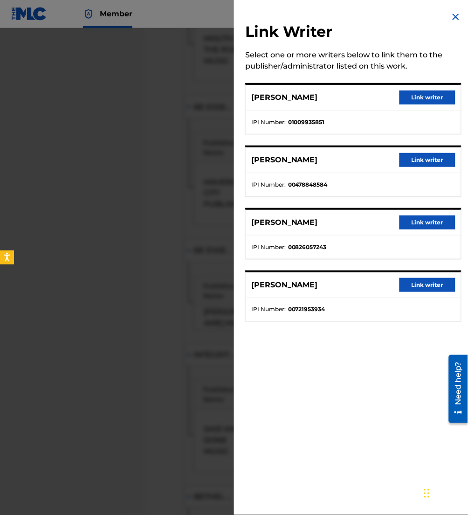
click at [427, 223] on button "Link writer" at bounding box center [428, 222] width 56 height 14
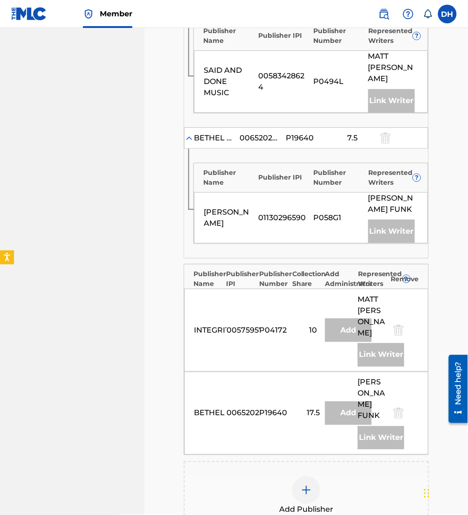
scroll to position [879, 0]
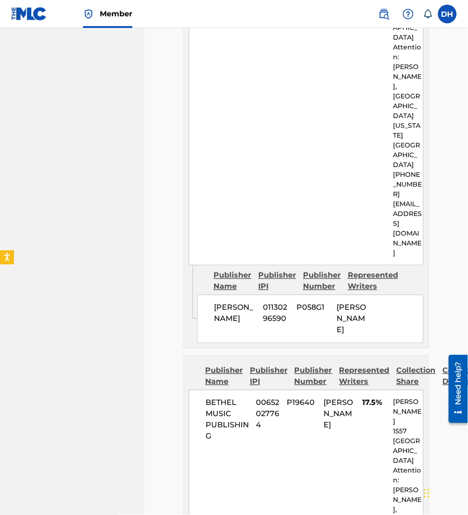
scroll to position [2945, 0]
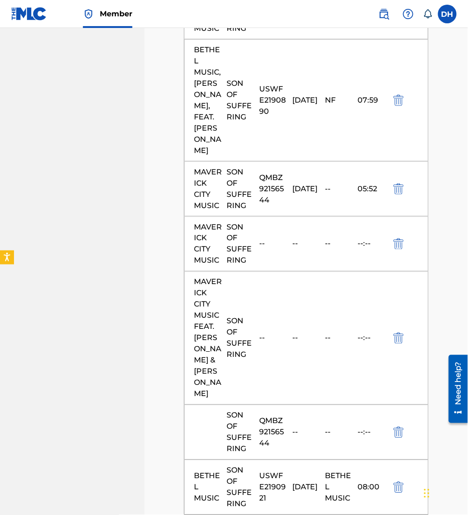
scroll to position [4694, 0]
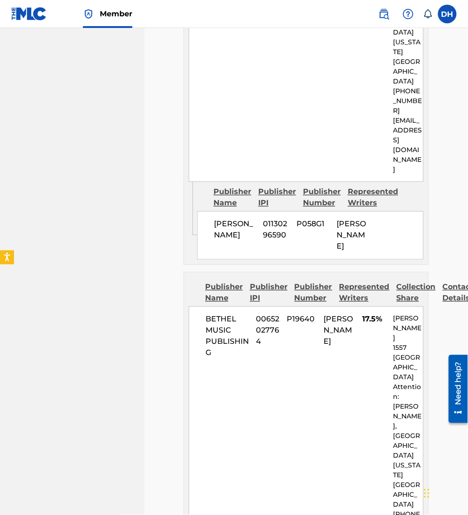
scroll to position [3305, 0]
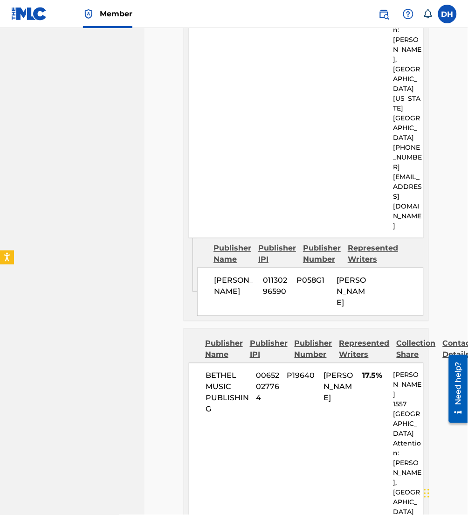
scroll to position [2984, 0]
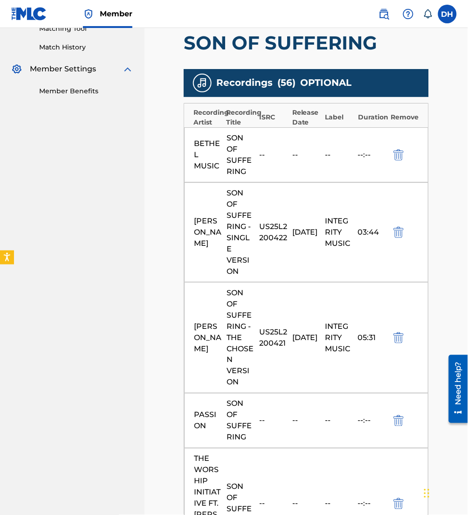
scroll to position [248, 0]
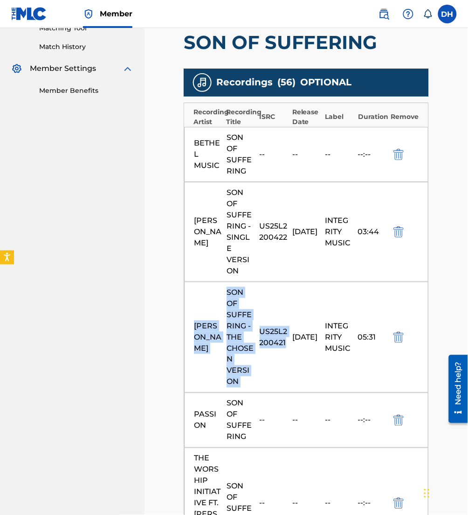
drag, startPoint x: 286, startPoint y: 342, endPoint x: 168, endPoint y: 305, distance: 123.4
drag, startPoint x: 383, startPoint y: 342, endPoint x: 184, endPoint y: 325, distance: 199.8
click at [184, 325] on div "[PERSON_NAME] SON OF SUFFERING - THE CHOSEN VERSION US25L2200421 [DATE] INTEGRI…" at bounding box center [306, 337] width 244 height 111
copy div "[PERSON_NAME] SON OF SUFFERING - THE CHOSEN VERSION US25L2200421 [DATE] INTEGRI…"
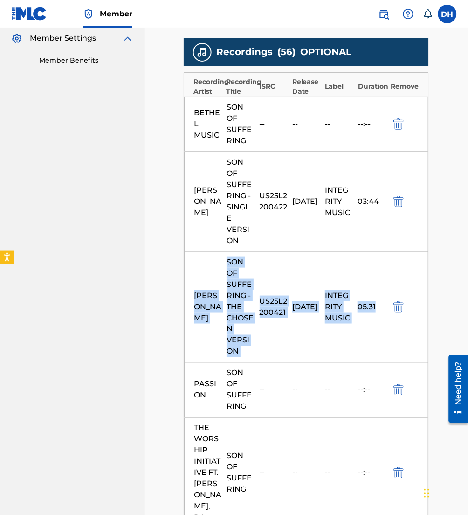
scroll to position [280, 0]
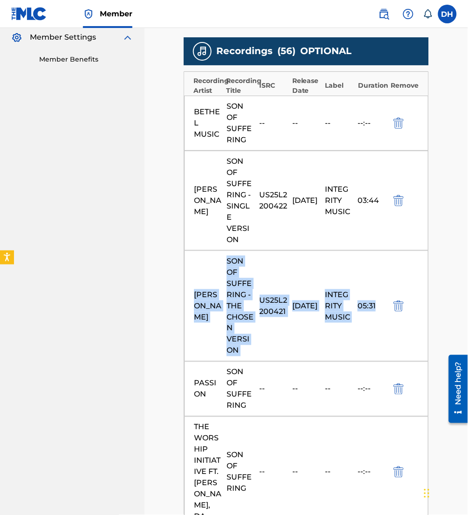
click at [258, 350] on div "[PERSON_NAME] SON OF SUFFERING - THE CHOSEN VERSION US25L2200421 [DATE] INTEGRI…" at bounding box center [306, 306] width 244 height 111
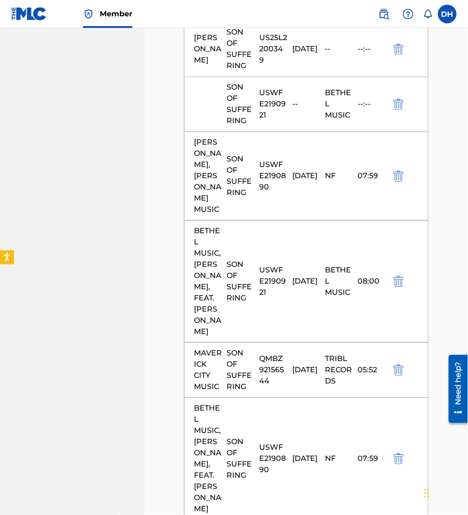
scroll to position [4694, 0]
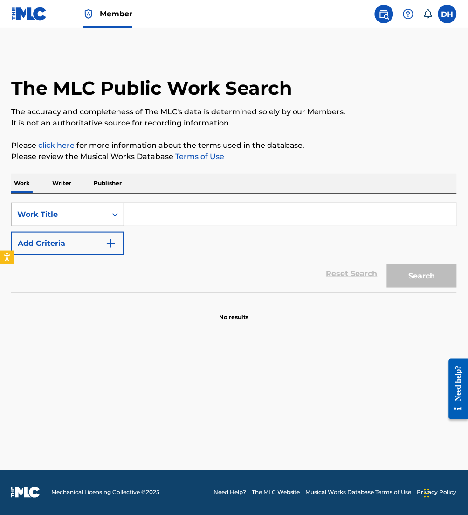
click at [263, 209] on input "Search Form" at bounding box center [290, 214] width 332 height 22
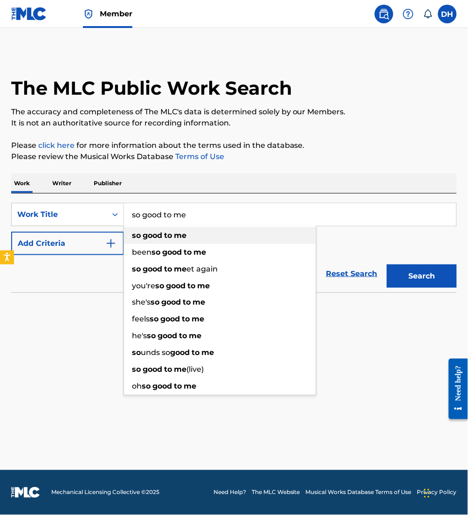
type input "so good to me"
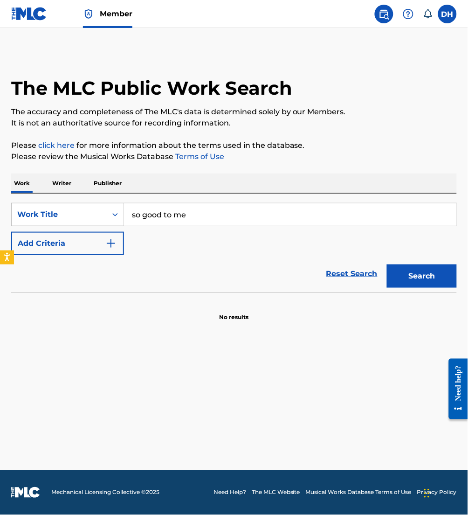
click at [97, 249] on button "Add Criteria" at bounding box center [67, 243] width 113 height 23
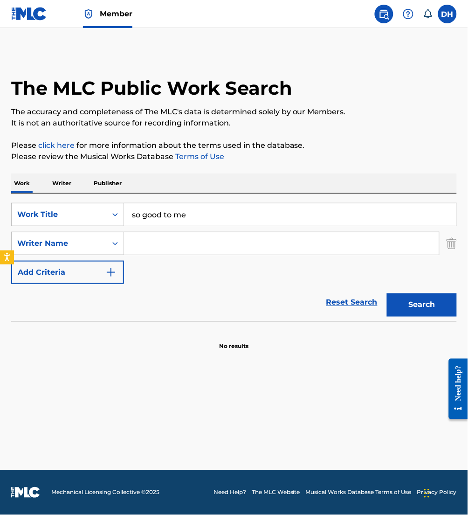
click at [166, 243] on input "Search Form" at bounding box center [281, 243] width 315 height 22
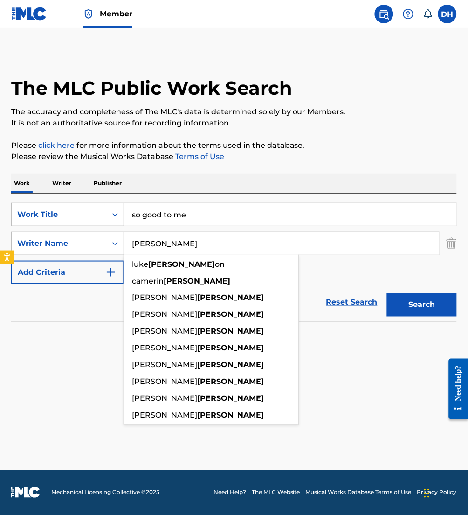
type input "[PERSON_NAME]"
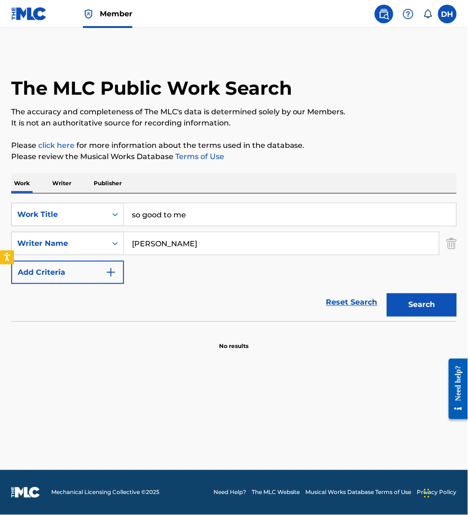
click at [420, 297] on button "Search" at bounding box center [422, 304] width 70 height 23
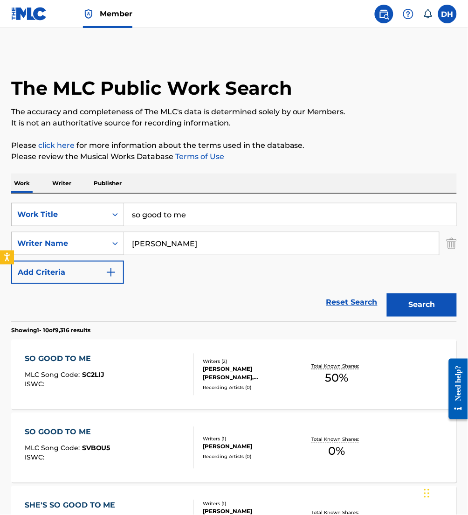
click at [272, 380] on div "STEPHEN JAMES DAVIS, TERRELL M BRANNIGAN" at bounding box center [251, 373] width 97 height 17
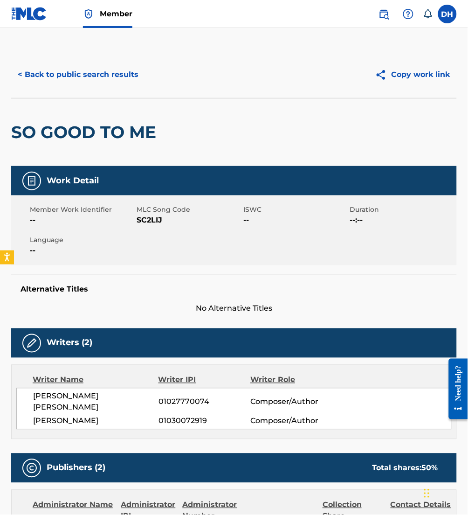
click at [76, 70] on button "< Back to public search results" at bounding box center [78, 74] width 134 height 23
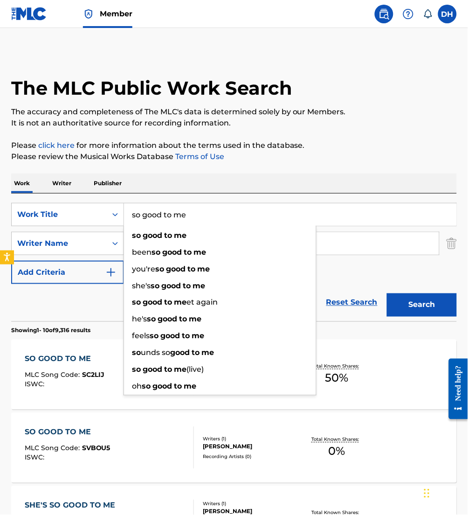
drag, startPoint x: 215, startPoint y: 221, endPoint x: 124, endPoint y: 211, distance: 91.5
click at [124, 211] on input "so good to me" at bounding box center [290, 214] width 332 height 22
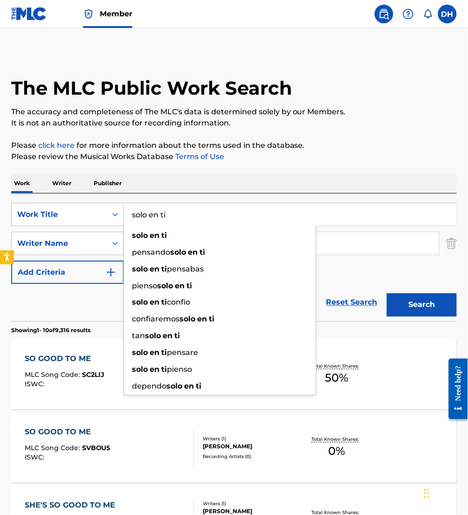
type input "solo en ti"
click at [342, 280] on div "SearchWithCriteriadc3185d9-4a4e-4179-a4f3-2268c0f80776 Work Title solo en ti so…" at bounding box center [234, 243] width 446 height 81
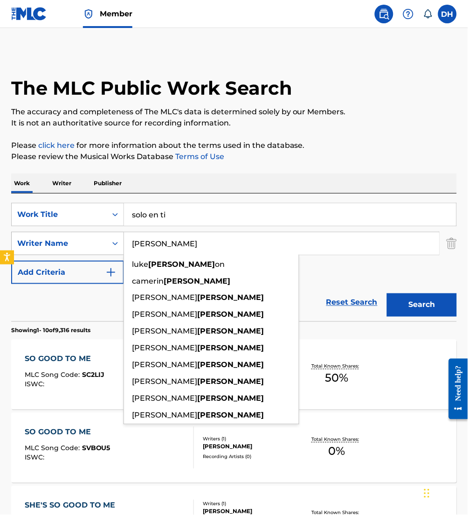
drag, startPoint x: 175, startPoint y: 250, endPoint x: 94, endPoint y: 248, distance: 81.6
click at [94, 248] on div "SearchWithCriteria7ce7829b-e9da-4bd9-9f10-5828ae6466d3 Writer Name davis luke d…" at bounding box center [234, 243] width 446 height 23
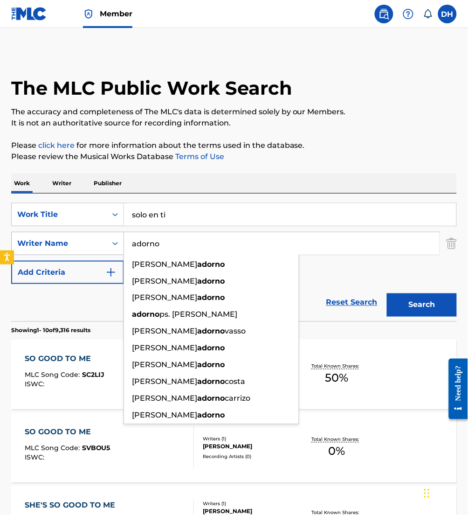
type input "adorno"
click at [387, 293] on button "Search" at bounding box center [422, 304] width 70 height 23
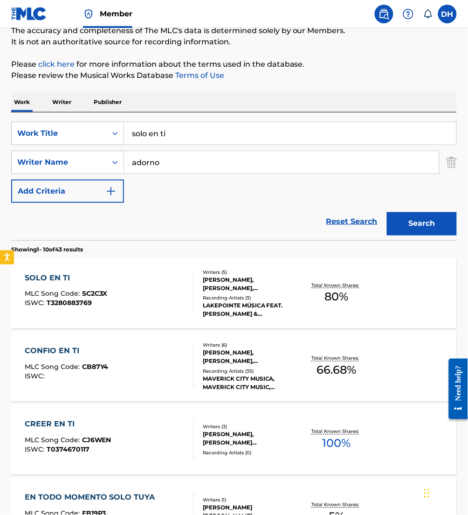
scroll to position [86, 0]
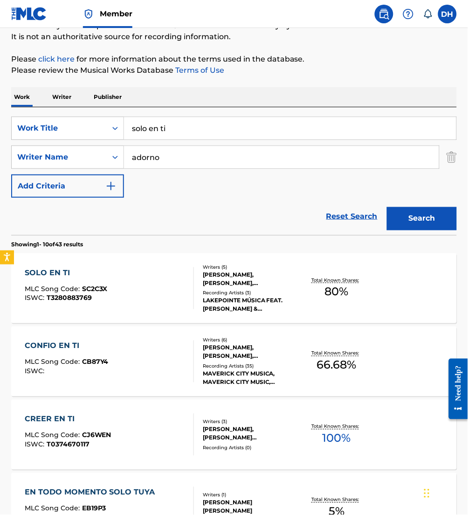
click at [159, 280] on div "SOLO EN TI MLC Song Code : SC2C3X ISWC : T3280883769" at bounding box center [109, 288] width 169 height 42
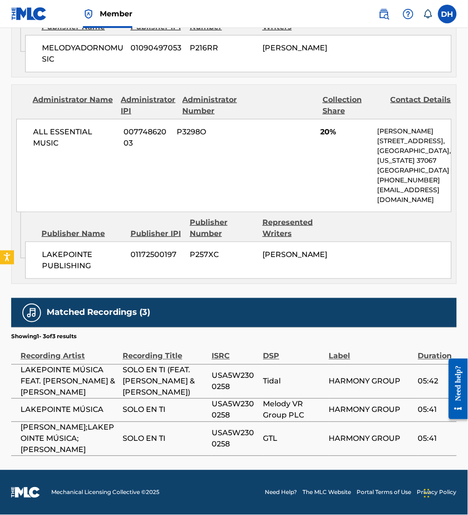
scroll to position [1218, 0]
click at [148, 323] on div "Matched Recordings (3)" at bounding box center [234, 312] width 446 height 29
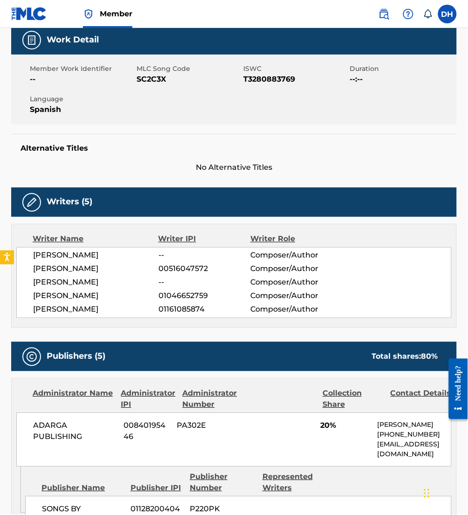
scroll to position [0, 0]
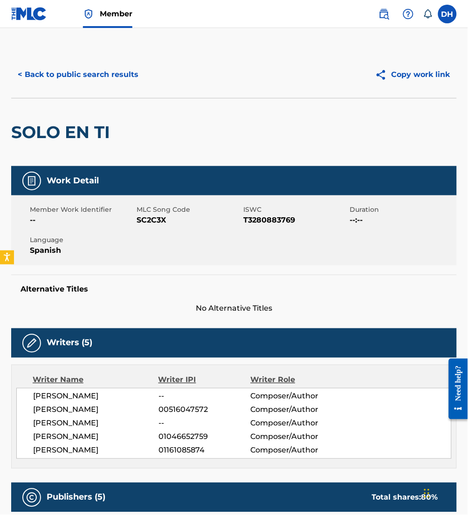
click at [107, 80] on button "< Back to public search results" at bounding box center [78, 74] width 134 height 23
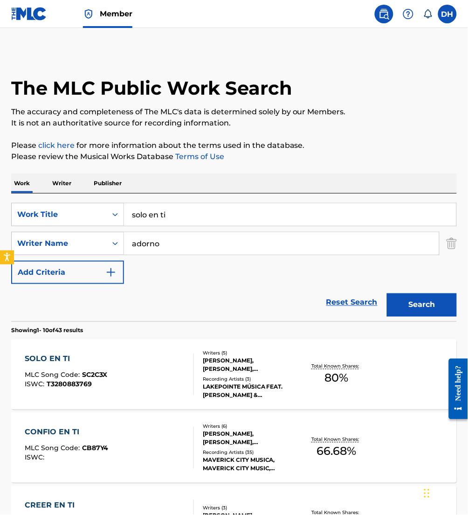
scroll to position [86, 0]
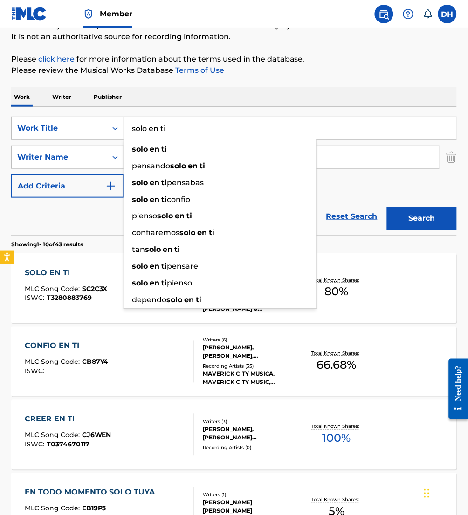
drag, startPoint x: 194, startPoint y: 129, endPoint x: 135, endPoint y: 131, distance: 59.7
click at [135, 131] on input "solo en ti" at bounding box center [290, 128] width 332 height 22
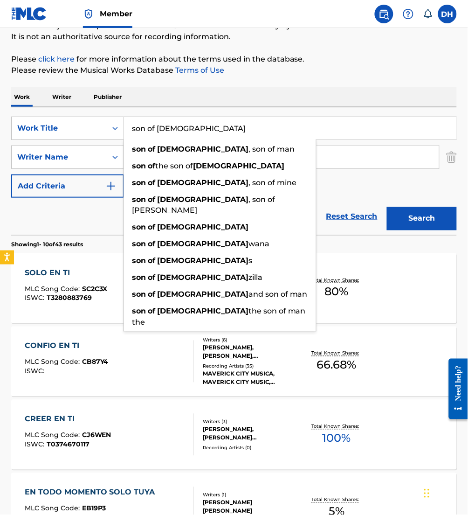
type input "son of god"
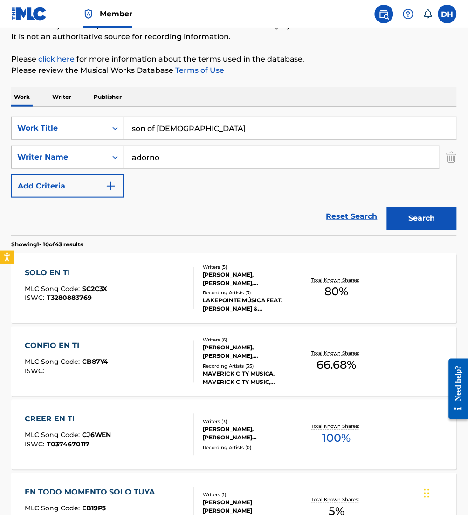
click at [358, 172] on div "SearchWithCriteriadc3185d9-4a4e-4179-a4f3-2268c0f80776 Work Title son of god Se…" at bounding box center [234, 157] width 446 height 81
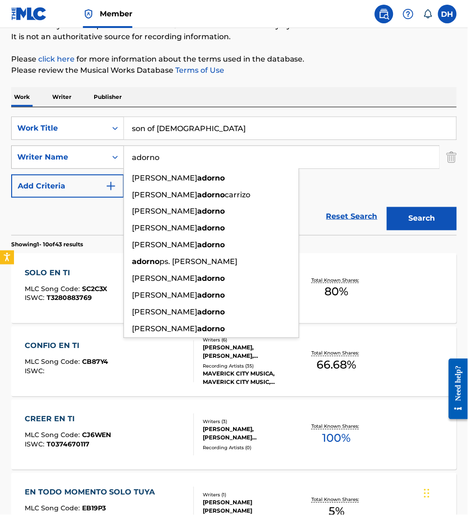
drag, startPoint x: 190, startPoint y: 157, endPoint x: 92, endPoint y: 155, distance: 98.4
click at [92, 155] on div "SearchWithCriteria7ce7829b-e9da-4bd9-9f10-5828ae6466d3 Writer Name adorno giuse…" at bounding box center [234, 156] width 446 height 23
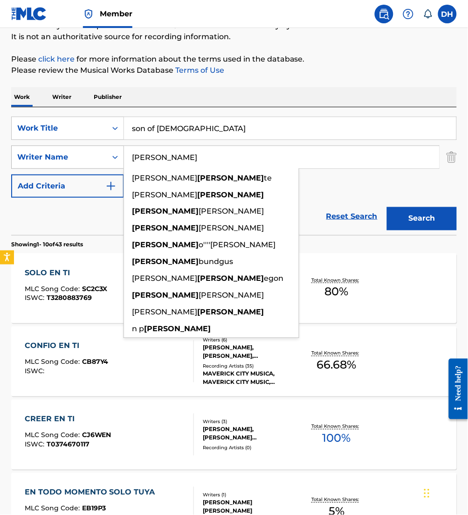
type input "morgan"
click at [387, 207] on button "Search" at bounding box center [422, 218] width 70 height 23
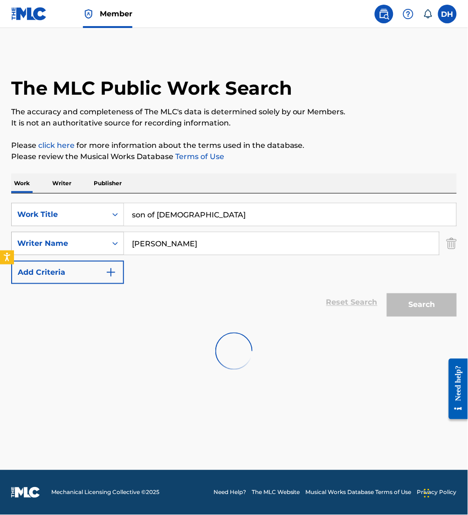
scroll to position [0, 0]
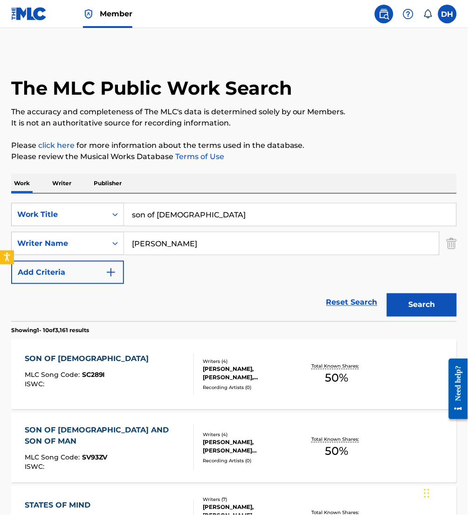
click at [148, 349] on div "SON OF GOD MLC Song Code : SC289I ISWC : Writers ( 4 ) MELODY ADORNO, LIZZIE MO…" at bounding box center [234, 374] width 446 height 70
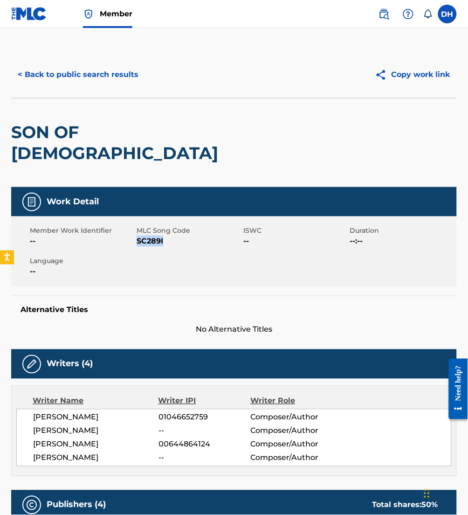
drag, startPoint x: 138, startPoint y: 220, endPoint x: 178, endPoint y: 224, distance: 39.8
click at [178, 235] on span "SC289I" at bounding box center [189, 240] width 104 height 11
copy span "SC289I"
click at [95, 77] on button "< Back to public search results" at bounding box center [78, 74] width 134 height 23
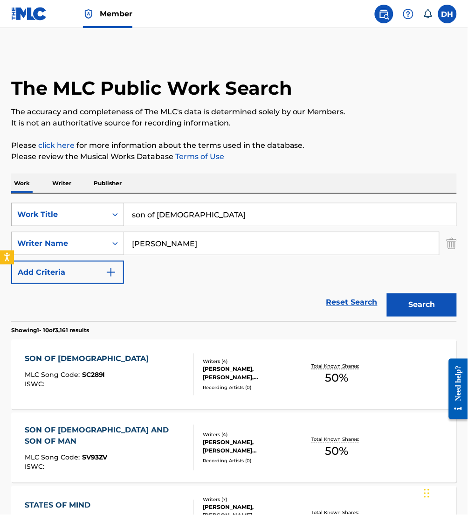
drag, startPoint x: 187, startPoint y: 208, endPoint x: 25, endPoint y: 217, distance: 162.9
click at [25, 217] on div "SearchWithCriteriadc3185d9-4a4e-4179-a4f3-2268c0f80776 Work Title son of god" at bounding box center [234, 214] width 446 height 23
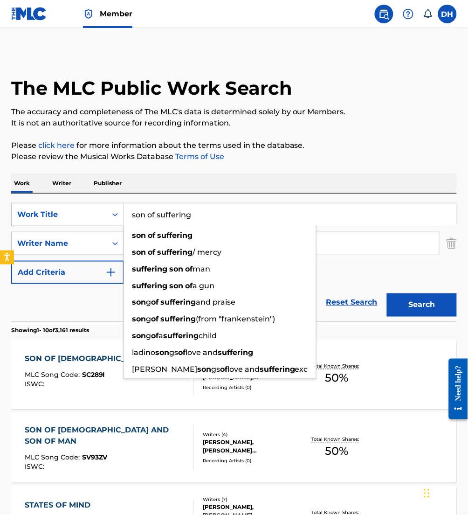
type input "son of suffering"
click at [349, 197] on div "SearchWithCriteriadc3185d9-4a4e-4179-a4f3-2268c0f80776 Work Title son of suffer…" at bounding box center [234, 257] width 446 height 128
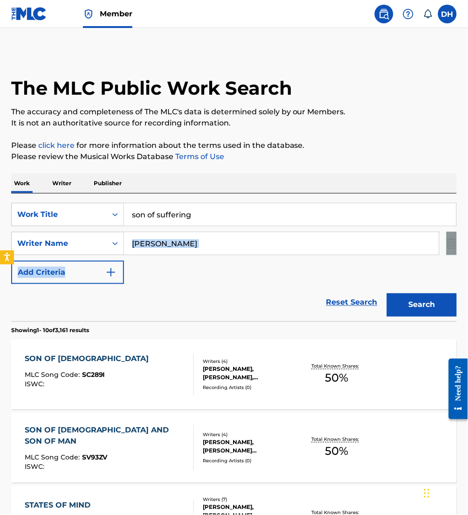
drag, startPoint x: 172, startPoint y: 255, endPoint x: 145, endPoint y: 245, distance: 29.4
click at [145, 245] on div "SearchWithCriteriadc3185d9-4a4e-4179-a4f3-2268c0f80776 Work Title son of suffer…" at bounding box center [234, 243] width 446 height 81
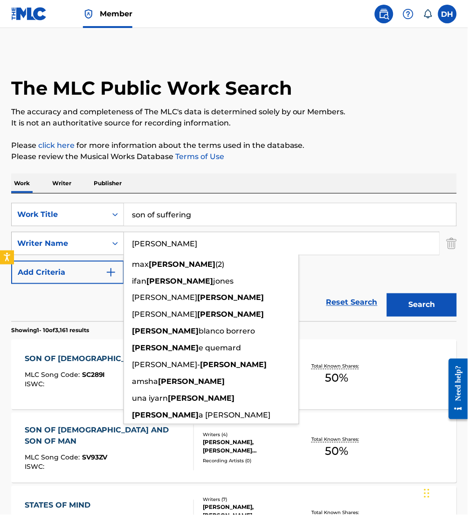
drag, startPoint x: 159, startPoint y: 245, endPoint x: 103, endPoint y: 240, distance: 56.6
click at [103, 240] on div "SearchWithCriteria7ce7829b-e9da-4bd9-9f10-5828ae6466d3 Writer Name morgan max m…" at bounding box center [234, 243] width 446 height 23
drag, startPoint x: 91, startPoint y: 236, endPoint x: 69, endPoint y: 233, distance: 22.2
click at [69, 233] on div "SearchWithCriteria7ce7829b-e9da-4bd9-9f10-5828ae6466d3 Writer Name morgan max m…" at bounding box center [234, 243] width 446 height 23
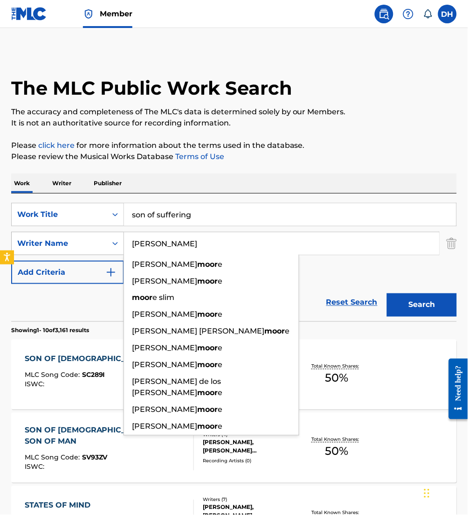
type input "[PERSON_NAME]"
click at [387, 293] on button "Search" at bounding box center [422, 304] width 70 height 23
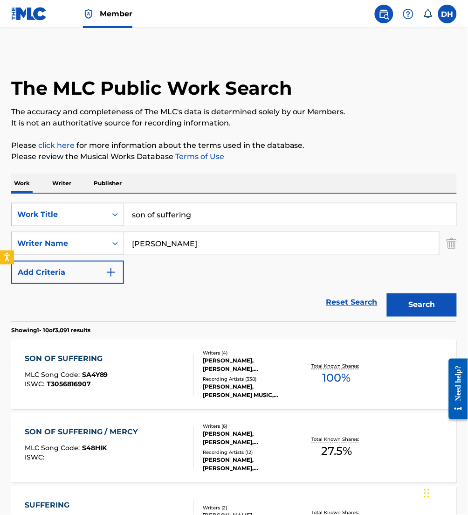
click at [147, 372] on div "SON OF SUFFERING MLC Song Code : SA4Y89 ISWC : T3056816907" at bounding box center [109, 374] width 169 height 42
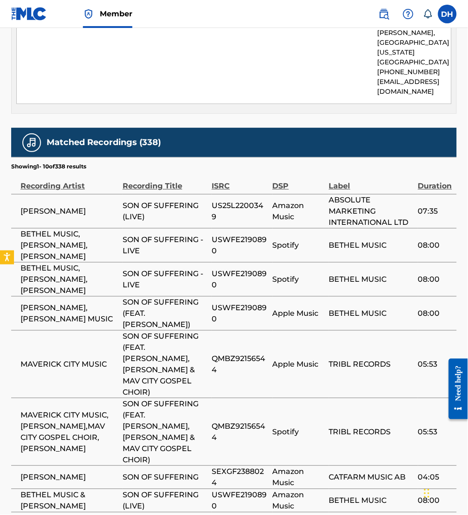
scroll to position [2134, 0]
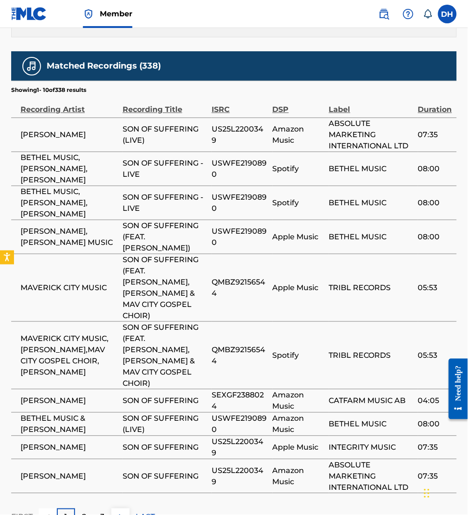
click at [124, 508] on button at bounding box center [120, 517] width 18 height 18
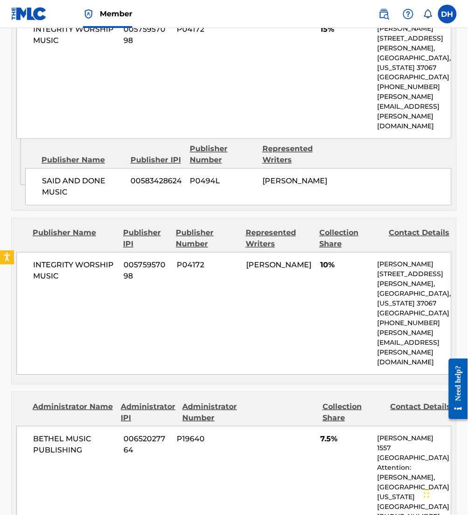
scroll to position [1388, 0]
